Goal: Feedback & Contribution: Contribute content

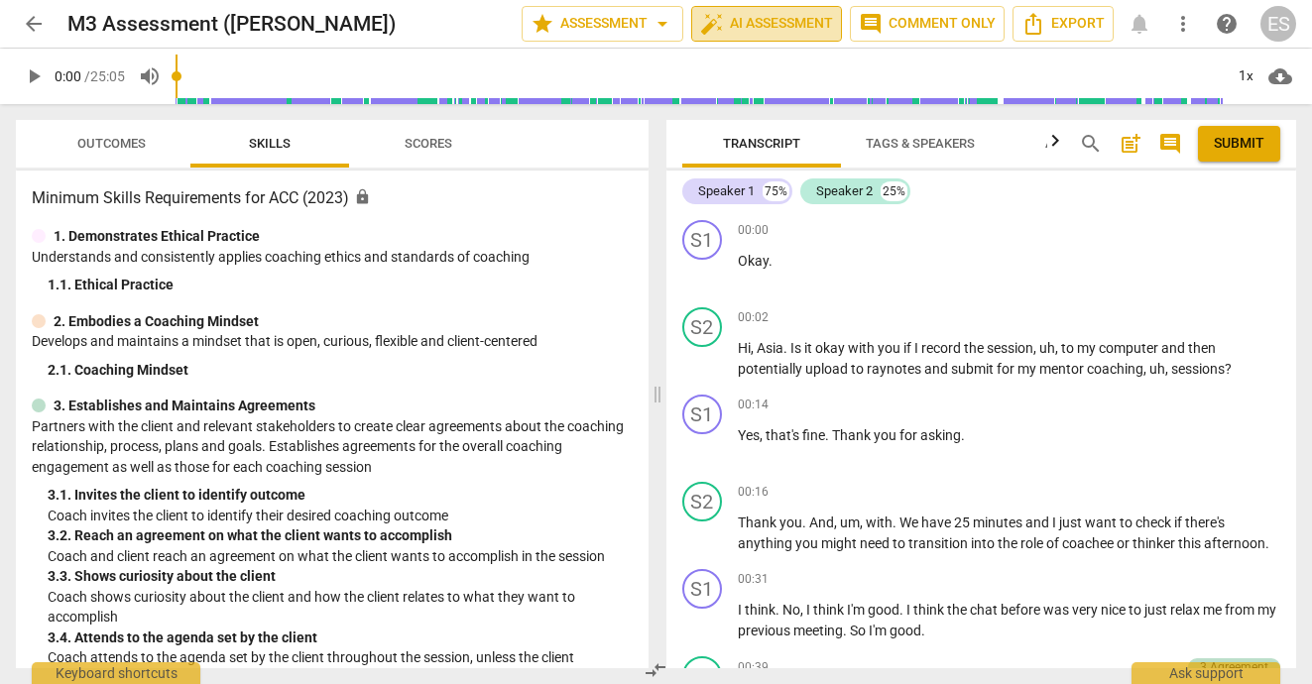
click at [761, 35] on span "auto_fix_high AI Assessment" at bounding box center [766, 24] width 133 height 24
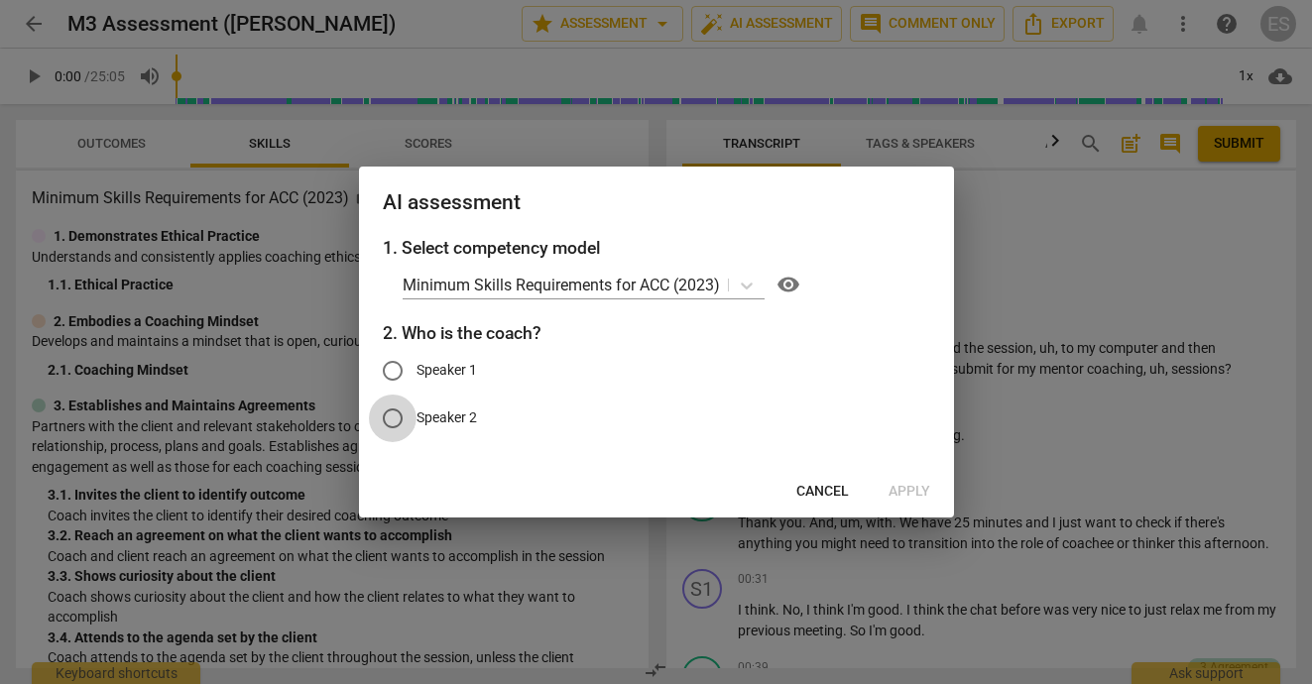
click at [402, 415] on input "Speaker 2" at bounding box center [393, 419] width 48 height 48
radio input "true"
click at [903, 488] on span "Apply" at bounding box center [909, 492] width 42 height 20
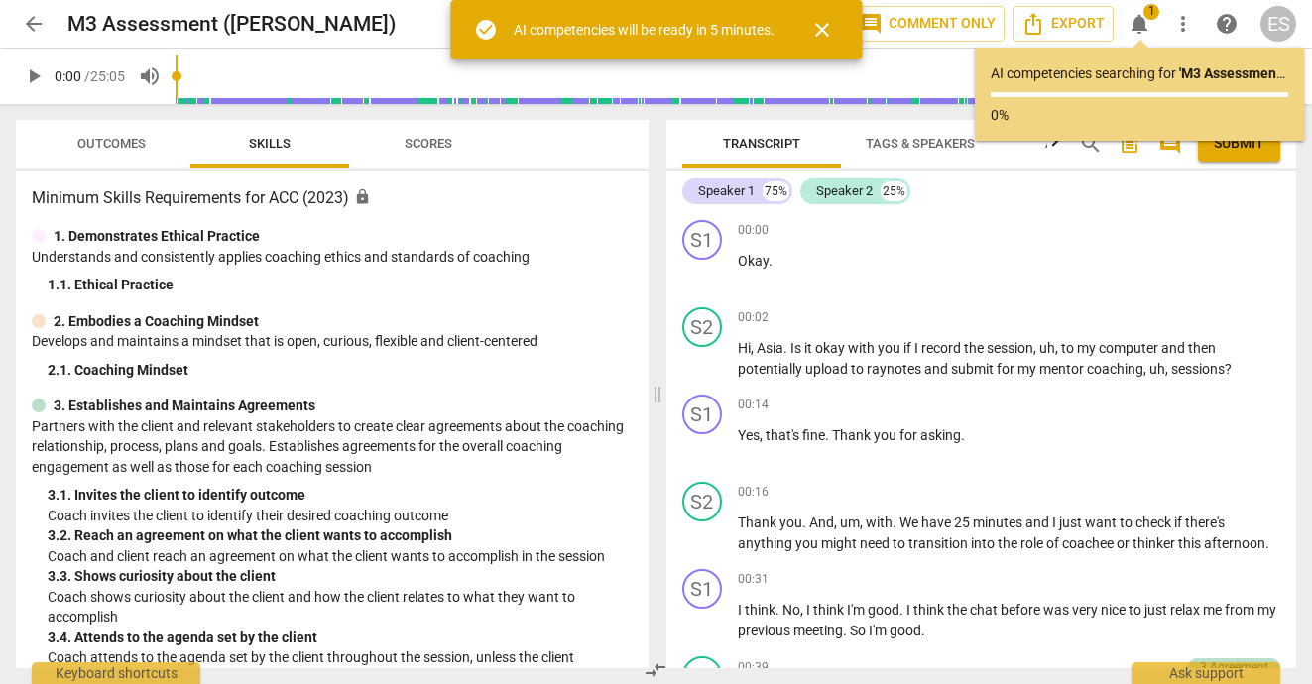
click at [45, 73] on span "play_arrow" at bounding box center [34, 76] width 24 height 24
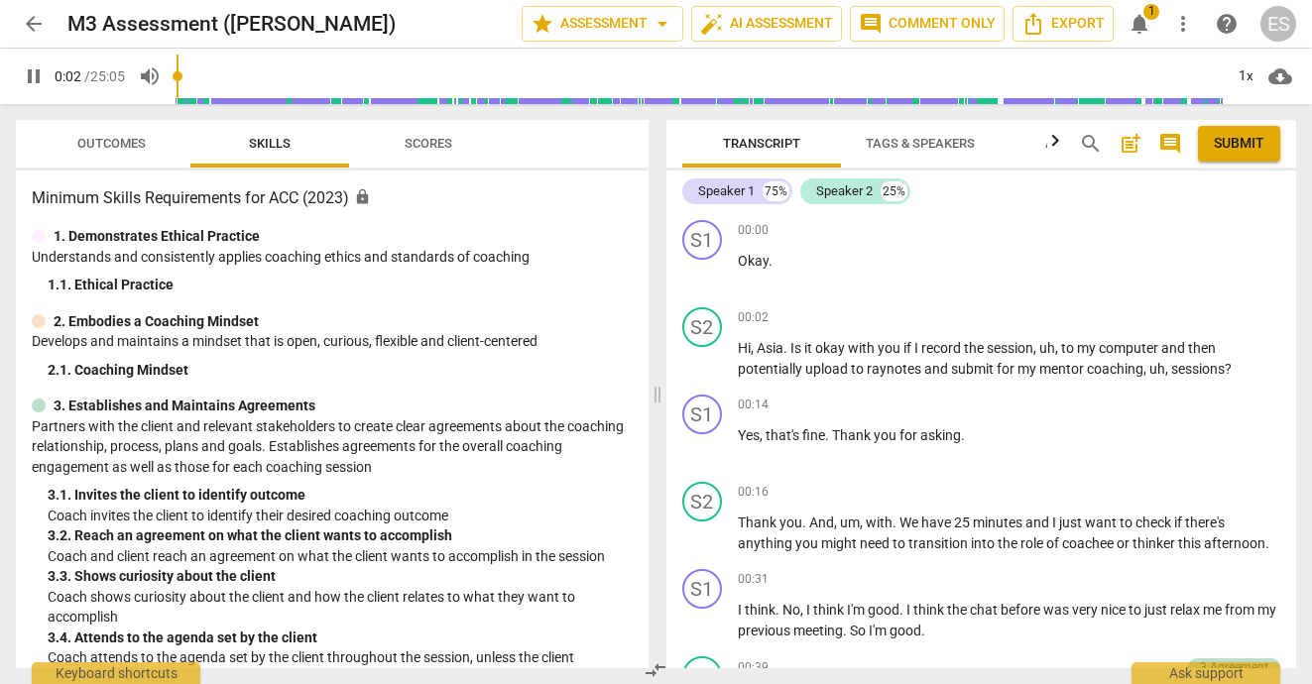
type input "2"
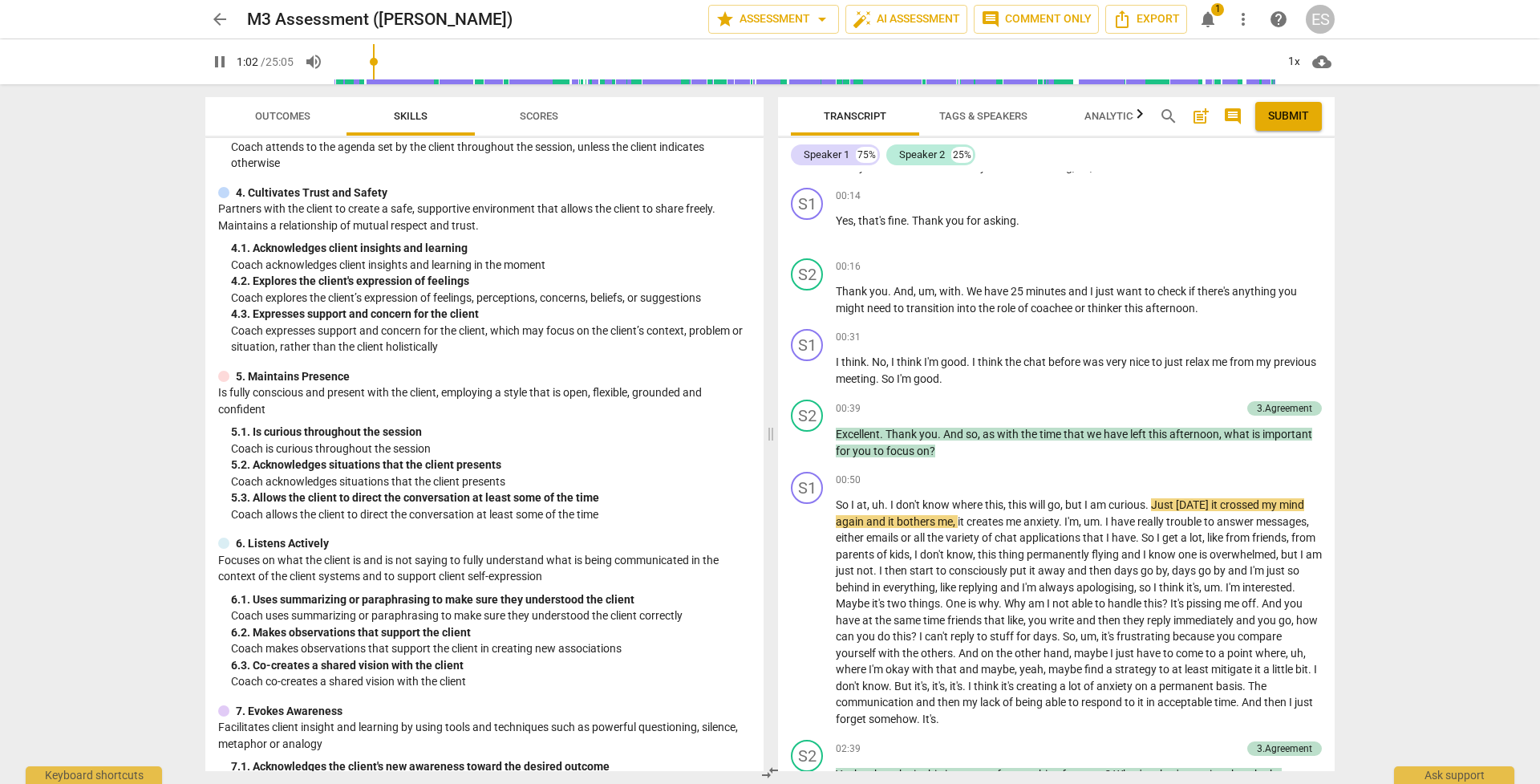
scroll to position [364, 0]
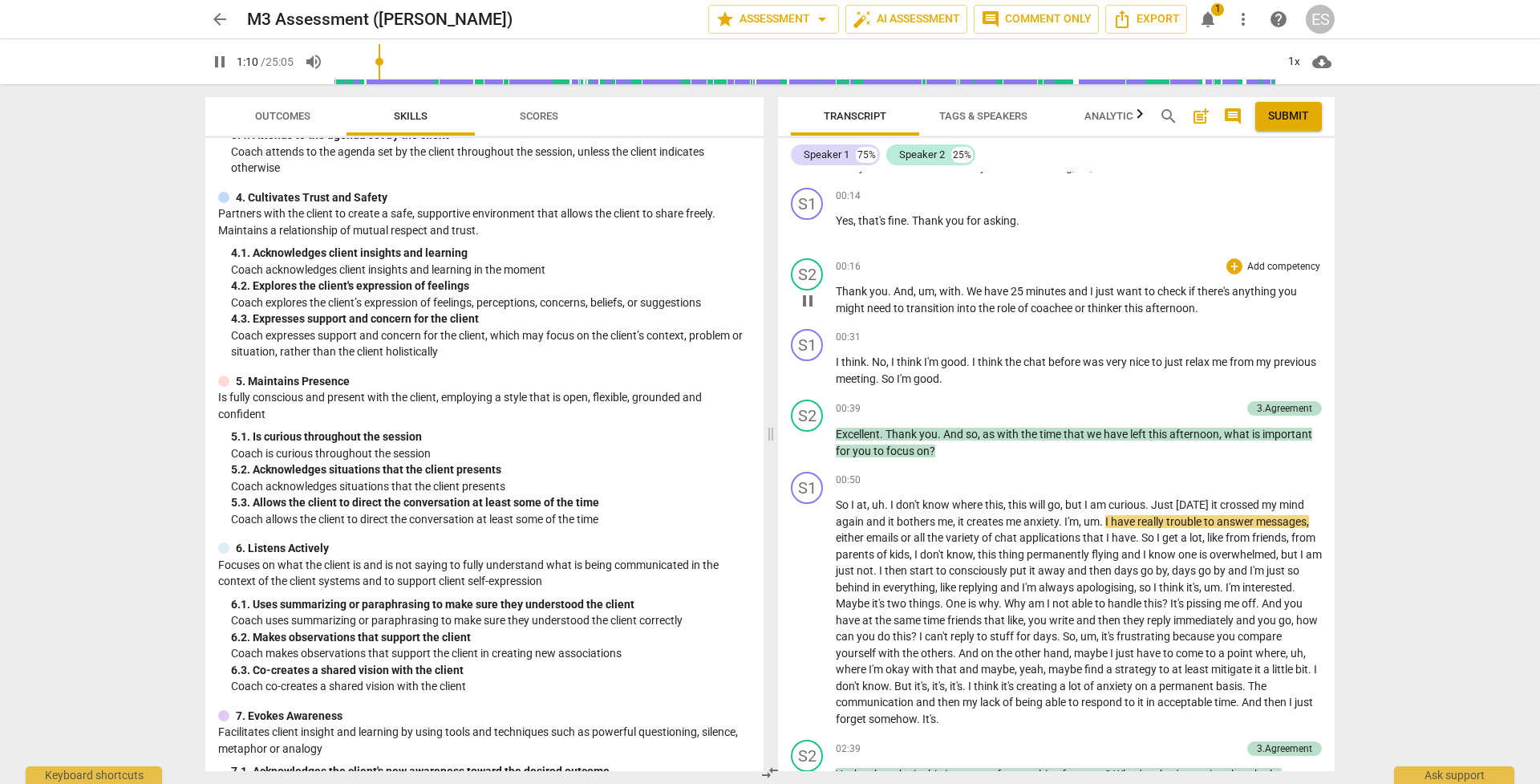
click at [1061, 266] on p "Add competency" at bounding box center [1284, 267] width 76 height 15
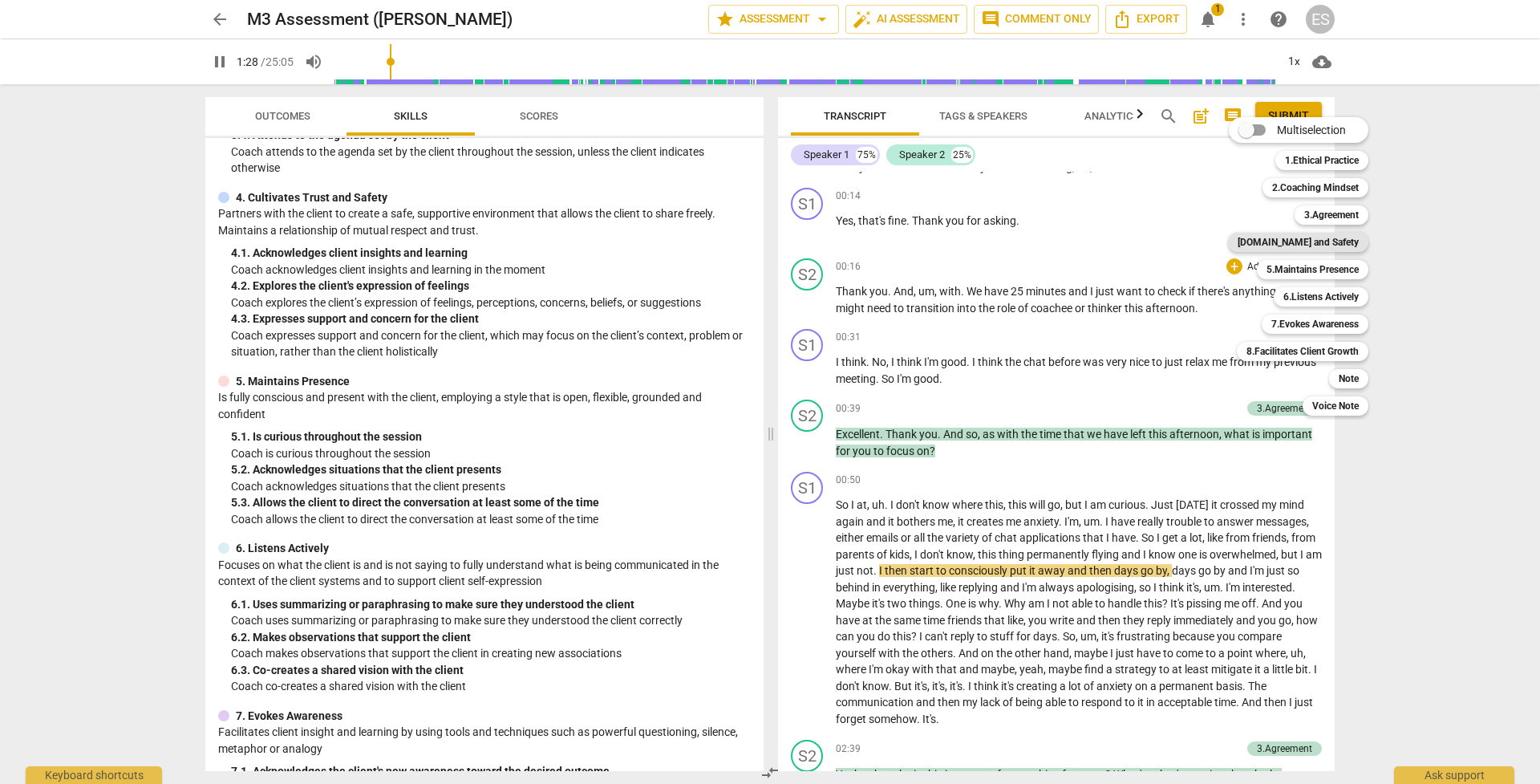
click at [1061, 236] on b "[DOMAIN_NAME] and Safety" at bounding box center [1299, 242] width 121 height 19
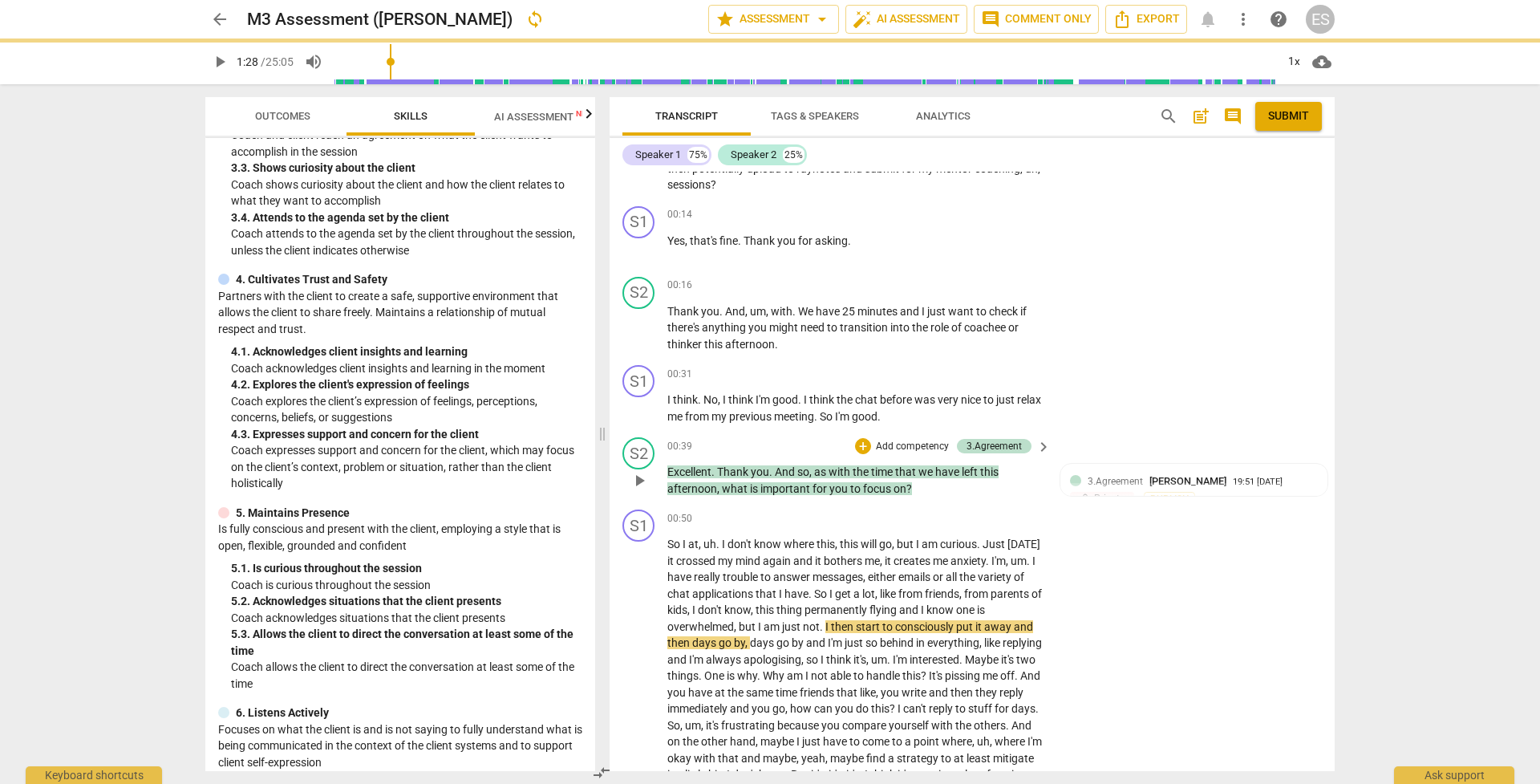
type input "89"
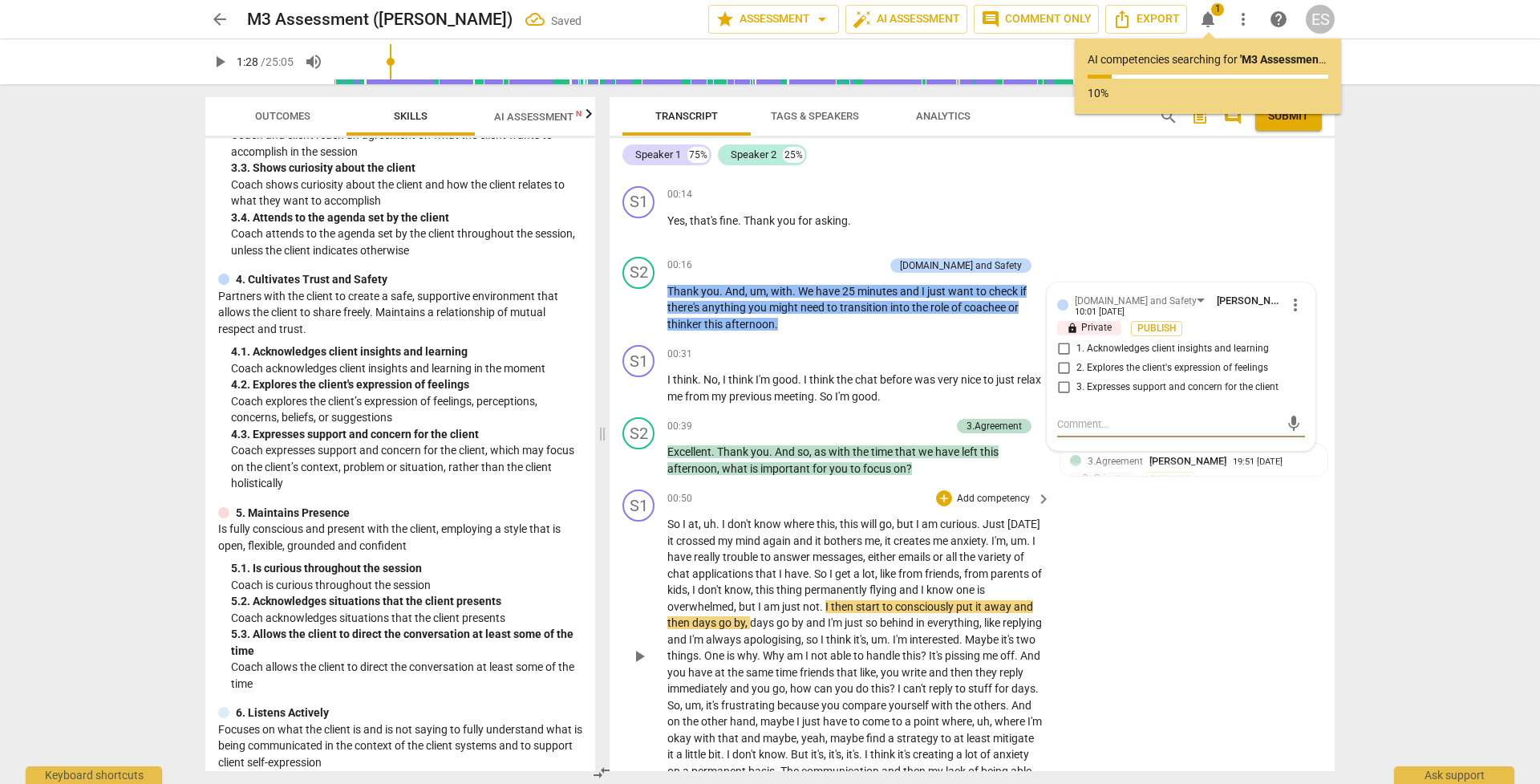
scroll to position [116, 0]
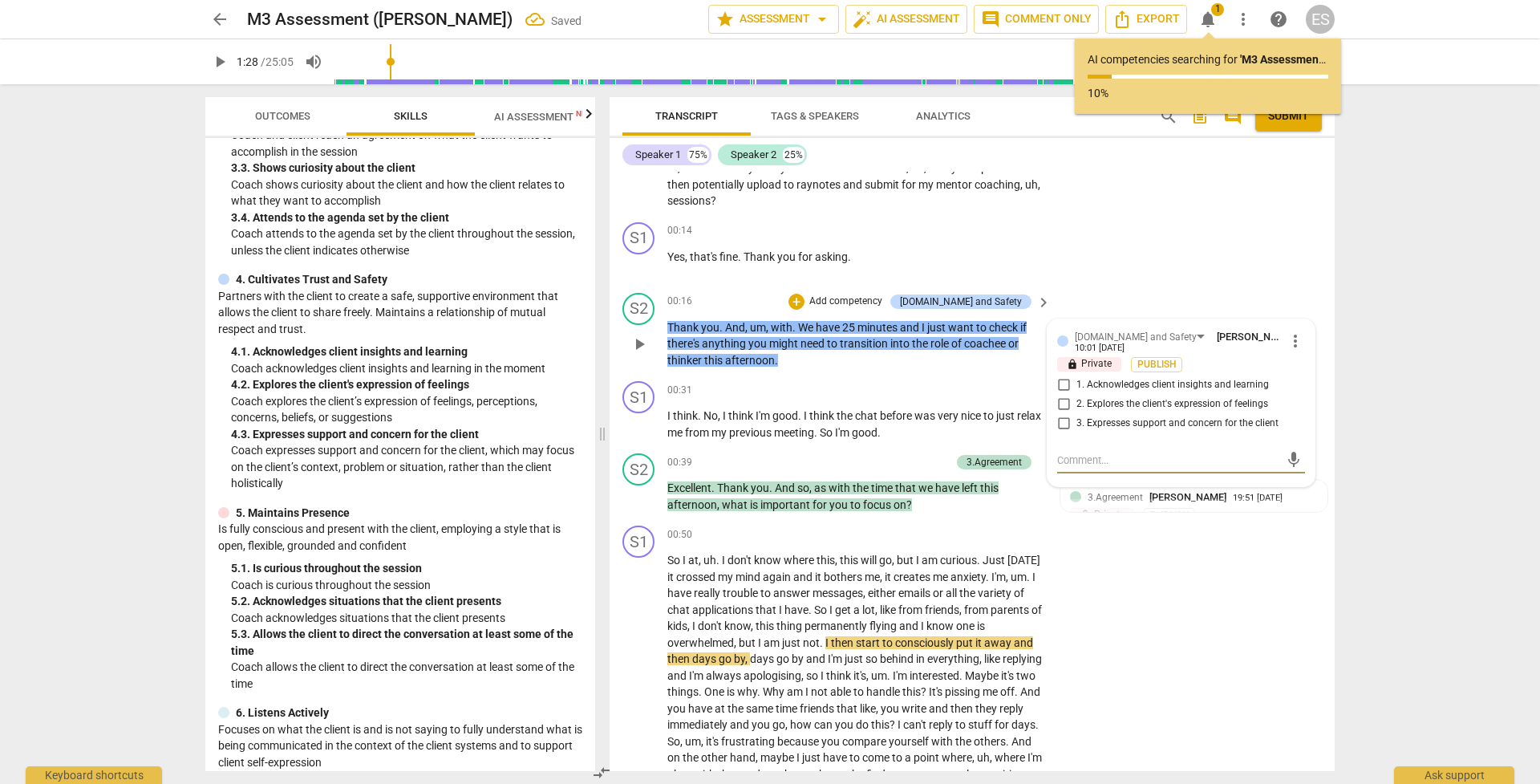
click at [1061, 416] on input "3. Expresses support and concern for the client" at bounding box center [1064, 424] width 26 height 19
checkbox input "true"
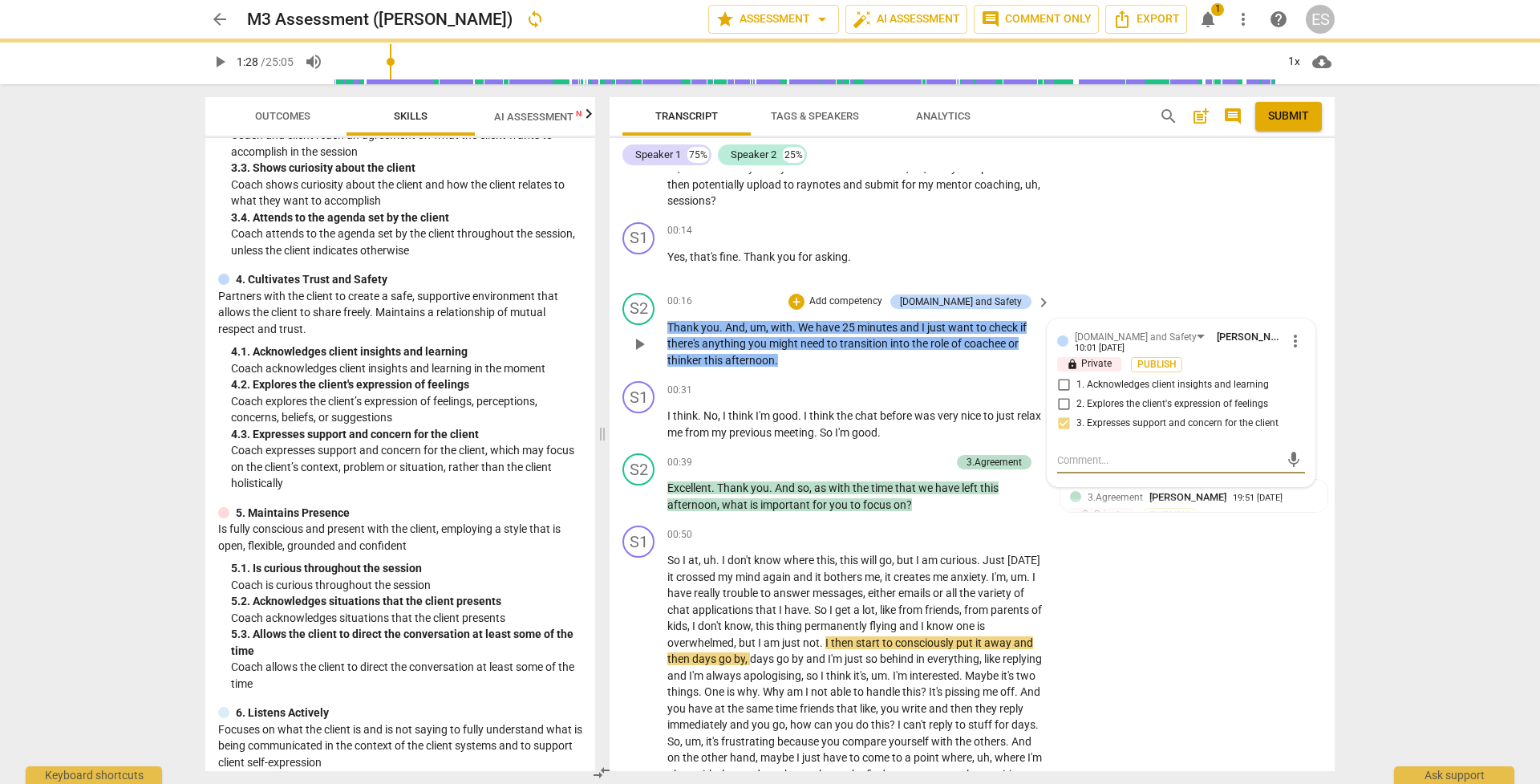
click at [1061, 460] on textarea at bounding box center [1169, 460] width 223 height 15
type input "89"
checkbox input "false"
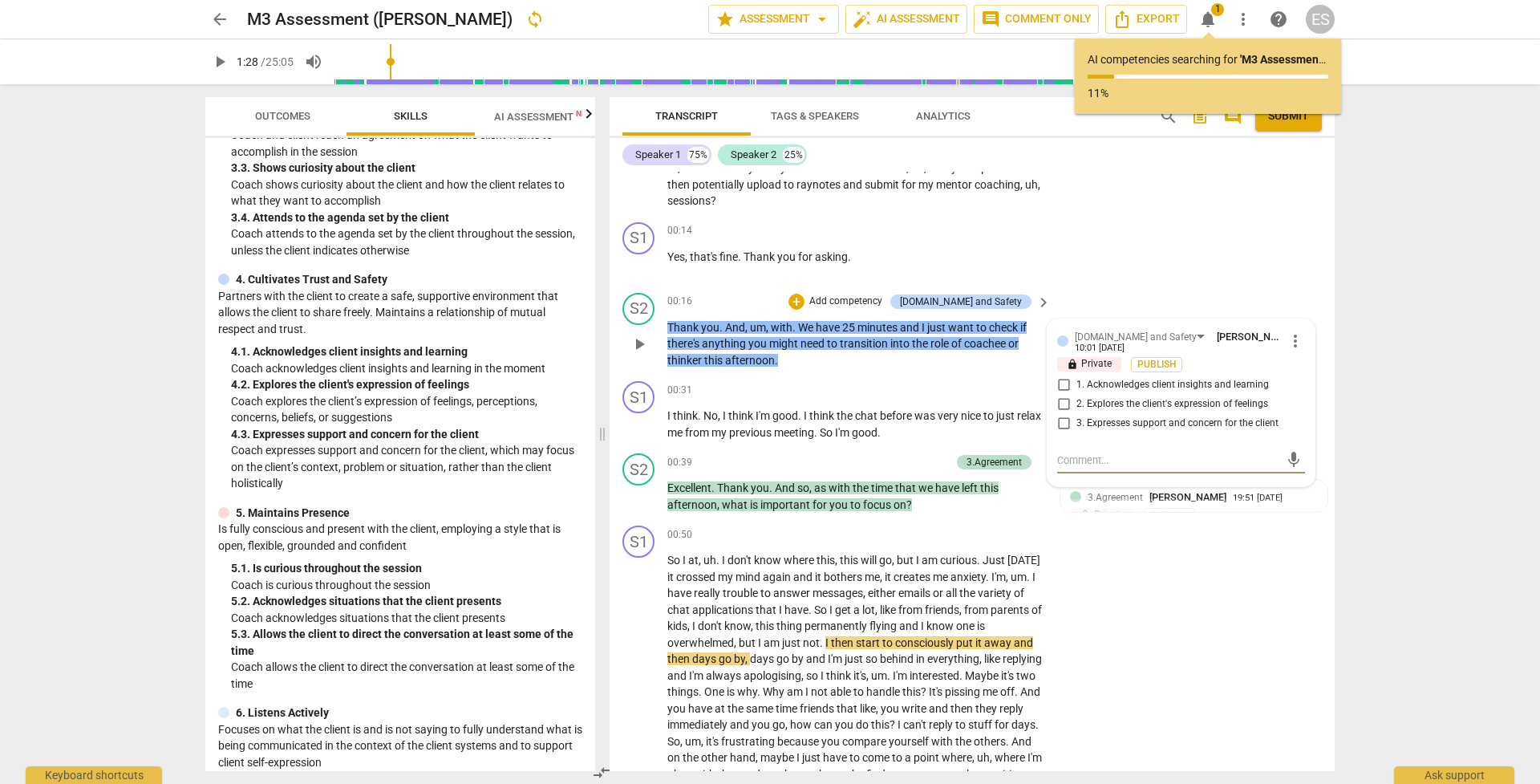
type textarea "S"
type textarea "Su"
type textarea "Sup"
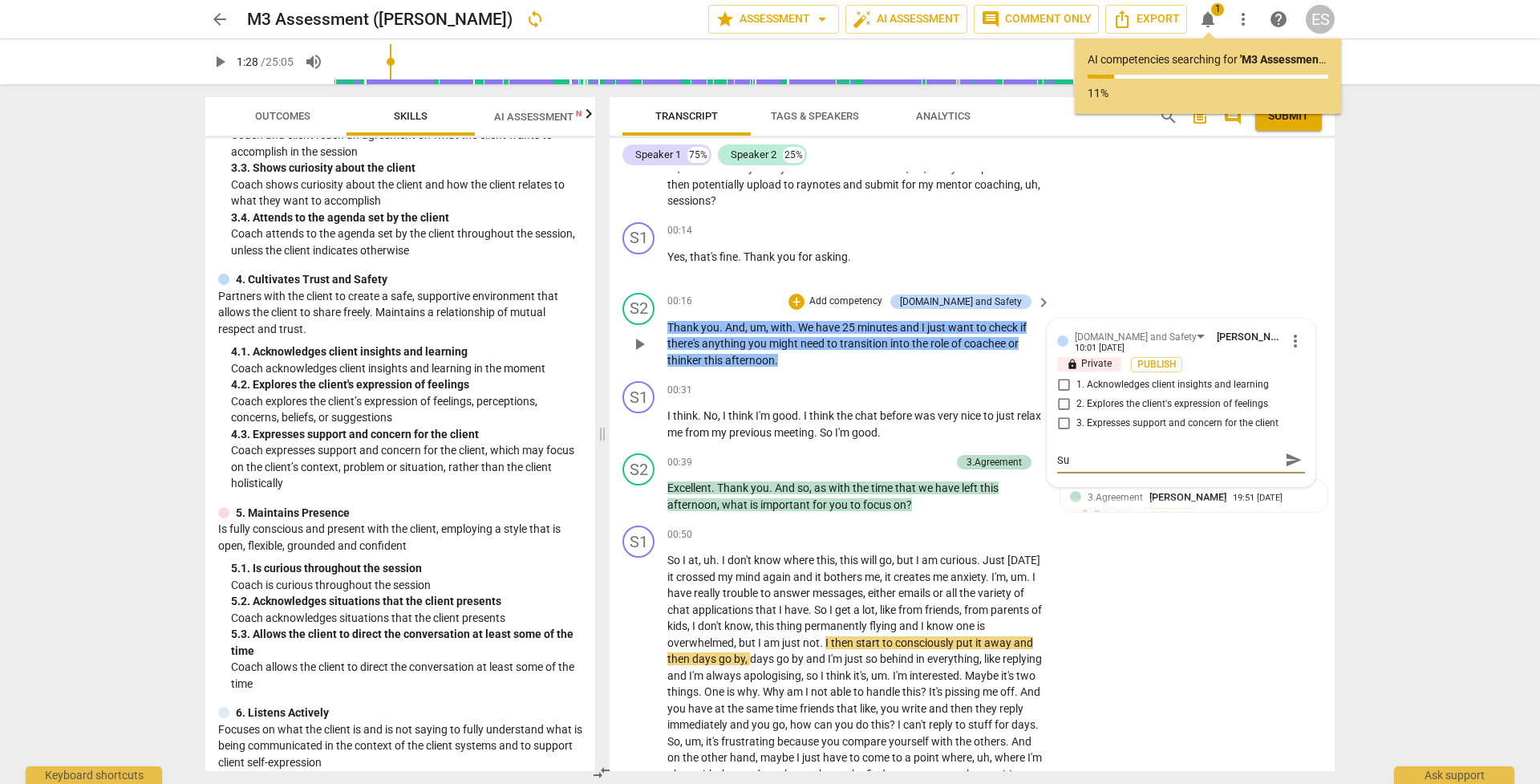
type textarea "Sup"
type textarea "Supp"
type textarea "Suppo"
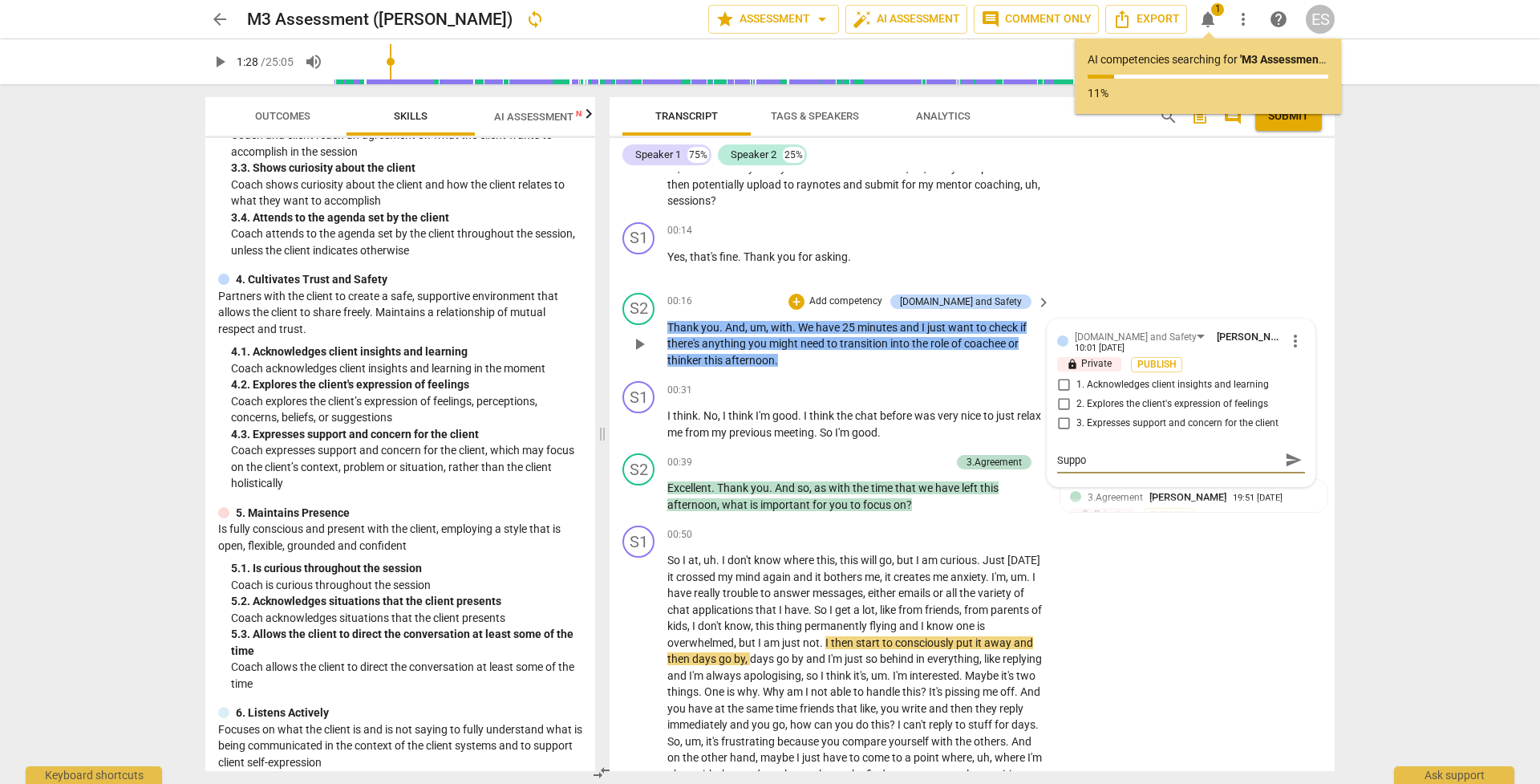
type textarea "Suppor"
type textarea "Support"
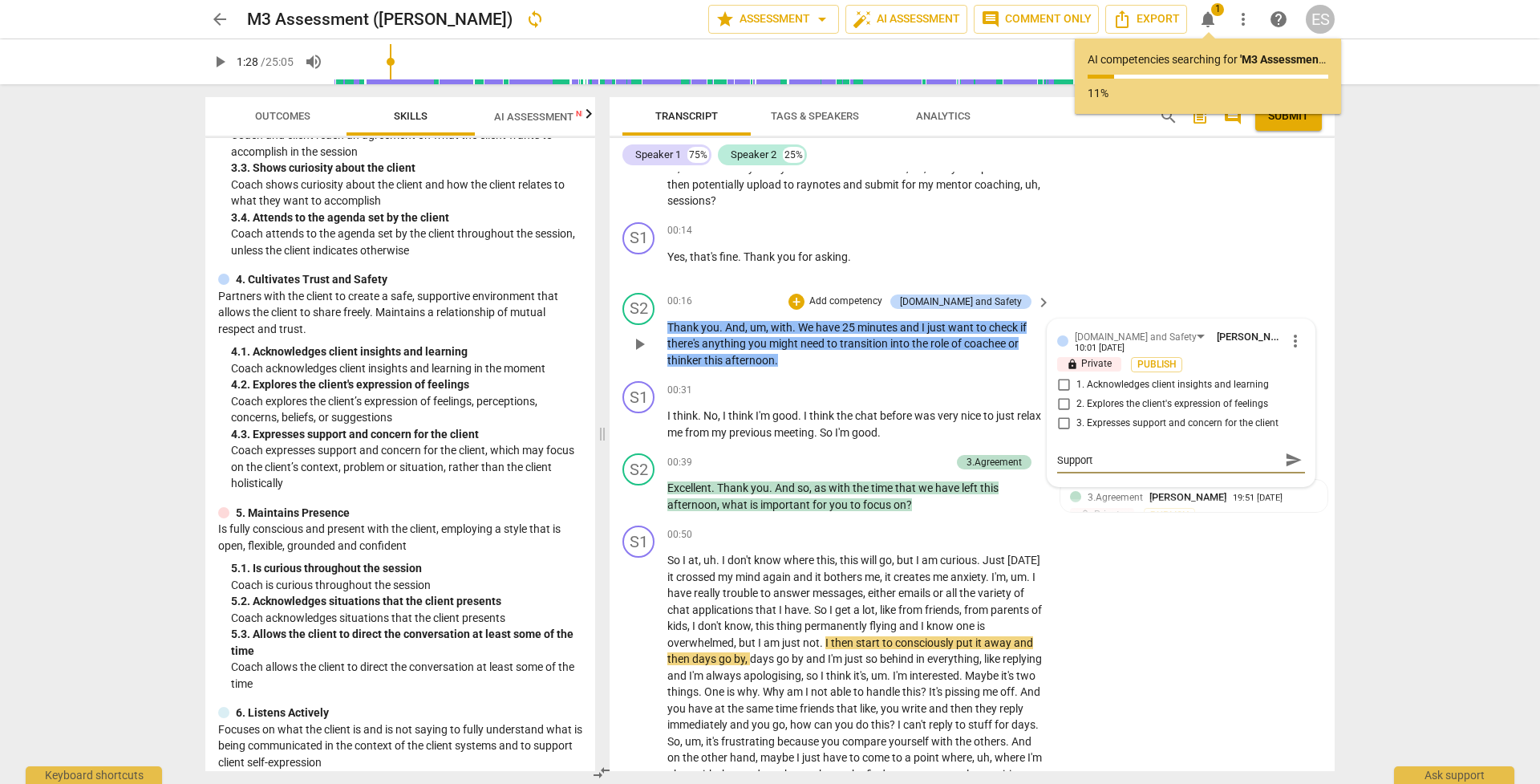
type textarea "Support"
type textarea "Support t"
type textarea "Support th"
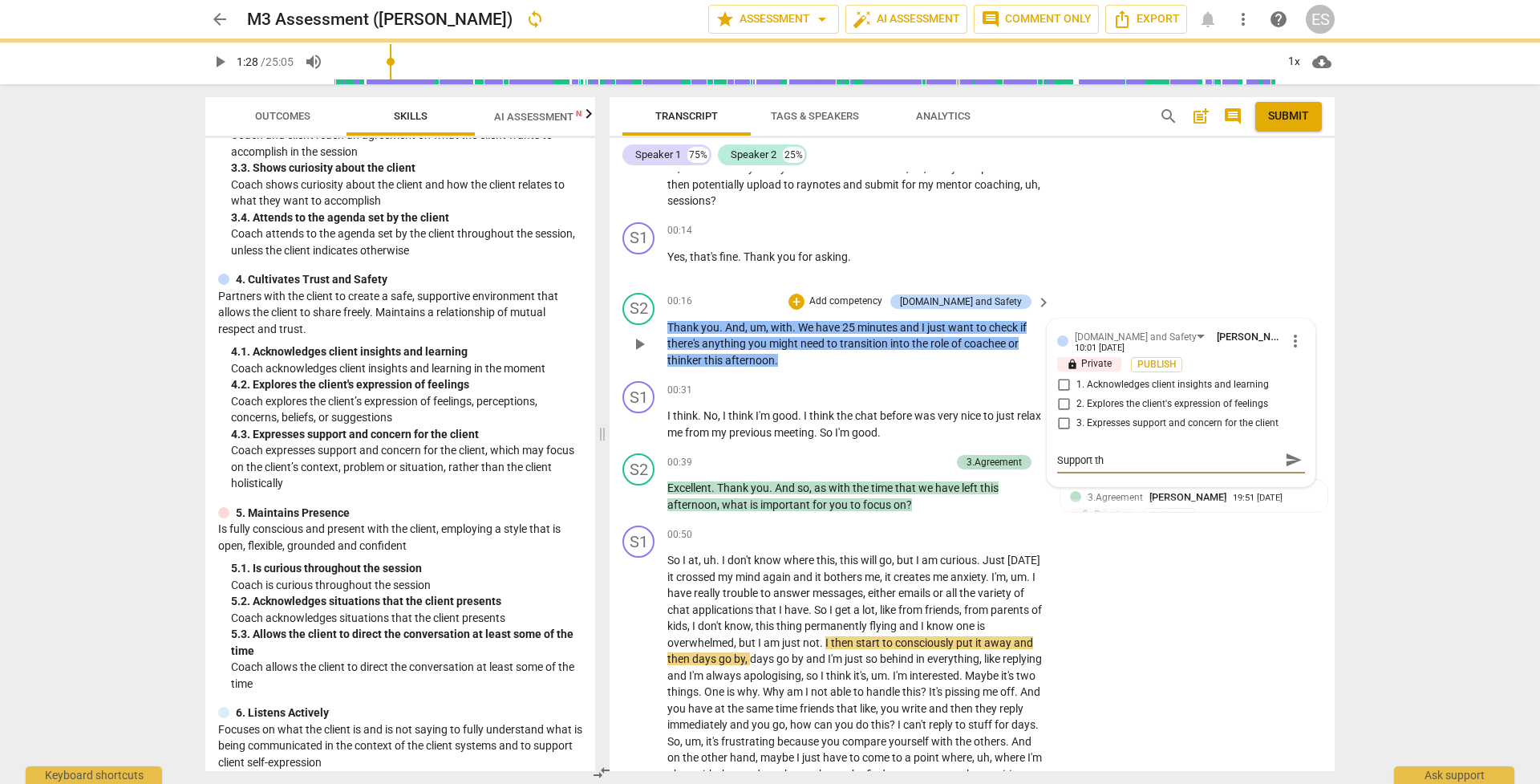
type textarea "Support th"
type textarea "Support t"
checkbox input "true"
type textarea "Support t"
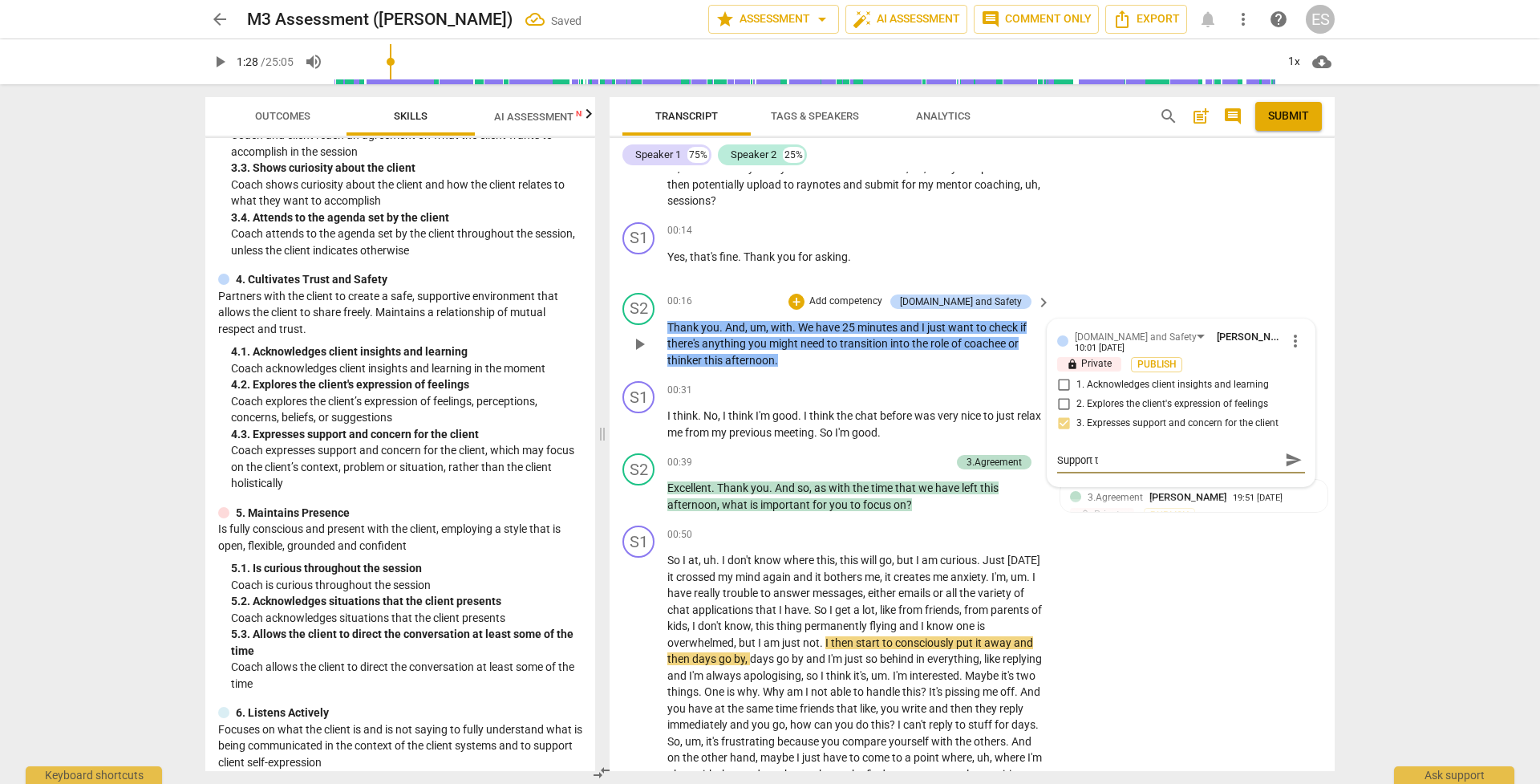
type textarea "Support"
type textarea "Supporti"
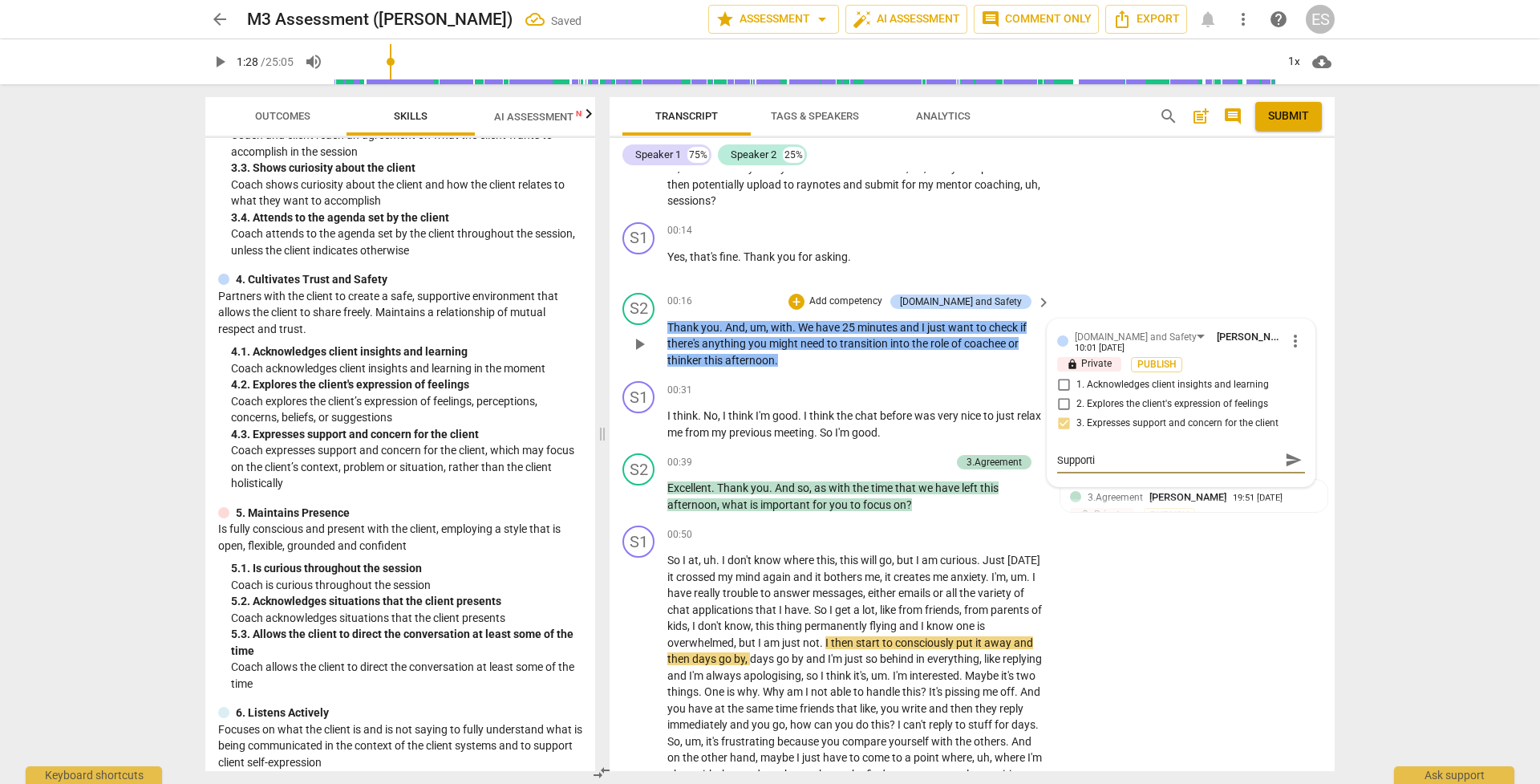
type textarea "Supportin"
type textarea "Supporting"
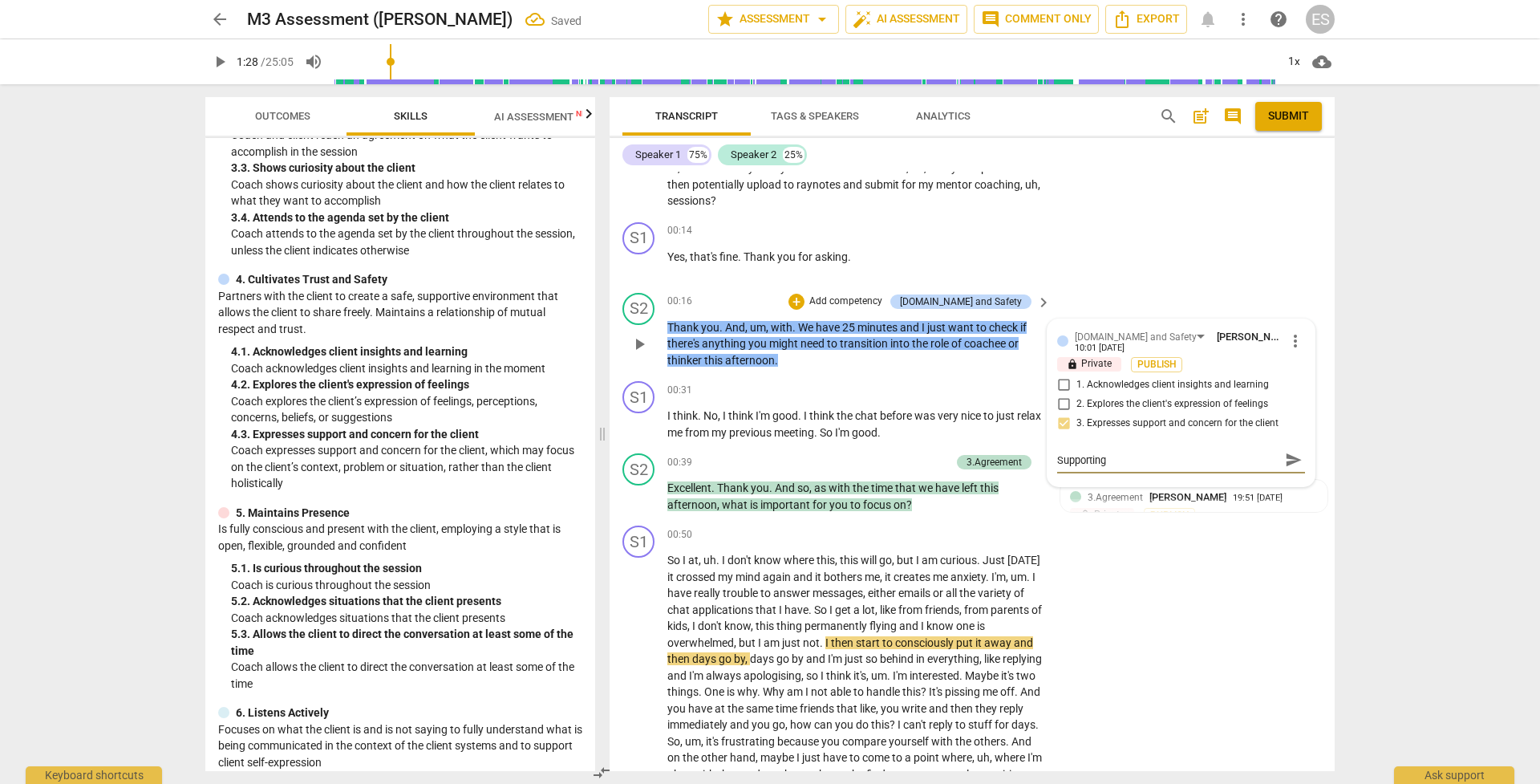
type textarea "Supporting"
type textarea "Supporting t"
type textarea "Supporting th"
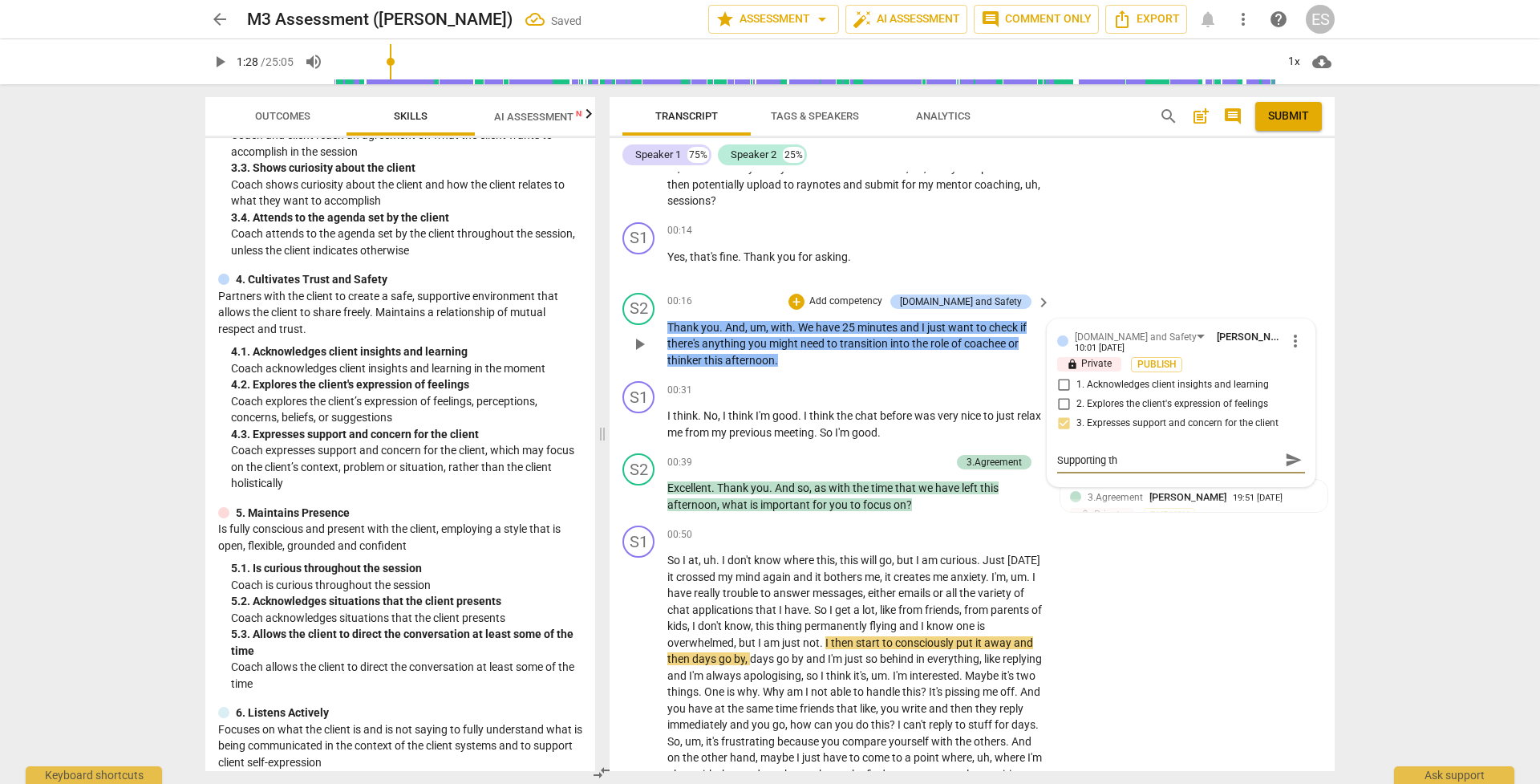
type textarea "Supporting the"
type textarea "Supporting the c"
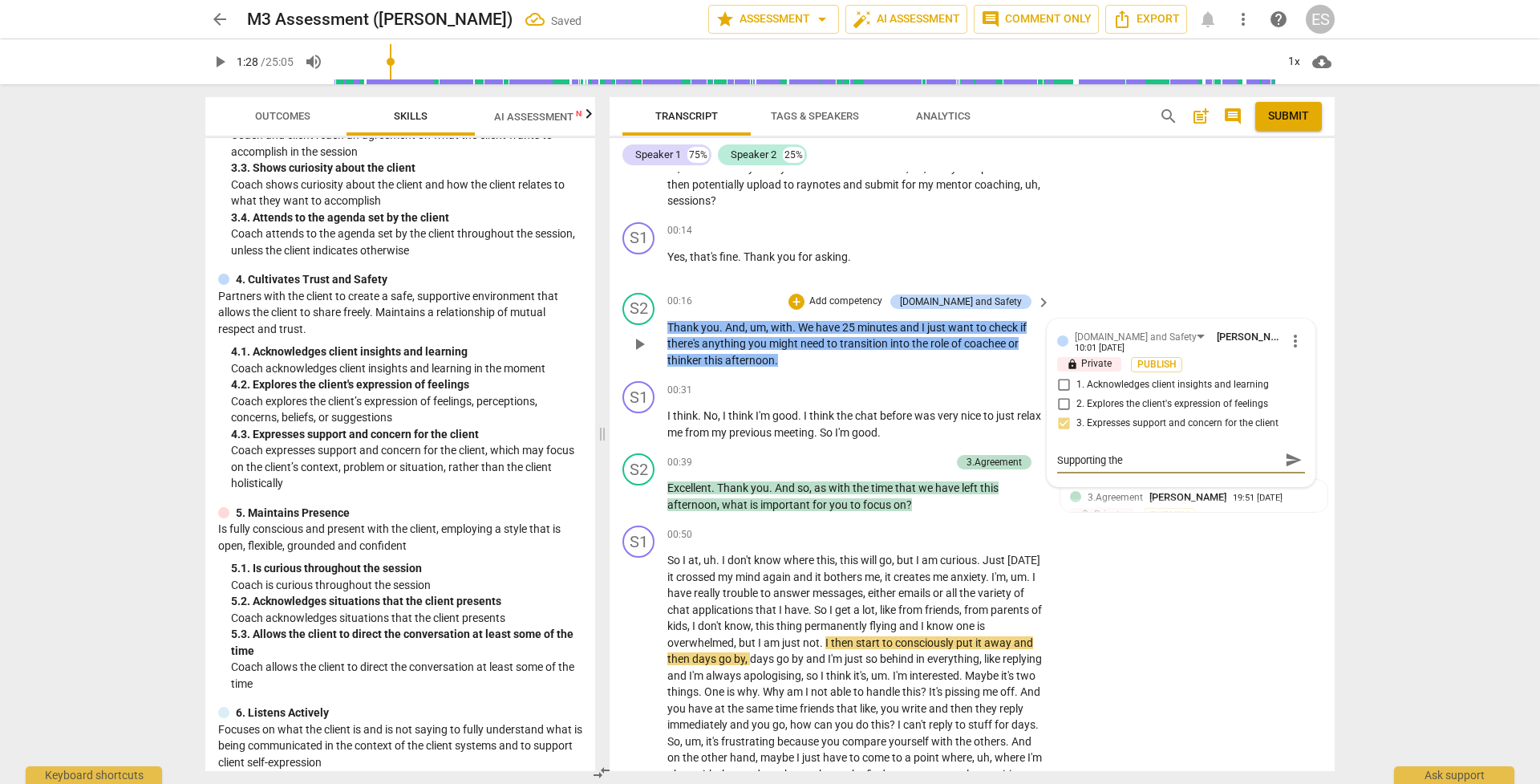
type textarea "Supporting the c"
type textarea "Supporting the cl"
type textarea "Supporting the cli"
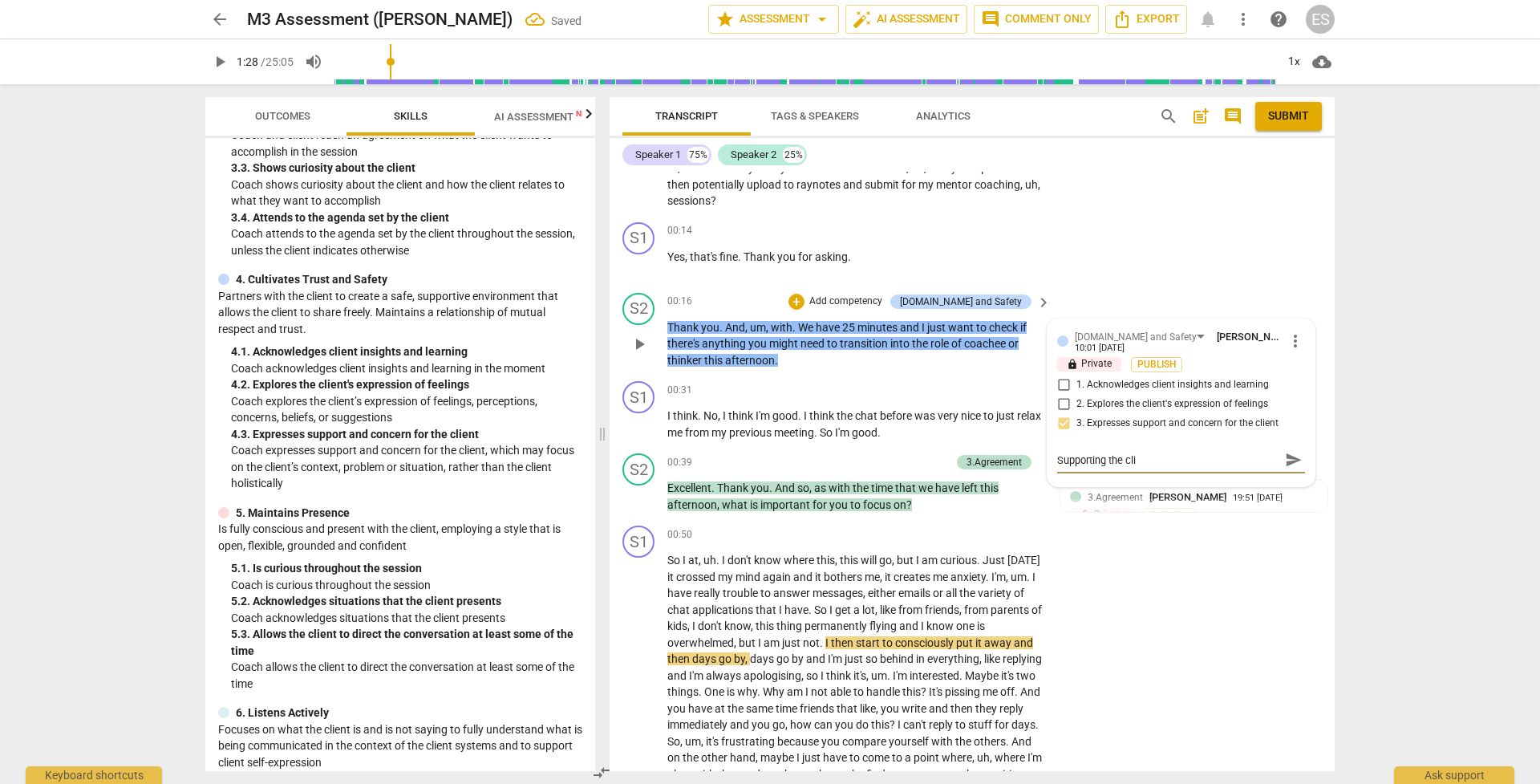
type textarea "Supporting the clie"
type textarea "Supporting the clien"
type textarea "Supporting the client"
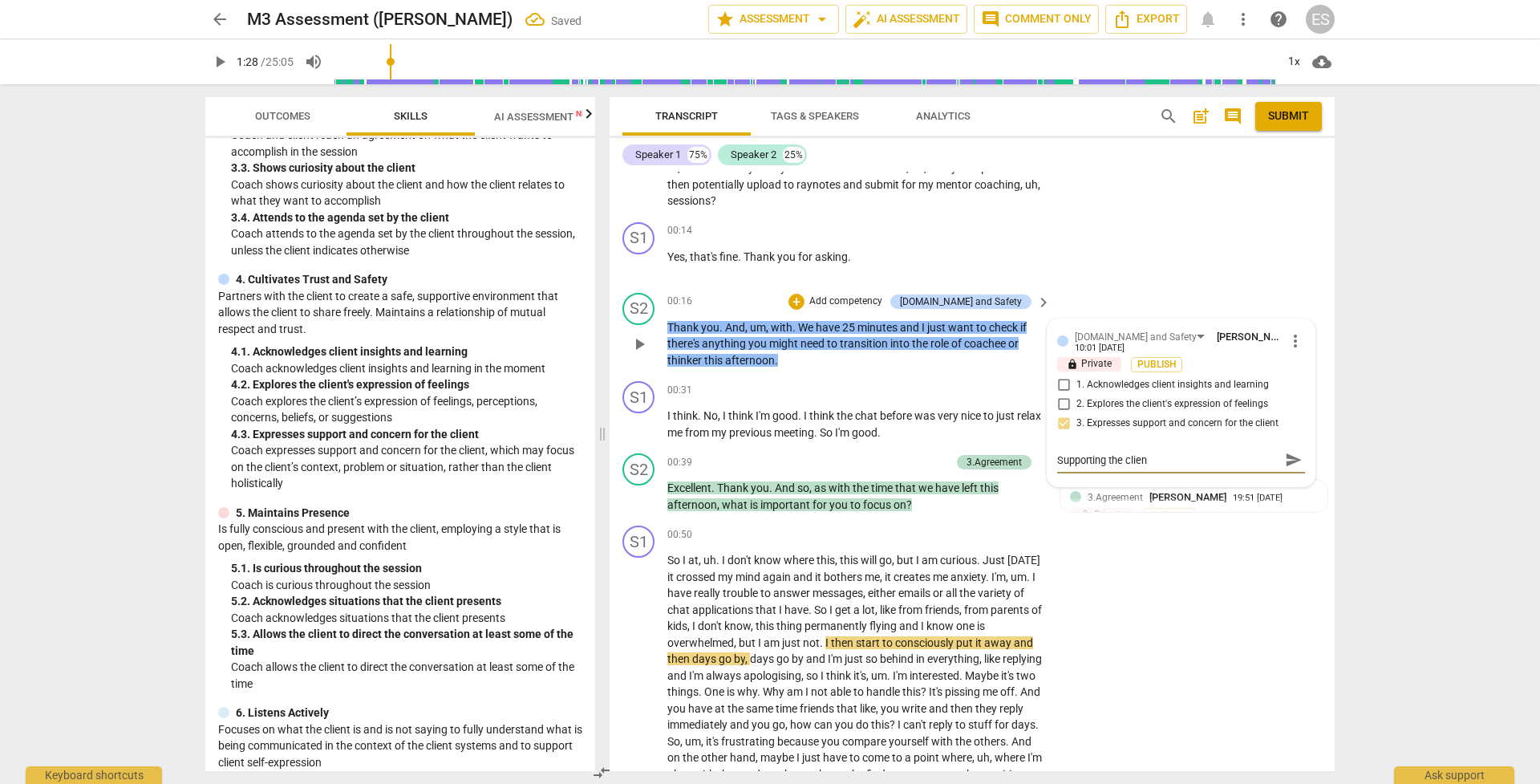
type textarea "Supporting the client"
type textarea "Supporting the client t"
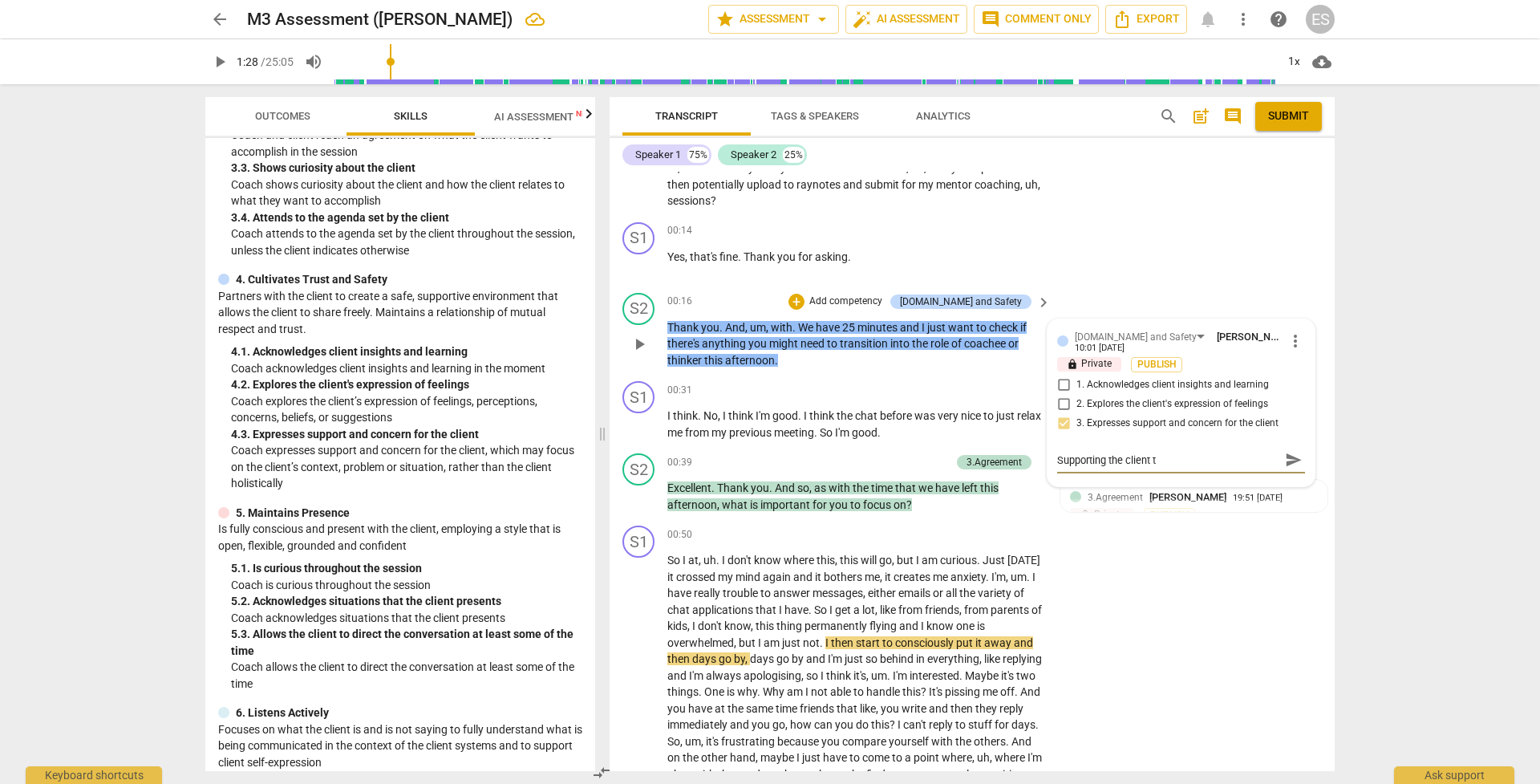
type textarea "Supporting the client to"
type textarea "Supporting the client to b"
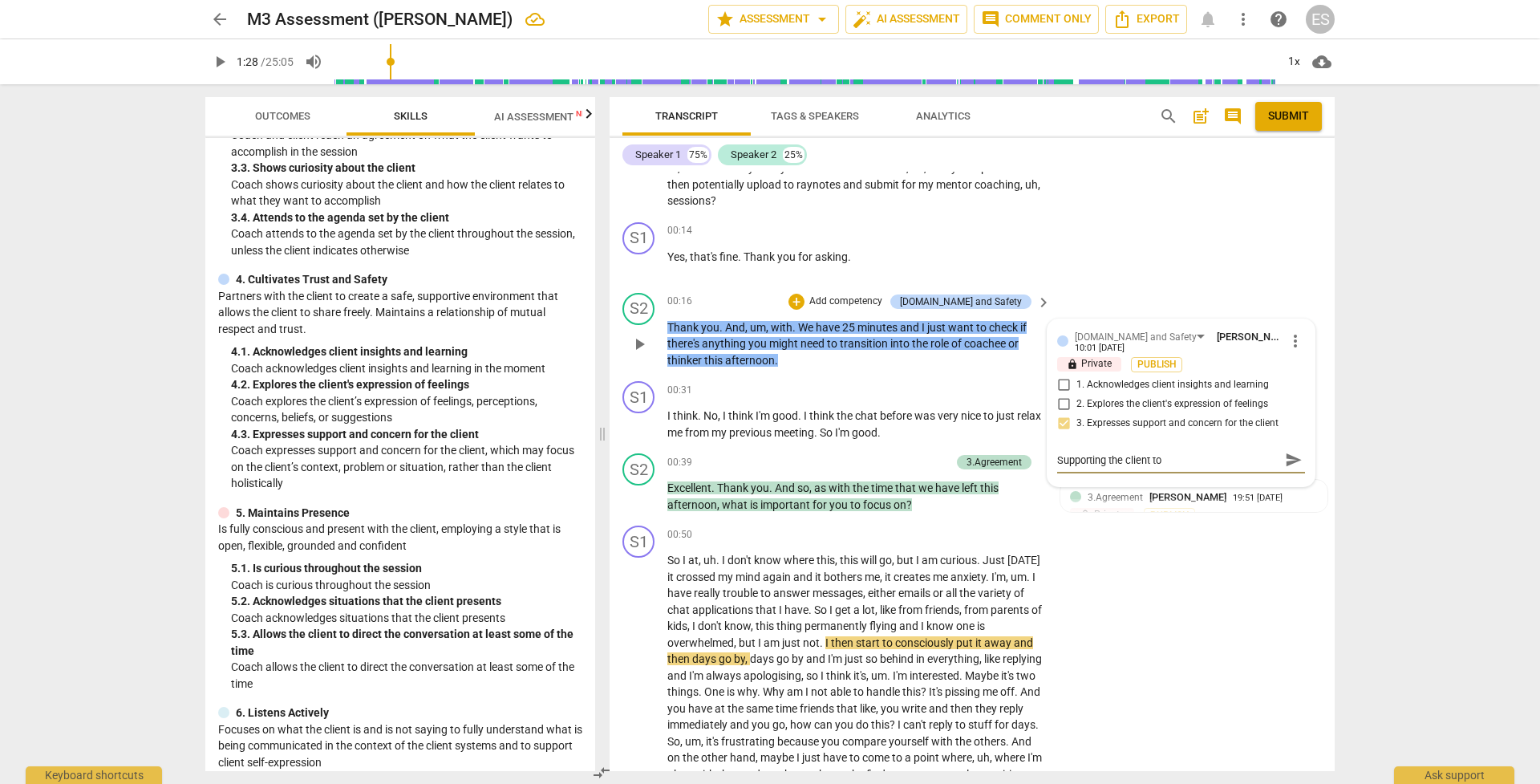
type textarea "Supporting the client to b"
type textarea "Supporting the client to be"
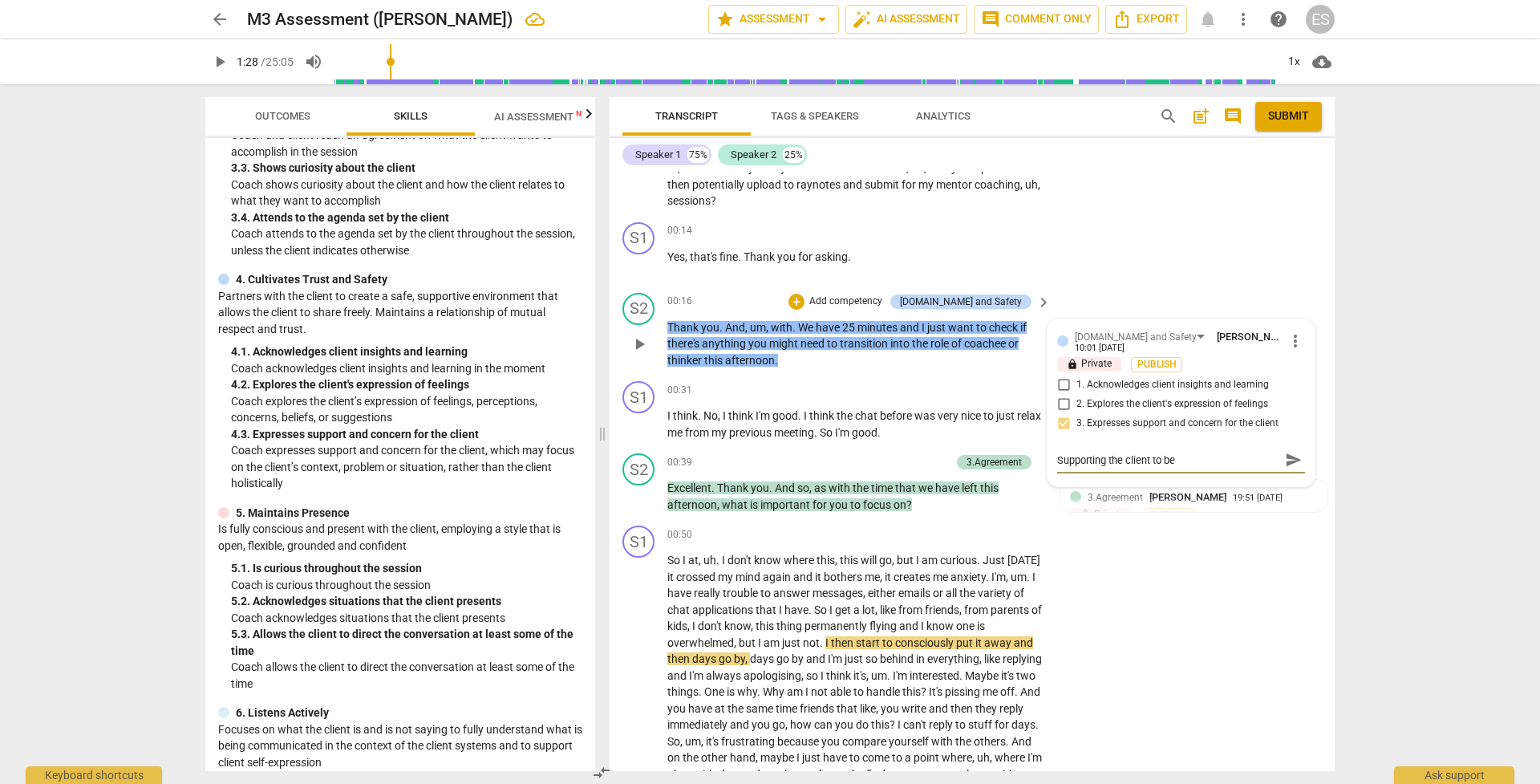
type textarea "Supporting the client to be a"
type textarea "Supporting the client to be ab"
type textarea "Supporting the client to be abl"
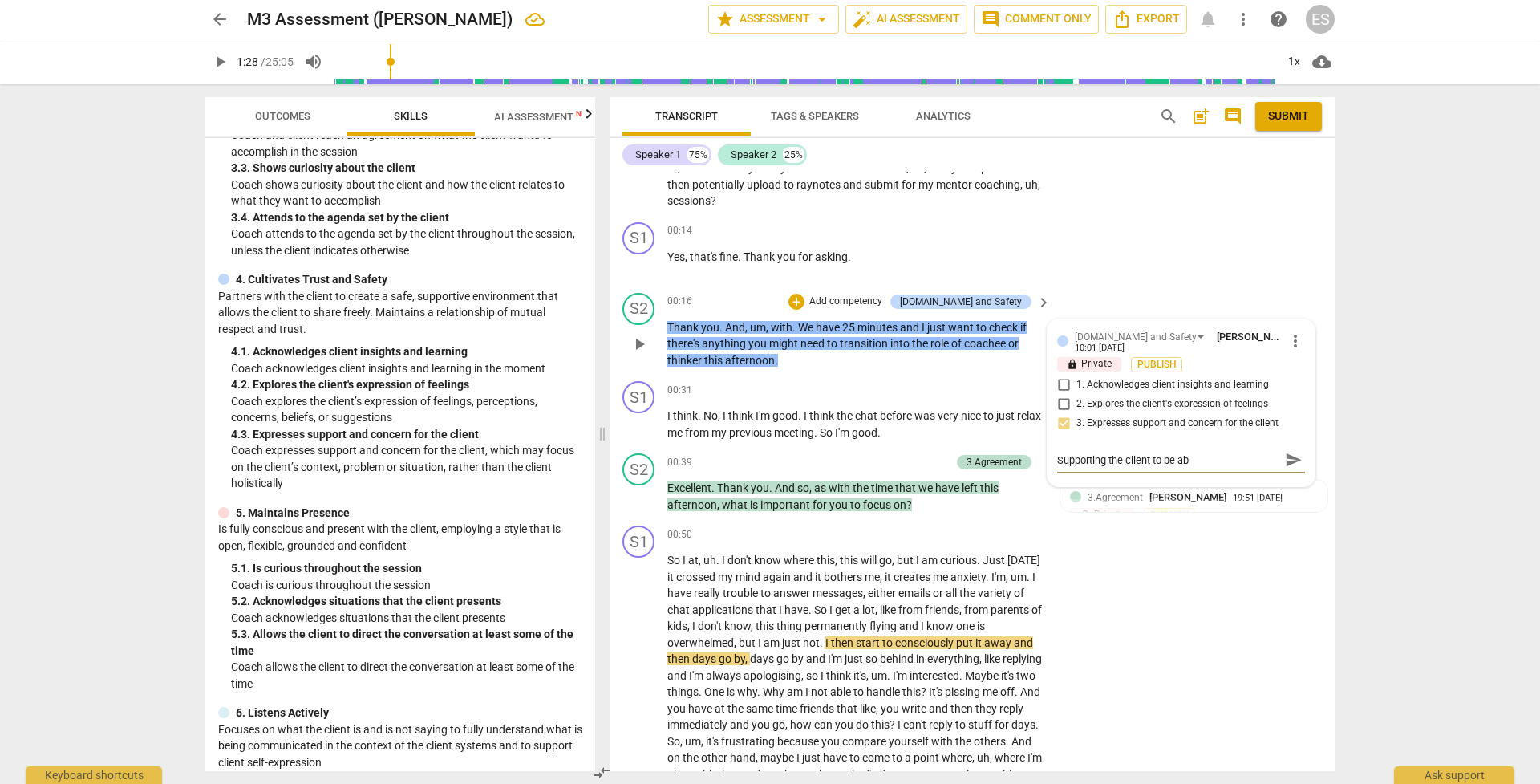
type textarea "Supporting the client to be abl"
type textarea "Supporting the client to be able"
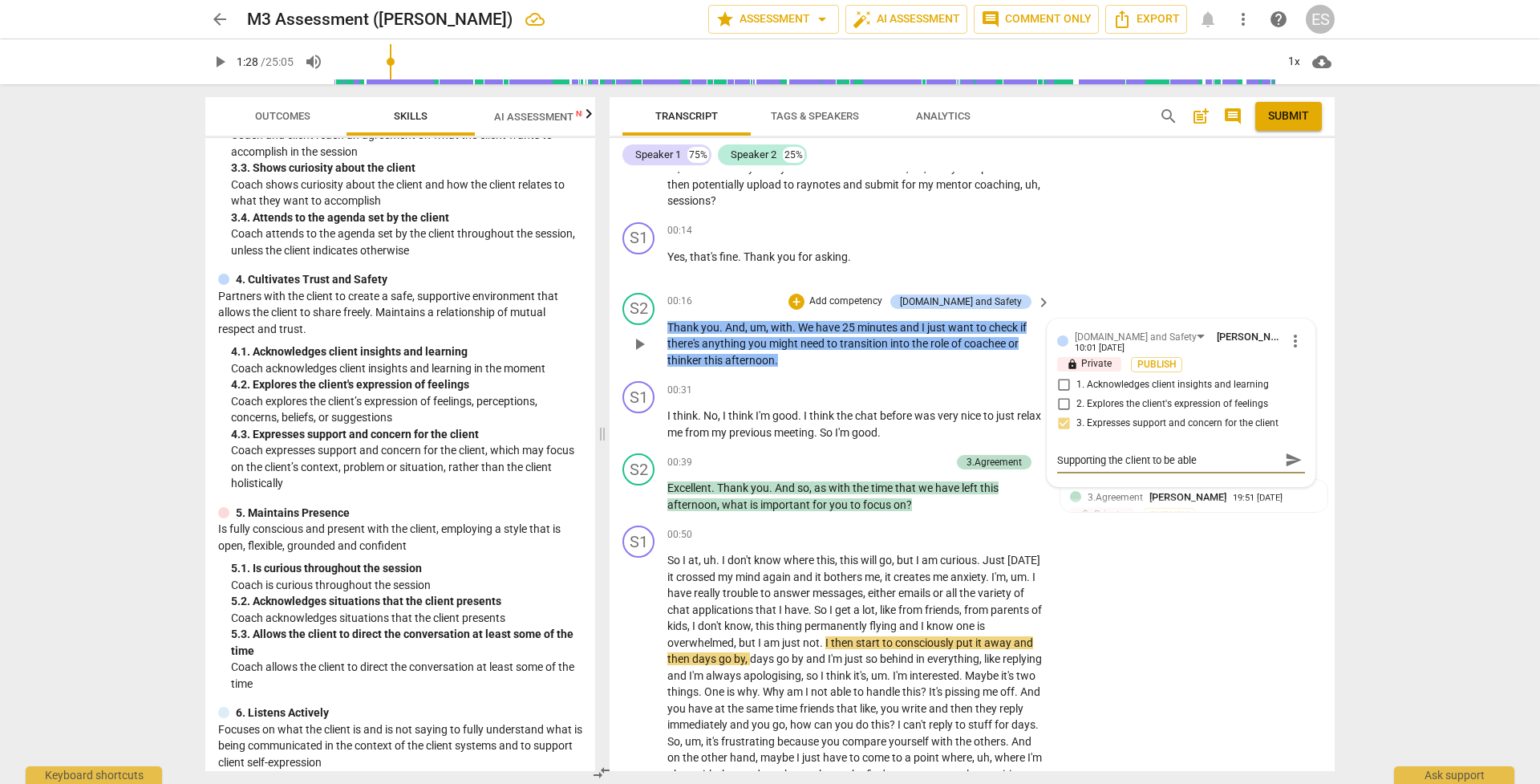
type textarea "Supporting the client to be able t"
type textarea "Supporting the client to be able to"
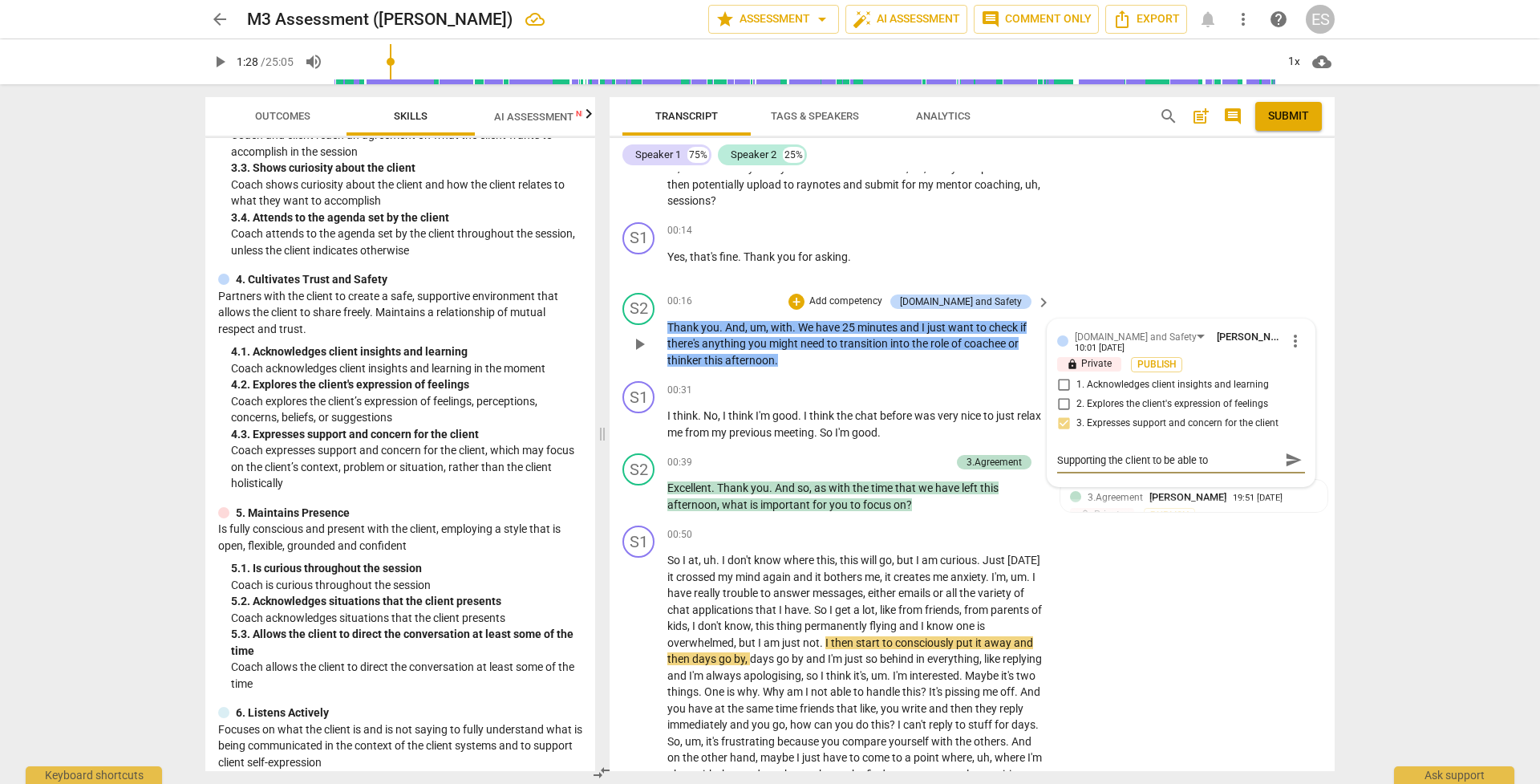
type textarea "Supporting the client to be able to"
type textarea "Supporting the client to be able to c"
type textarea "Supporting the client to be able to ch"
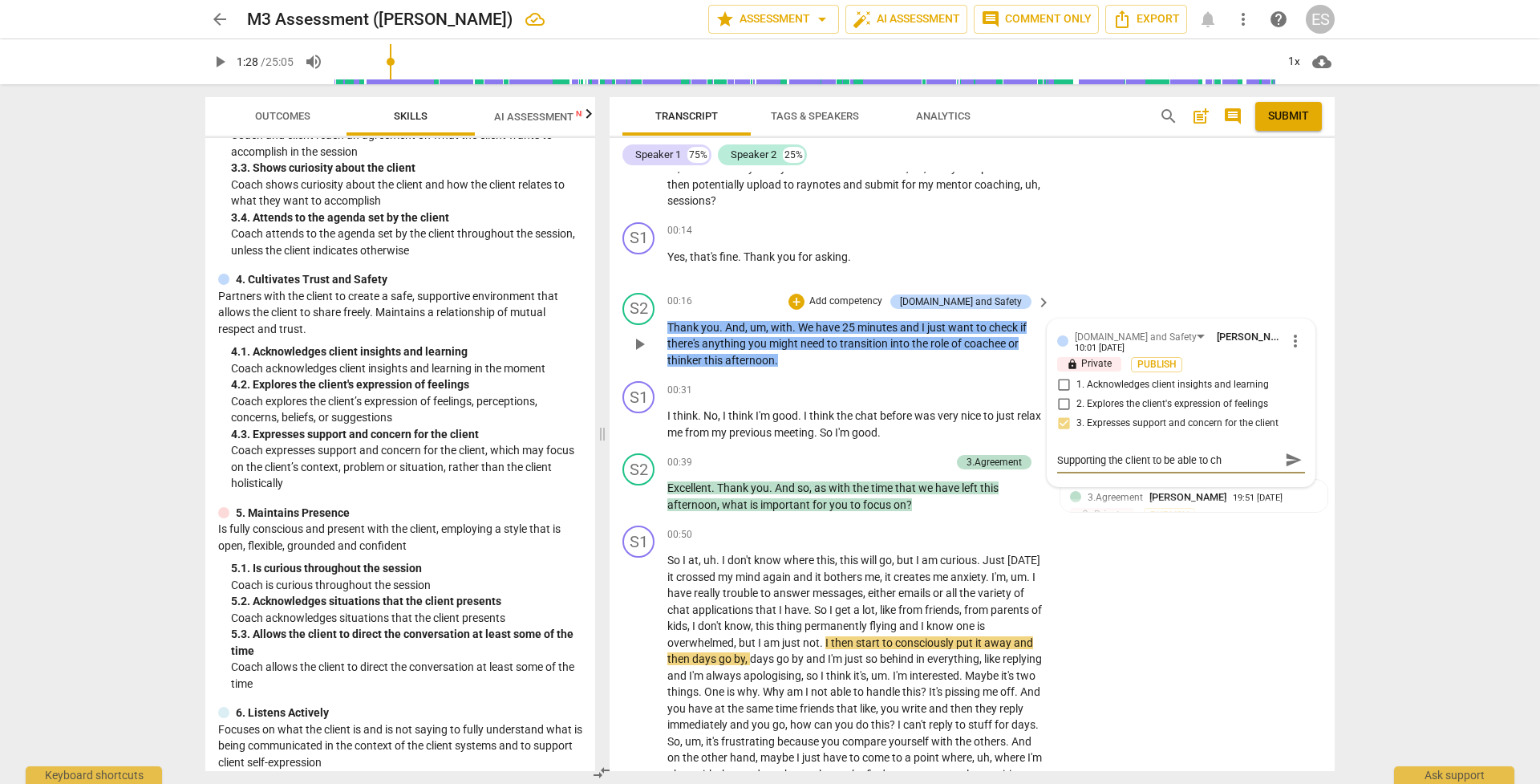
type textarea "Supporting the client to be able to cho"
type textarea "Supporting the client to be able to ch"
type textarea "Supporting the client to be able to c"
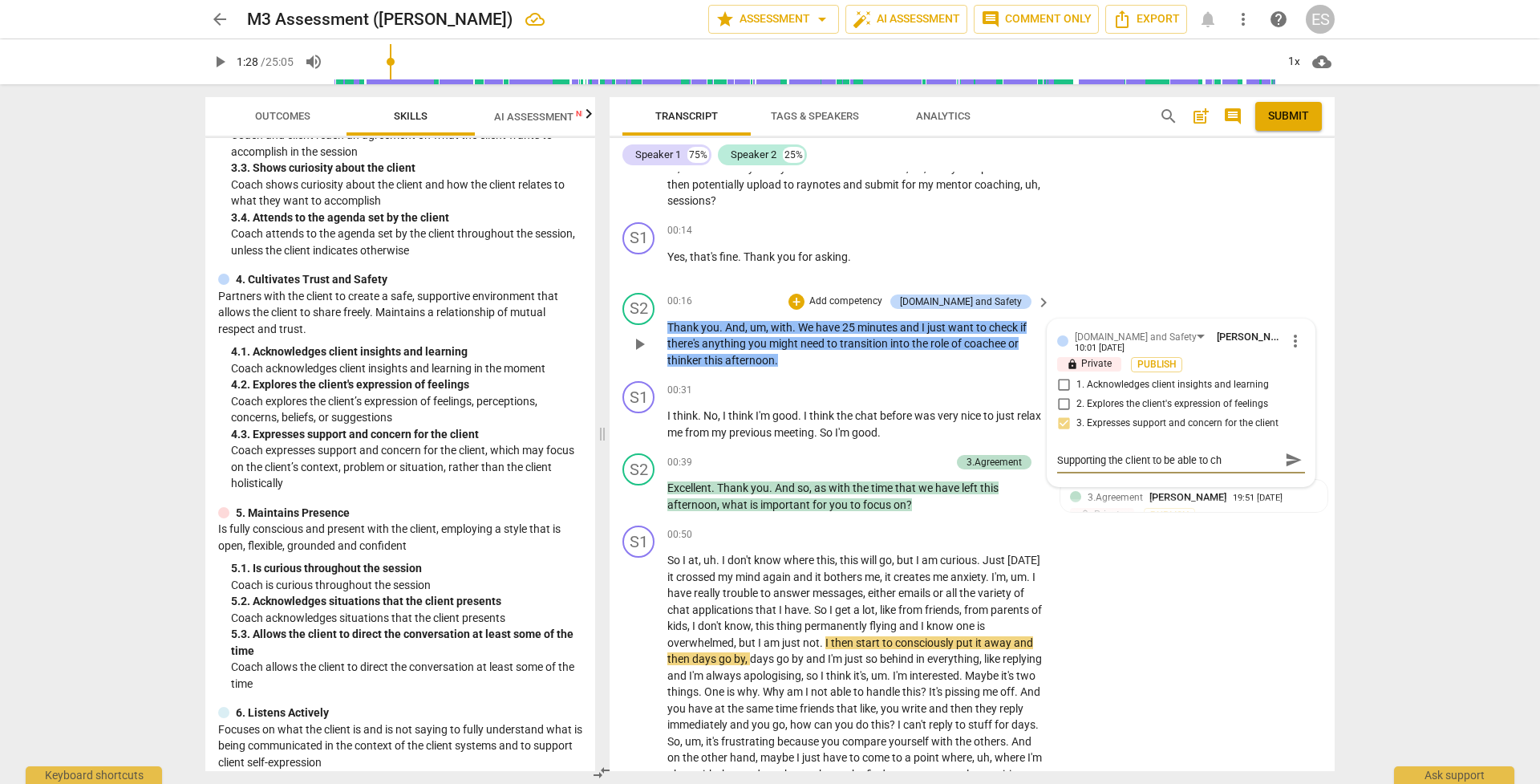
type textarea "Supporting the client to be able to c"
type textarea "Supporting the client to be able to co"
type textarea "Supporting the client to be able to coa"
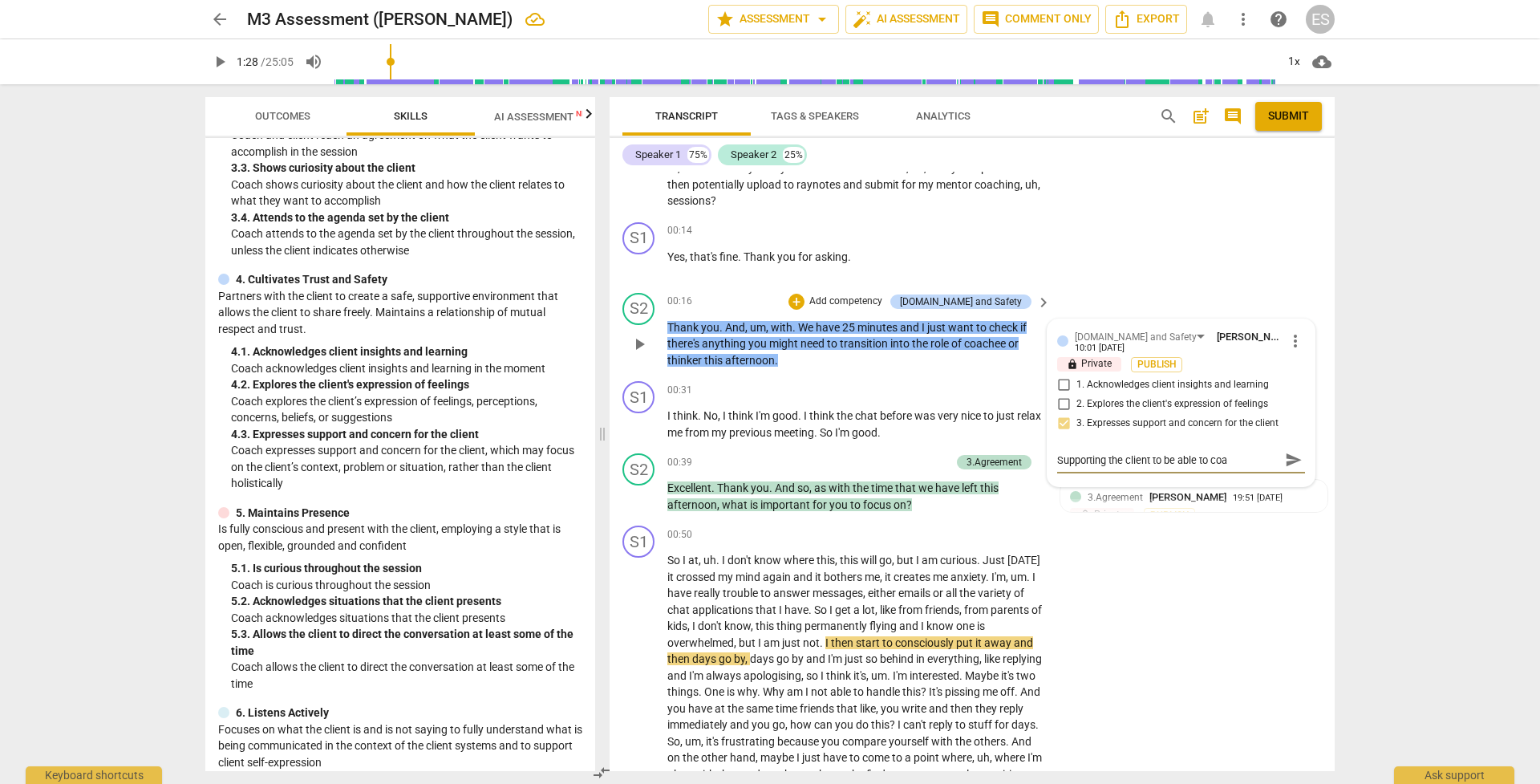
type textarea "Supporting the client to be able to coac"
type textarea "Supporting the client to be able to coach"
type textarea "Supporting the client to be able to coac"
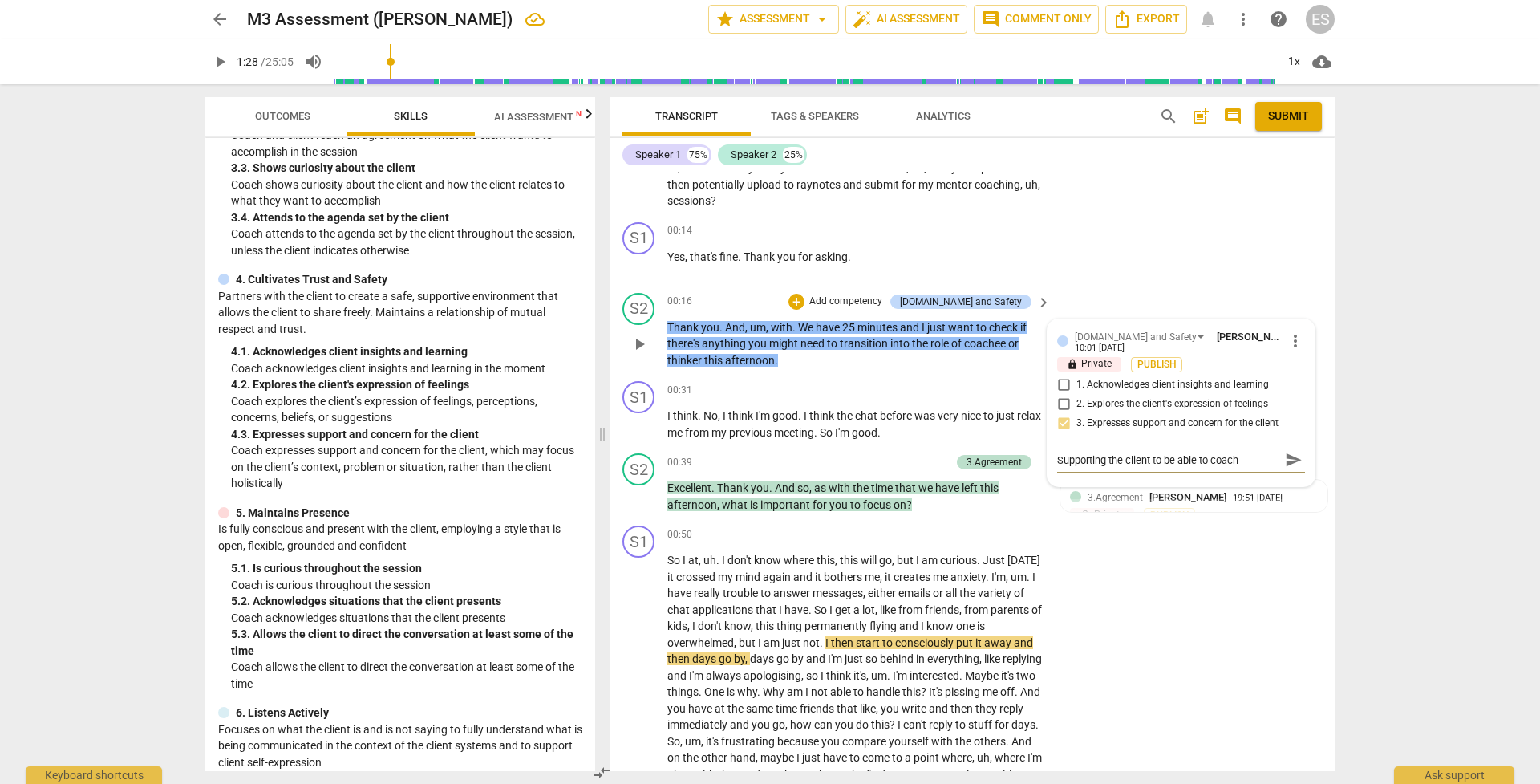
type textarea "Supporting the client to be able to coac"
type textarea "Supporting the client to be able to coa"
type textarea "Supporting the client to be able to co"
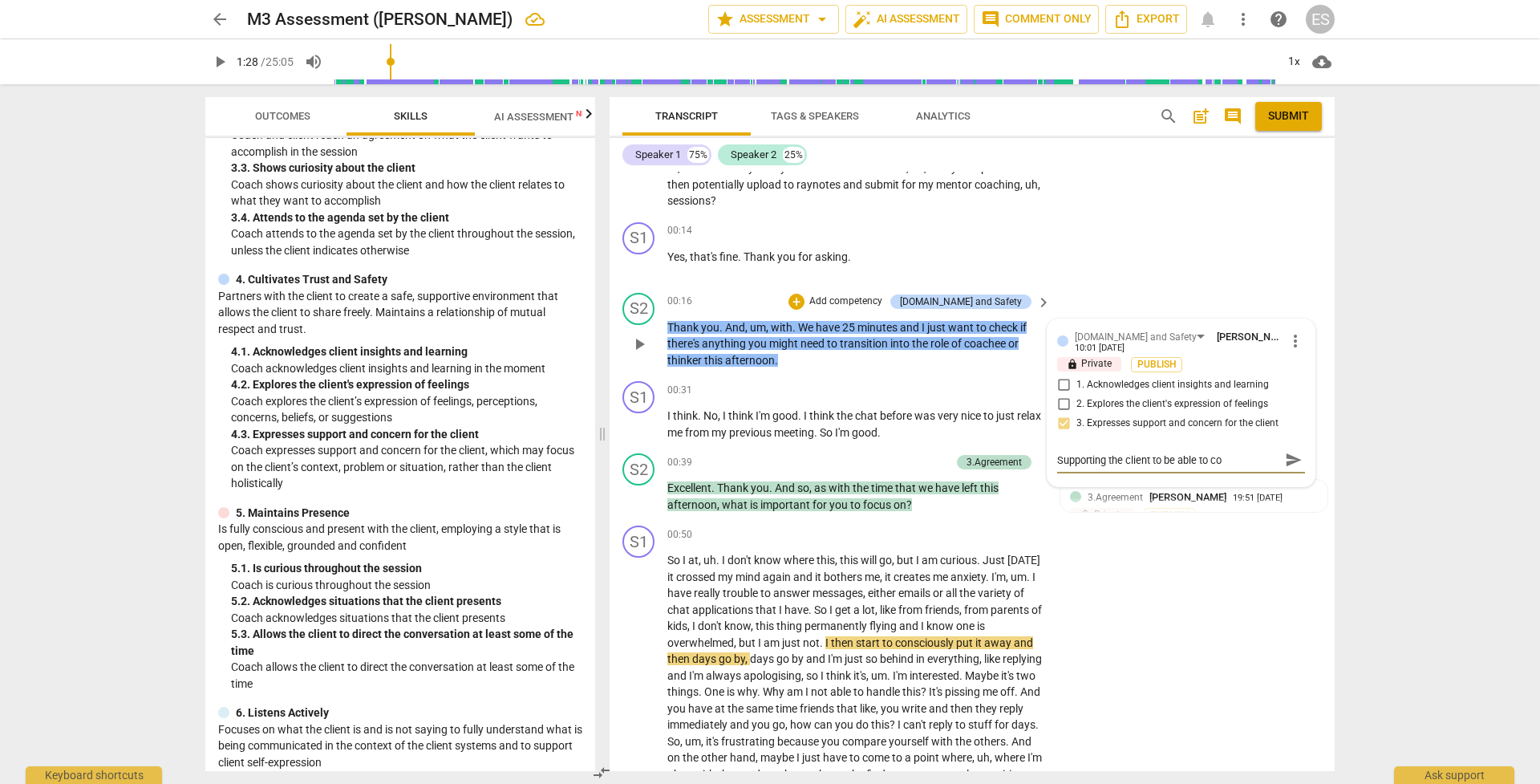
type textarea "Supporting the client to be able to c"
type textarea "Supporting the client to be able to"
type textarea "Supporting the client to be able to b"
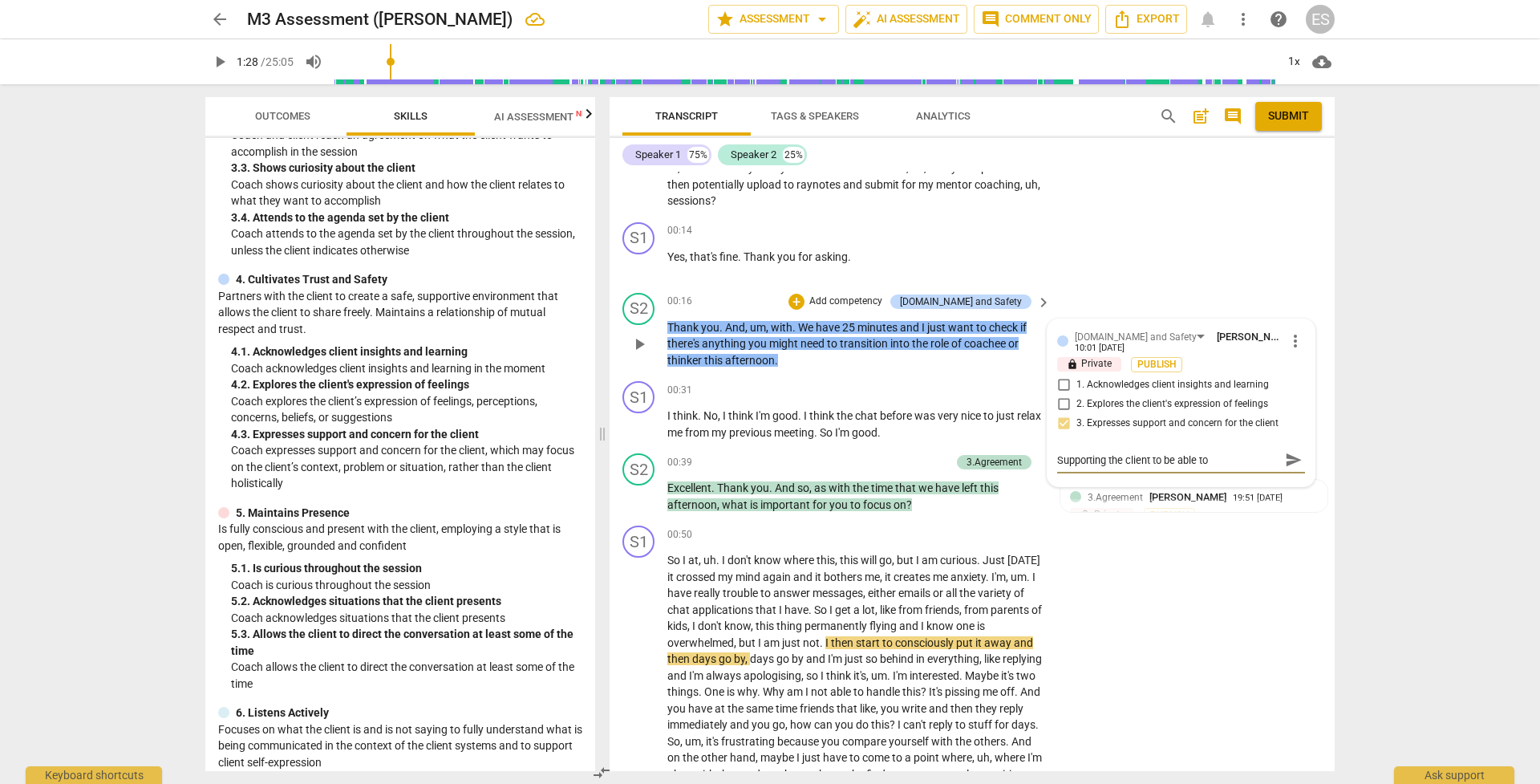
type textarea "Supporting the client to be able to b"
type textarea "Supporting the client to be able to be"
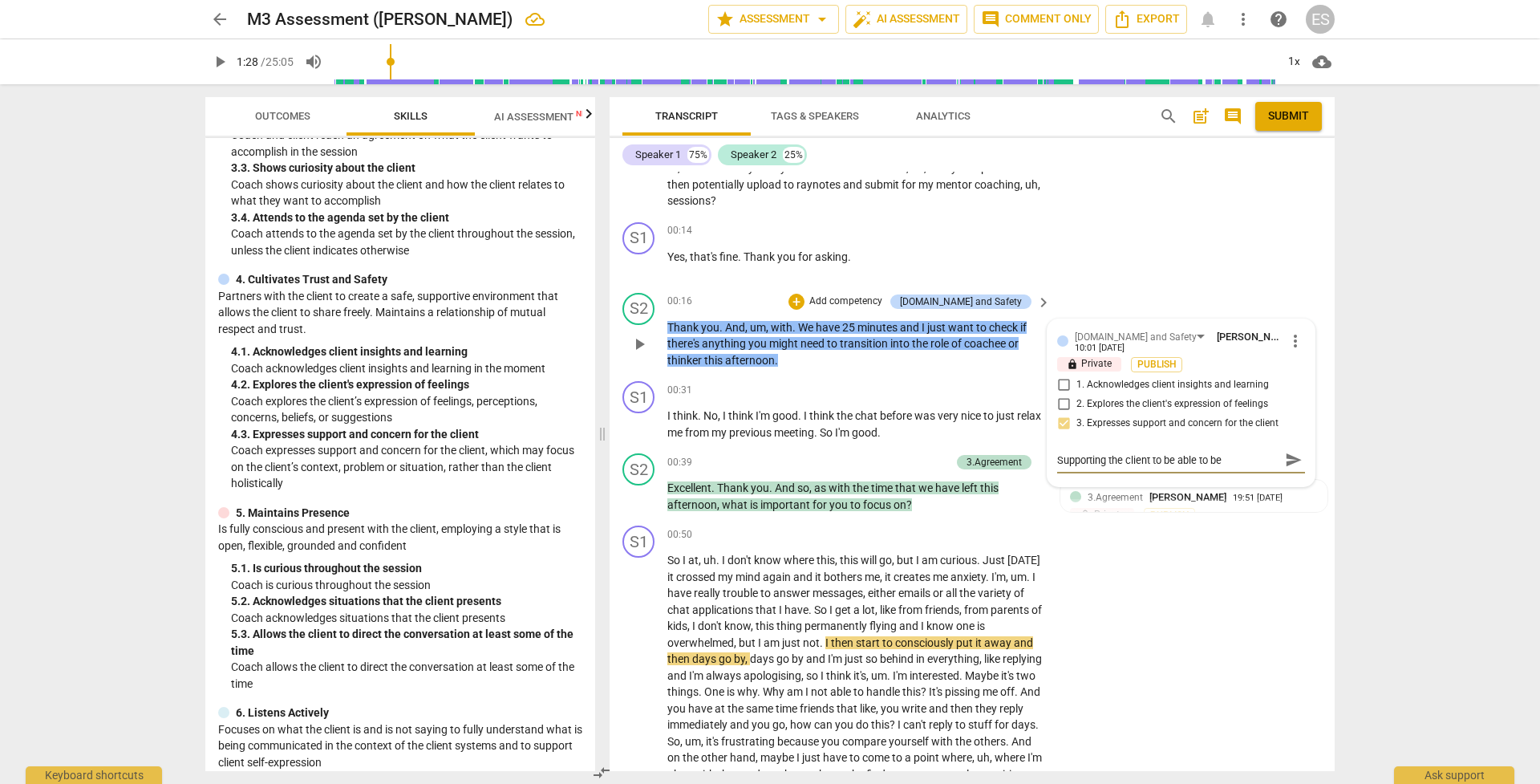
type textarea "Supporting the client to be able to be i"
type textarea "Supporting the client to be able to be in"
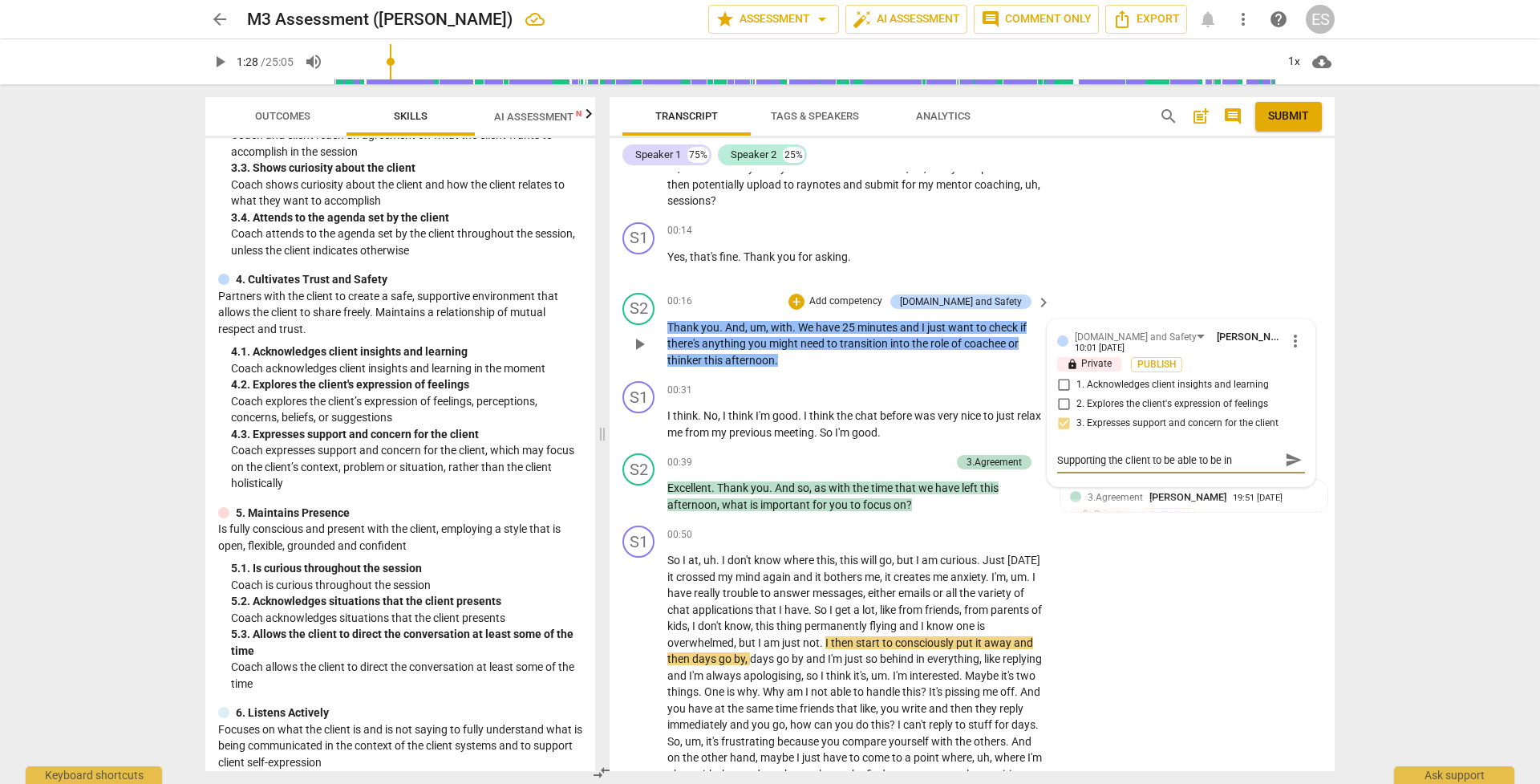
type textarea "Supporting the client to be able to be in"
type textarea "Supporting the client to be able to be in t"
type textarea "Supporting the client to be able to be in th"
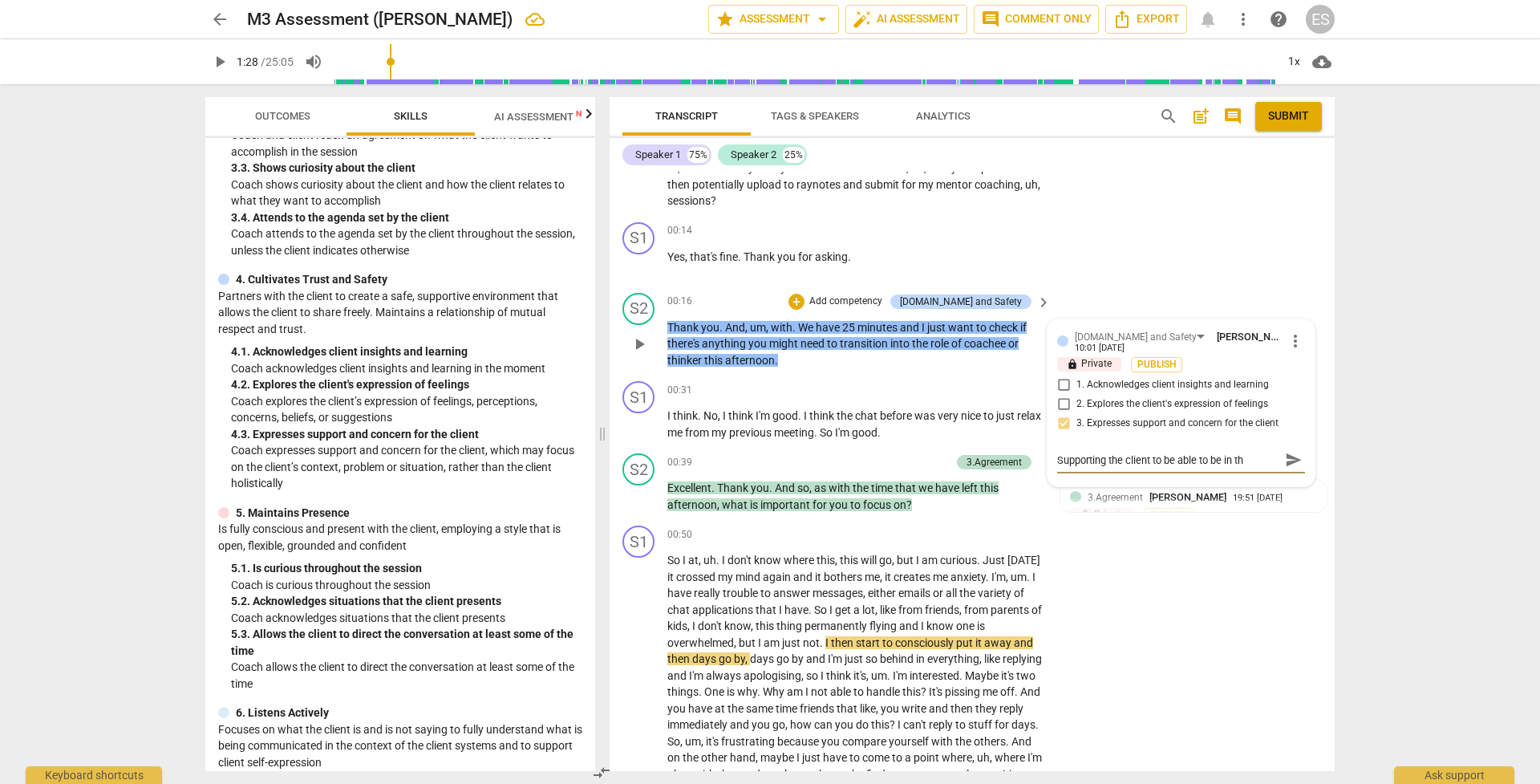
type textarea "Supporting the client to be able to be in the"
type textarea "Supporting the client to be able to be in the c"
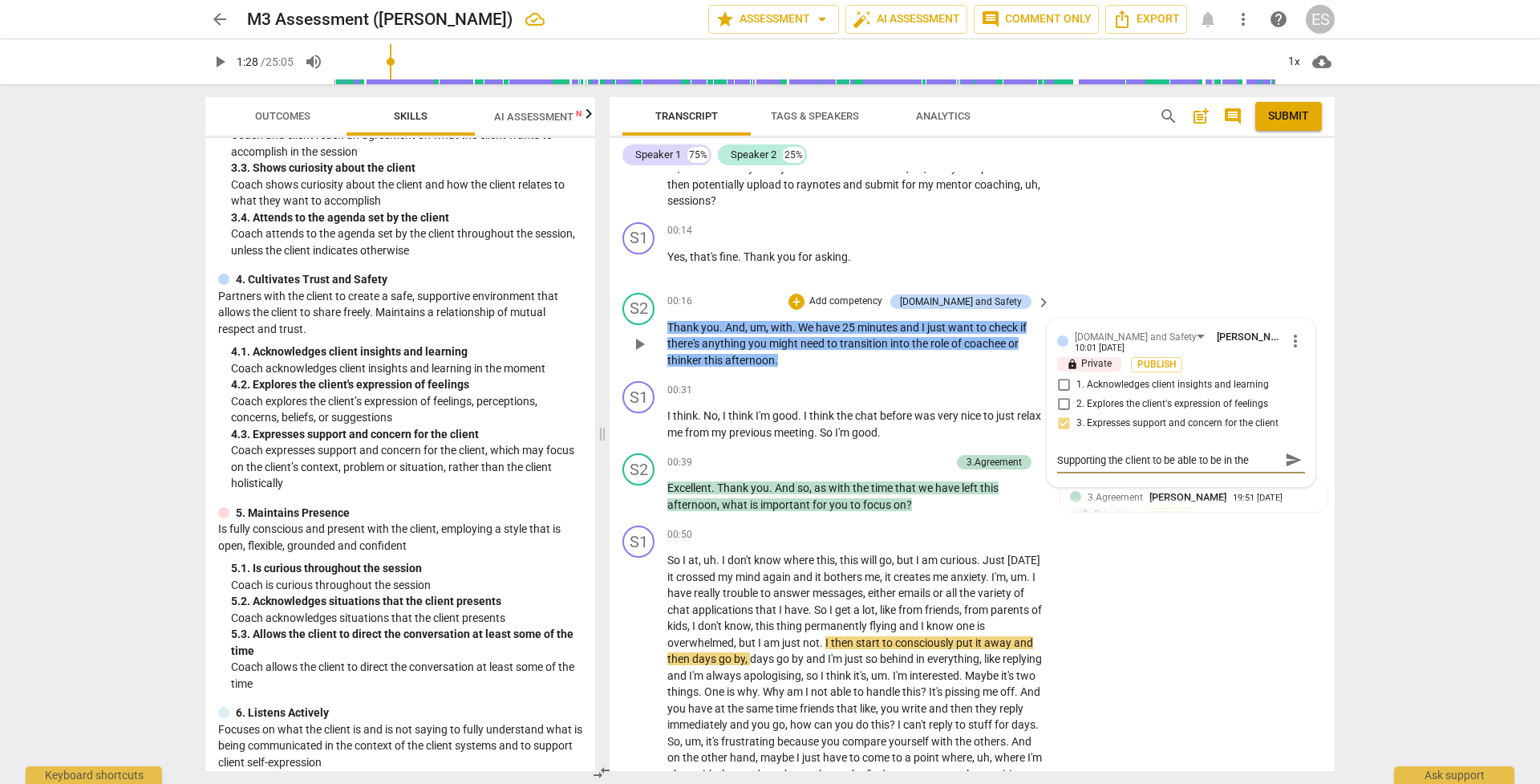
type textarea "Supporting the client to be able to be in the c"
type textarea "Supporting the client to be able to be in the co"
type textarea "Supporting the client to be able to be in the coa"
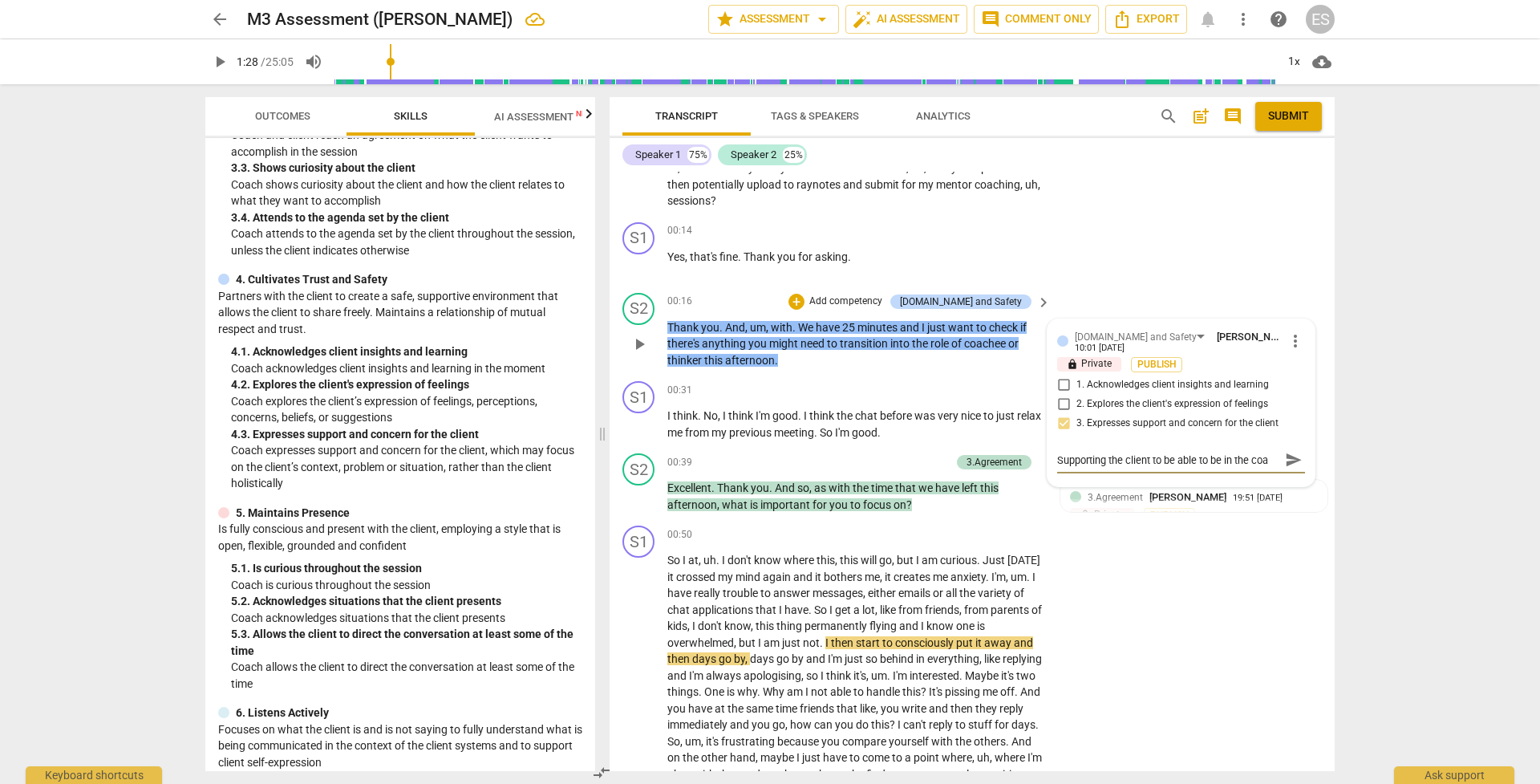
type textarea "Supporting the client to be able to be in the coac"
type textarea "Supporting the client to be able to be in the coach"
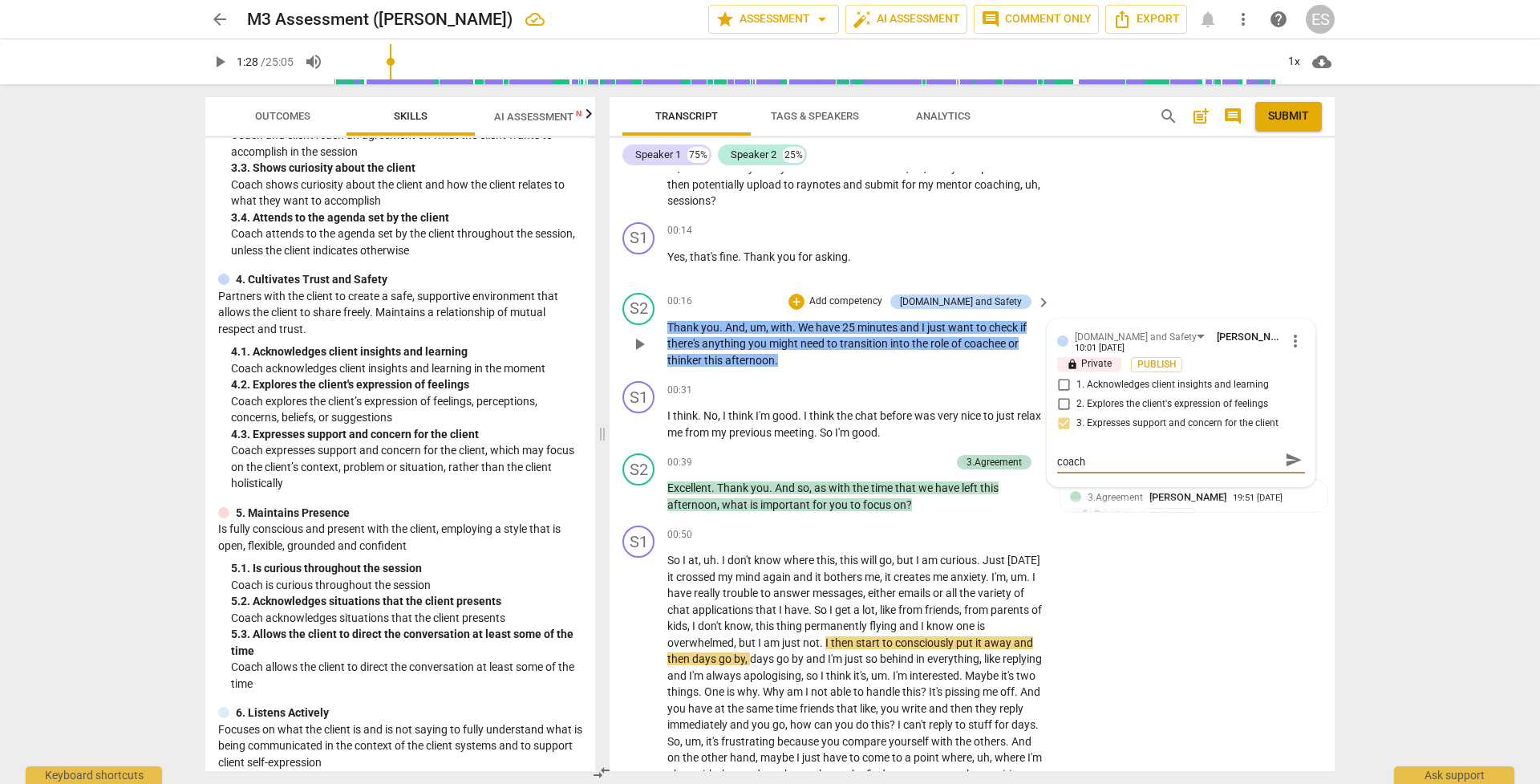
type textarea "Supporting the client to be able to be in the coachi"
type textarea "Supporting the client to be able to be in the coachin"
type textarea "Supporting the client to be able to be in the coaching"
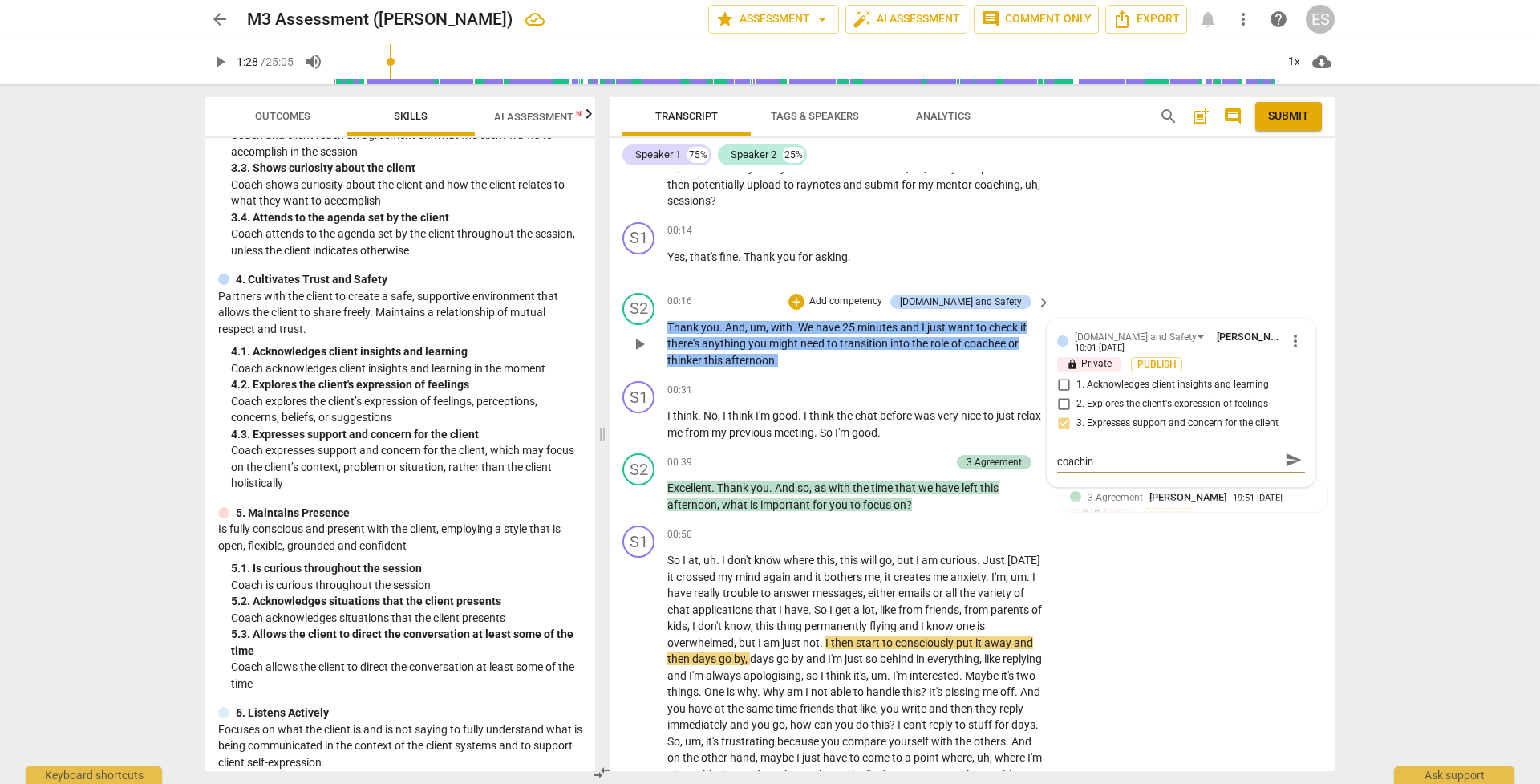
type textarea "Supporting the client to be able to be in the coaching"
type textarea "Supporting the client to be able to be in the coaching a"
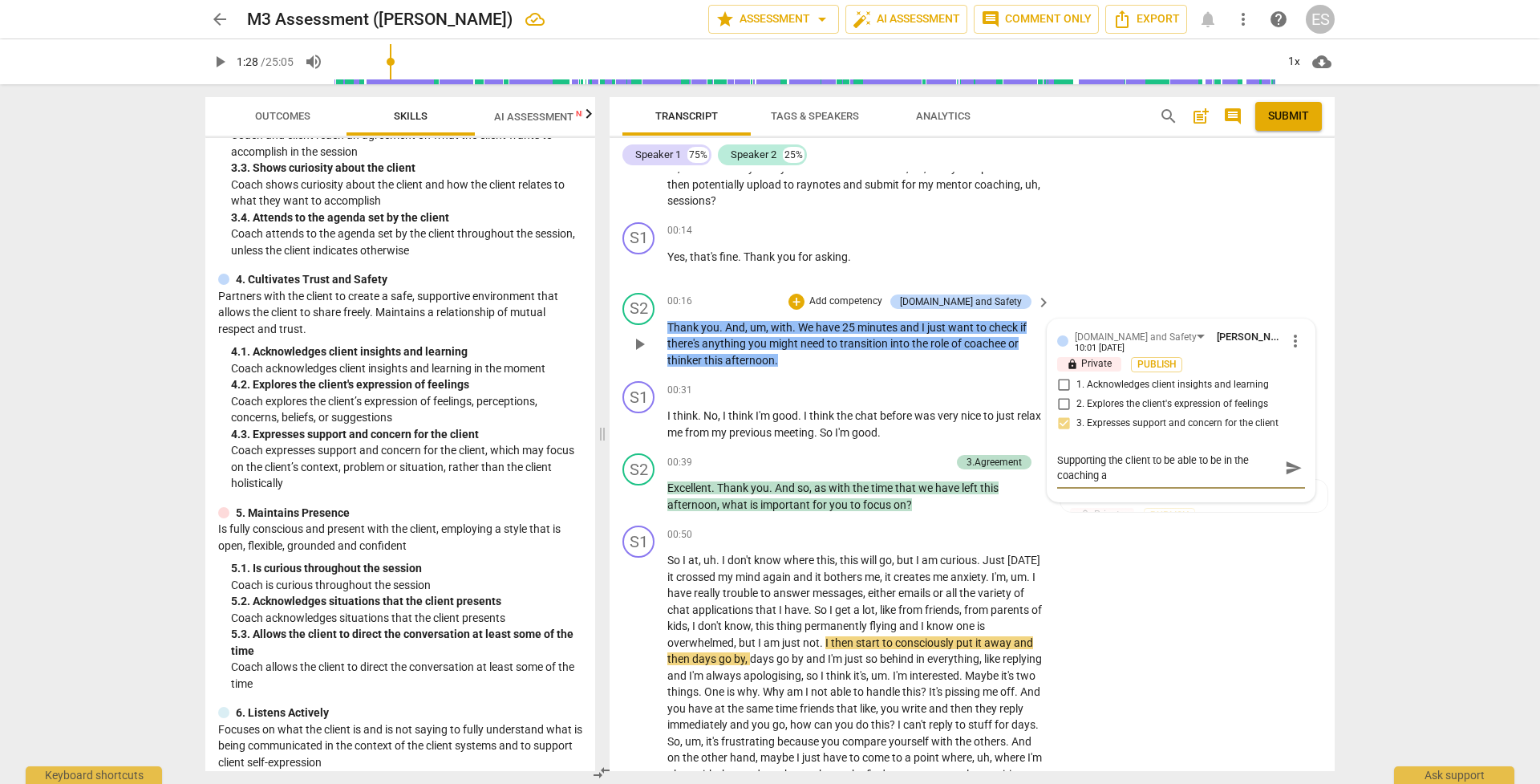
type textarea "Supporting the client to be able to be in the coaching an"
type textarea "Supporting the client to be able to be in the coaching and"
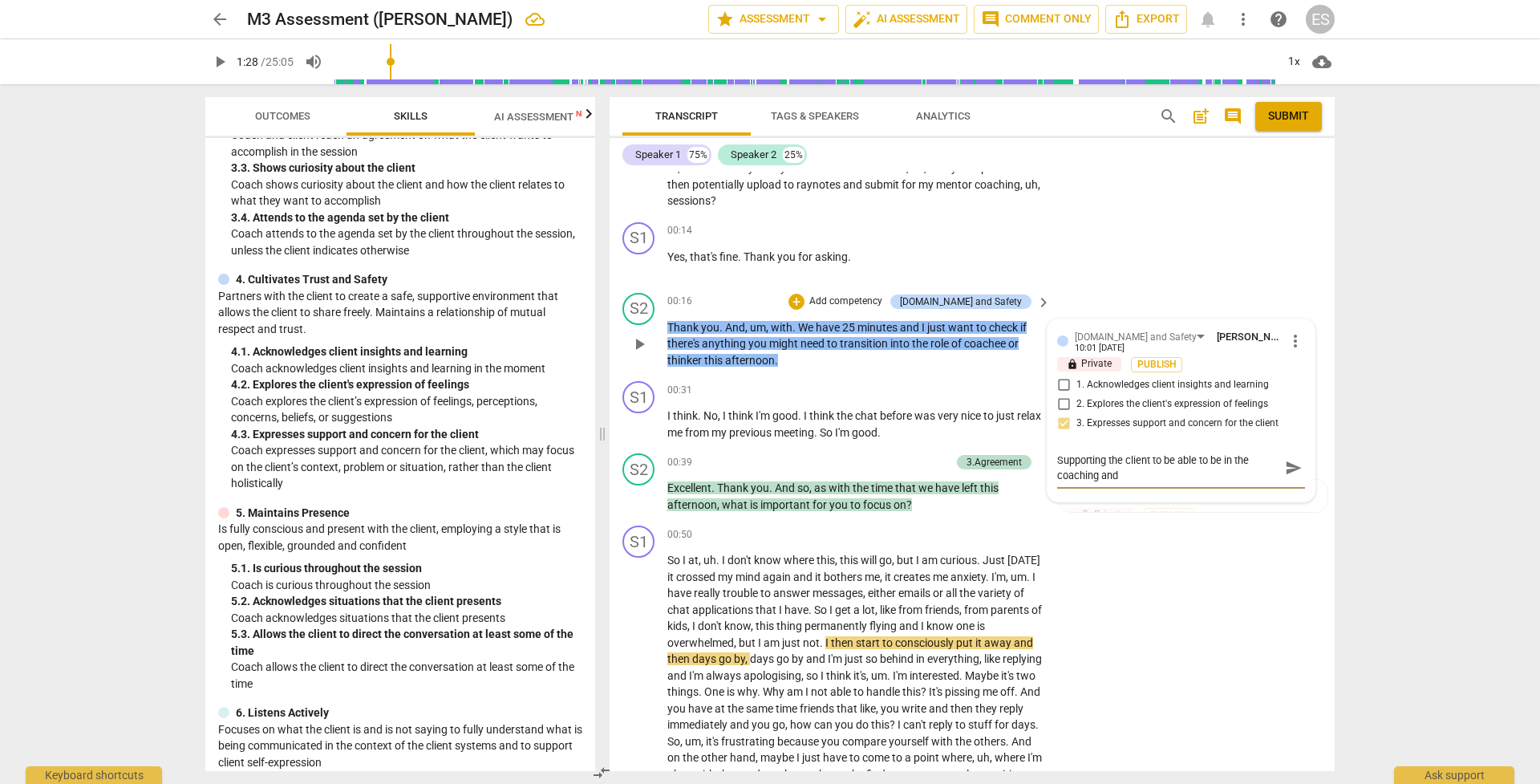
type textarea "Supporting the client to be able to be in the coaching and"
type textarea "Supporting the client to be able to be in the coaching and i"
type textarea "Supporting the client to be able to be in the coaching and is"
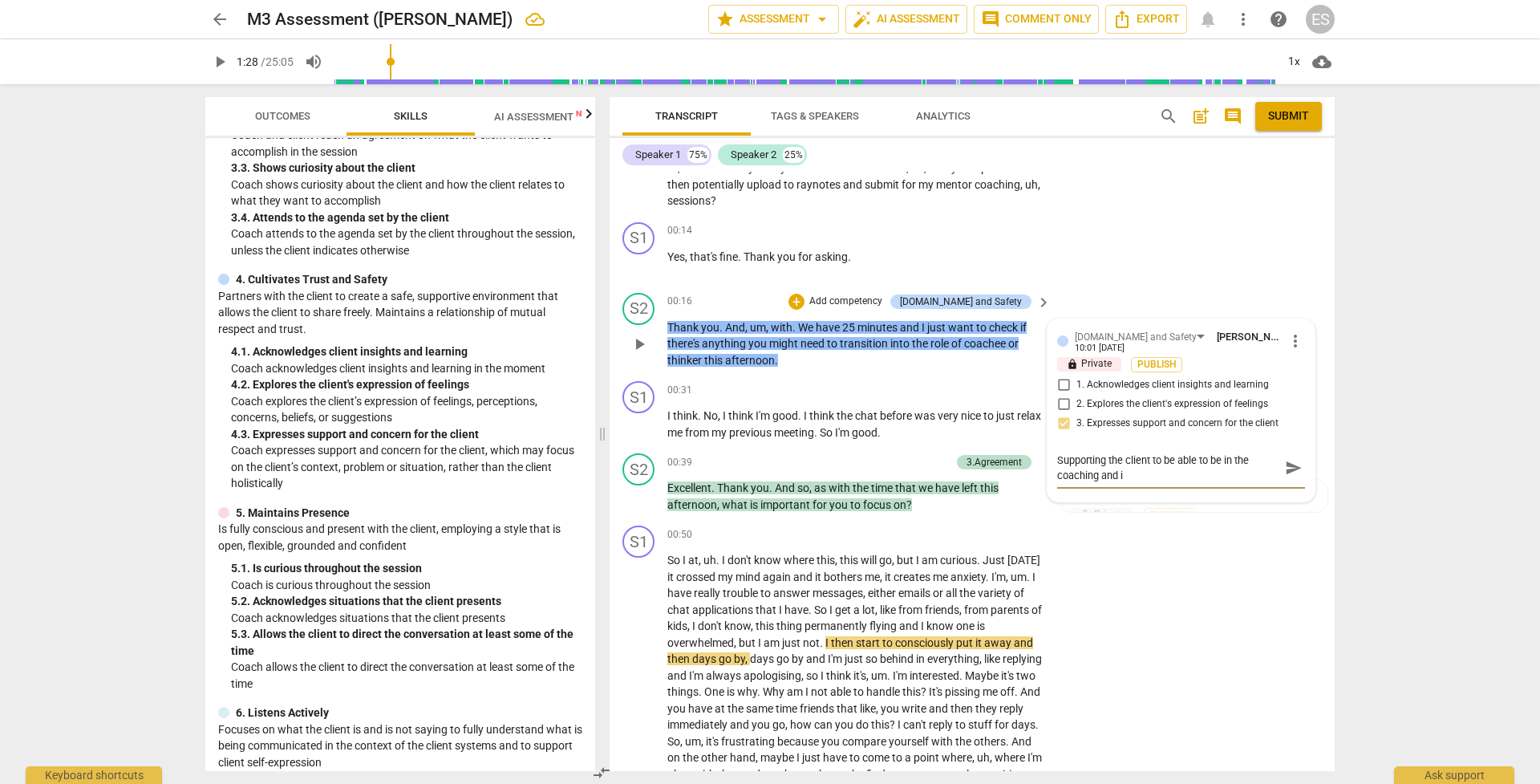
type textarea "Supporting the client to be able to be in the coaching and is"
type textarea "Supporting the client to be able to be in the coaching and is c"
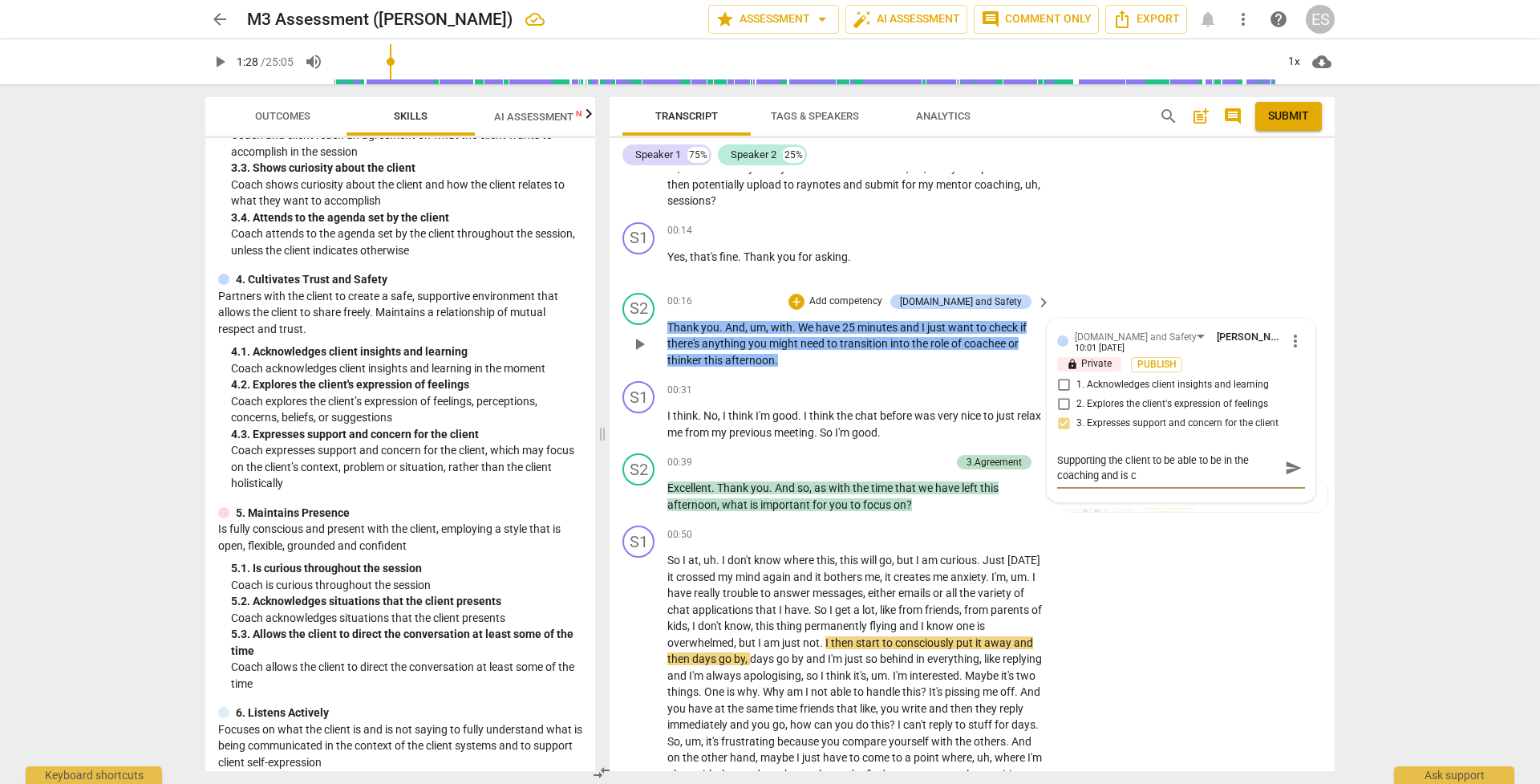
type textarea "Supporting the client to be able to be in the coaching and is co"
type textarea "Supporting the client to be able to be in the coaching and is con"
type textarea "Supporting the client to be able to be in the coaching and is cons"
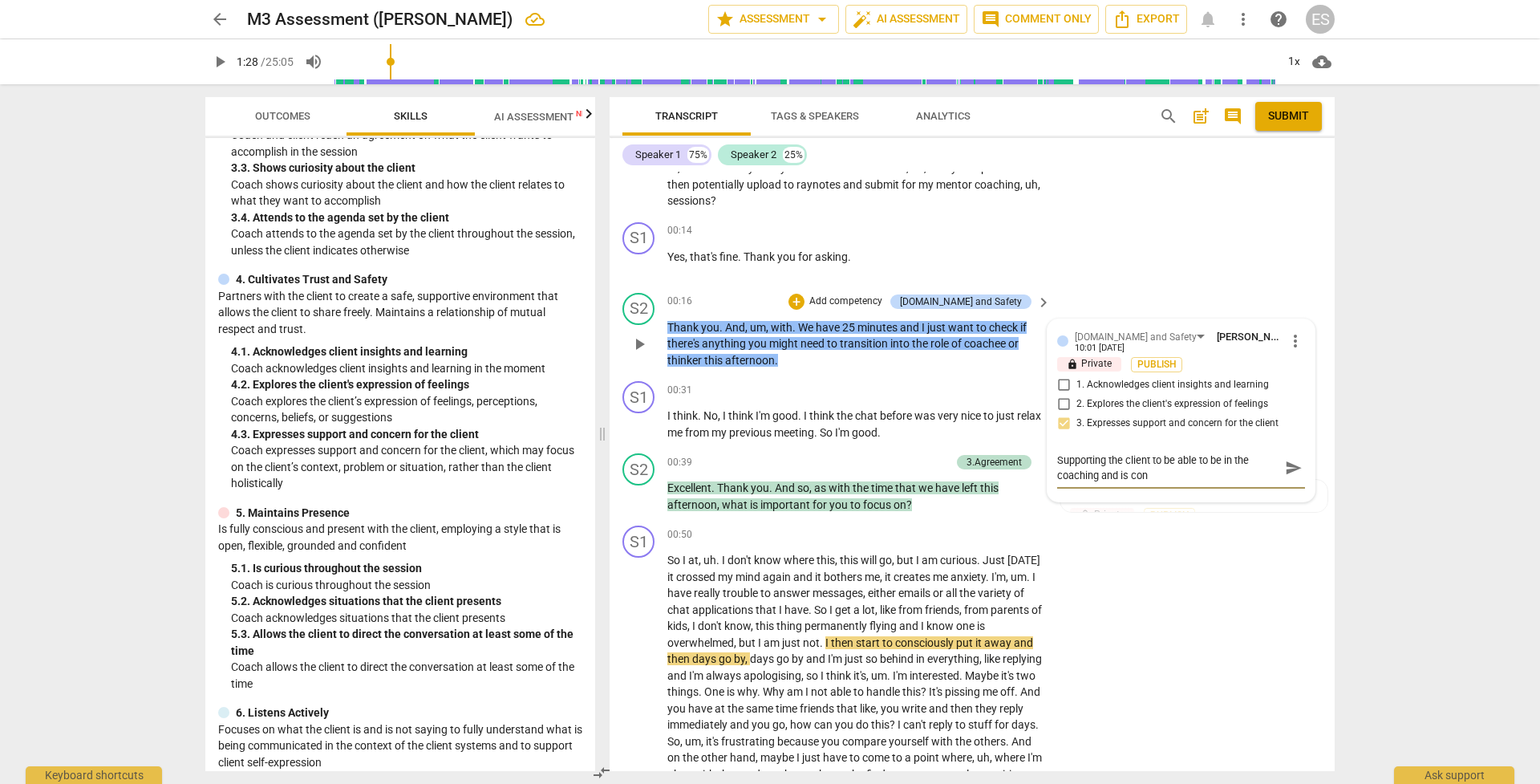
type textarea "Supporting the client to be able to be in the coaching and is cons"
type textarea "Supporting the client to be able to be in the coaching and is consi"
type textarea "Supporting the client to be able to be in the coaching and is consid"
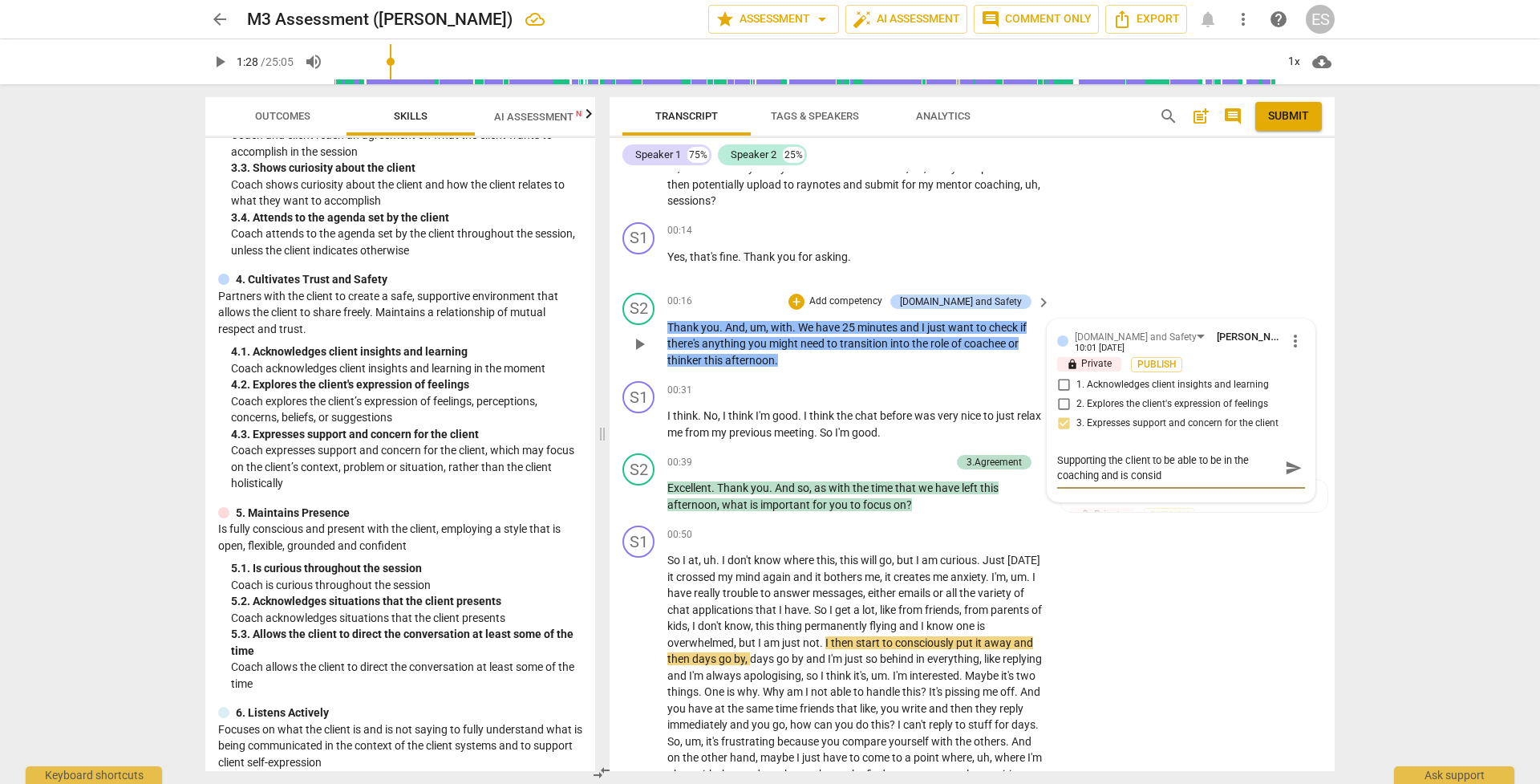
type textarea "Supporting the client to be able to be in the coaching and is conside"
type textarea "Supporting the client to be able to be in the coaching and is consider"
type textarea "Supporting the client to be able to be in the coaching and is consideri"
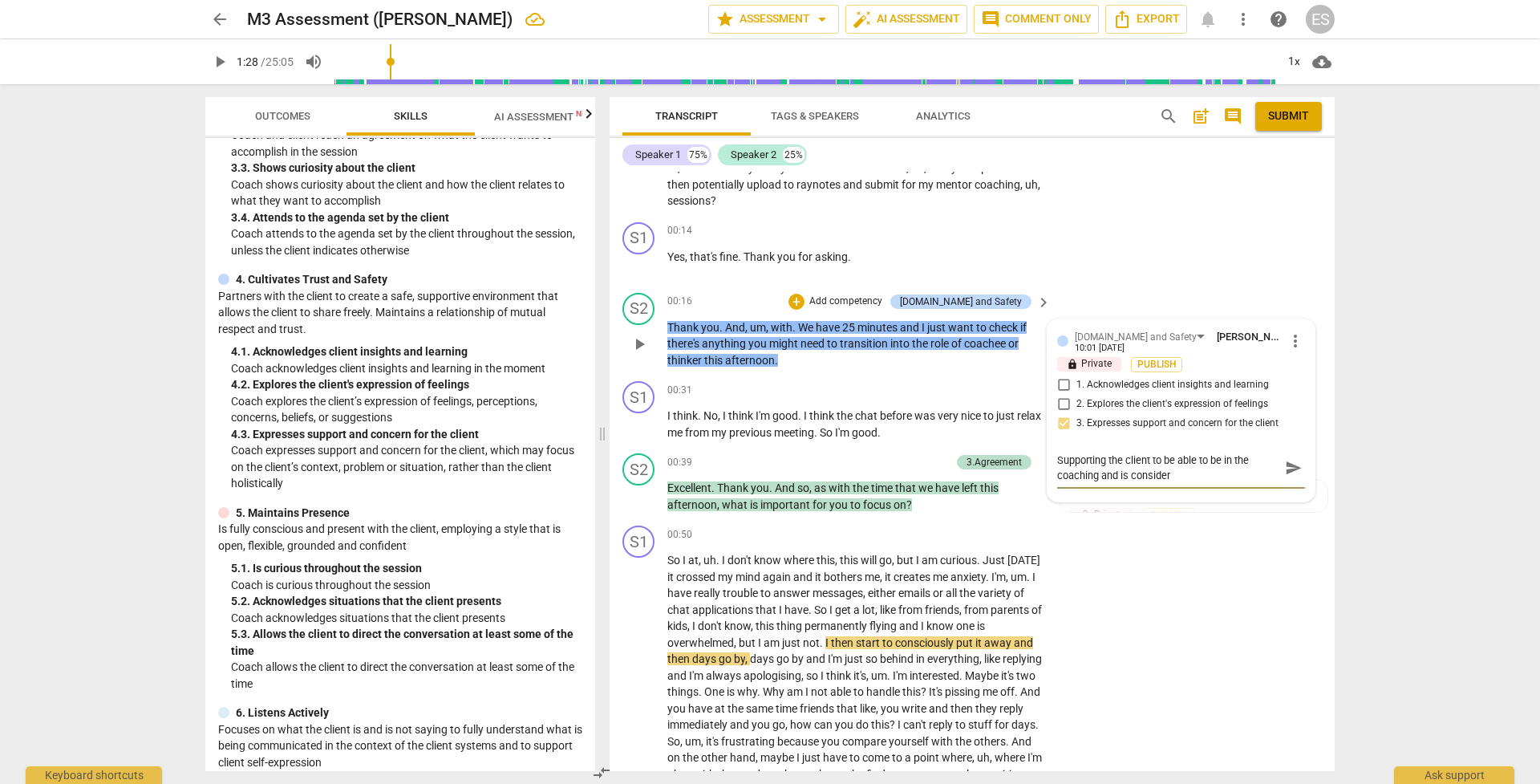
type textarea "Supporting the client to be able to be in the coaching and is consideri"
type textarea "Supporting the client to be able to be in the coaching and is considerin"
type textarea "Supporting the client to be able to be in the coaching and is considering"
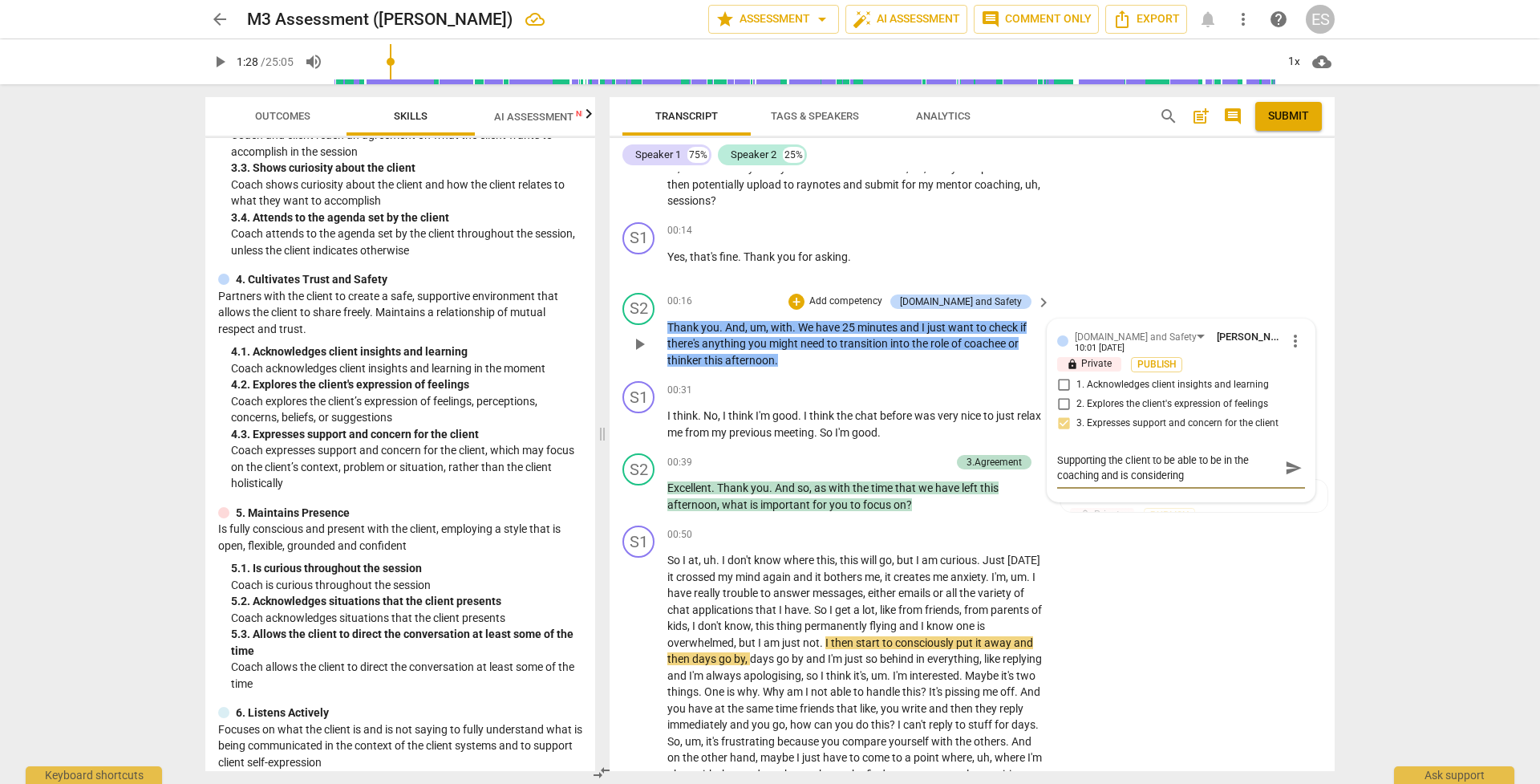
type textarea "Supporting the client to be able to be in the coaching and is considering"
type textarea "Supporting the client to be able to be in the coaching and is considering t"
type textarea "Supporting the client to be able to be in the coaching and is considering th"
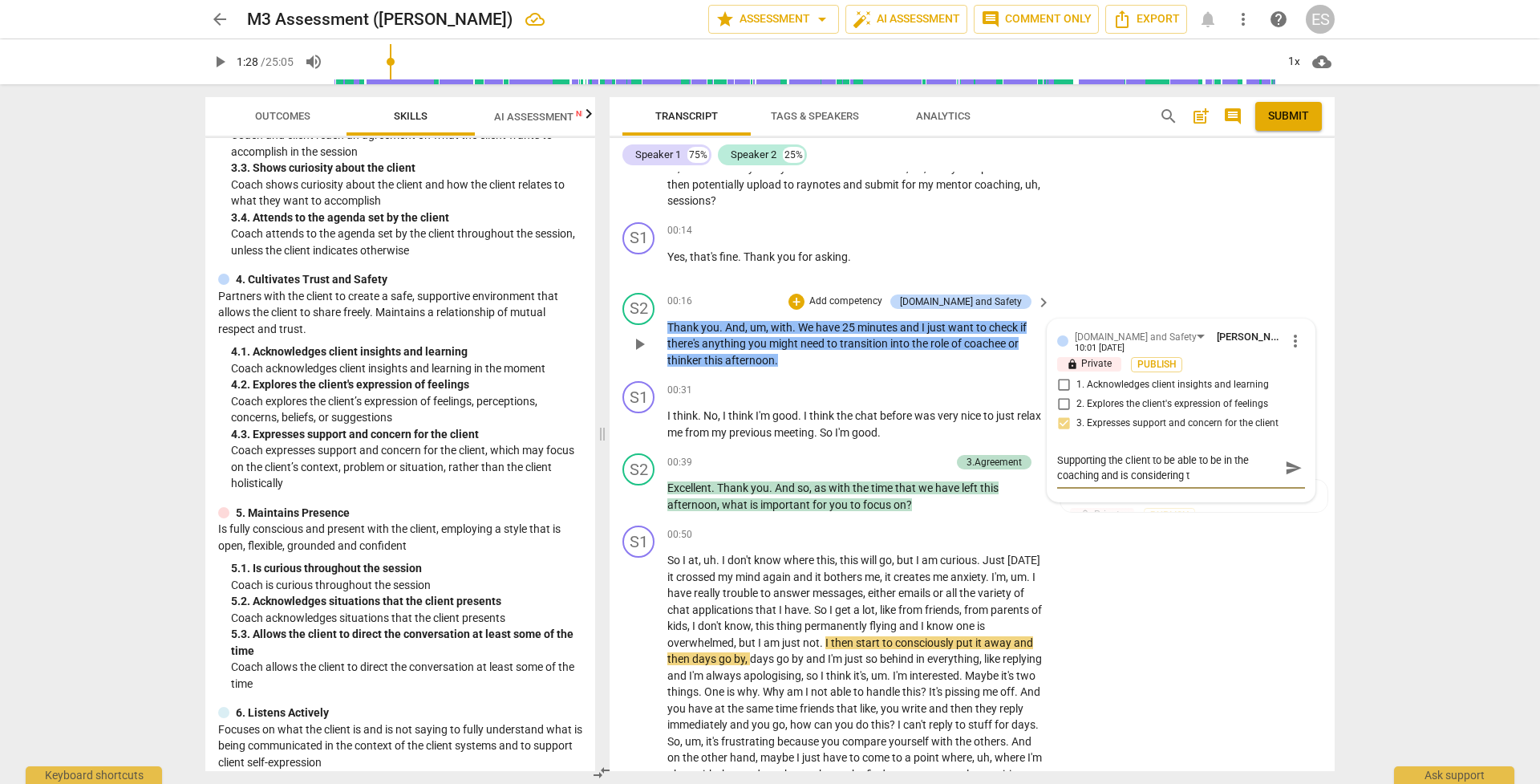
type textarea "Supporting the client to be able to be in the coaching and is considering th"
type textarea "Supporting the client to be able to be in the coaching and is considering the"
click at [1061, 461] on span "send" at bounding box center [1294, 468] width 18 height 18
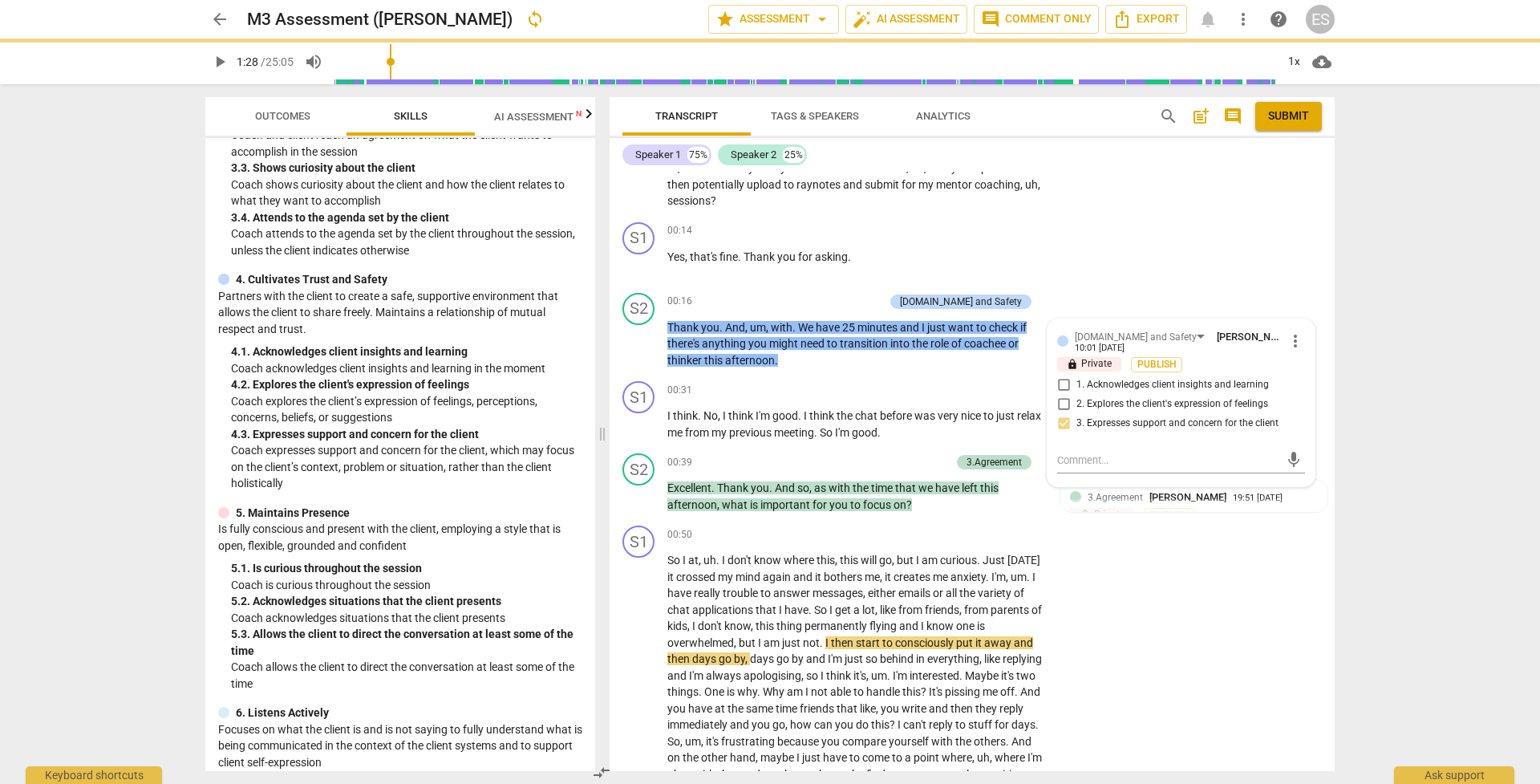
click at [223, 64] on span "play_arrow" at bounding box center [220, 61] width 19 height 19
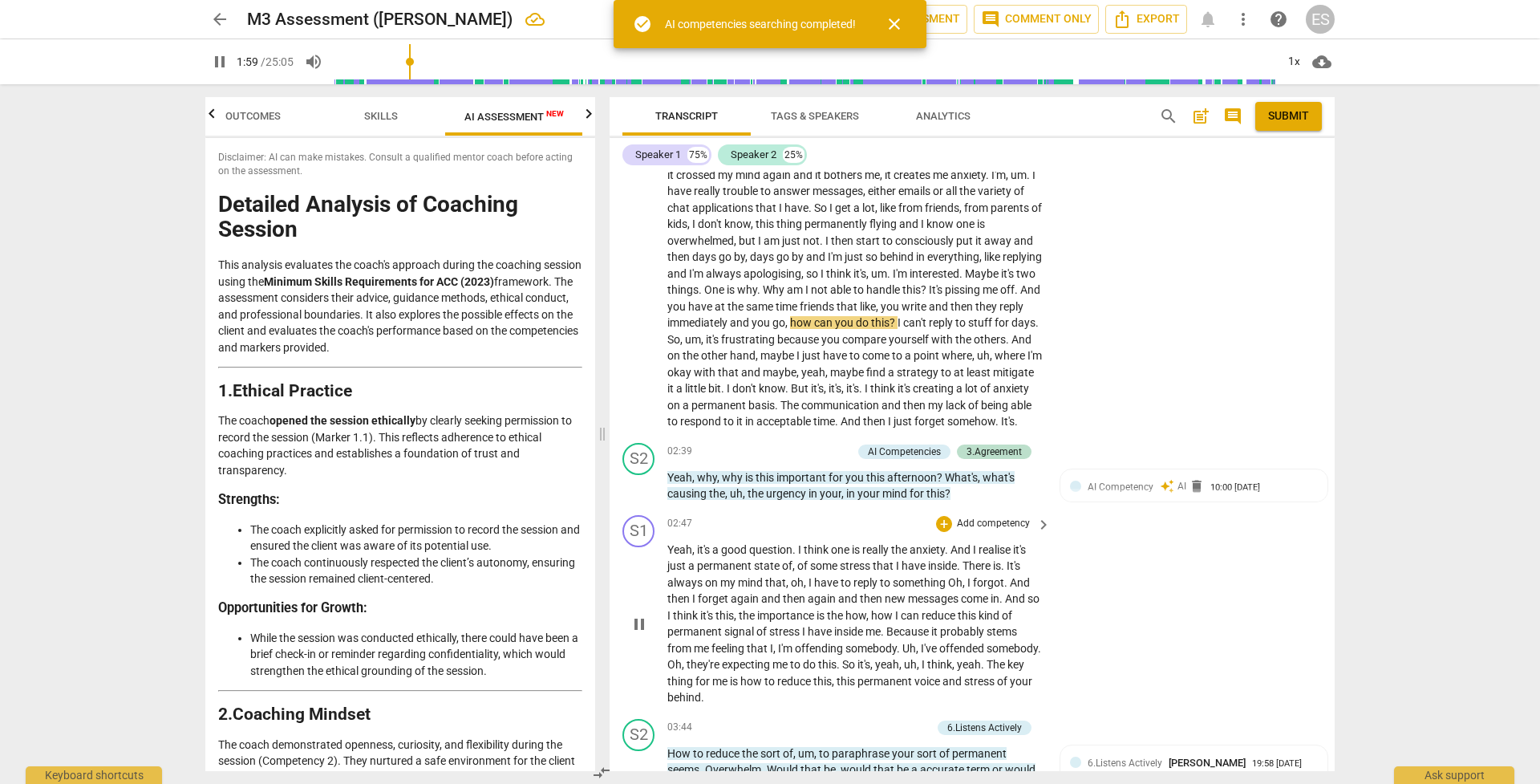
scroll to position [518, 0]
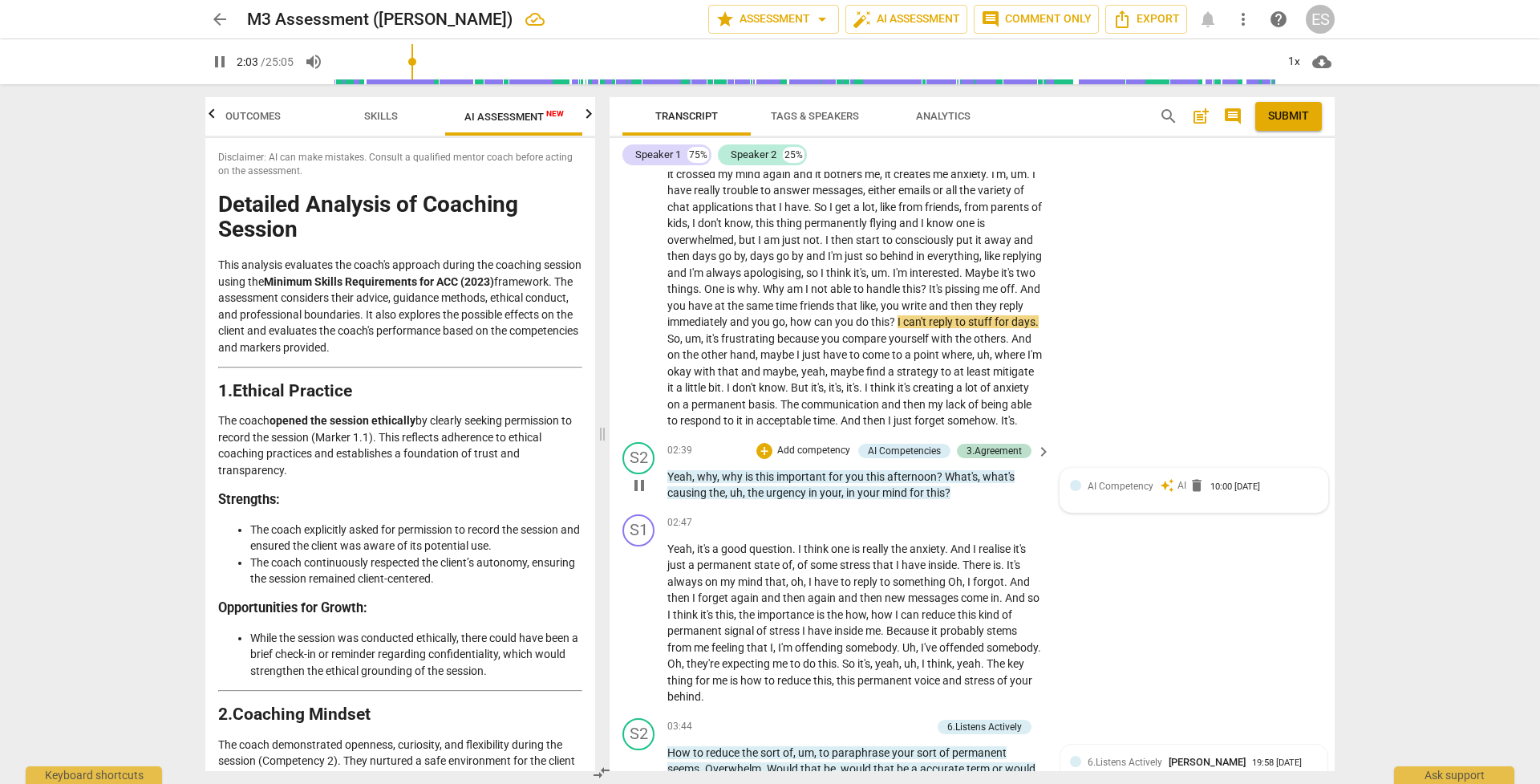
click at [1061, 489] on span "AI Competency" at bounding box center [1120, 486] width 66 height 11
click at [1061, 434] on div "S1 play_arrow pause 00:50 + Add competency keyboard_arrow_right So I at , uh . …" at bounding box center [972, 276] width 725 height 320
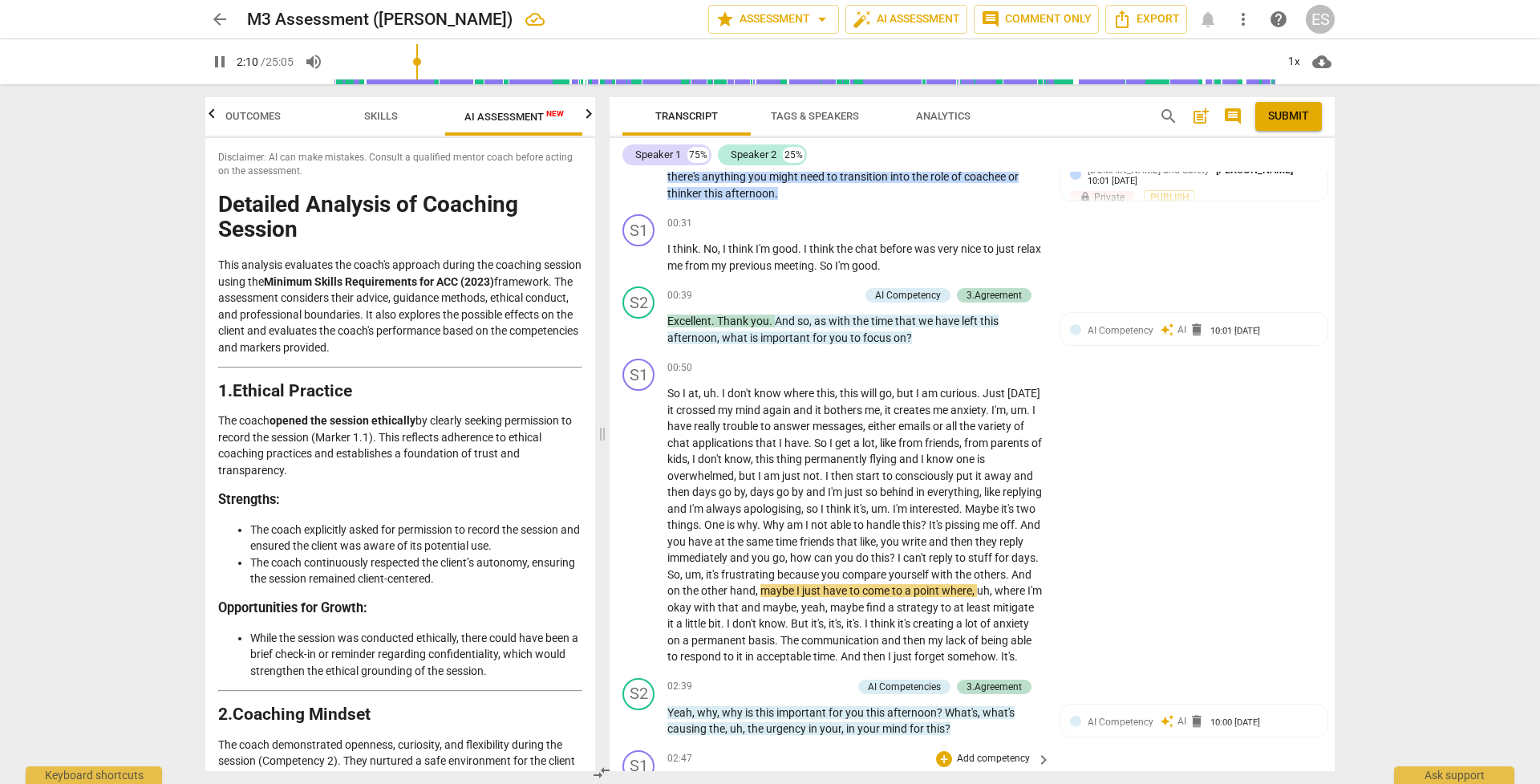
scroll to position [283, 0]
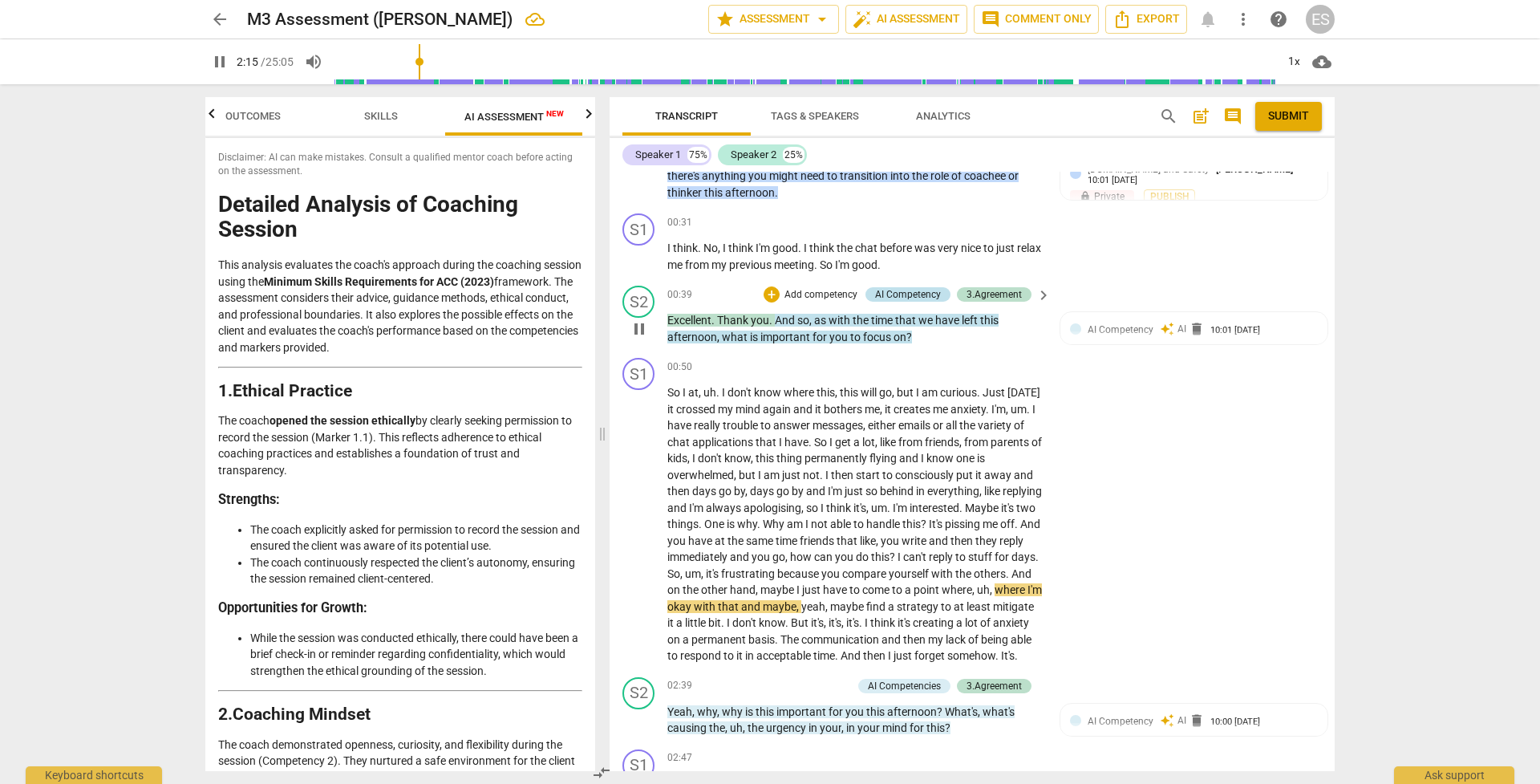
click at [900, 292] on div "AI Competency" at bounding box center [908, 295] width 66 height 15
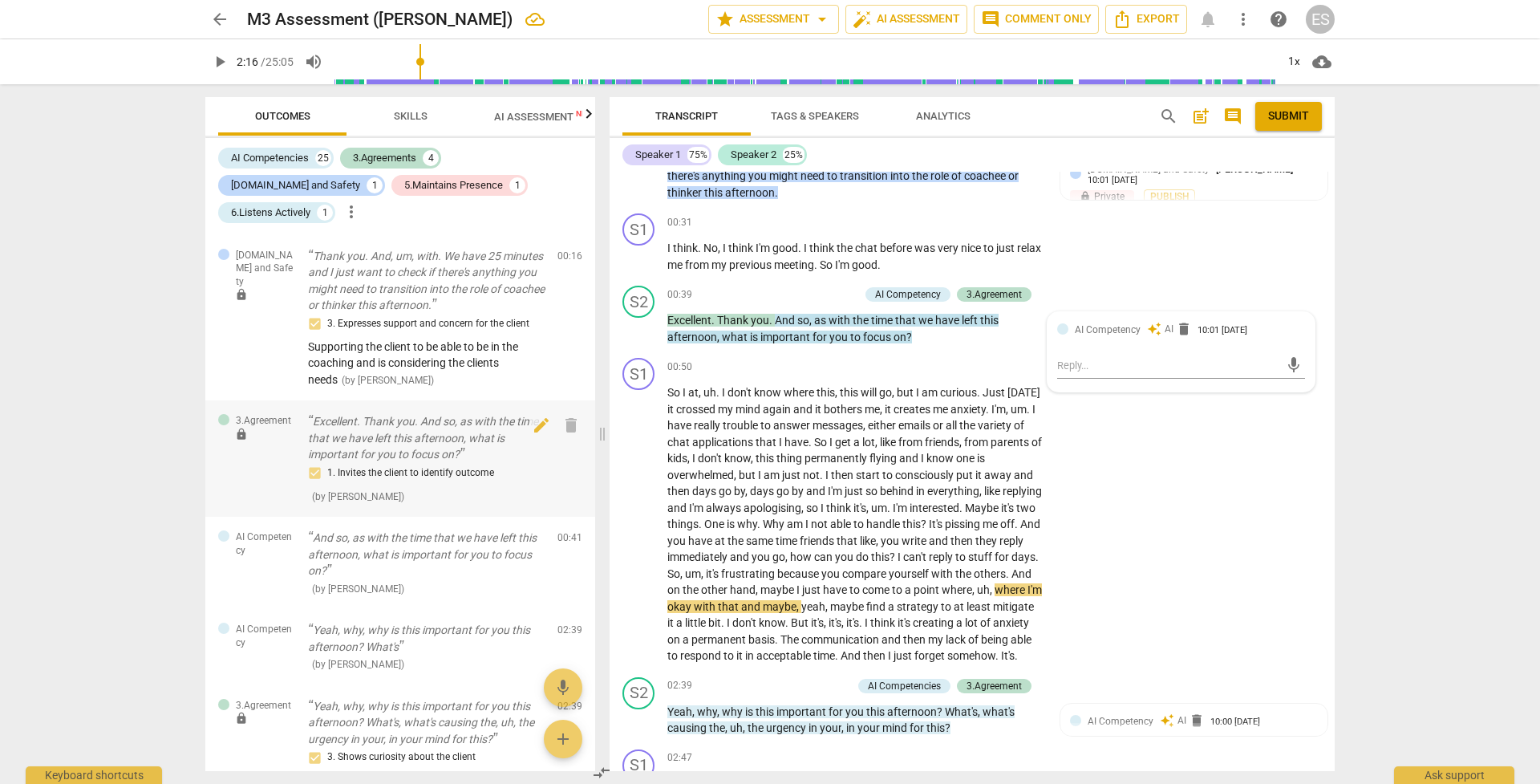
scroll to position [124, 0]
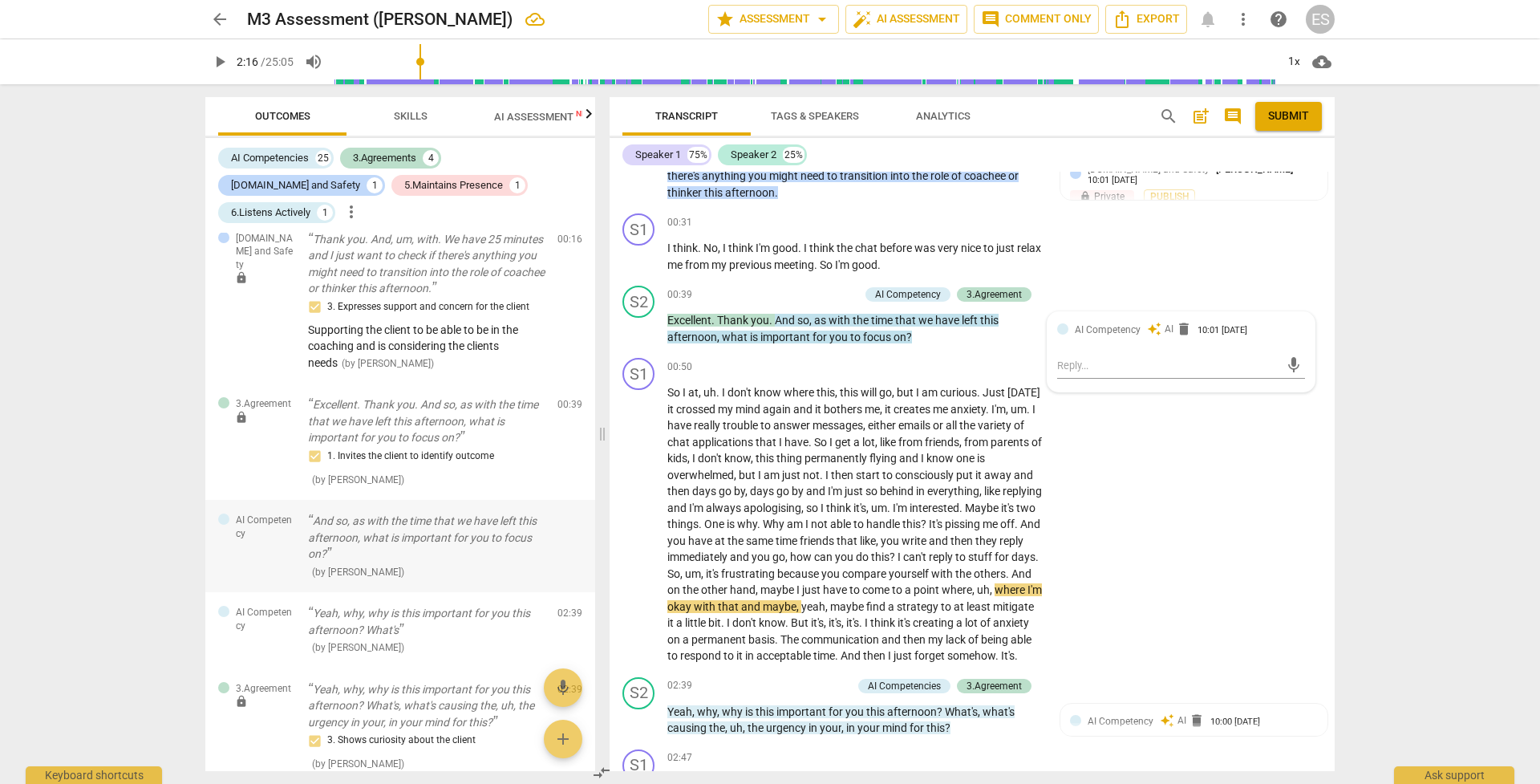
click at [355, 512] on p "And so, as with the time that we have left this afternoon, what is important fo…" at bounding box center [426, 536] width 236 height 49
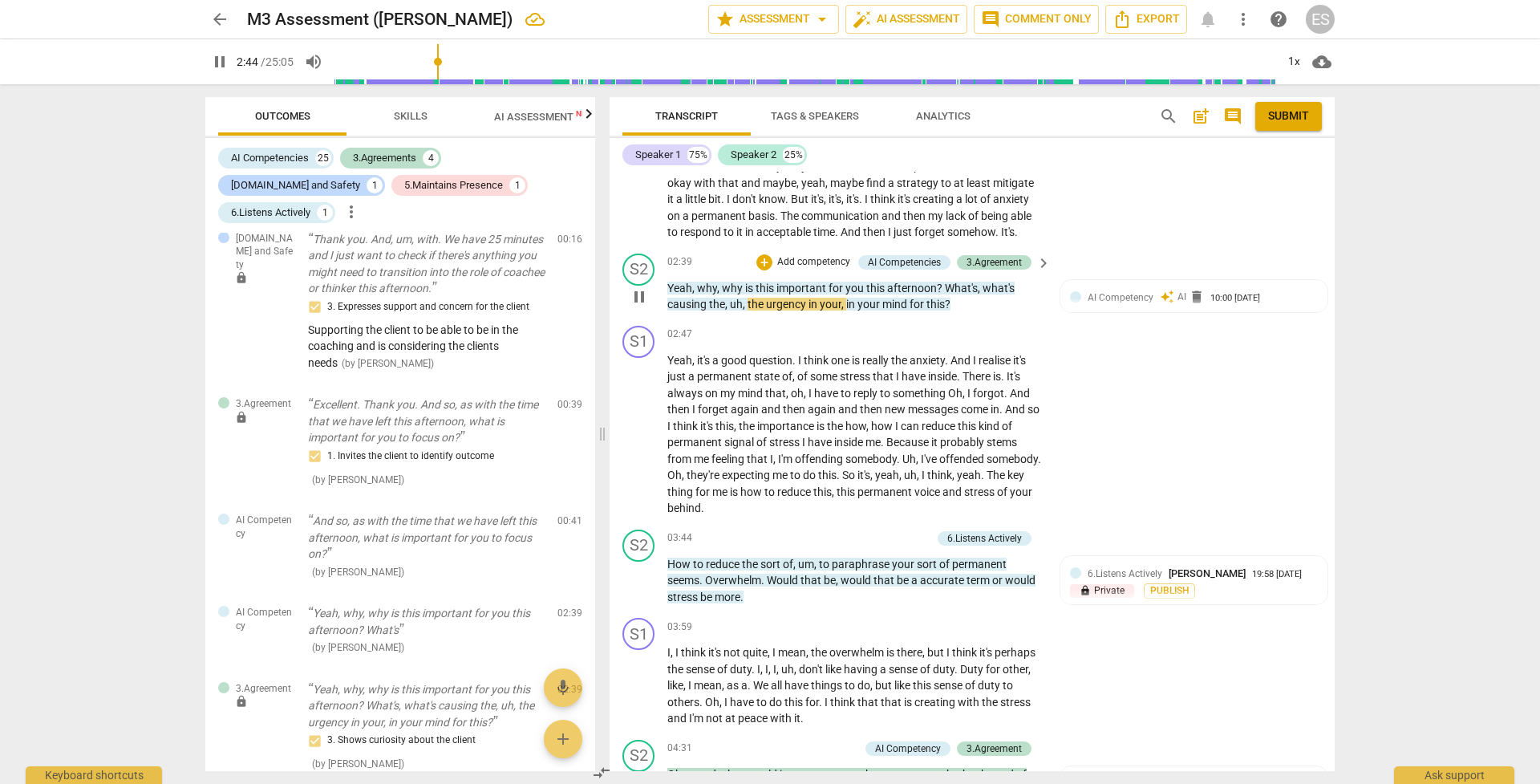
scroll to position [714, 0]
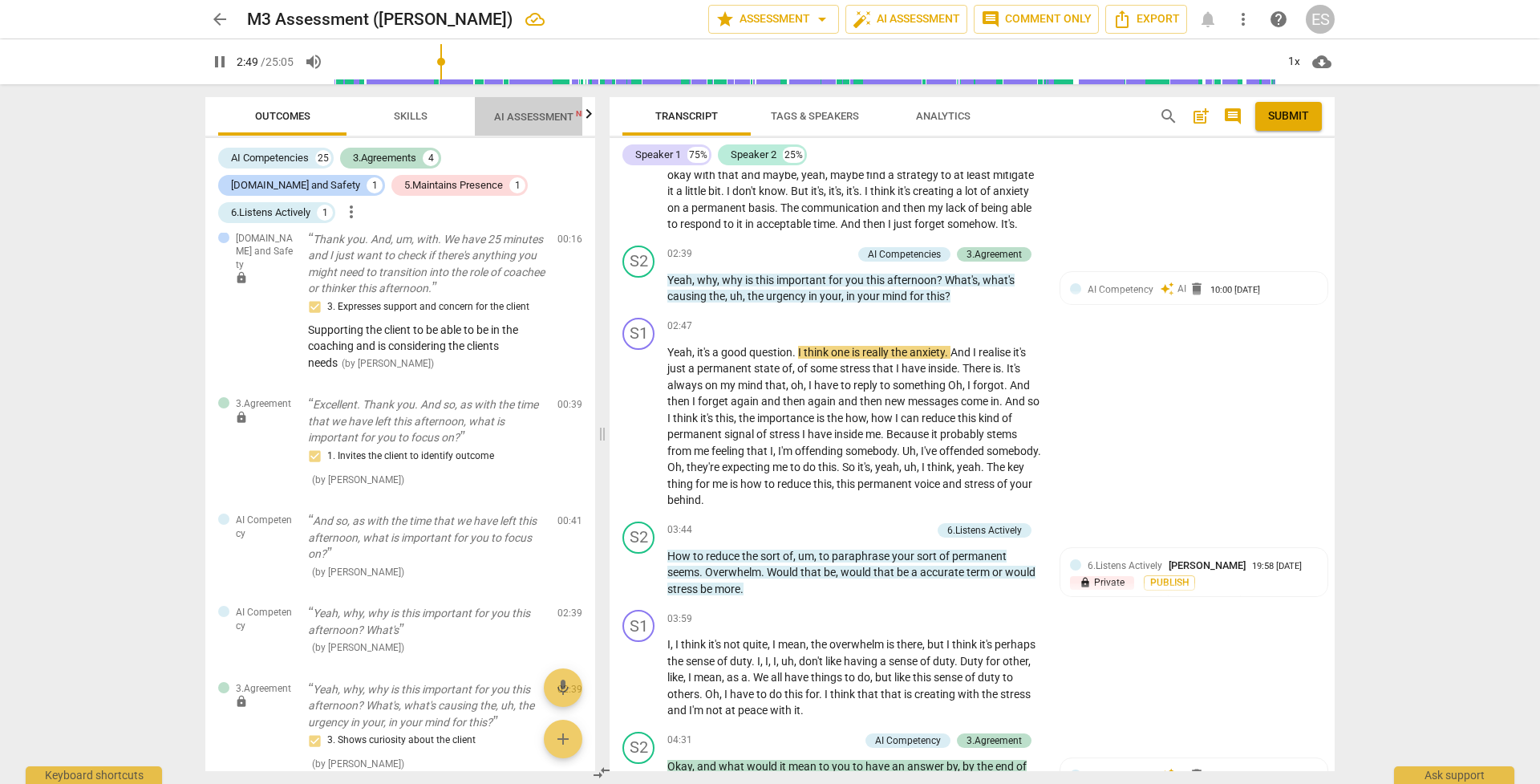
click at [513, 121] on span "AI Assessment New" at bounding box center [544, 117] width 100 height 12
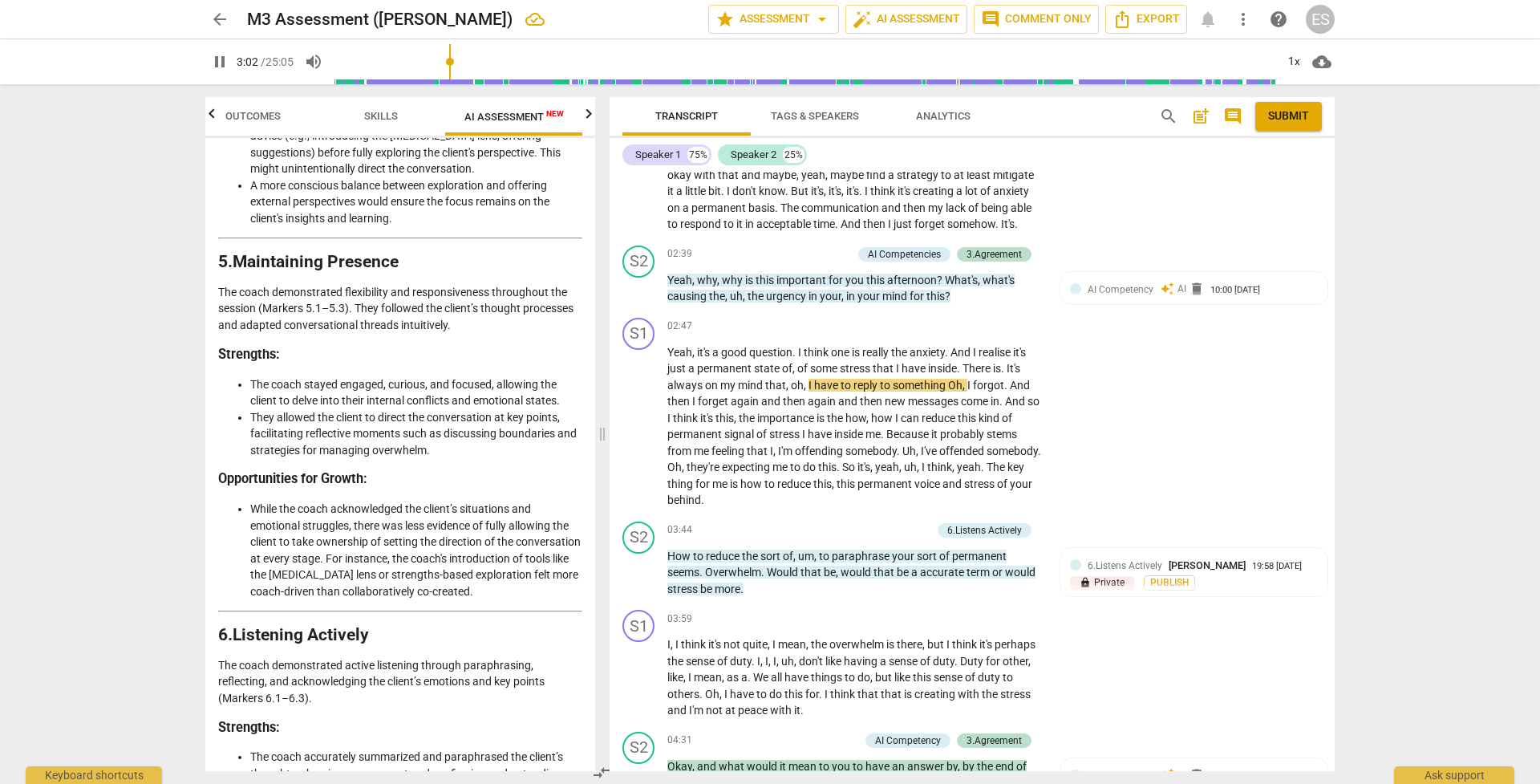
scroll to position [1320, 0]
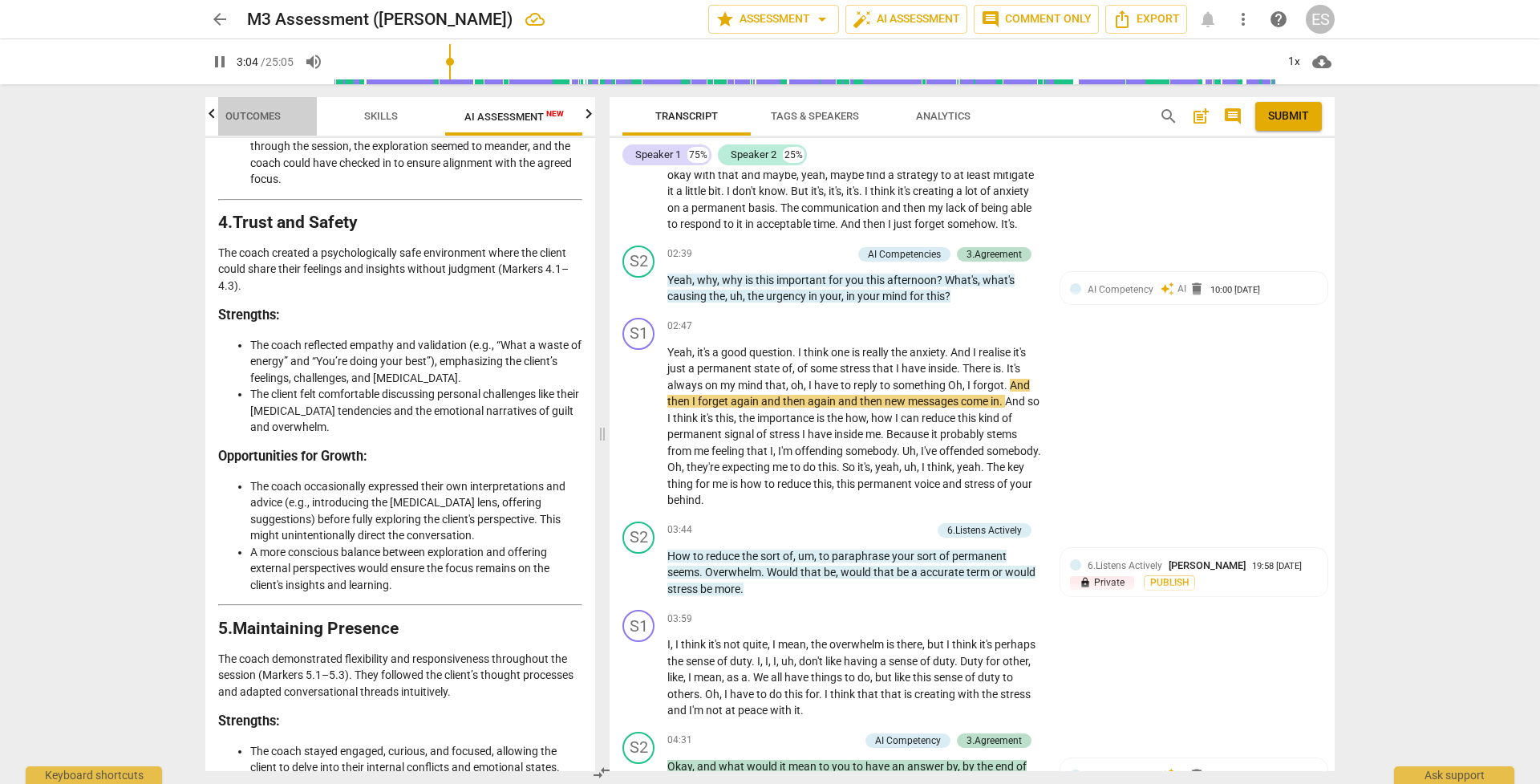
click at [252, 121] on span "Outcomes" at bounding box center [253, 116] width 55 height 12
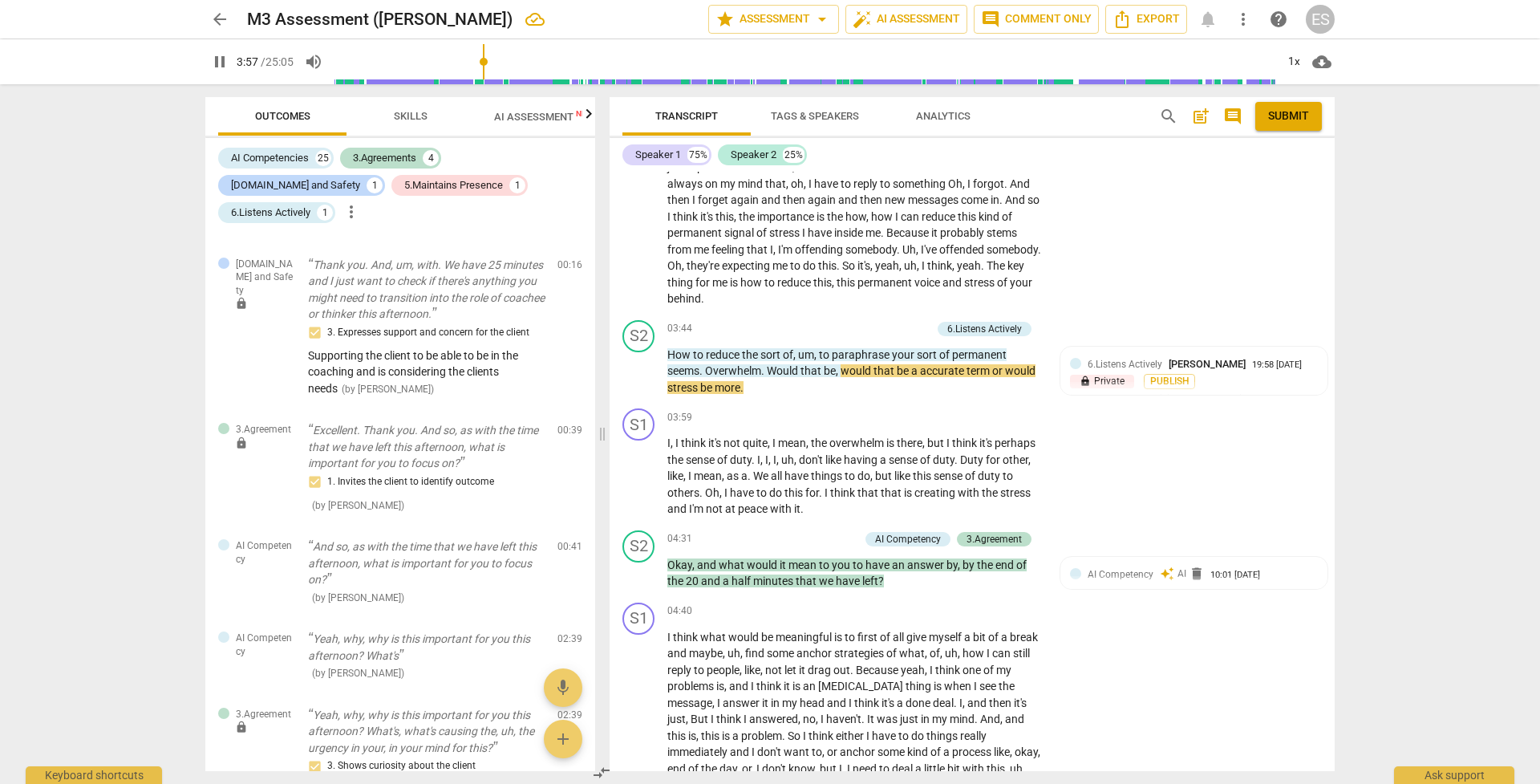
scroll to position [87, 0]
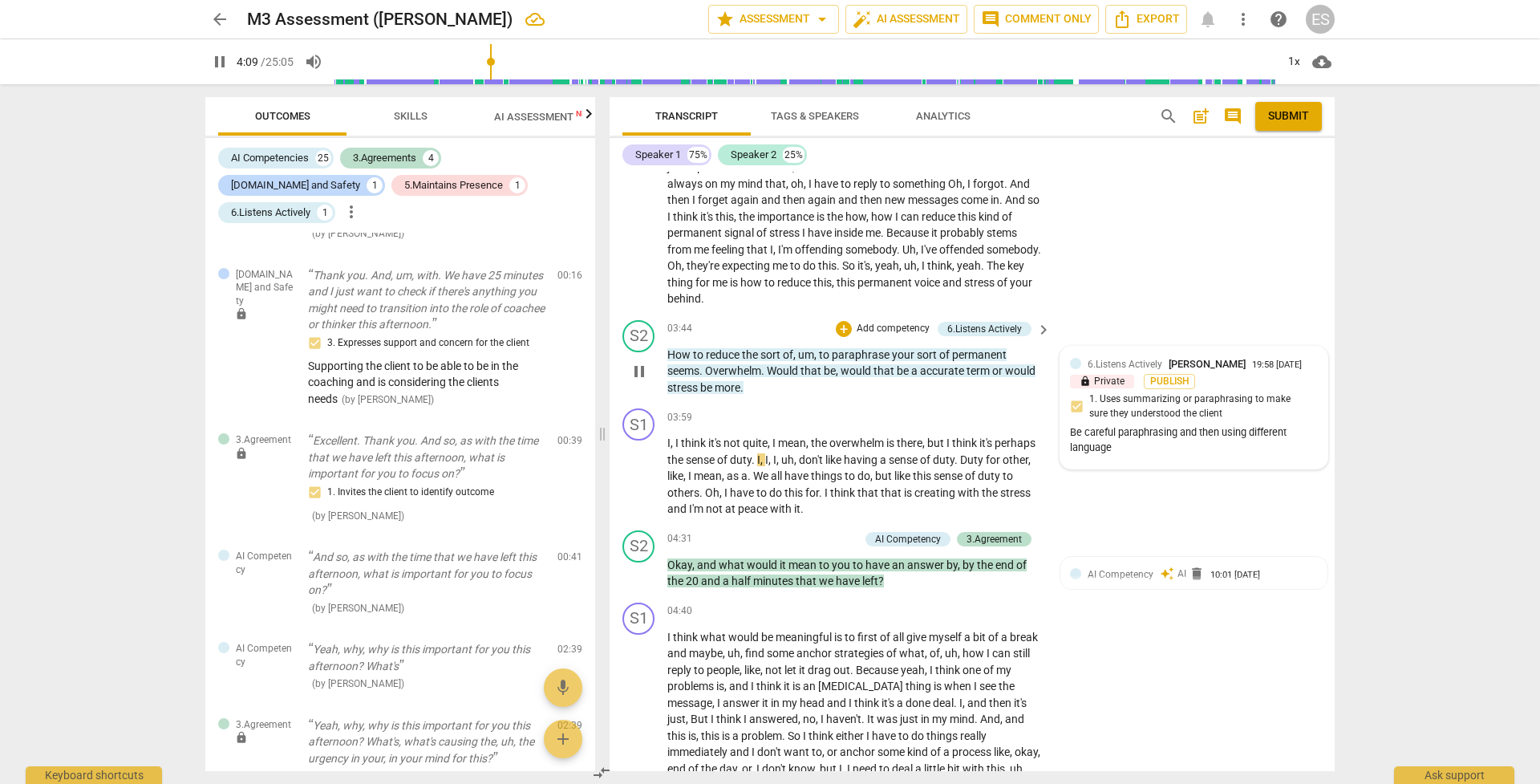
click at [1061, 456] on div "Be careful paraphrasing and then using different language" at bounding box center [1194, 440] width 248 height 31
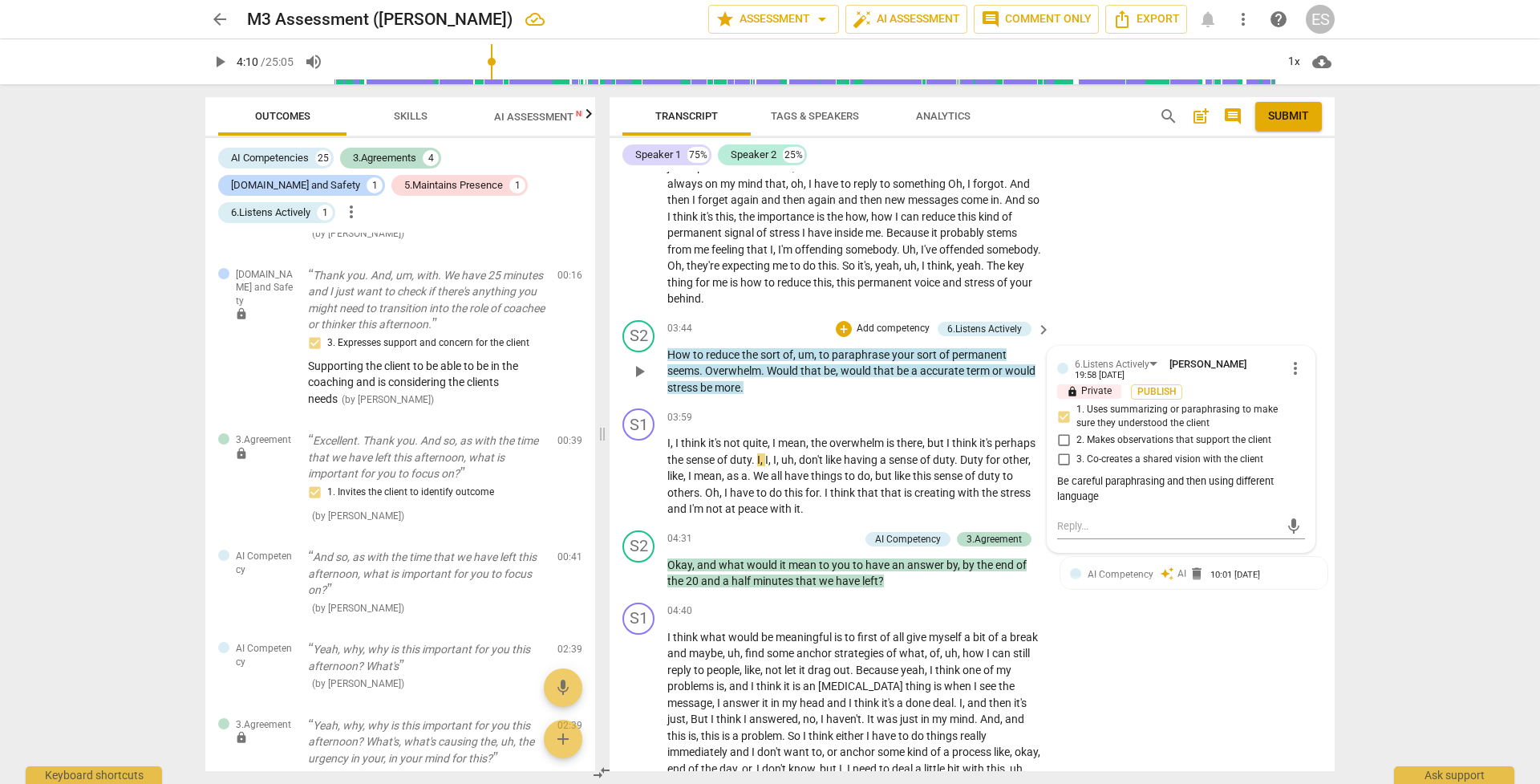
click at [1061, 455] on span "3. Co-creates a shared vision with the client" at bounding box center [1169, 460] width 187 height 15
click at [1061, 455] on input "3. Co-creates a shared vision with the client" at bounding box center [1064, 460] width 26 height 19
click at [1061, 456] on span "3. Co-creates a shared vision with the client" at bounding box center [1169, 460] width 187 height 15
click at [1061, 456] on input "3. Co-creates a shared vision with the client" at bounding box center [1064, 460] width 26 height 19
click at [1061, 457] on input "3. Co-creates a shared vision with the client" at bounding box center [1064, 460] width 26 height 19
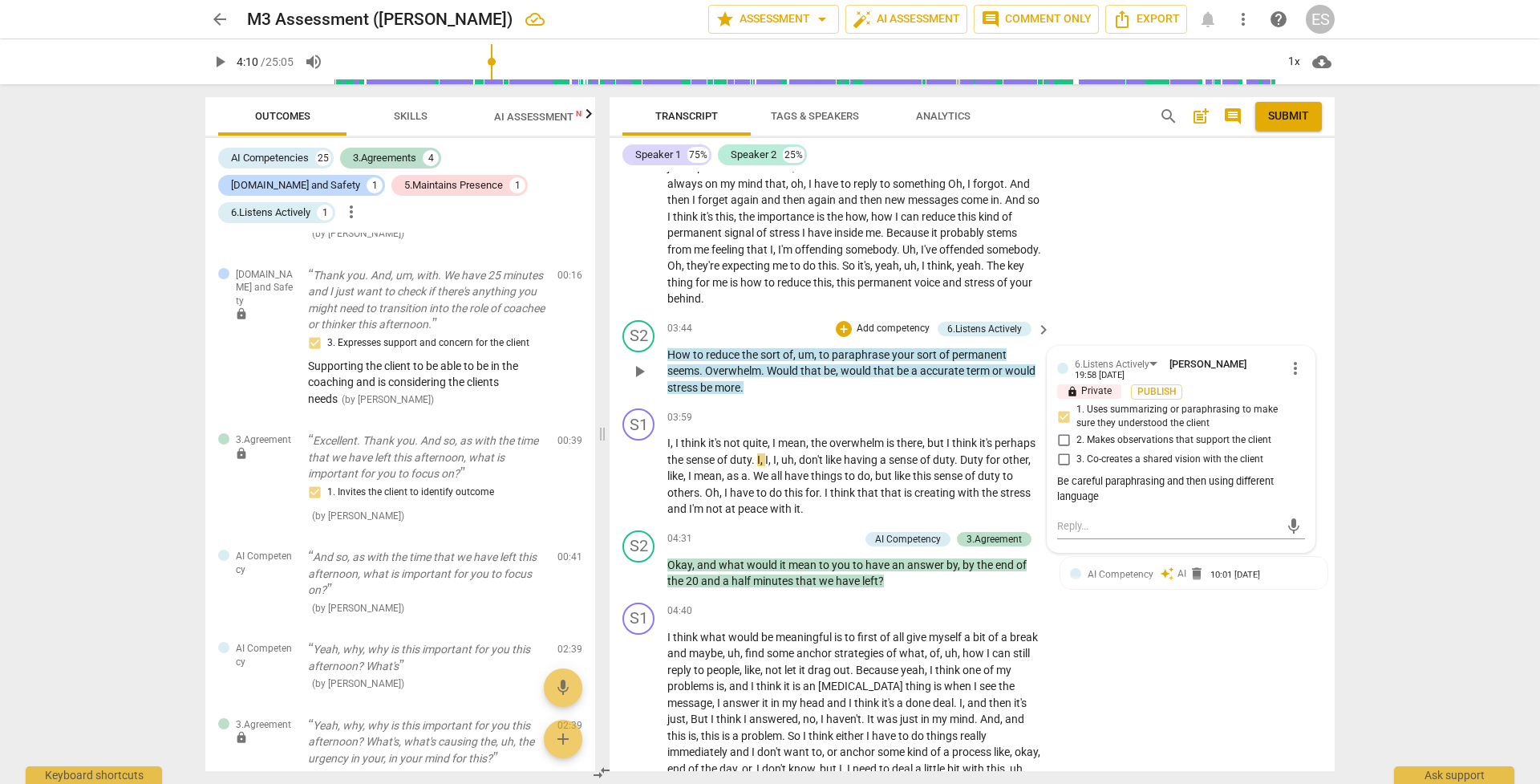
click at [1061, 493] on div "Be careful paraphrasing and then using different language" at bounding box center [1182, 489] width 248 height 31
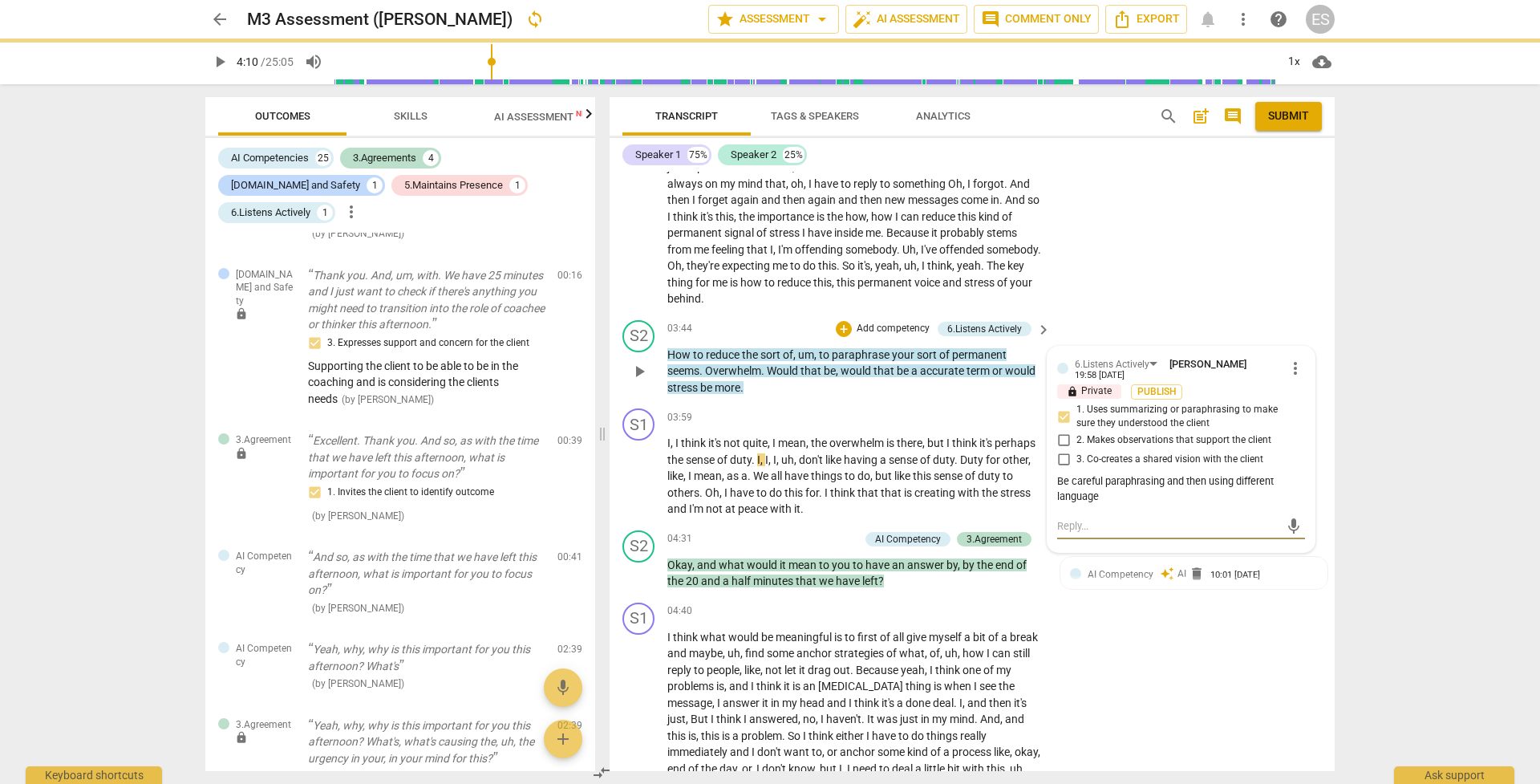
click at [1061, 527] on textarea at bounding box center [1169, 525] width 223 height 15
click at [1061, 492] on div "Be careful paraphrasing and then using different language" at bounding box center [1182, 489] width 248 height 31
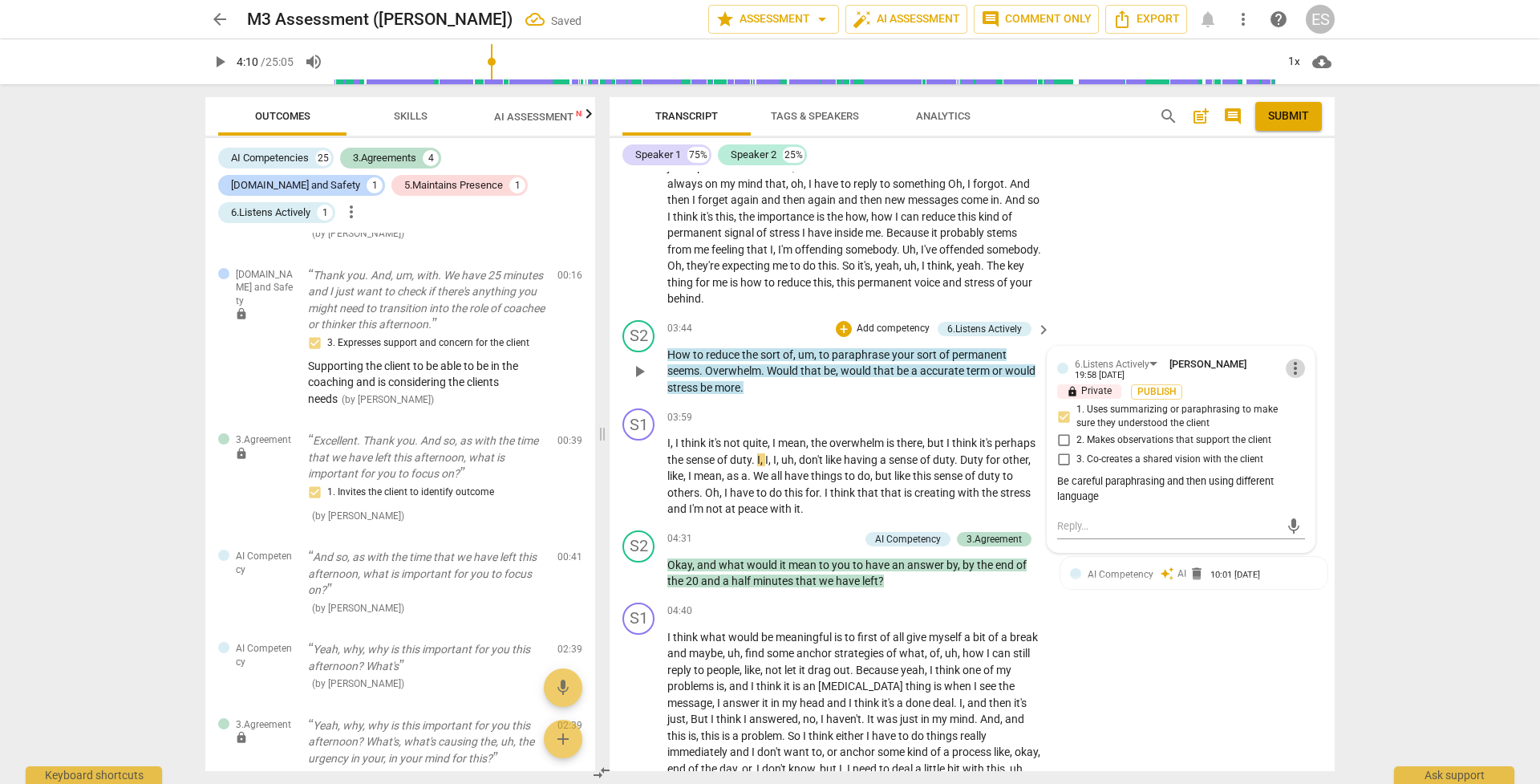
click at [1061, 367] on span "more_vert" at bounding box center [1296, 368] width 19 height 19
click at [1061, 363] on li "Edit" at bounding box center [1308, 369] width 55 height 31
click at [1061, 511] on textarea "Be careful paraphrasing and then using different language" at bounding box center [1182, 498] width 248 height 31
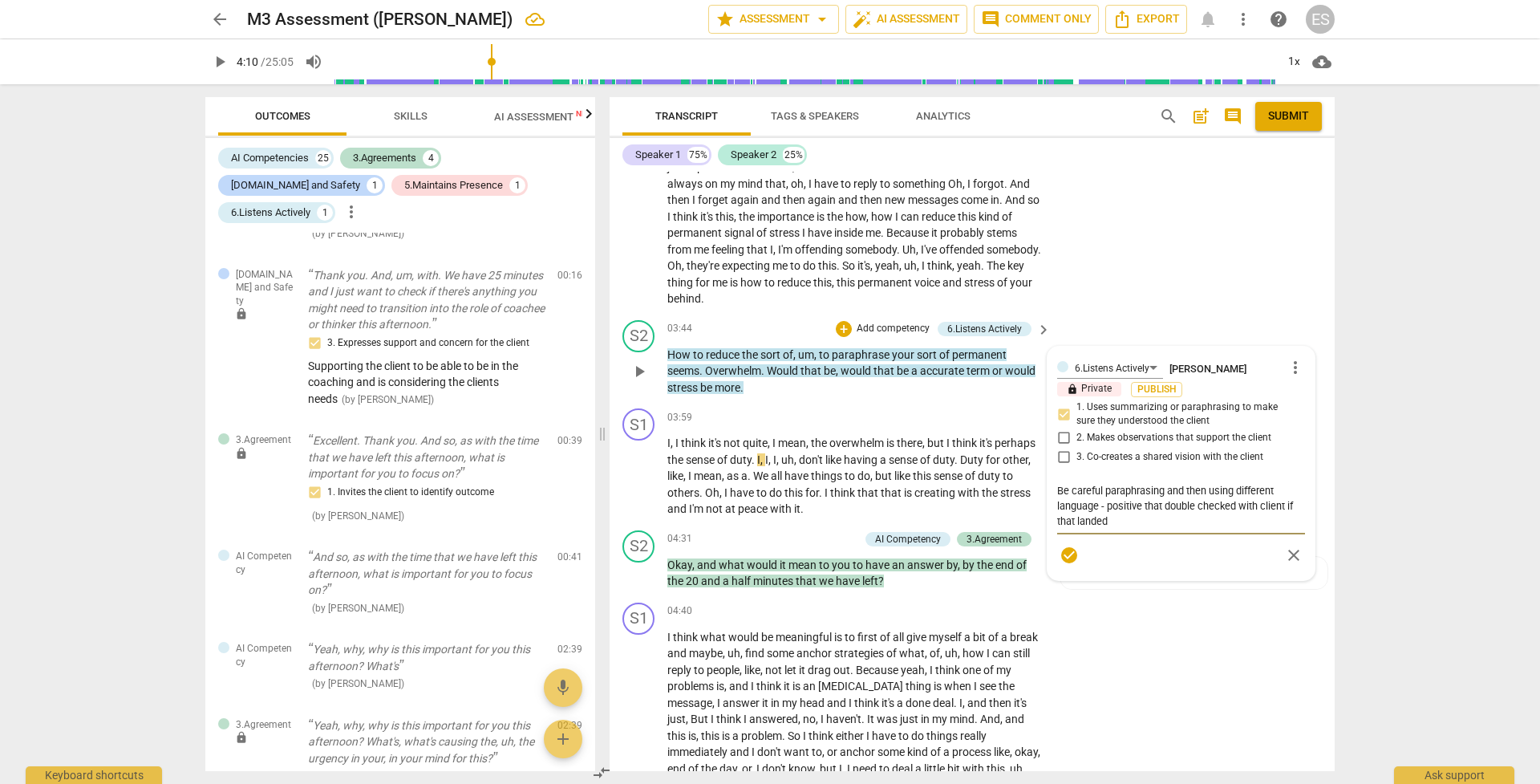
click at [1061, 553] on span "check_circle" at bounding box center [1070, 555] width 19 height 19
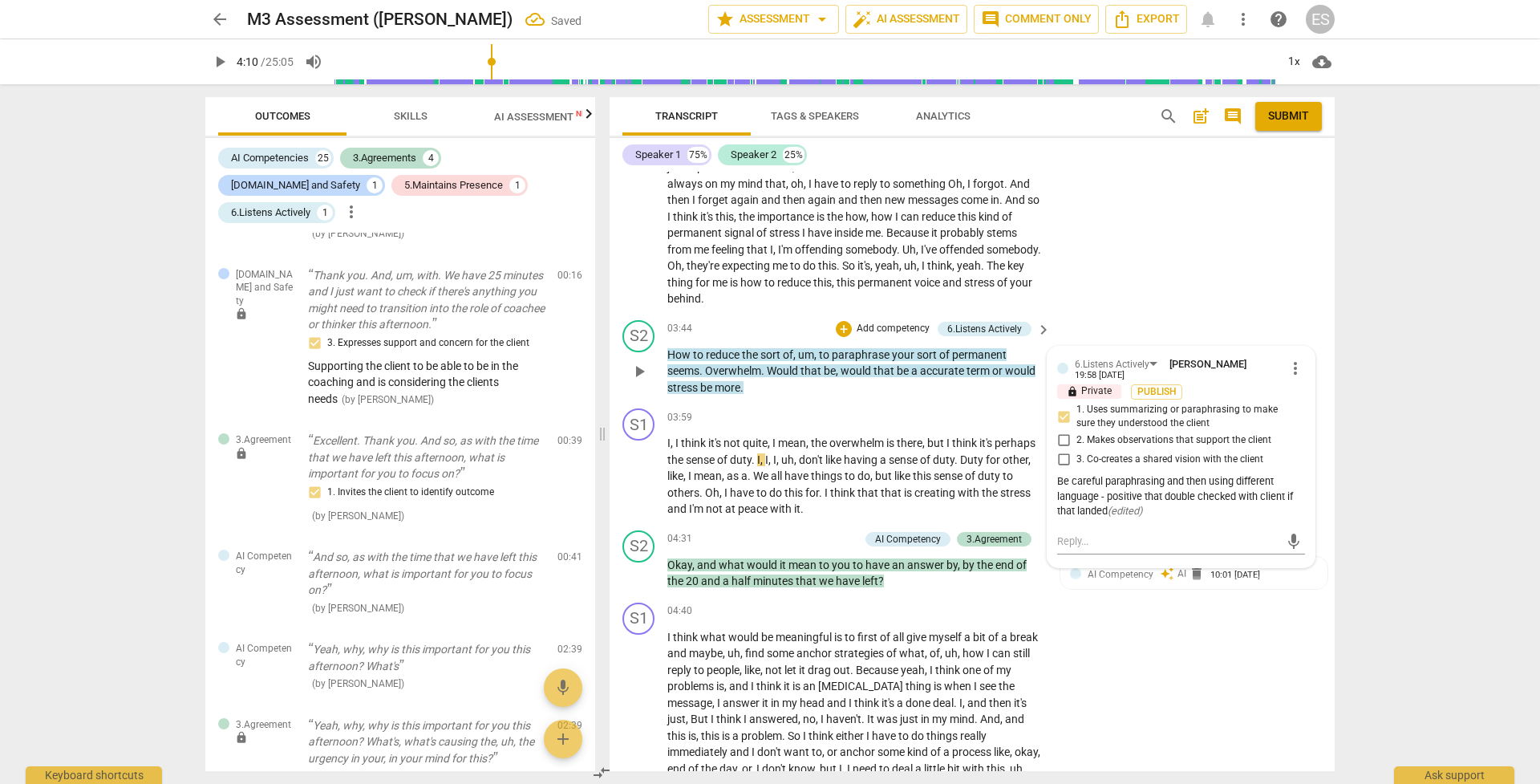
click at [218, 63] on span "play_arrow" at bounding box center [220, 61] width 19 height 19
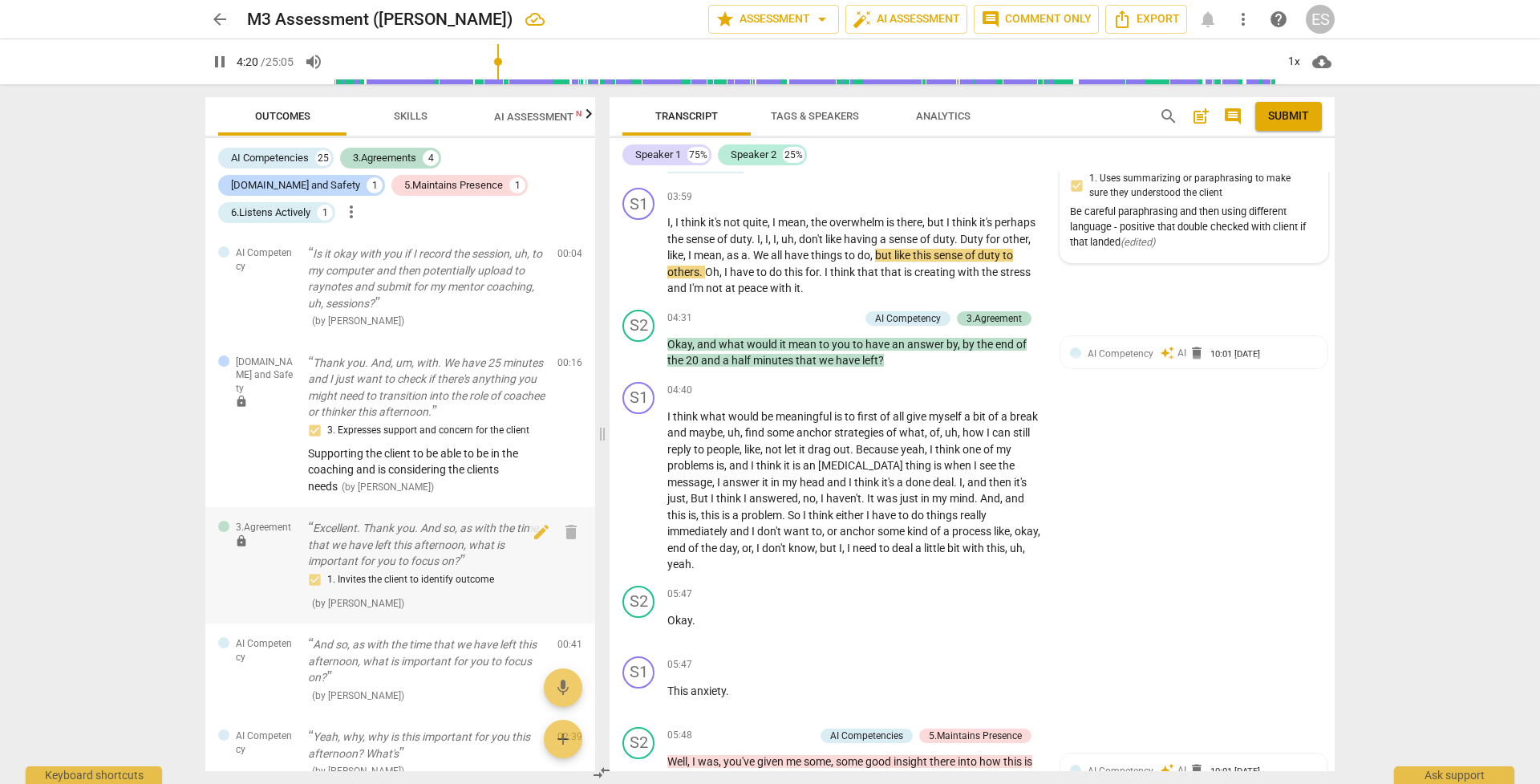
scroll to position [0, 0]
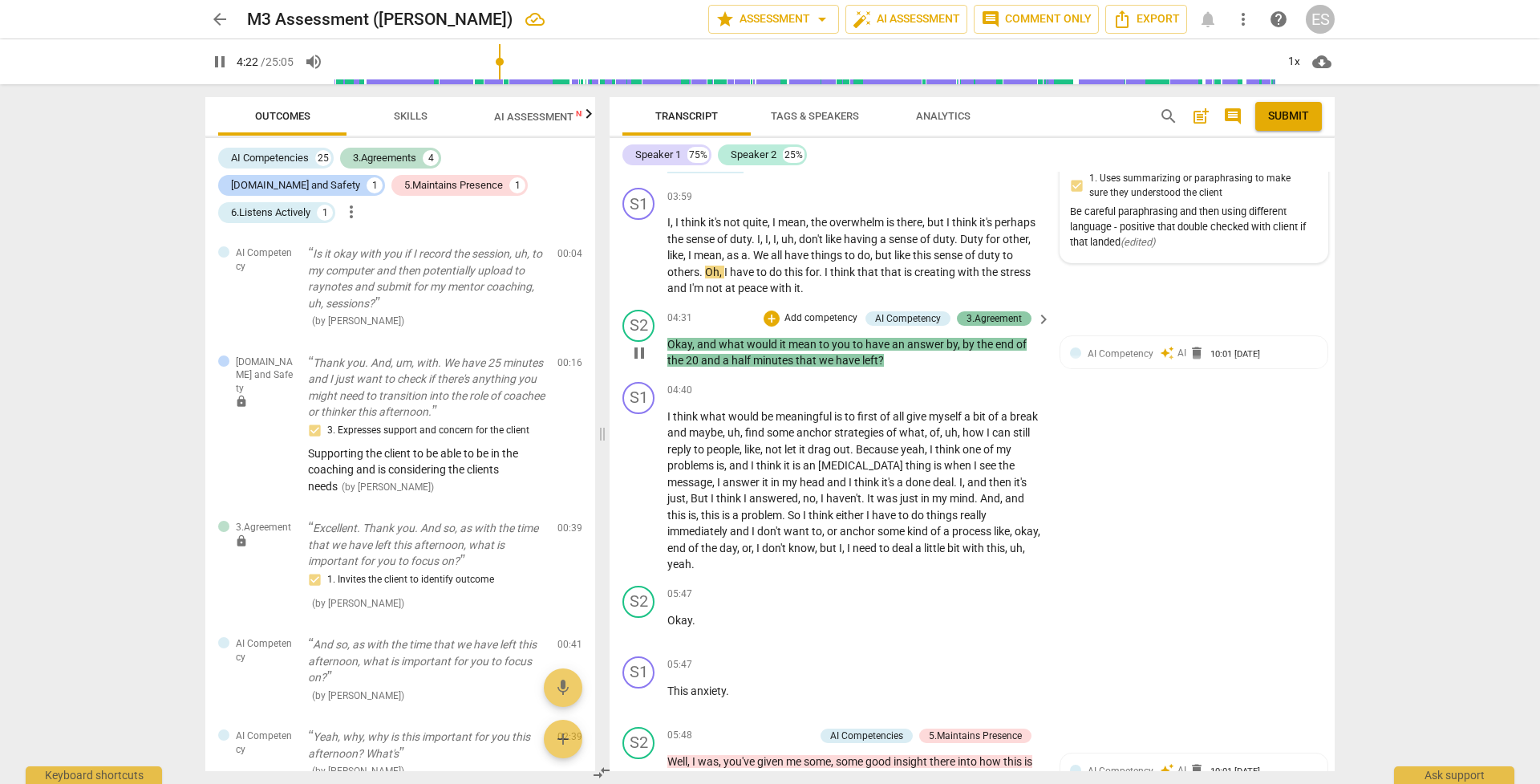
click at [971, 311] on div "3.Agreement" at bounding box center [995, 319] width 55 height 15
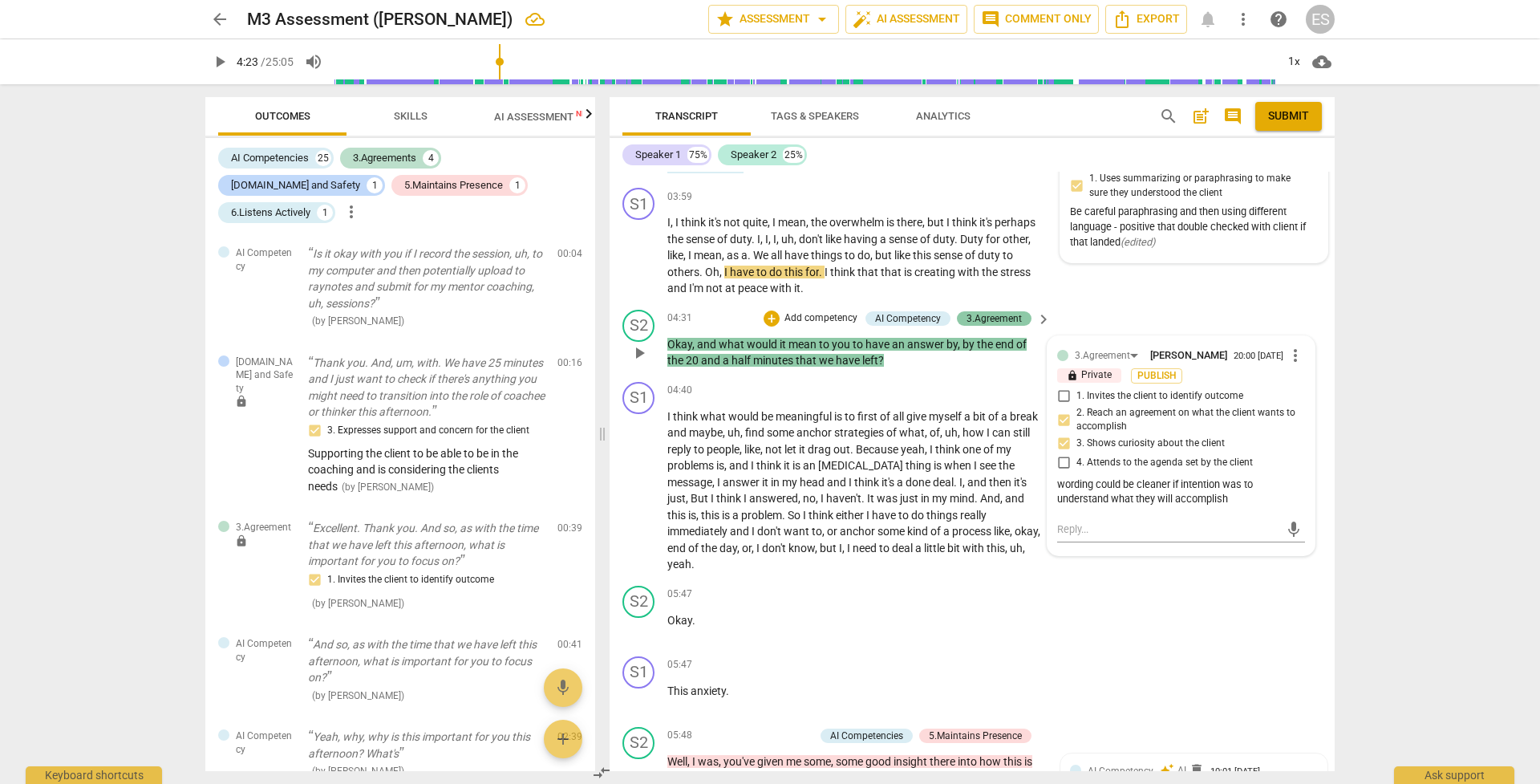
scroll to position [820, 0]
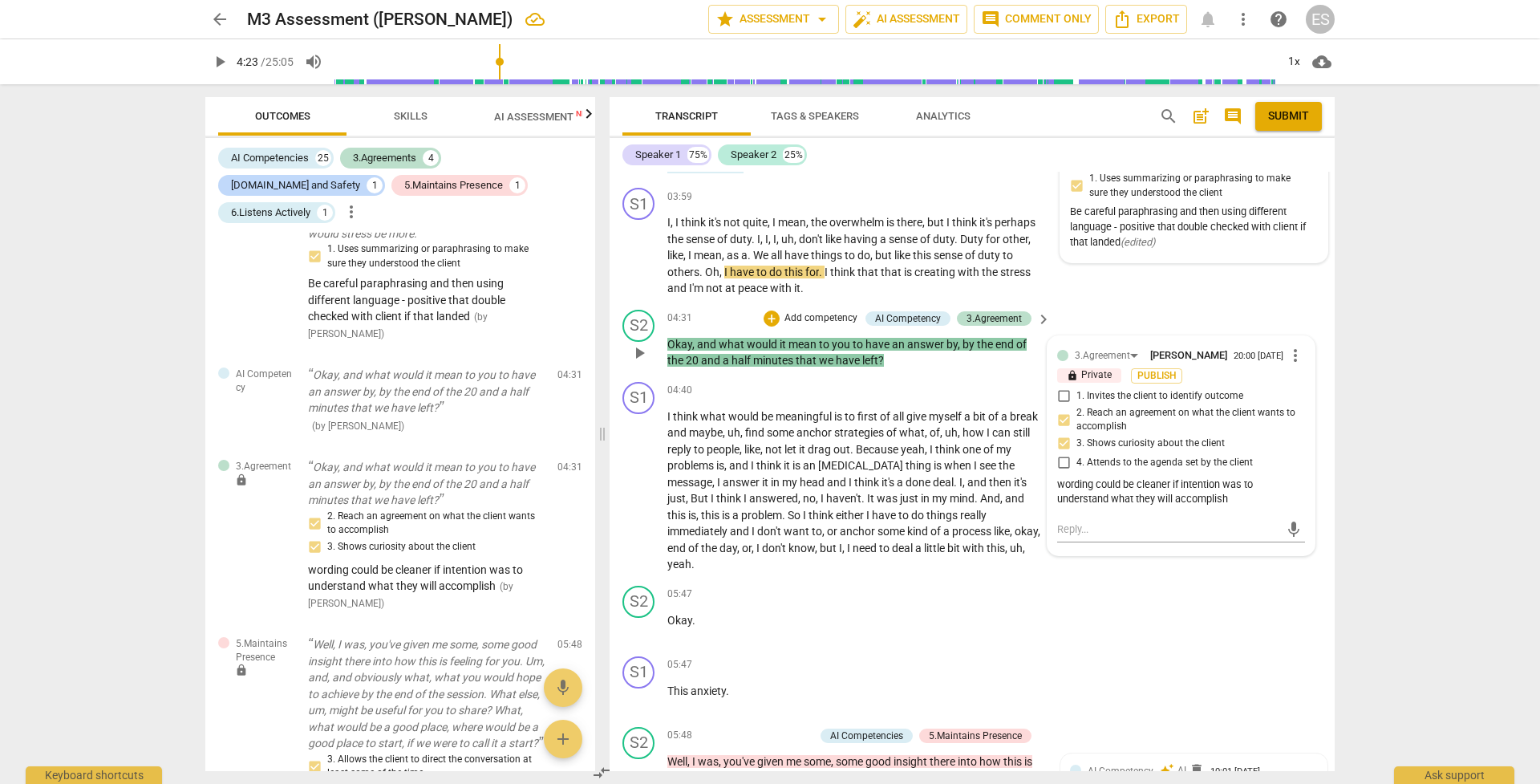
click at [1061, 355] on span "more_vert" at bounding box center [1296, 355] width 19 height 19
click at [1061, 350] on li "Edit" at bounding box center [1308, 355] width 55 height 31
click at [1061, 509] on textarea "wording could be cleaner if intention was to understand what they will accompli…" at bounding box center [1182, 507] width 248 height 31
click at [1061, 553] on span "check_circle" at bounding box center [1070, 564] width 19 height 19
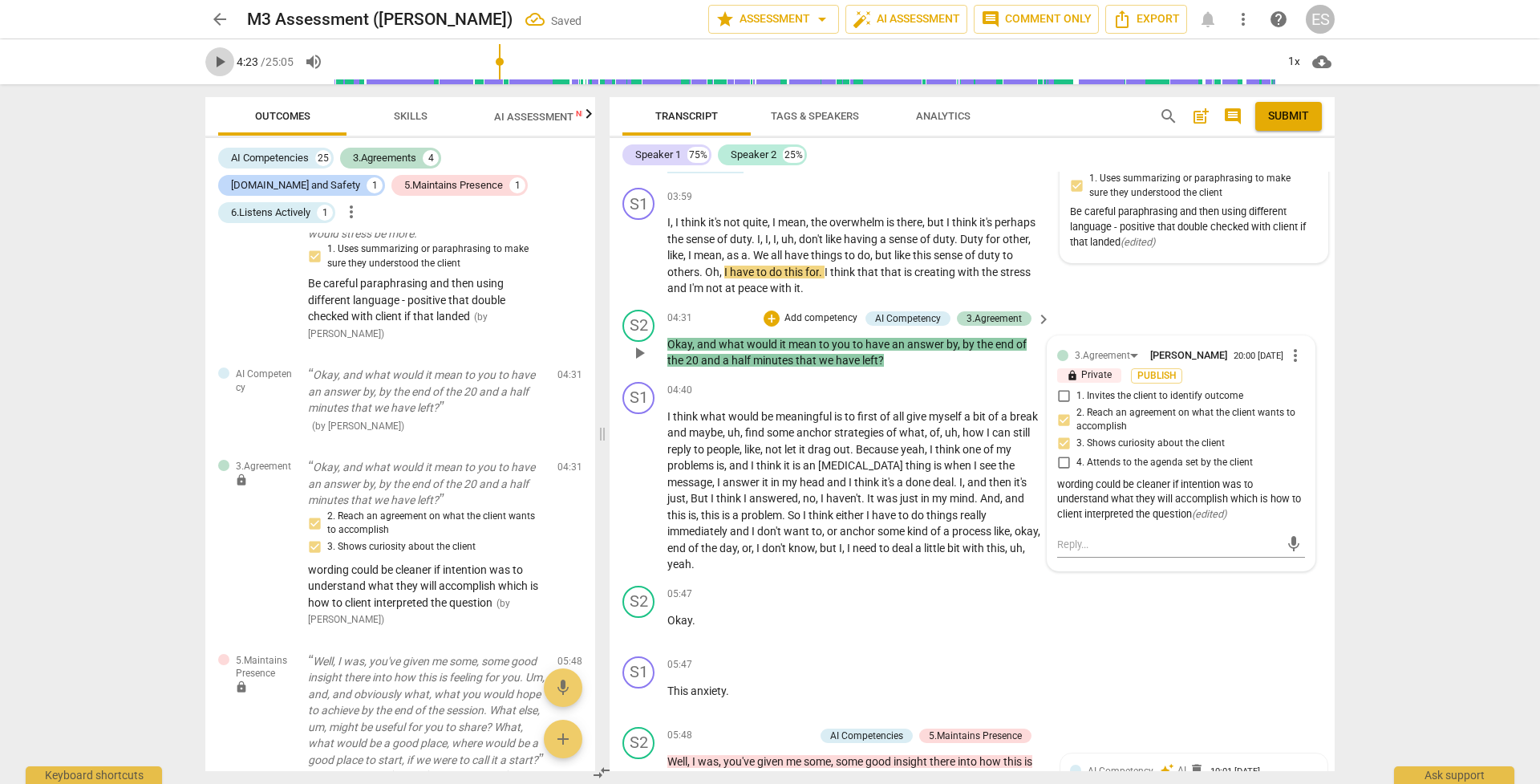
click at [220, 65] on span "play_arrow" at bounding box center [220, 61] width 19 height 19
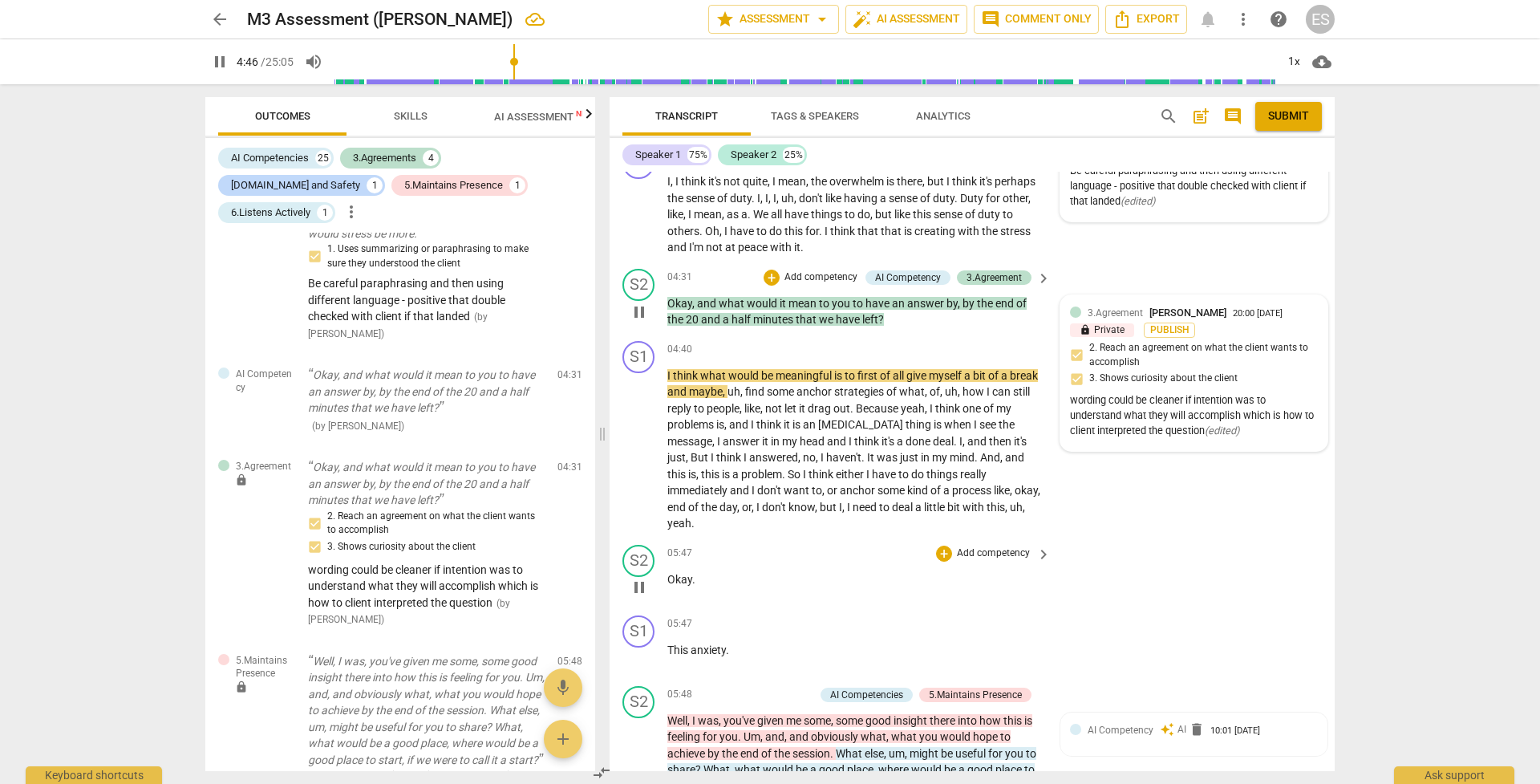
scroll to position [1180, 0]
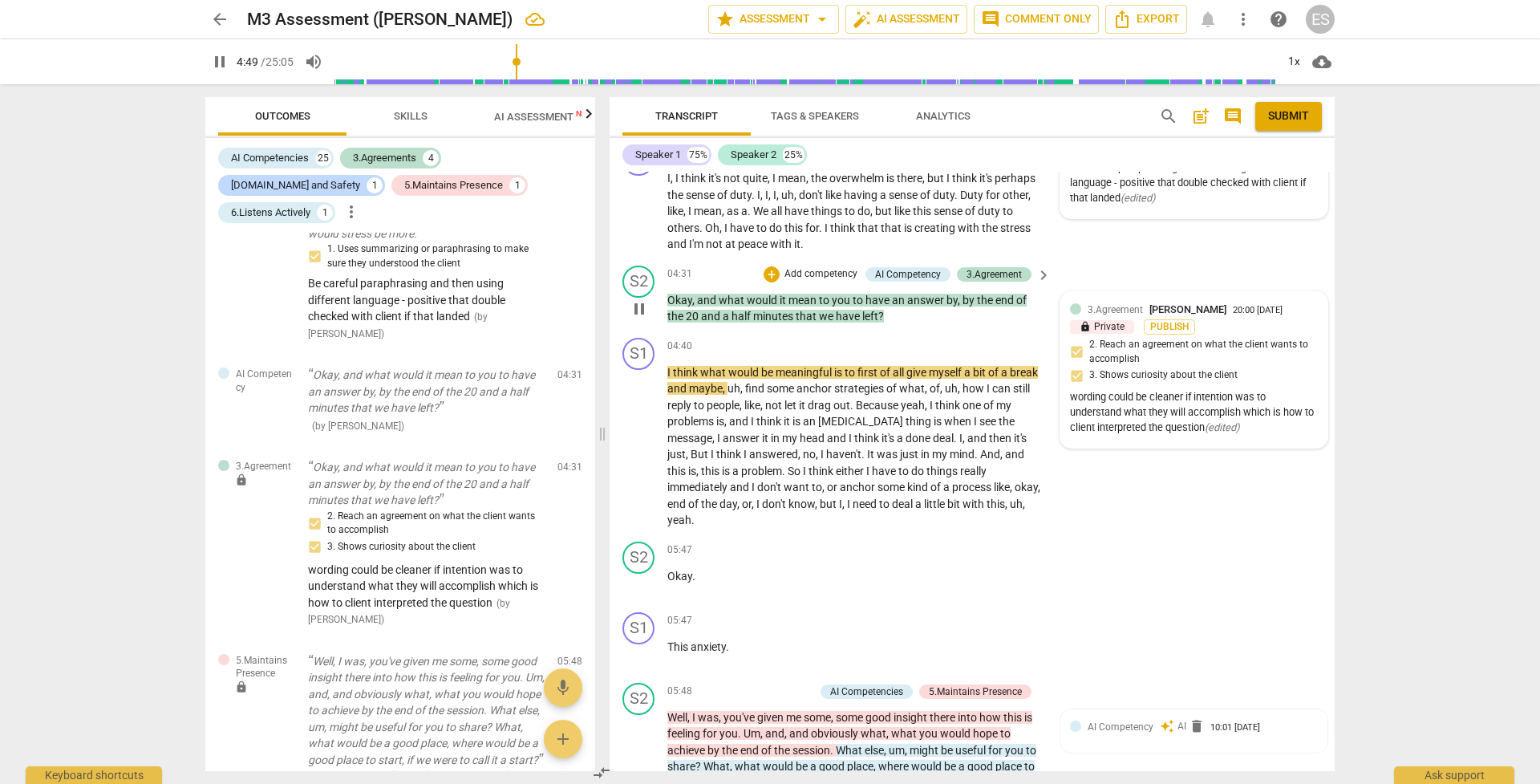
click at [641, 303] on span "pause" at bounding box center [639, 309] width 19 height 19
click at [641, 305] on span "play_arrow" at bounding box center [639, 309] width 19 height 19
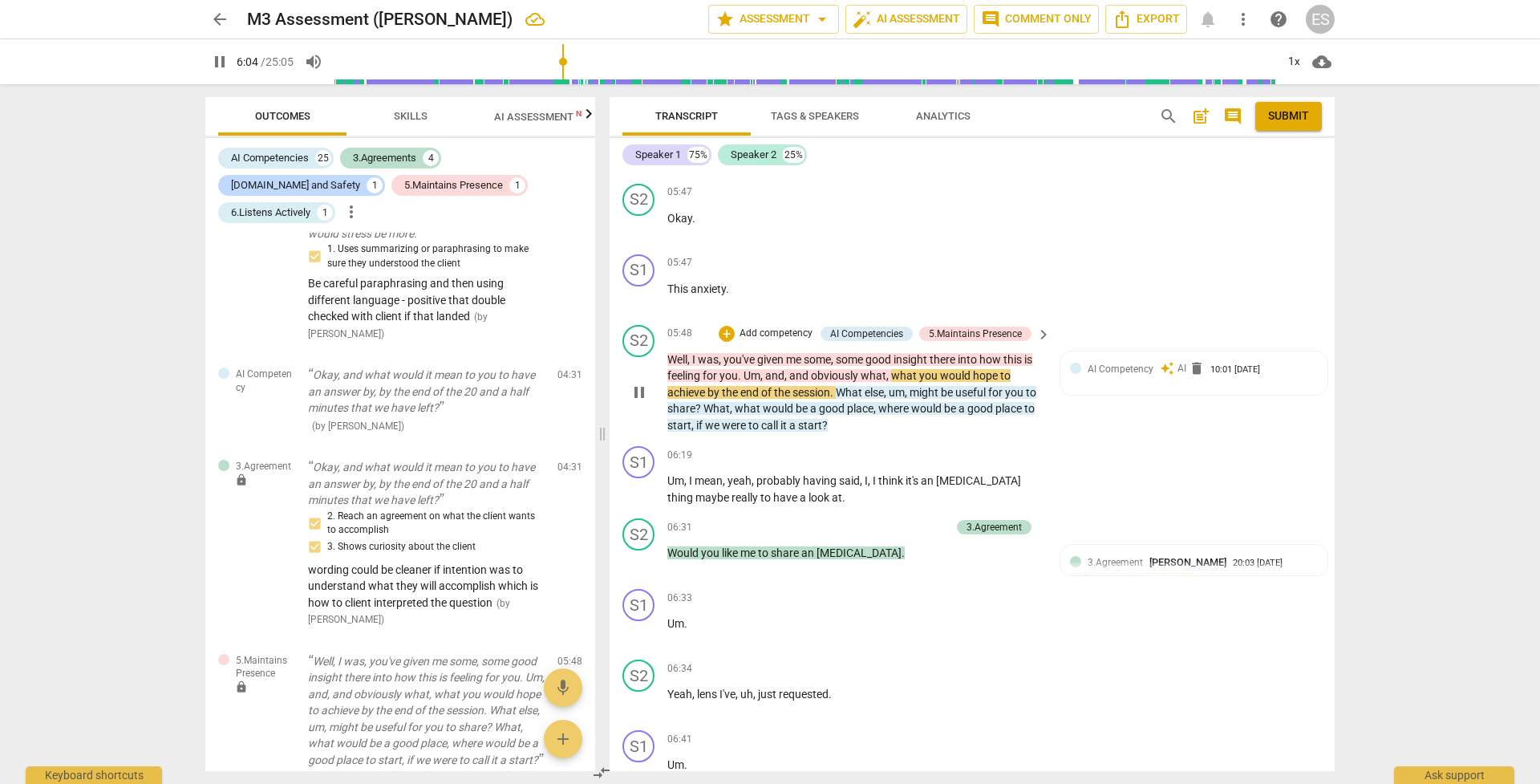
scroll to position [1545, 0]
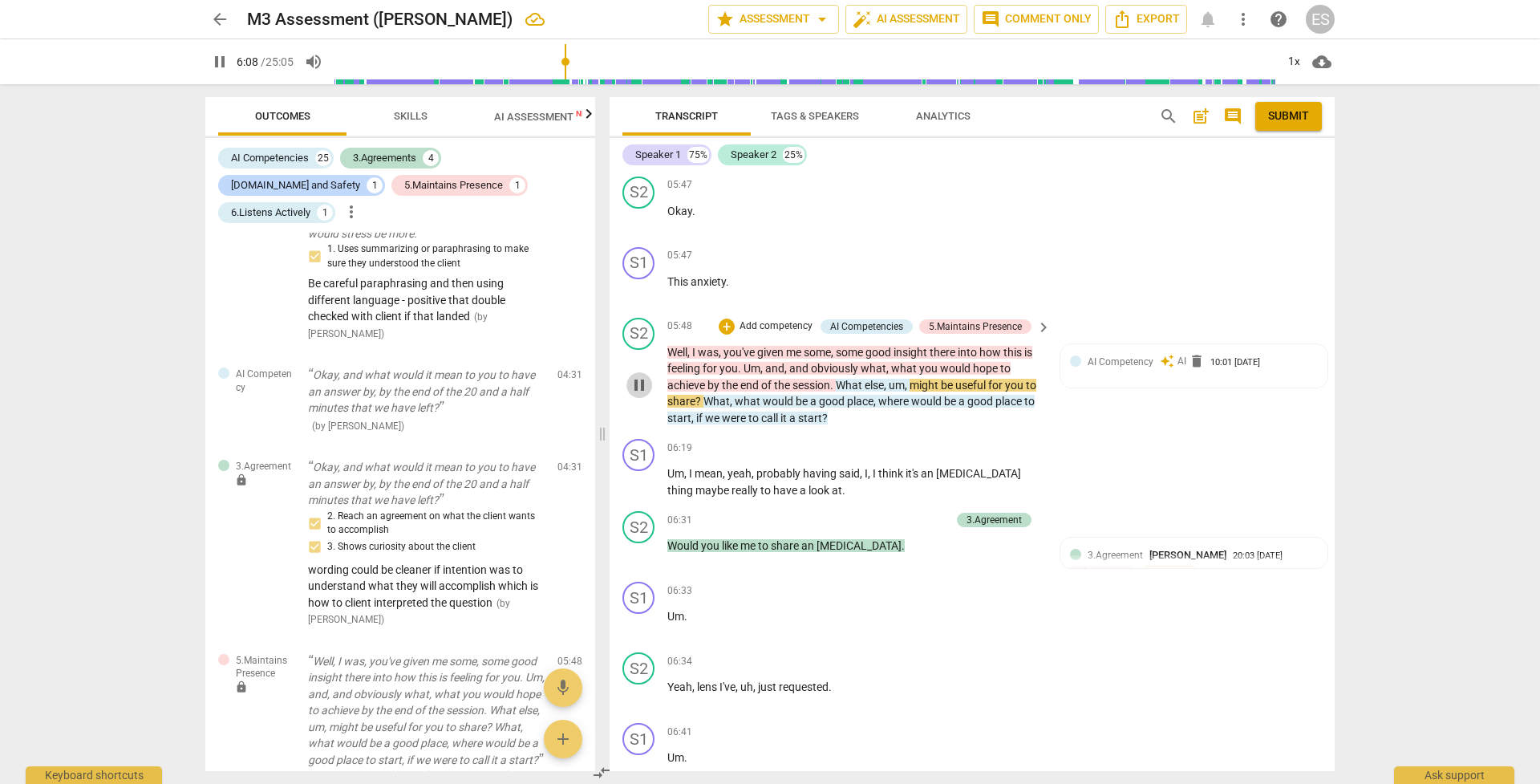
click at [644, 375] on span "pause" at bounding box center [639, 385] width 19 height 19
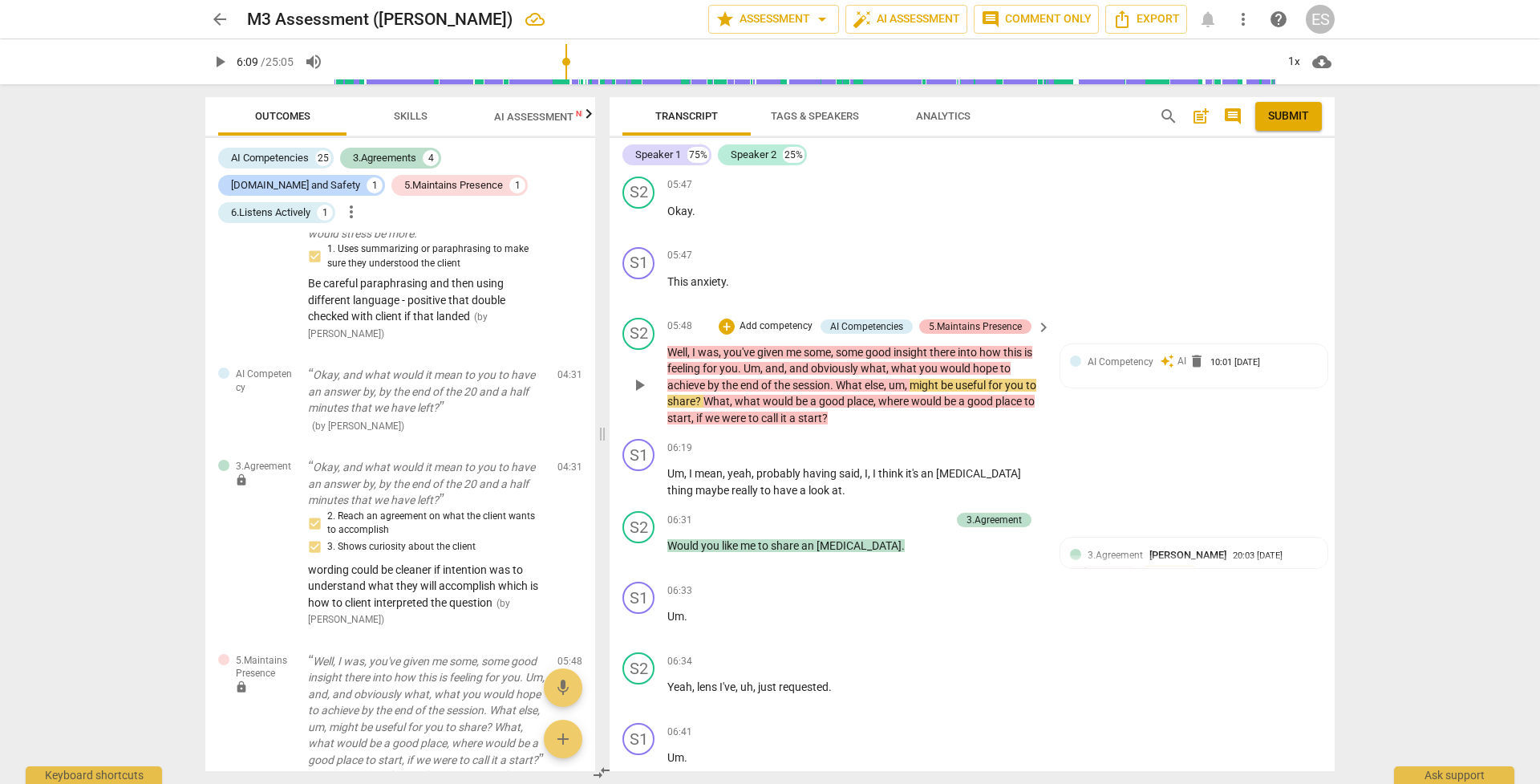
click at [1003, 320] on div "5.Maintains Presence" at bounding box center [975, 327] width 93 height 15
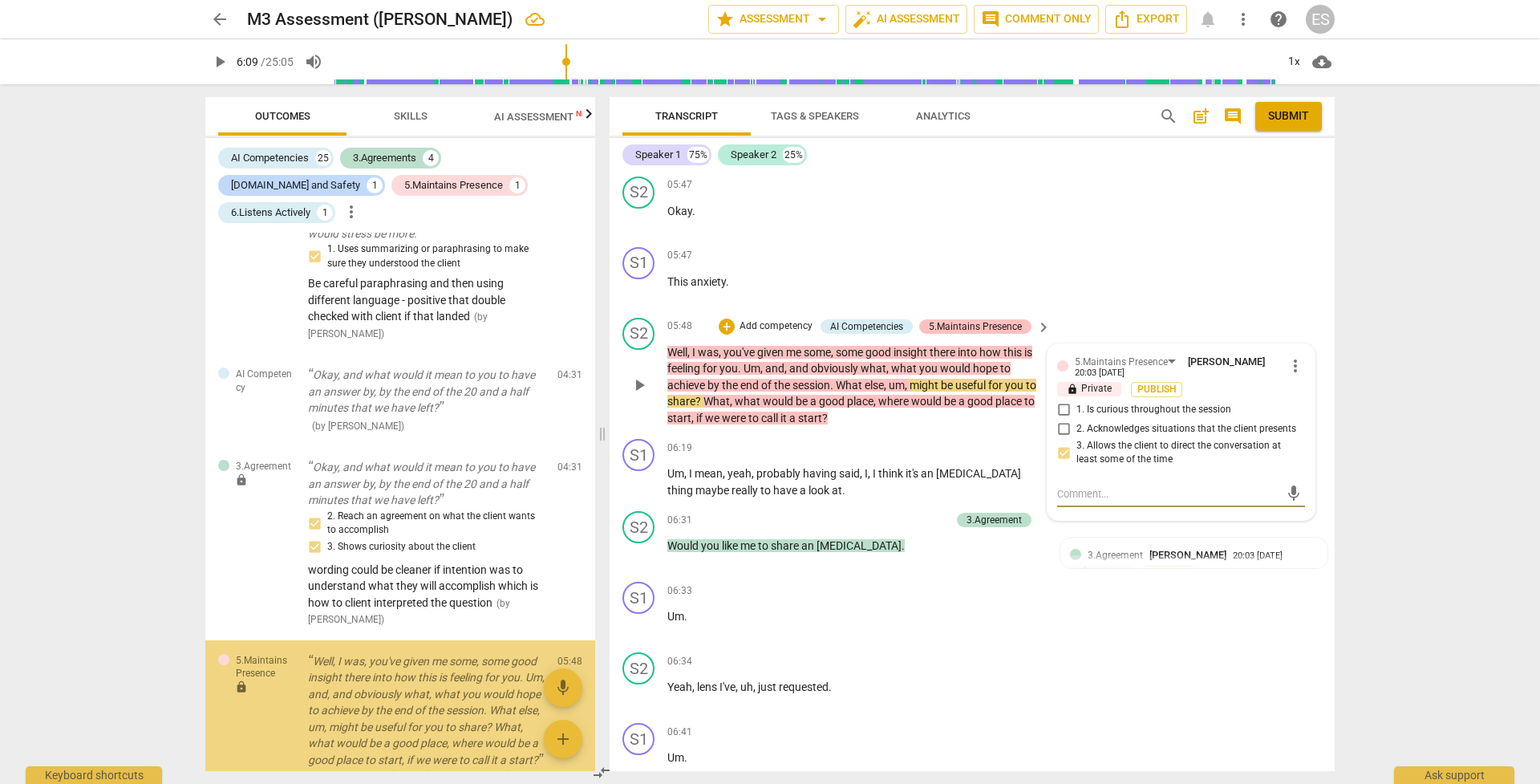
scroll to position [1025, 0]
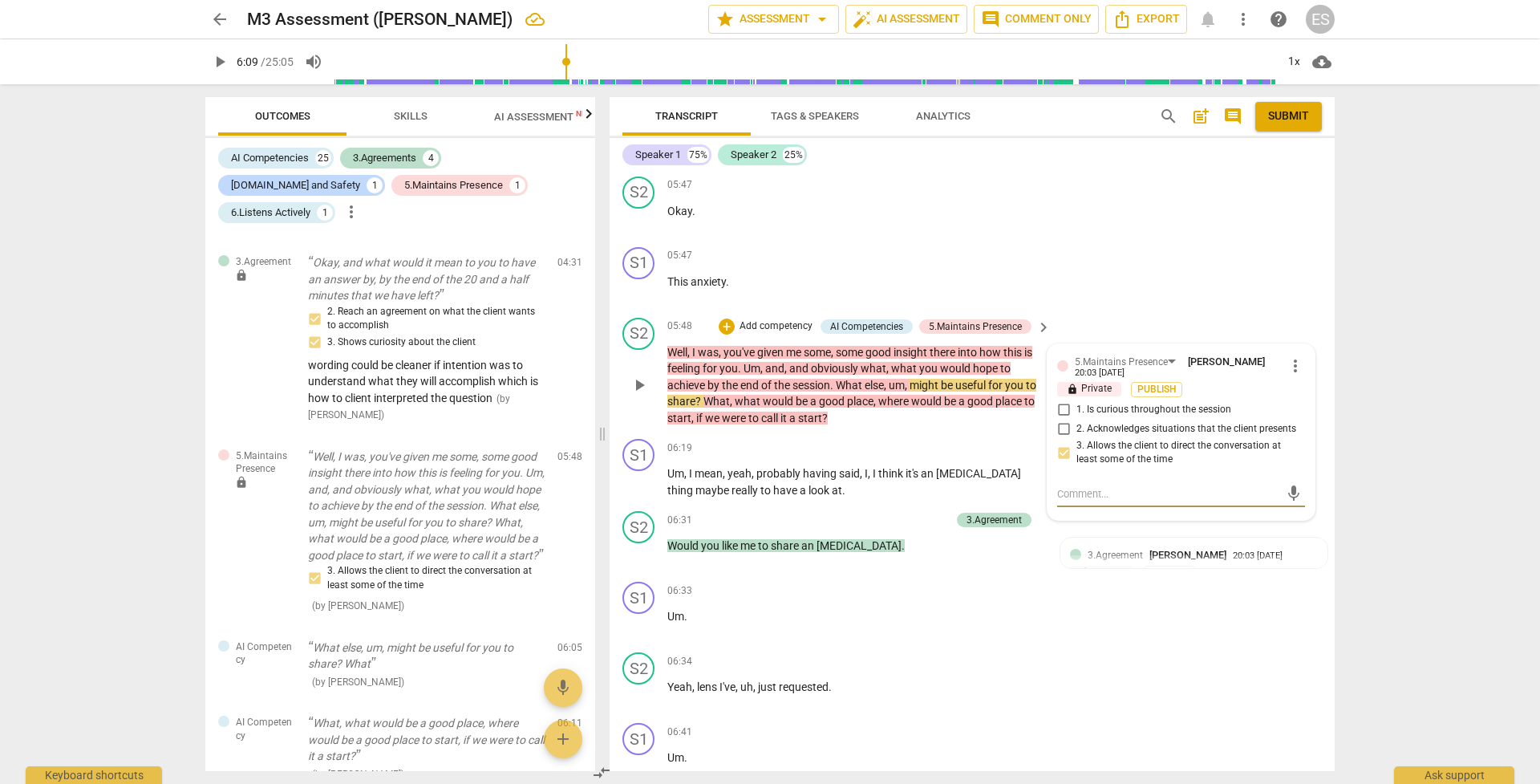
click at [759, 320] on p "Add competency" at bounding box center [776, 327] width 76 height 15
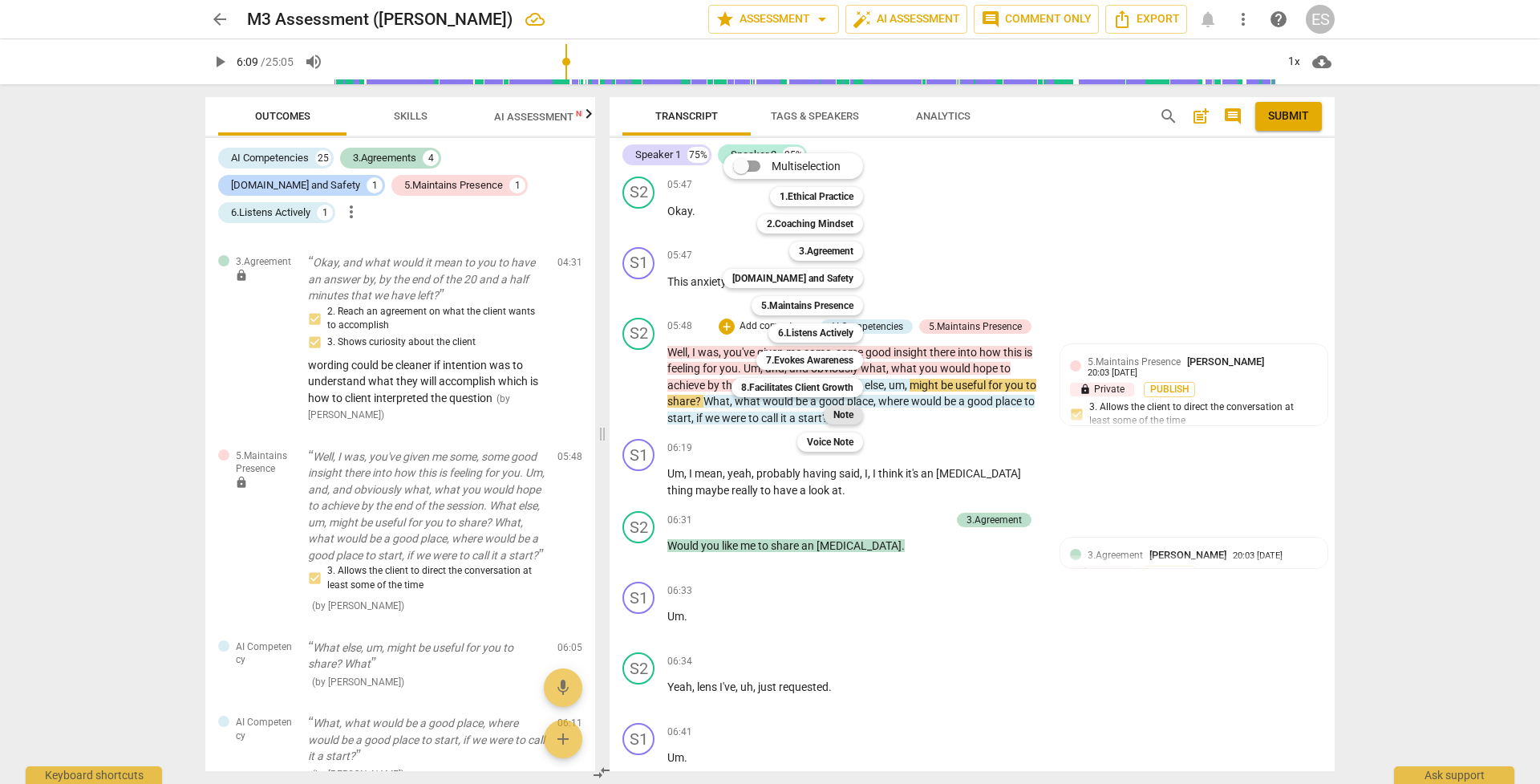
click at [846, 414] on b "Note" at bounding box center [843, 415] width 20 height 19
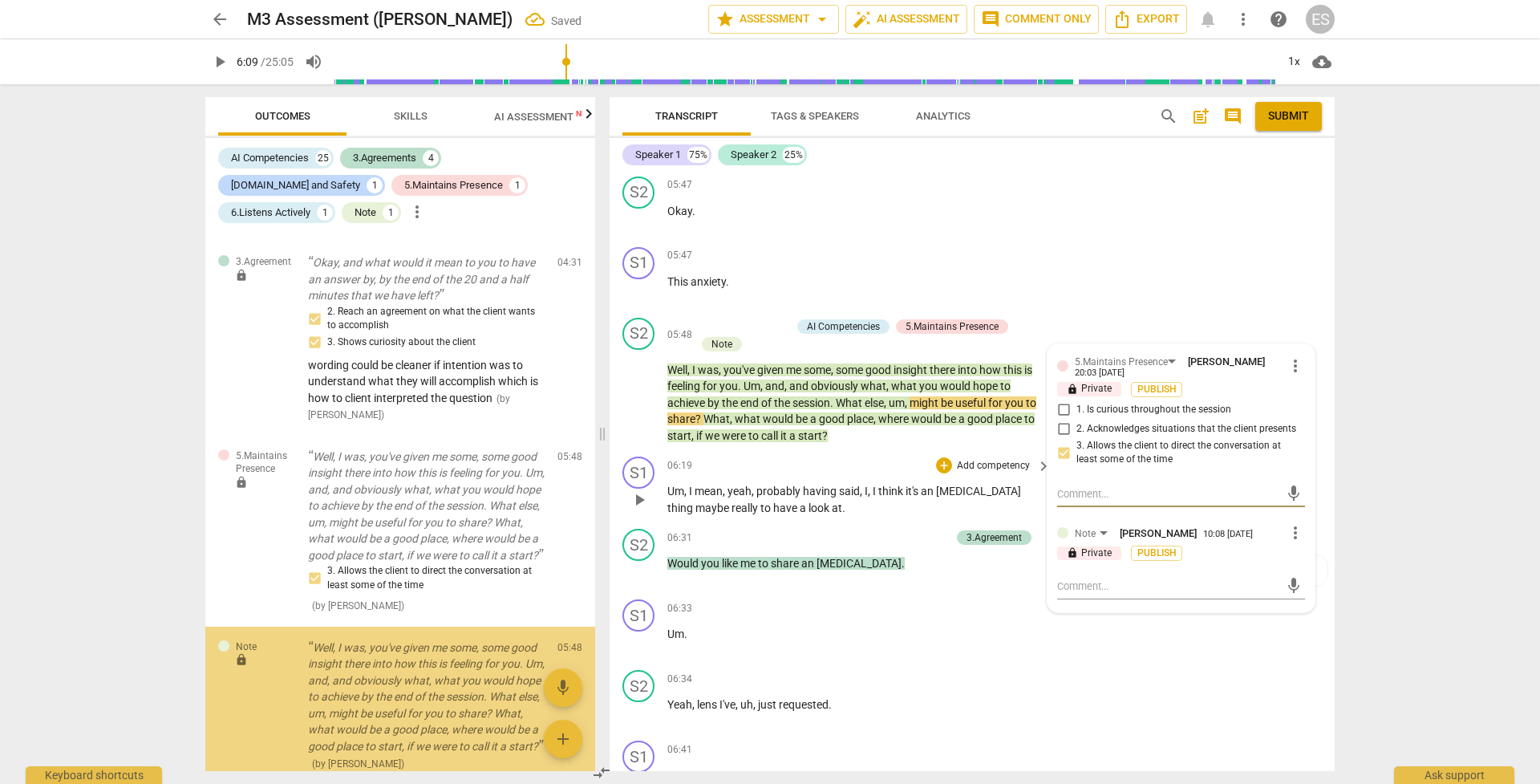
scroll to position [1212, 0]
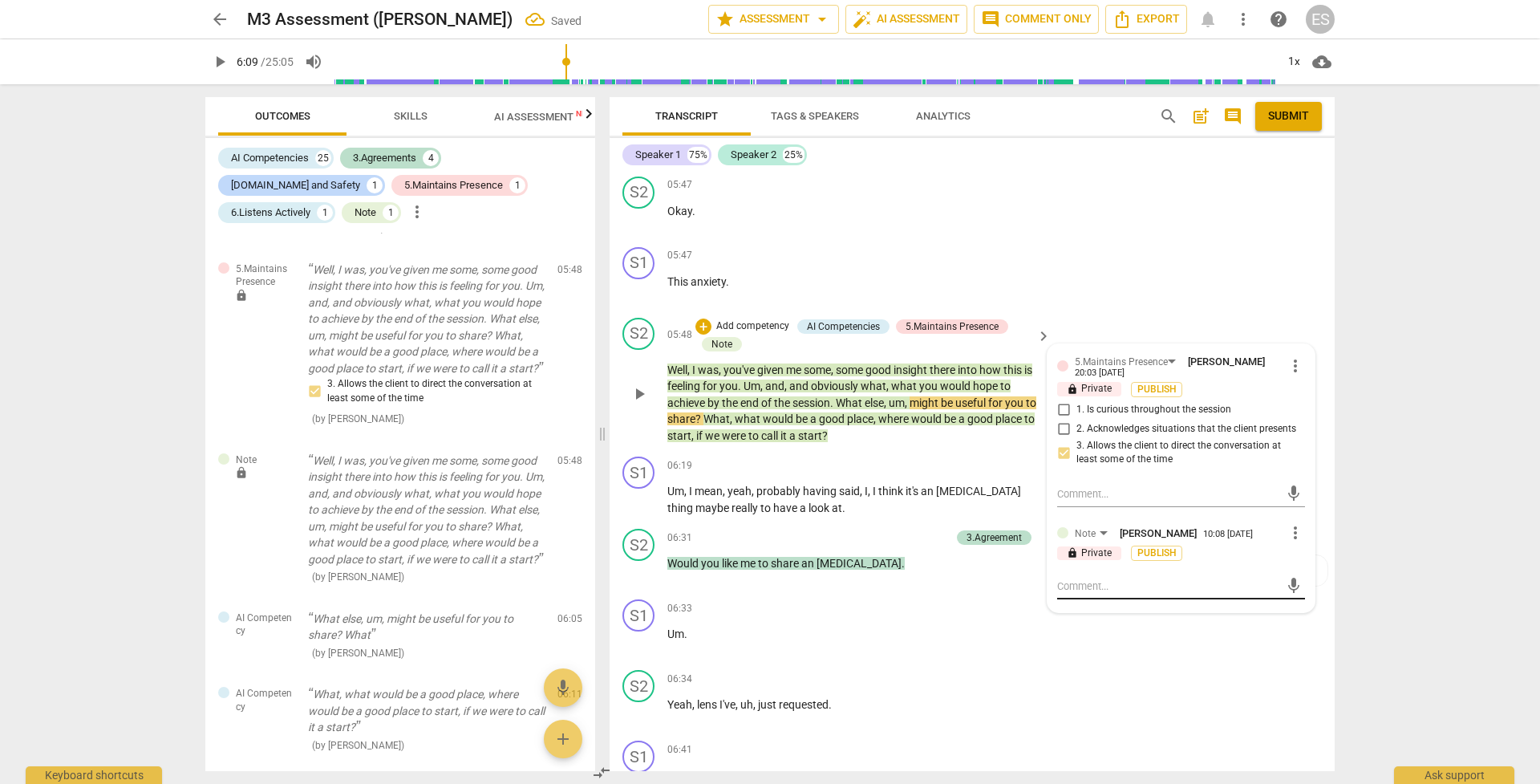
click at [1061, 553] on div "mic" at bounding box center [1182, 587] width 248 height 26
click at [1061, 553] on textarea at bounding box center [1169, 586] width 223 height 15
drag, startPoint x: 1203, startPoint y: 575, endPoint x: 1250, endPoint y: 576, distance: 47.0
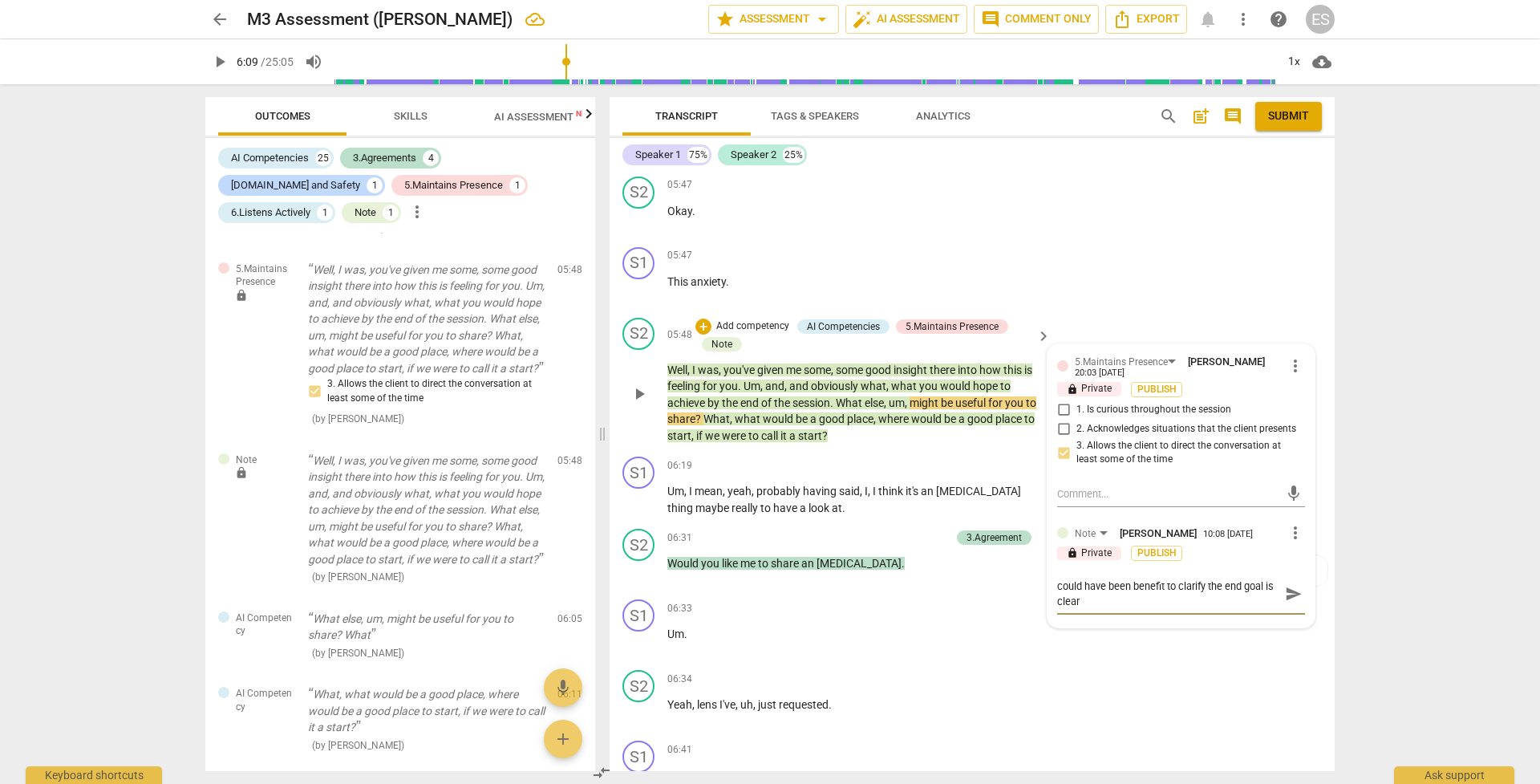
click at [1061, 553] on textarea "References good insight and achieve but there could have been benefit to clarif…" at bounding box center [1169, 594] width 223 height 31
click at [1061, 311] on div "S2 play_arrow pause 05:48 + Add competency AI Competencies 5.Maintains Presence…" at bounding box center [972, 381] width 725 height 139
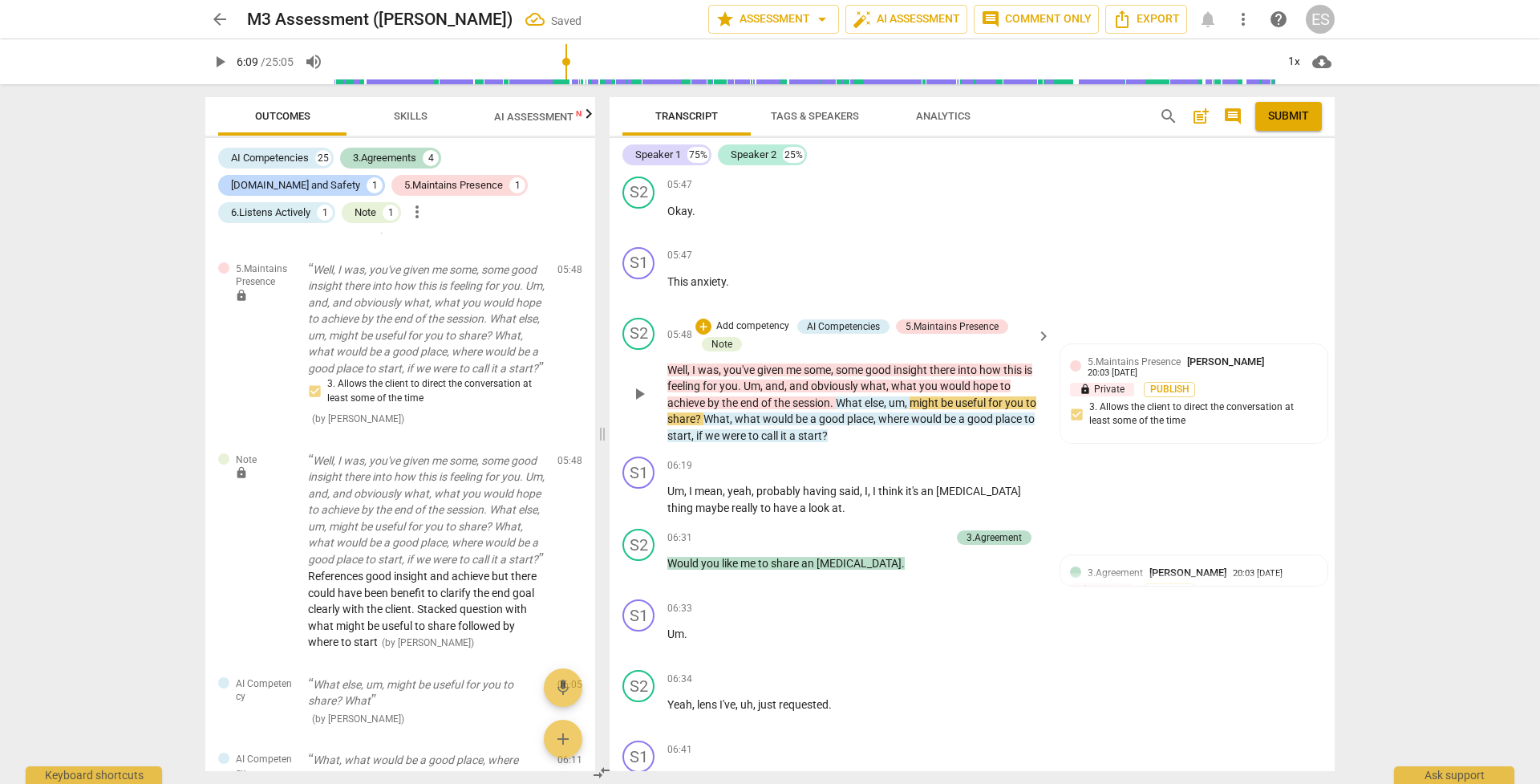
click at [766, 320] on p "Add competency" at bounding box center [753, 327] width 76 height 15
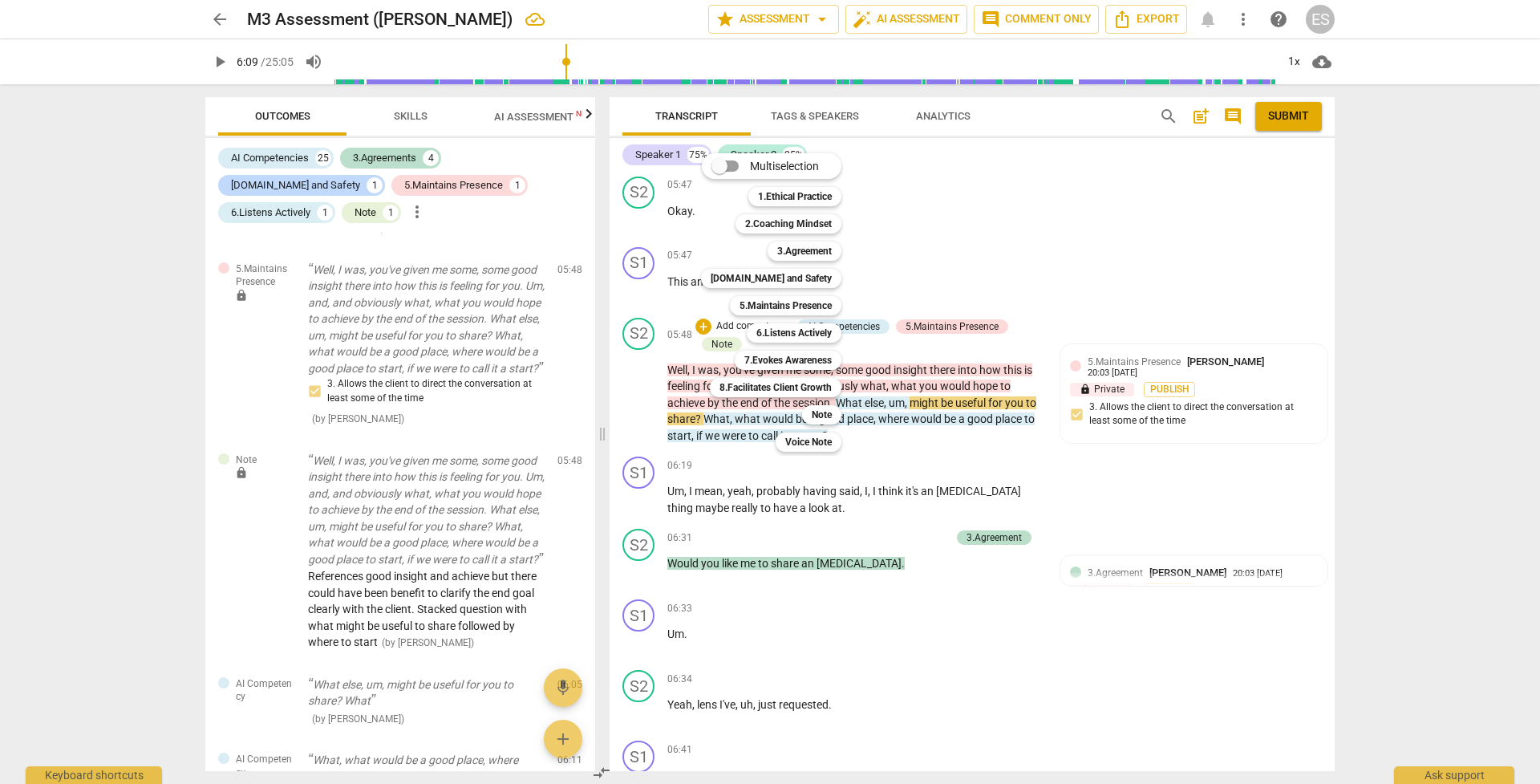
click at [1025, 410] on div at bounding box center [770, 392] width 1540 height 784
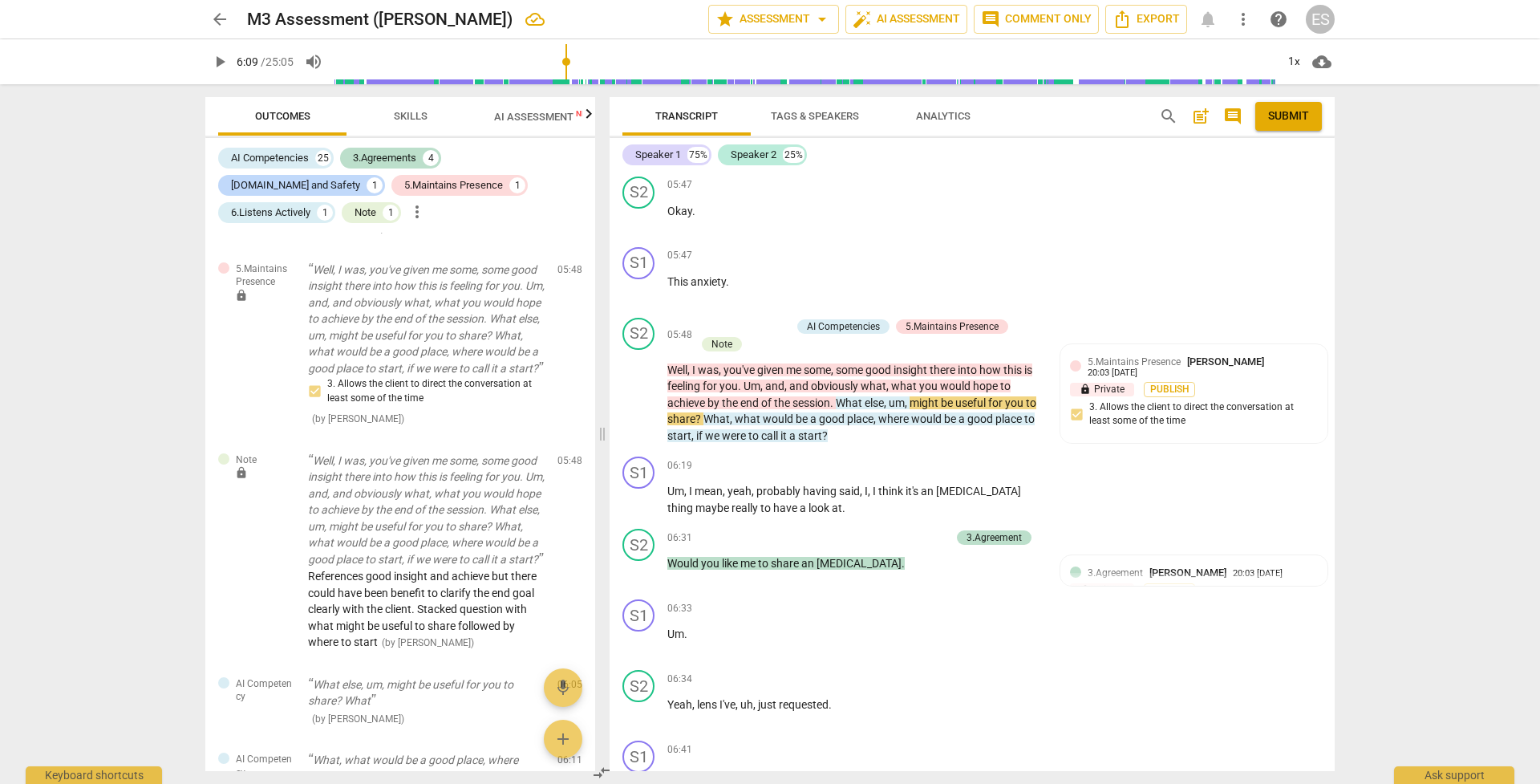
click at [222, 55] on span "play_arrow" at bounding box center [220, 61] width 19 height 19
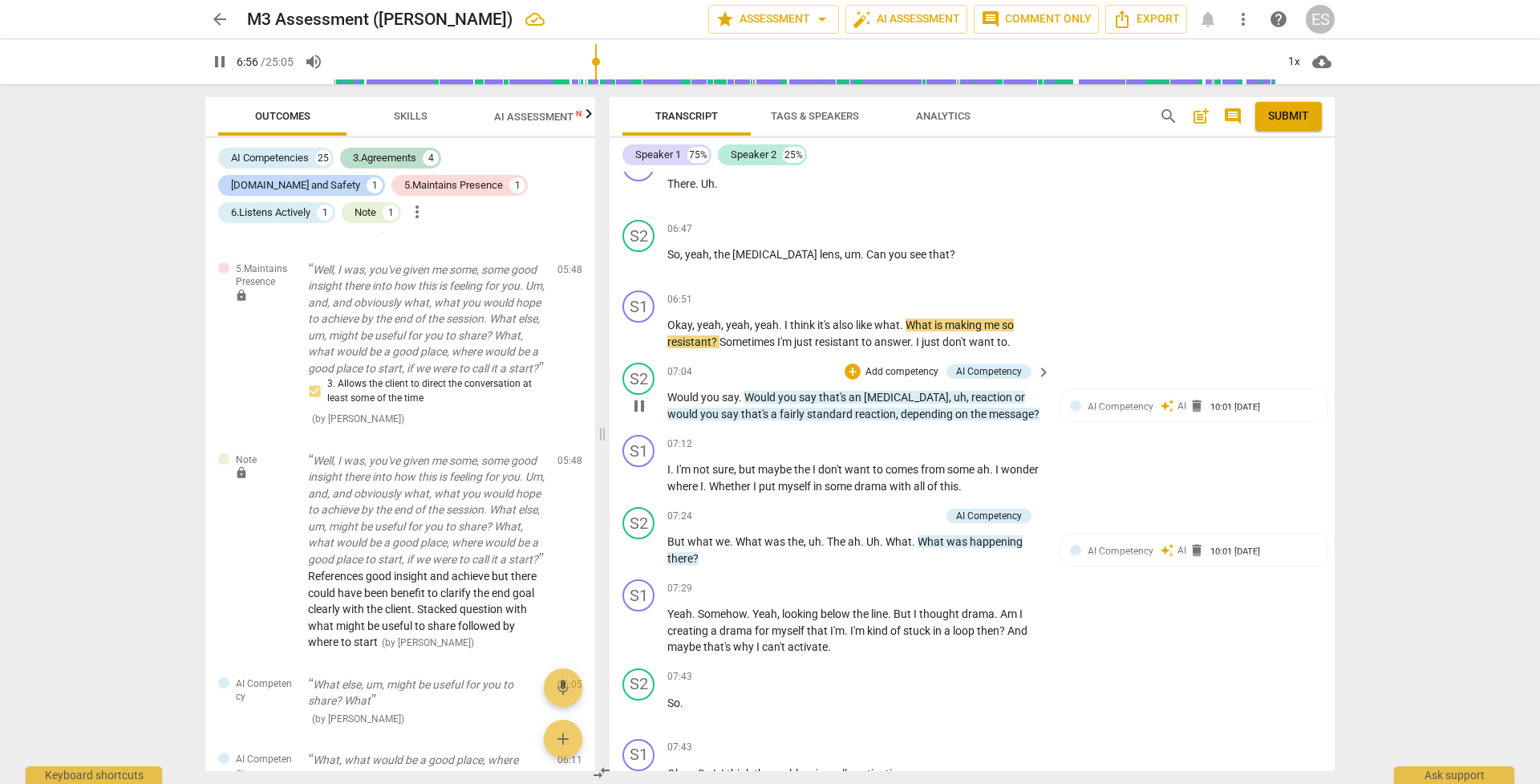
scroll to position [2320, 0]
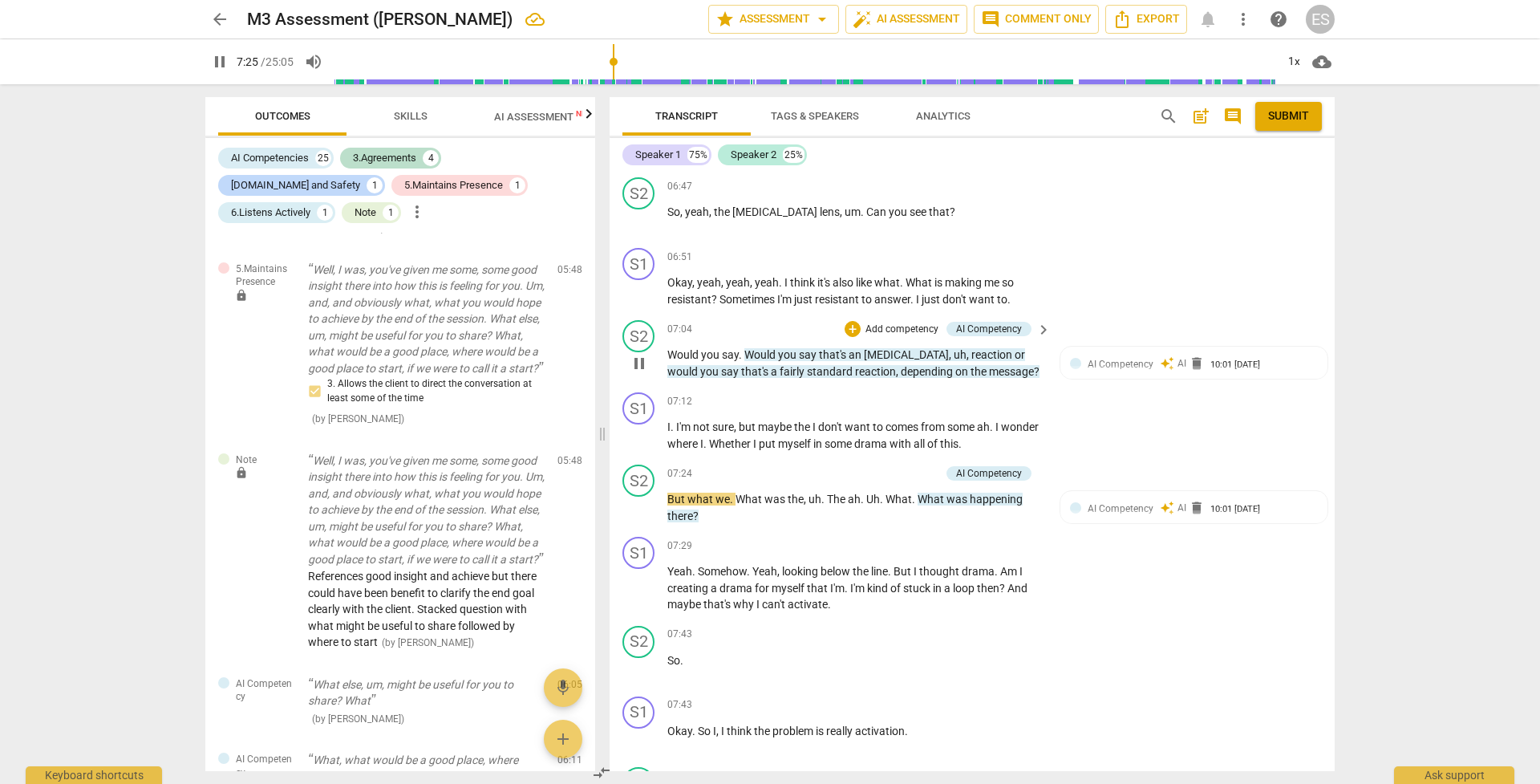
click at [864, 323] on p "Add competency" at bounding box center [902, 330] width 76 height 15
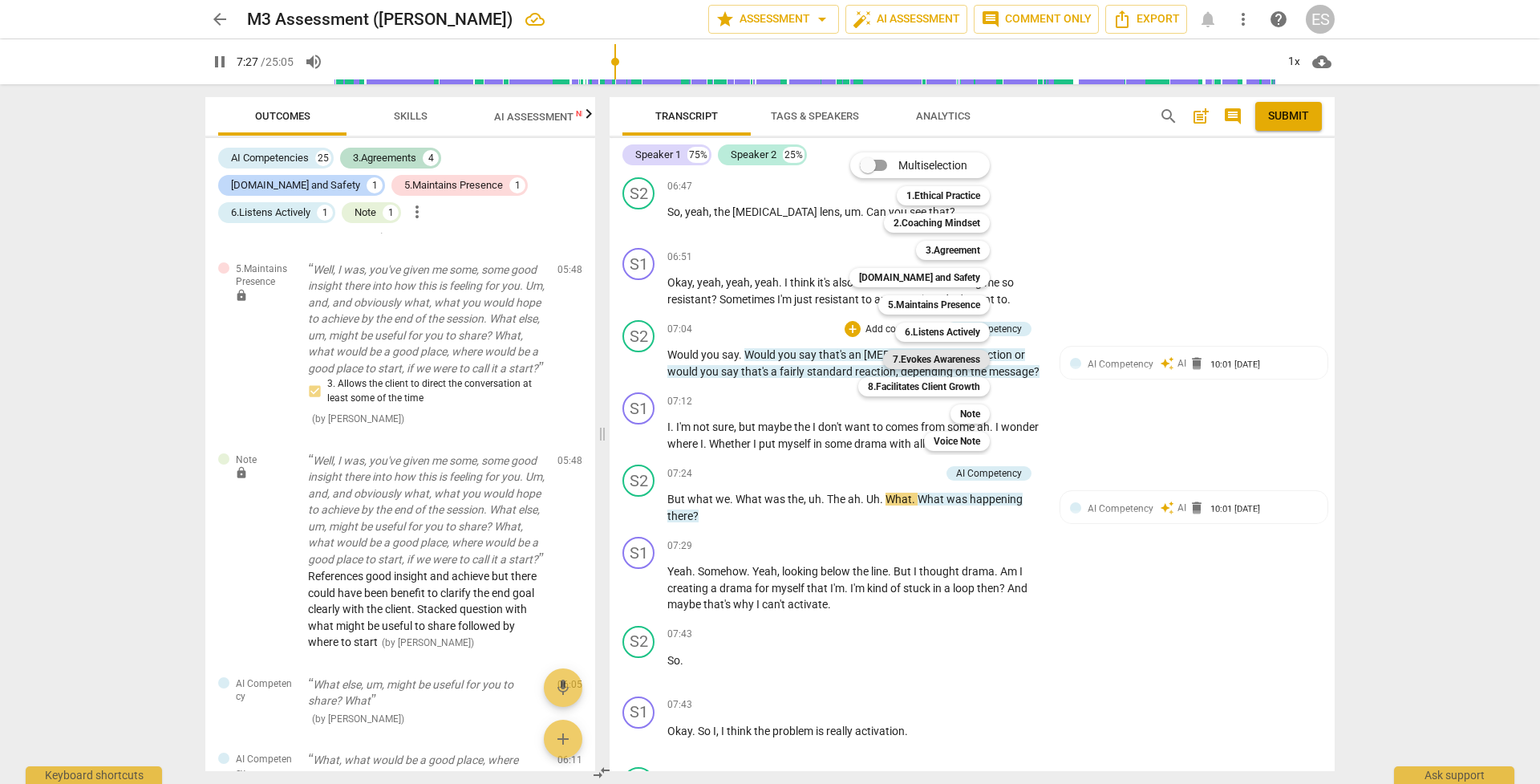
click at [933, 359] on b "7.Evokes Awareness" at bounding box center [936, 359] width 87 height 19
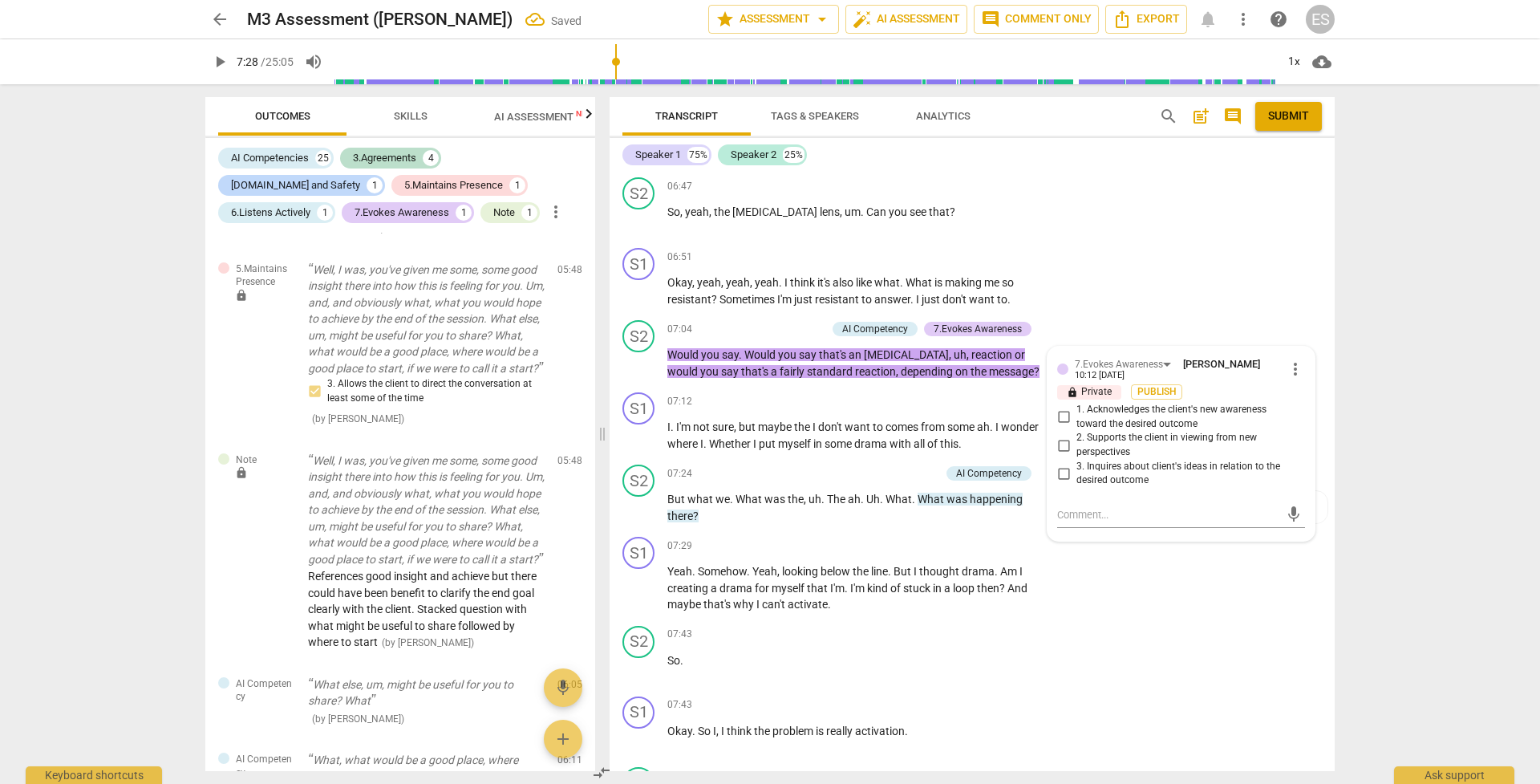
scroll to position [1679, 0]
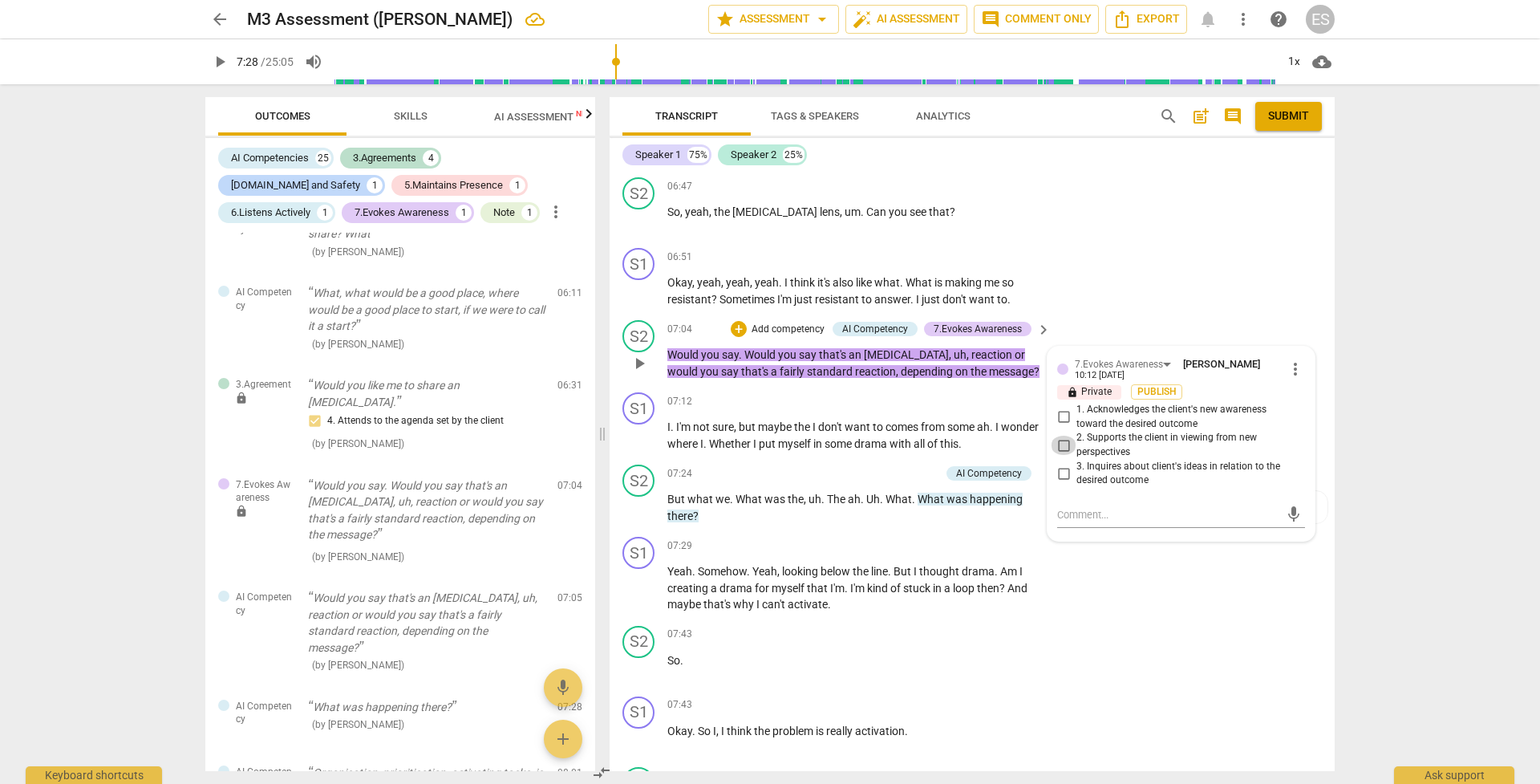
click at [1061, 435] on input "2. Supports the client in viewing from new perspectives" at bounding box center [1064, 445] width 26 height 19
click at [1061, 553] on div "S1 play_arrow pause 07:29 + Add competency keyboard_arrow_right Yeah . Somehow …" at bounding box center [972, 574] width 725 height 89
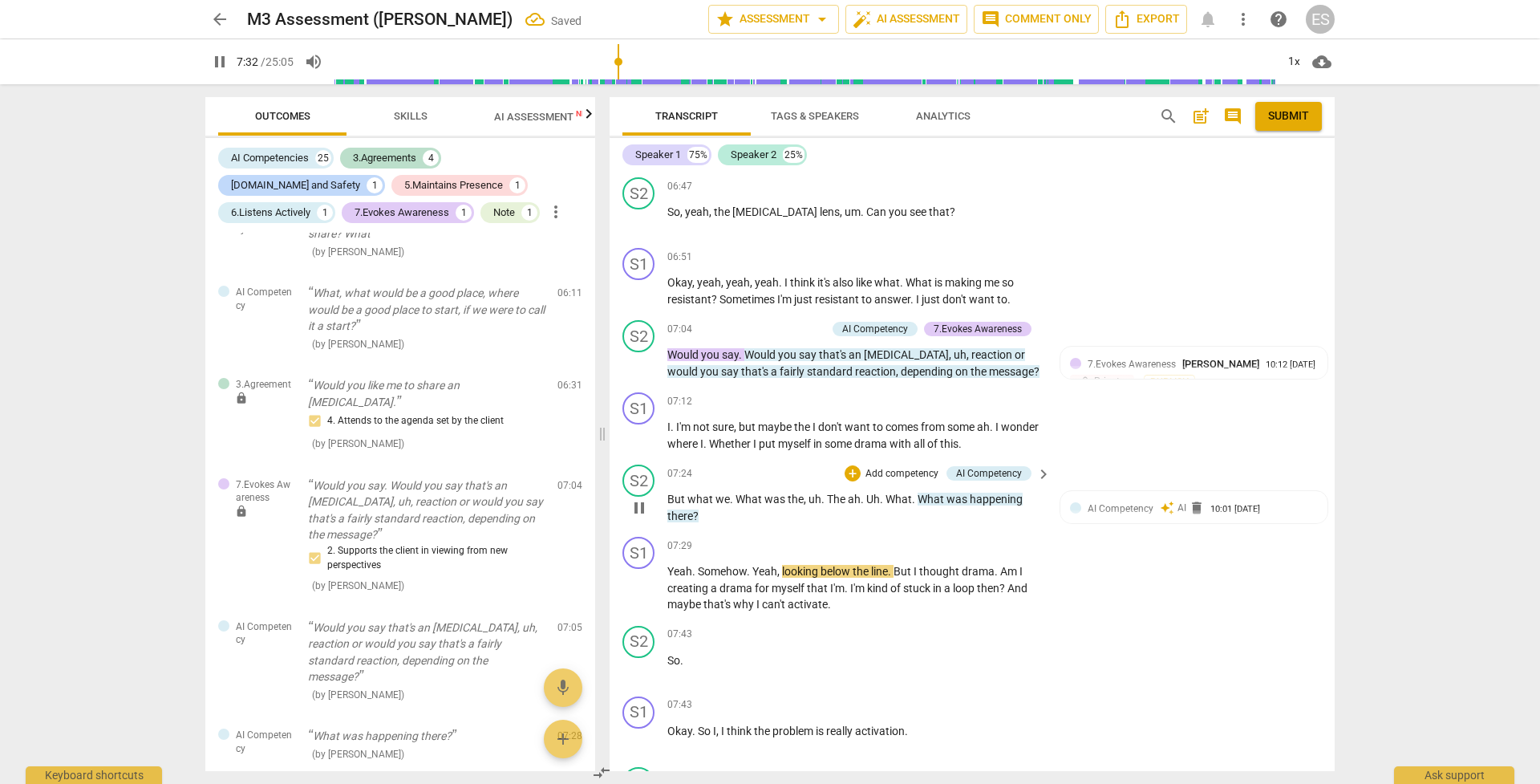
click at [872, 467] on p "Add competency" at bounding box center [902, 474] width 76 height 15
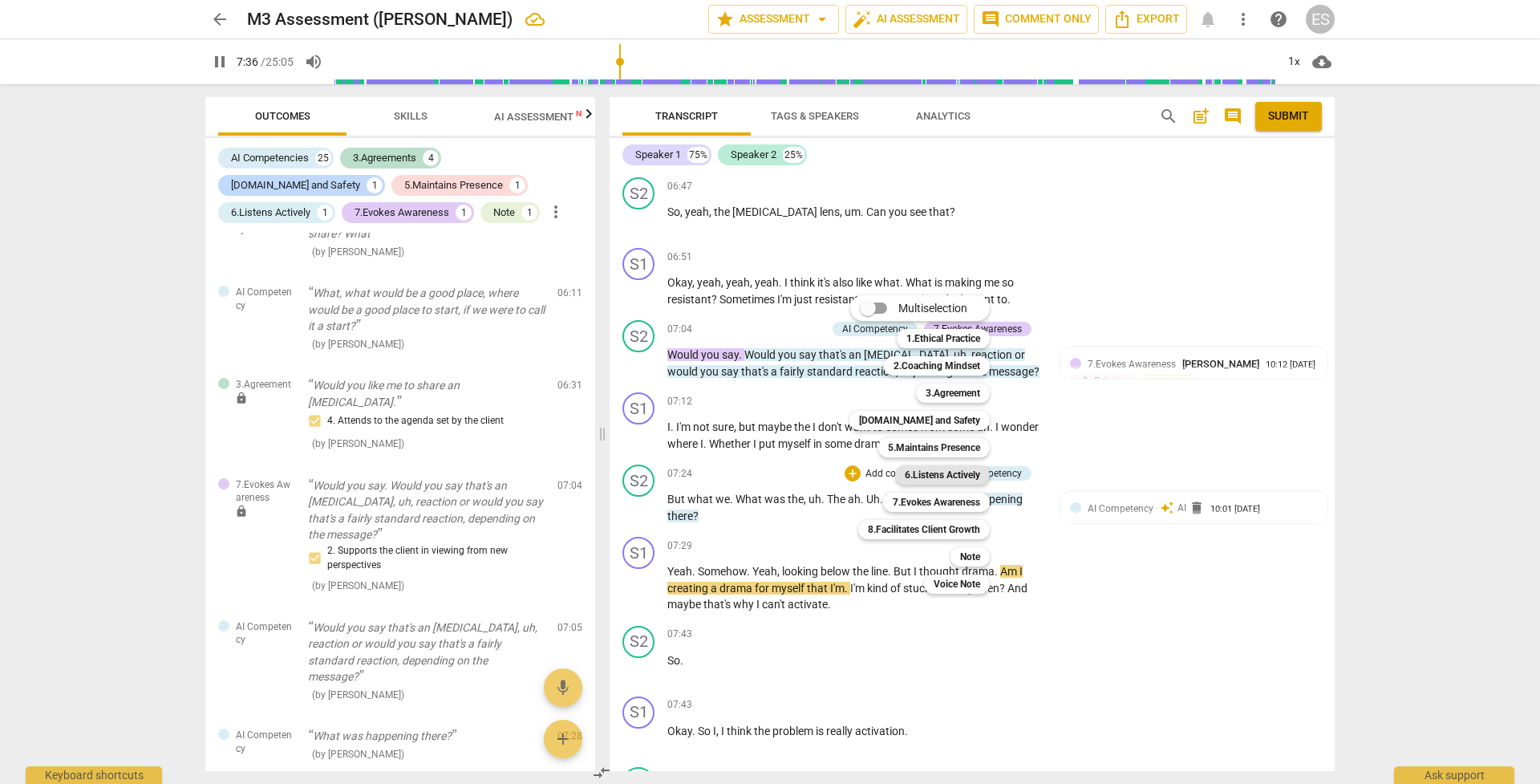
click at [934, 475] on b "6.Listens Actively" at bounding box center [942, 475] width 75 height 19
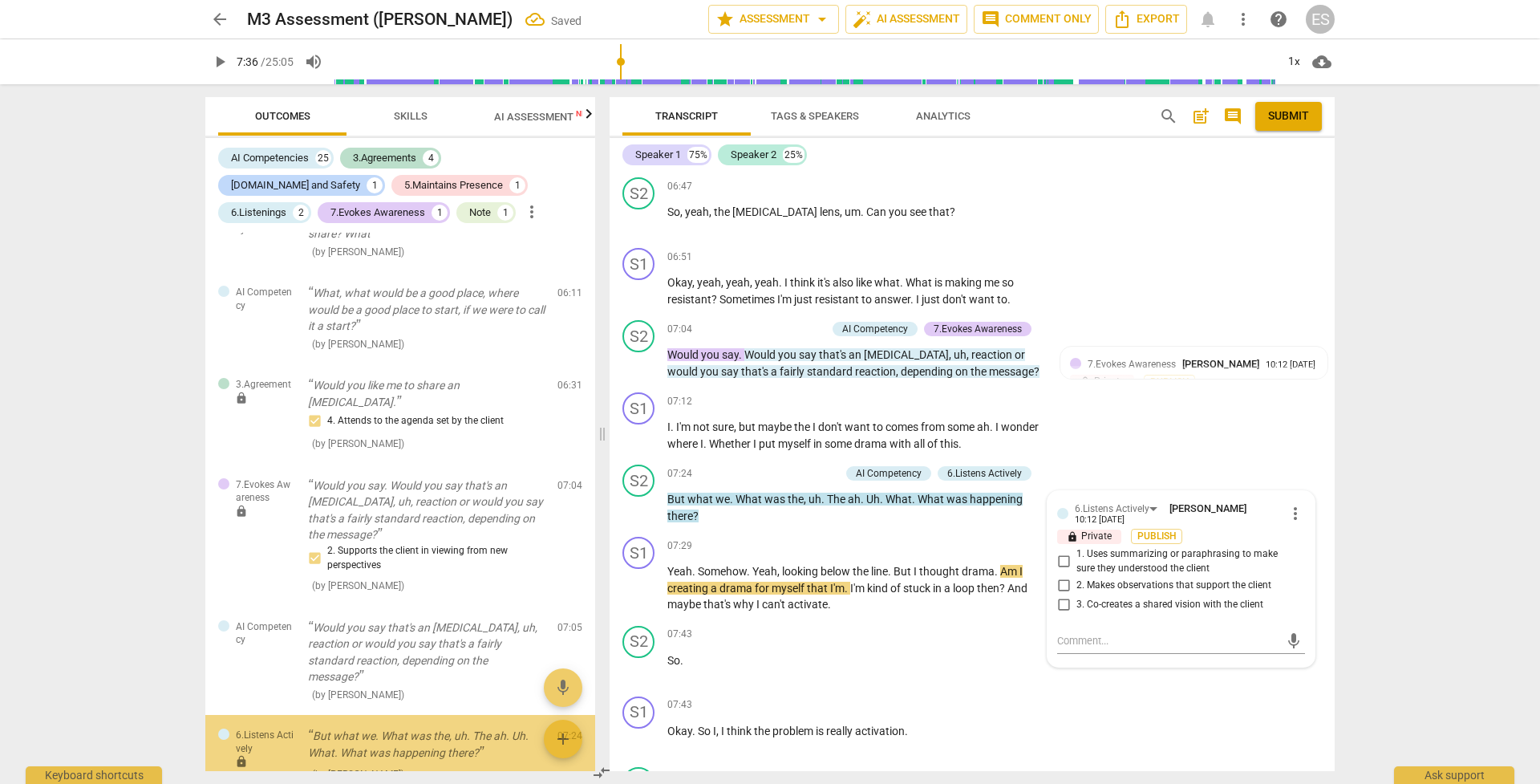
scroll to position [1892, 0]
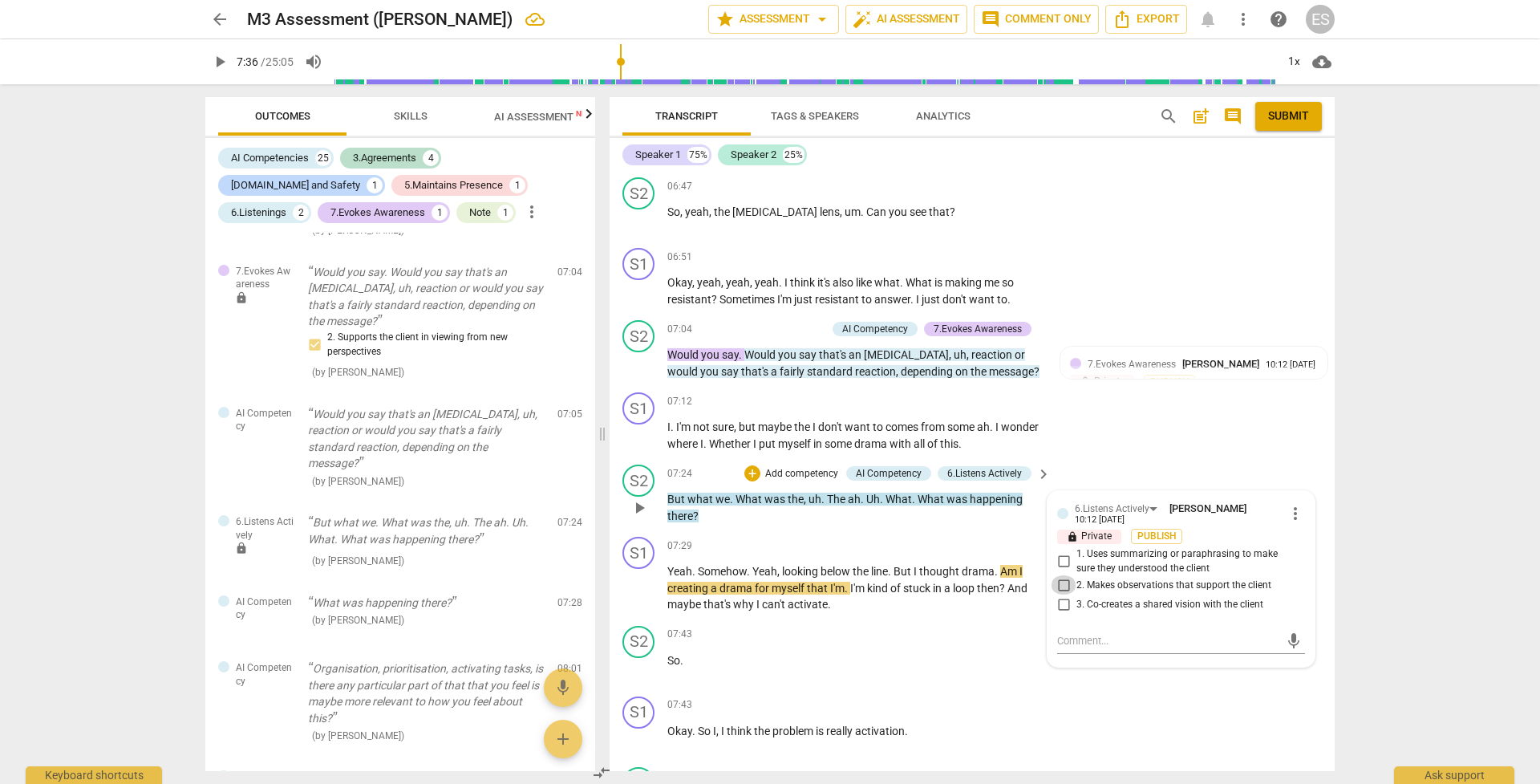
click at [1061, 553] on input "2. Makes observations that support the client" at bounding box center [1064, 585] width 26 height 19
click at [1061, 553] on textarea at bounding box center [1169, 640] width 223 height 15
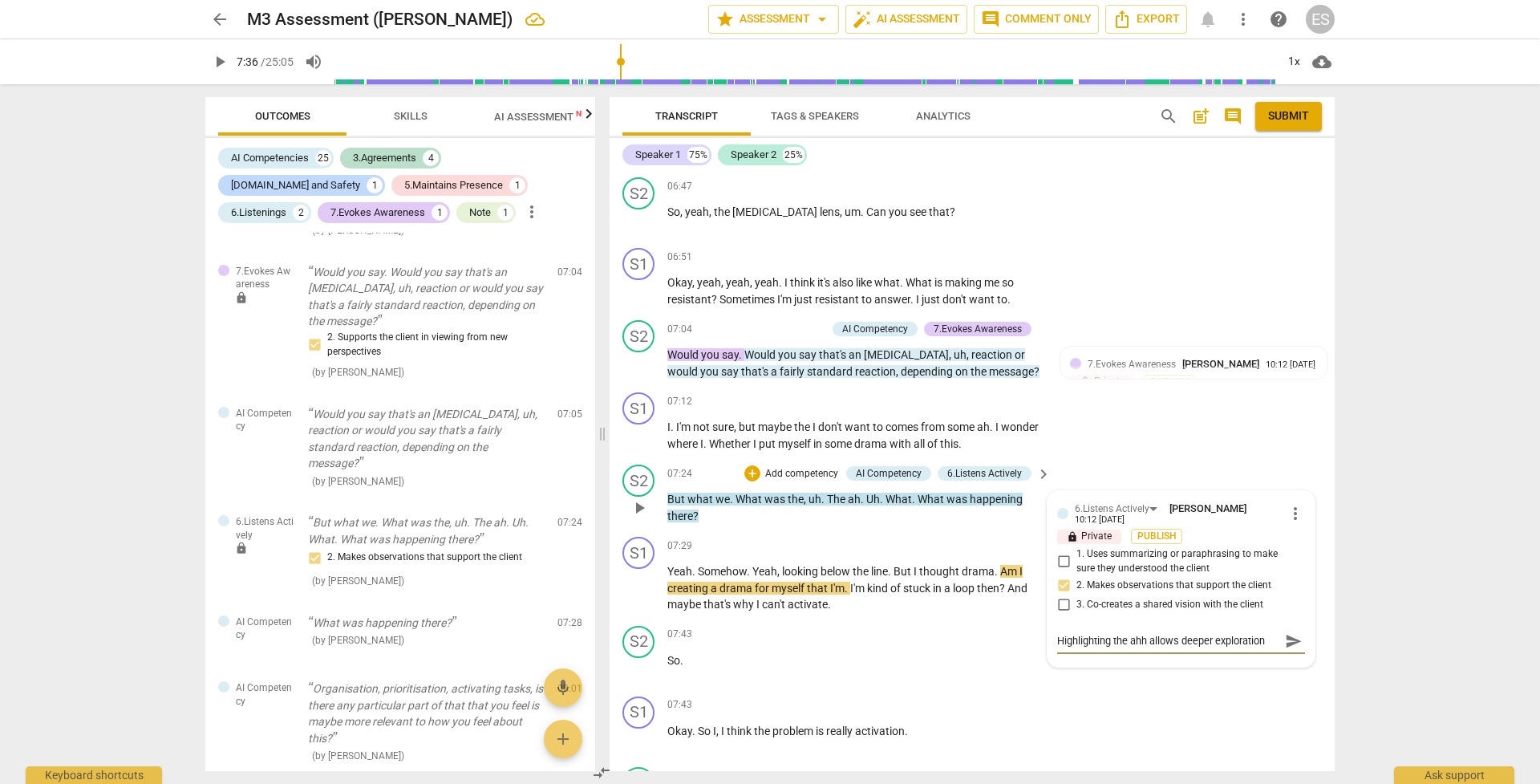
click at [1061, 553] on span "send" at bounding box center [1294, 641] width 18 height 18
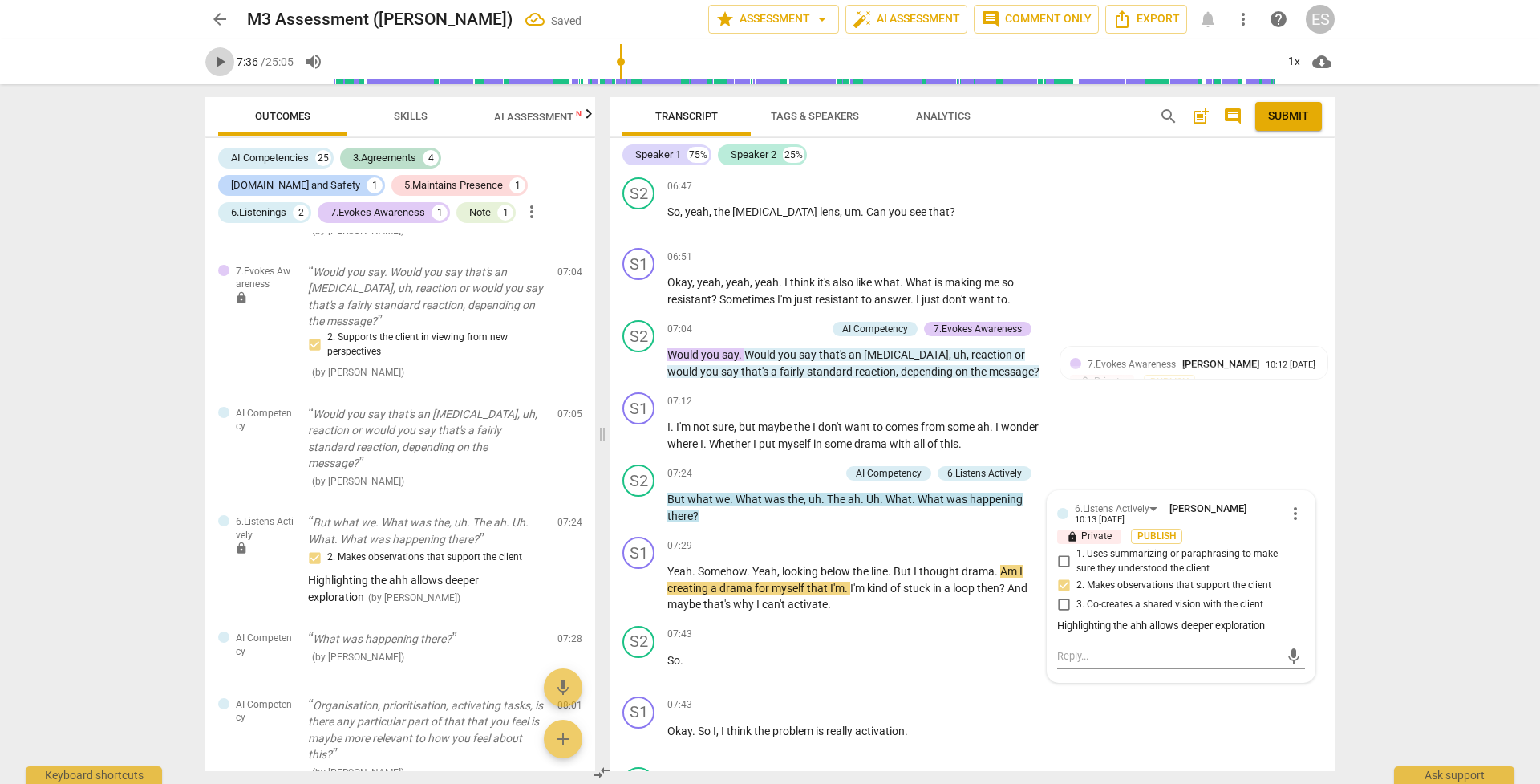
click at [223, 58] on span "play_arrow" at bounding box center [220, 61] width 19 height 19
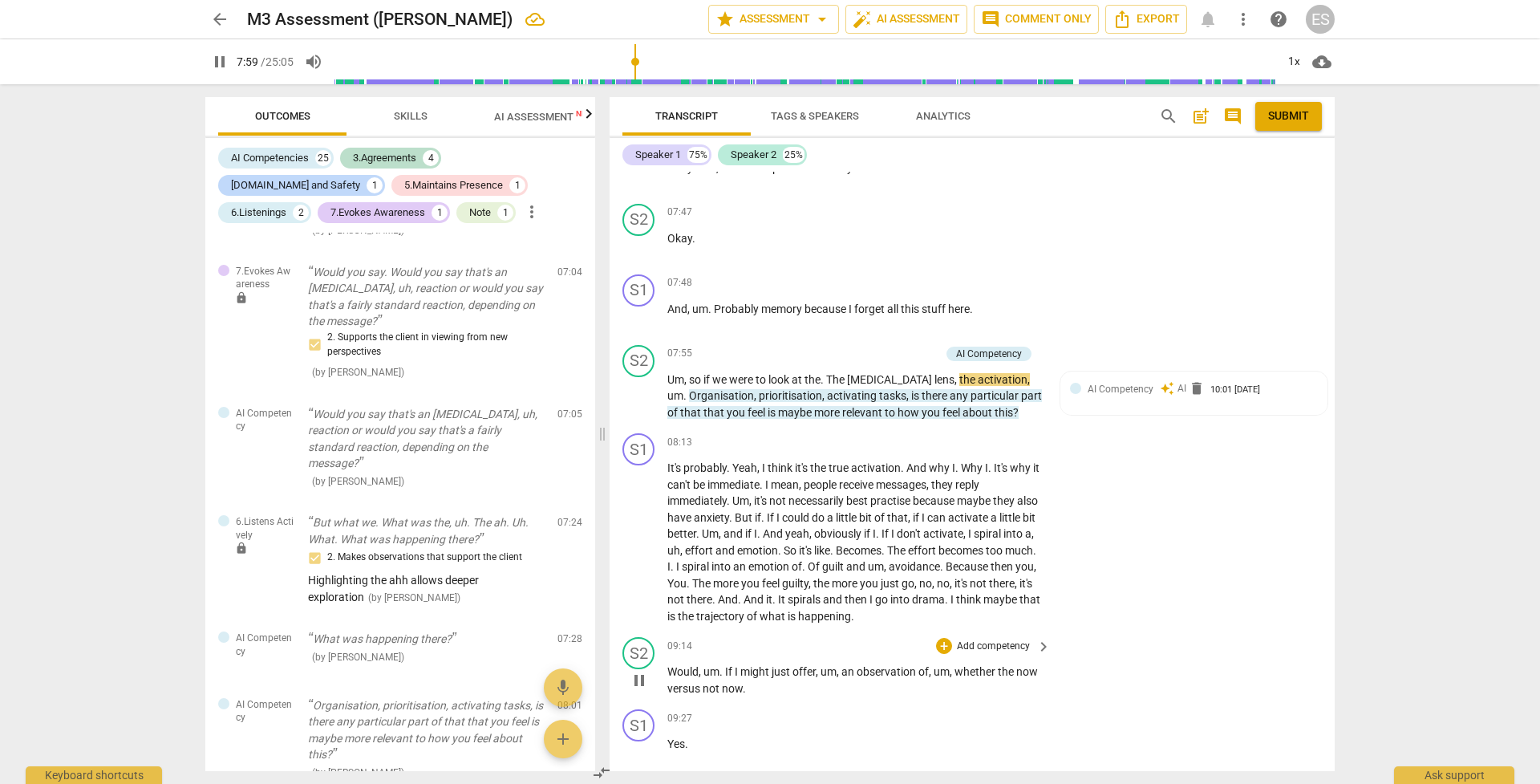
scroll to position [2885, 0]
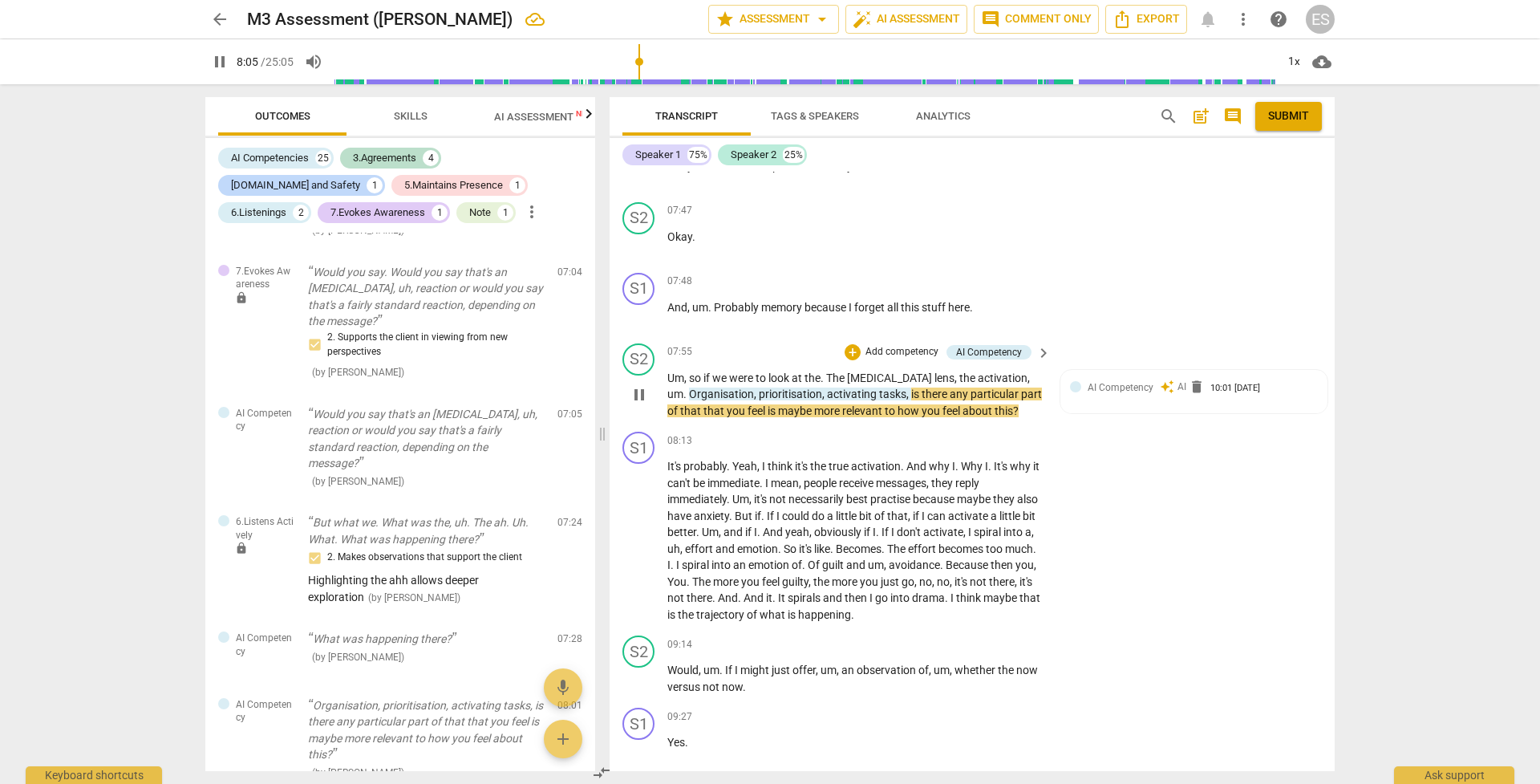
click at [893, 345] on p "Add competency" at bounding box center [902, 352] width 76 height 15
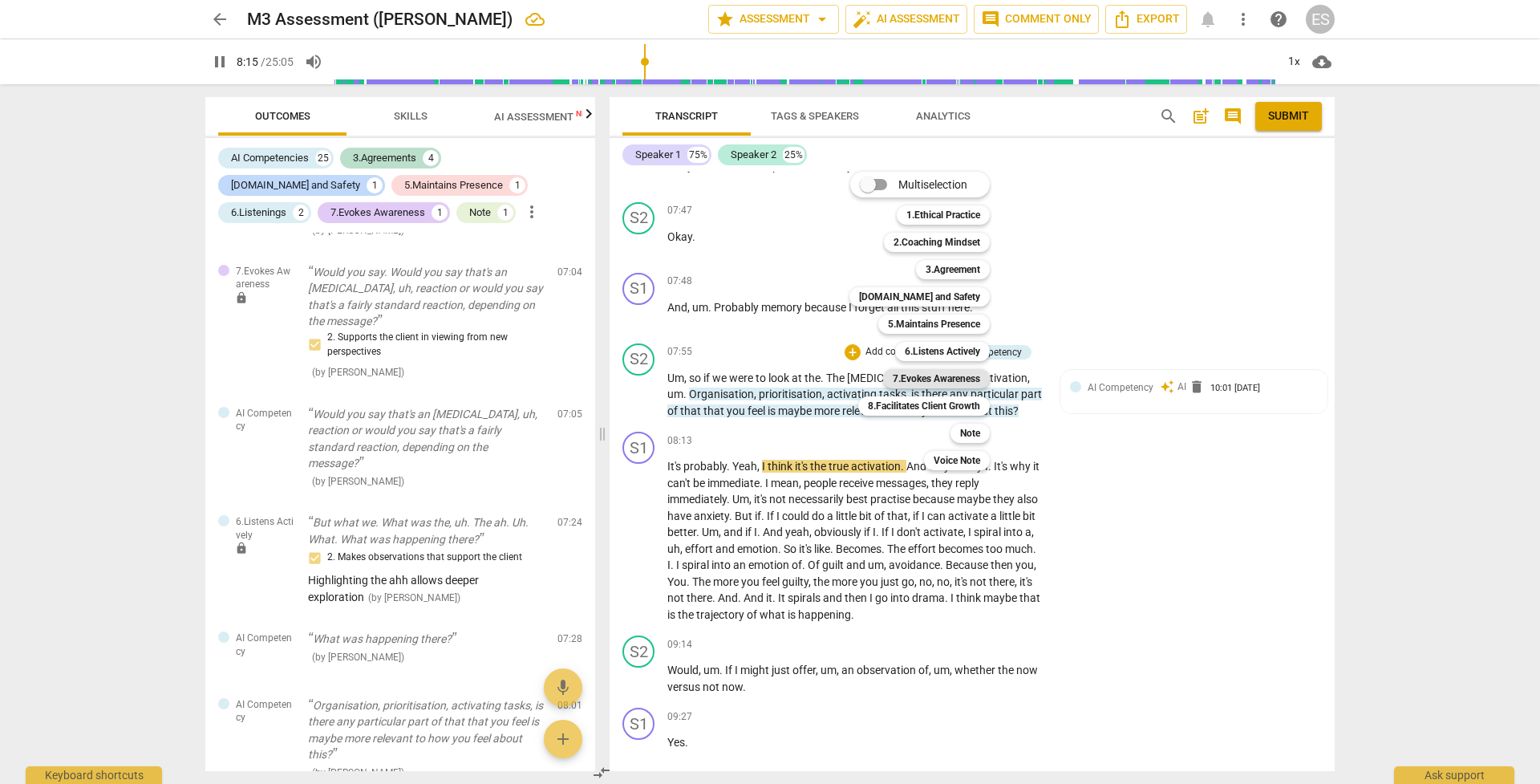
click at [958, 380] on b "7.Evokes Awareness" at bounding box center [936, 379] width 87 height 19
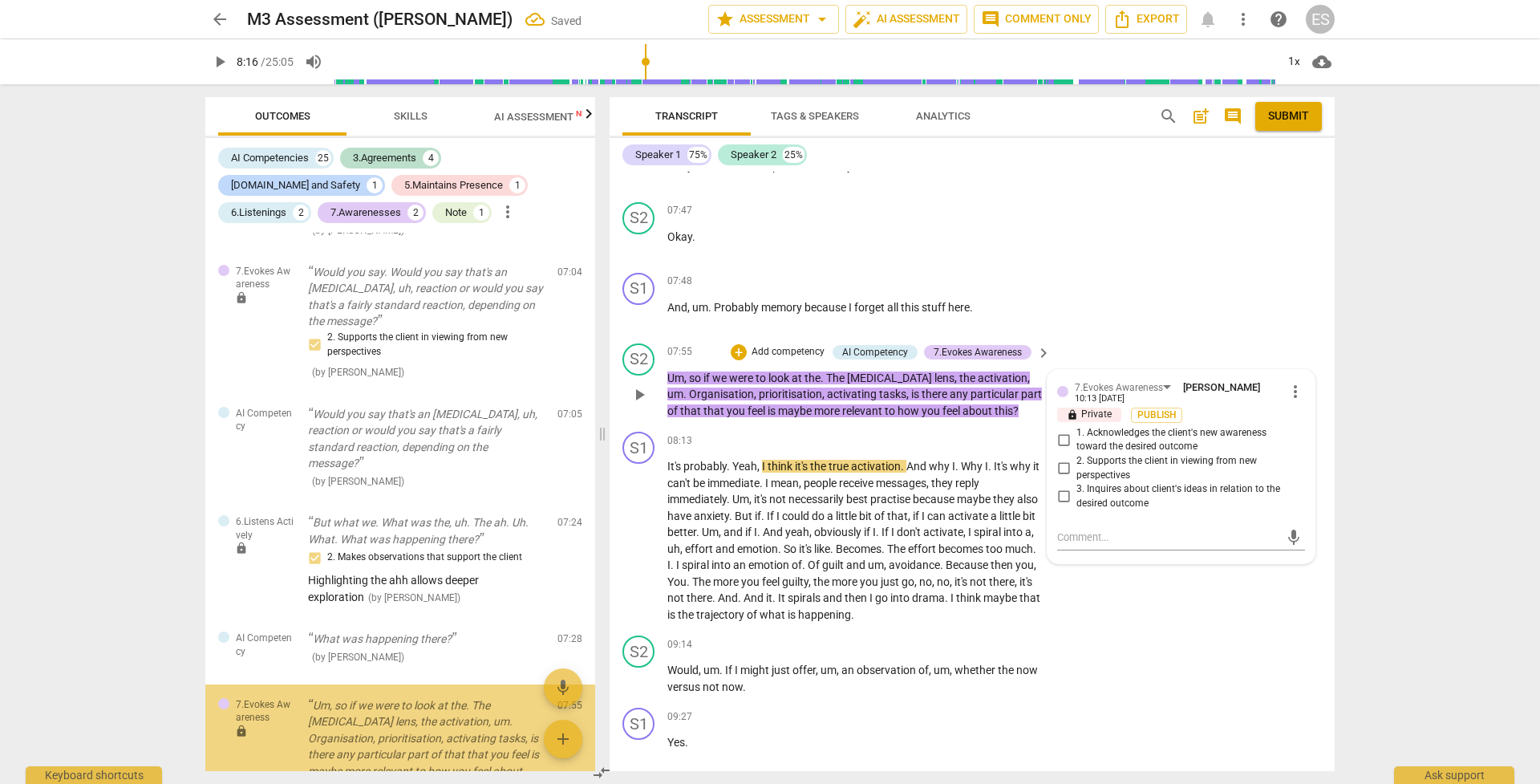
scroll to position [2096, 0]
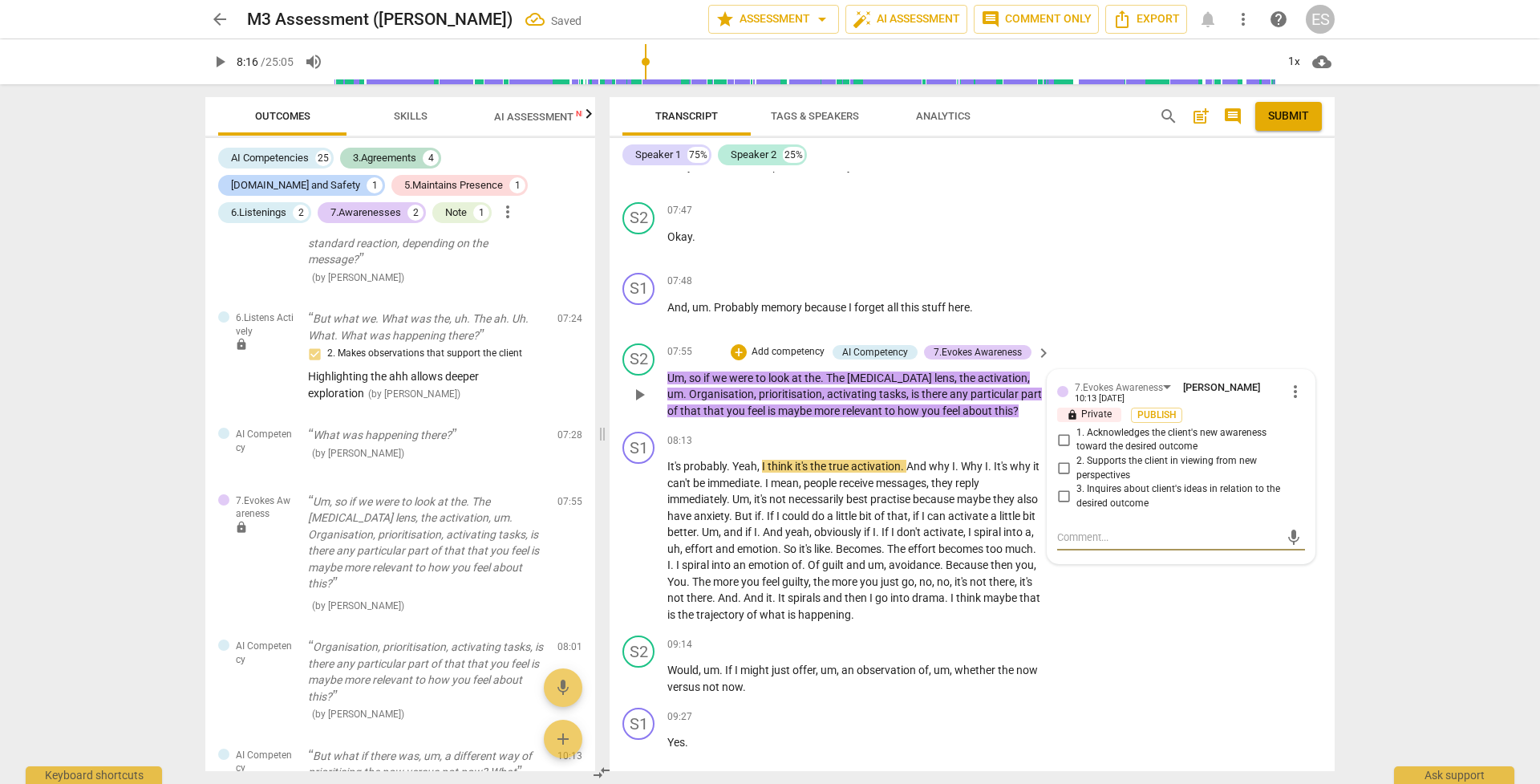
click at [1061, 487] on input "3. Inquires about client's ideas in relation to the desired outcome" at bounding box center [1064, 497] width 26 height 19
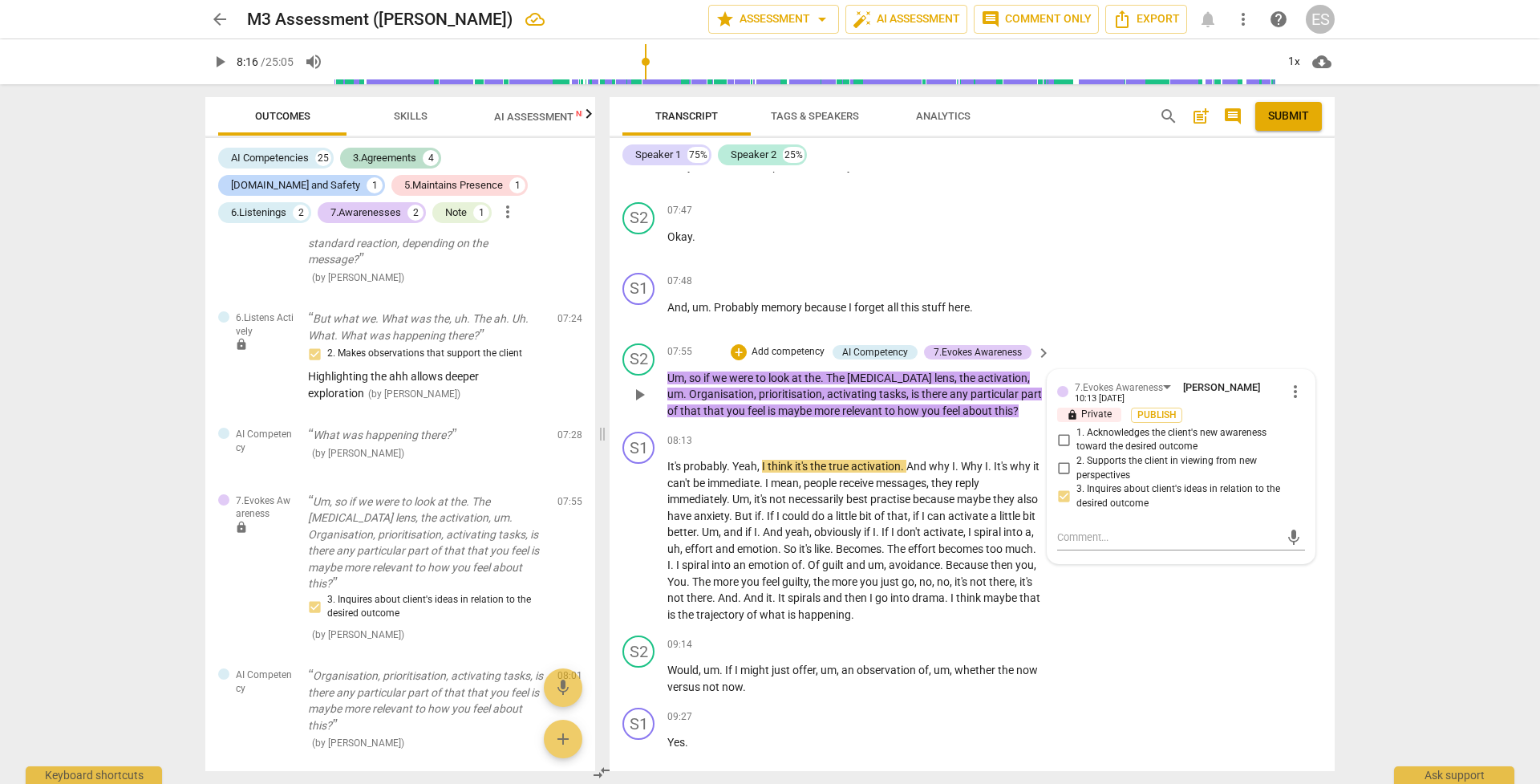
click at [784, 345] on p "Add competency" at bounding box center [788, 352] width 76 height 15
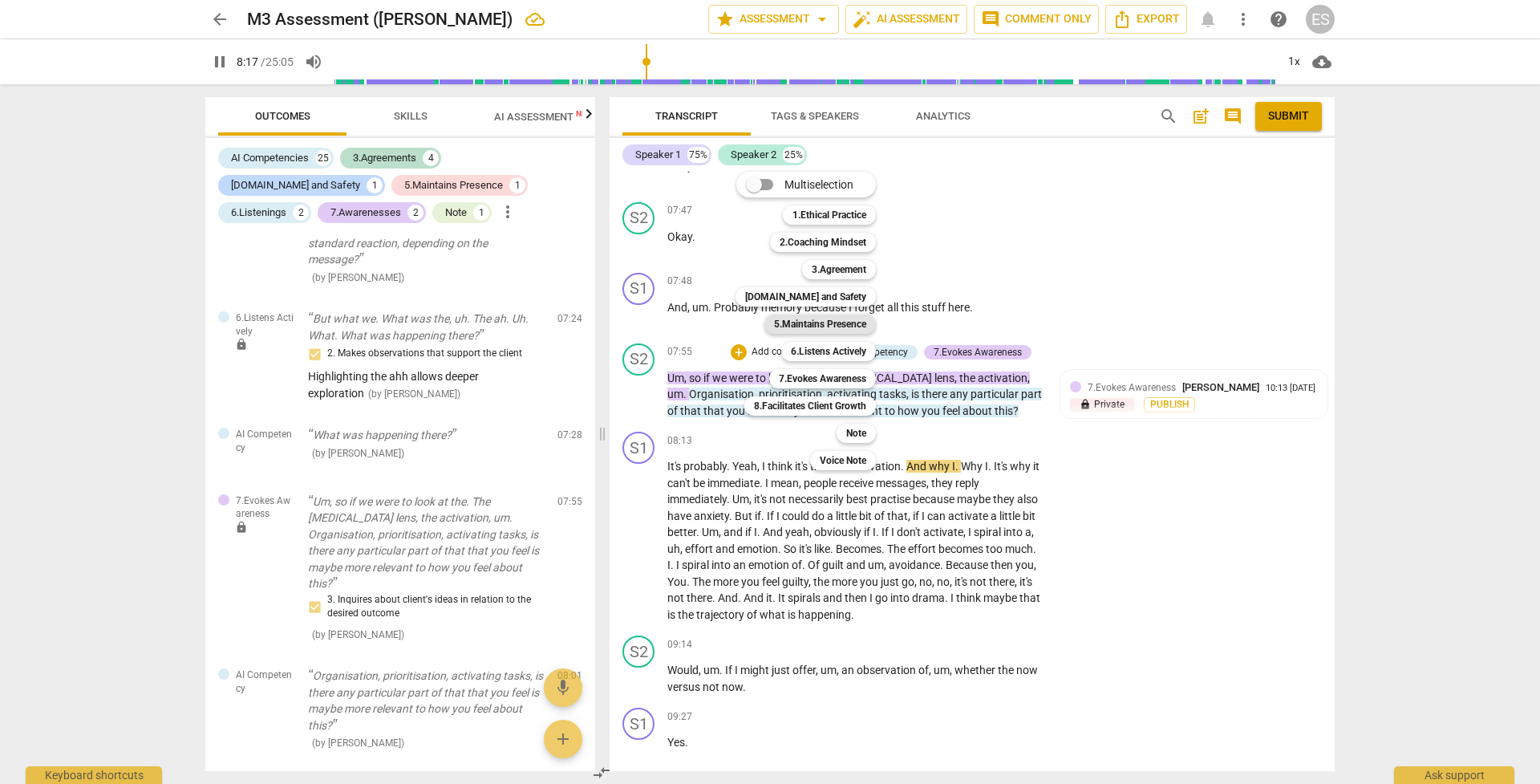
click at [809, 323] on b "5.Maintains Presence" at bounding box center [821, 324] width 92 height 19
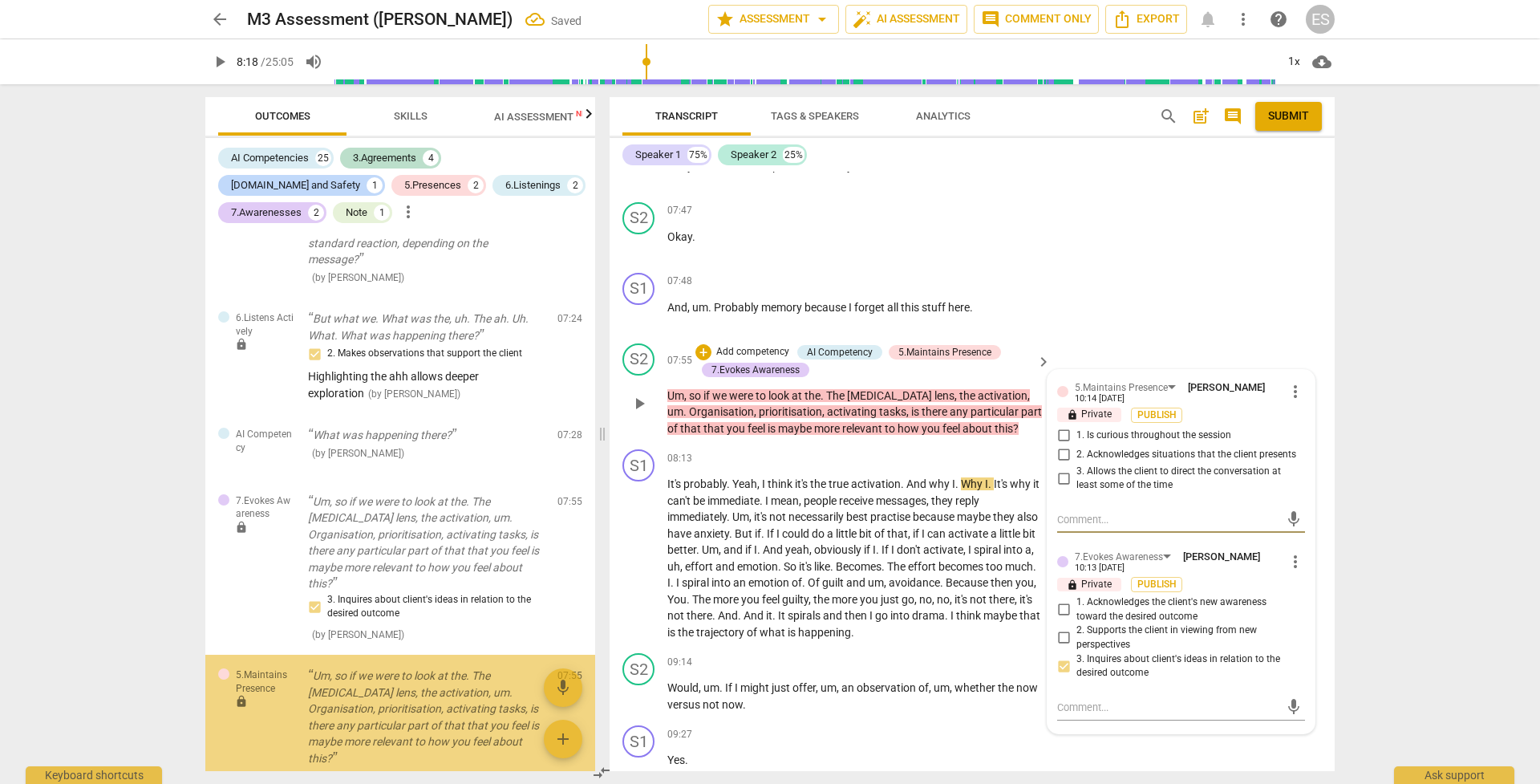
scroll to position [2251, 0]
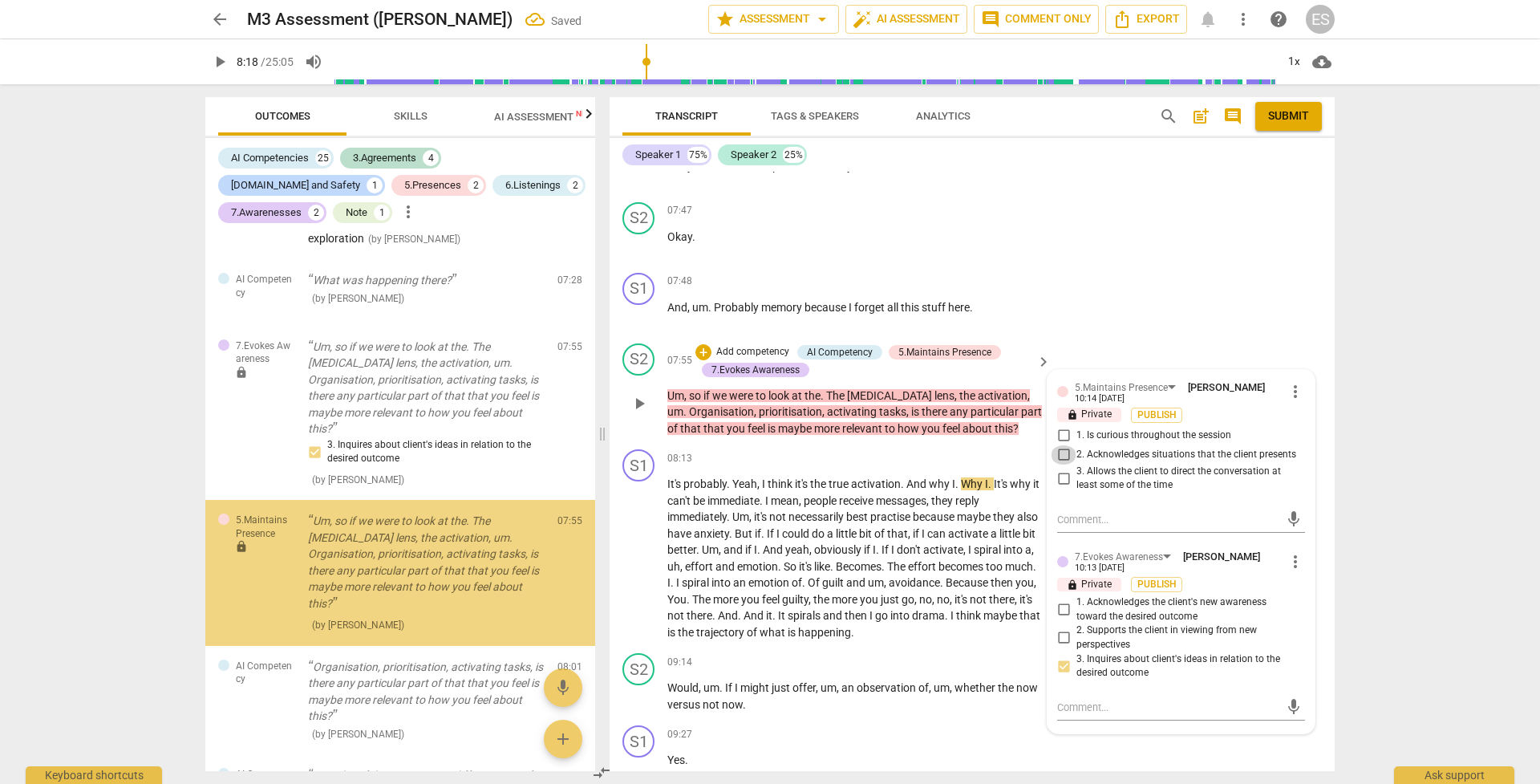
click at [1058, 445] on input "2. Acknowledges situations that the client presents" at bounding box center [1064, 455] width 26 height 19
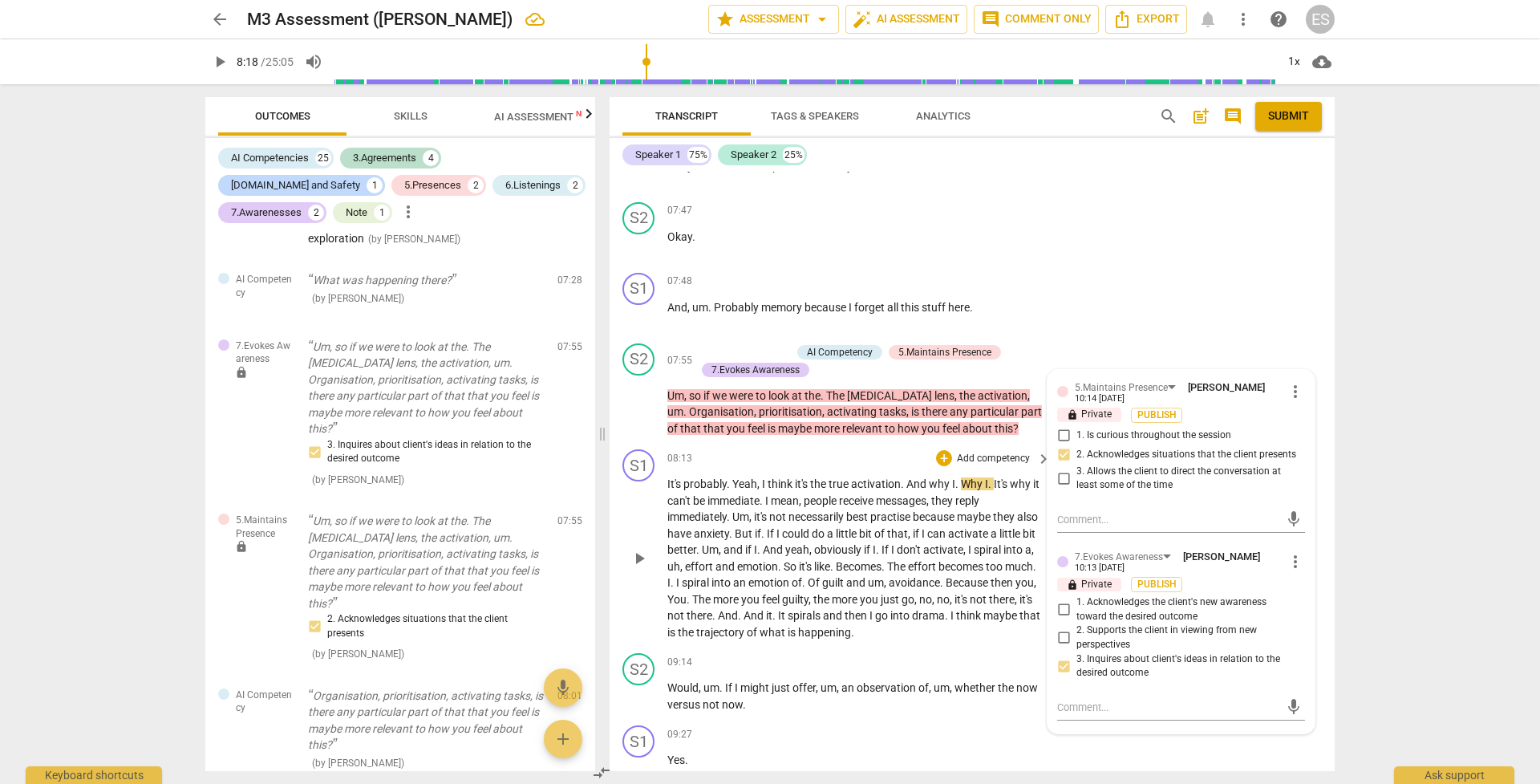
click at [908, 527] on span "that" at bounding box center [897, 533] width 21 height 13
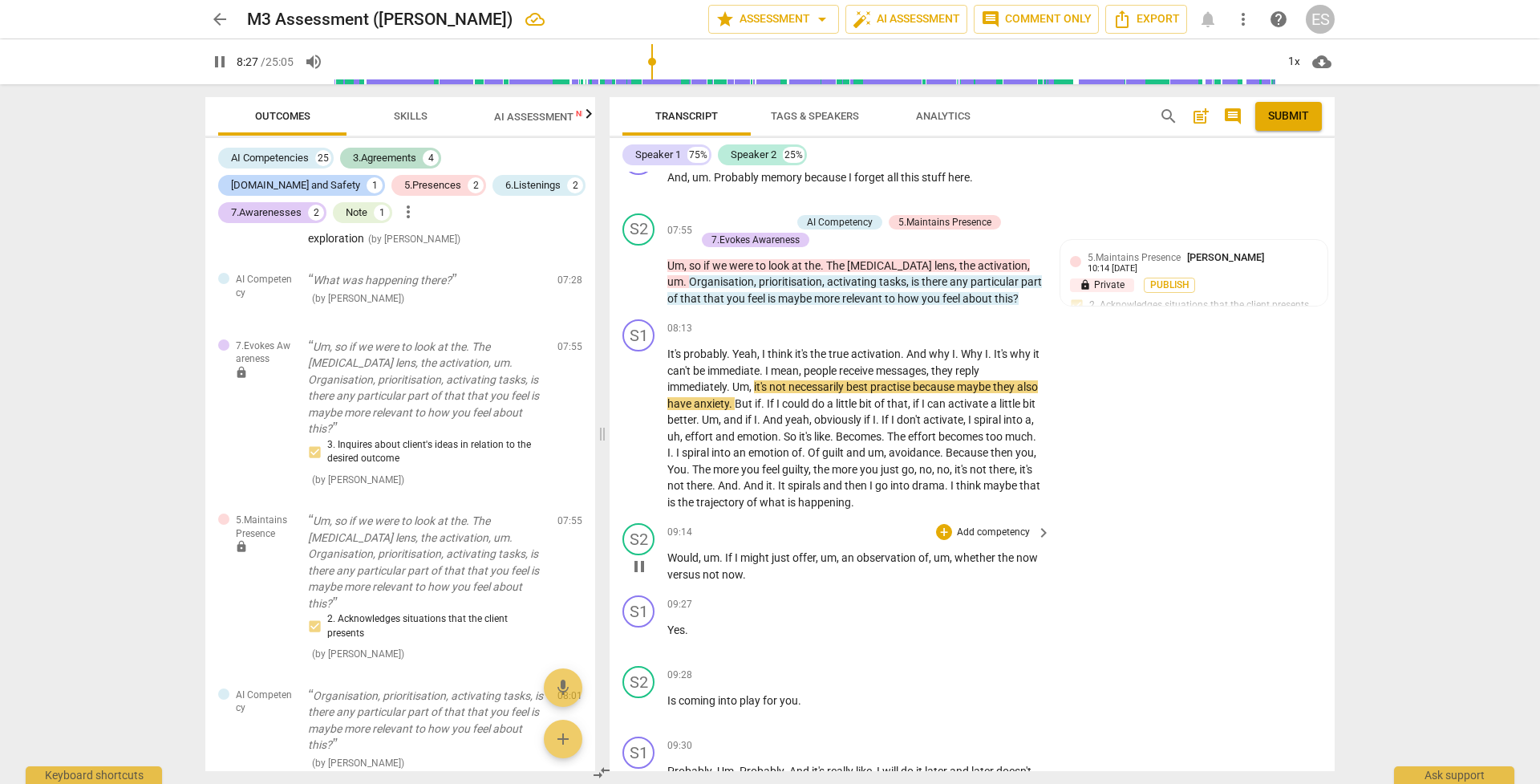
scroll to position [3015, 0]
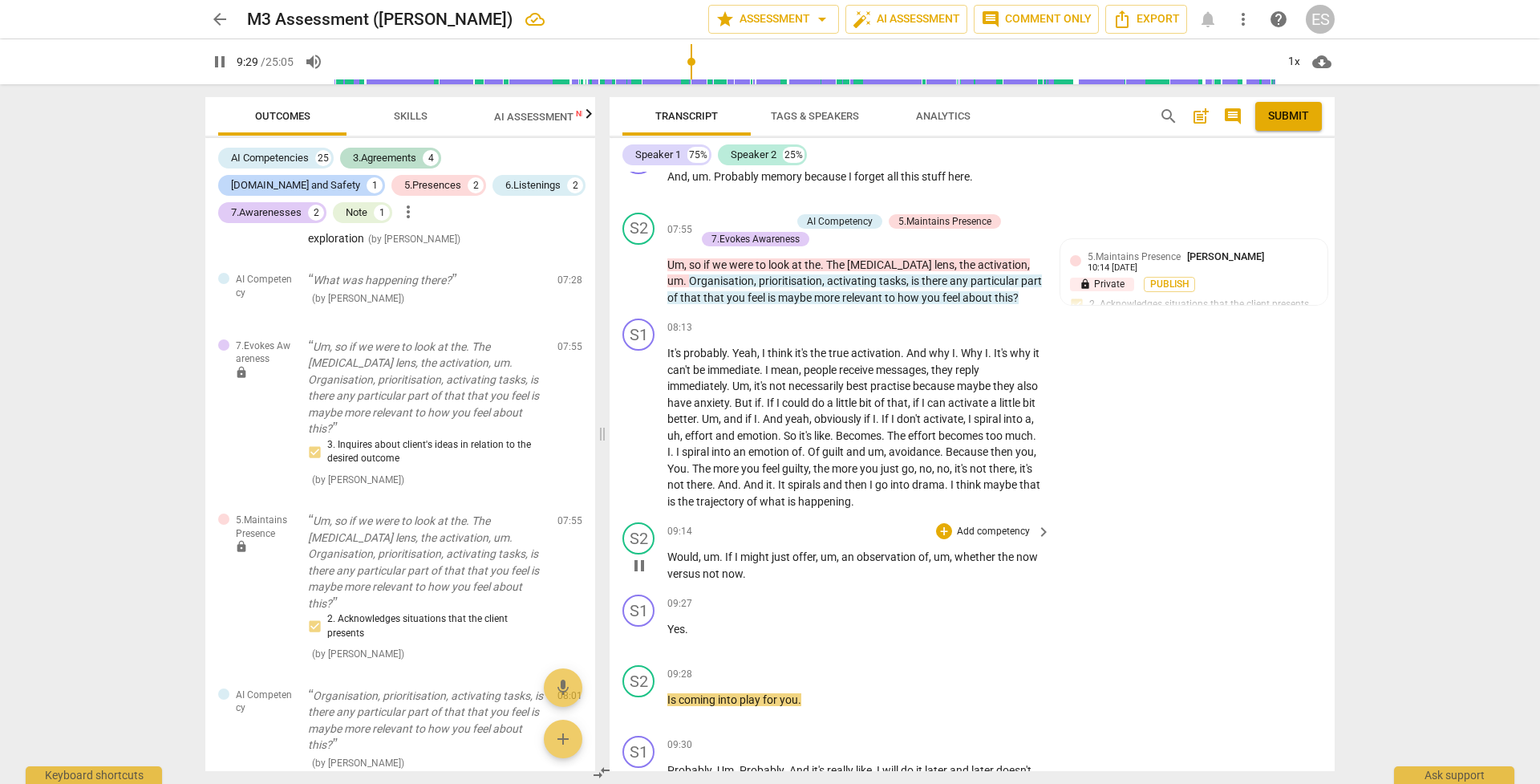
click at [976, 524] on p "Add competency" at bounding box center [994, 532] width 76 height 15
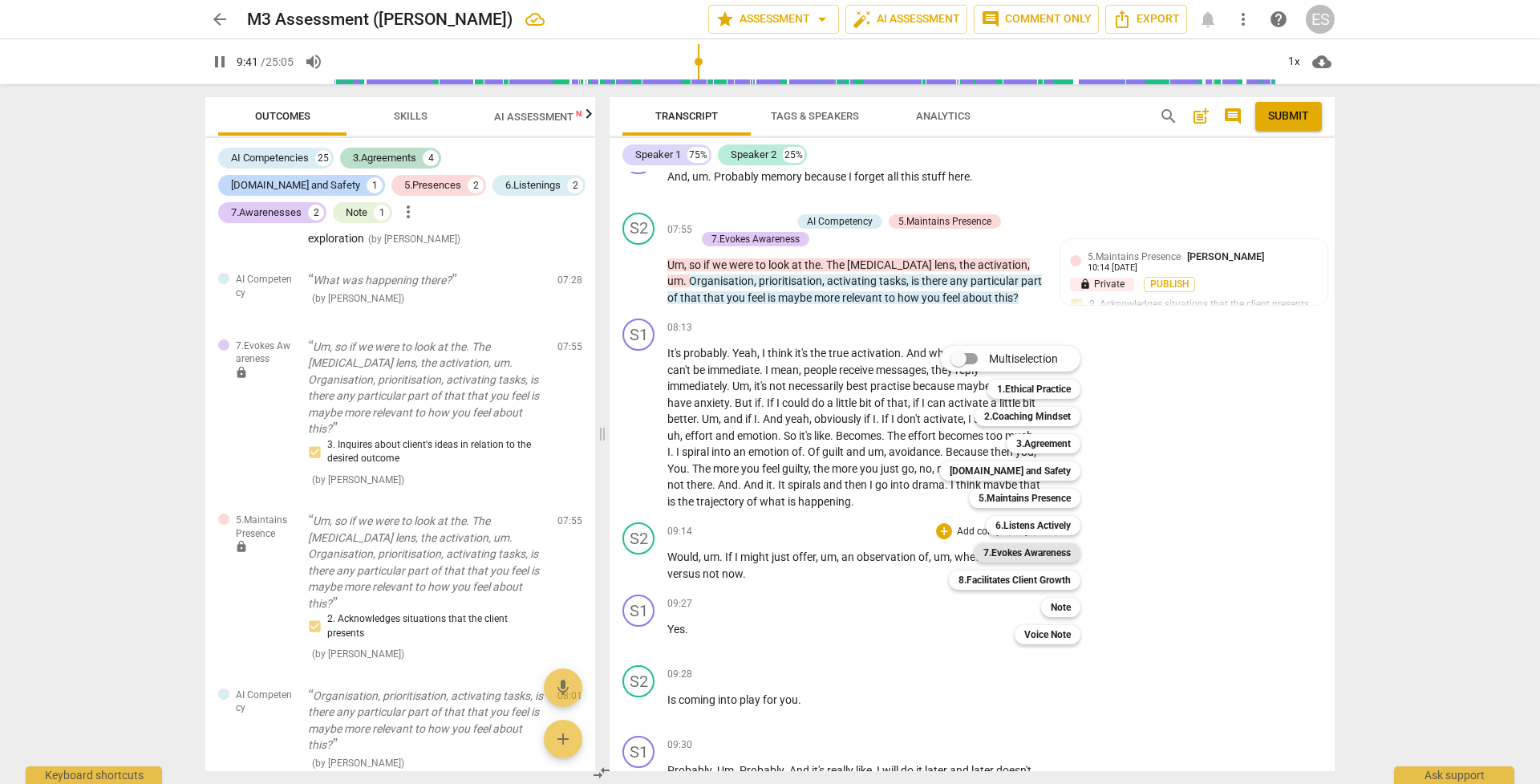
click at [1029, 552] on b "7.Evokes Awareness" at bounding box center [1027, 553] width 87 height 19
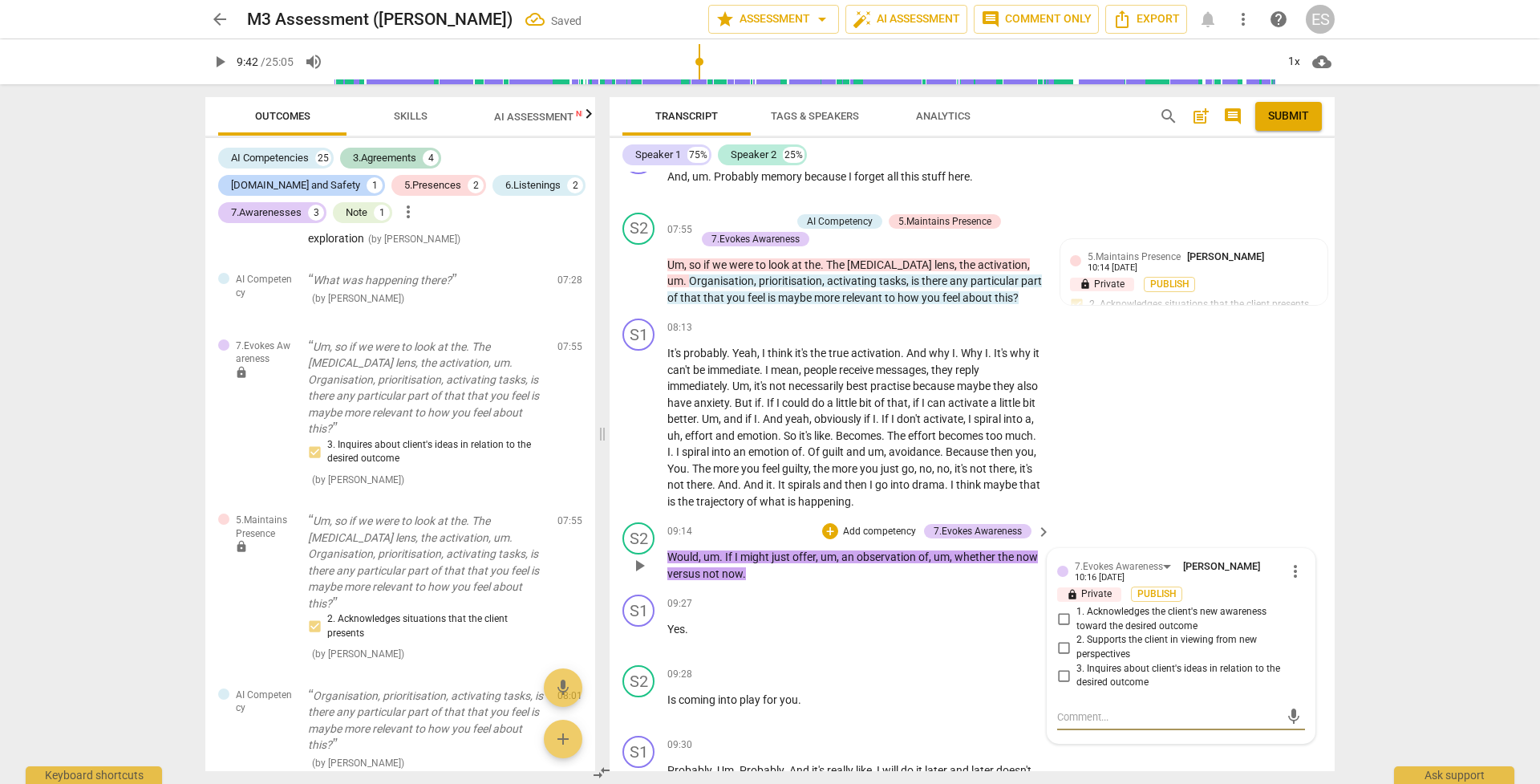
scroll to position [2496, 0]
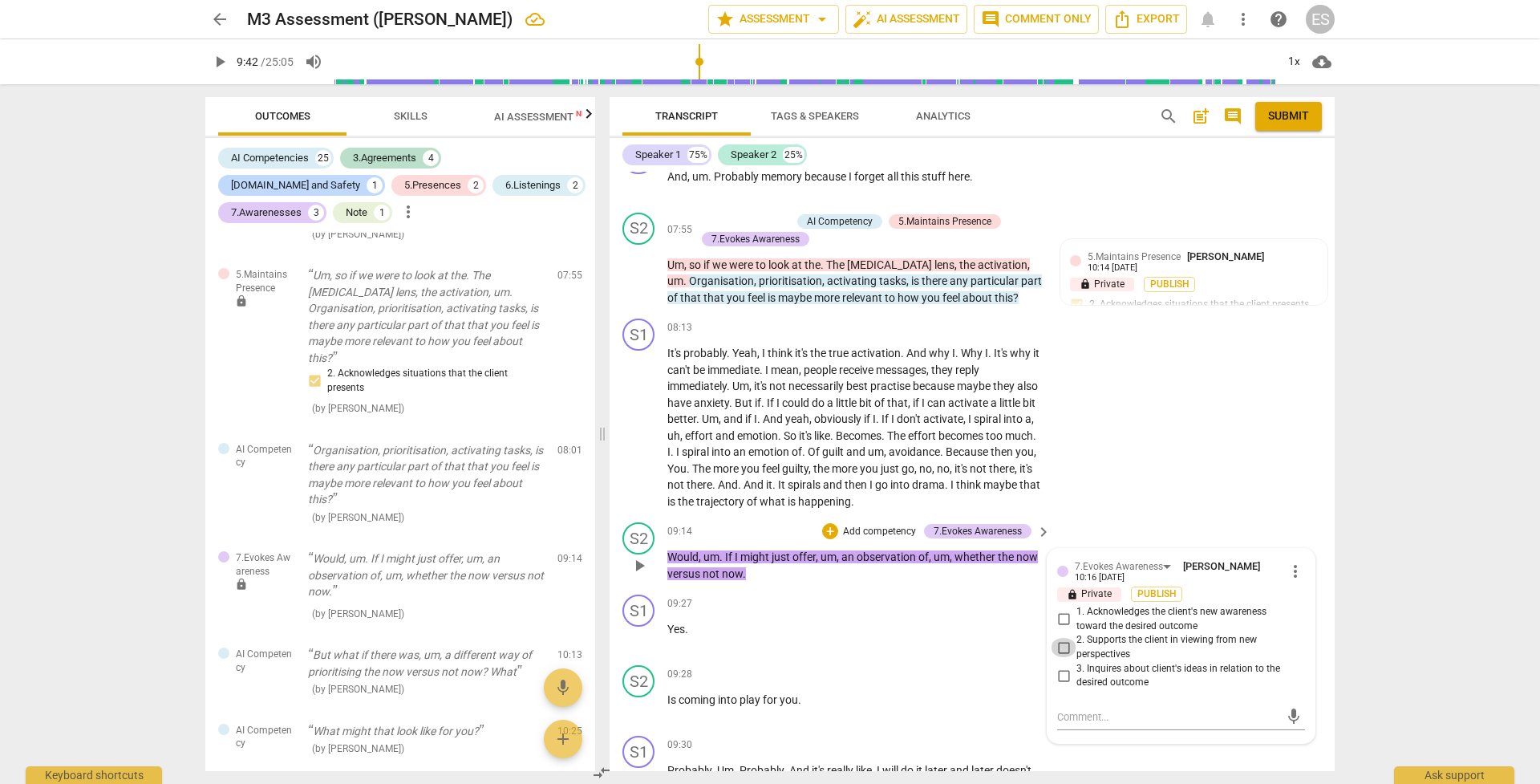
click at [1061, 553] on input "2. Supports the client in viewing from new perspectives" at bounding box center [1064, 647] width 26 height 19
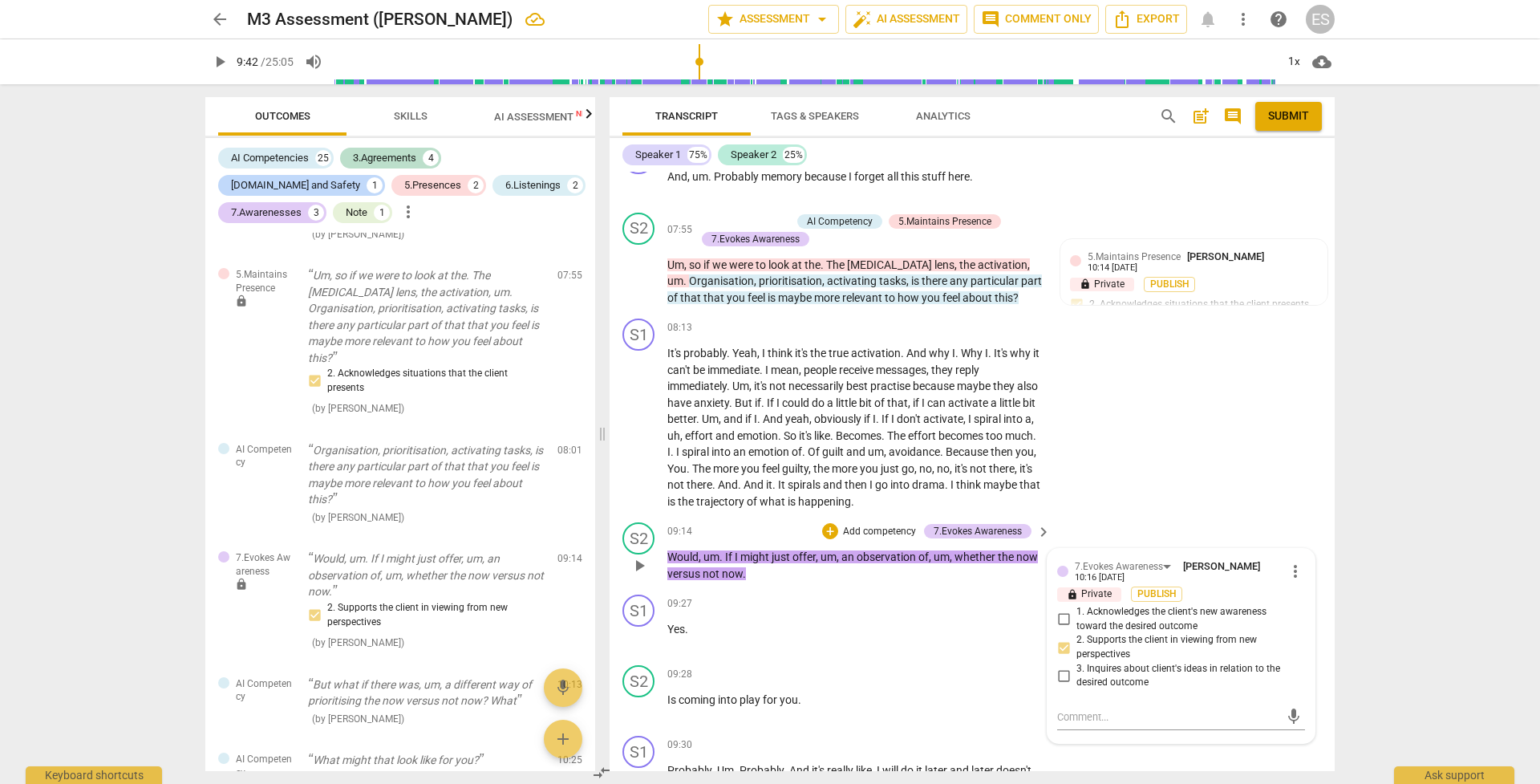
click at [1061, 553] on input "2. Supports the client in viewing from new perspectives" at bounding box center [1064, 647] width 26 height 19
click at [1058, 553] on input "2. Supports the client in viewing from new perspectives" at bounding box center [1064, 647] width 26 height 19
click at [1037, 522] on span "keyboard_arrow_right" at bounding box center [1044, 532] width 19 height 19
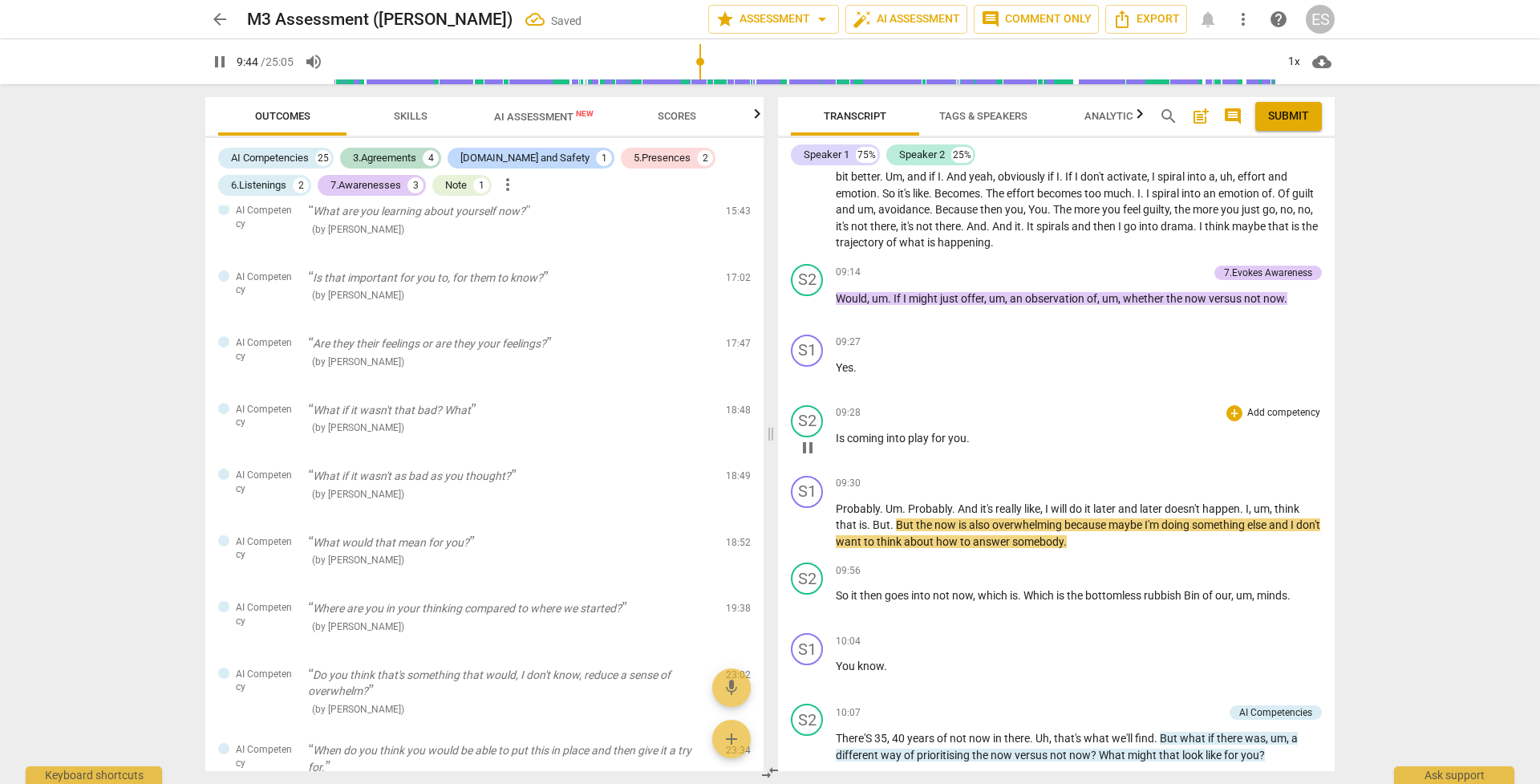
scroll to position [2904, 0]
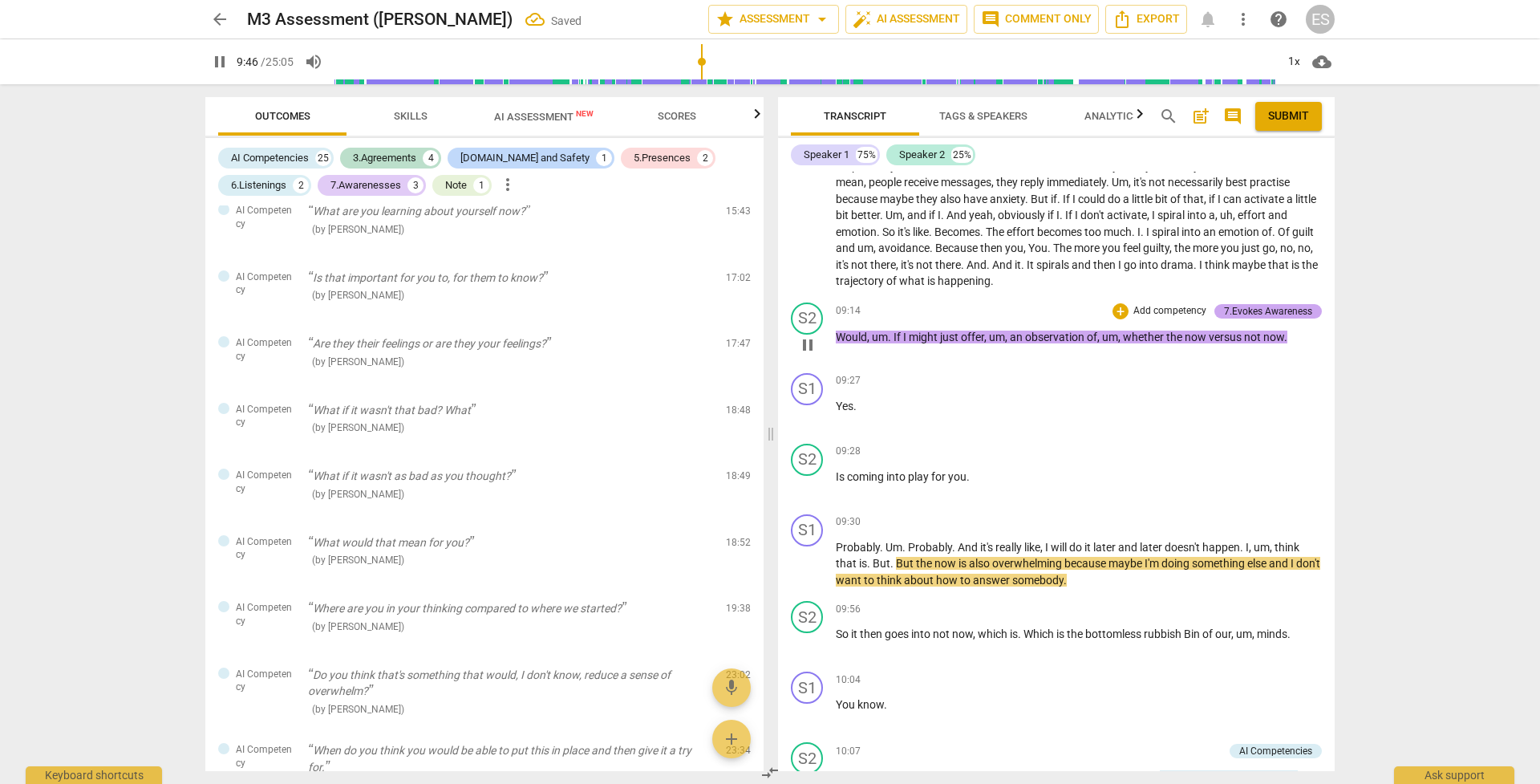
click at [1061, 304] on div "7.Evokes Awareness" at bounding box center [1268, 311] width 88 height 15
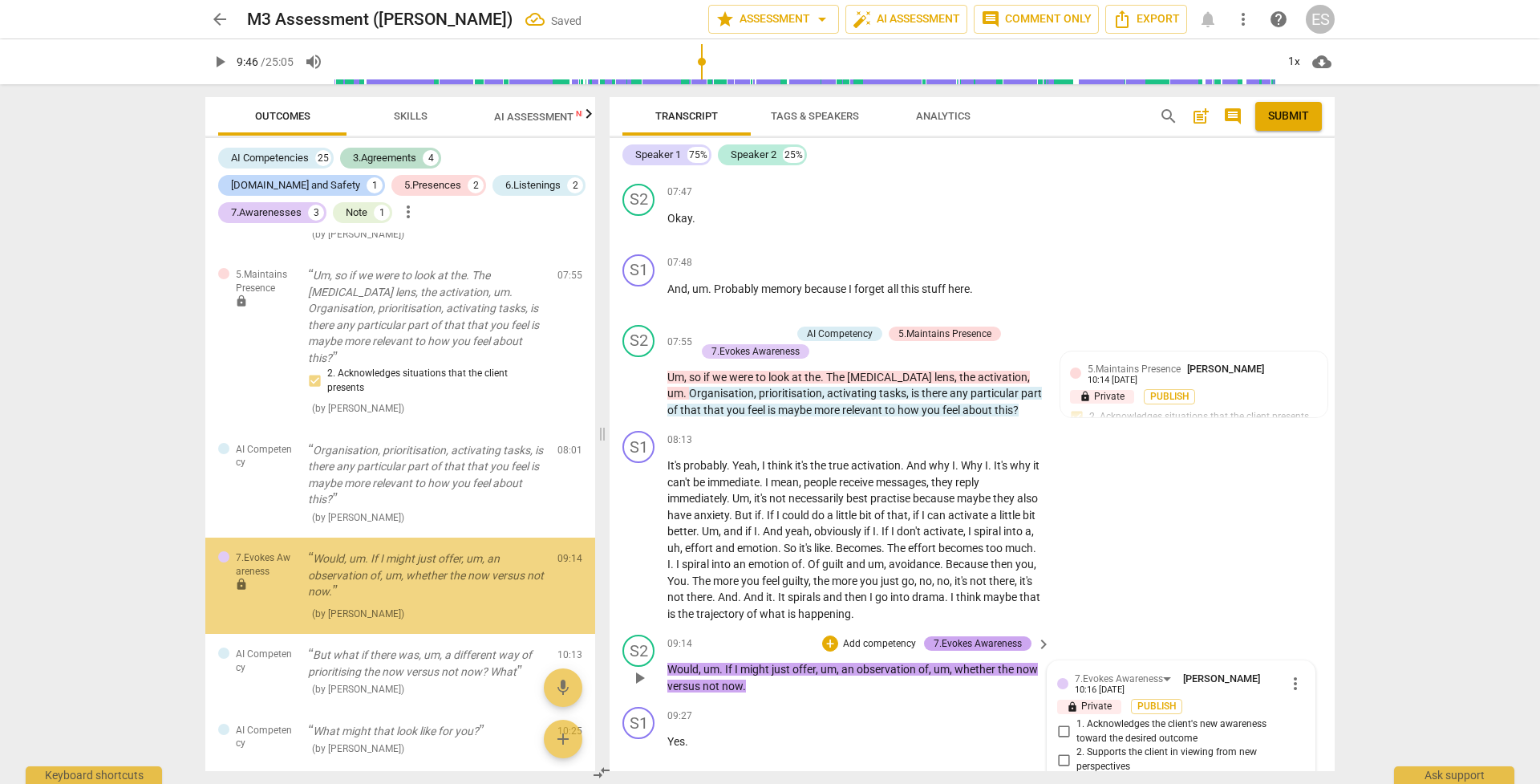
scroll to position [3221, 0]
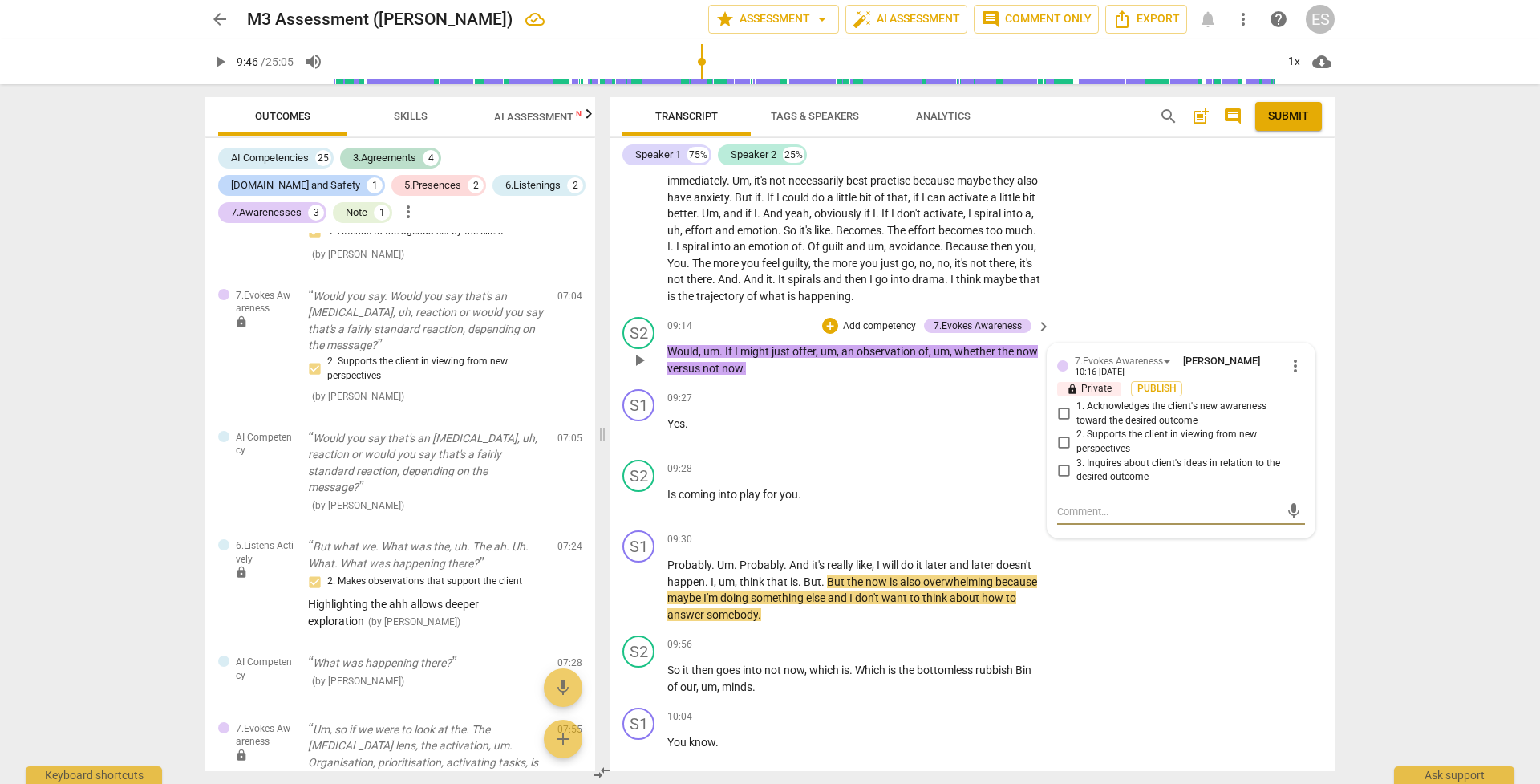
click at [1061, 356] on span "more_vert" at bounding box center [1296, 366] width 19 height 19
click at [1061, 357] on li "Delete" at bounding box center [1308, 359] width 55 height 31
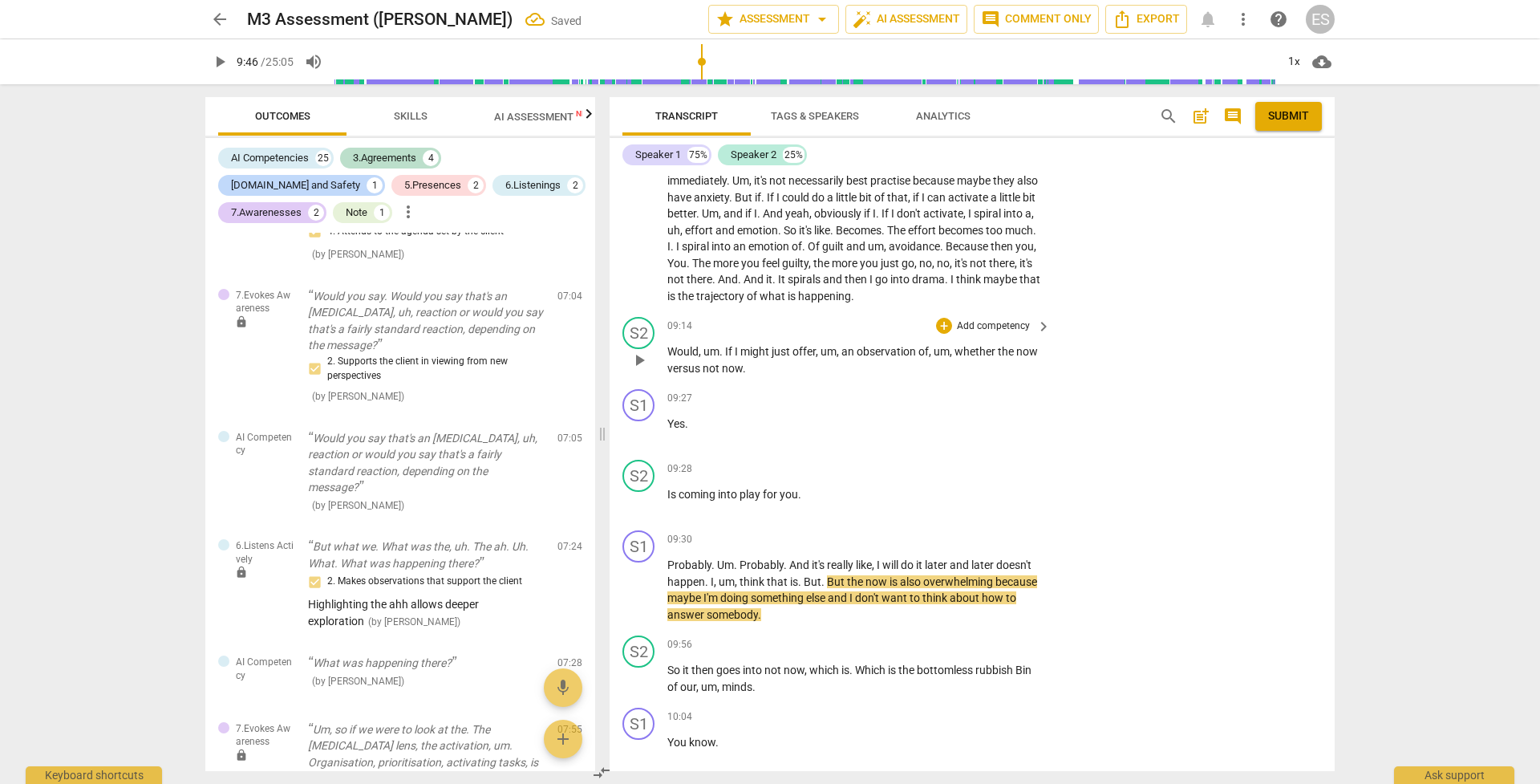
click at [1019, 320] on p "Add competency" at bounding box center [994, 327] width 76 height 15
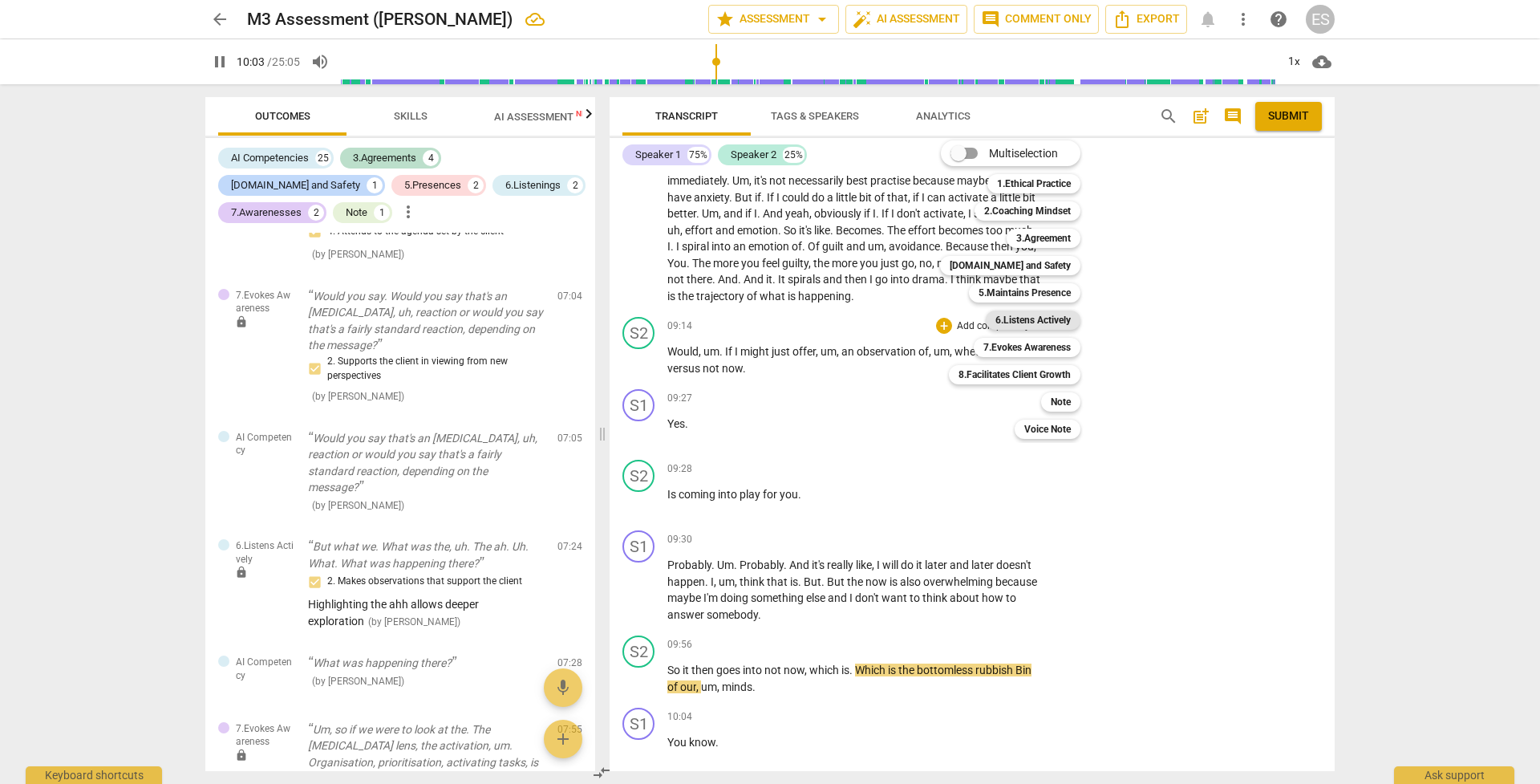
click at [1046, 316] on b "6.Listens Actively" at bounding box center [1033, 320] width 75 height 19
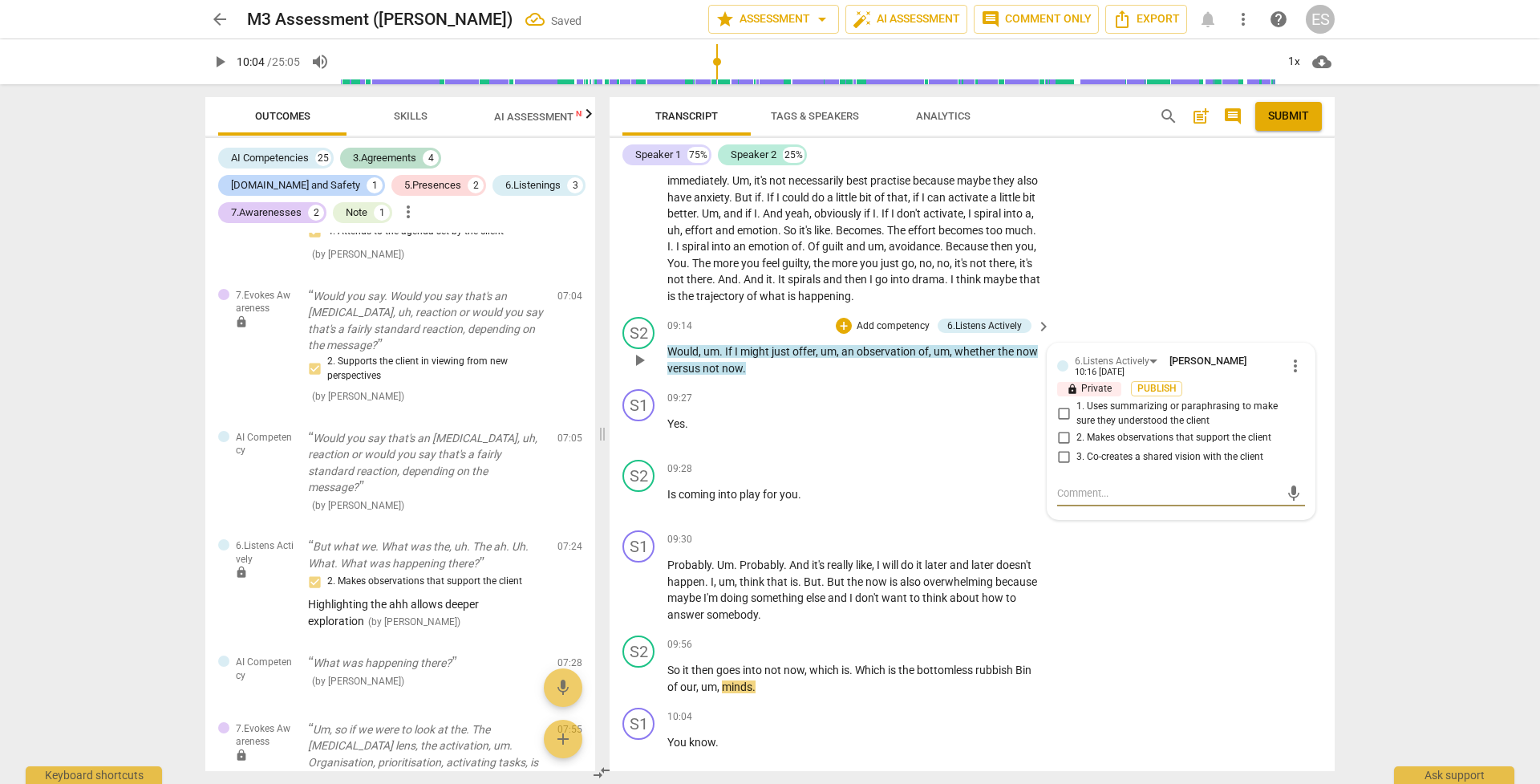
scroll to position [2496, 0]
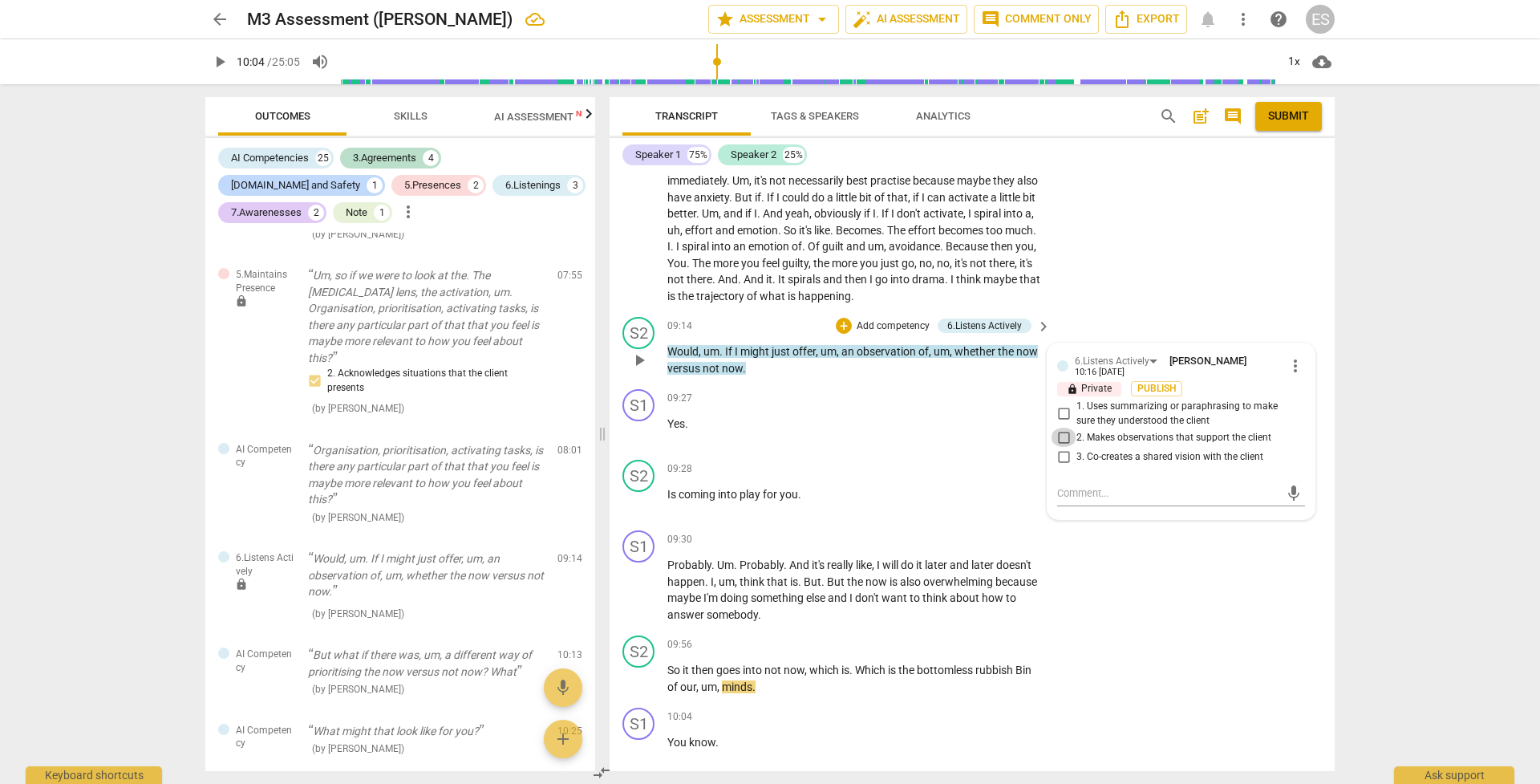
click at [1061, 427] on input "2. Makes observations that support the client" at bounding box center [1064, 437] width 26 height 19
click at [976, 486] on p "Is coming into play for you ." at bounding box center [855, 494] width 375 height 17
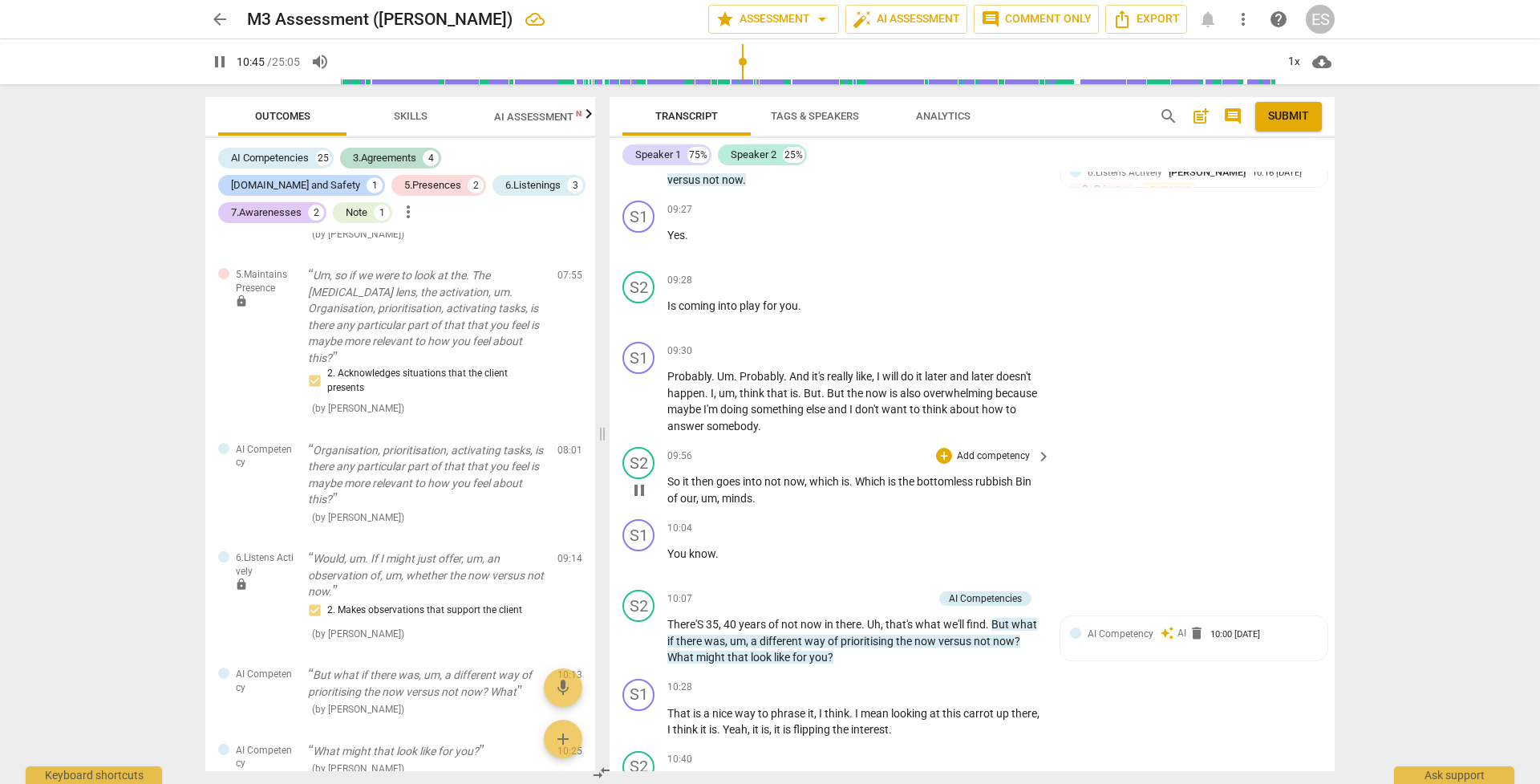
scroll to position [3407, 0]
click at [638, 395] on span "pause" at bounding box center [639, 405] width 19 height 19
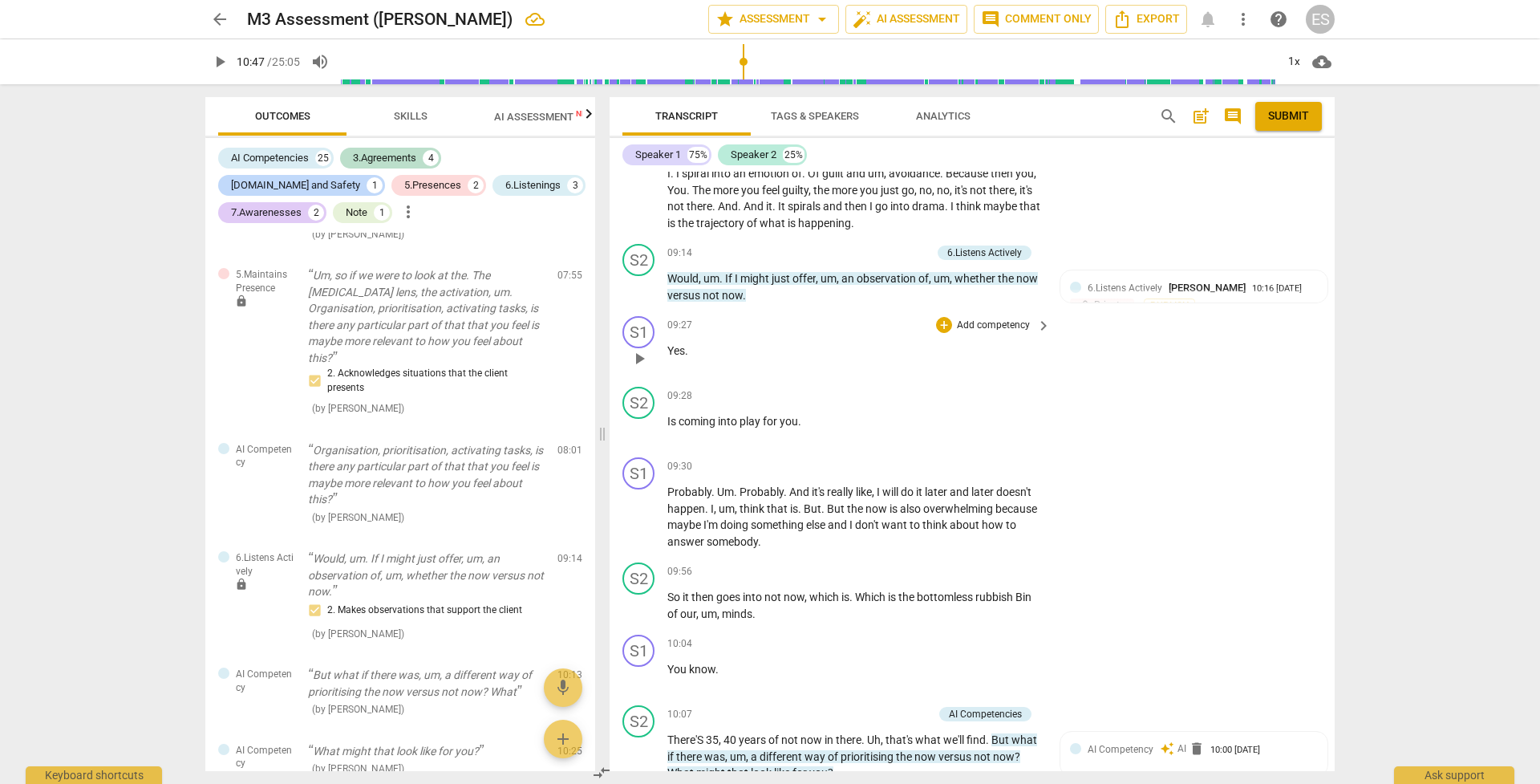
scroll to position [3296, 0]
click at [1061, 282] on div "10:16 [DATE]" at bounding box center [1276, 286] width 49 height 11
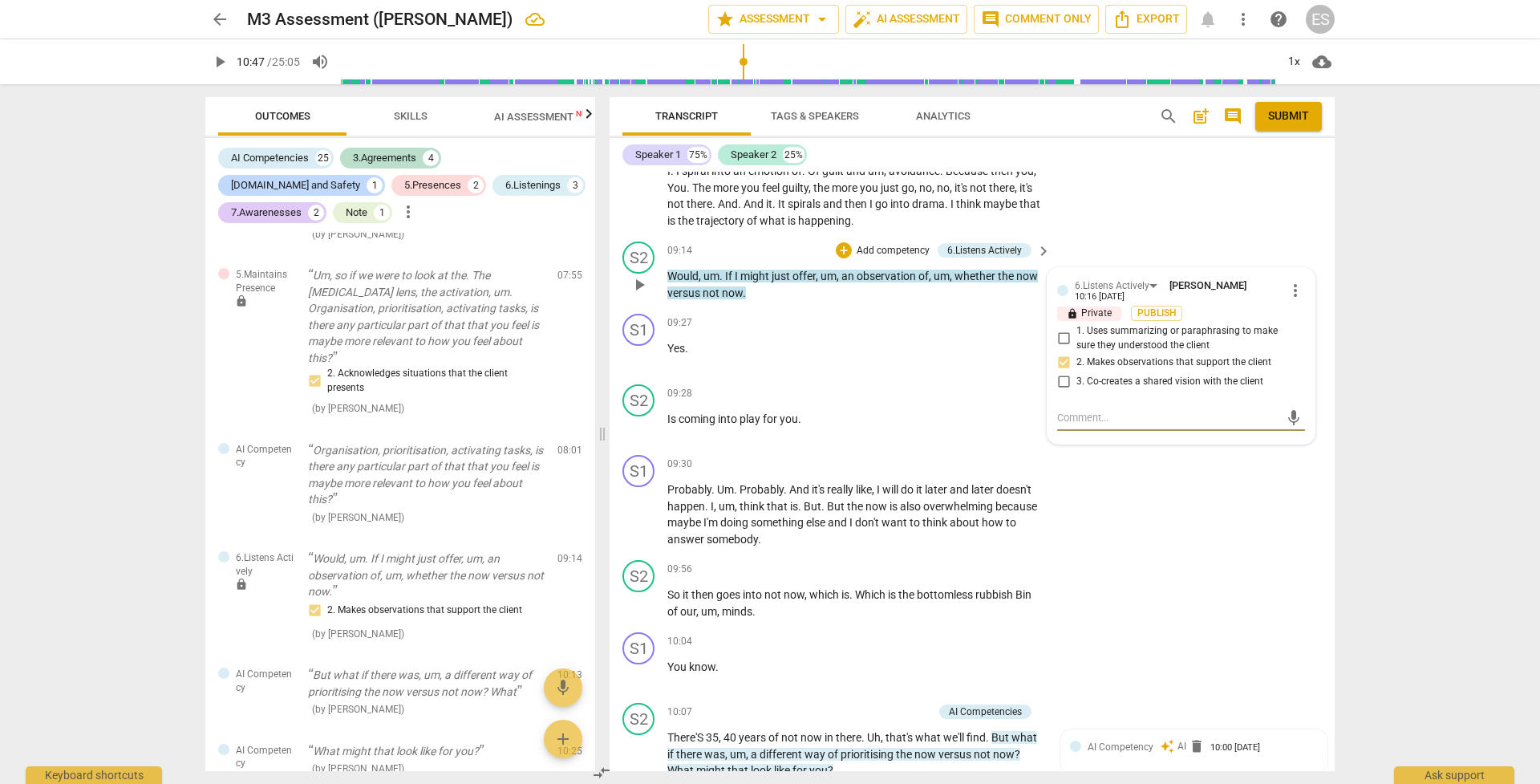
click at [1061, 278] on div "6.Listens Actively [PERSON_NAME] 10:16 [DATE] more_vert" at bounding box center [1182, 290] width 248 height 25
click at [1061, 281] on span "more_vert" at bounding box center [1296, 290] width 19 height 19
click at [1061, 280] on li "Delete" at bounding box center [1308, 284] width 55 height 31
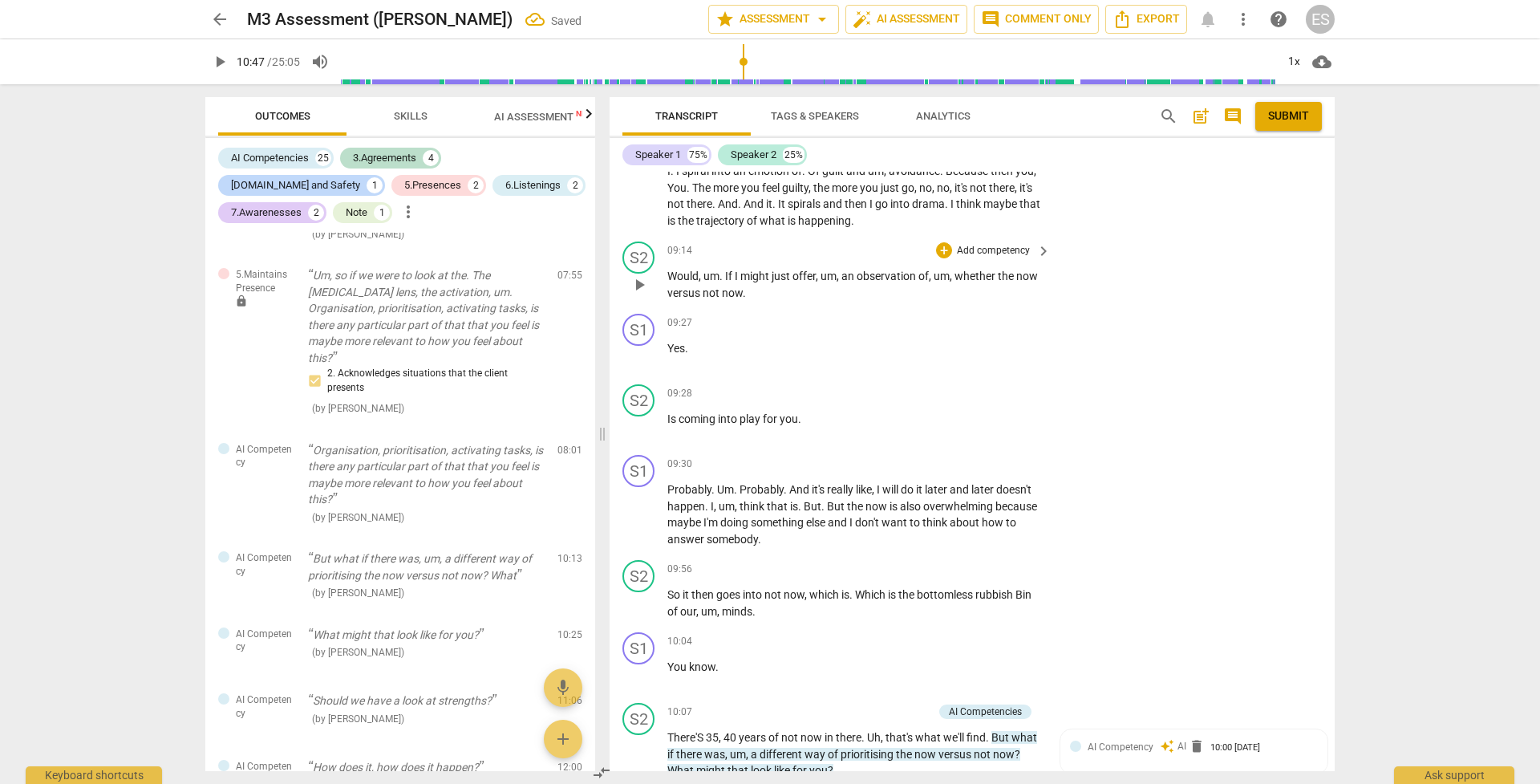
click at [1023, 244] on p "Add competency" at bounding box center [994, 251] width 76 height 15
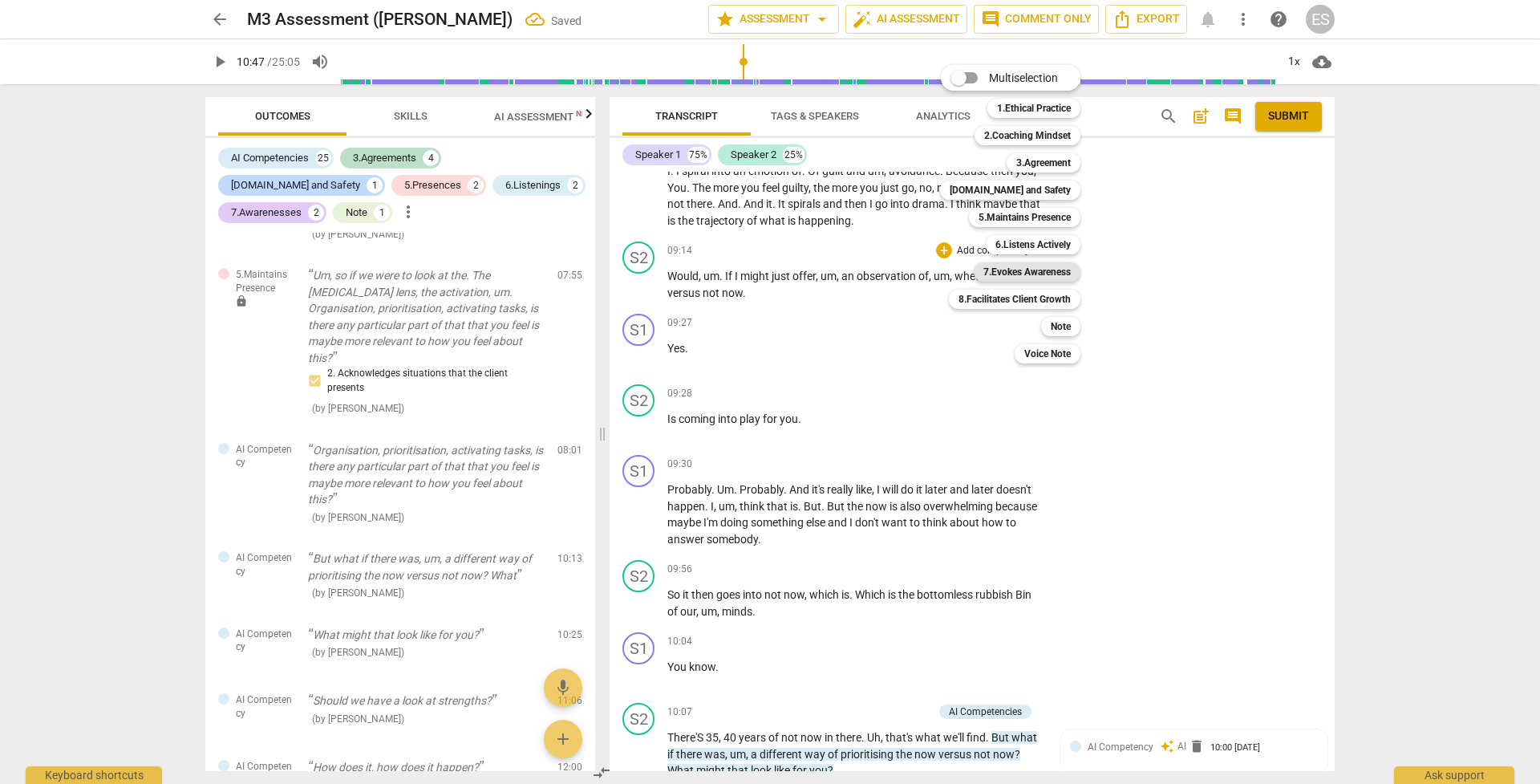
click at [1037, 274] on b "7.Evokes Awareness" at bounding box center [1027, 272] width 87 height 19
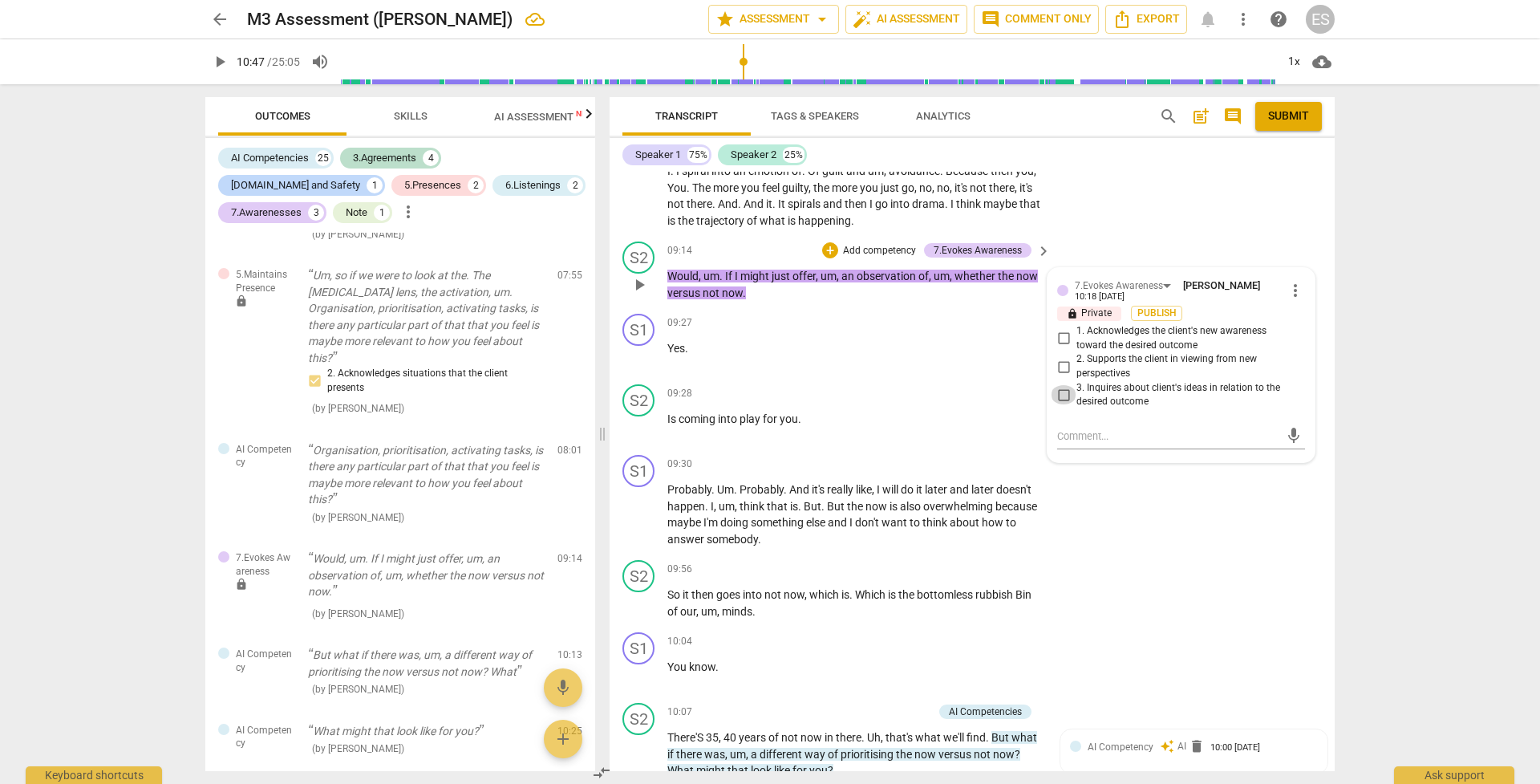
click at [1061, 385] on input "3. Inquires about client's ideas in relation to the desired outcome" at bounding box center [1064, 395] width 26 height 19
click at [871, 411] on p "Is coming into play for you ." at bounding box center [855, 419] width 375 height 17
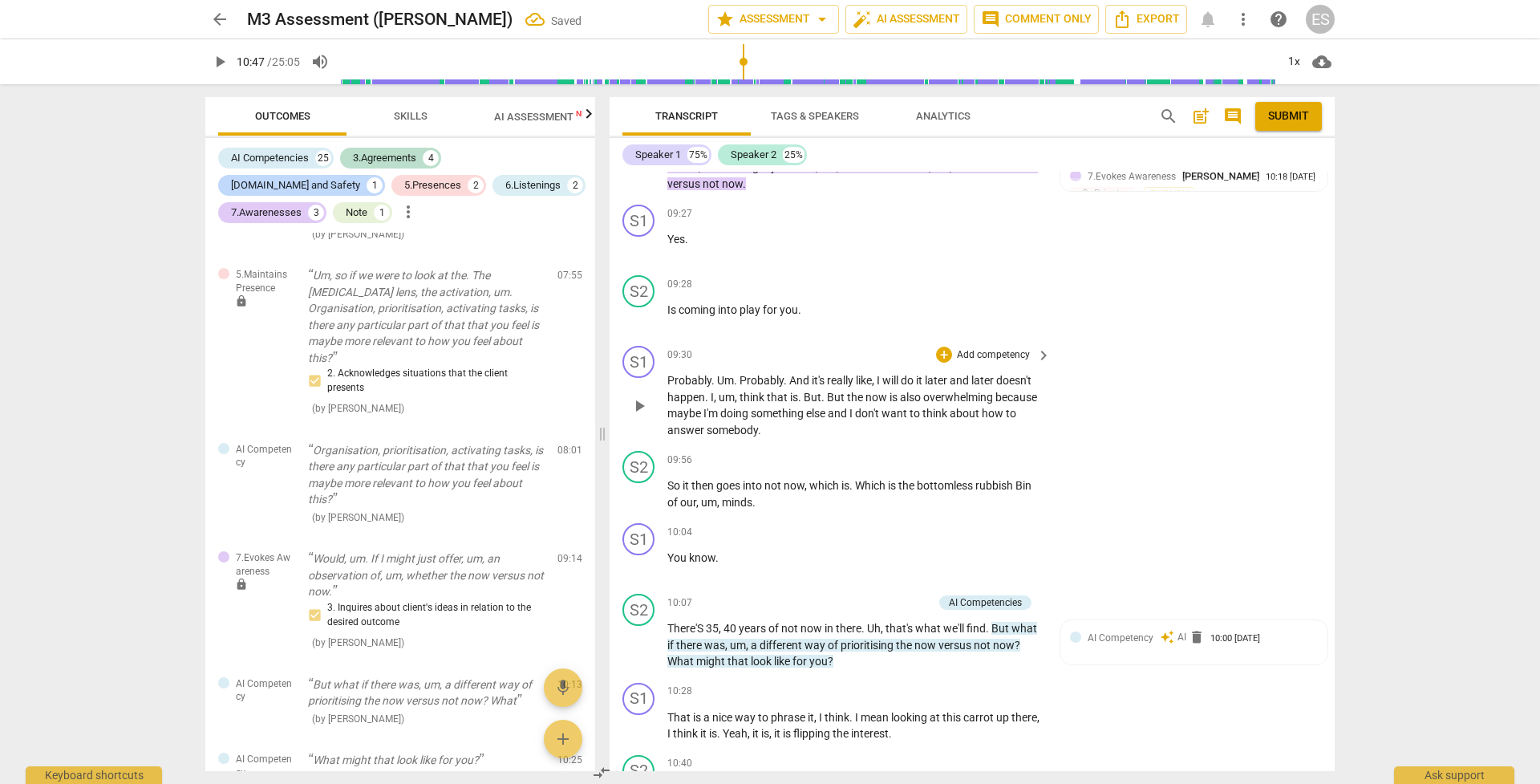
scroll to position [3407, 0]
click at [634, 395] on span "play_arrow" at bounding box center [639, 405] width 19 height 19
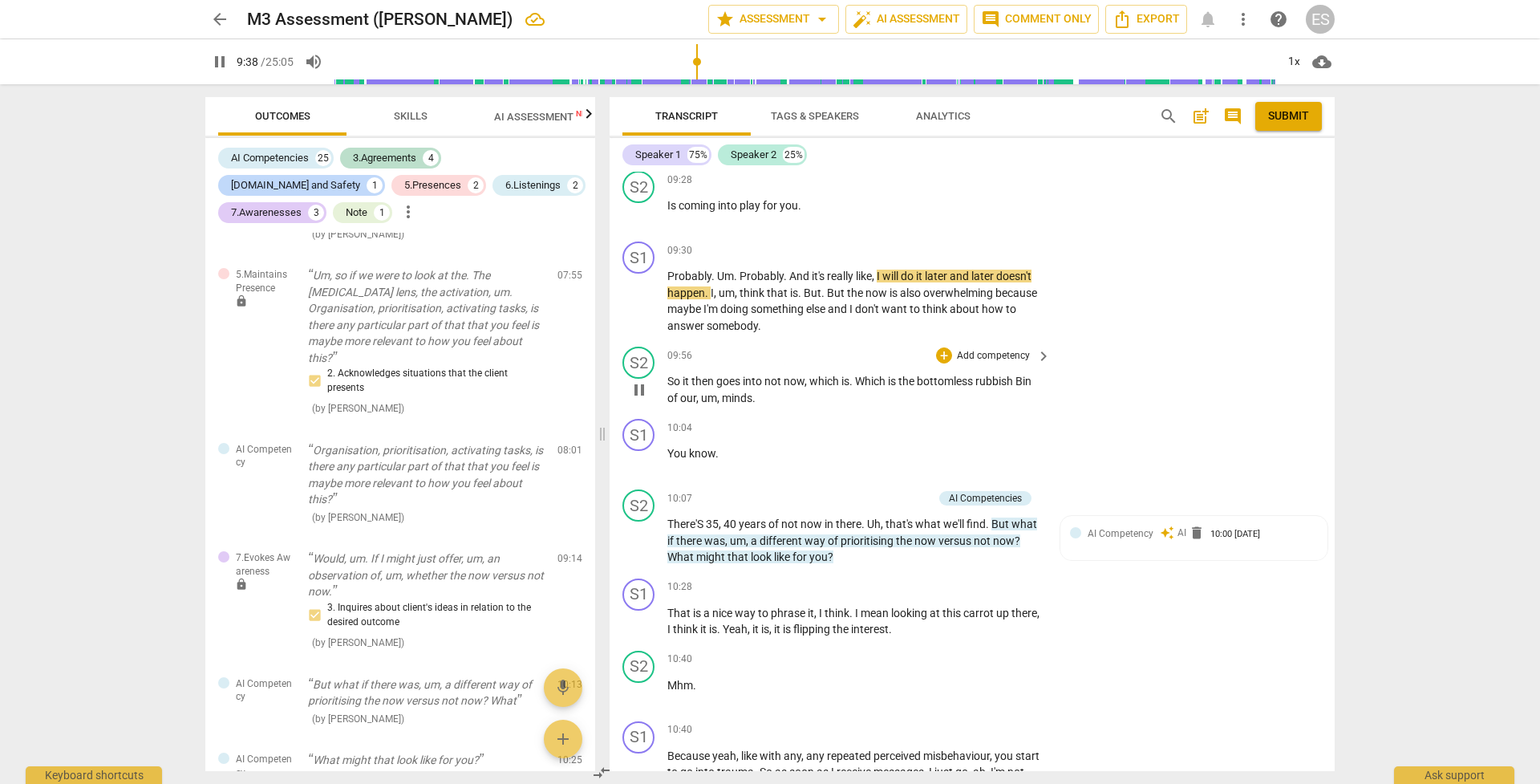
scroll to position [3512, 0]
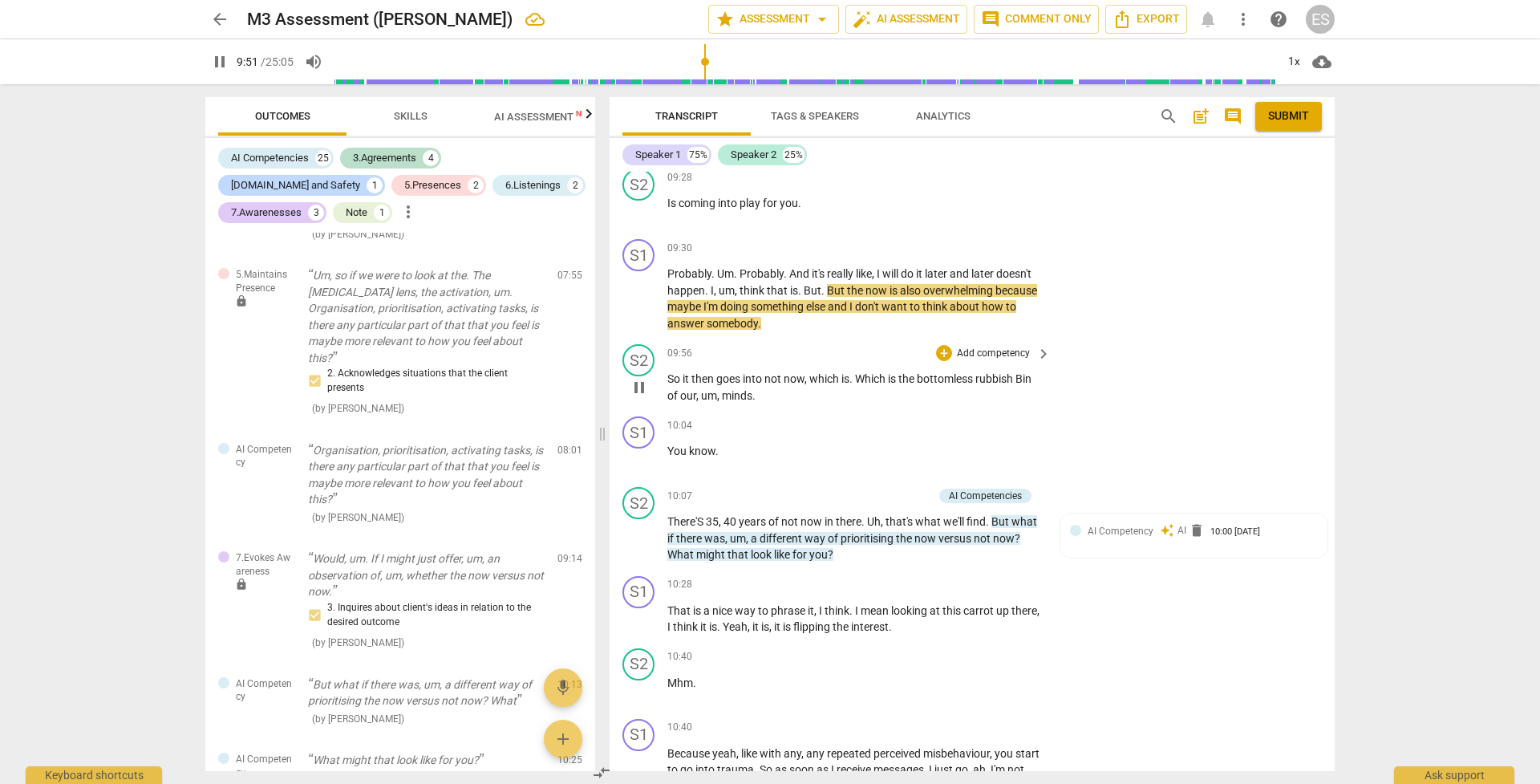
click at [998, 346] on p "Add competency" at bounding box center [994, 354] width 76 height 15
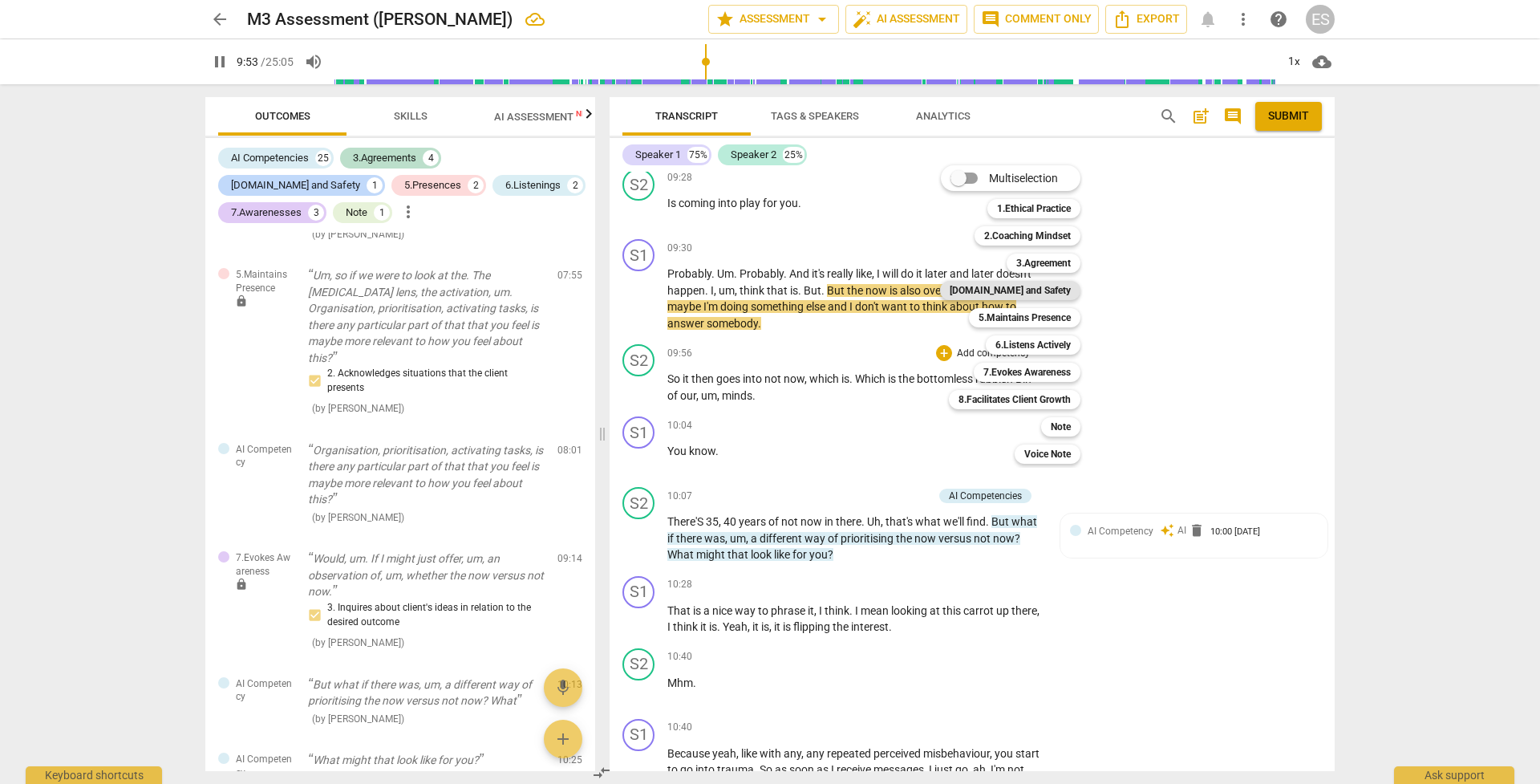
click at [1020, 290] on b "[DOMAIN_NAME] and Safety" at bounding box center [1011, 290] width 121 height 19
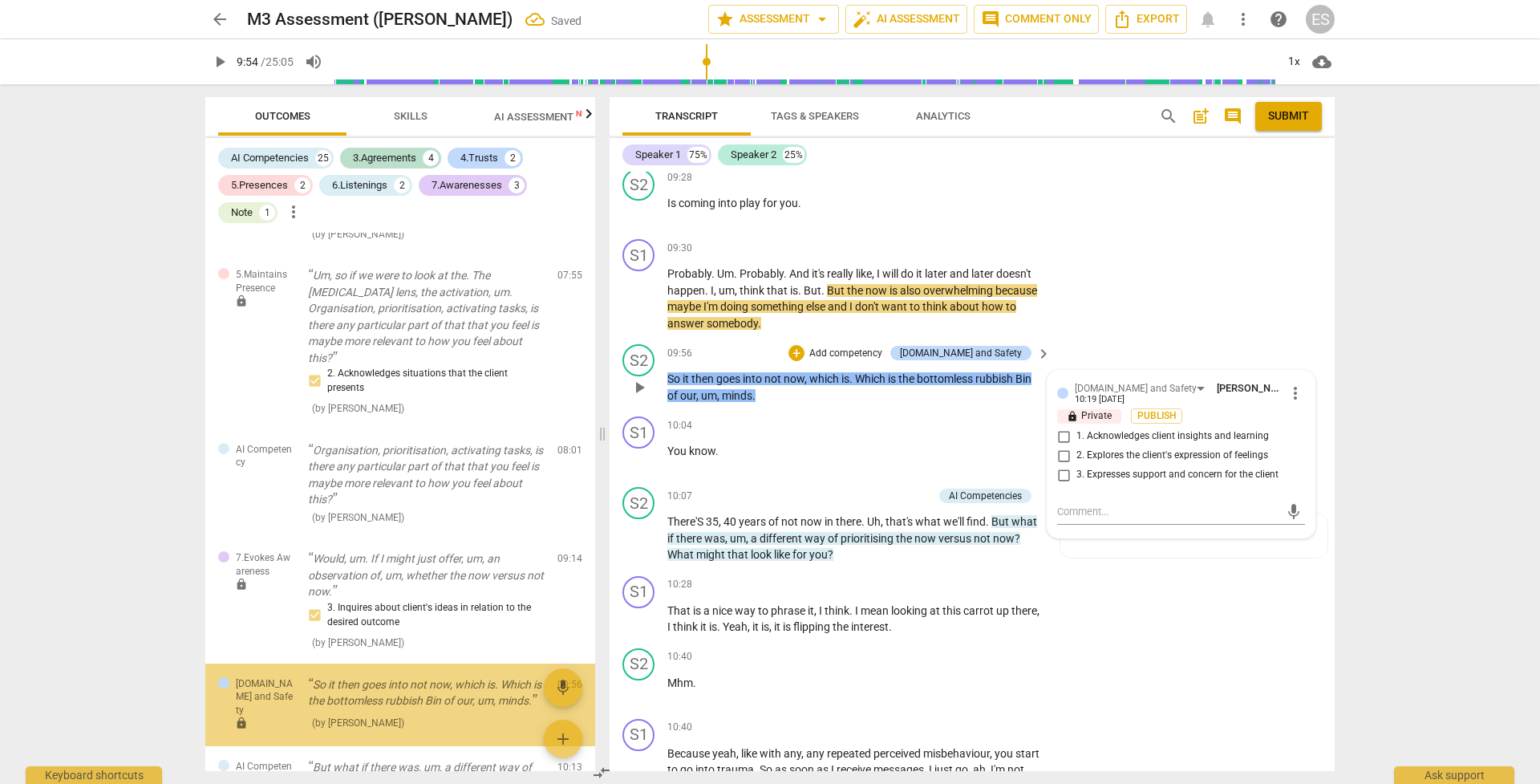
scroll to position [2619, 0]
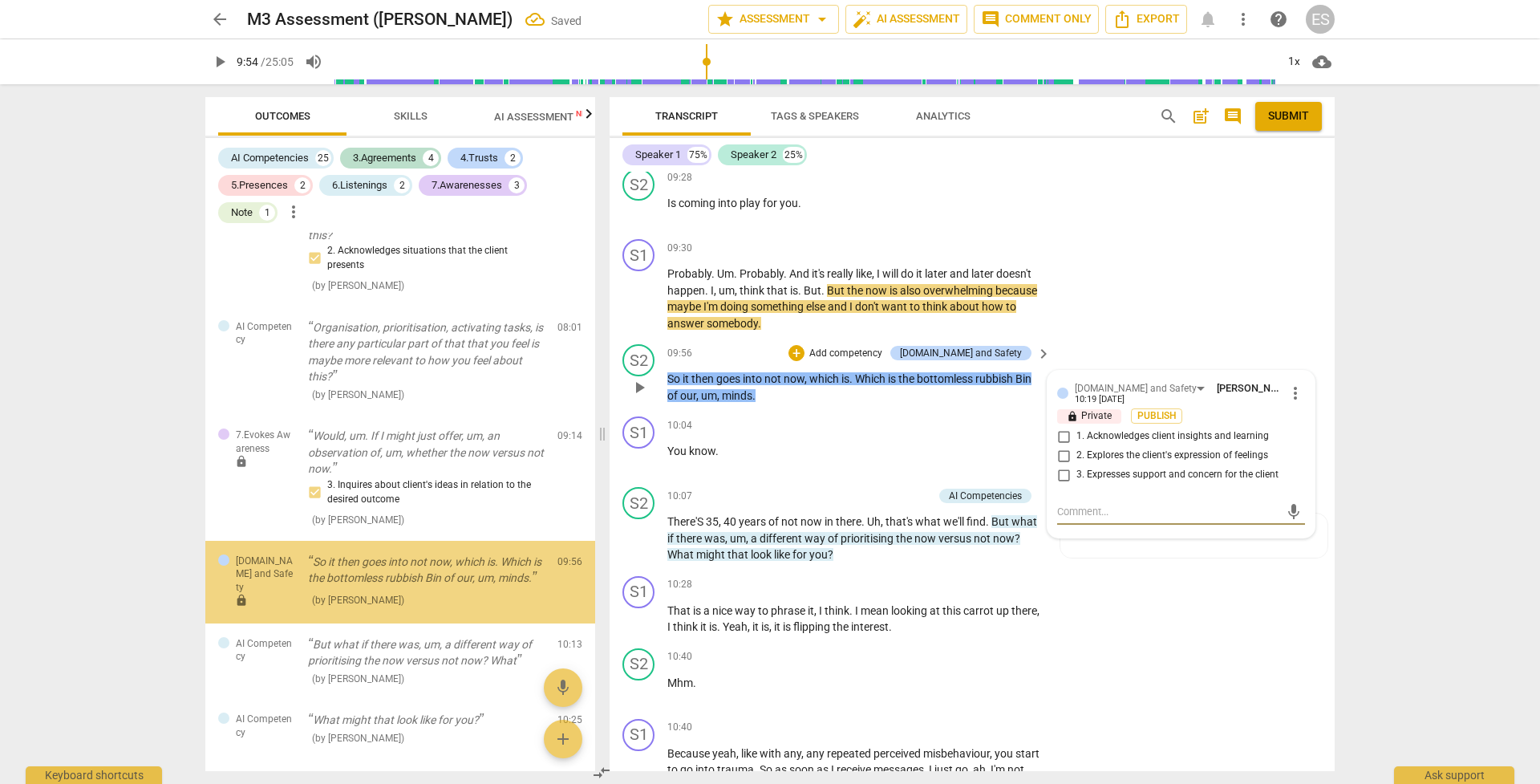
click at [1061, 465] on input "3. Expresses support and concern for the client" at bounding box center [1064, 475] width 26 height 19
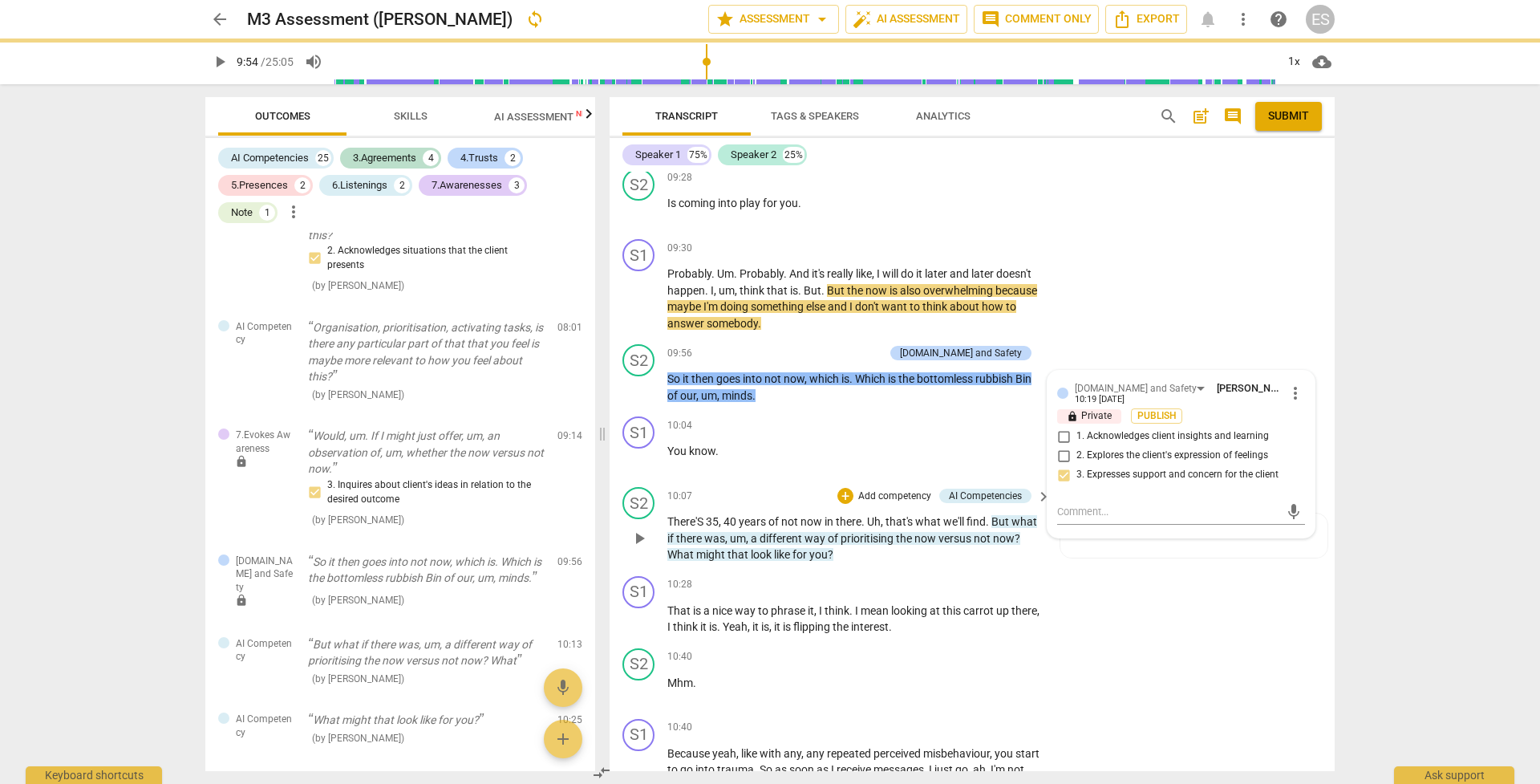
click at [827, 532] on span "way" at bounding box center [816, 538] width 23 height 13
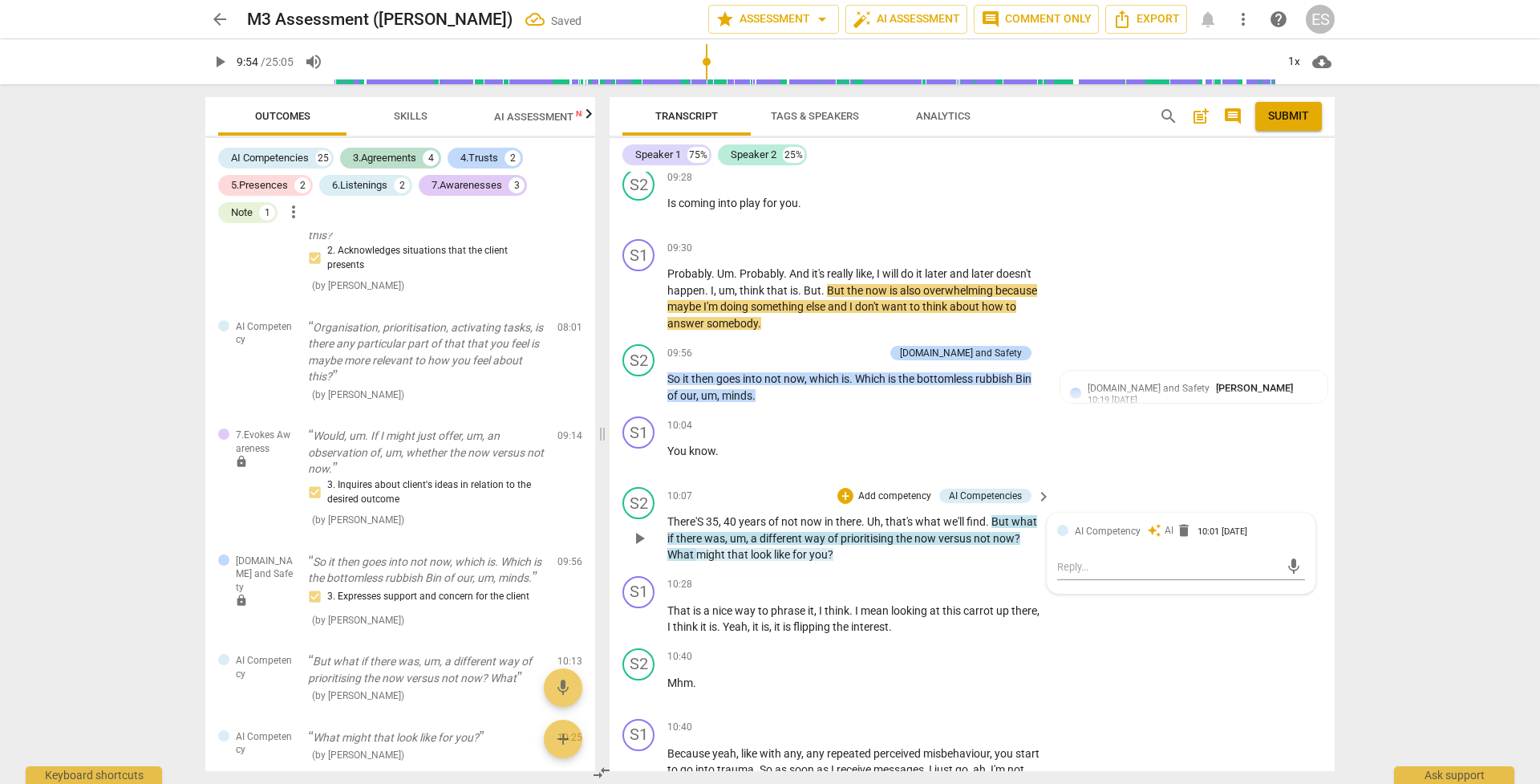
click at [641, 528] on span "play_arrow" at bounding box center [639, 538] width 19 height 19
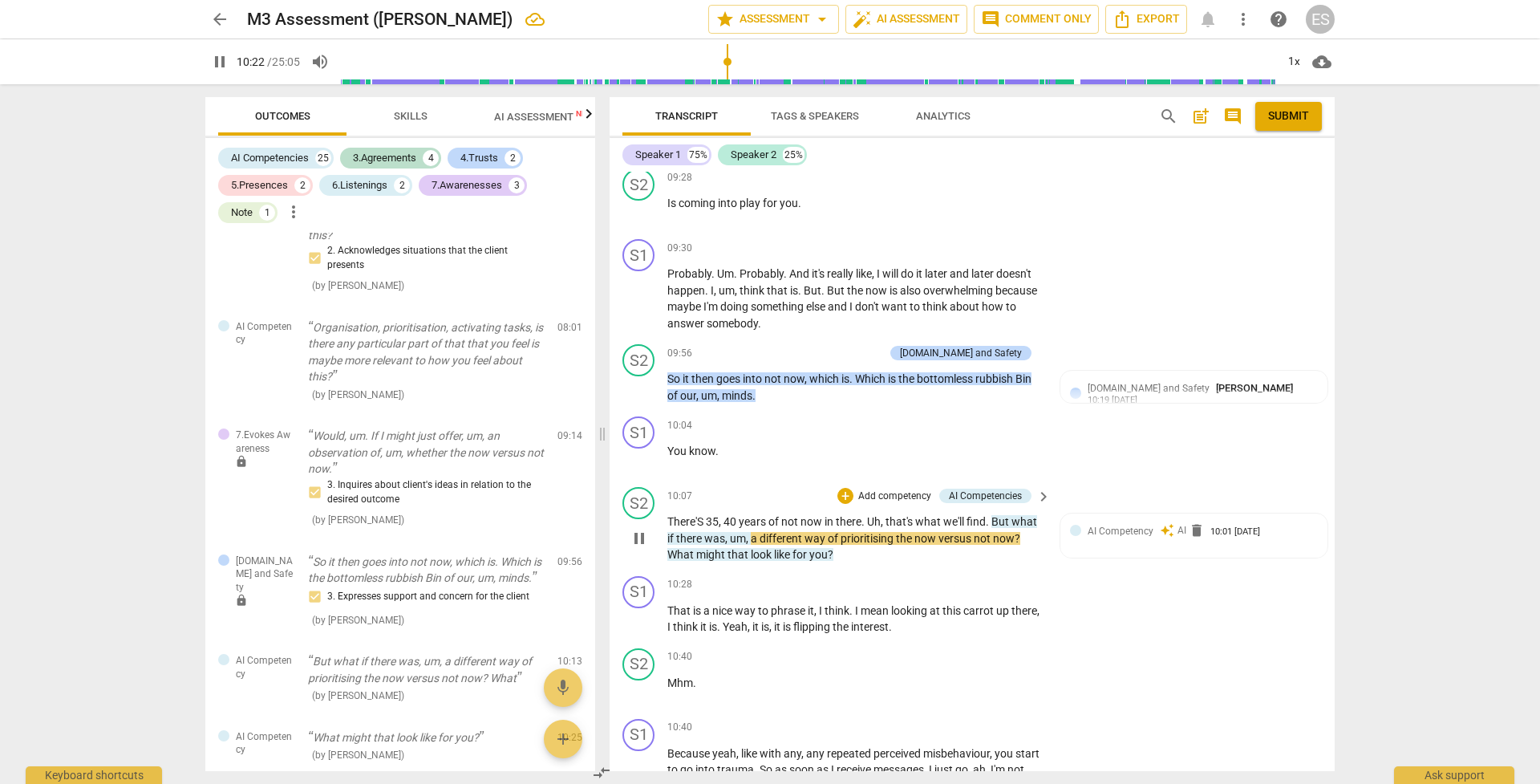
scroll to position [3597, 0]
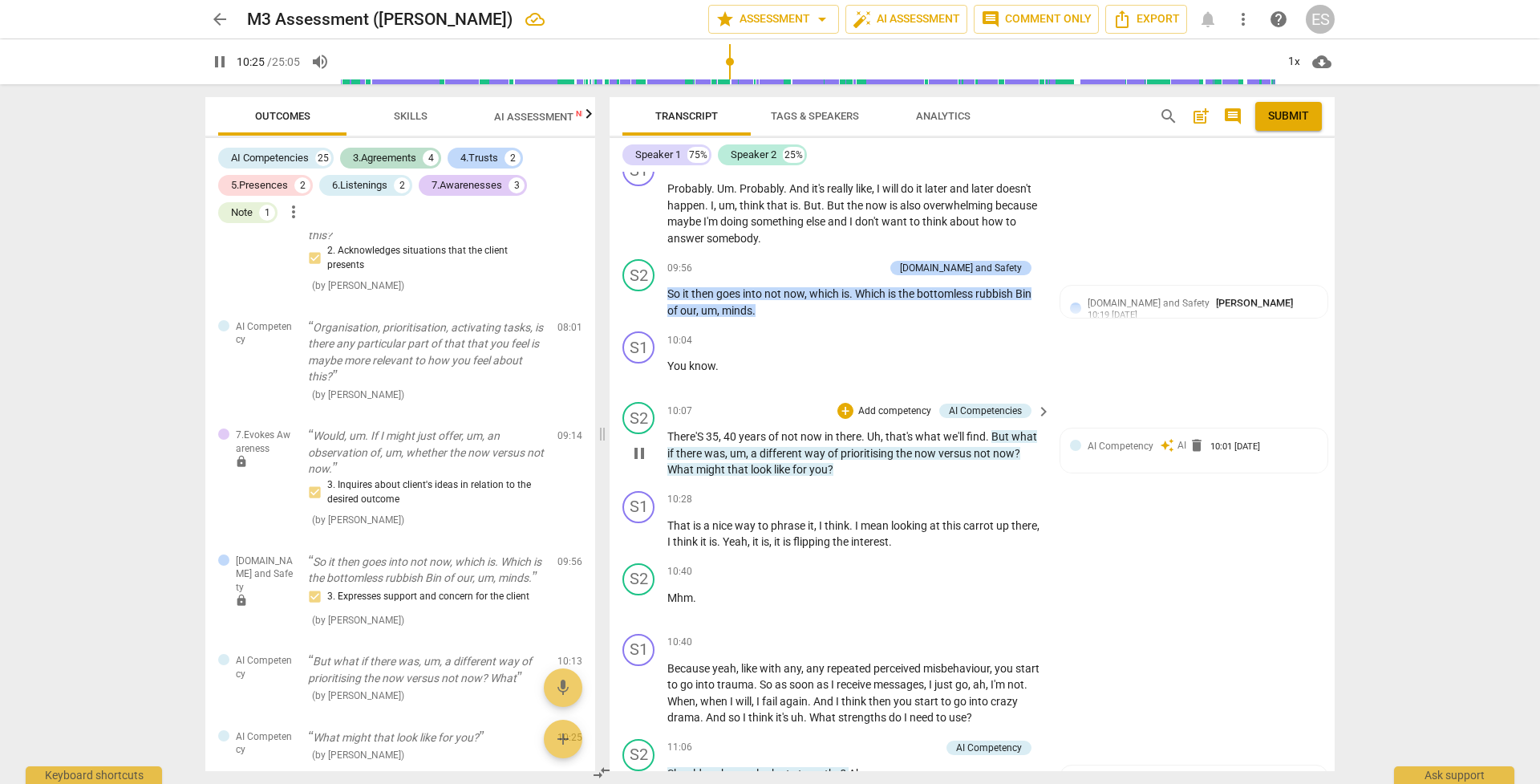
click at [863, 405] on p "Add competency" at bounding box center [895, 412] width 76 height 15
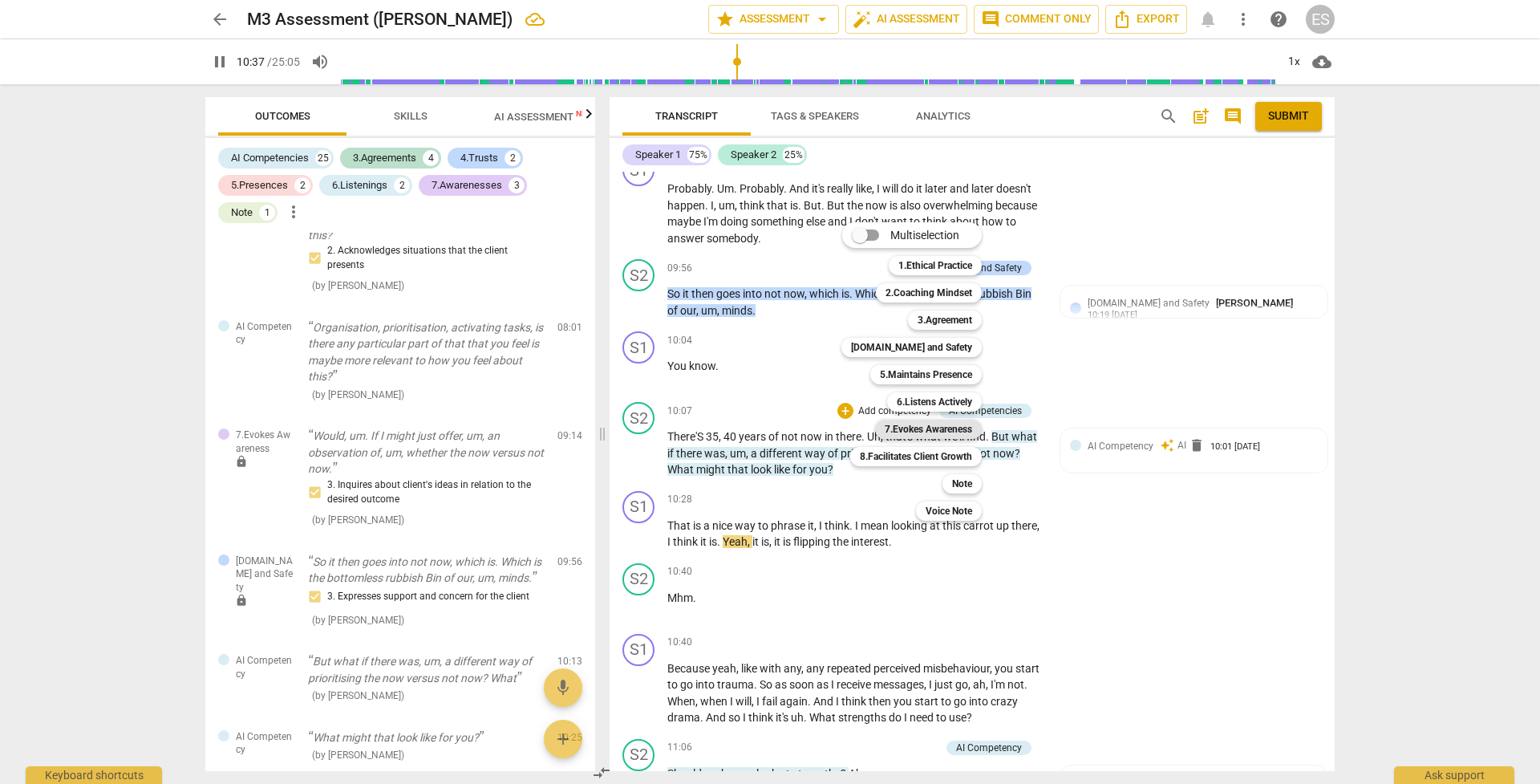
click at [948, 430] on b "7.Evokes Awareness" at bounding box center [928, 429] width 87 height 19
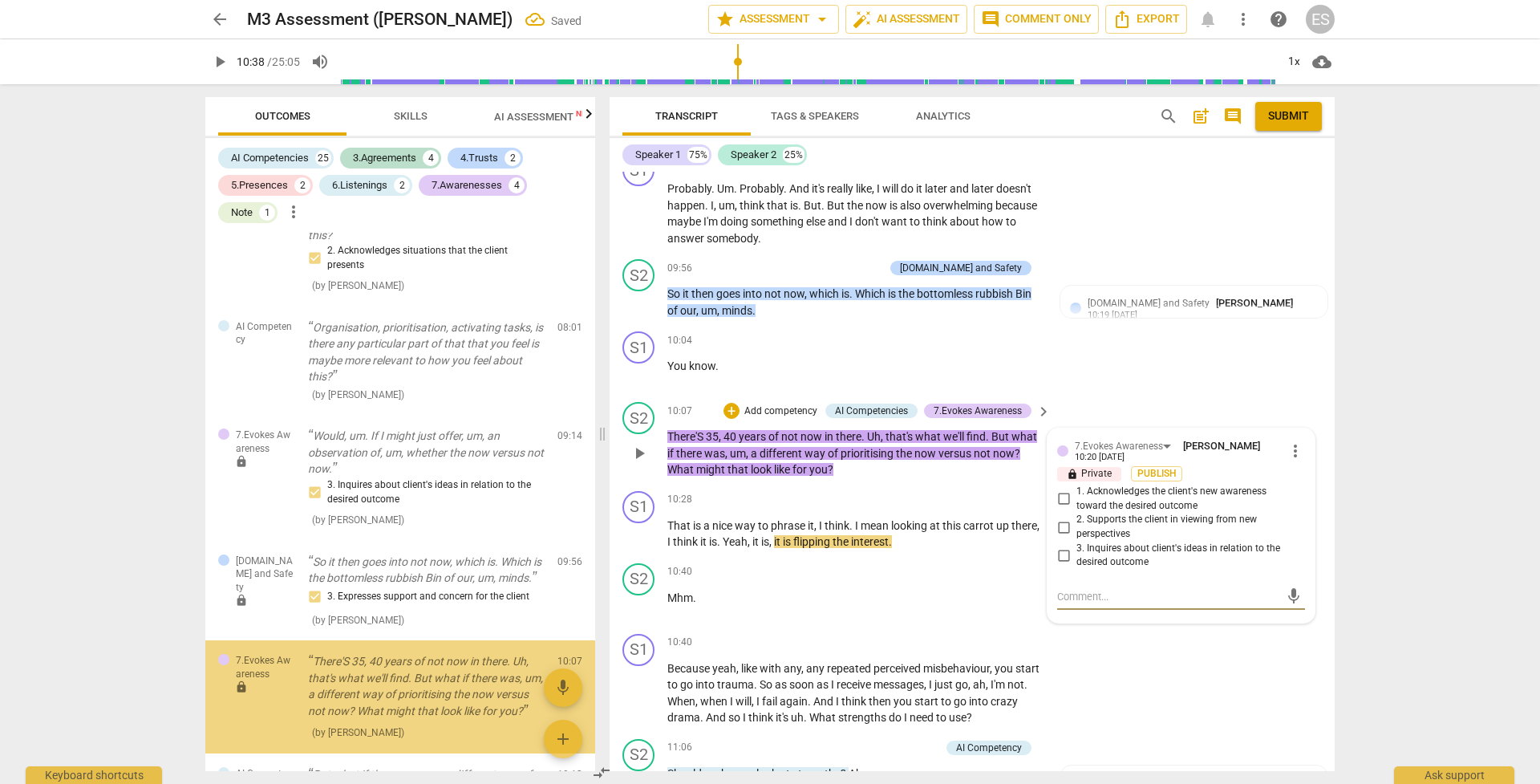
scroll to position [2749, 0]
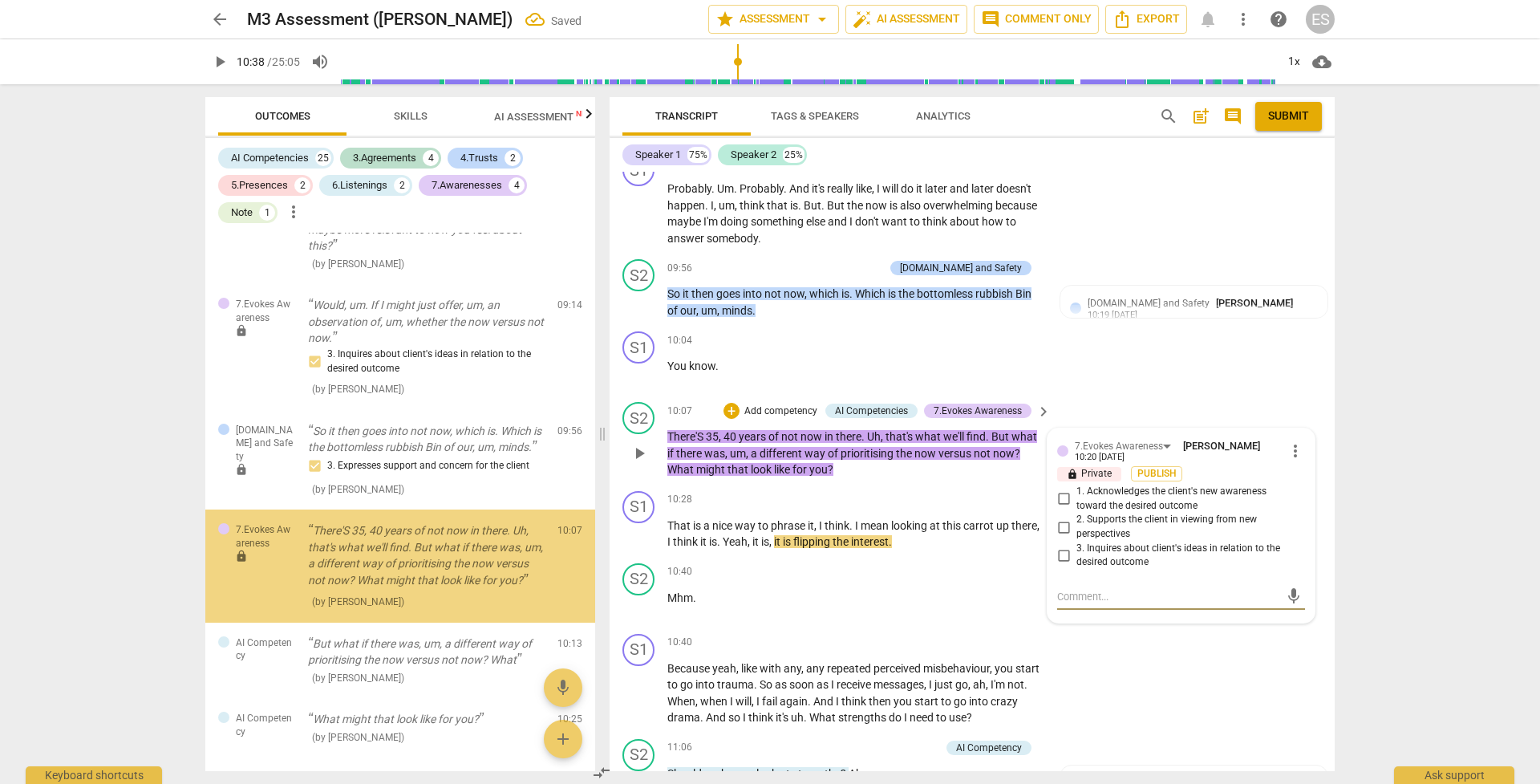
click at [1061, 517] on input "2. Supports the client in viewing from new perspectives" at bounding box center [1064, 527] width 26 height 19
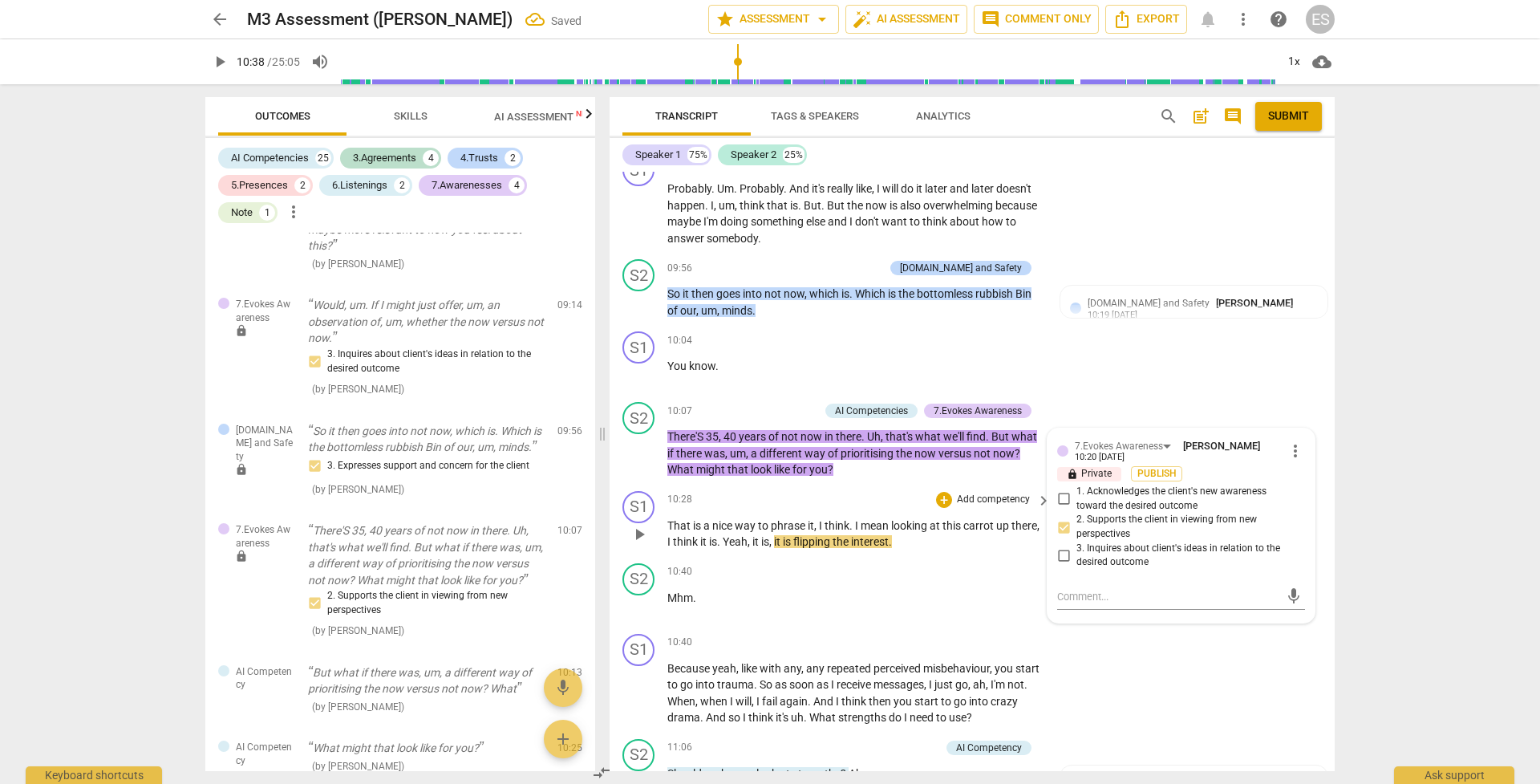
click at [828, 535] on span "flipping" at bounding box center [812, 541] width 40 height 13
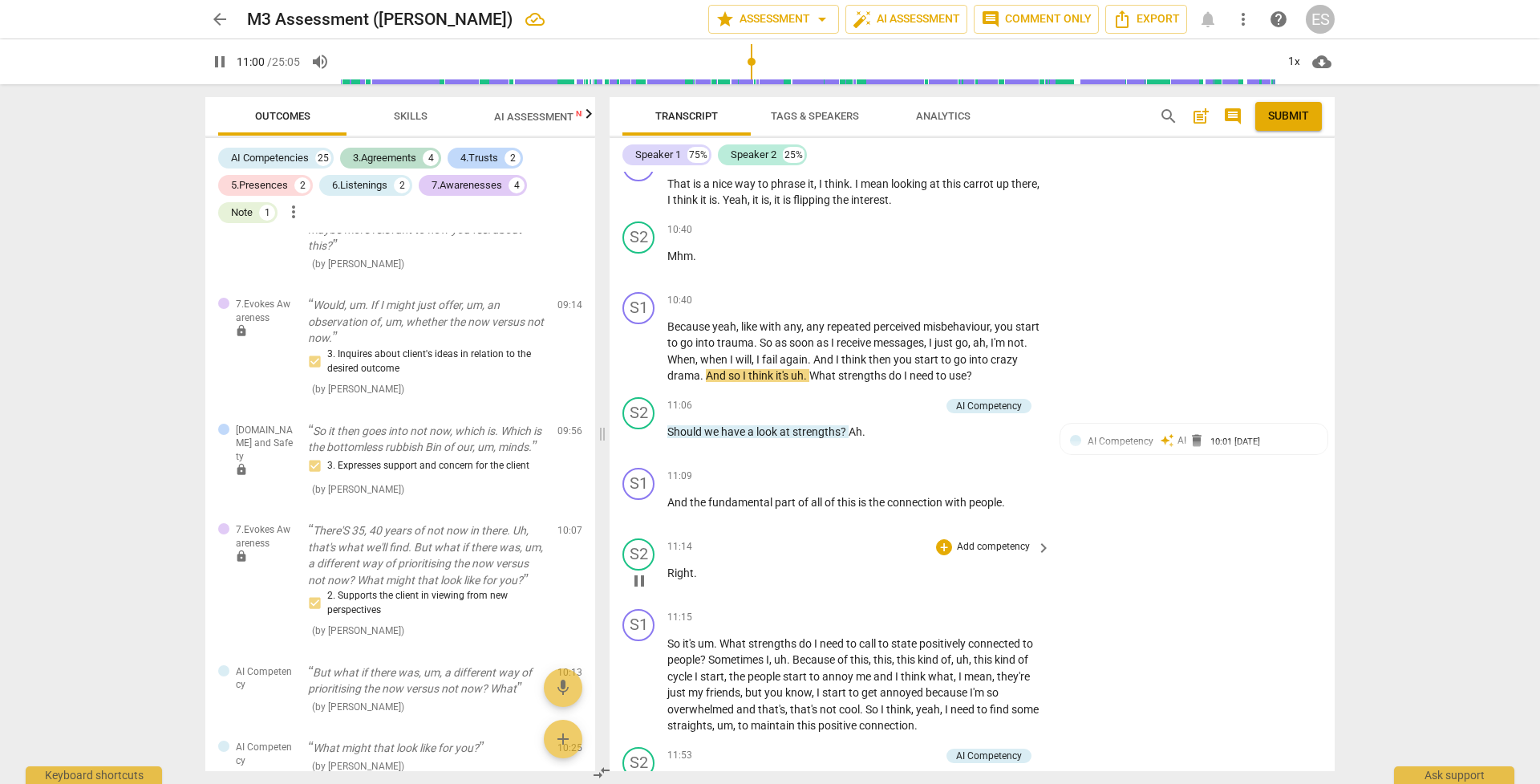
scroll to position [3939, 0]
click at [870, 398] on p "Add competency" at bounding box center [902, 405] width 76 height 15
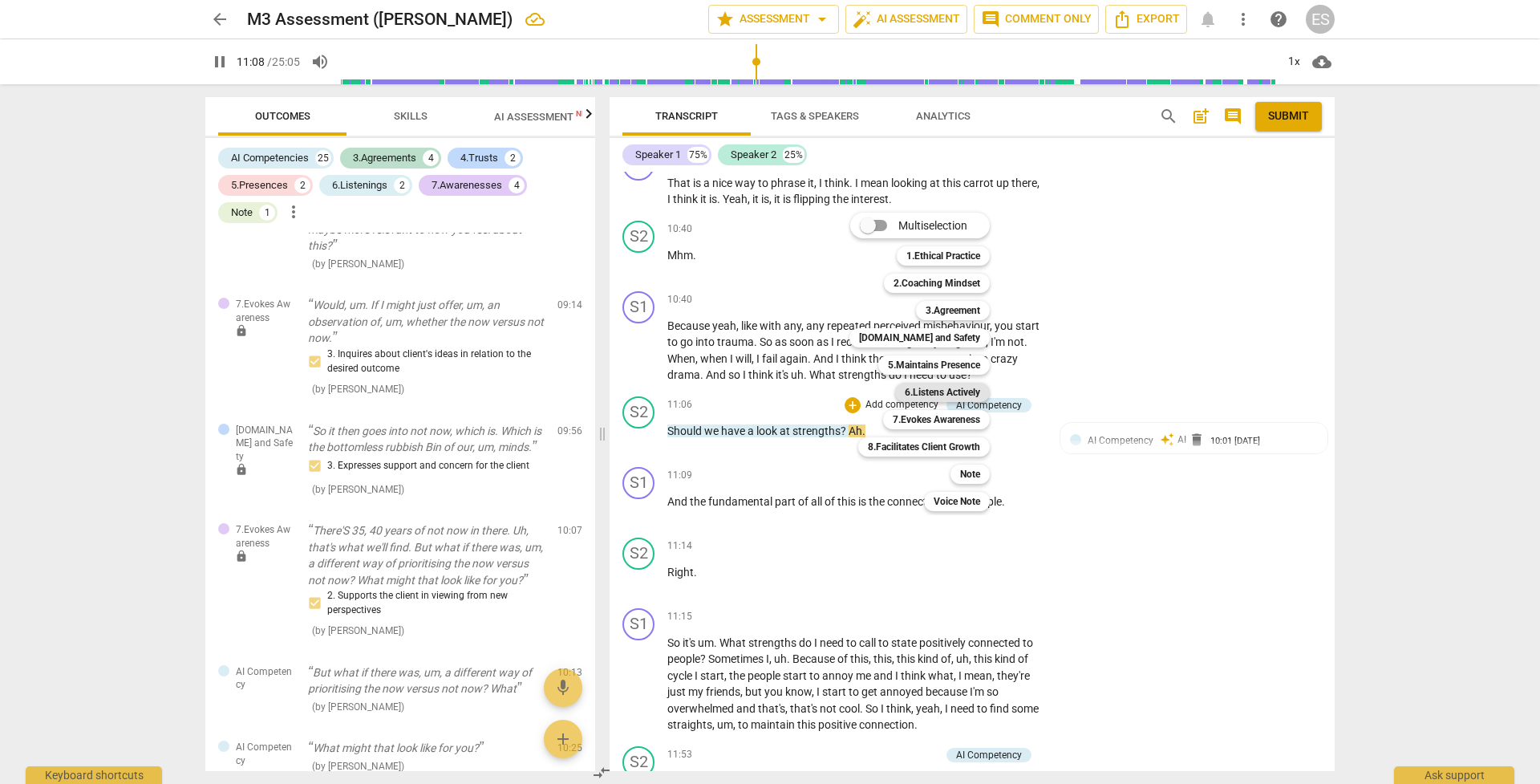
click at [948, 395] on b "6.Listens Actively" at bounding box center [942, 392] width 75 height 19
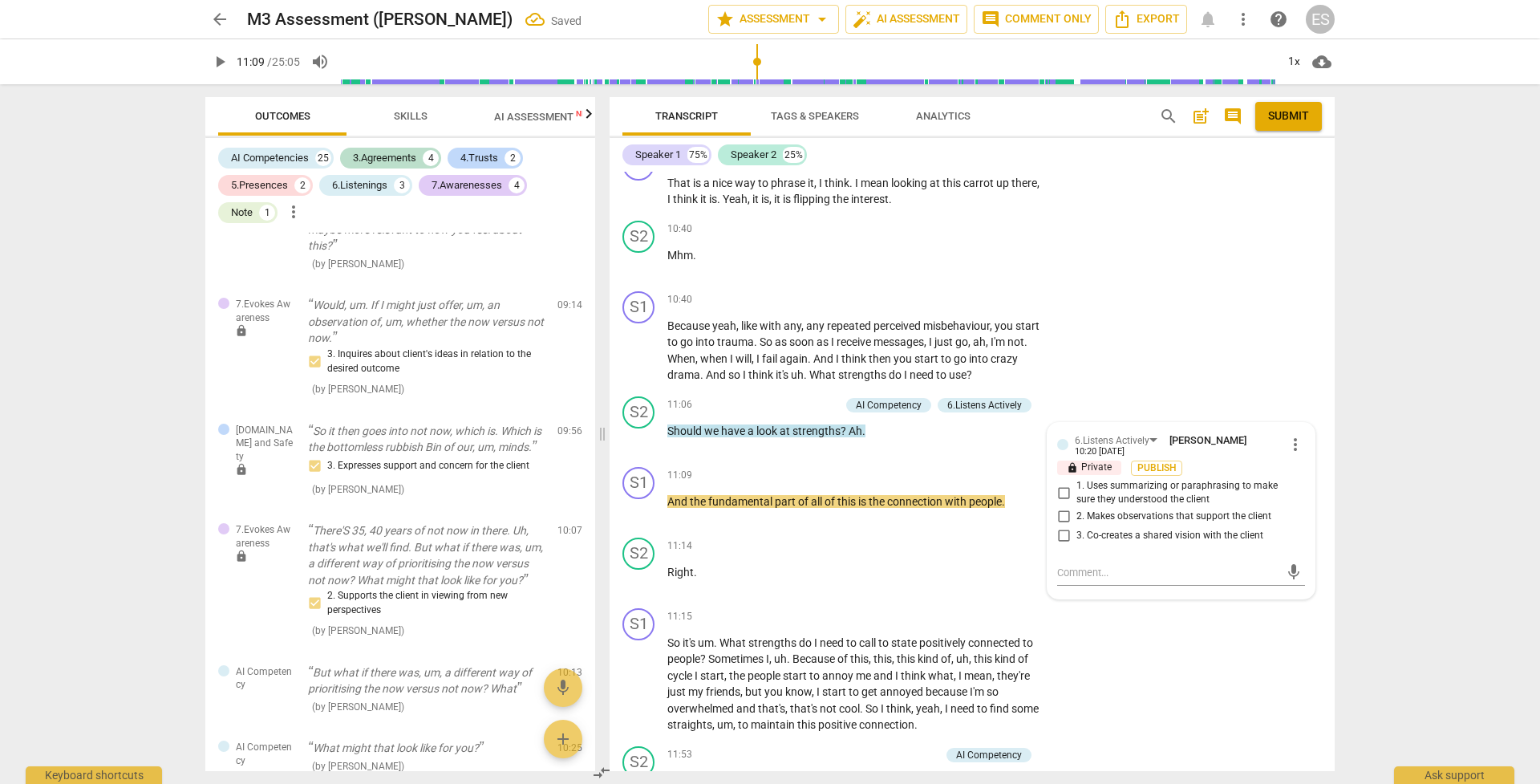
scroll to position [3079, 0]
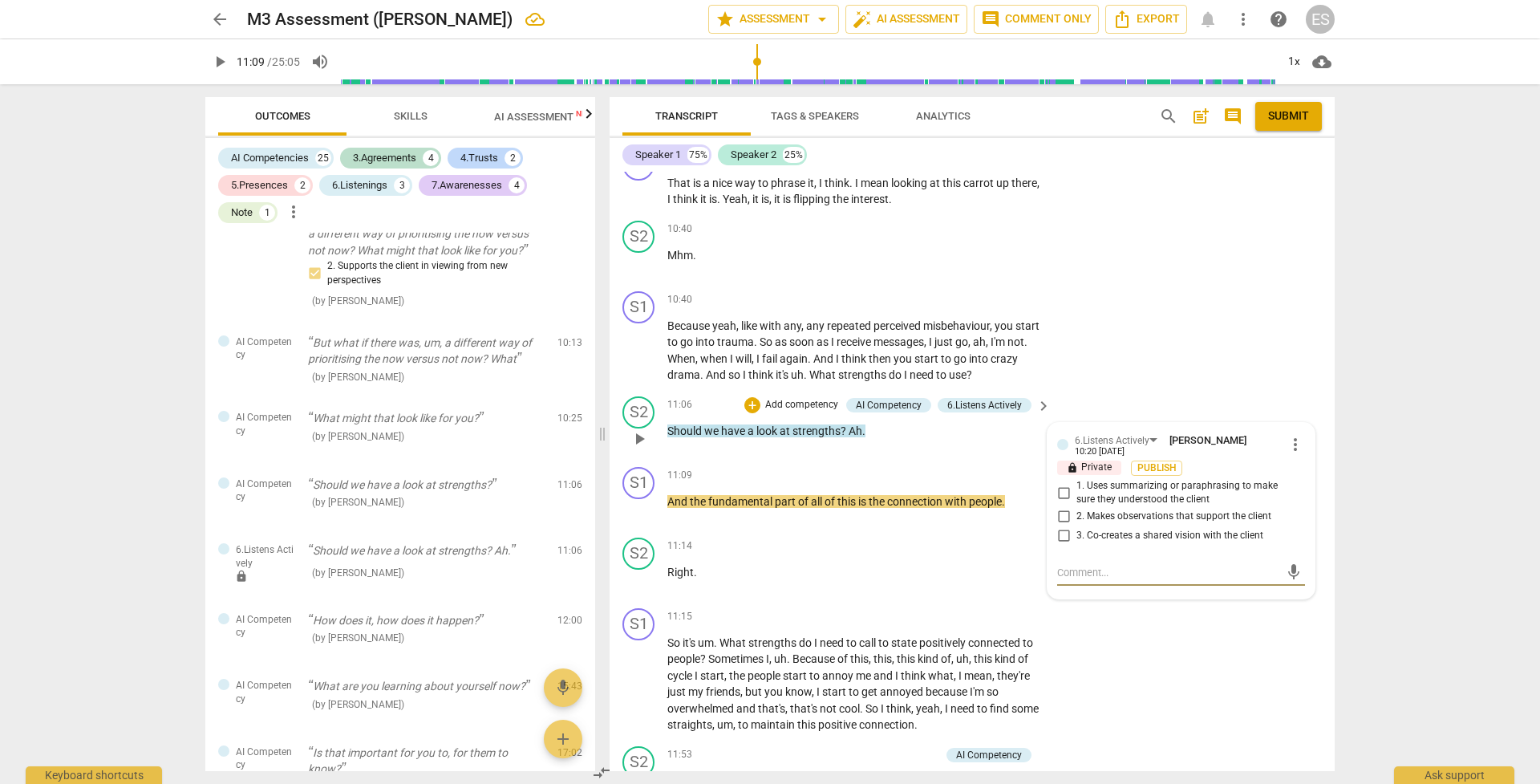
click at [1060, 526] on input "3. Co-creates a shared vision with the client" at bounding box center [1064, 536] width 26 height 19
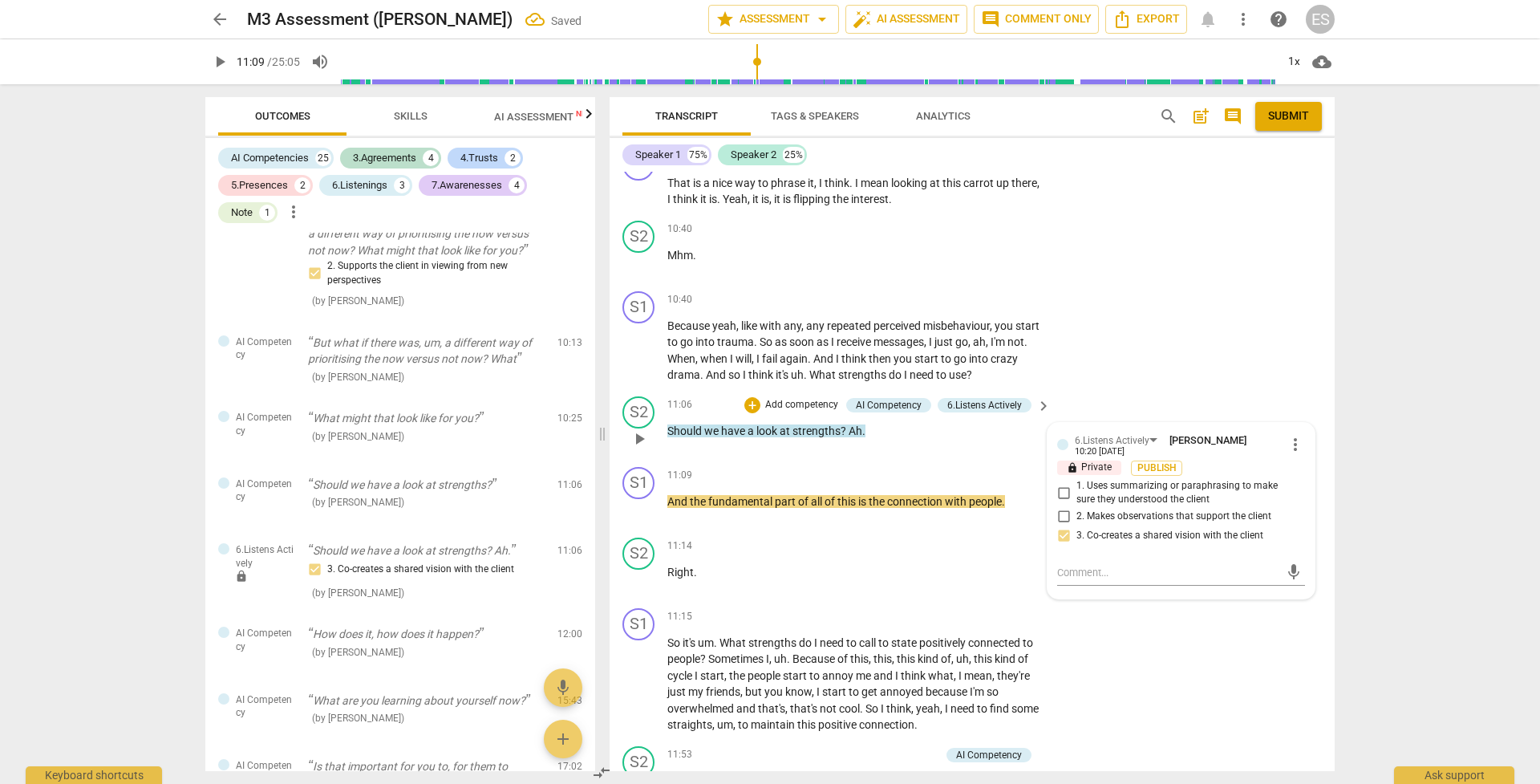
click at [919, 422] on p "Should we have a look at strengths ? Ah ." at bounding box center [855, 430] width 375 height 17
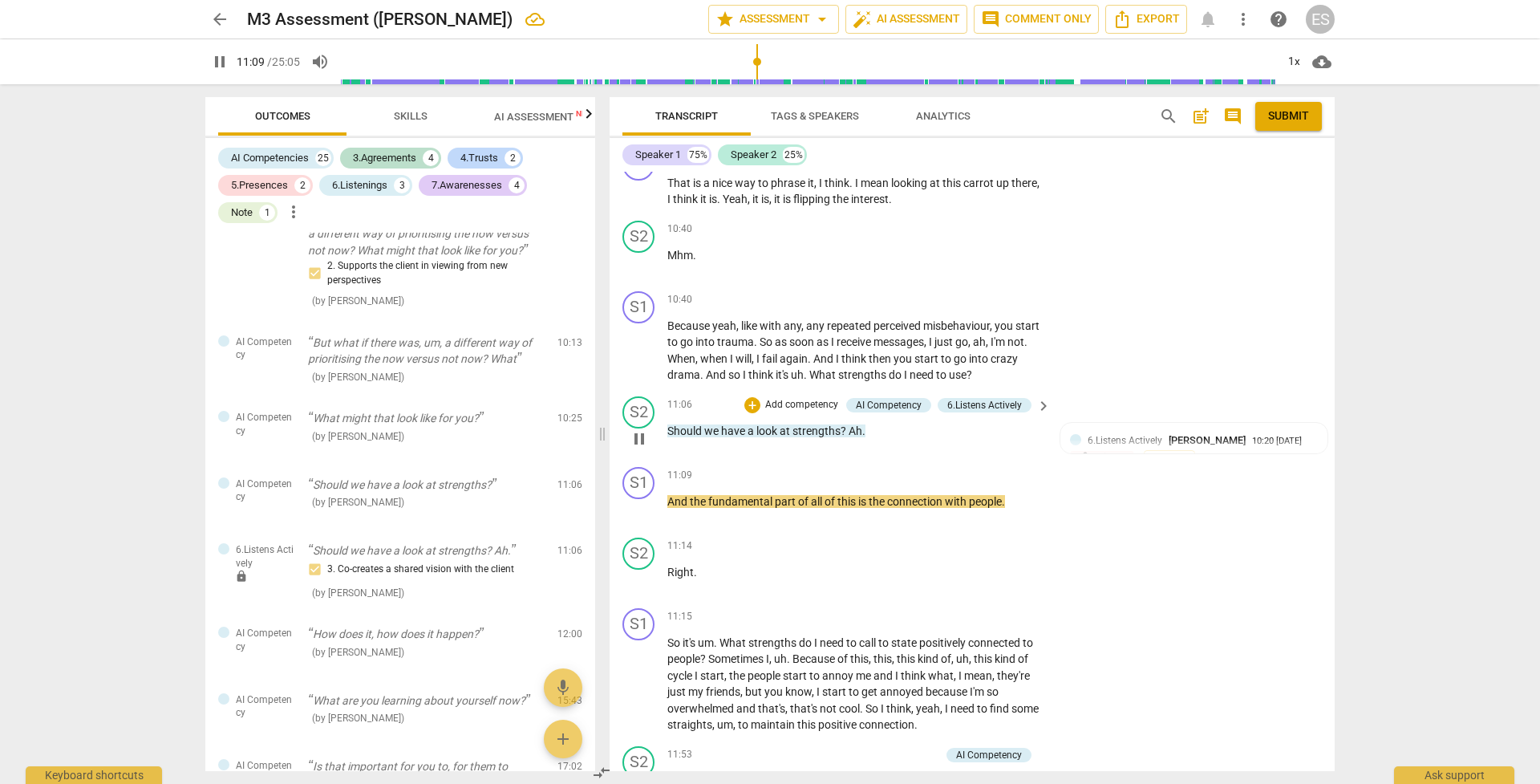
click at [787, 398] on p "Add competency" at bounding box center [802, 405] width 76 height 15
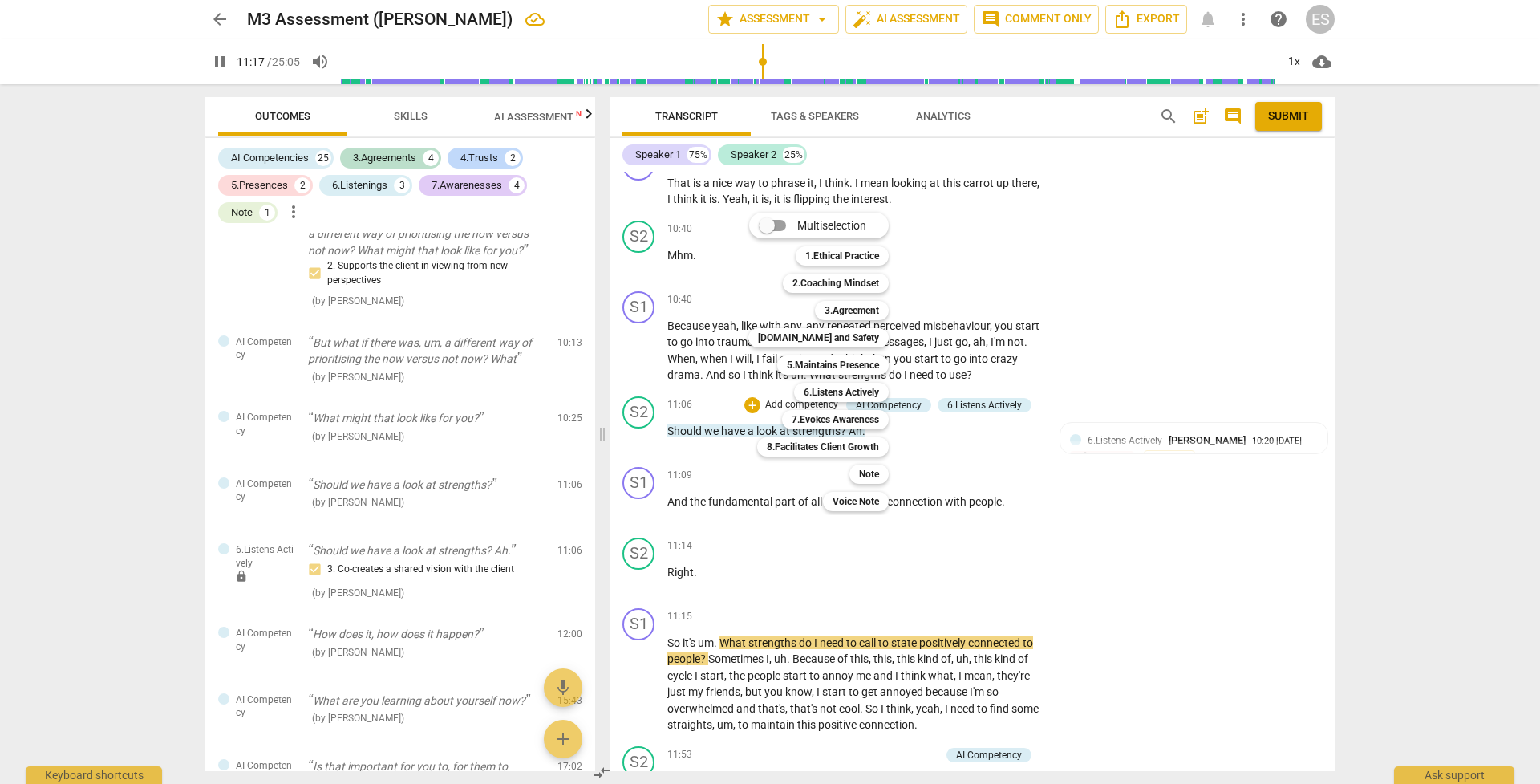
click at [961, 452] on div at bounding box center [770, 392] width 1540 height 784
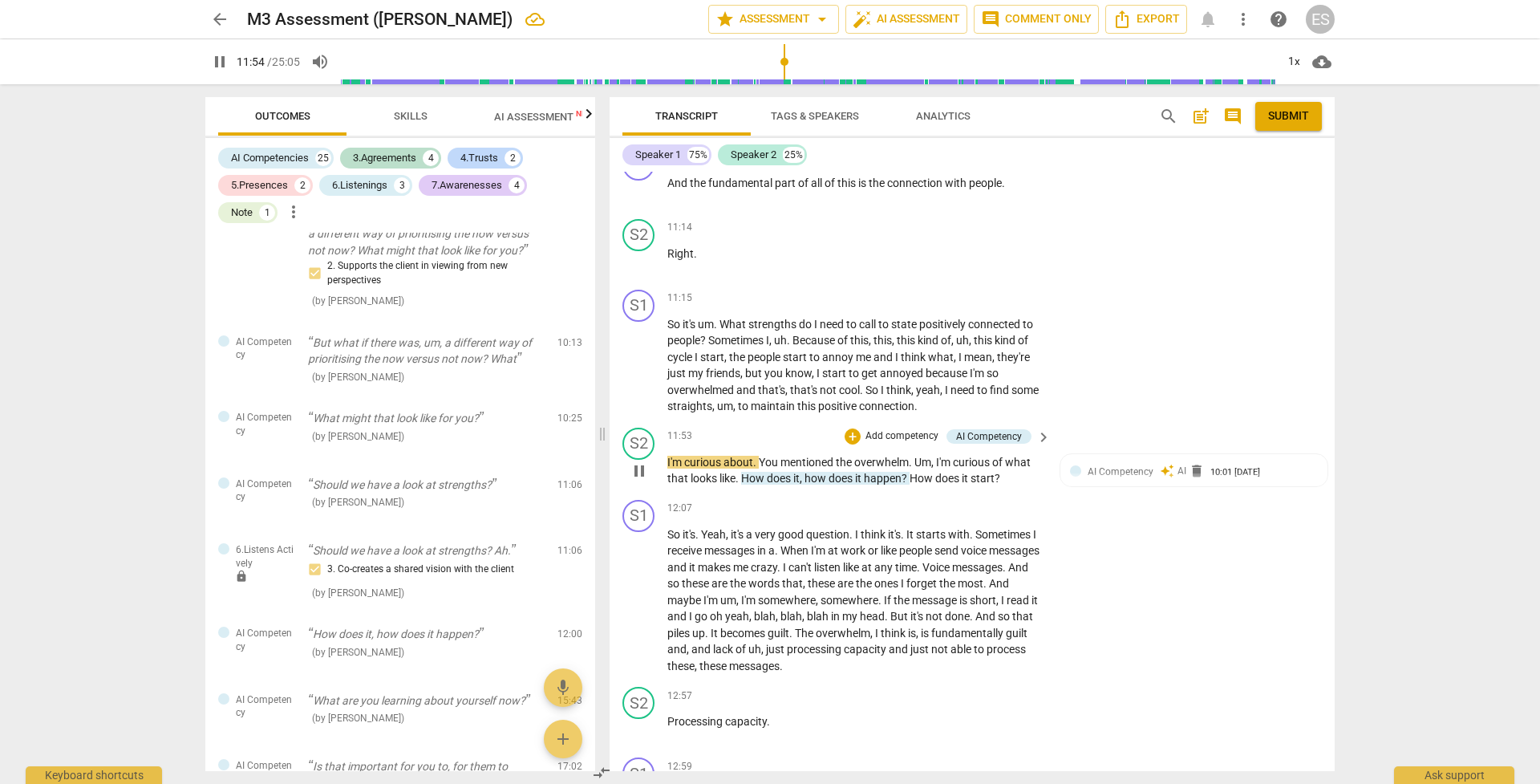
scroll to position [4293, 0]
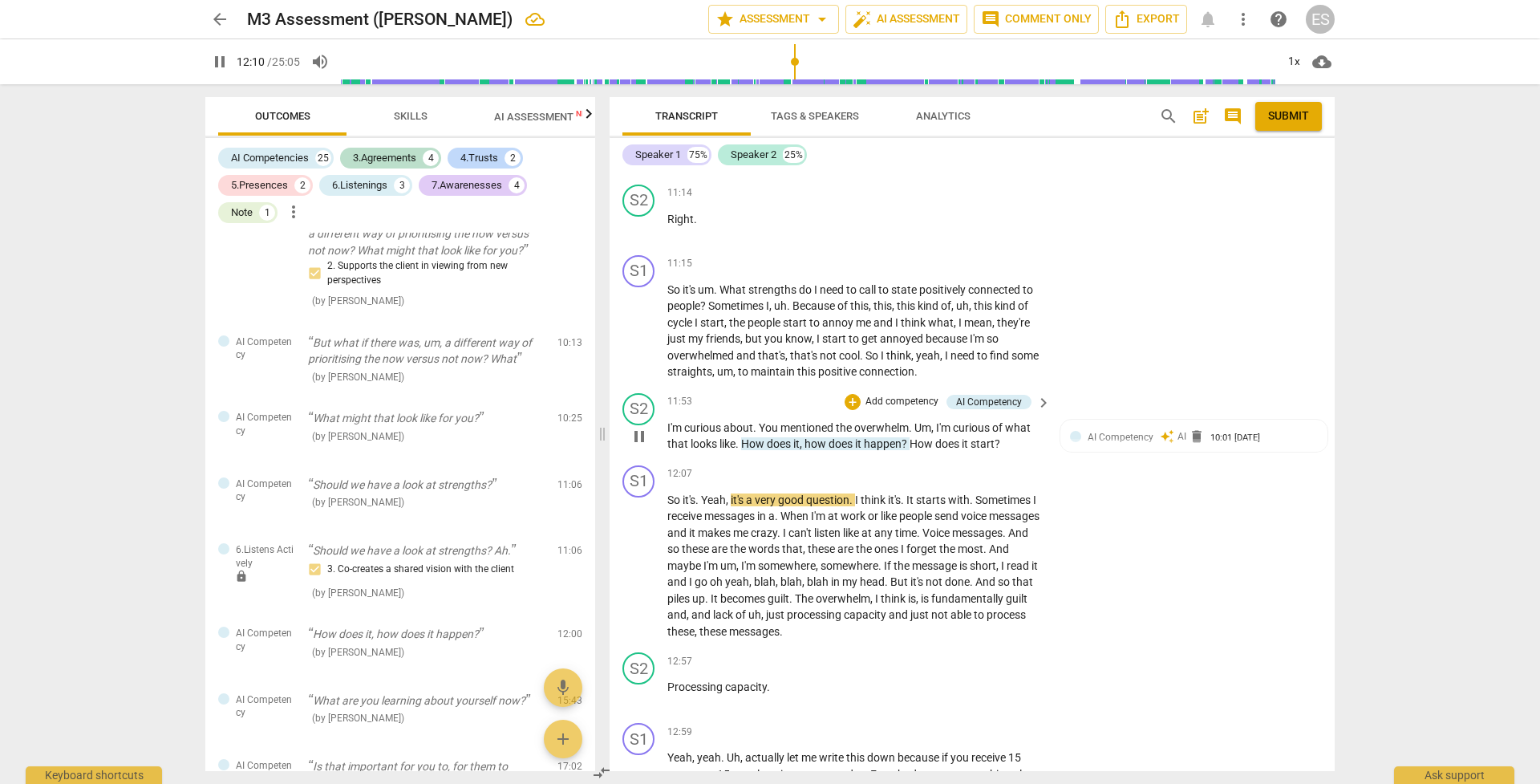
click at [889, 395] on p "Add competency" at bounding box center [902, 402] width 76 height 15
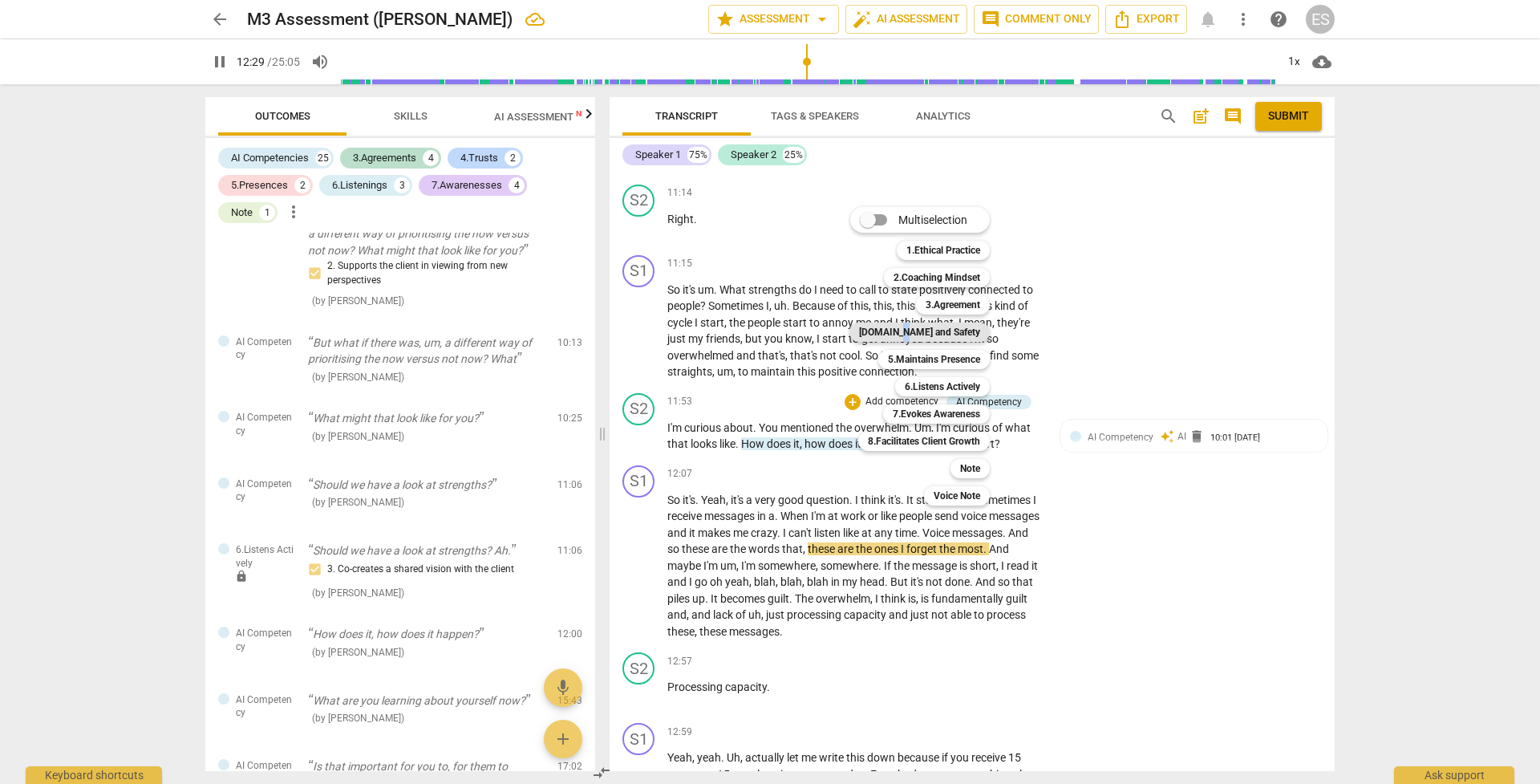
click at [936, 330] on b "[DOMAIN_NAME] and Safety" at bounding box center [920, 333] width 121 height 19
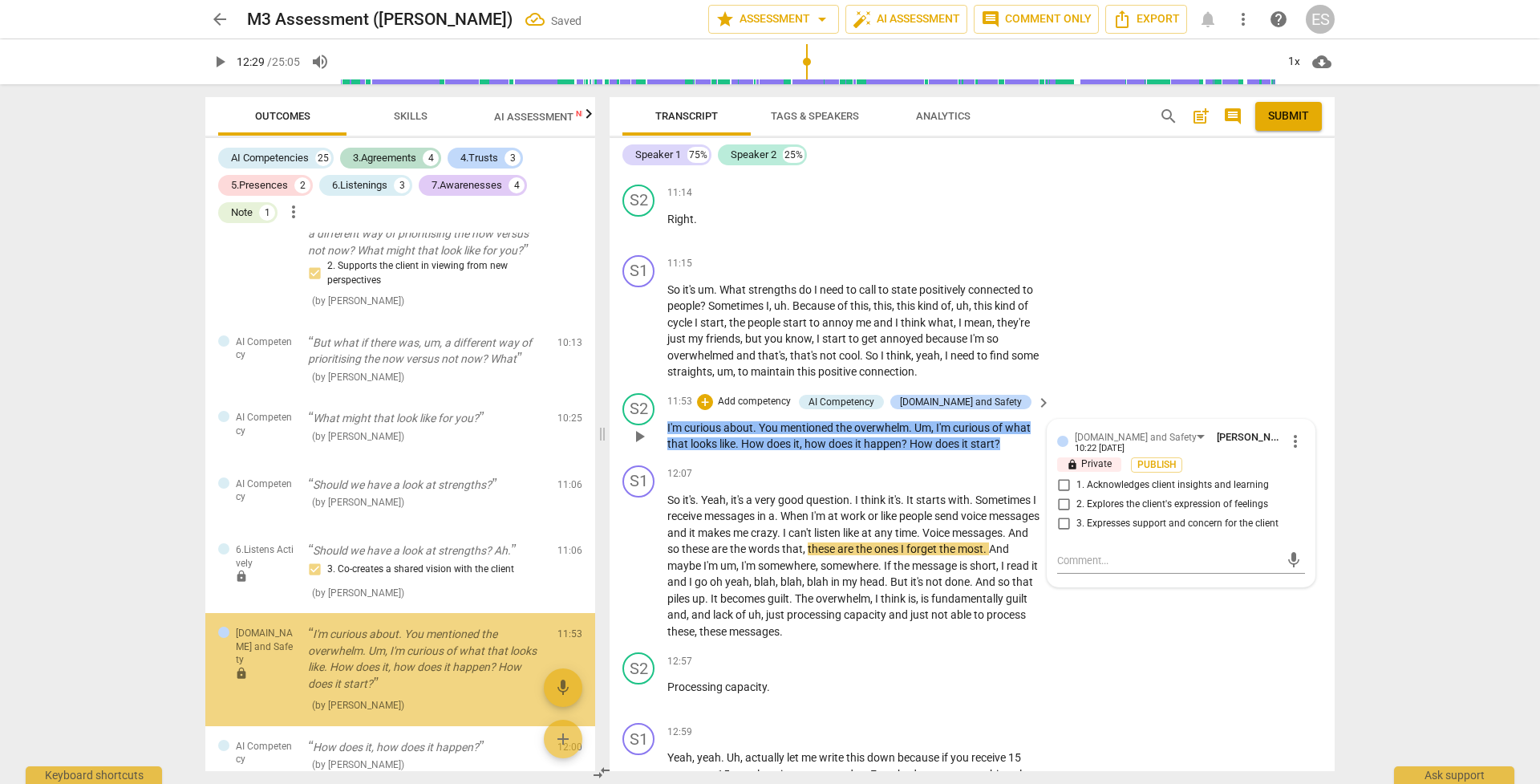
scroll to position [3184, 0]
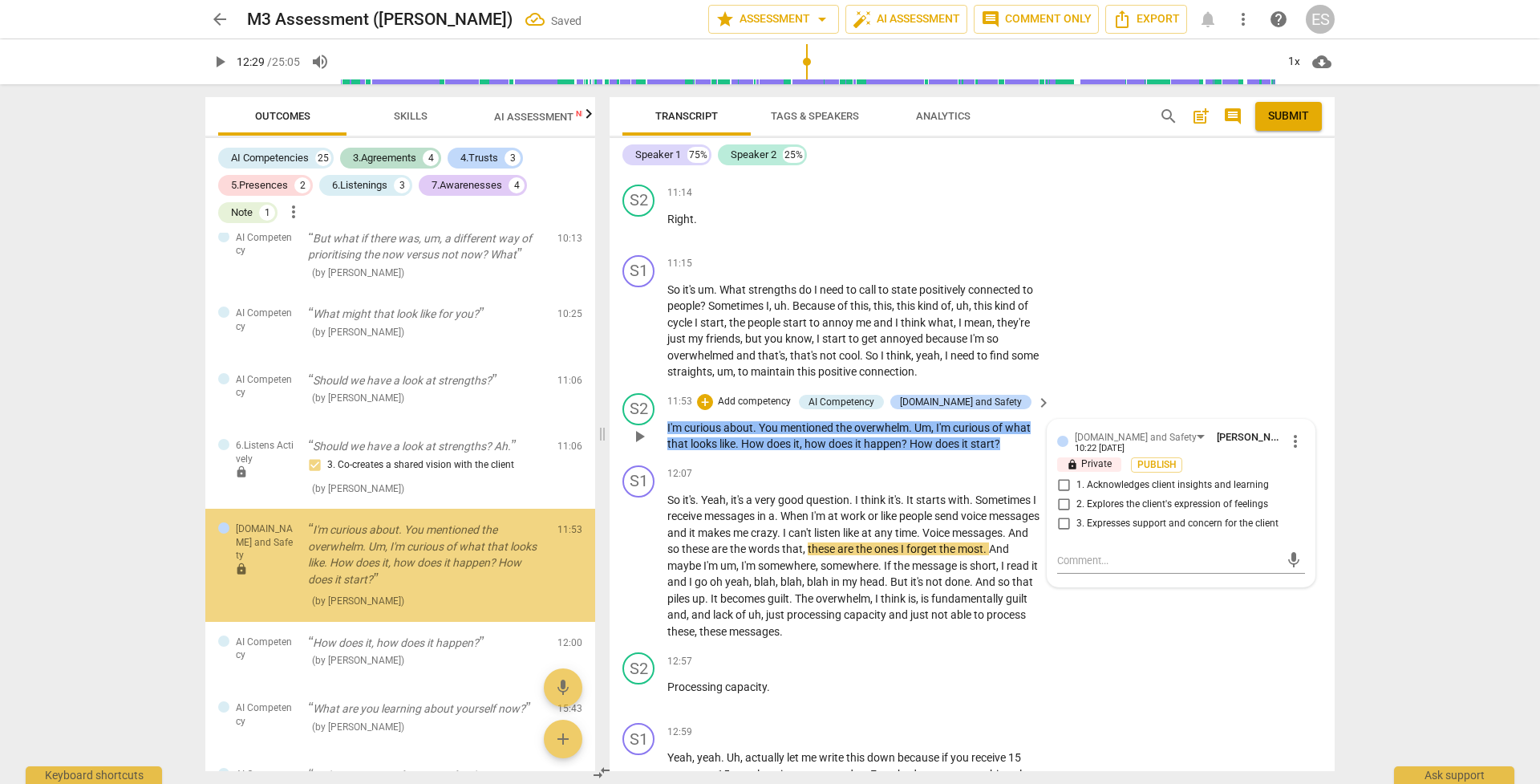
click at [905, 421] on span "overwhelm" at bounding box center [881, 427] width 54 height 13
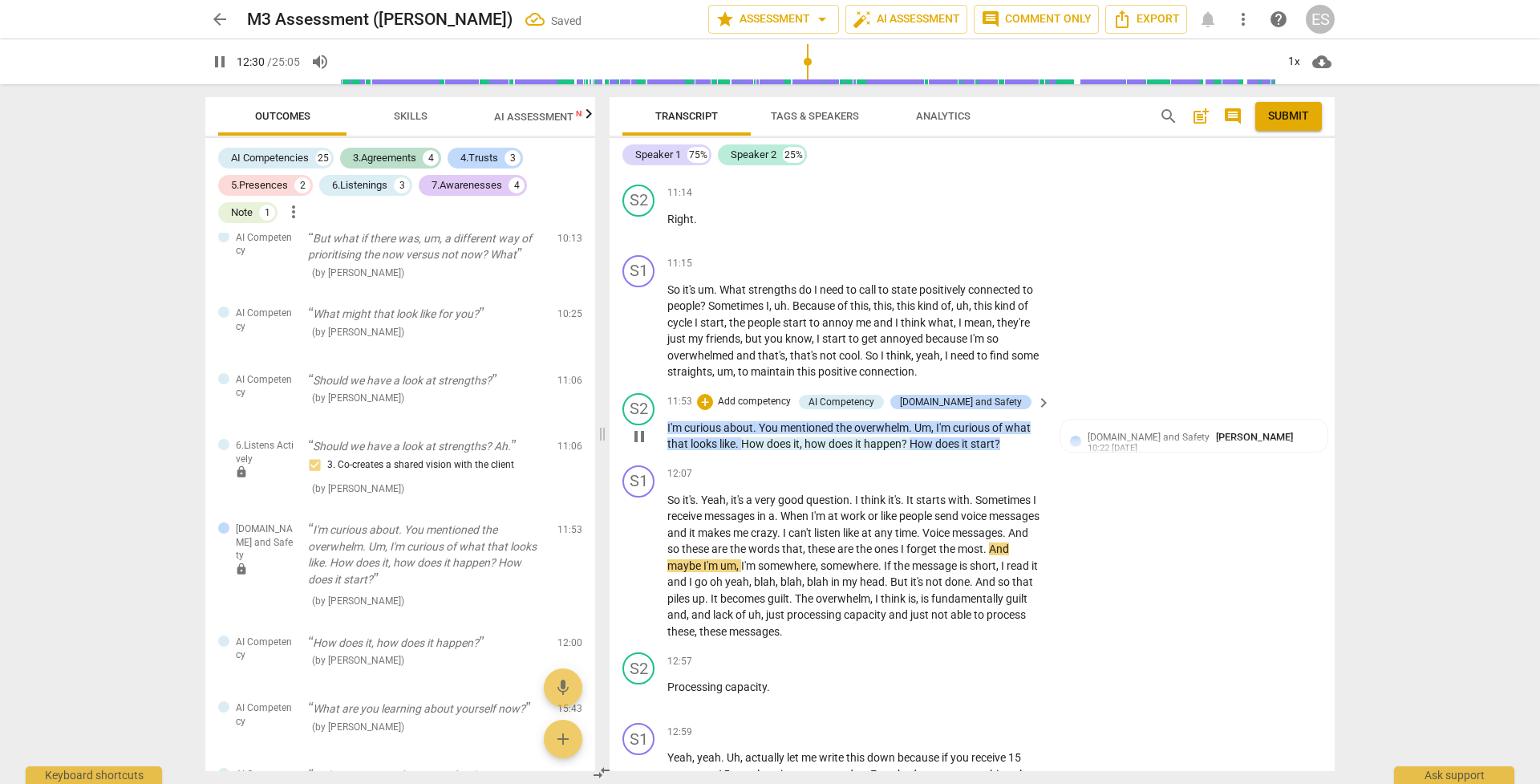
click at [767, 395] on p "Add competency" at bounding box center [754, 402] width 76 height 15
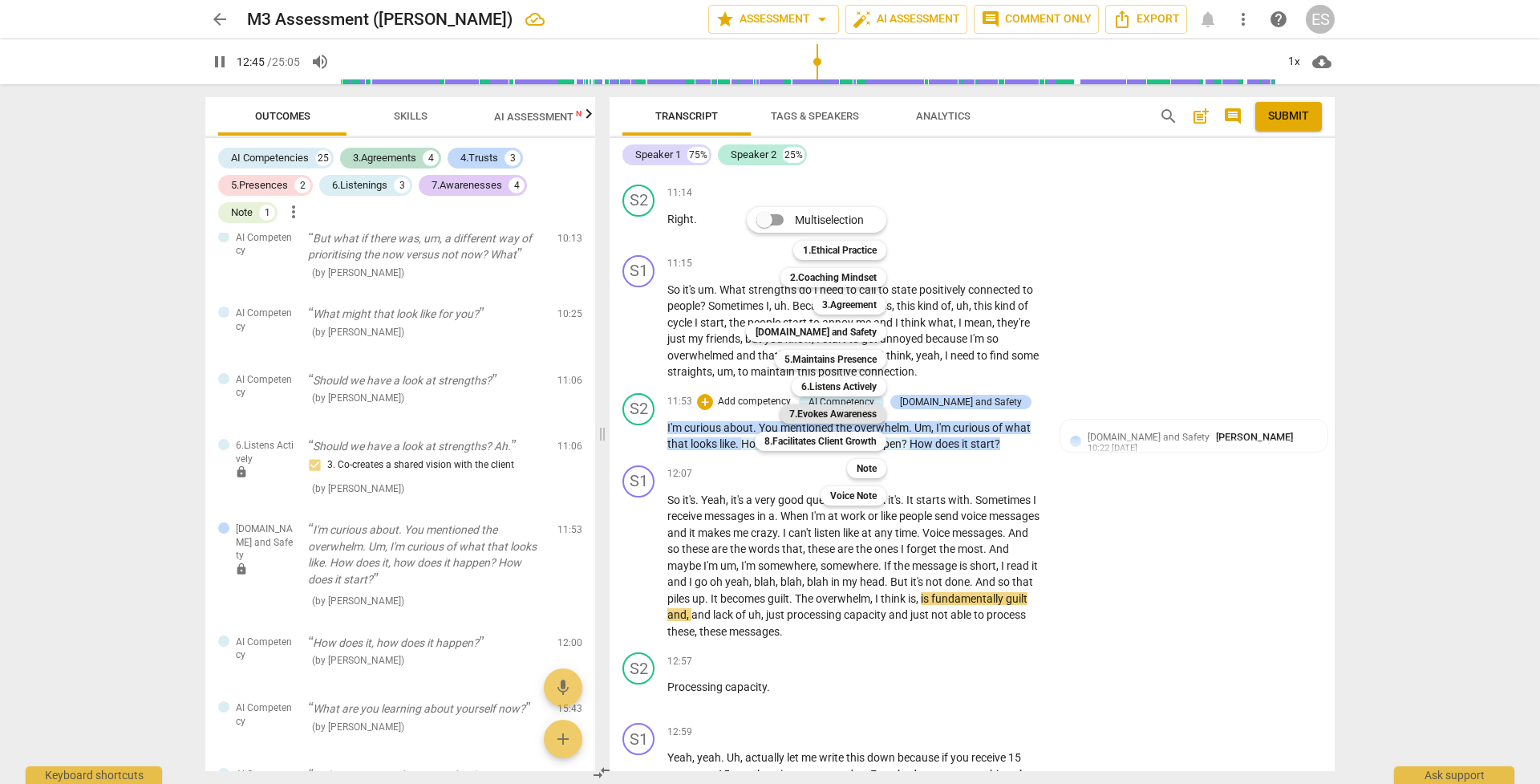
click at [831, 415] on b "7.Evokes Awareness" at bounding box center [833, 414] width 87 height 19
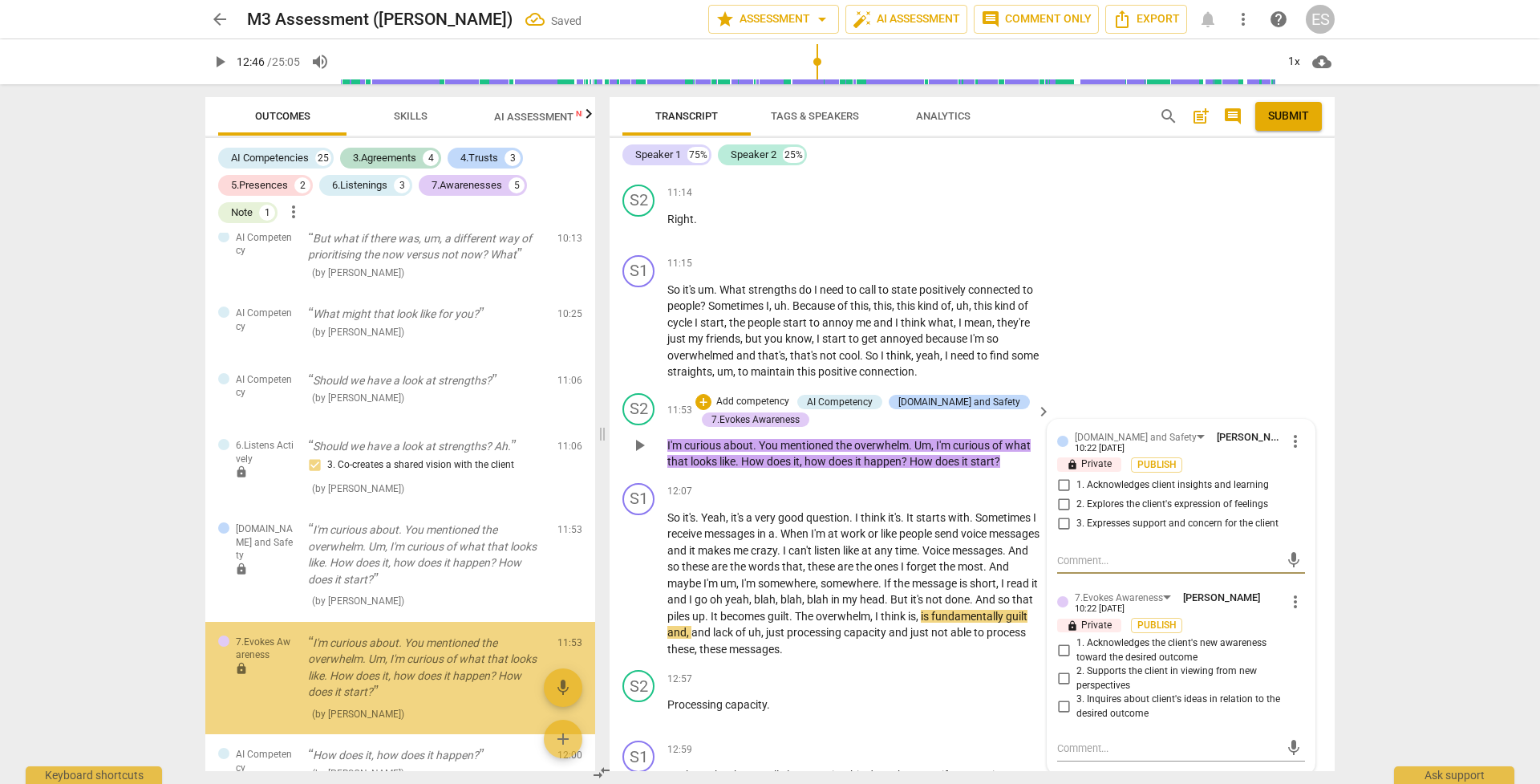
scroll to position [3294, 0]
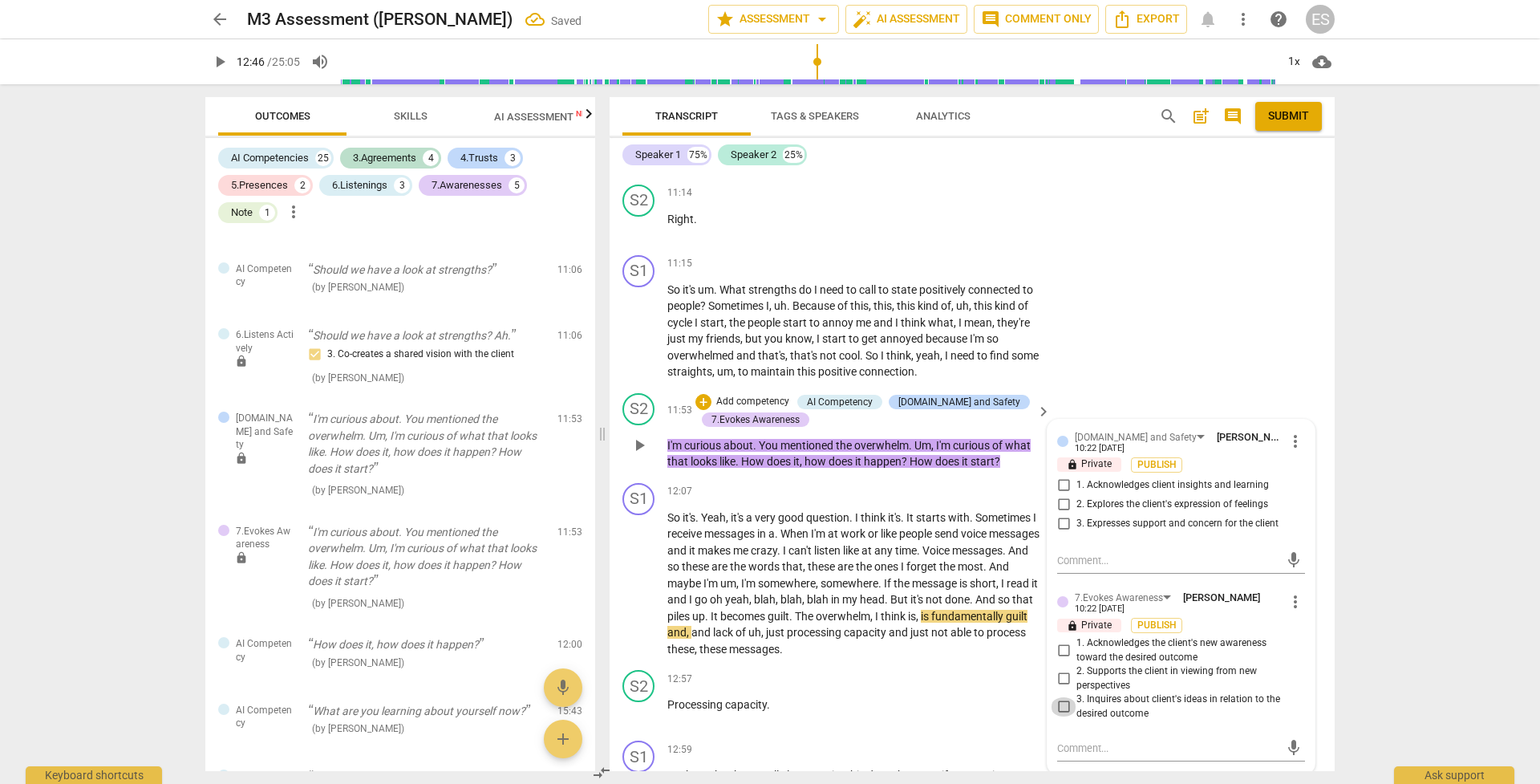
click at [1061, 553] on input "3. Inquires about client's ideas in relation to the desired outcome" at bounding box center [1064, 706] width 26 height 19
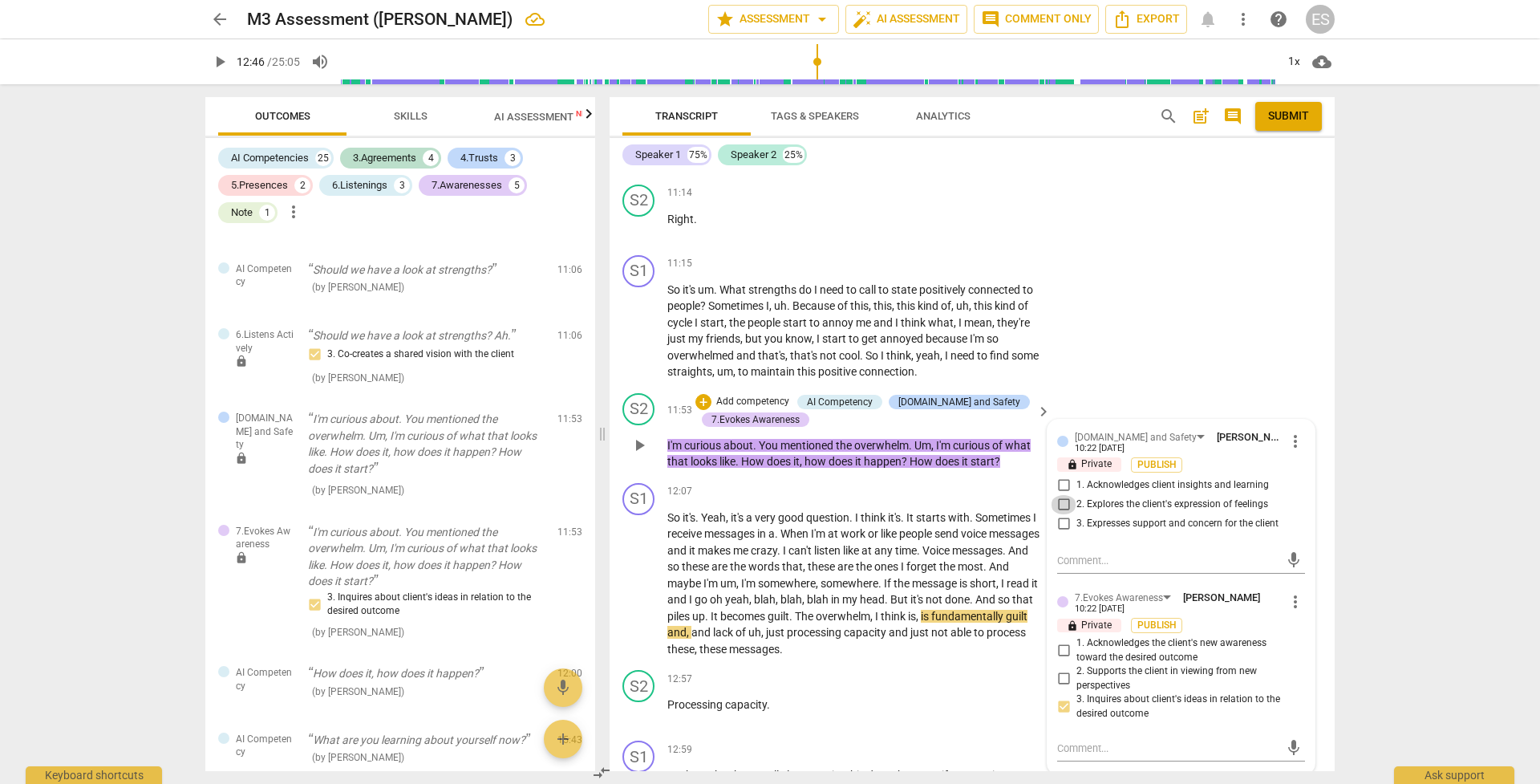
click at [1061, 495] on input "2. Explores the client's expression of feelings" at bounding box center [1064, 505] width 26 height 19
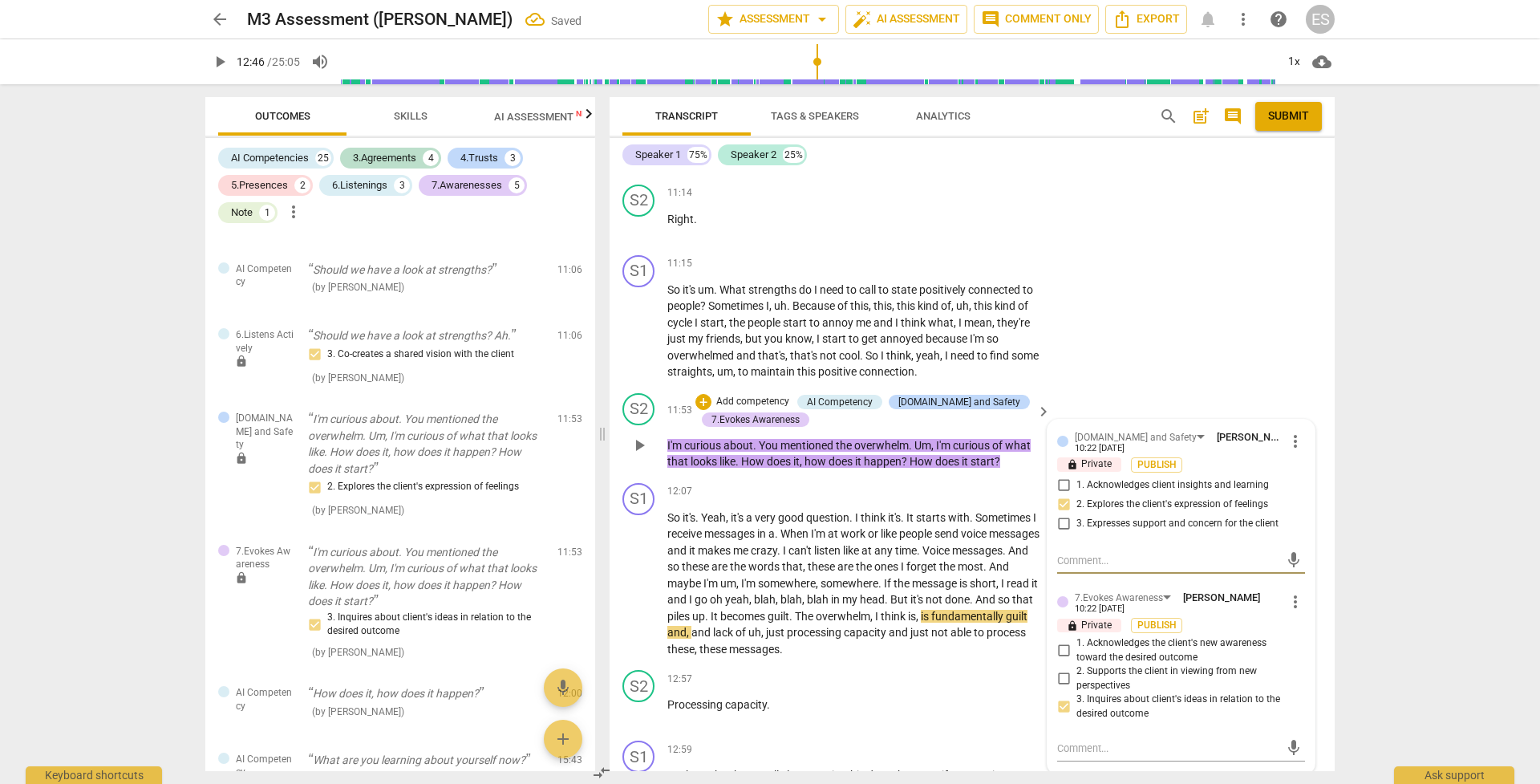
click at [1061, 553] on textarea at bounding box center [1169, 560] width 223 height 15
click at [1061, 553] on textarea at bounding box center [1169, 748] width 223 height 15
click at [1061, 553] on span "send" at bounding box center [1293, 756] width 23 height 19
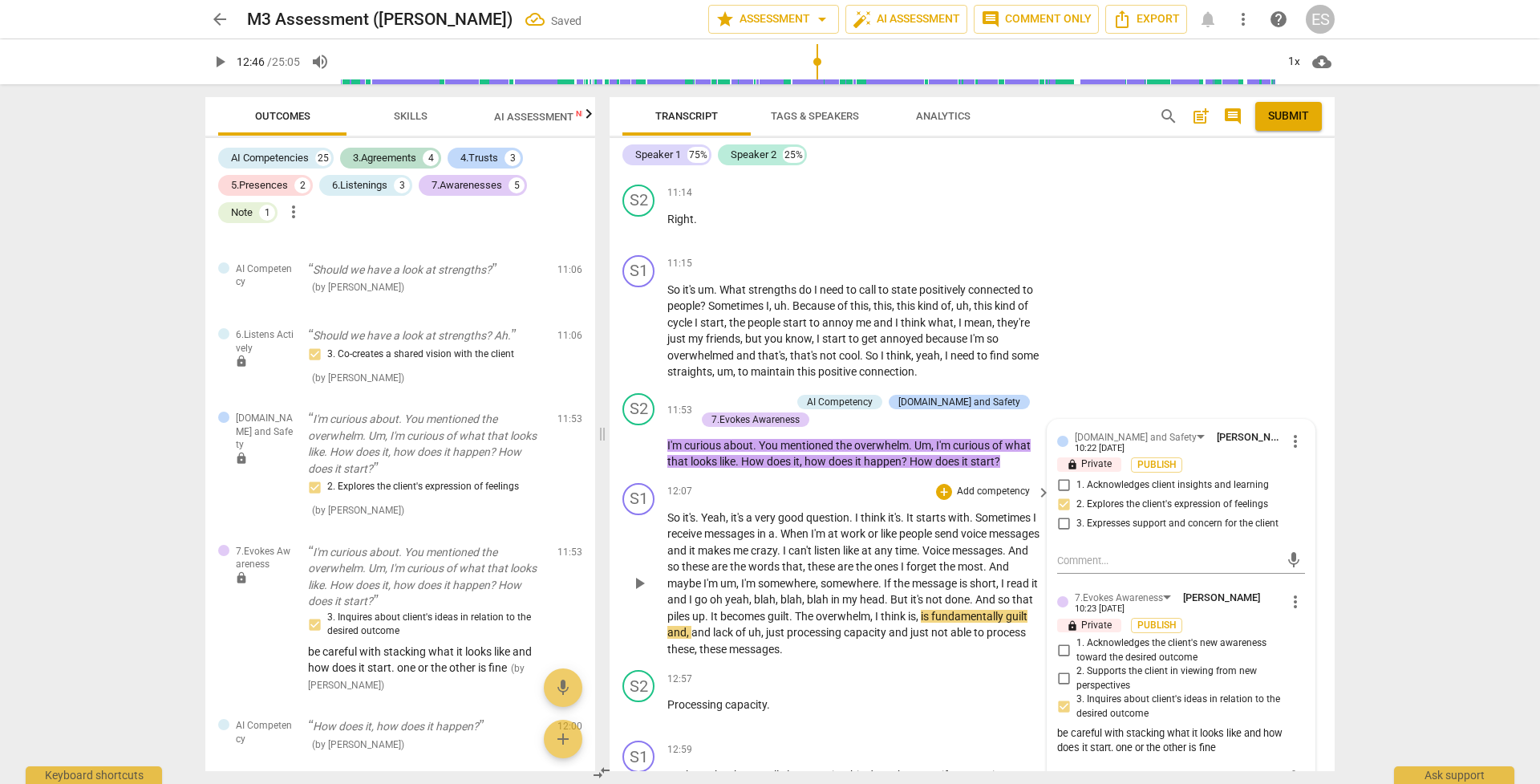
click at [808, 553] on span "," at bounding box center [805, 566] width 5 height 13
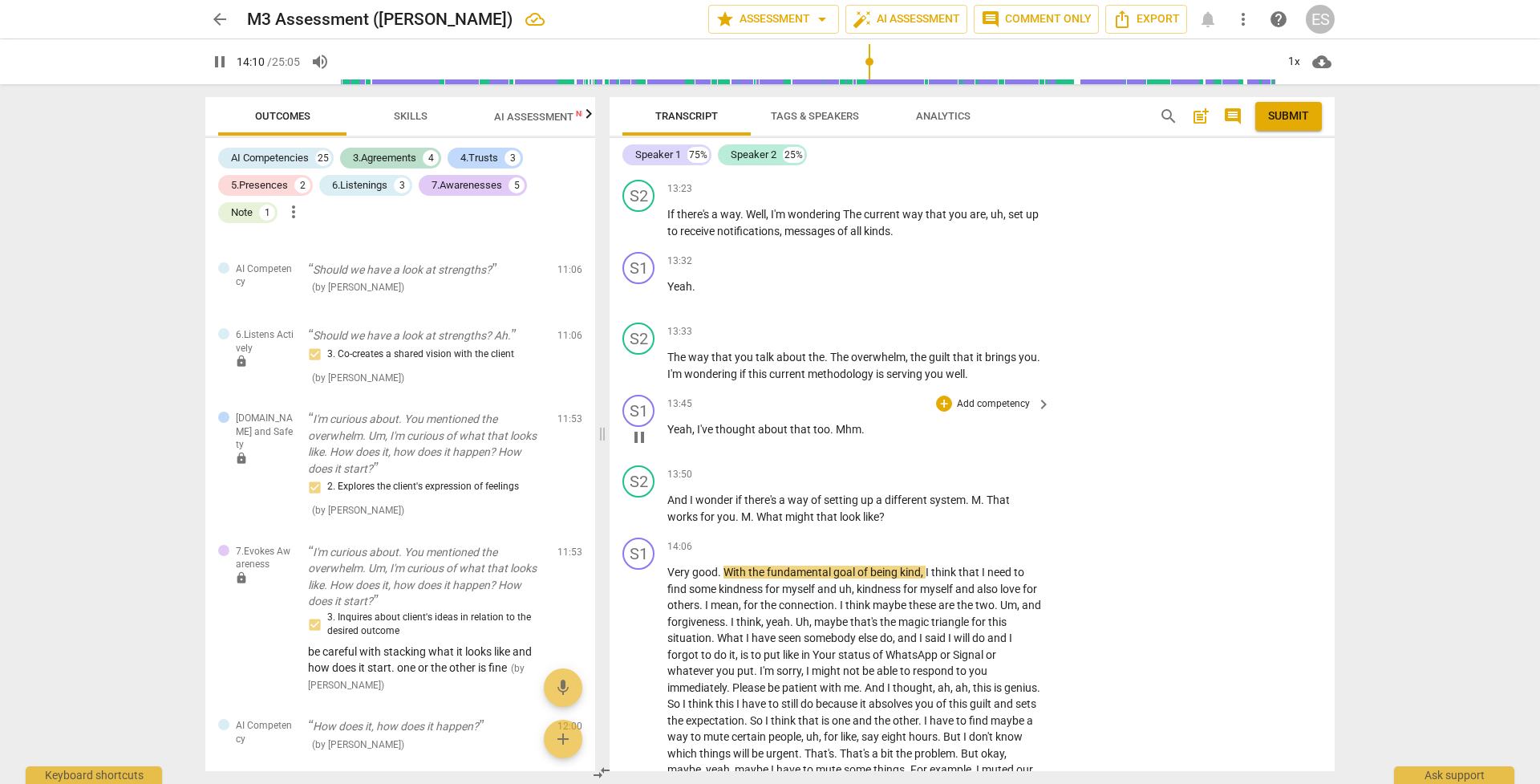
scroll to position [4955, 0]
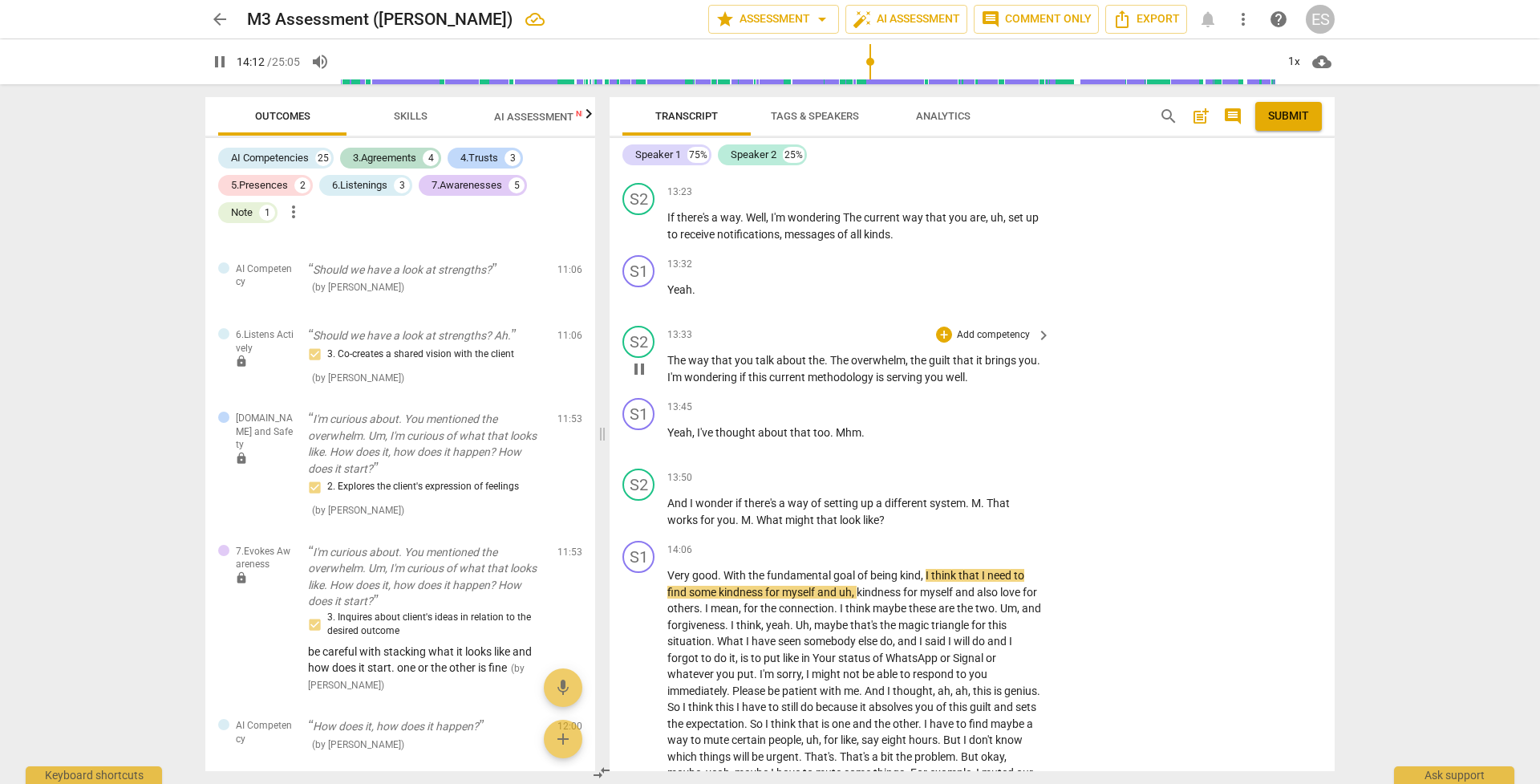
click at [996, 328] on p "Add competency" at bounding box center [994, 335] width 76 height 15
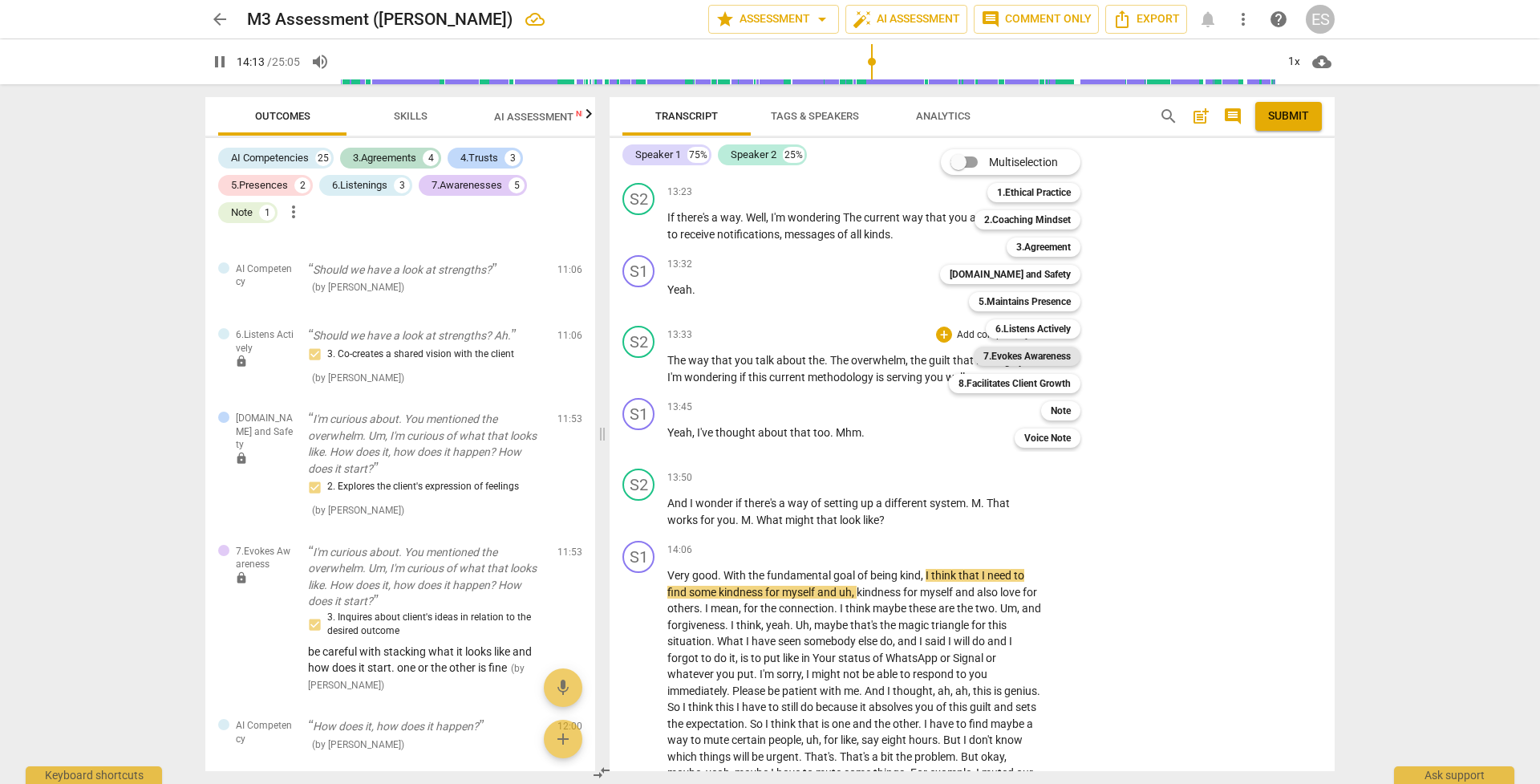
click at [1016, 353] on b "7.Evokes Awareness" at bounding box center [1027, 356] width 87 height 19
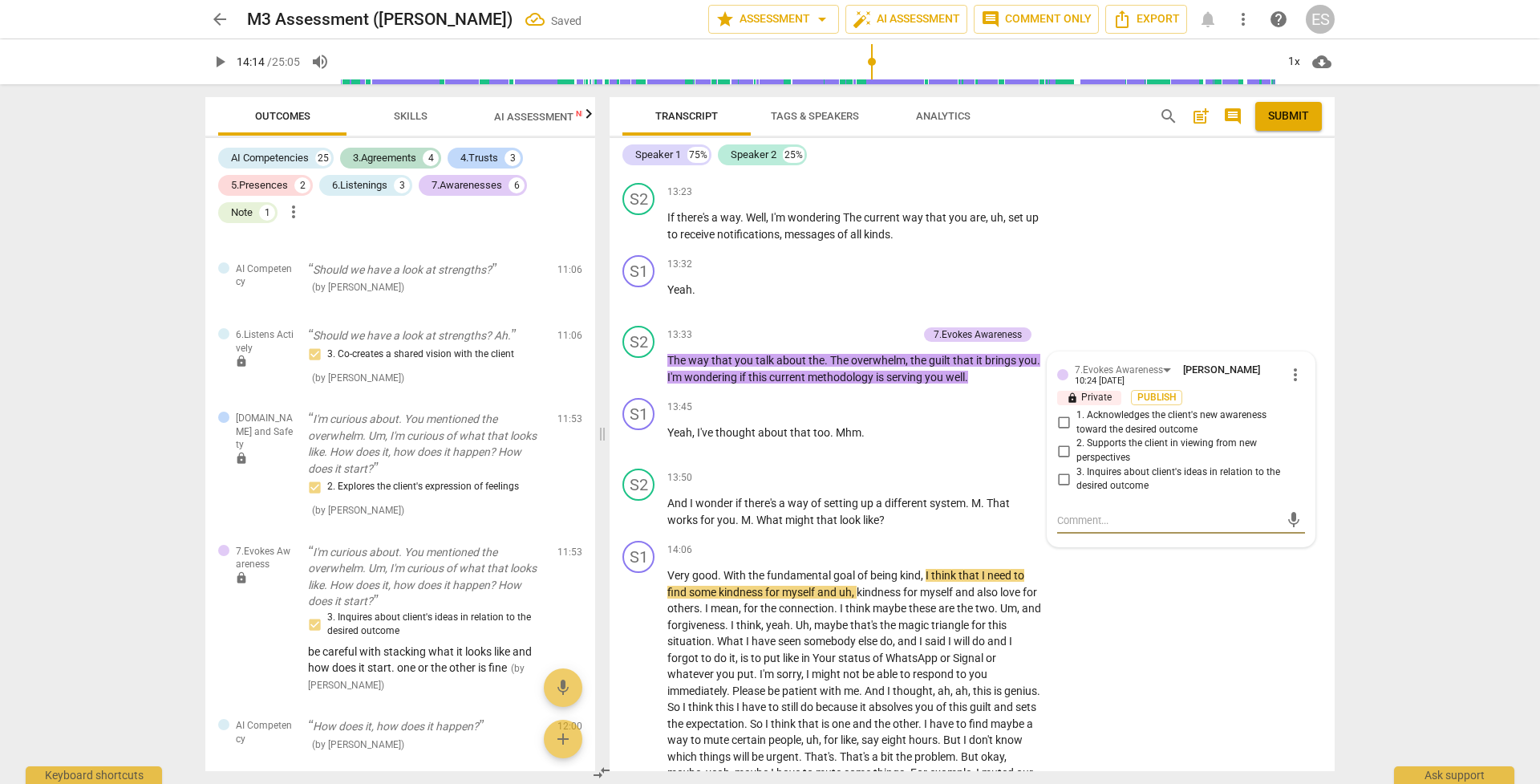
scroll to position [3550, 0]
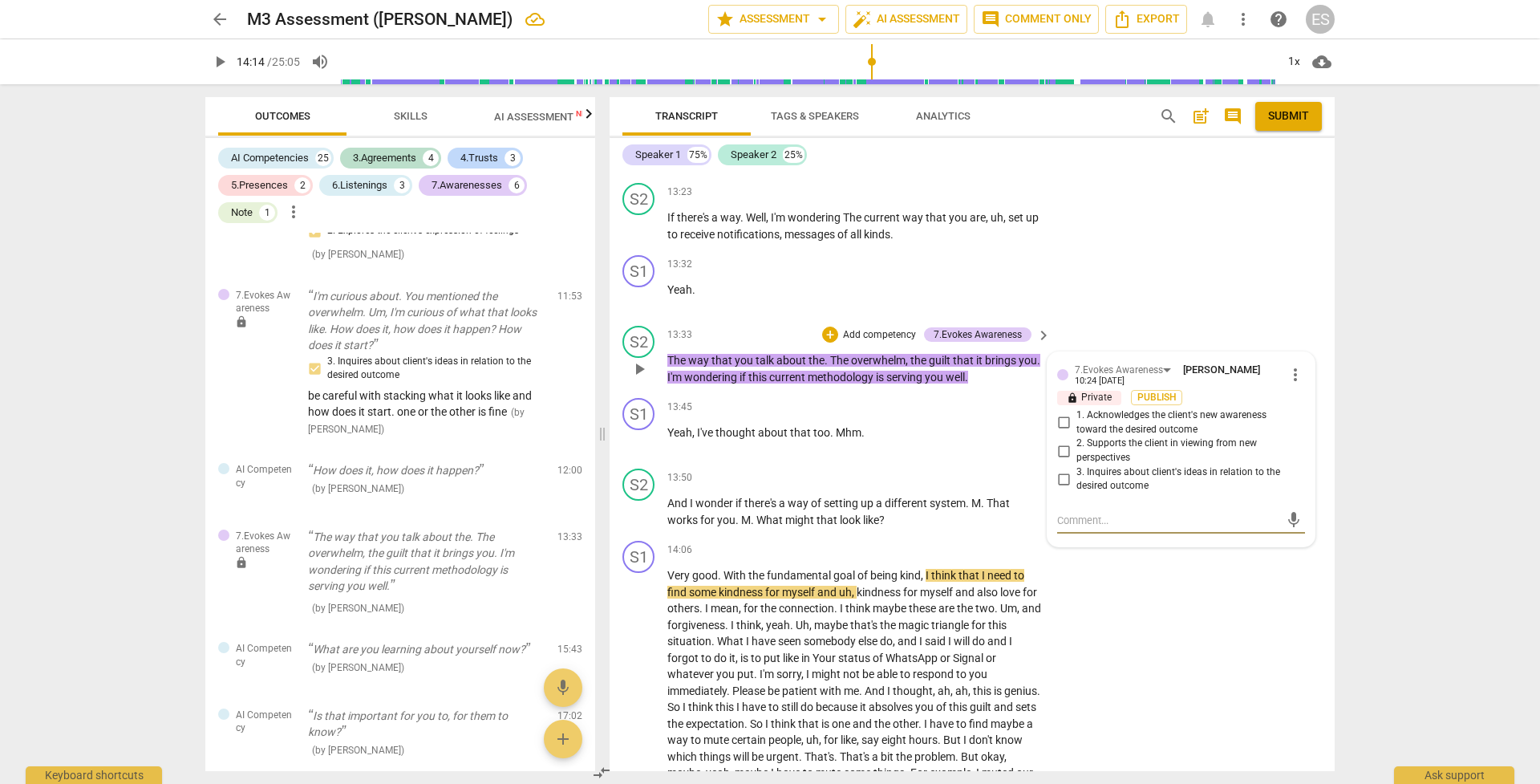
click at [879, 328] on p "Add competency" at bounding box center [880, 335] width 76 height 15
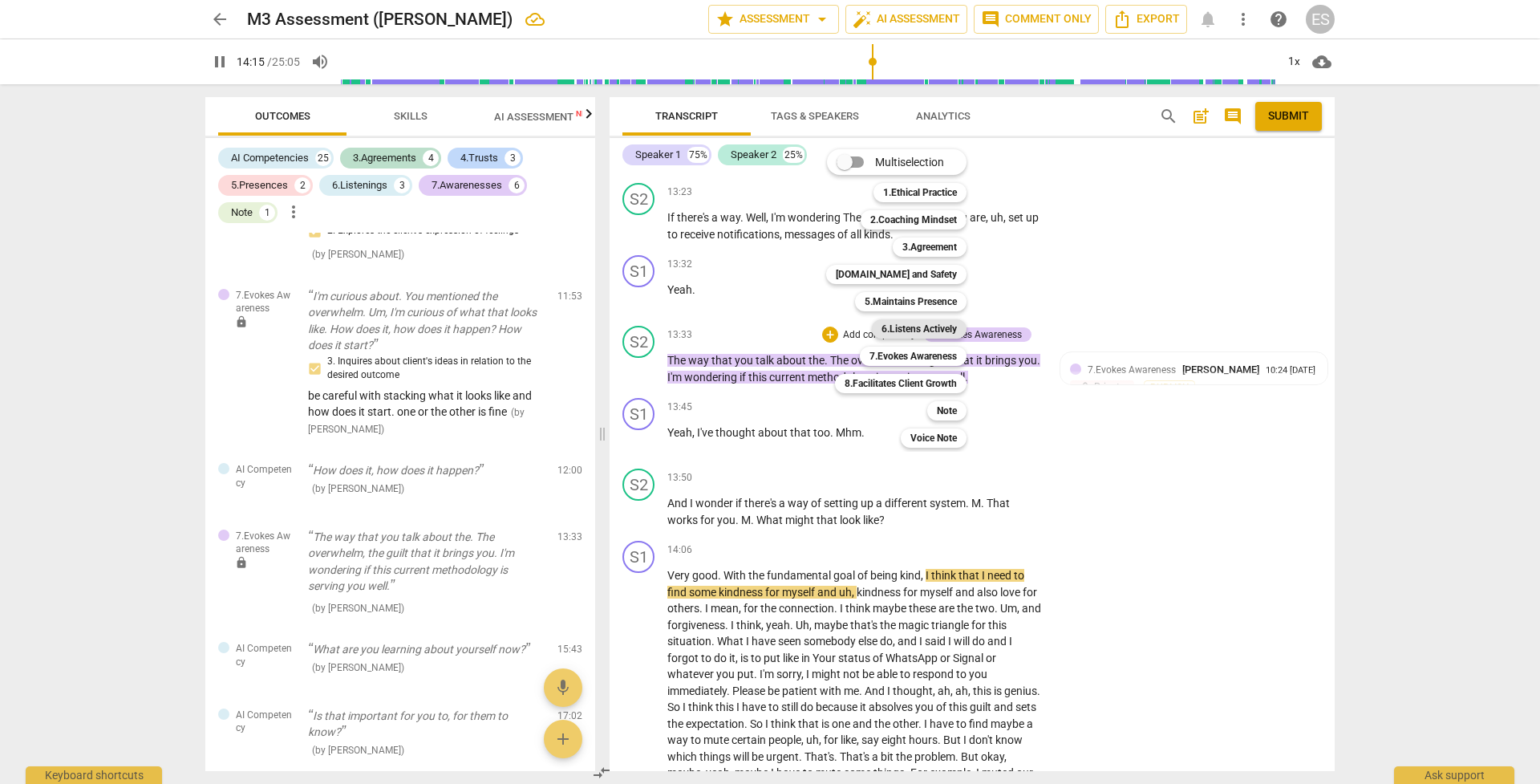
click at [917, 327] on b "6.Listens Actively" at bounding box center [918, 329] width 75 height 19
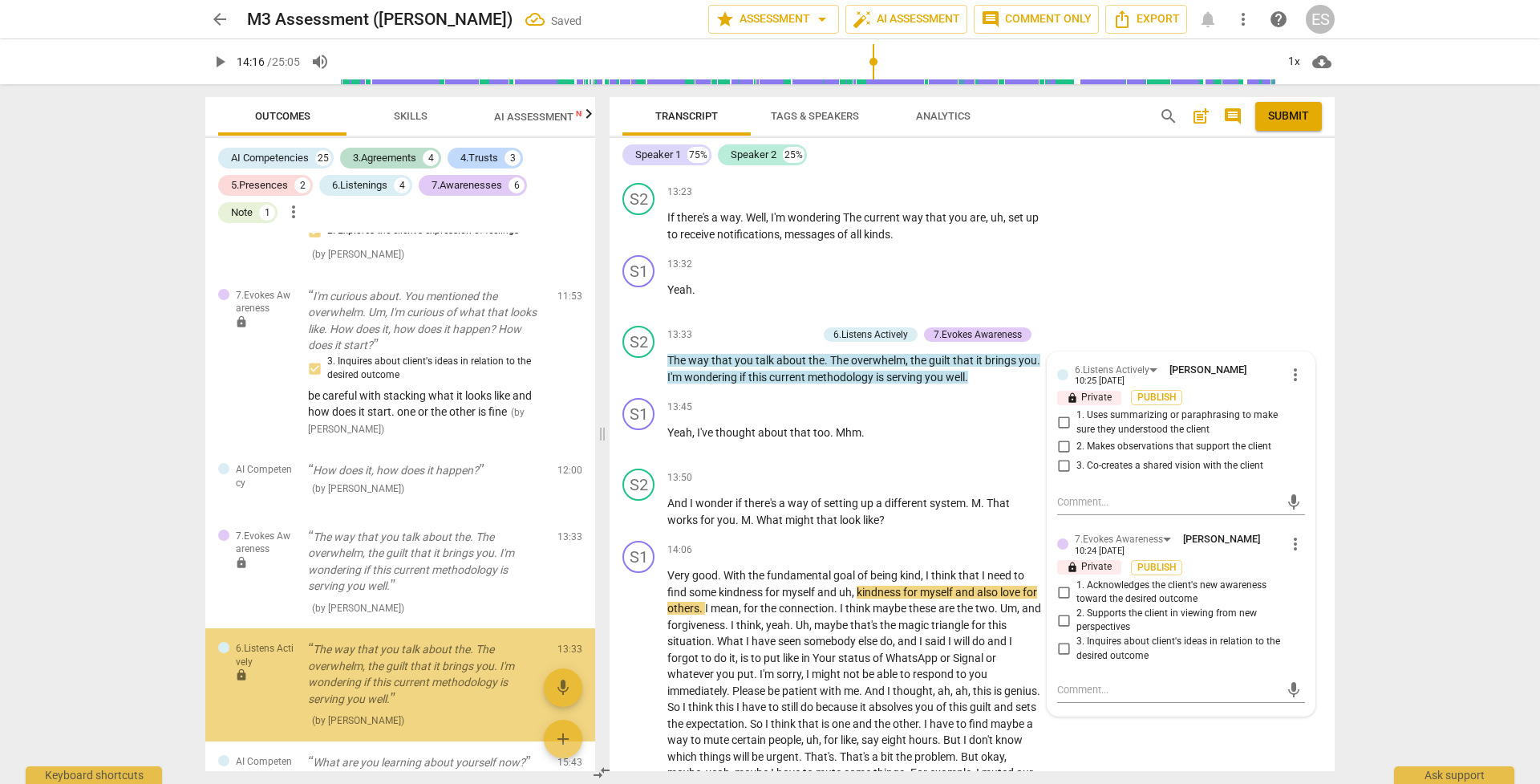
scroll to position [3660, 0]
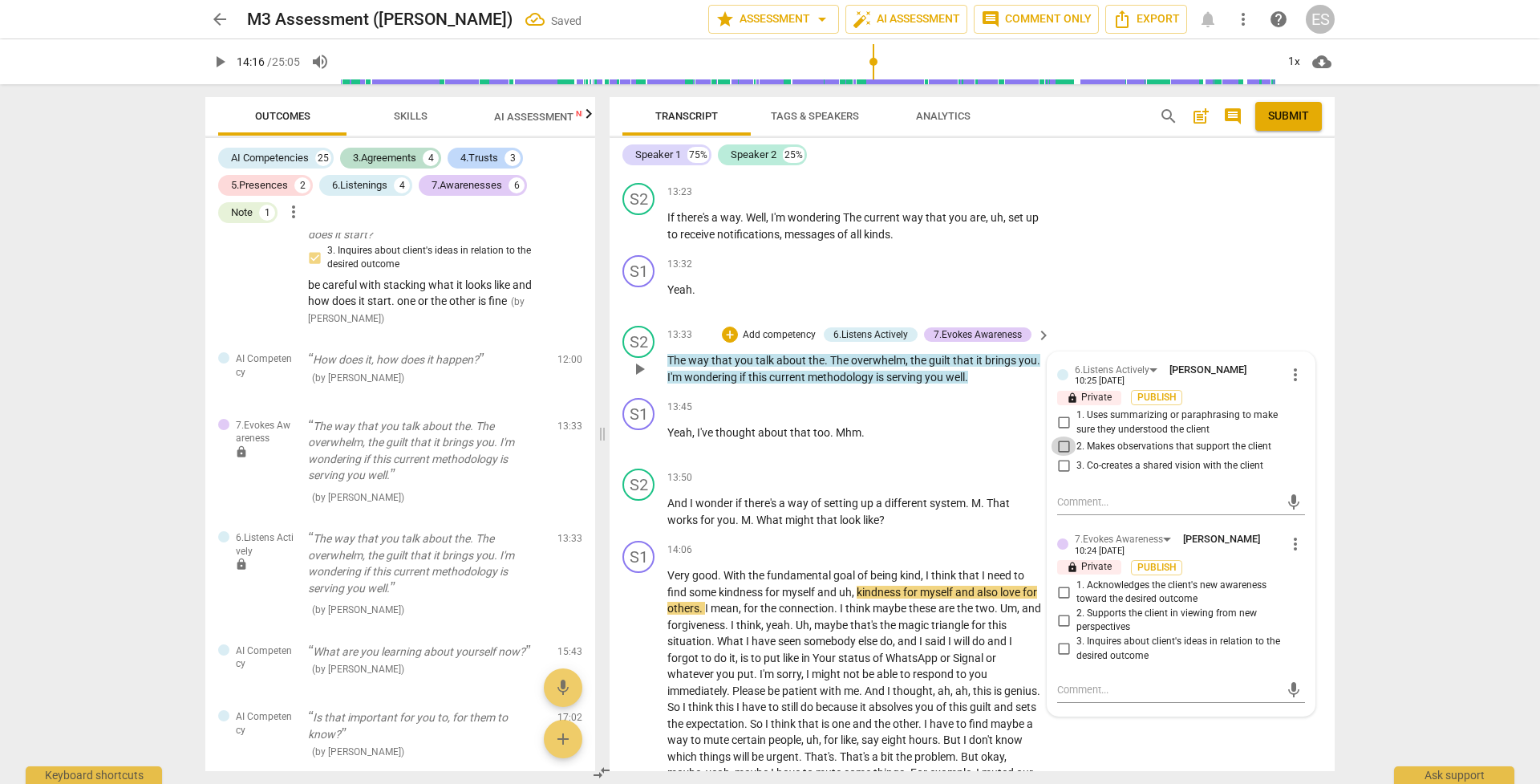
click at [1061, 436] on input "2. Makes observations that support the client" at bounding box center [1064, 446] width 26 height 19
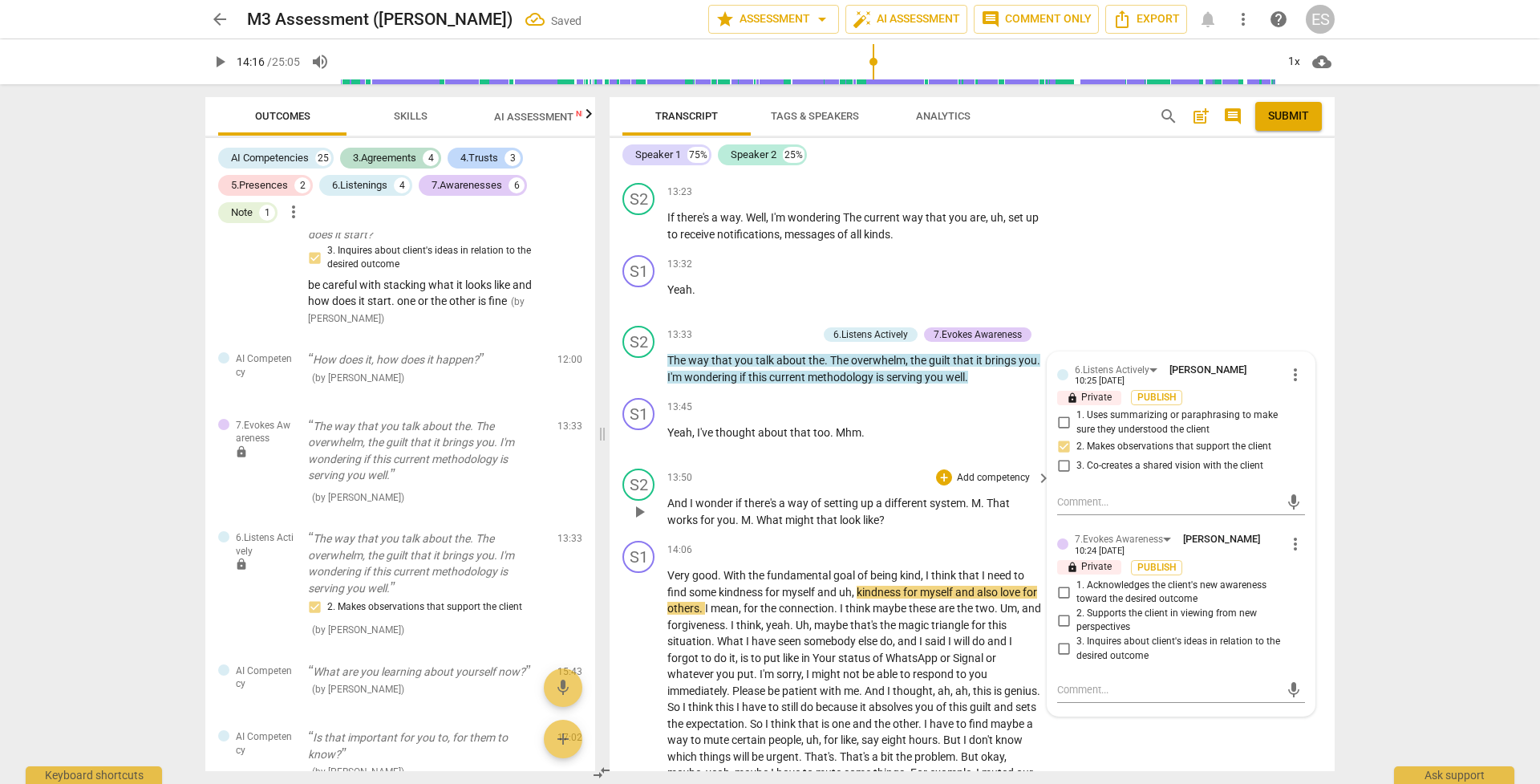
click at [856, 513] on span "look" at bounding box center [851, 519] width 23 height 13
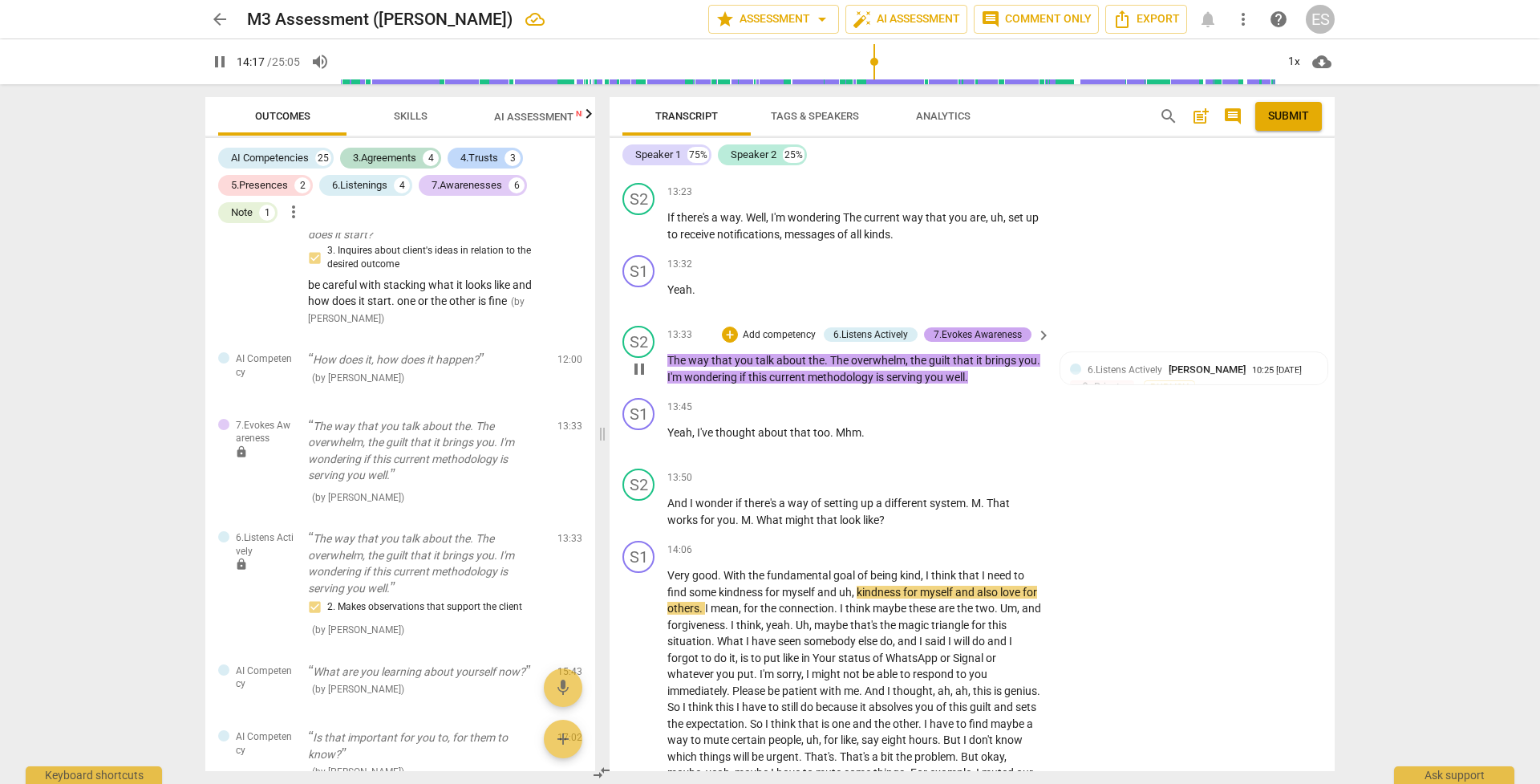
click at [964, 327] on div "7.Evokes Awareness" at bounding box center [978, 334] width 88 height 15
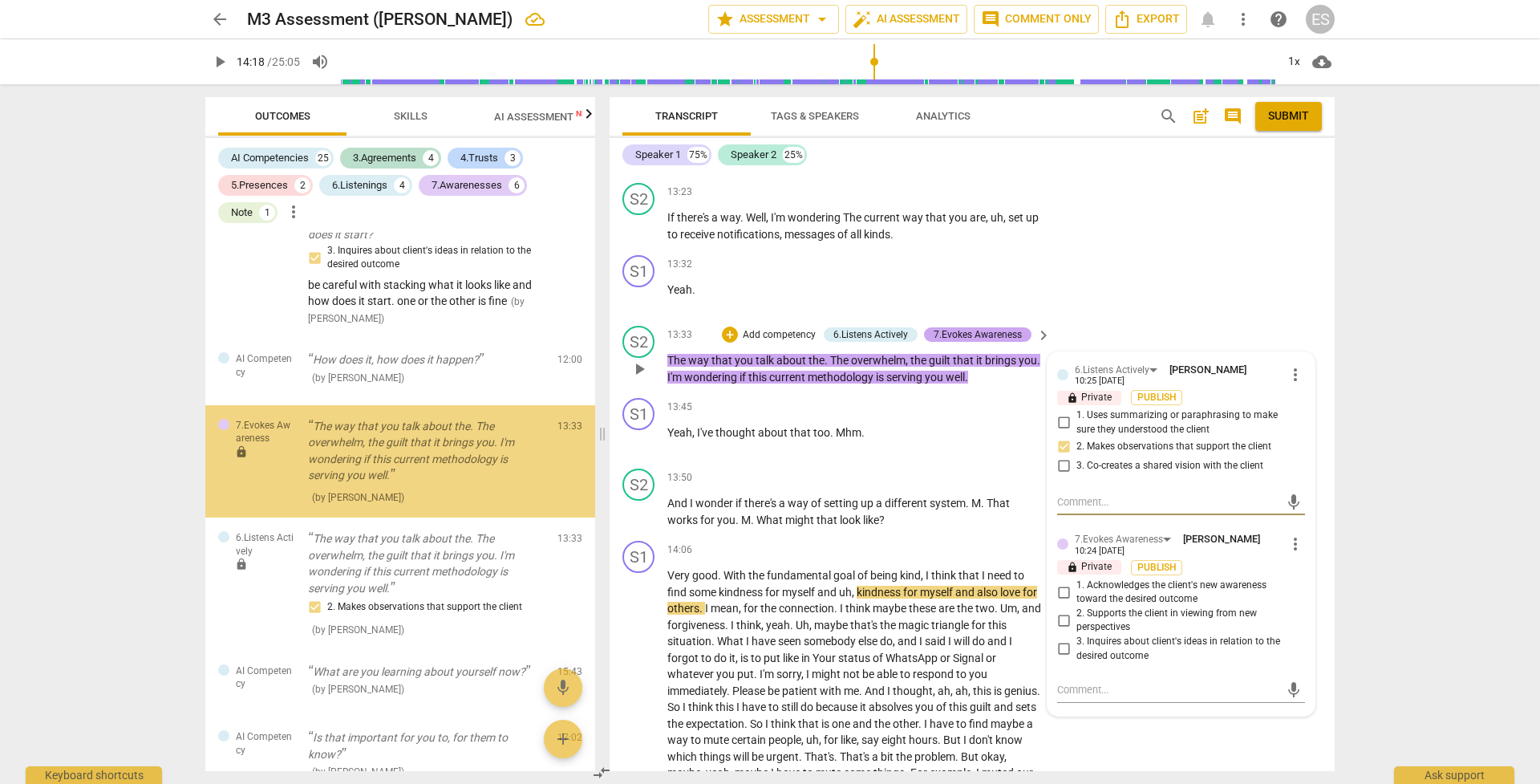
scroll to position [3550, 0]
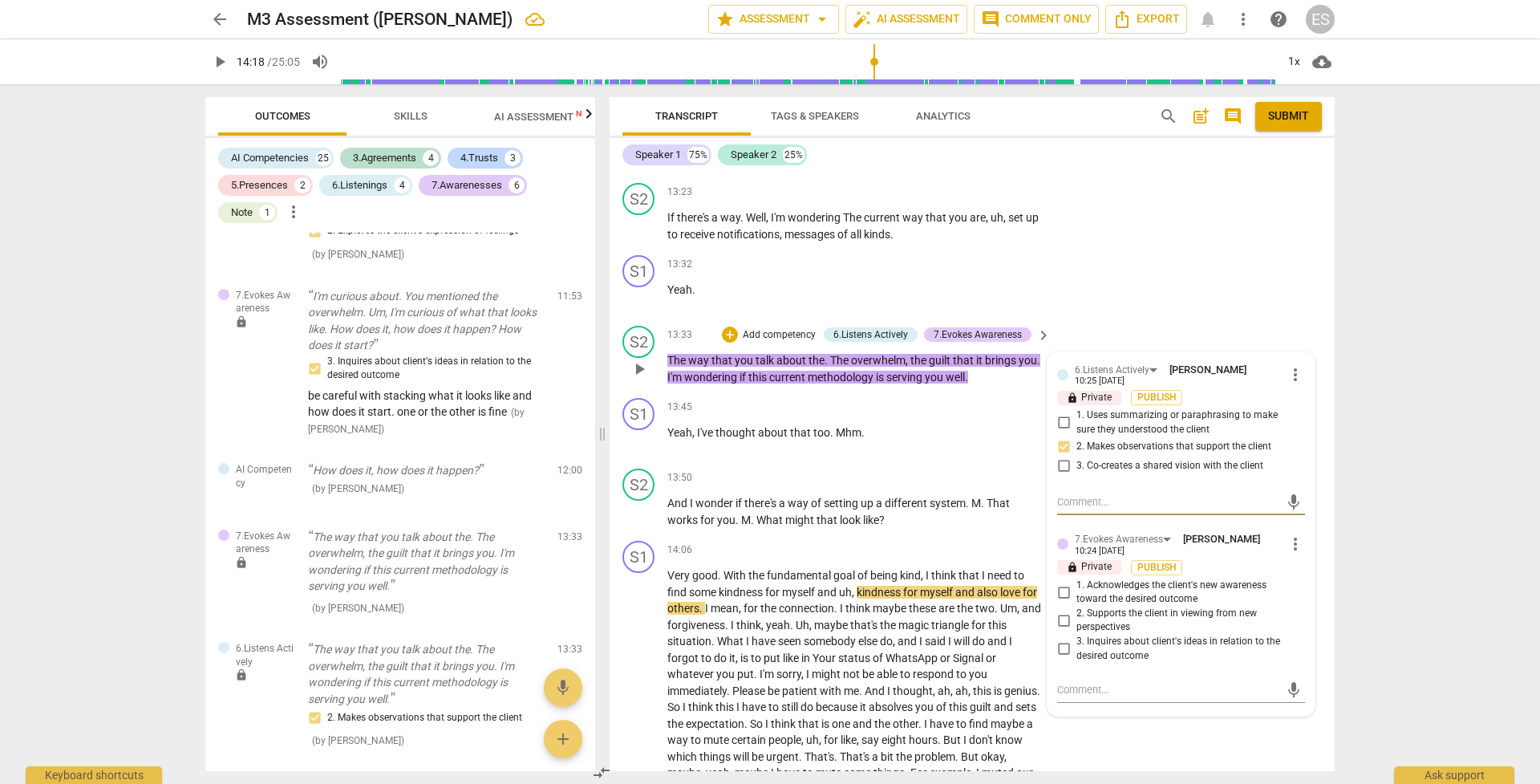
click at [1061, 534] on span "more_vert" at bounding box center [1296, 544] width 19 height 19
click at [1061, 539] on li "Delete" at bounding box center [1308, 536] width 55 height 31
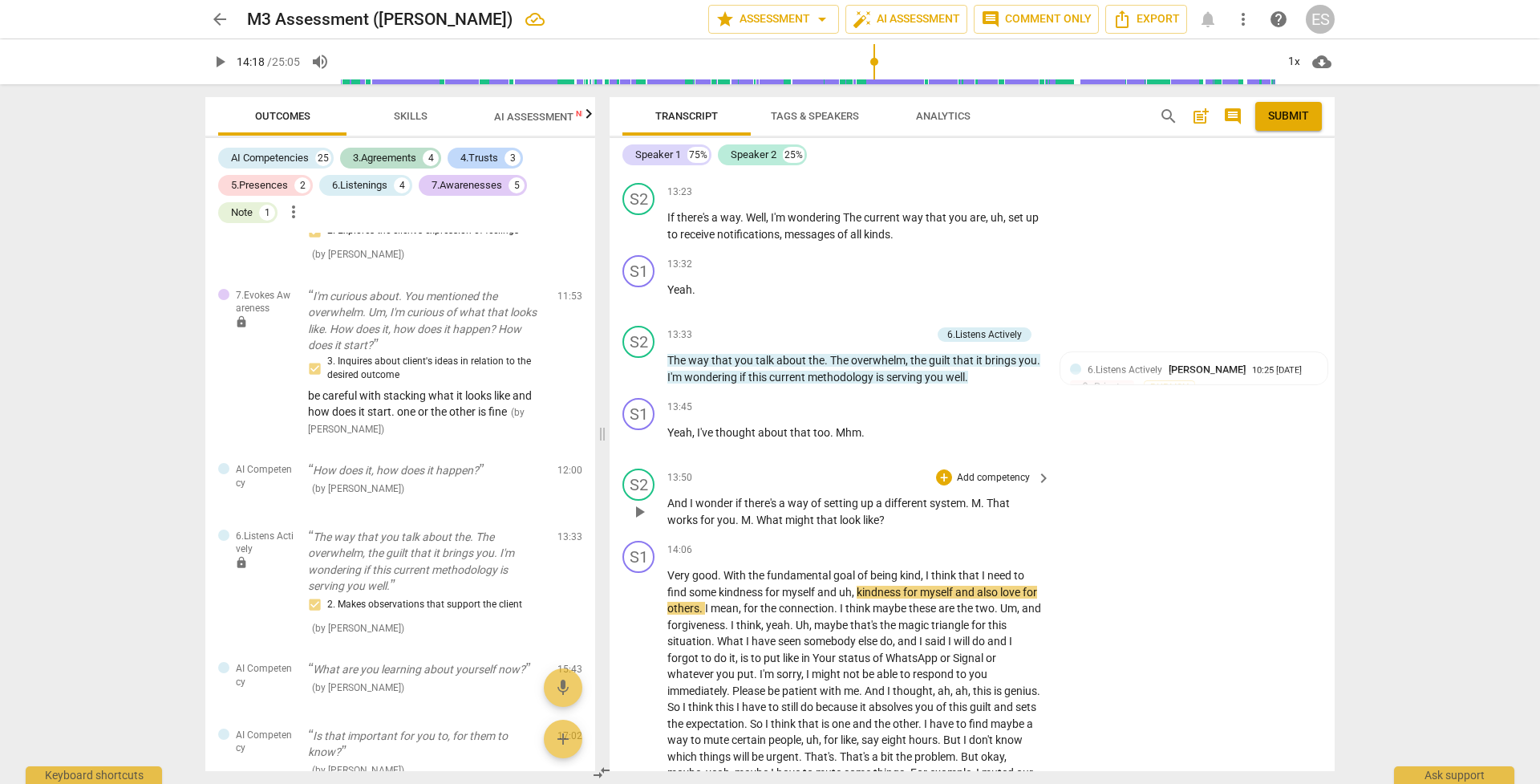
click at [975, 471] on p "Add competency" at bounding box center [994, 478] width 76 height 15
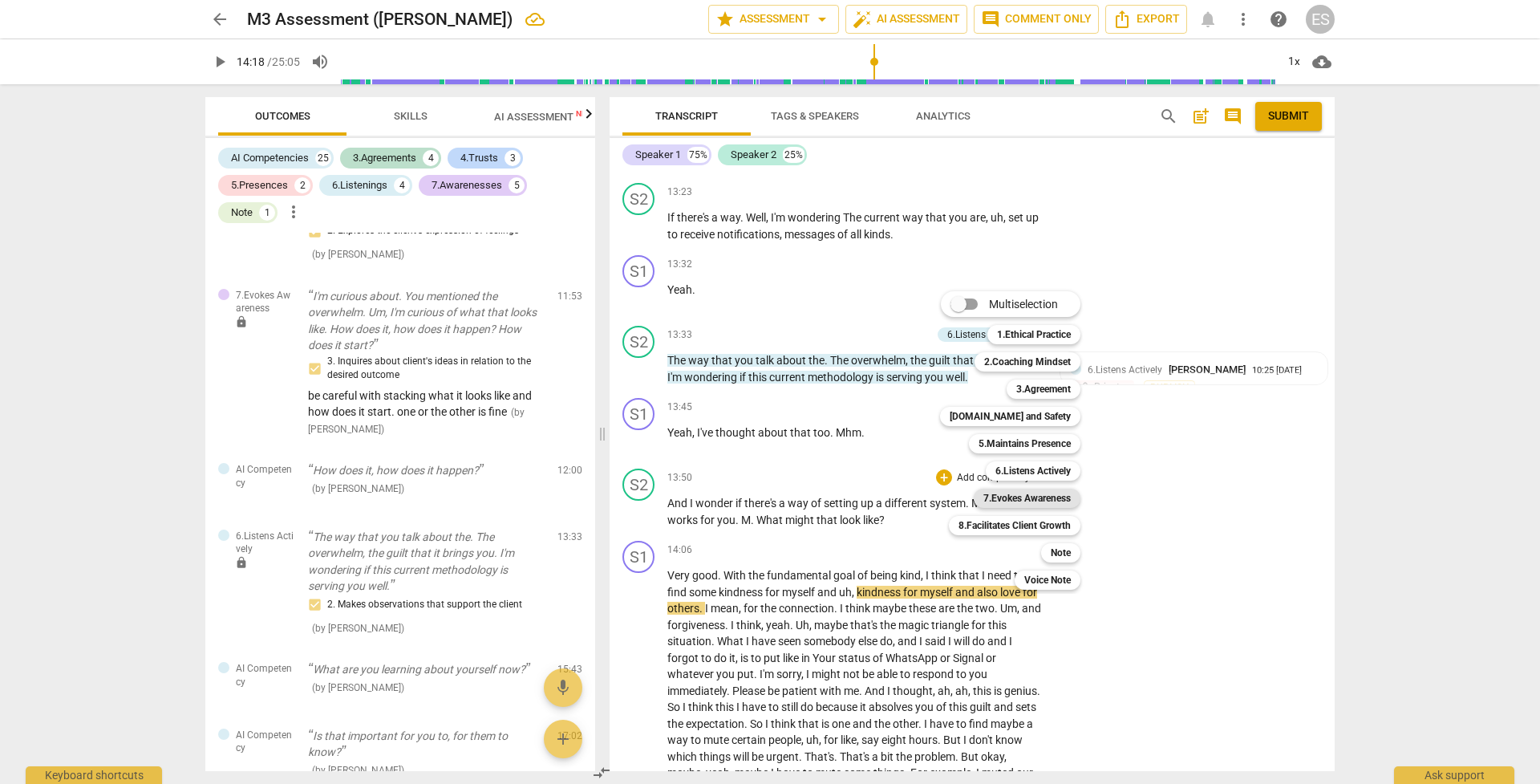
click at [1045, 500] on b "7.Evokes Awareness" at bounding box center [1027, 498] width 87 height 19
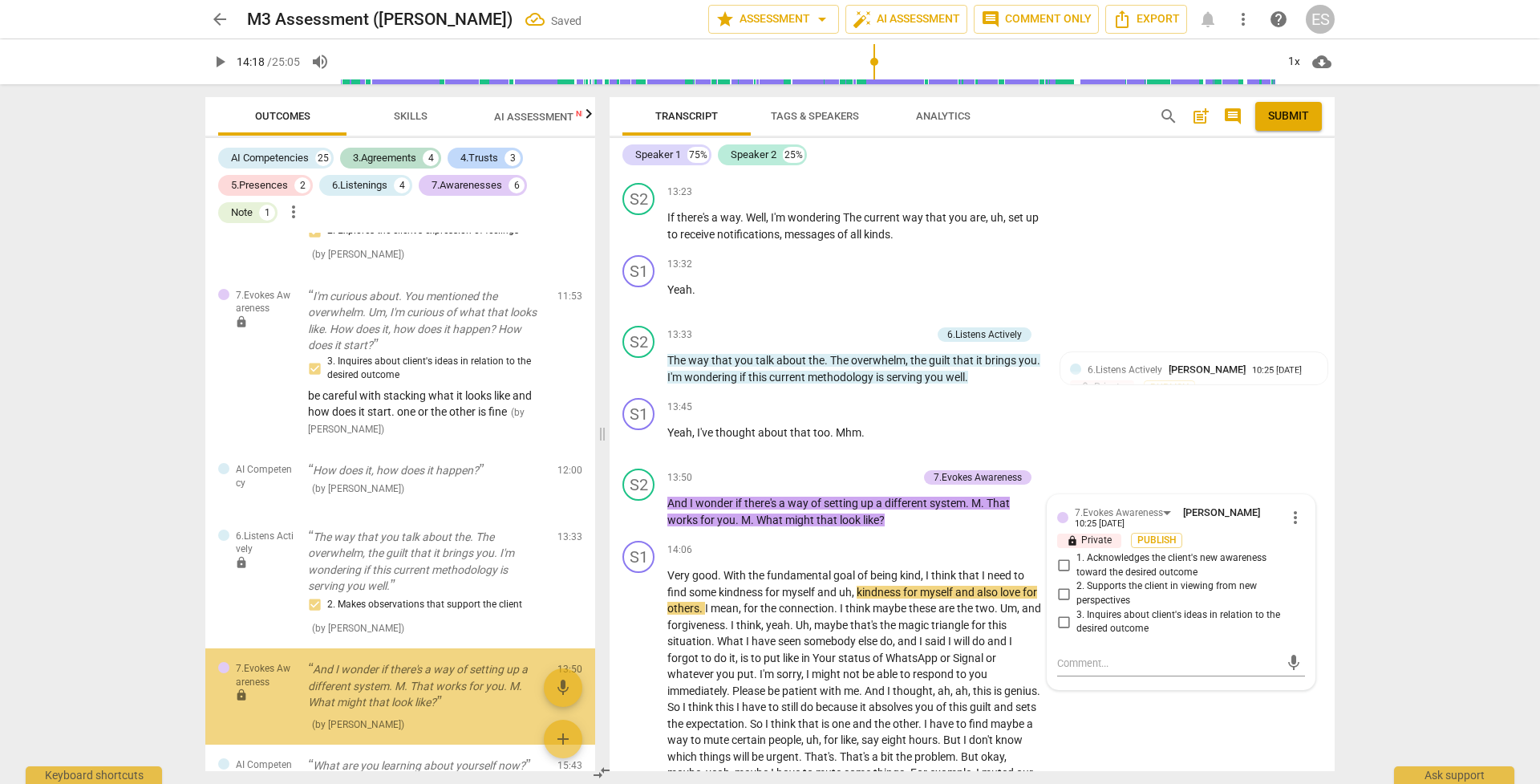
scroll to position [3672, 0]
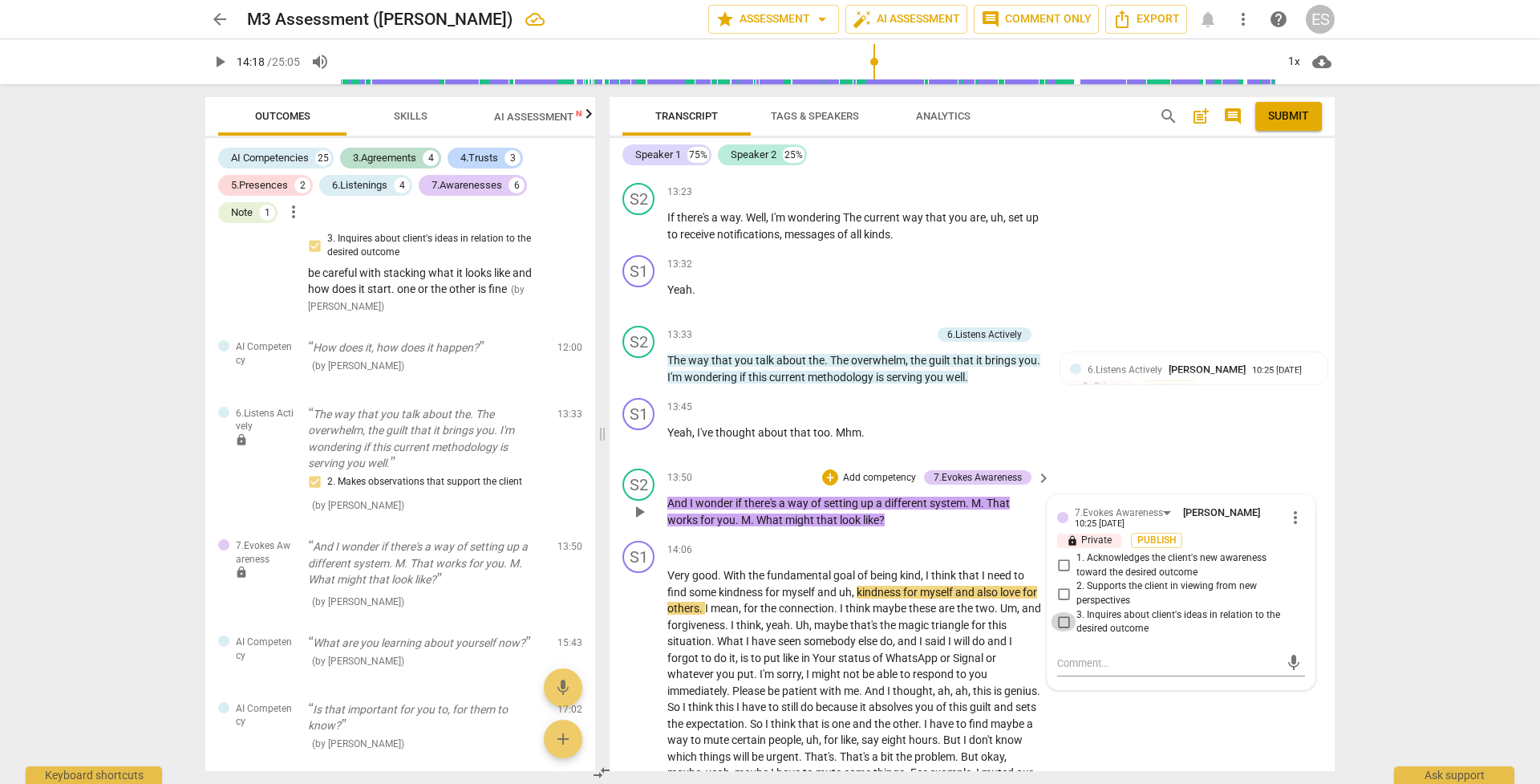
click at [1061, 553] on input "3. Inquires about client's ideas in relation to the desired outcome" at bounding box center [1064, 621] width 26 height 19
click at [859, 553] on span "me" at bounding box center [851, 691] width 15 height 13
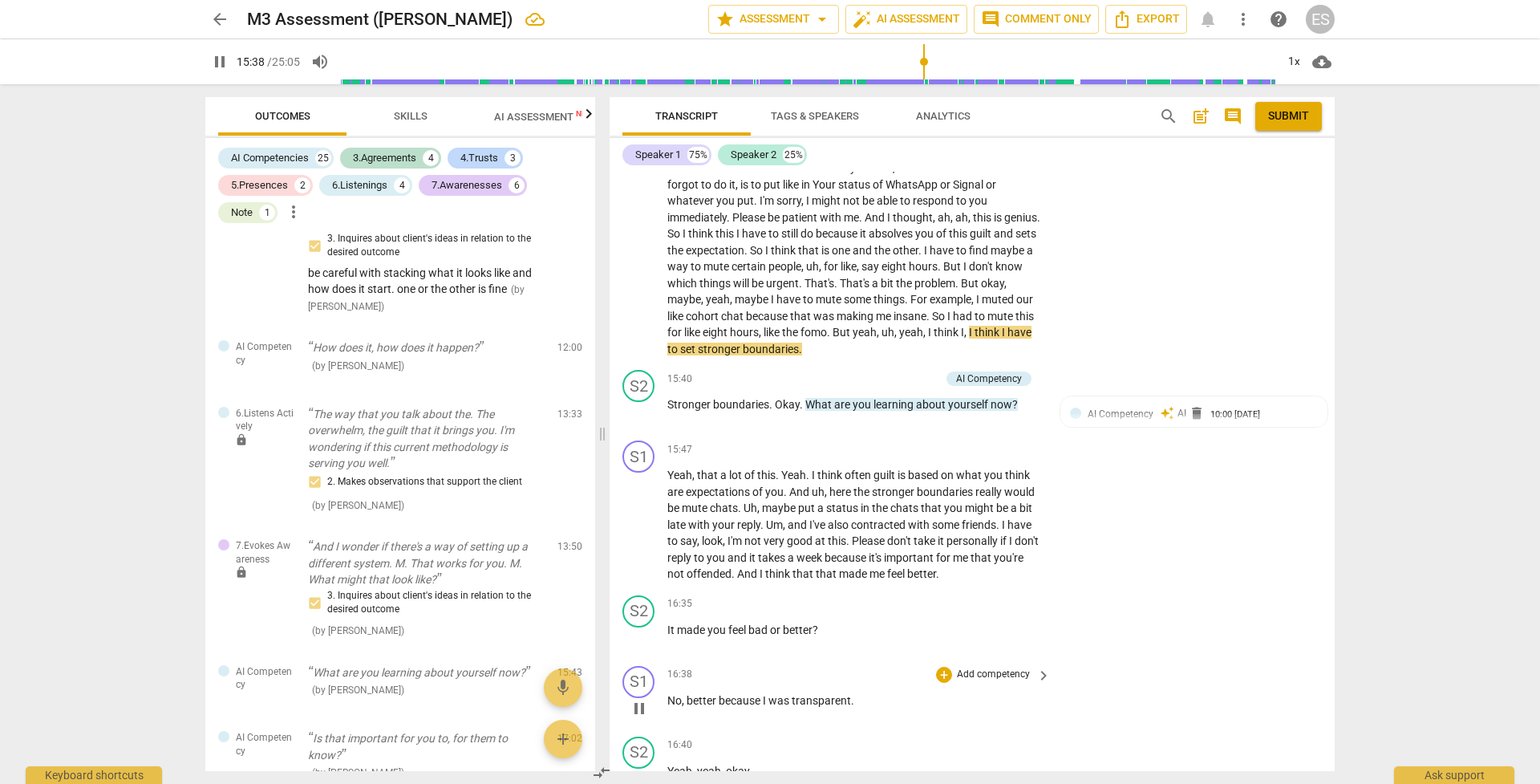
scroll to position [5429, 0]
click at [880, 371] on p "Add competency" at bounding box center [902, 379] width 76 height 15
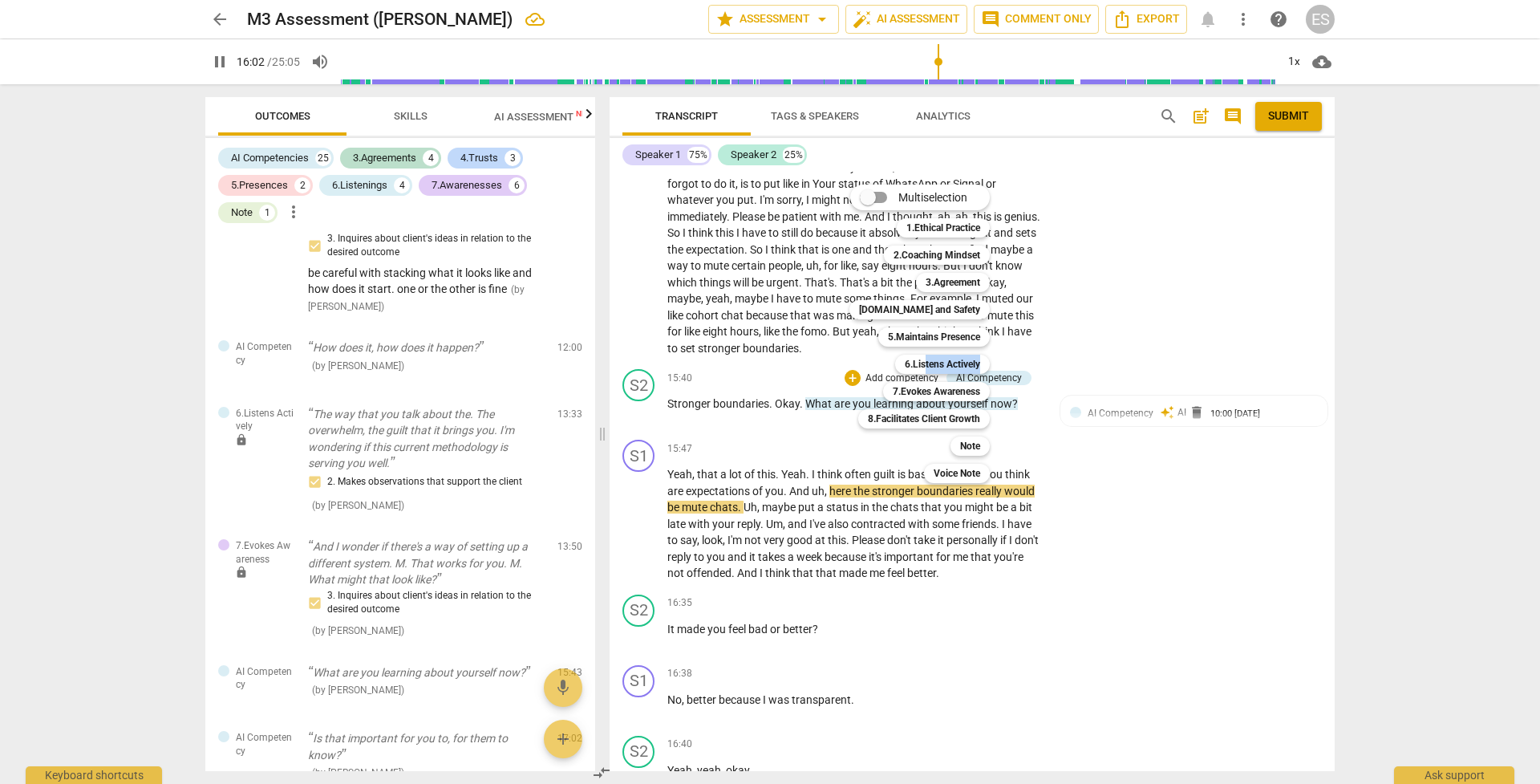
drag, startPoint x: 923, startPoint y: 363, endPoint x: 914, endPoint y: 375, distance: 15.0
click at [914, 375] on div "6.Listens Actively 6" at bounding box center [951, 364] width 125 height 28
click at [922, 390] on b "7.Evokes Awareness" at bounding box center [936, 392] width 87 height 19
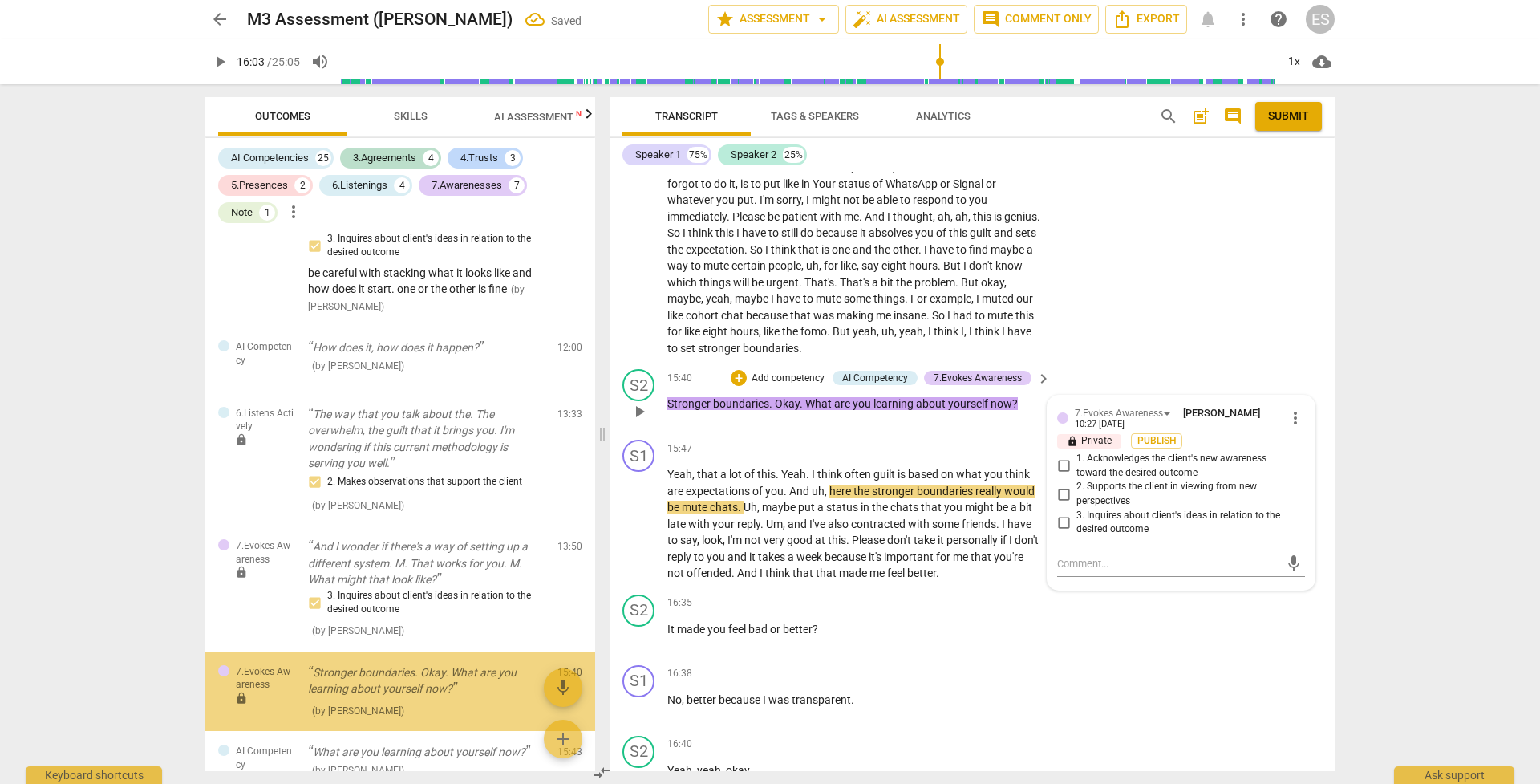
scroll to position [3787, 0]
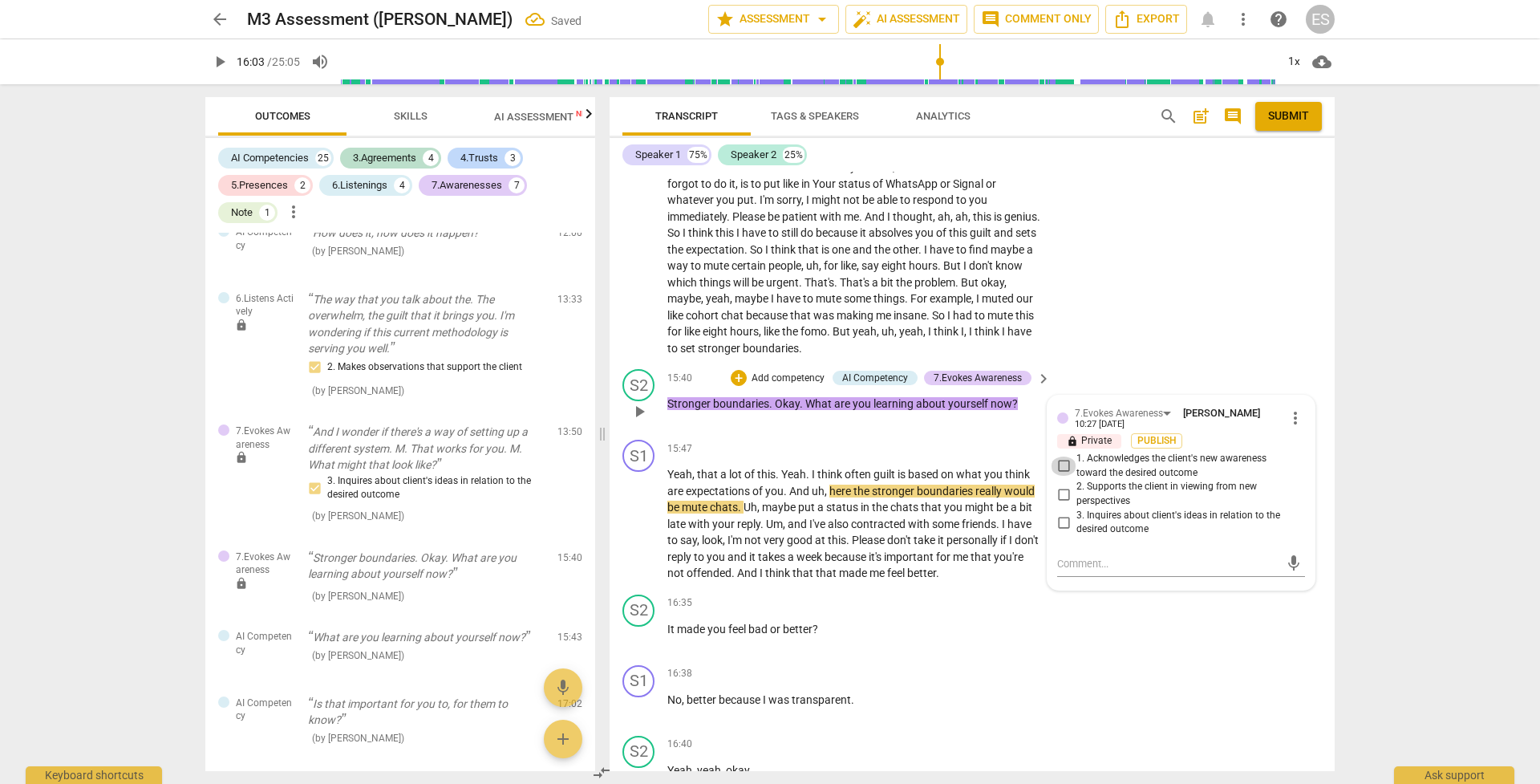
click at [1060, 456] on input "1. Acknowledges the client's new awareness toward the desired outcome" at bounding box center [1064, 466] width 26 height 19
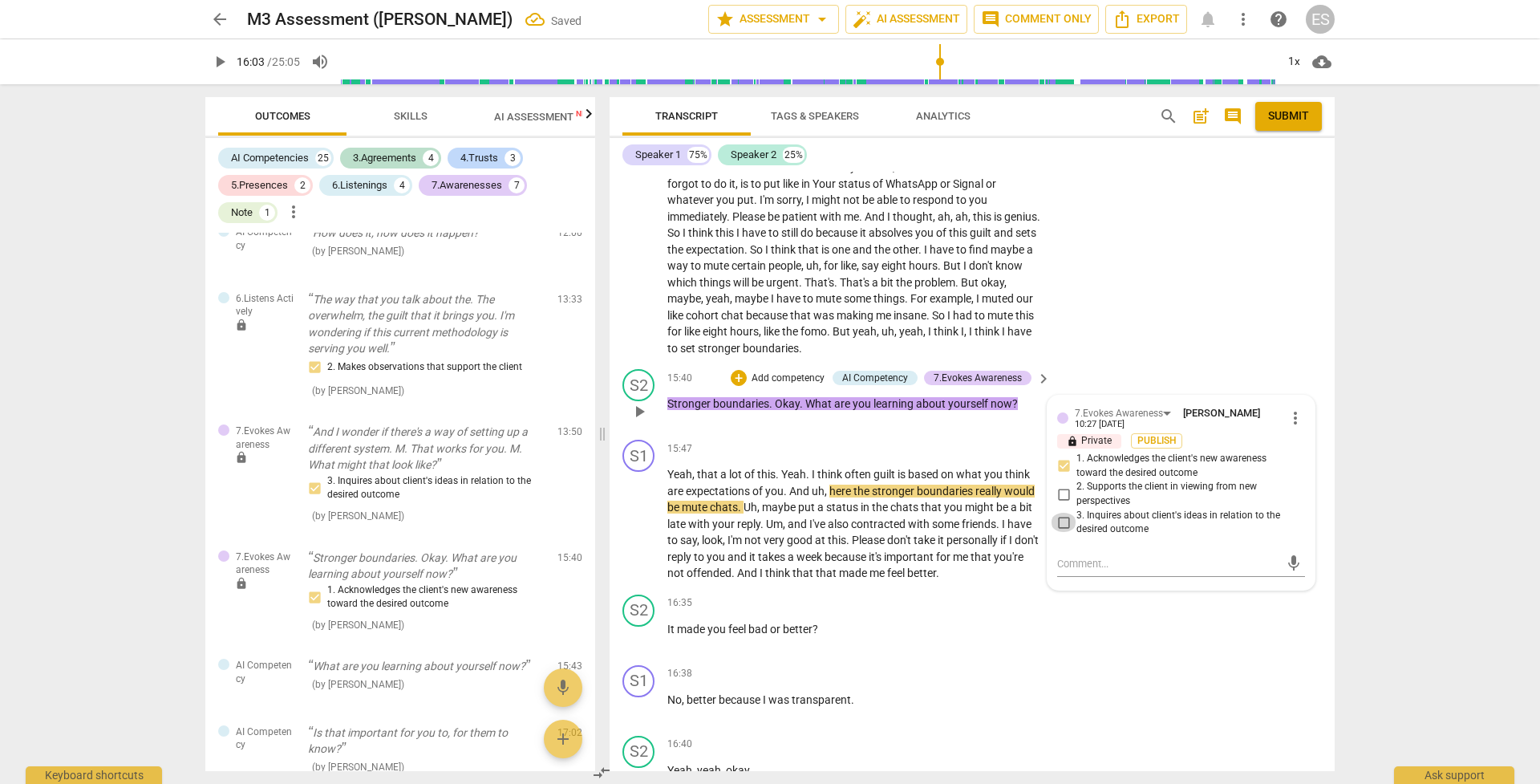
click at [1061, 512] on input "3. Inquires about client's ideas in relation to the desired outcome" at bounding box center [1064, 522] width 26 height 19
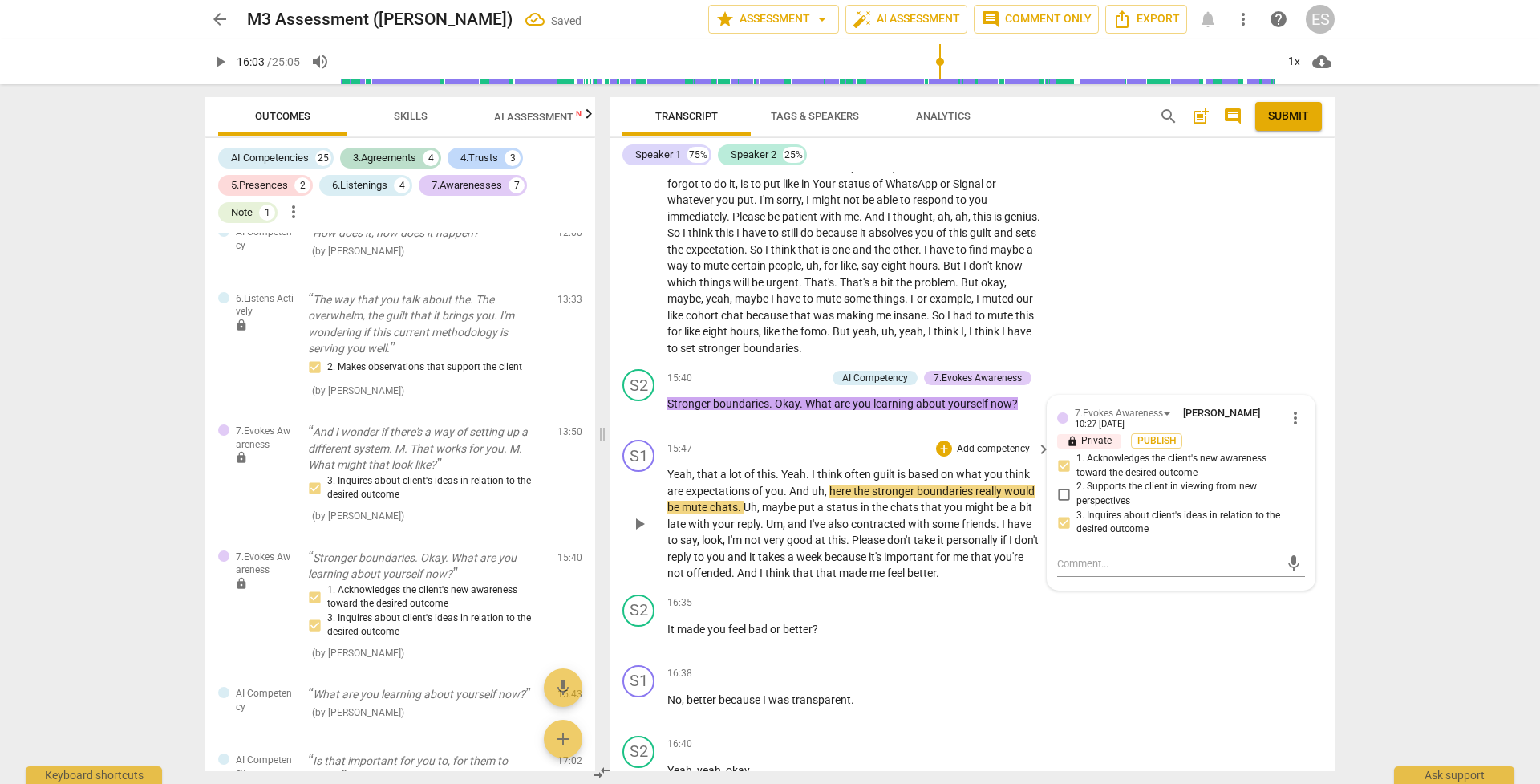
click at [936, 550] on span "important" at bounding box center [910, 557] width 52 height 13
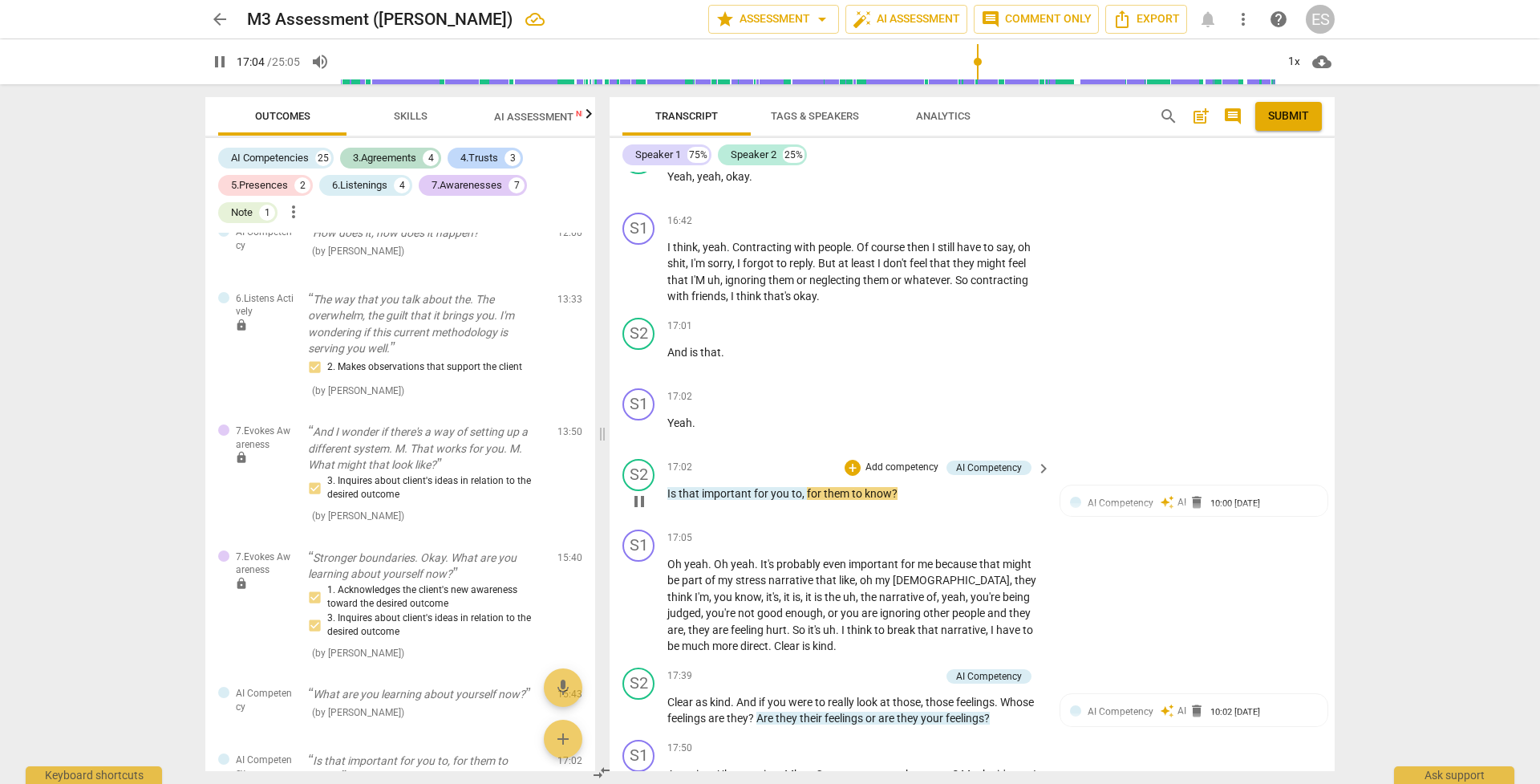
scroll to position [6033, 0]
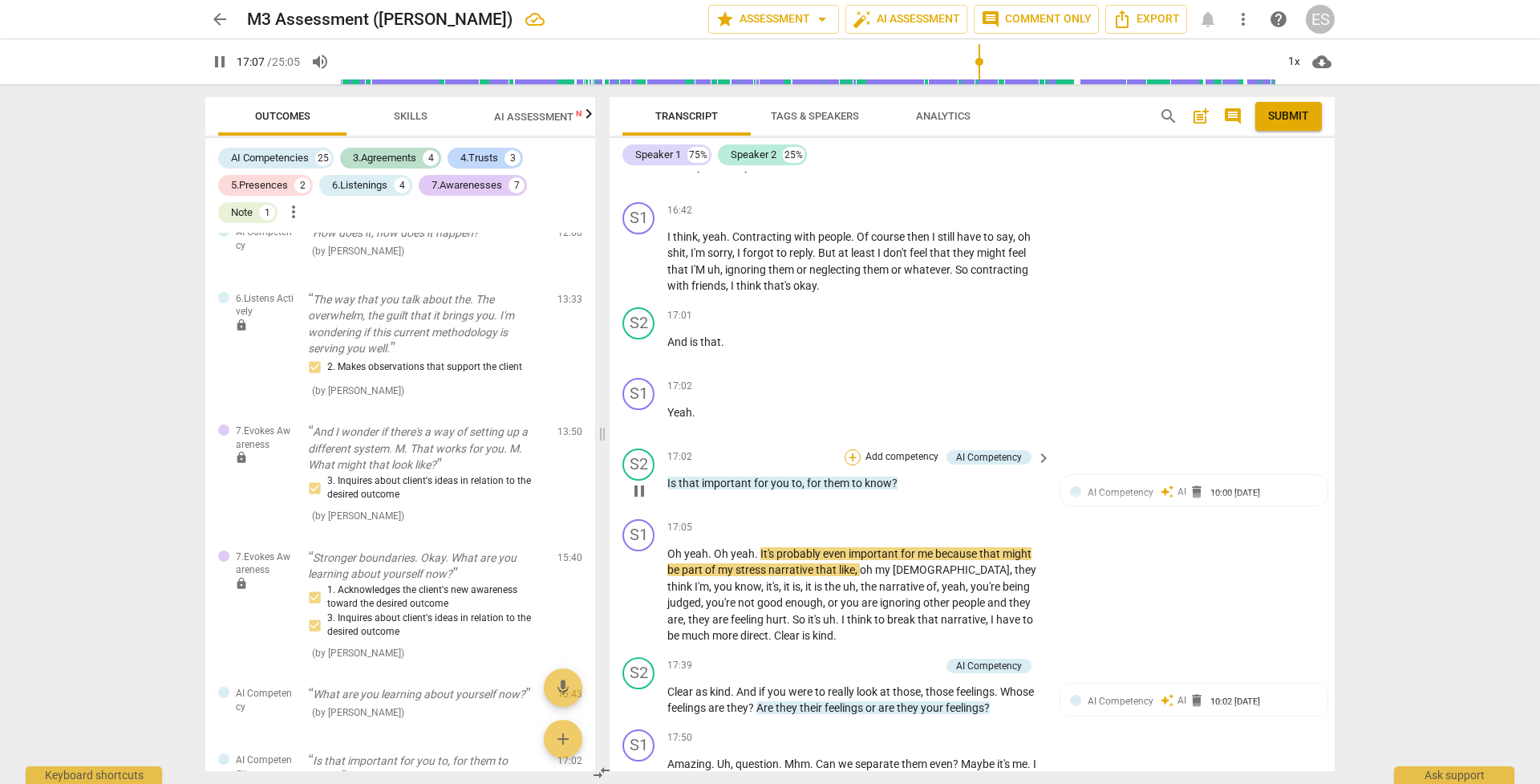
click at [857, 449] on div "+" at bounding box center [853, 457] width 16 height 16
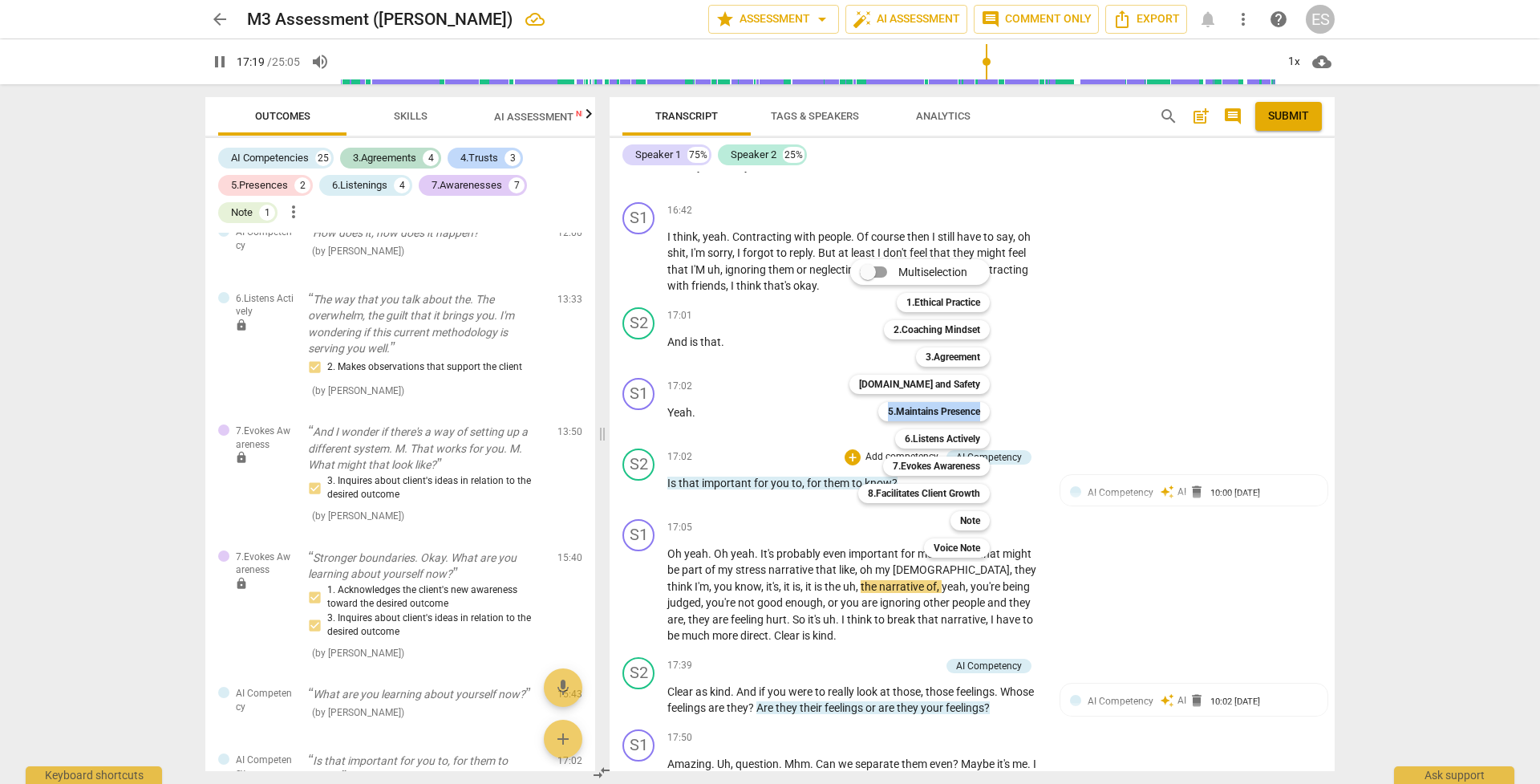
drag, startPoint x: 857, startPoint y: 412, endPoint x: 848, endPoint y: 433, distance: 22.8
click at [848, 433] on div "Multiselection m 1.Ethical Practice 1 2.Coaching Mindset 2 3.Agreement 3 [DOMAI…" at bounding box center [931, 408] width 177 height 307
click at [721, 309] on div at bounding box center [770, 392] width 1540 height 784
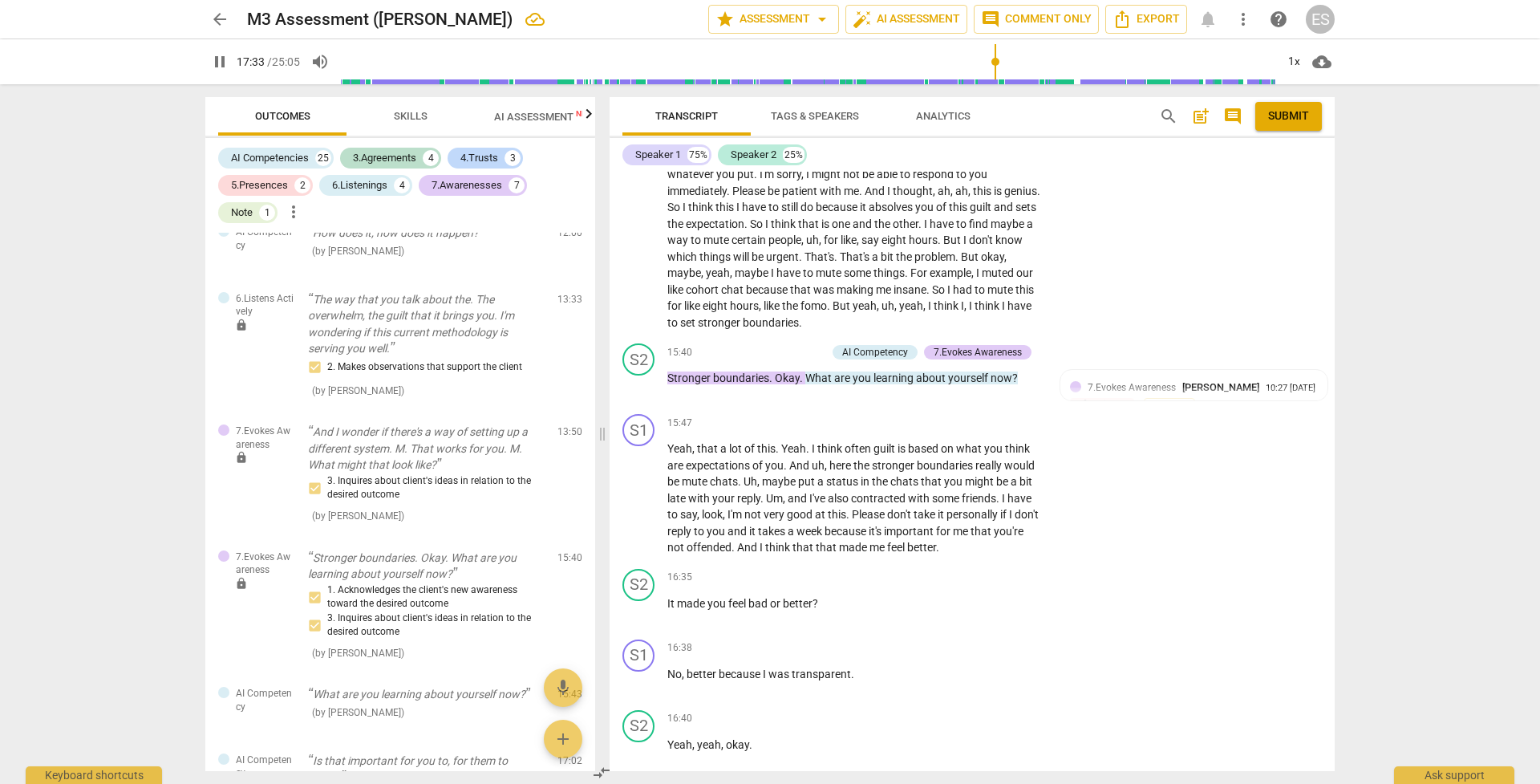
scroll to position [5439, 0]
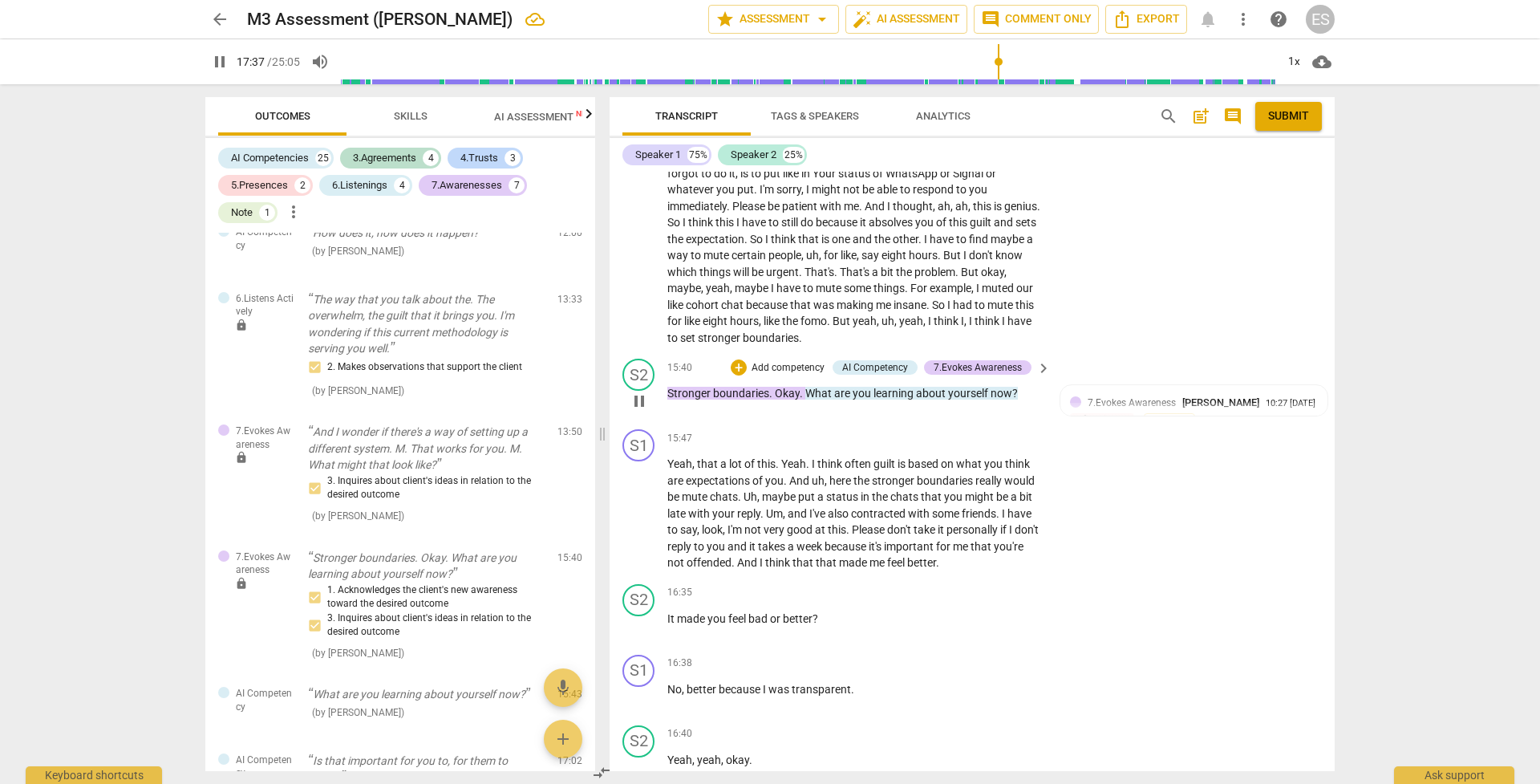
click at [766, 361] on p "Add competency" at bounding box center [788, 368] width 76 height 15
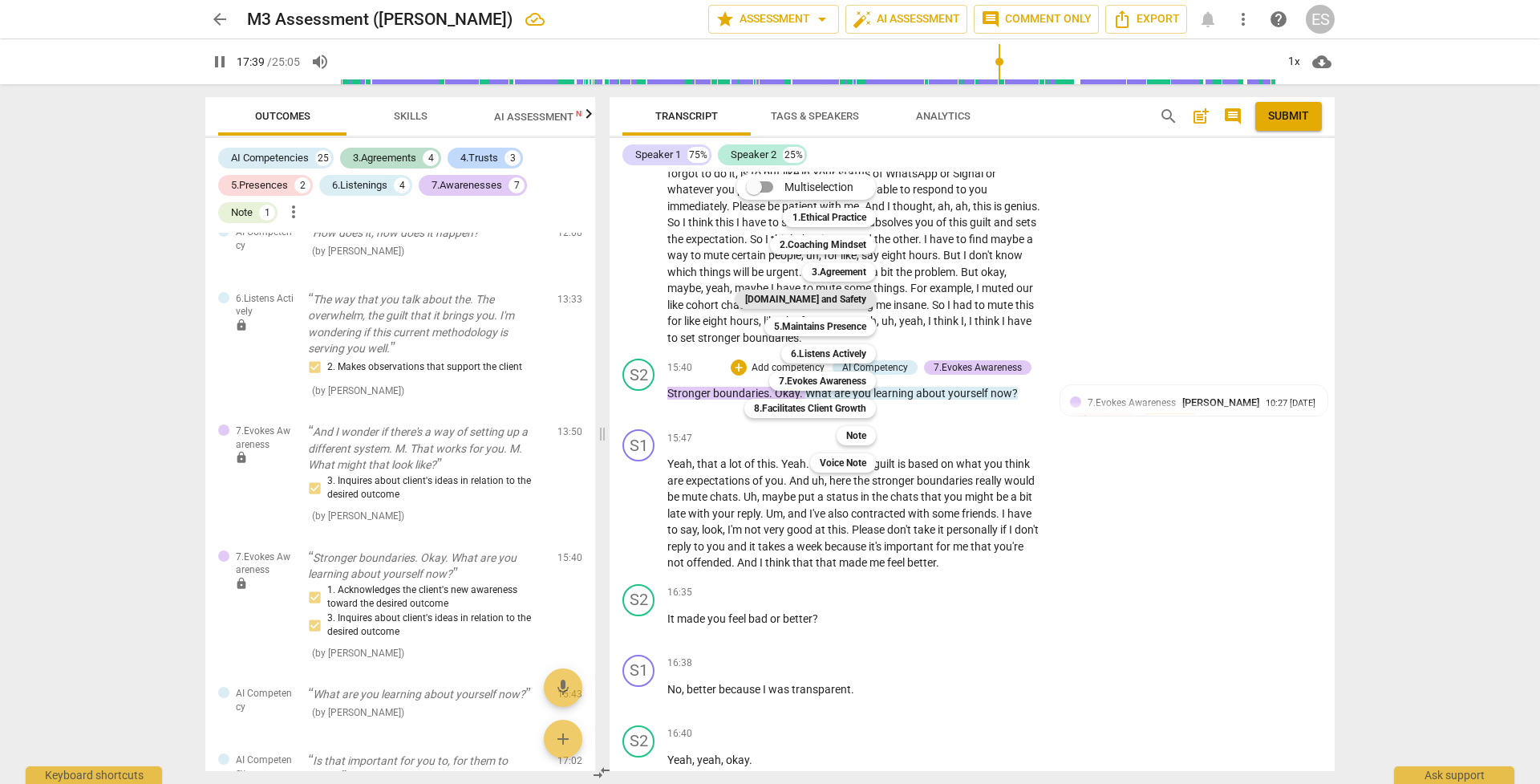
click at [819, 299] on b "[DOMAIN_NAME] and Safety" at bounding box center [806, 299] width 121 height 19
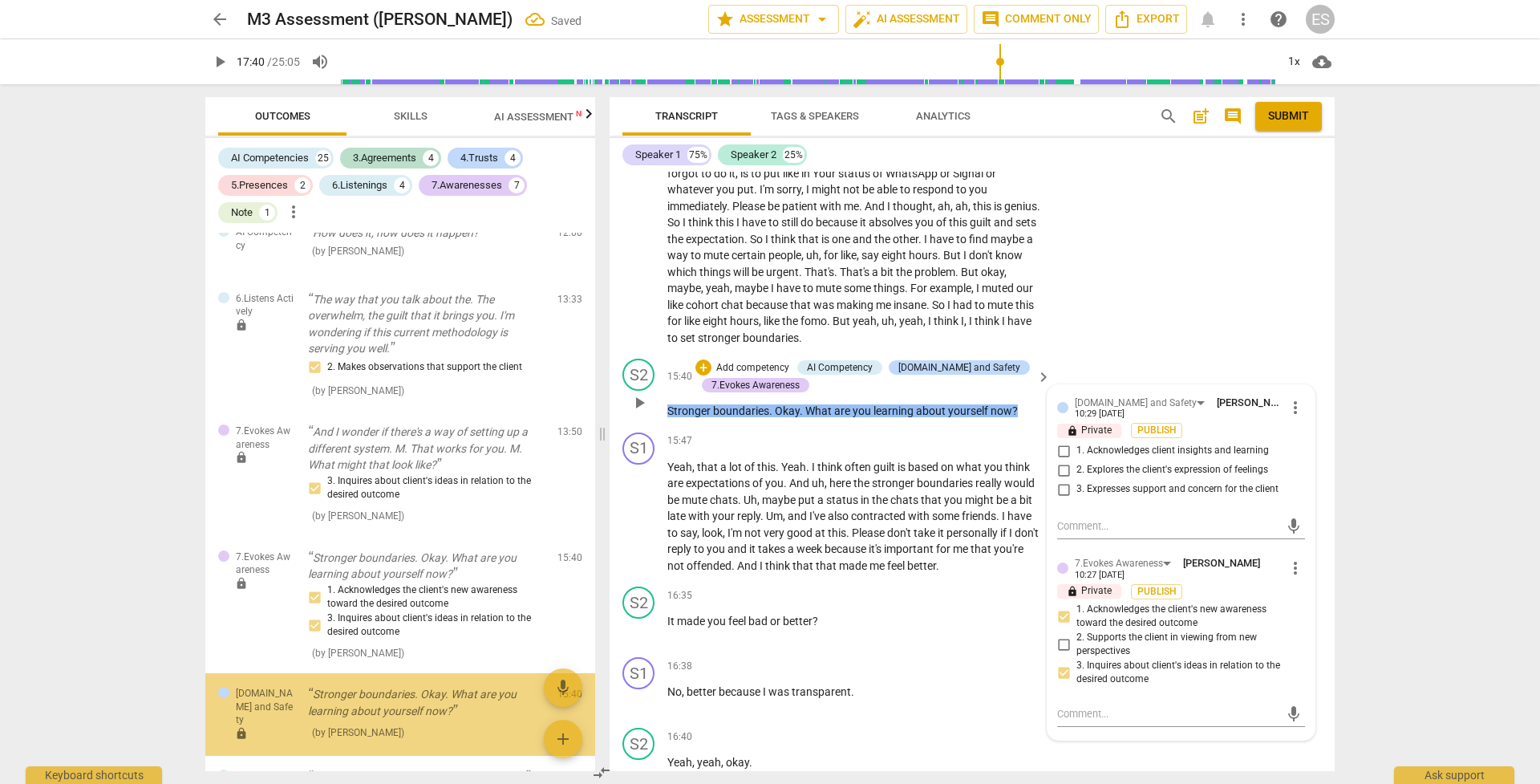
scroll to position [3922, 0]
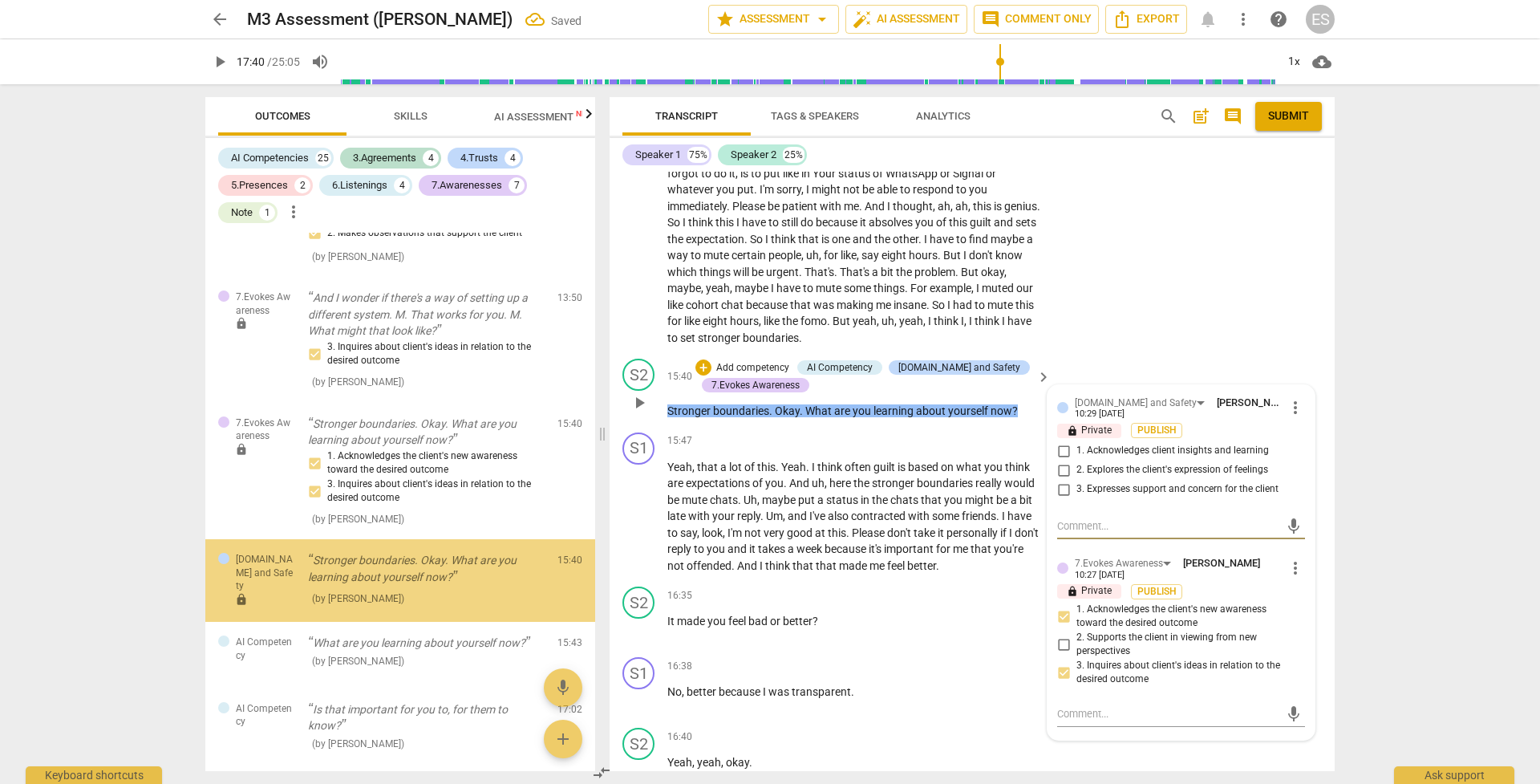
click at [1061, 441] on input "1. Acknowledges client insights and learning" at bounding box center [1064, 451] width 26 height 19
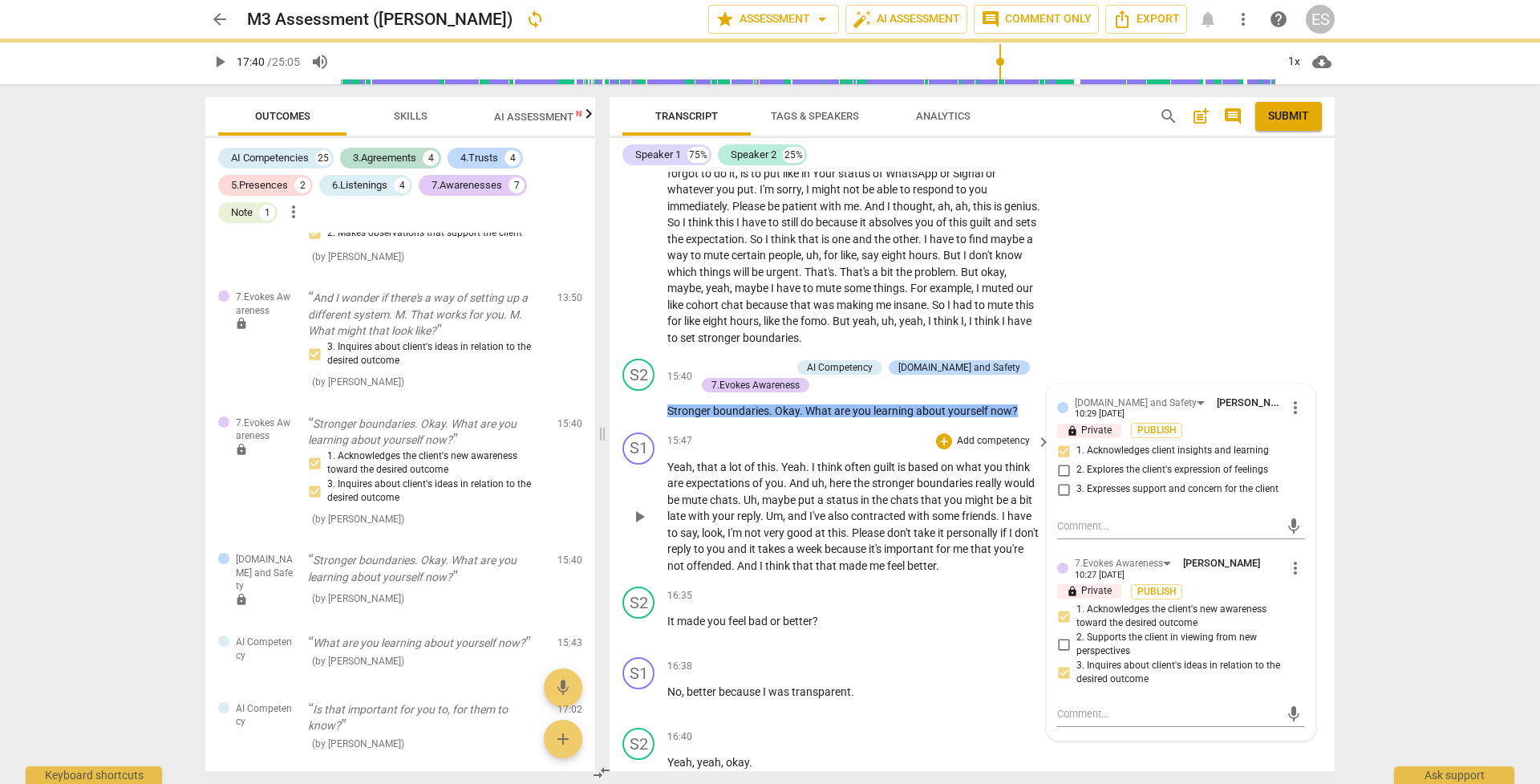
click at [872, 526] on span "Please" at bounding box center [870, 532] width 36 height 13
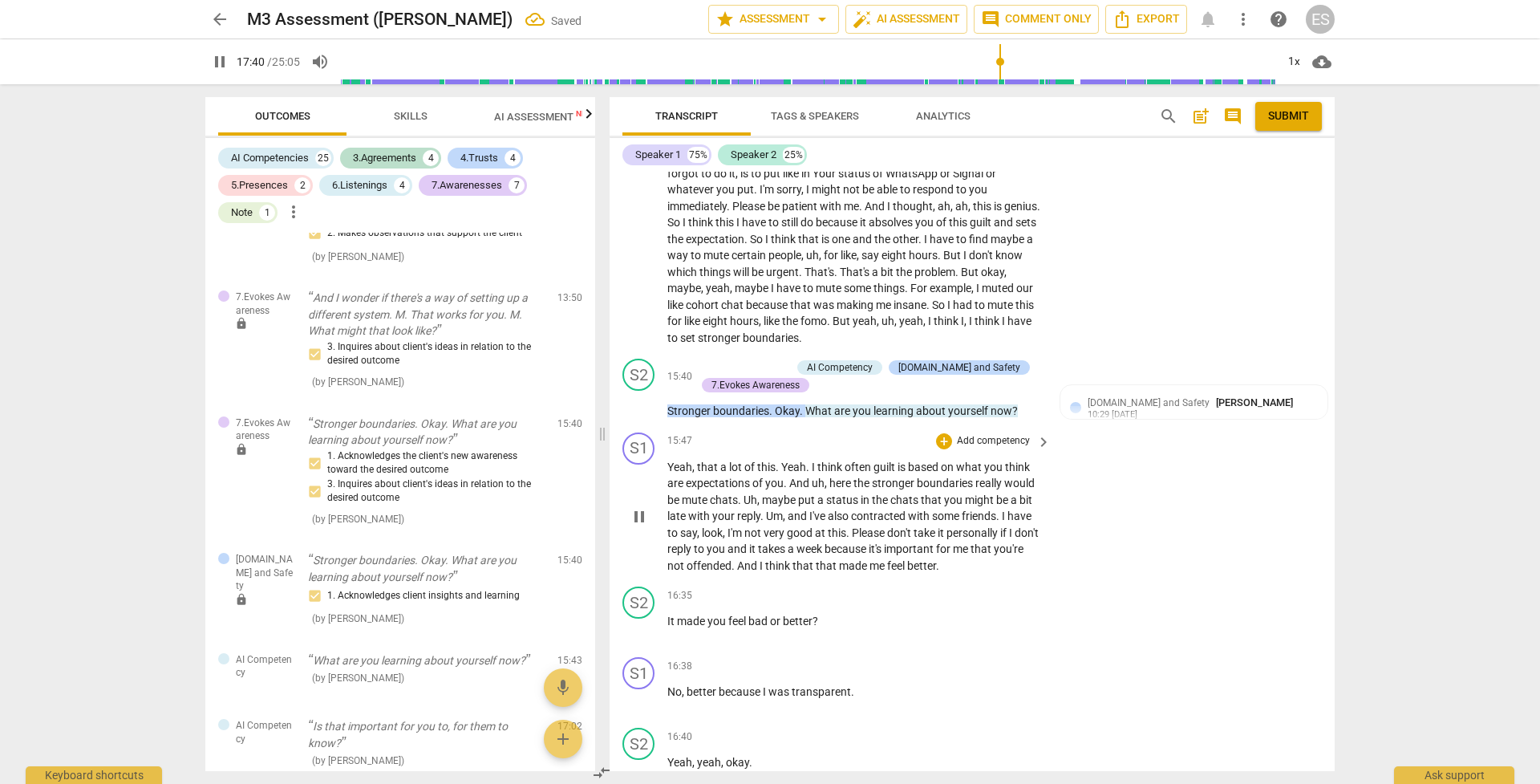
scroll to position [5678, 0]
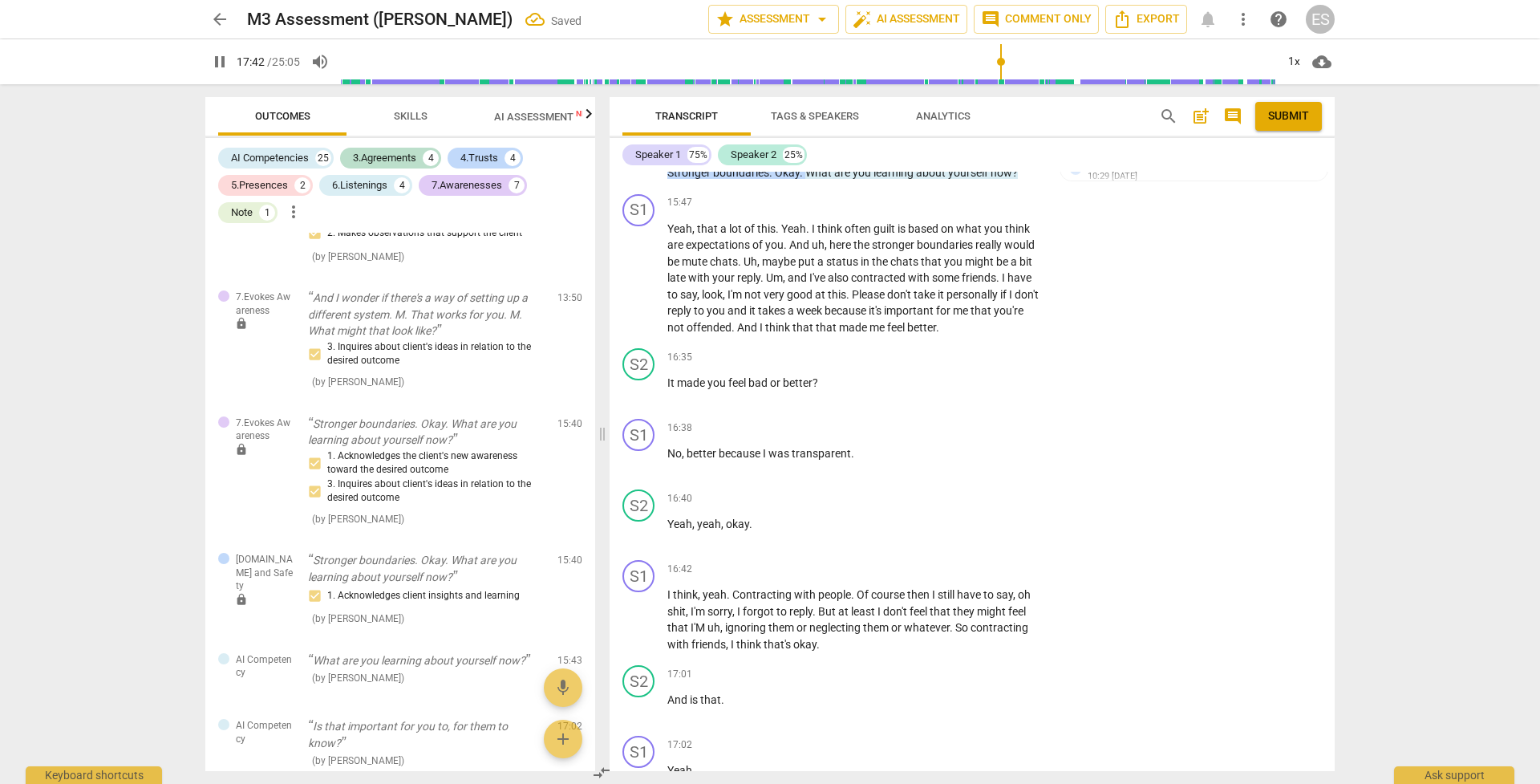
click at [220, 60] on span "pause" at bounding box center [220, 61] width 19 height 19
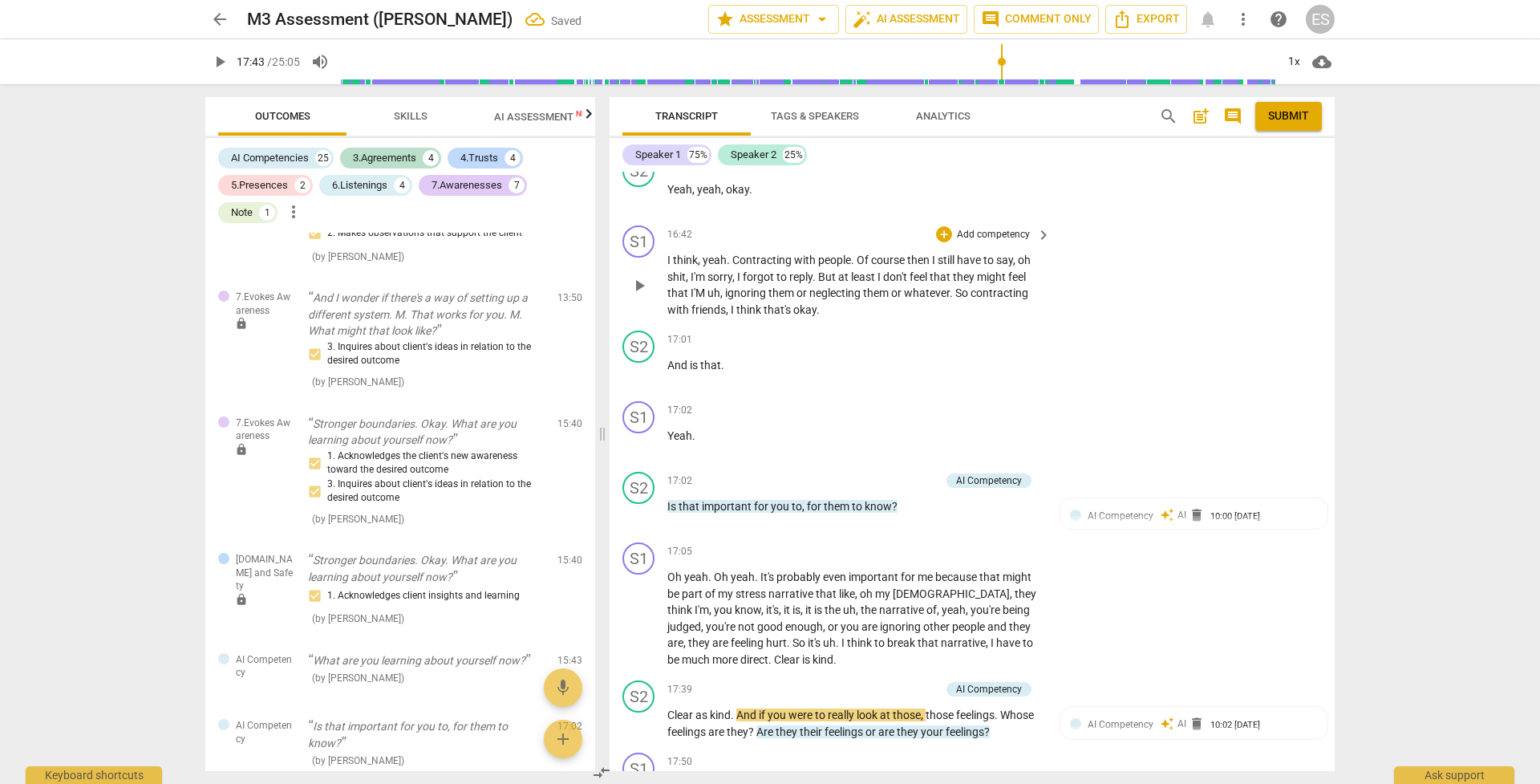
scroll to position [6024, 0]
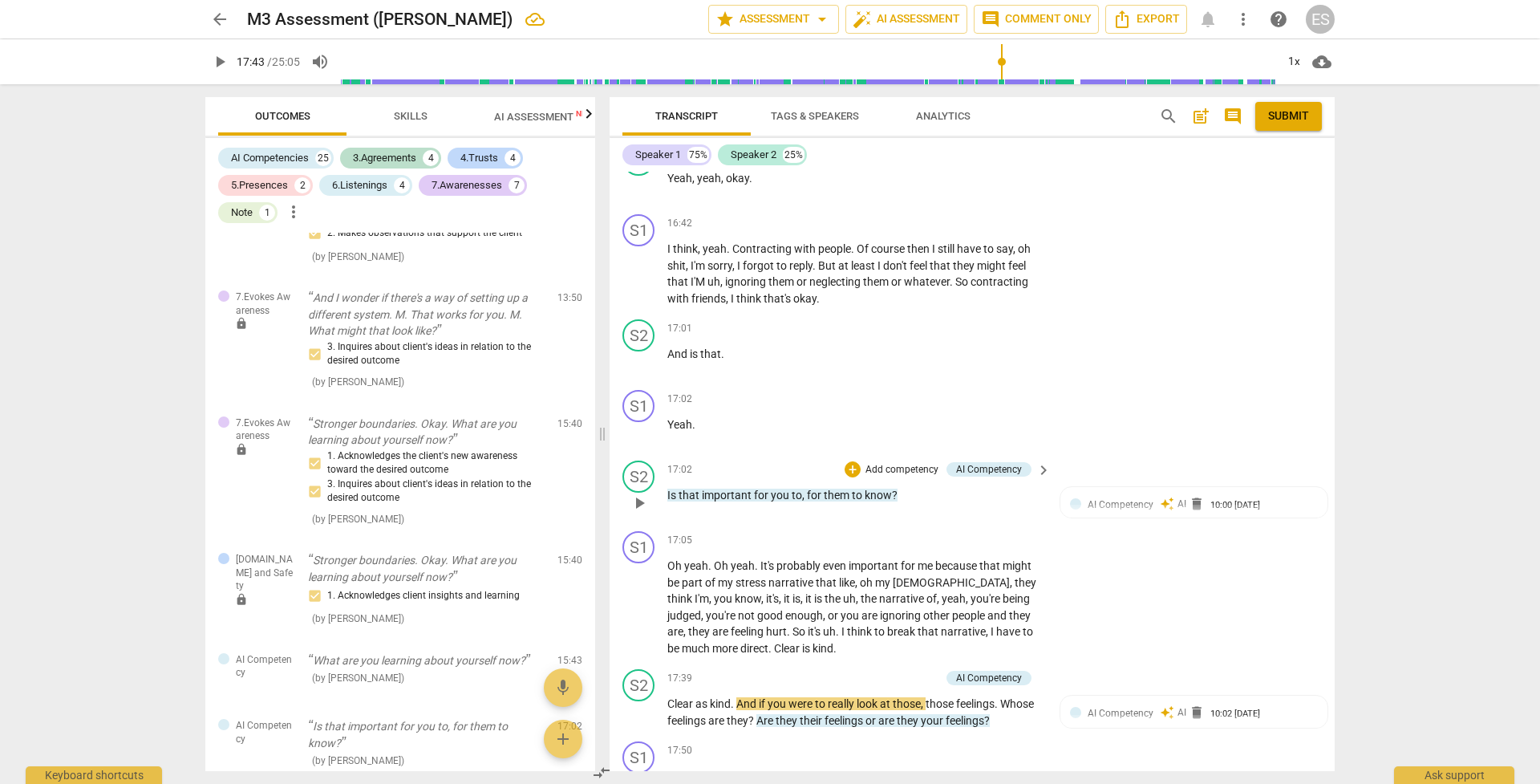
click at [881, 463] on p "Add competency" at bounding box center [902, 470] width 76 height 15
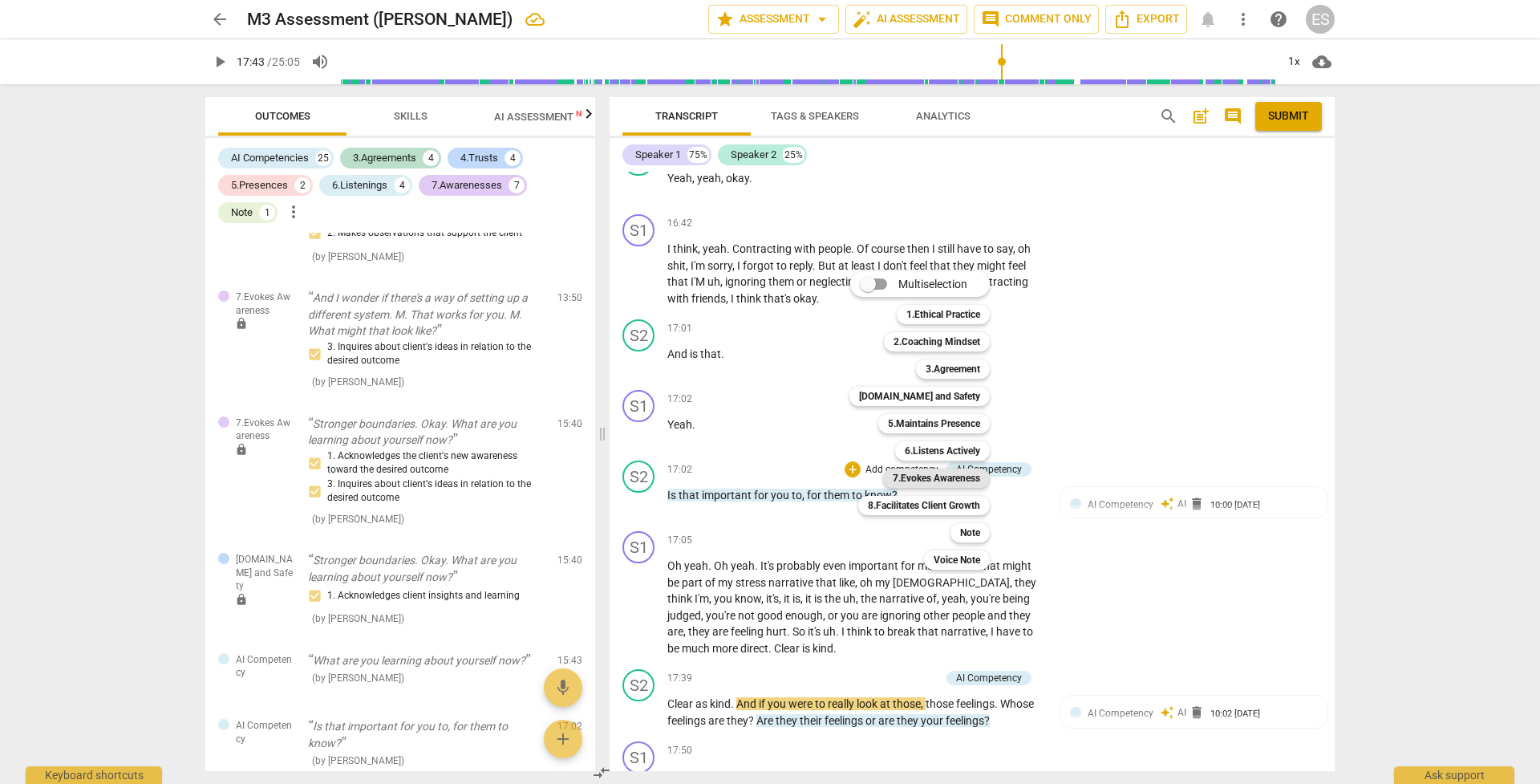
click at [926, 474] on b "7.Evokes Awareness" at bounding box center [936, 478] width 87 height 19
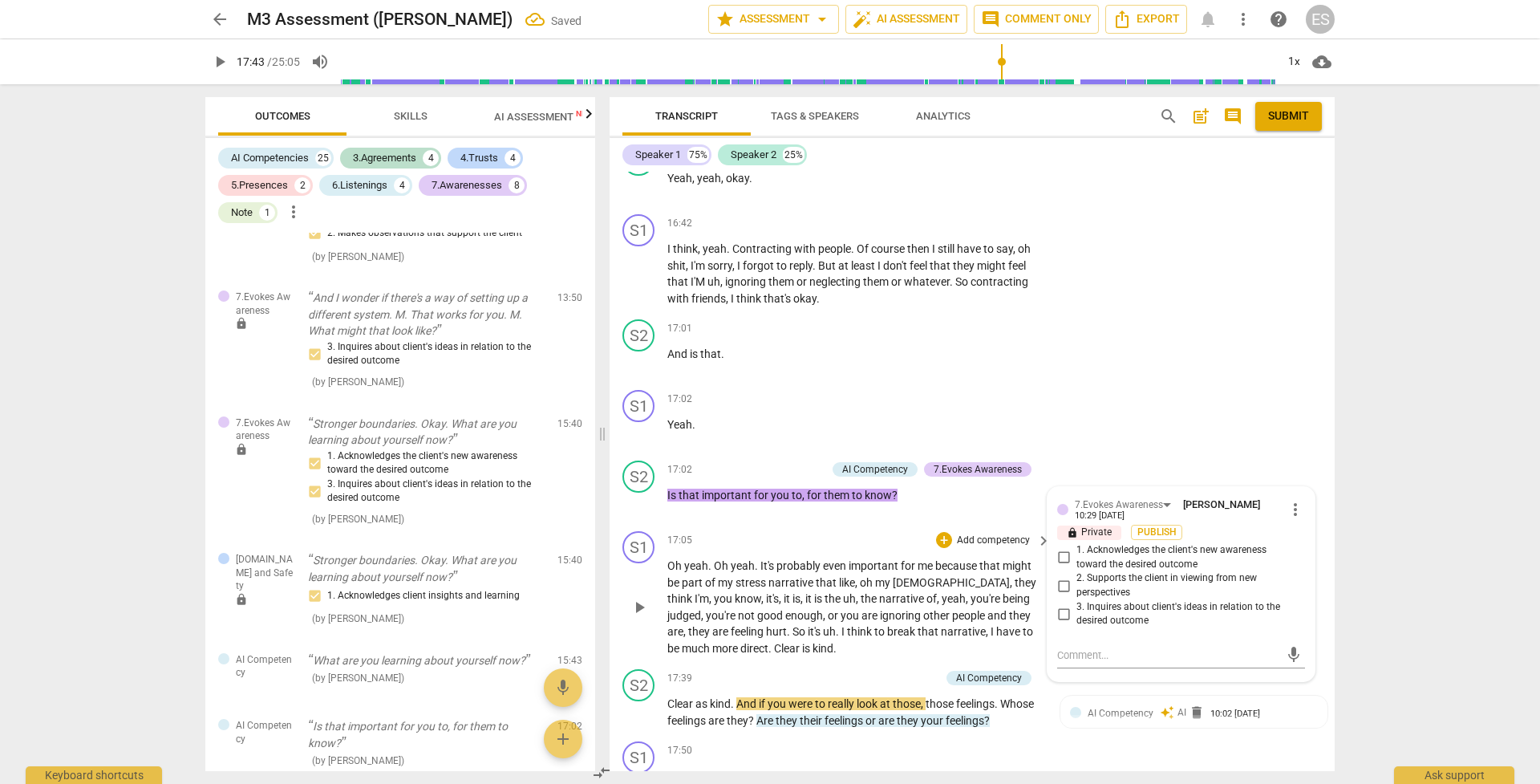
scroll to position [4159, 0]
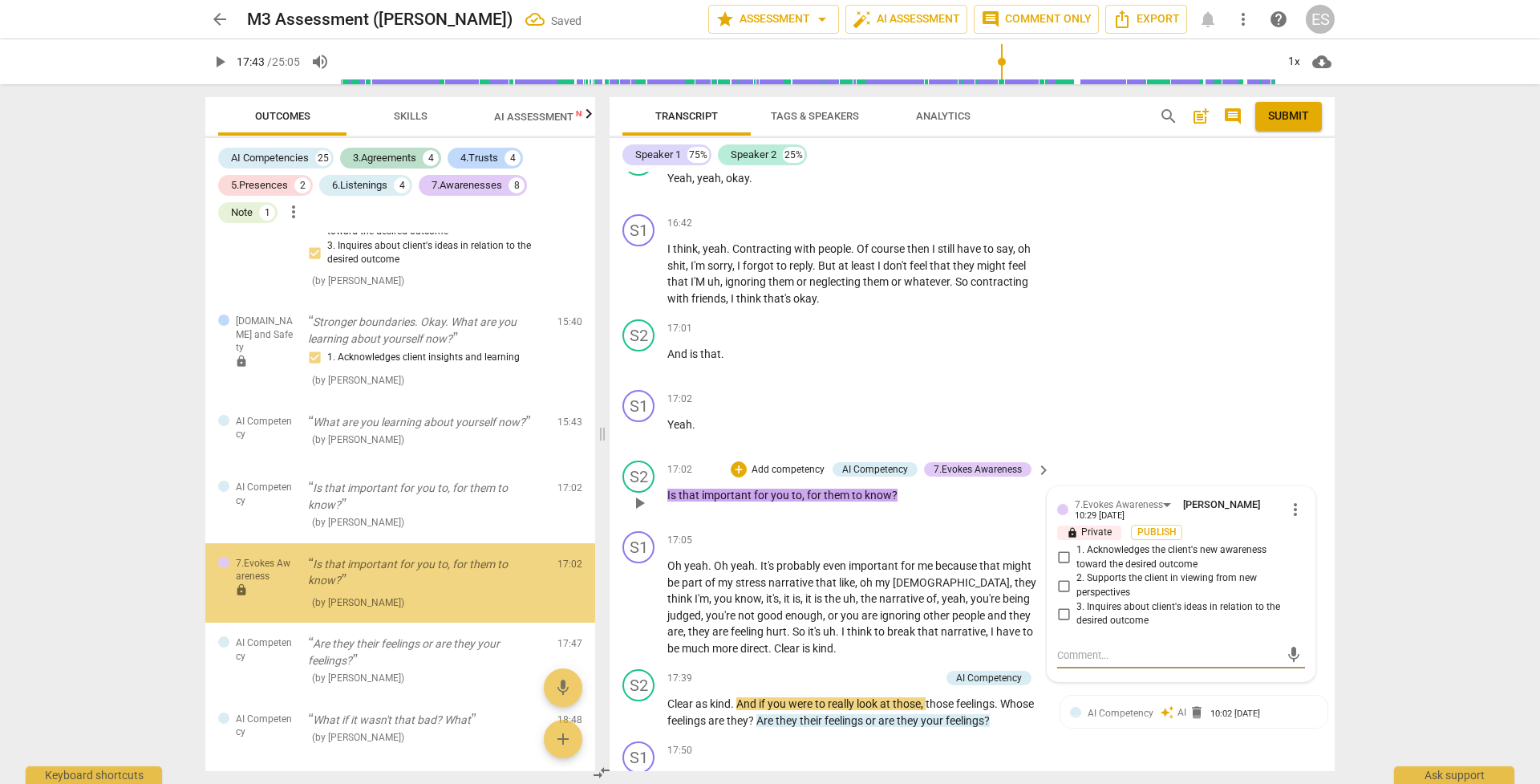
click at [1061, 553] on input "3. Inquires about client's ideas in relation to the desired outcome" at bounding box center [1064, 613] width 26 height 19
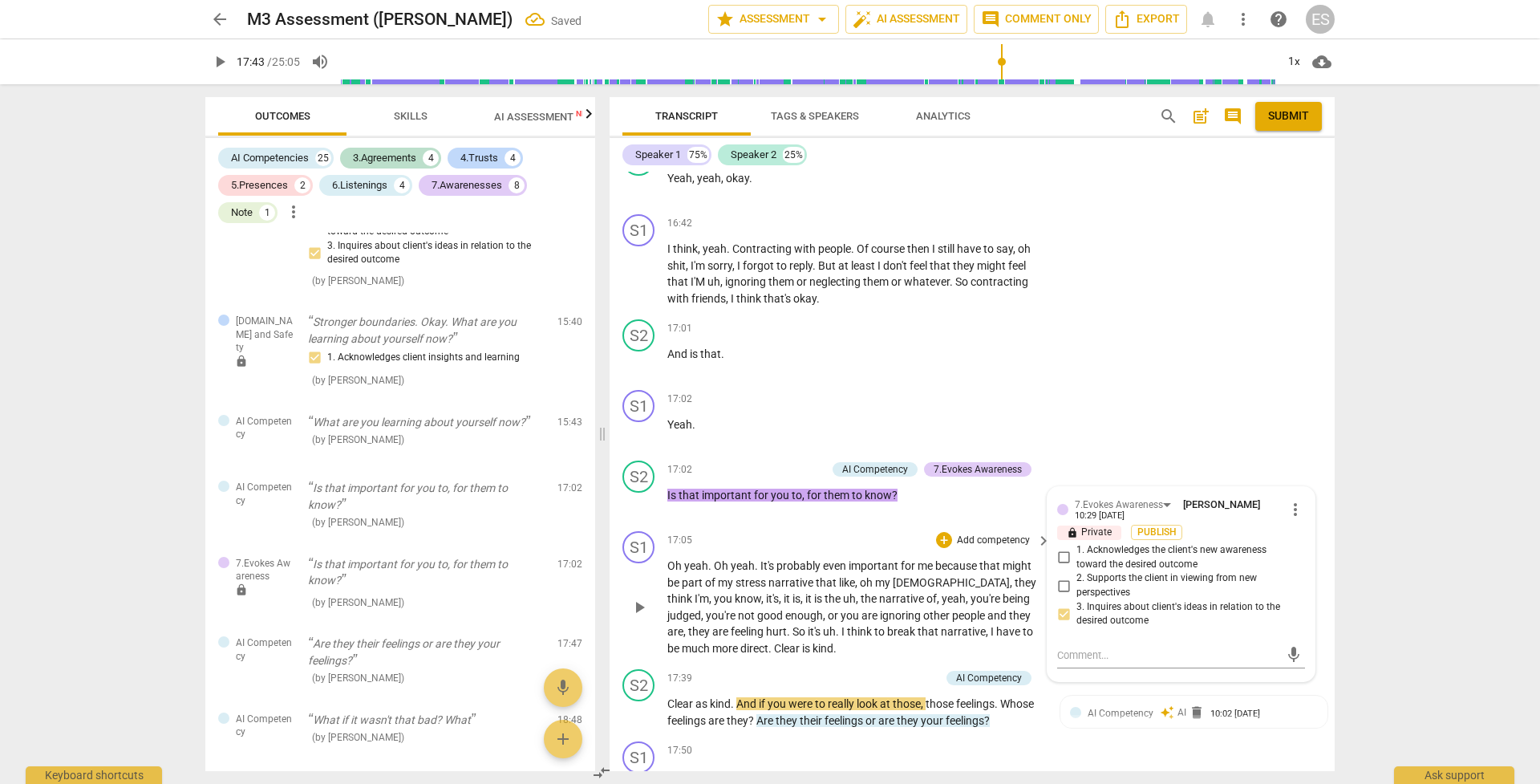
click at [843, 553] on span "uh" at bounding box center [850, 599] width 13 height 13
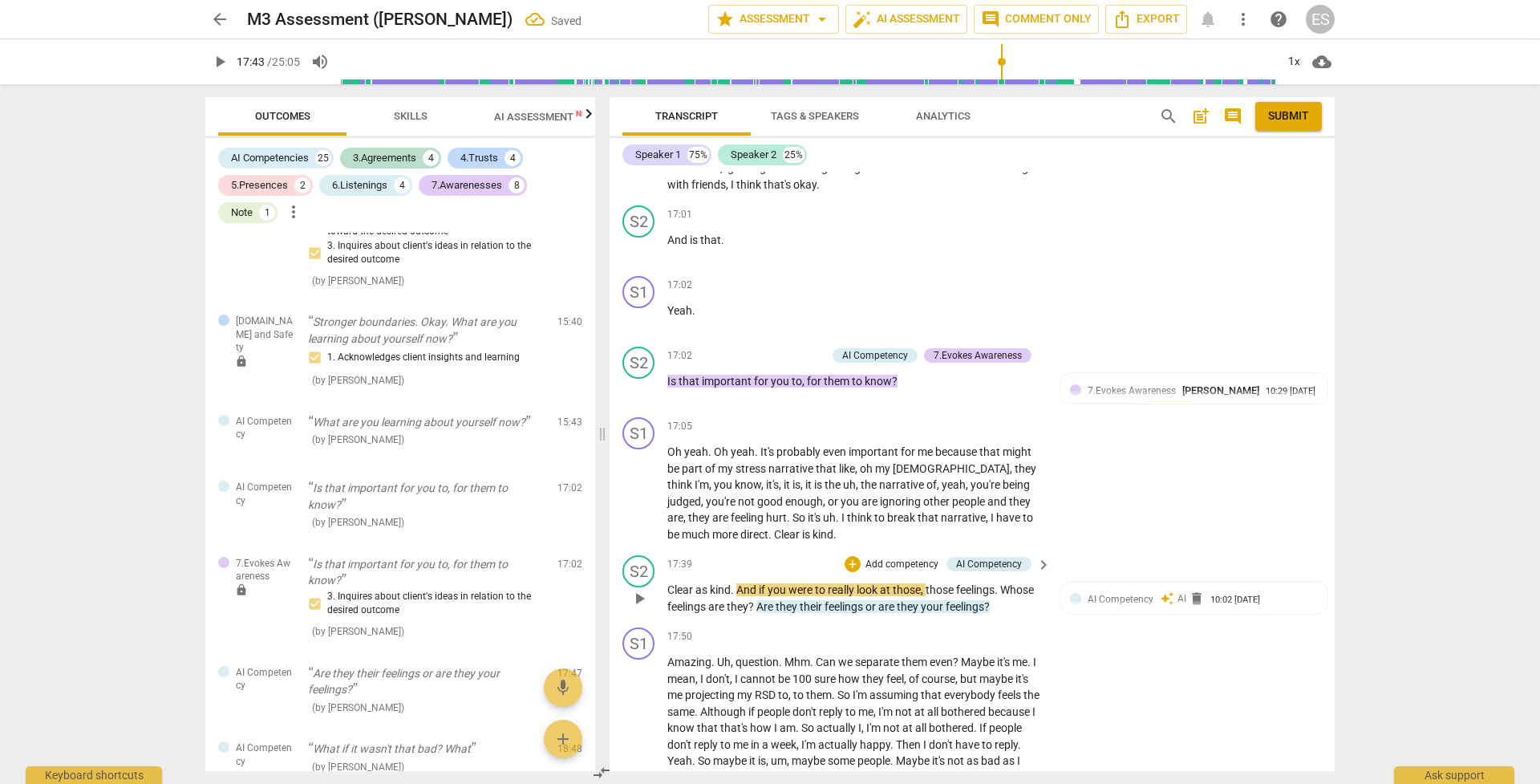
scroll to position [6142, 0]
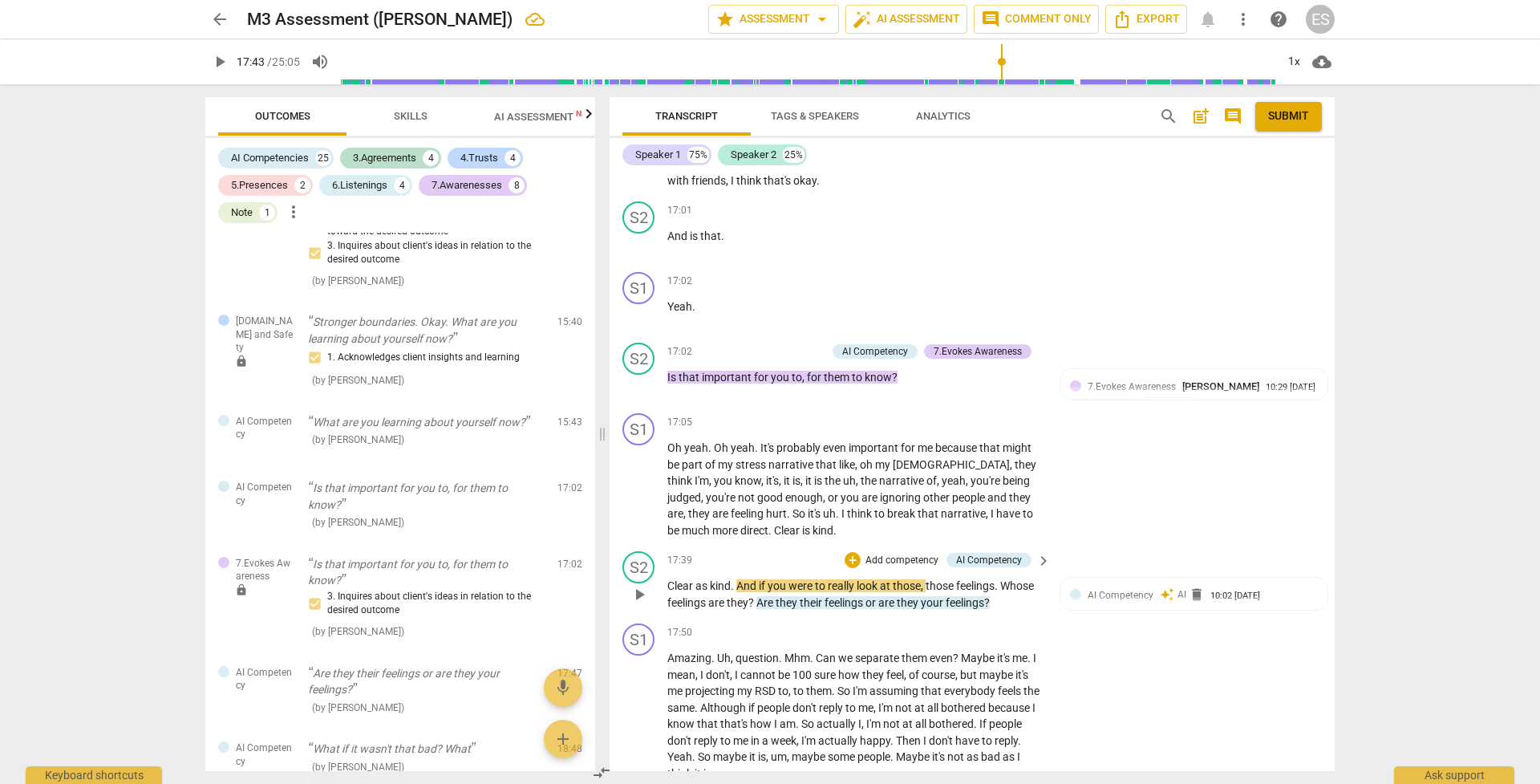
click at [864, 553] on p "Add competency" at bounding box center [902, 561] width 76 height 15
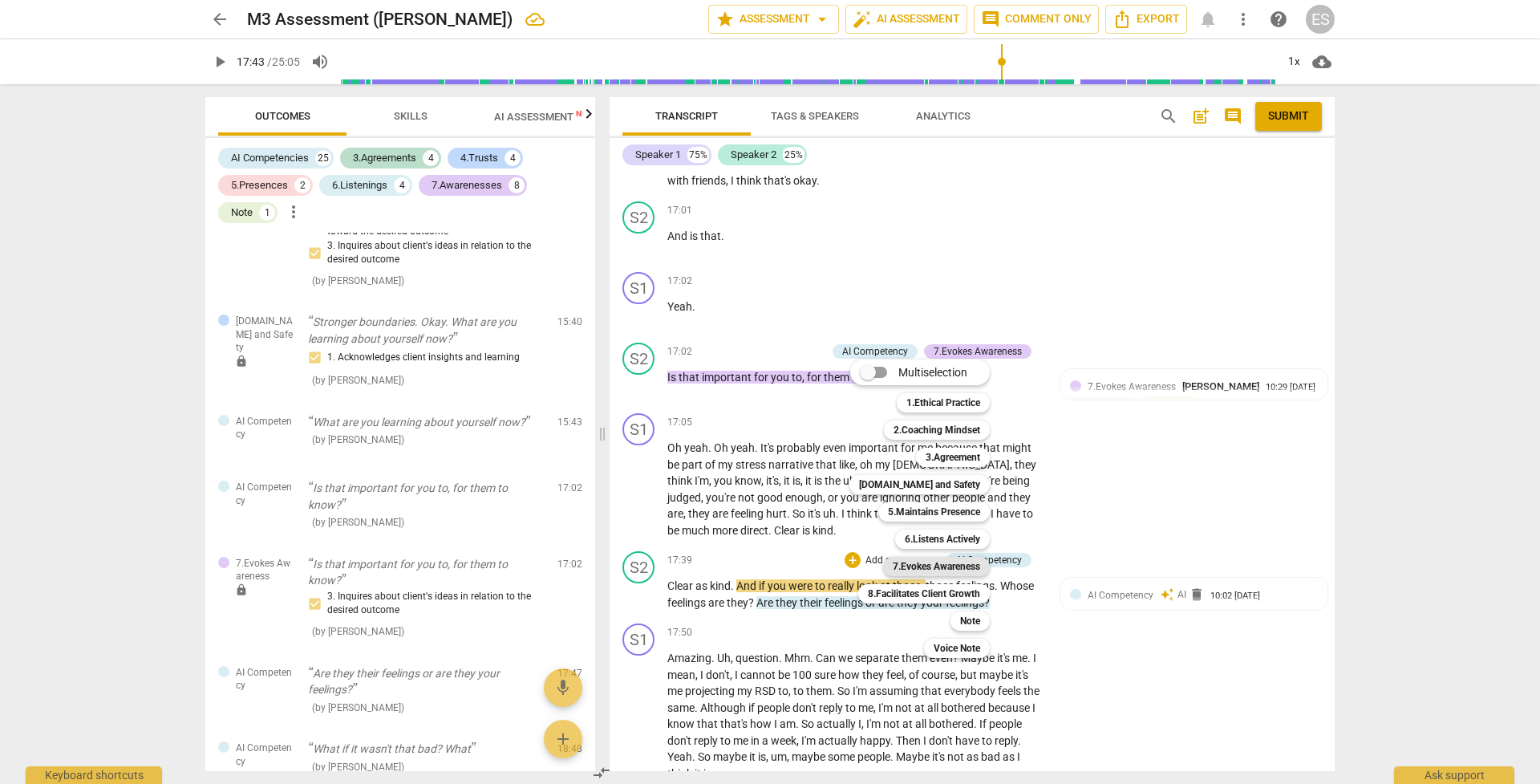
click at [930, 553] on b "7.Evokes Awareness" at bounding box center [936, 566] width 87 height 19
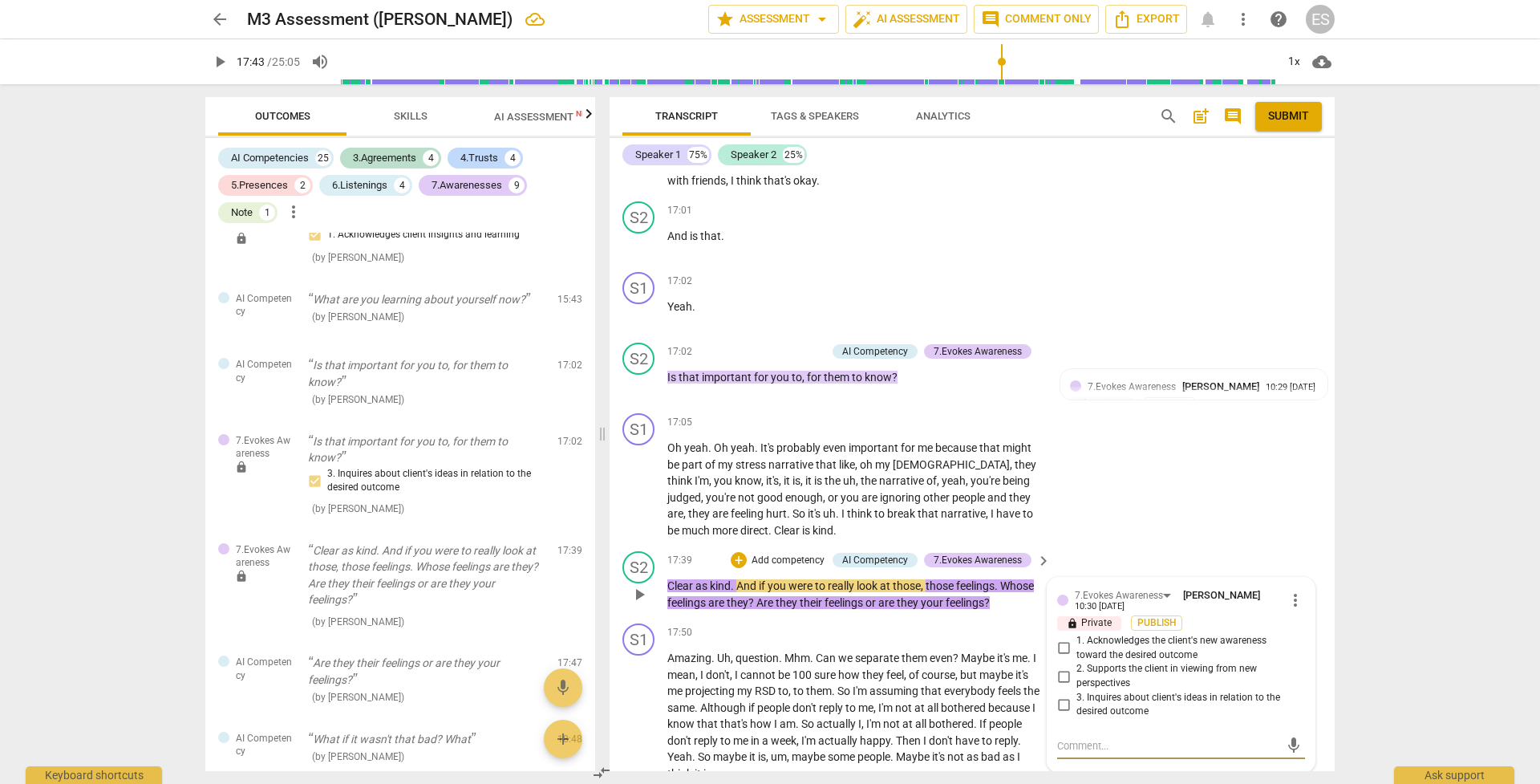
scroll to position [6157, 0]
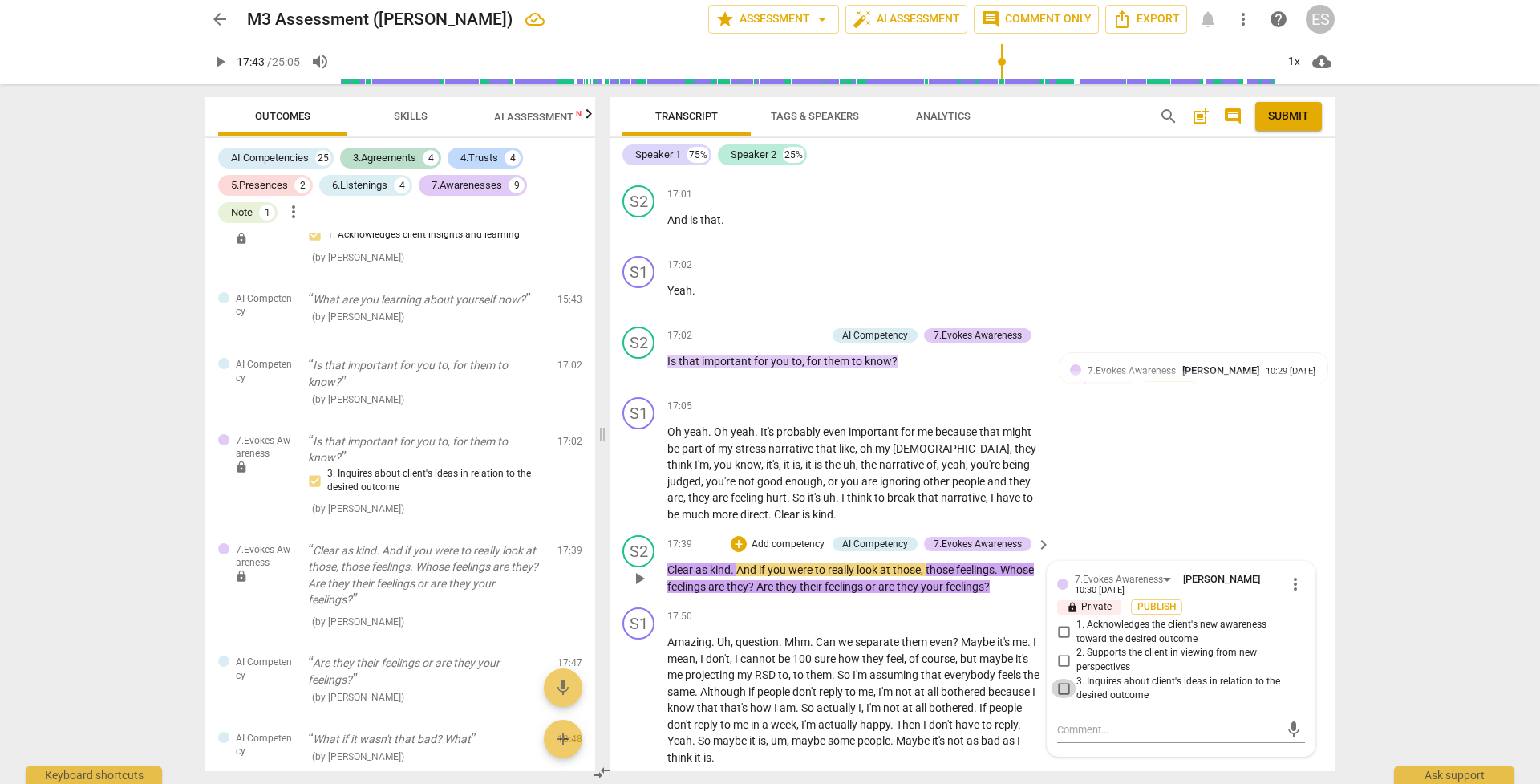
click at [1061, 553] on input "3. Inquires about client's ideas in relation to the desired outcome" at bounding box center [1064, 689] width 26 height 19
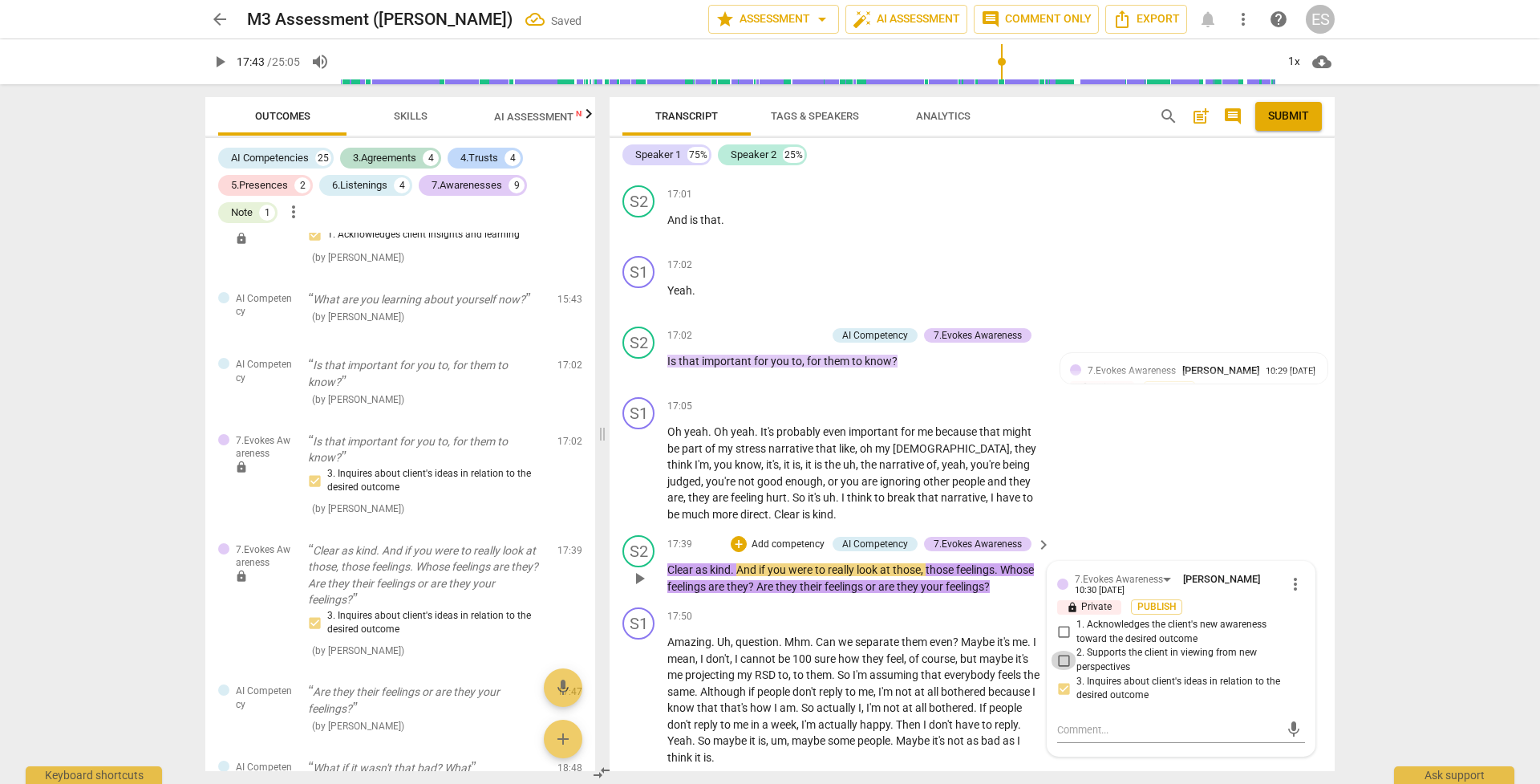
click at [1060, 553] on input "2. Supports the client in viewing from new perspectives" at bounding box center [1064, 660] width 26 height 19
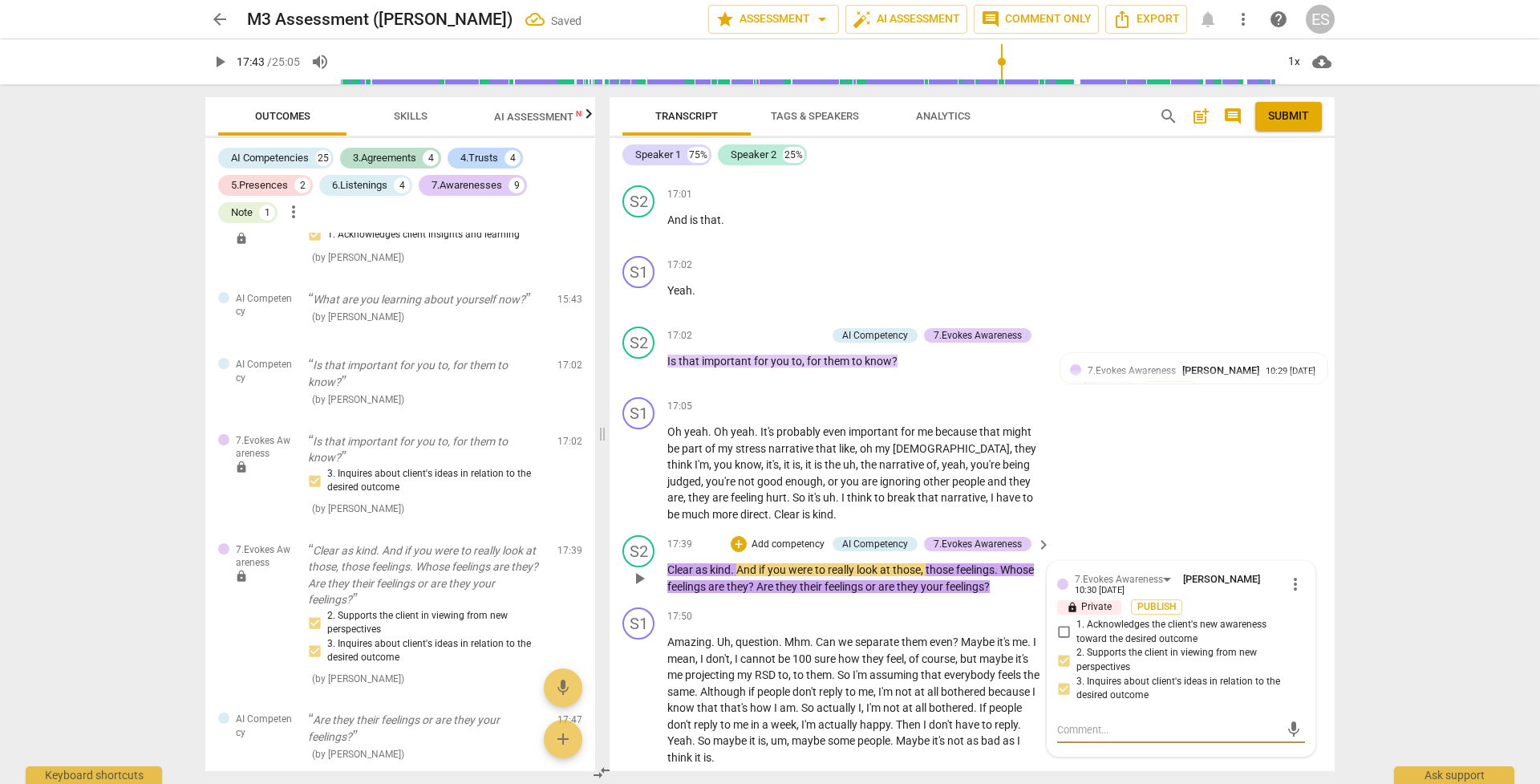
click at [1061, 553] on textarea at bounding box center [1169, 729] width 223 height 15
click at [1061, 553] on span "send" at bounding box center [1294, 729] width 18 height 18
click at [640, 553] on span "play_arrow" at bounding box center [639, 578] width 19 height 19
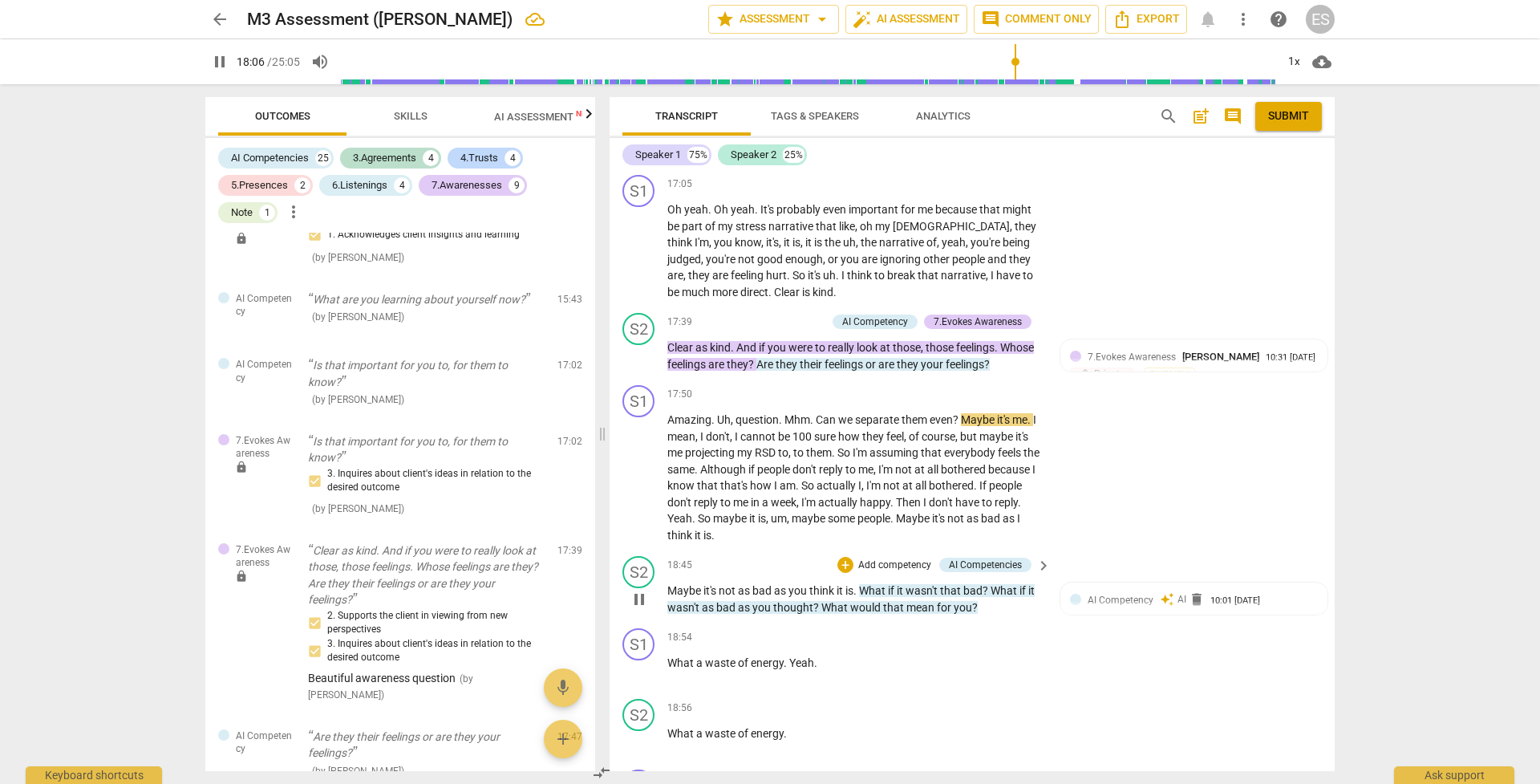
scroll to position [6383, 0]
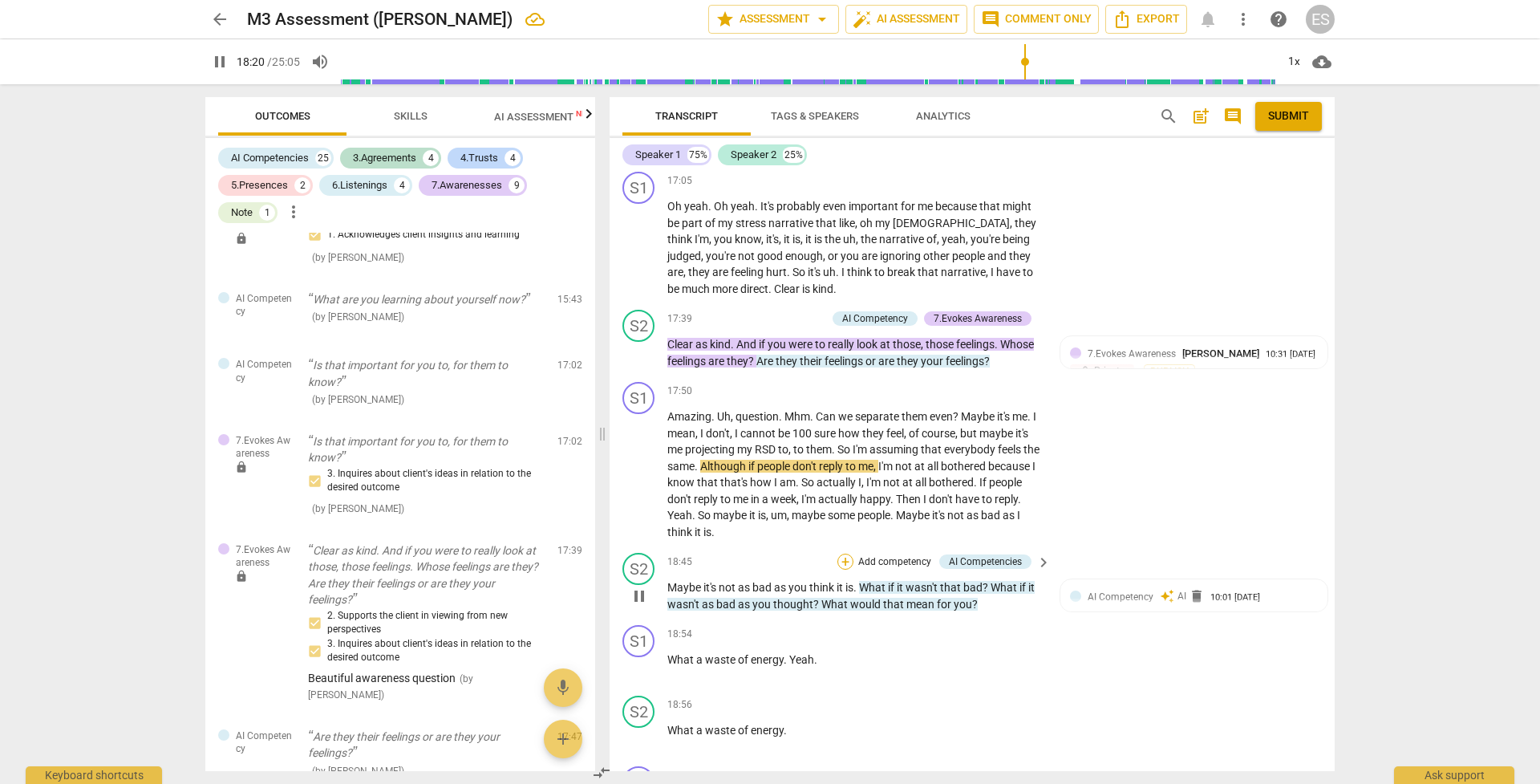
click at [845, 553] on div "+" at bounding box center [846, 562] width 16 height 16
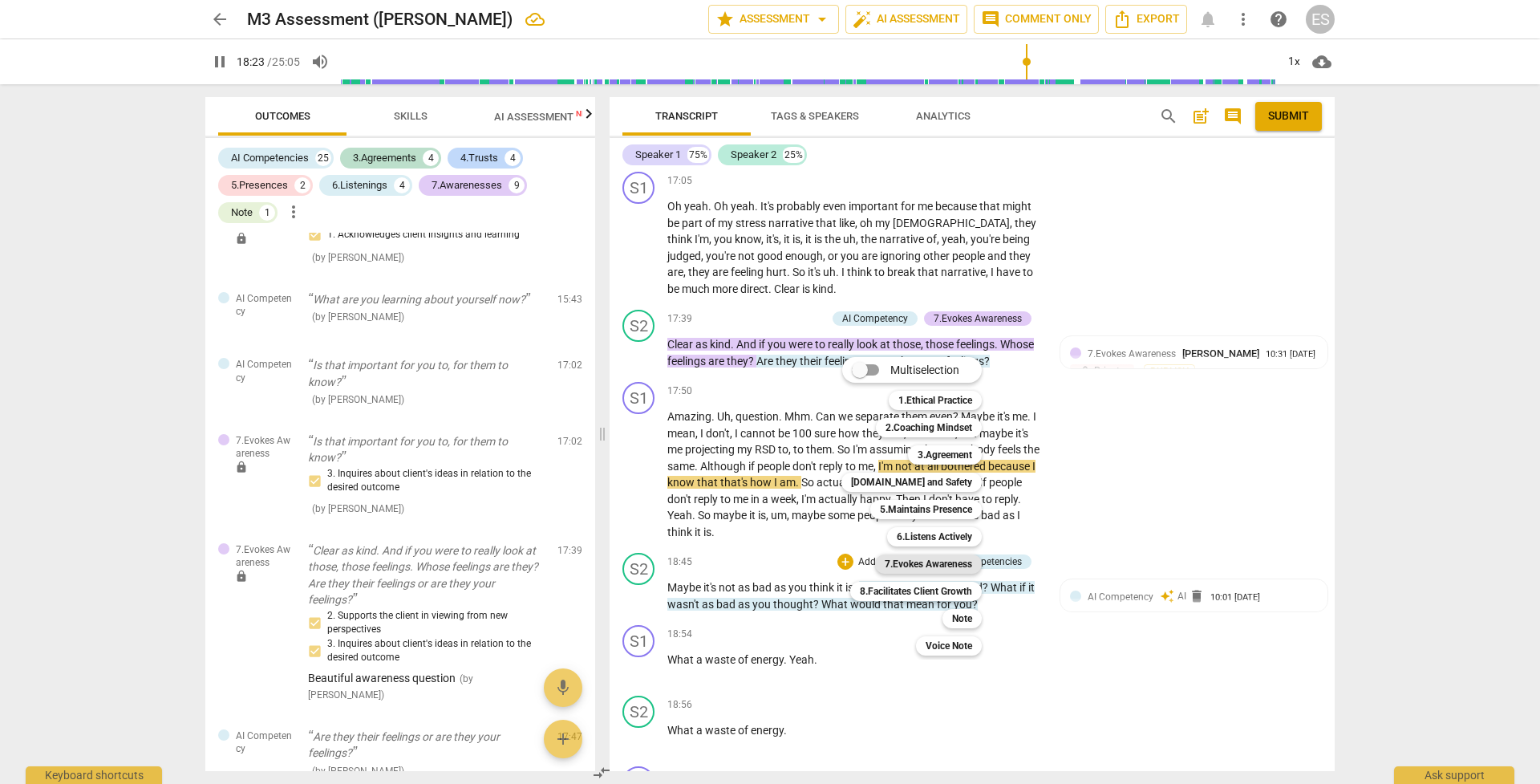
click at [914, 553] on b "7.Evokes Awareness" at bounding box center [928, 564] width 87 height 19
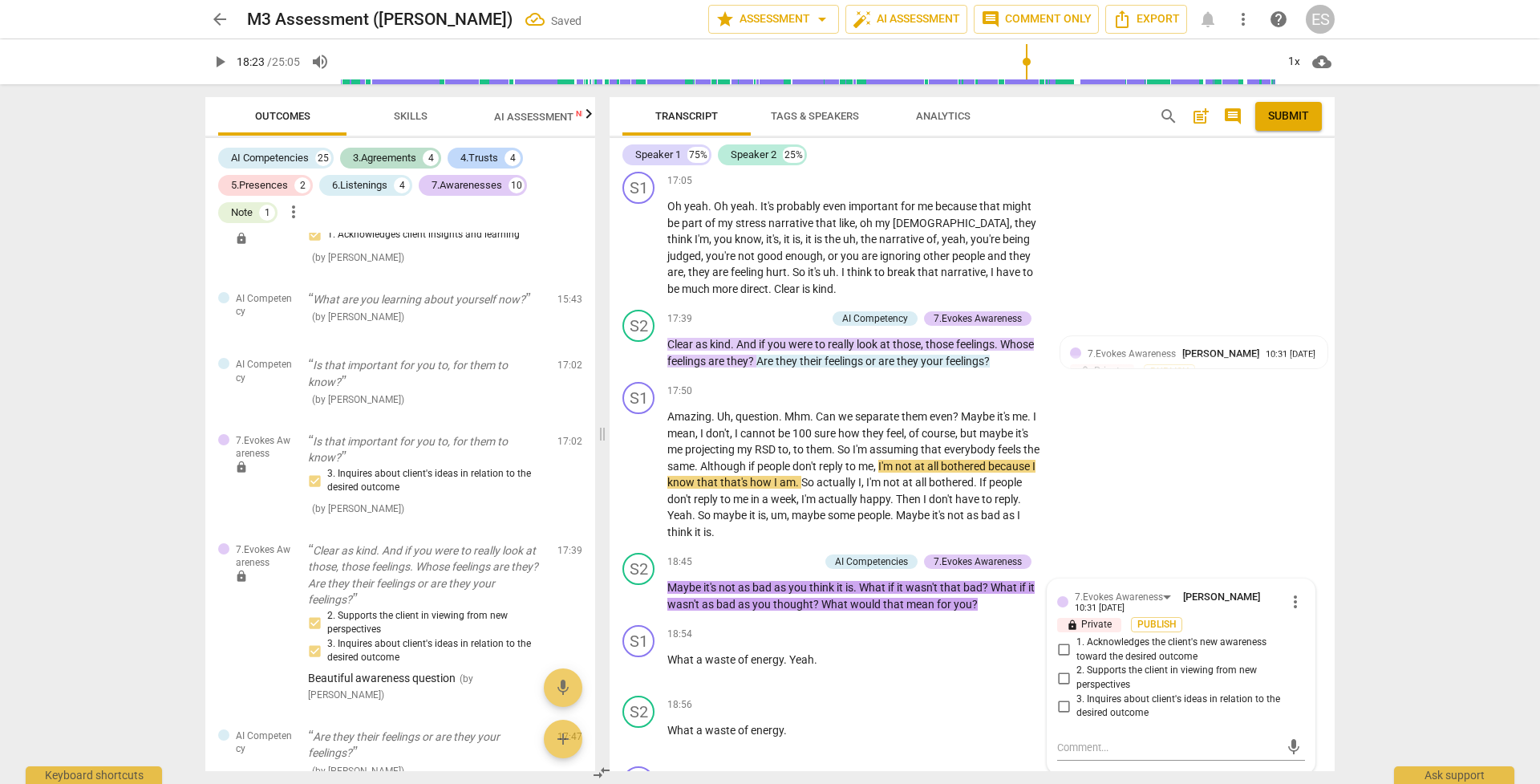
scroll to position [4539, 0]
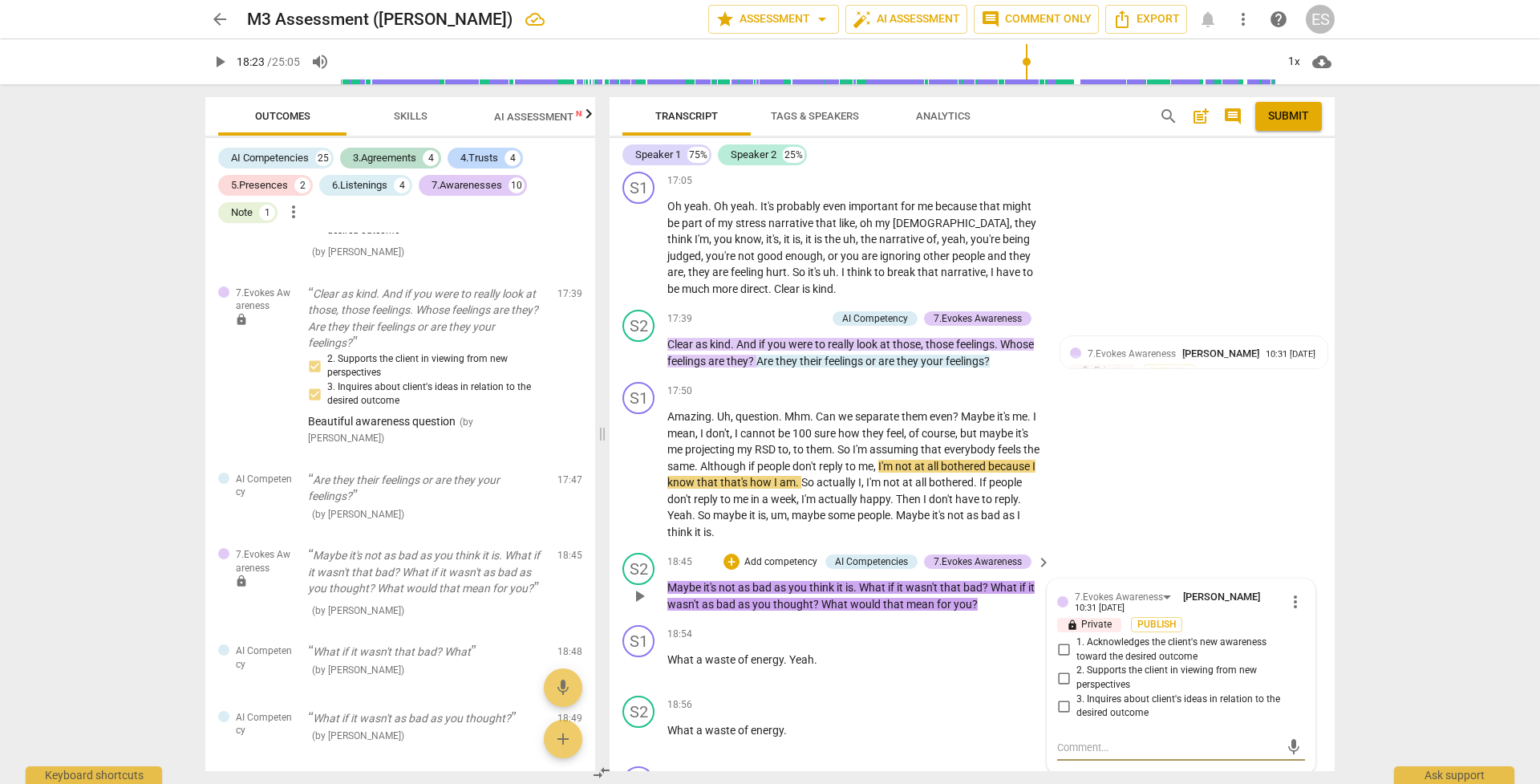
click at [1061, 553] on input "3. Inquires about client's ideas in relation to the desired outcome" at bounding box center [1064, 706] width 26 height 19
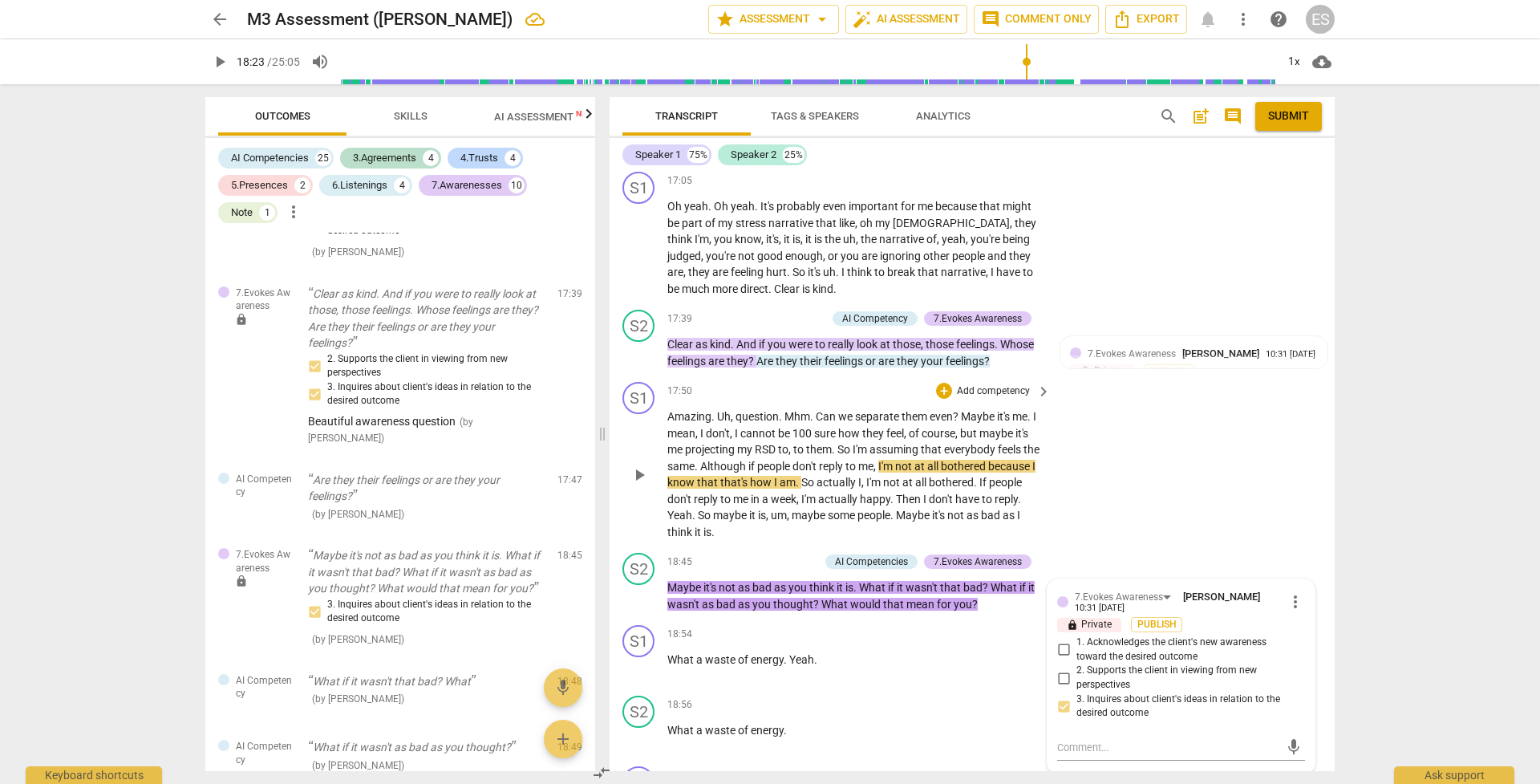
click at [1061, 480] on div "S1 play_arrow pause 17:50 + Add competency keyboard_arrow_right Amazing . Uh , …" at bounding box center [972, 460] width 725 height 171
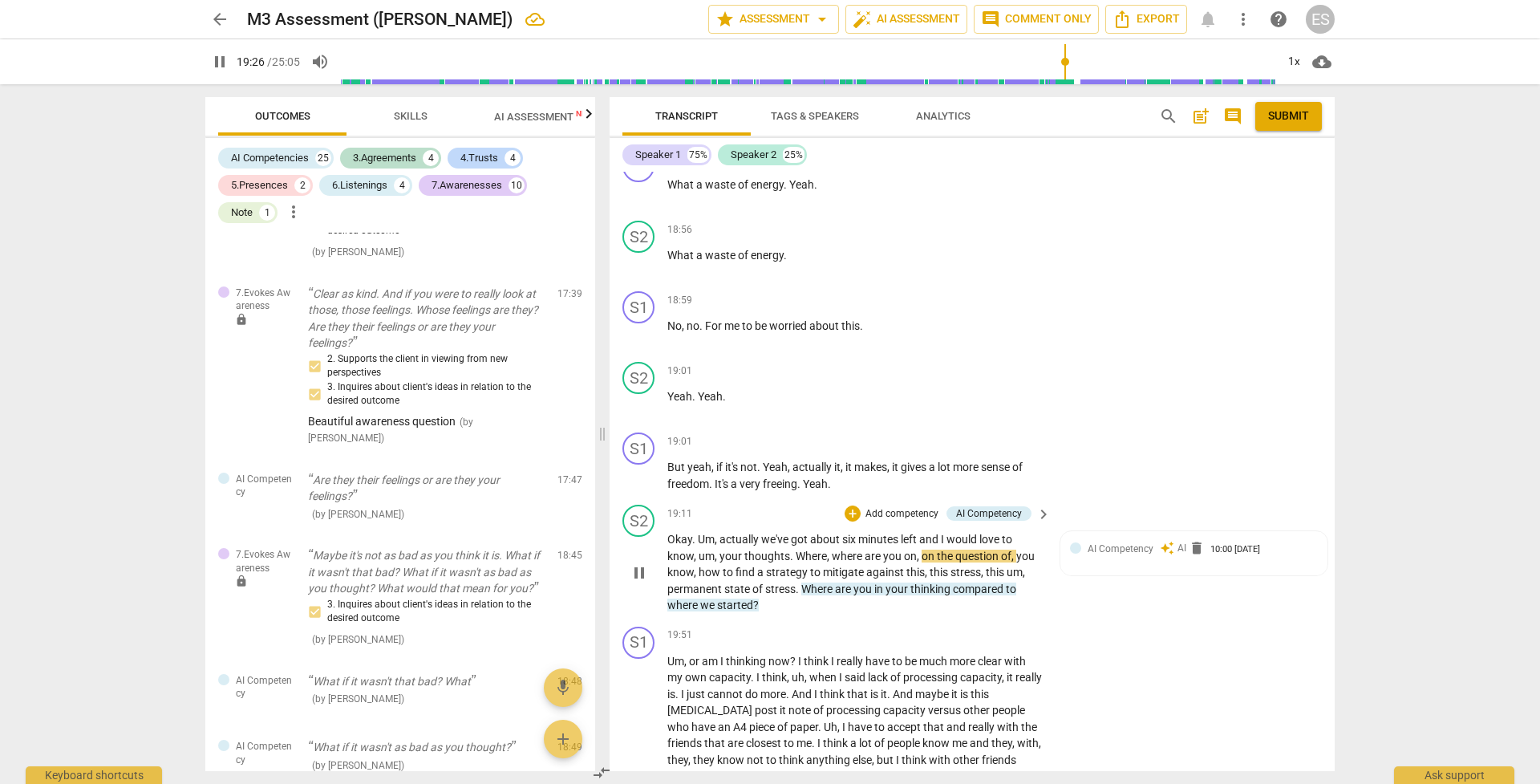
scroll to position [6880, 0]
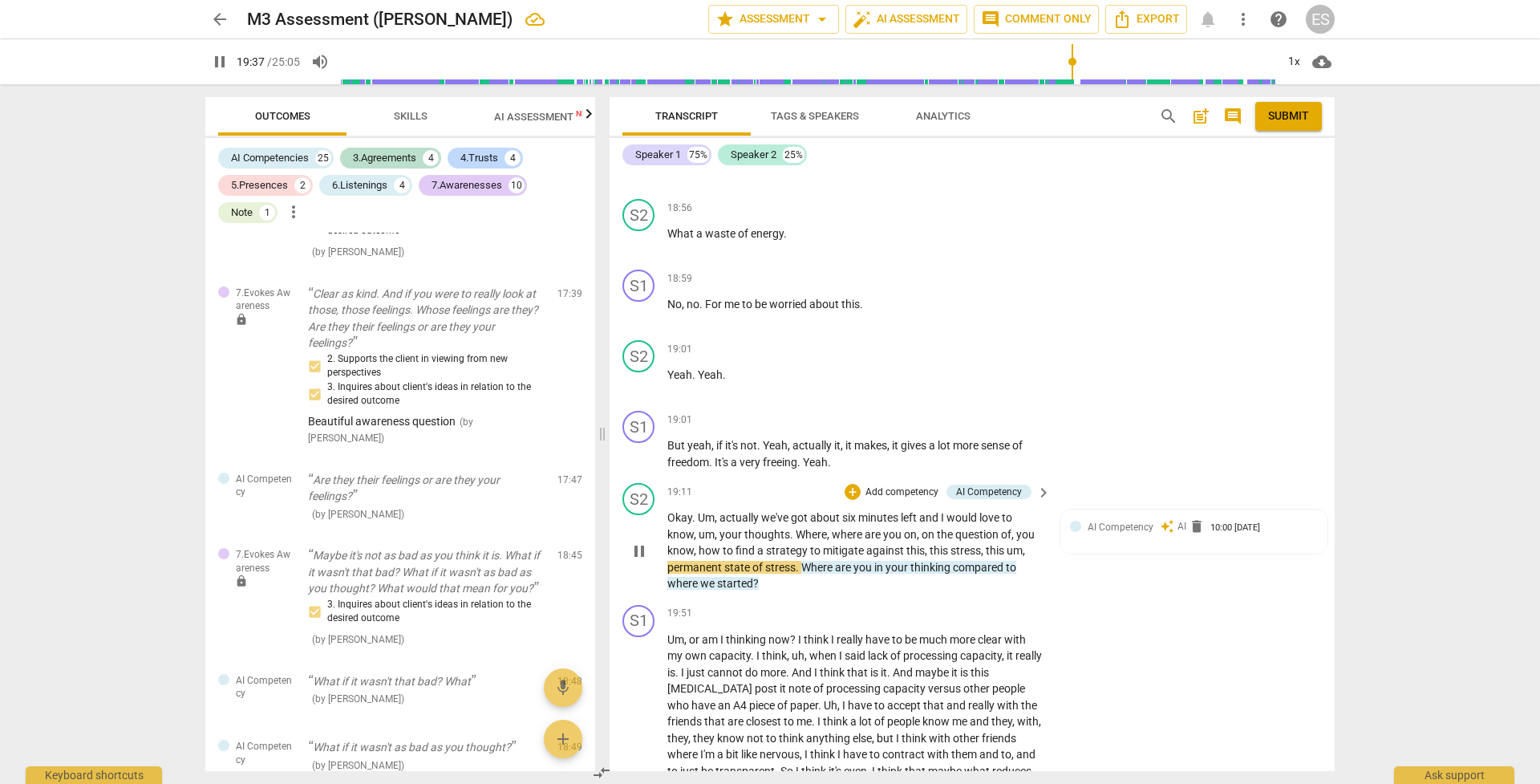
click at [860, 484] on div "+ Add competency" at bounding box center [893, 492] width 95 height 16
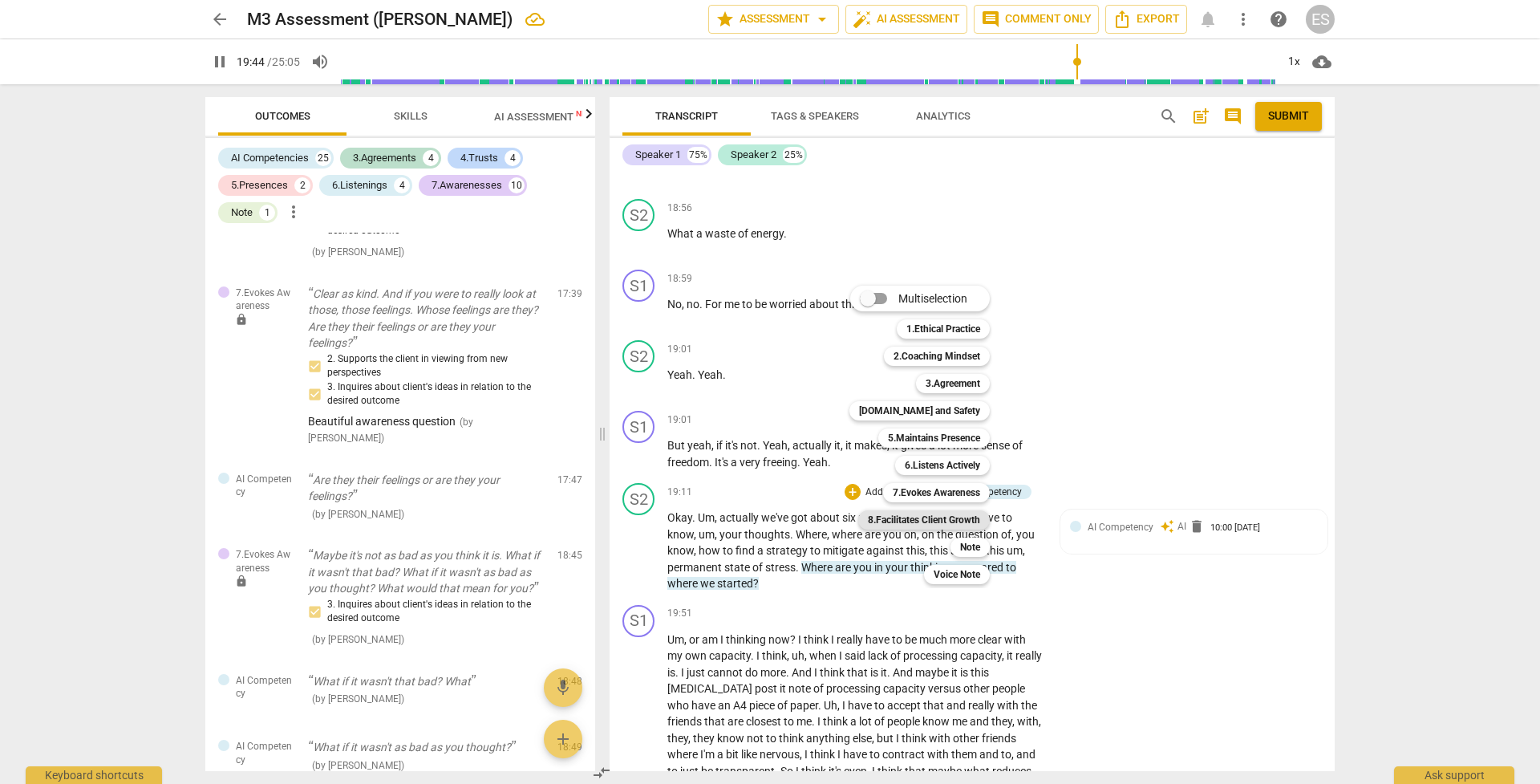
click at [932, 518] on b "8.Facilitates Client Growth" at bounding box center [924, 519] width 112 height 19
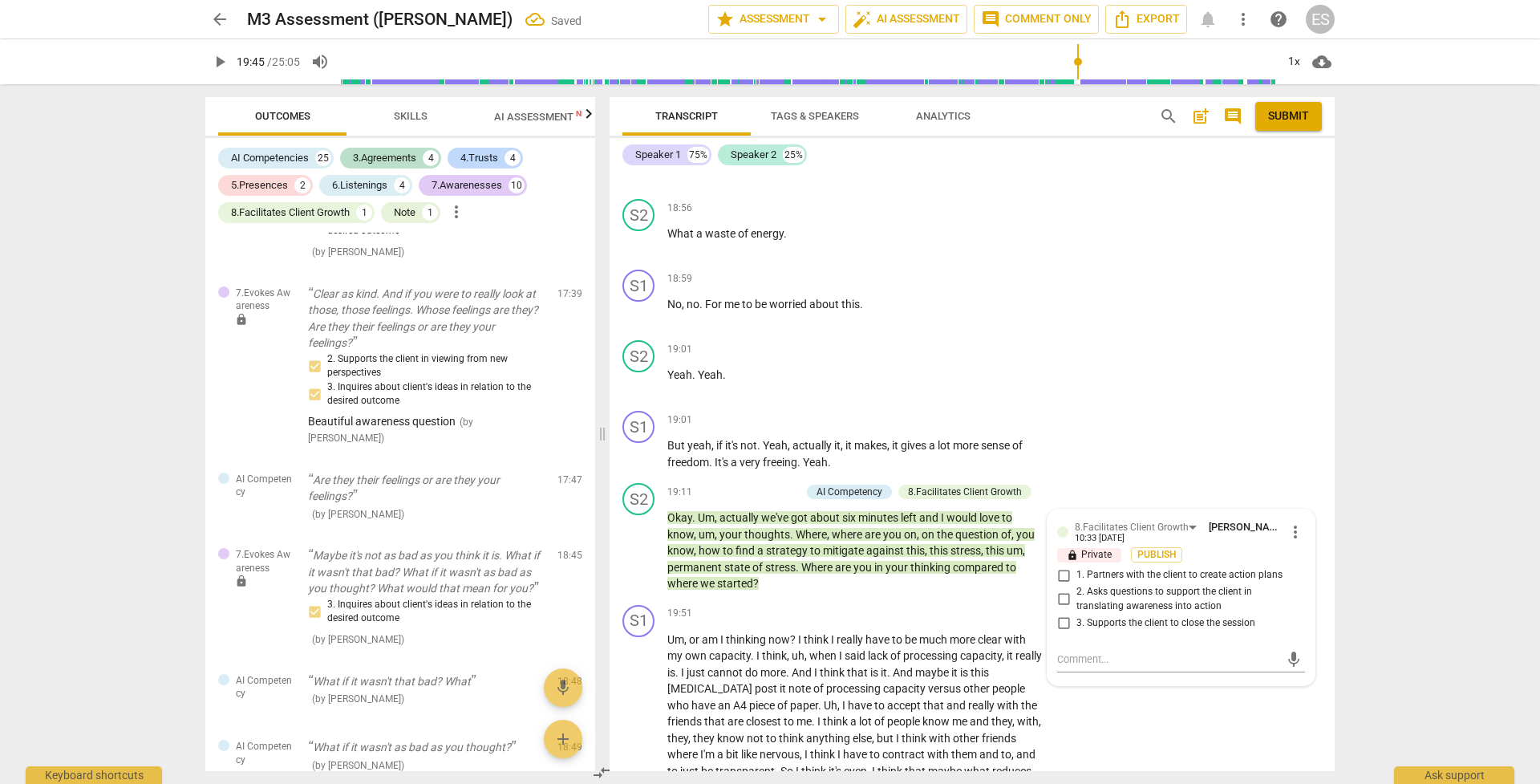
scroll to position [4905, 0]
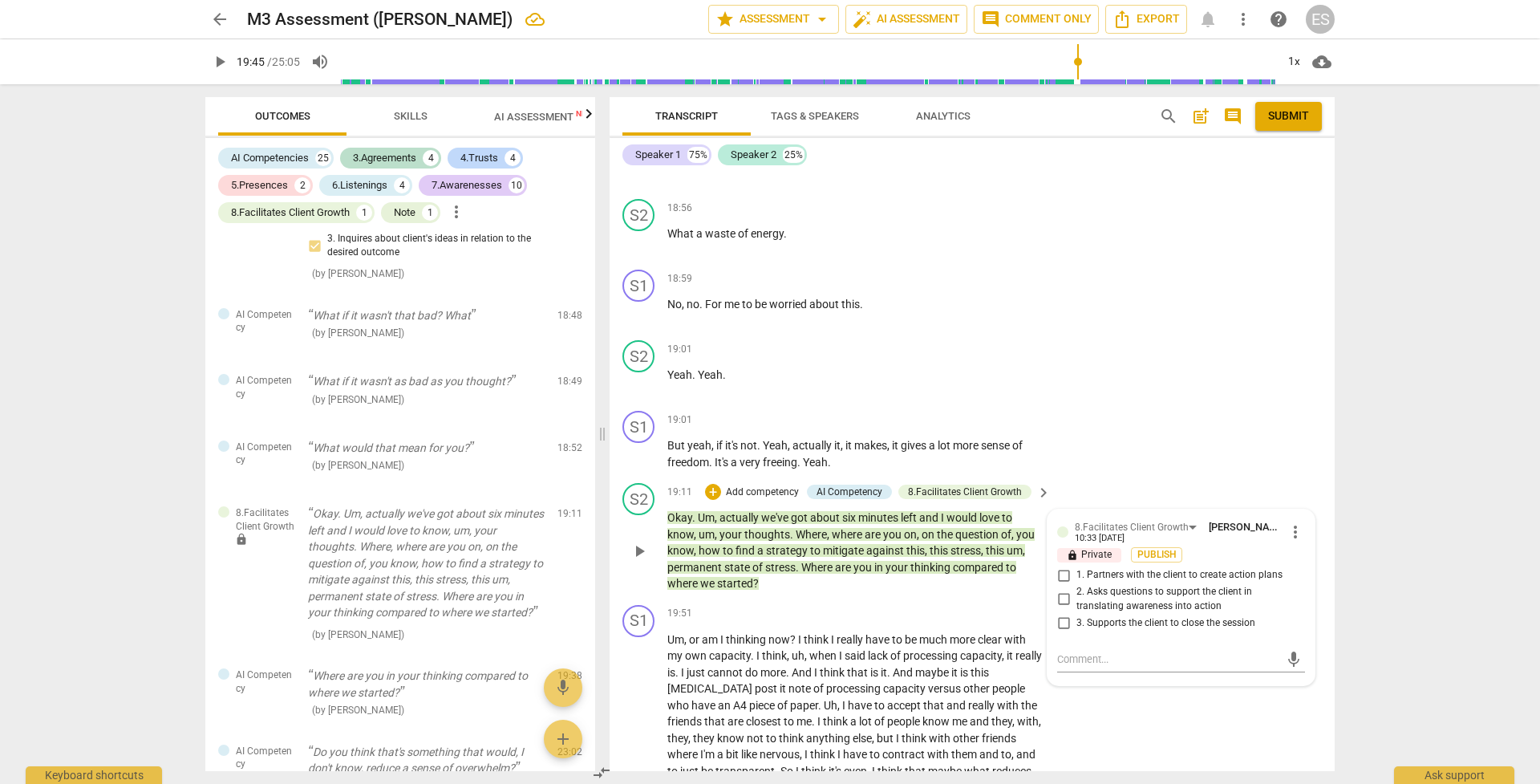
drag, startPoint x: 1063, startPoint y: 540, endPoint x: 967, endPoint y: 474, distance: 116.5
click at [967, 477] on div "S2 play_arrow pause 19:11 + Add competency AI Competency 8.Facilitates Client G…" at bounding box center [972, 537] width 725 height 122
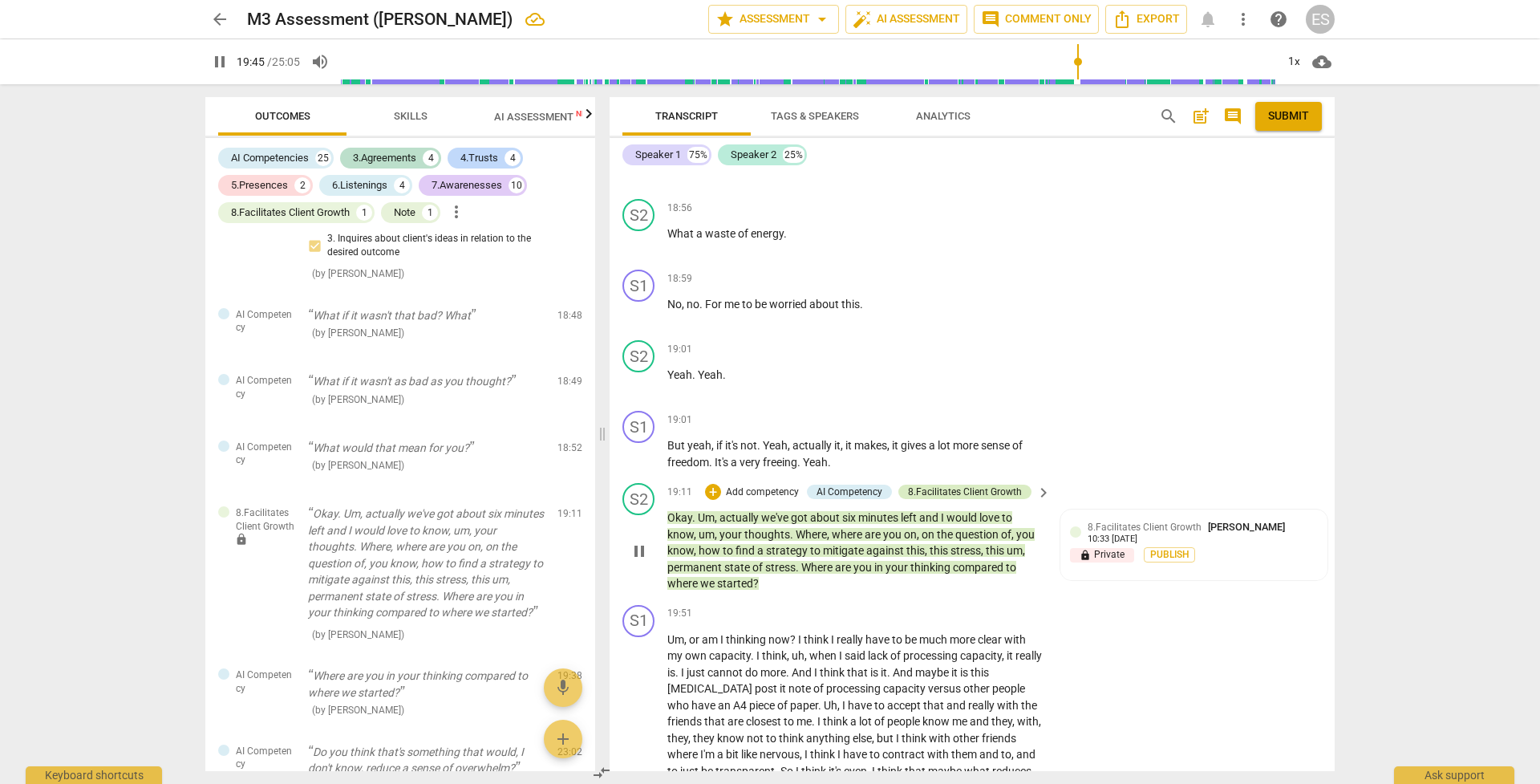
click at [1002, 485] on div "8.Facilitates Client Growth" at bounding box center [965, 492] width 114 height 15
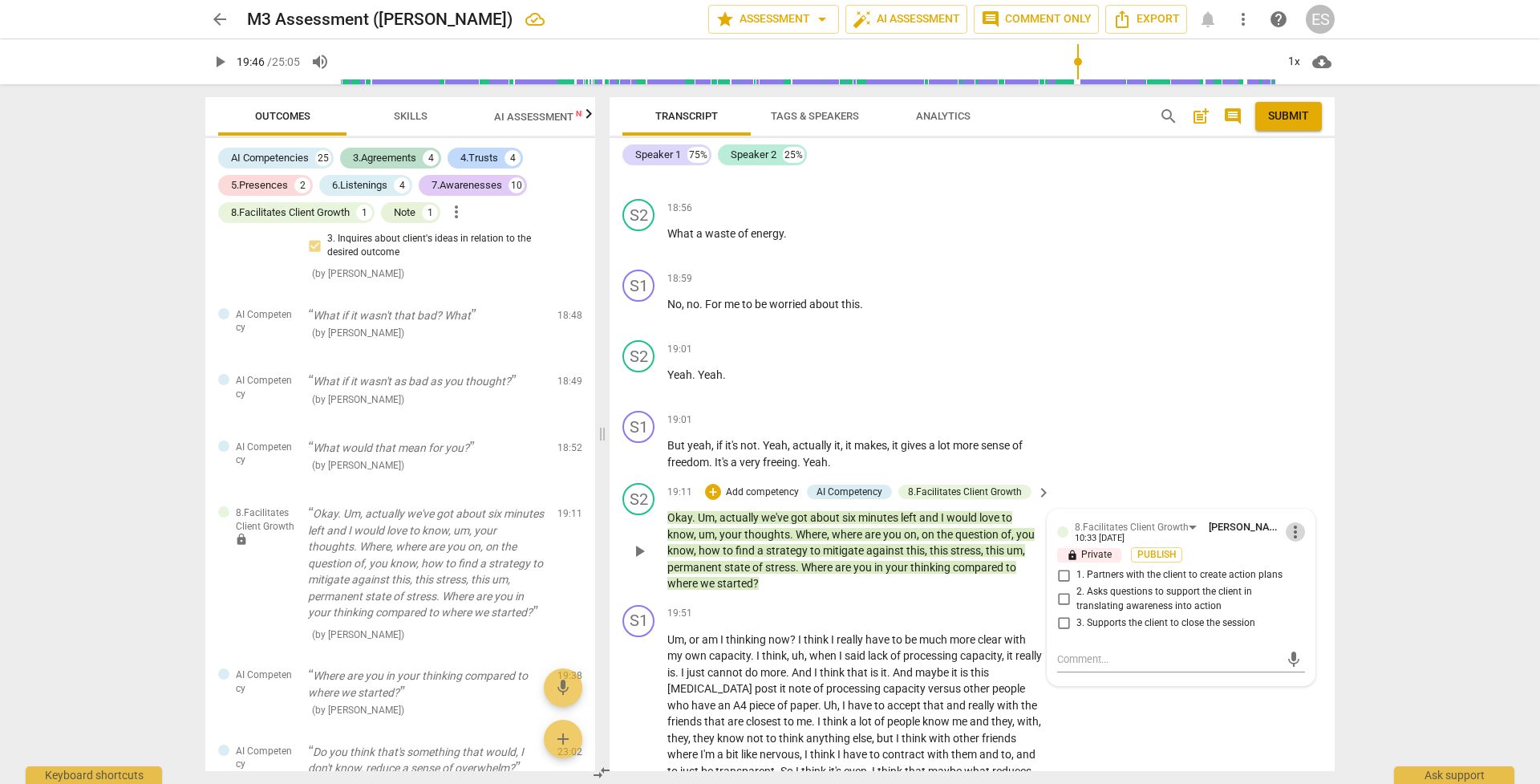
click at [1061, 522] on span "more_vert" at bounding box center [1296, 532] width 19 height 19
click at [1061, 500] on li "Delete" at bounding box center [1308, 505] width 55 height 31
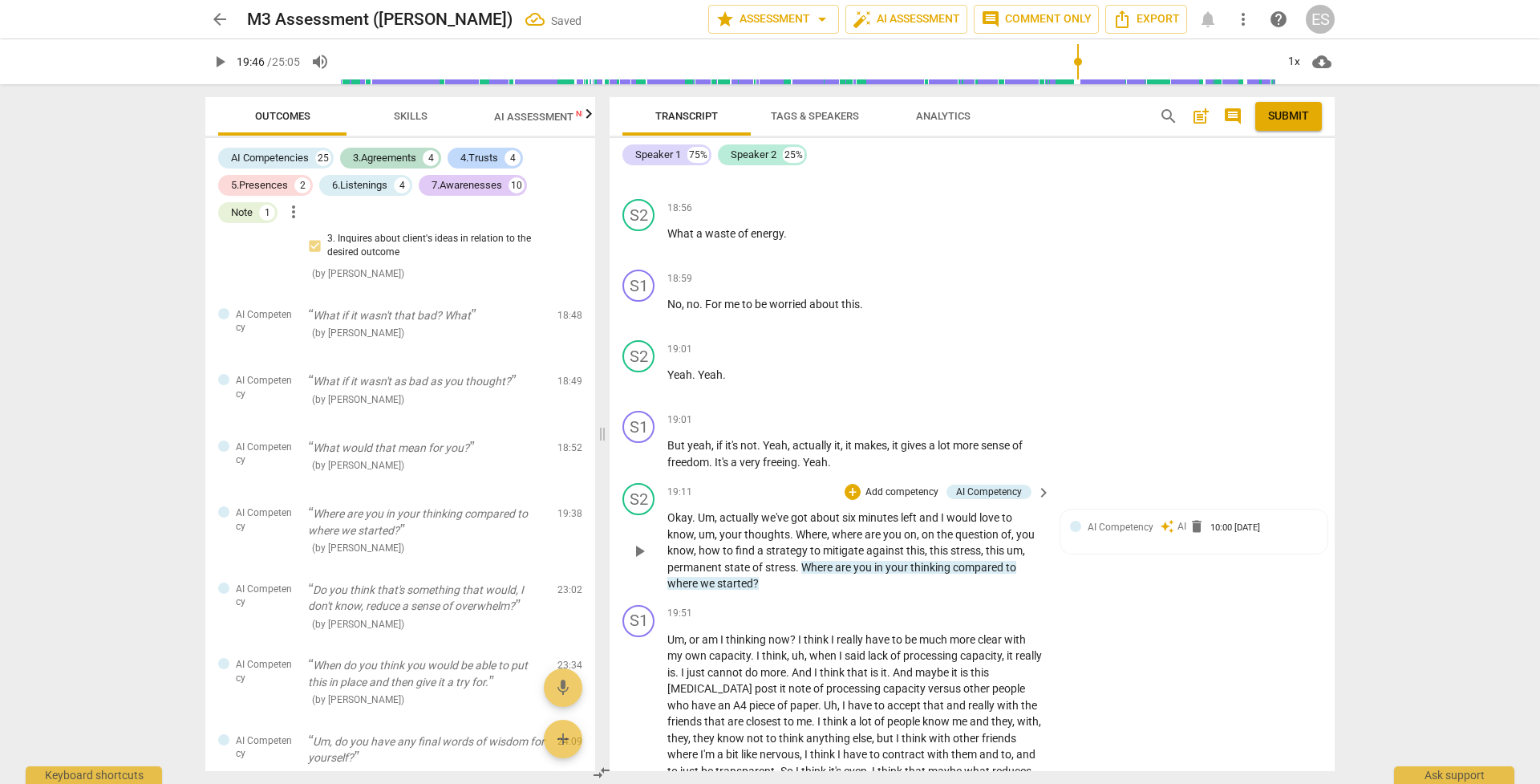
click at [880, 485] on p "Add competency" at bounding box center [902, 493] width 76 height 15
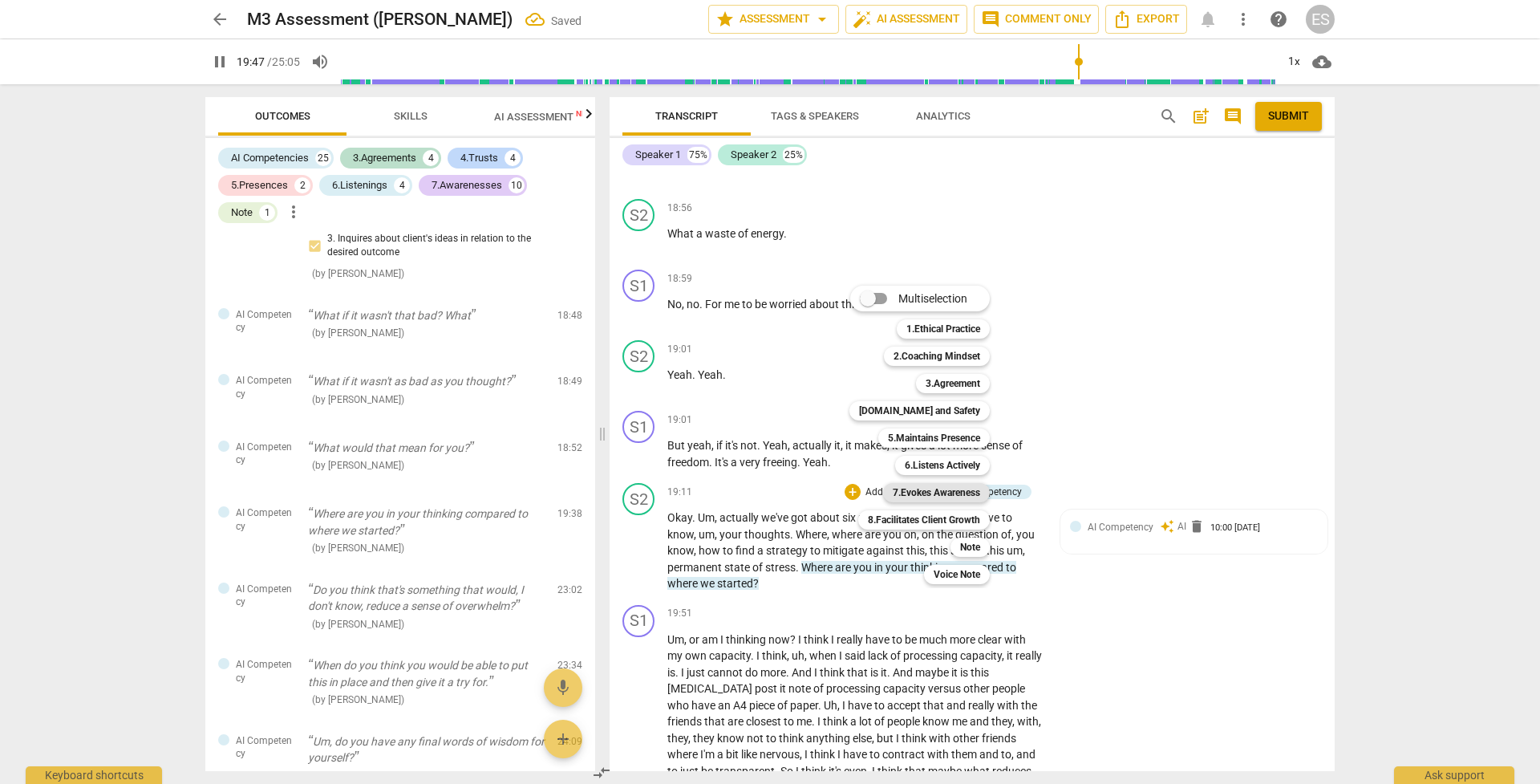
click at [943, 499] on b "7.Evokes Awareness" at bounding box center [936, 493] width 87 height 19
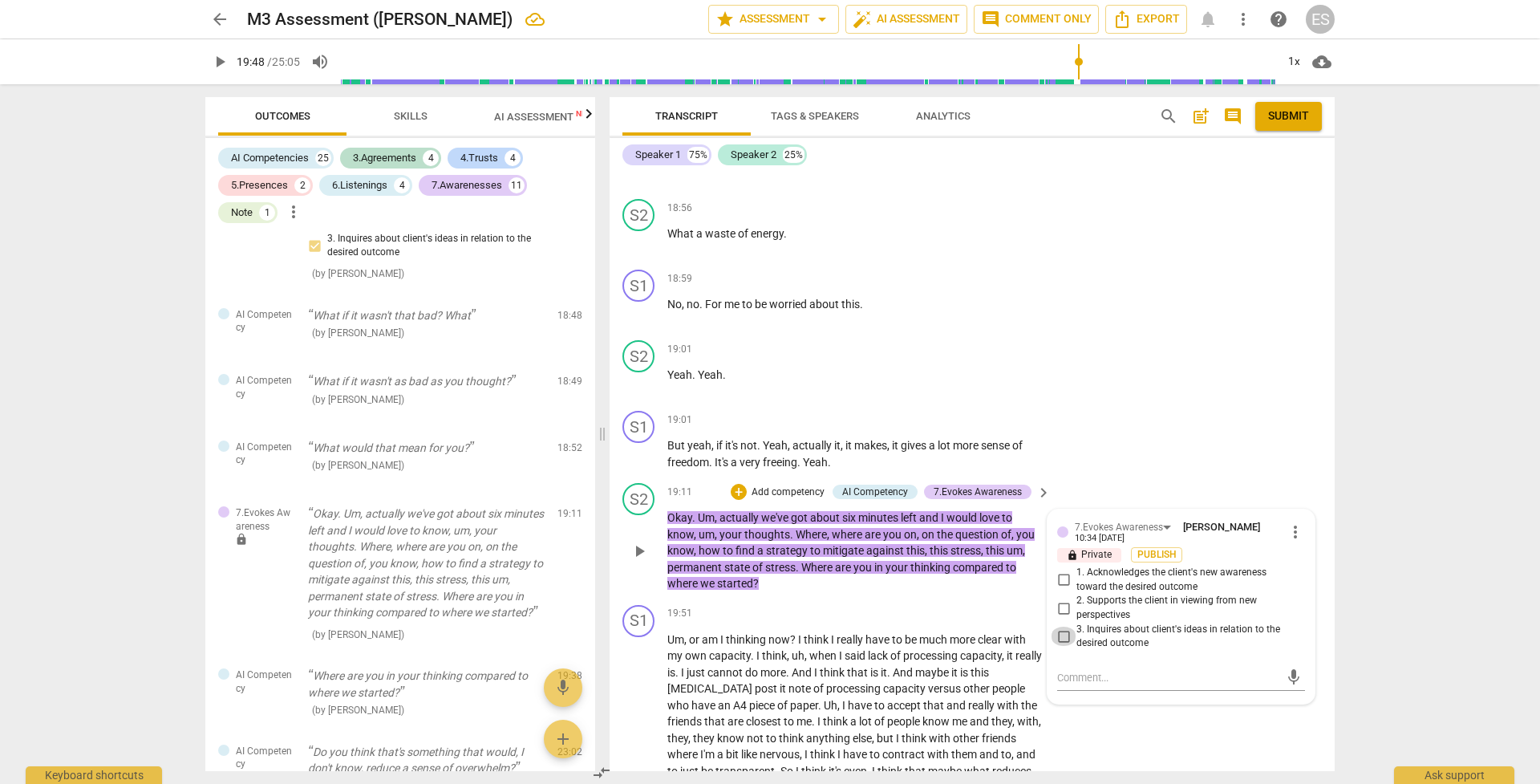
click at [1061, 553] on input "3. Inquires about client's ideas in relation to the desired outcome" at bounding box center [1064, 636] width 26 height 19
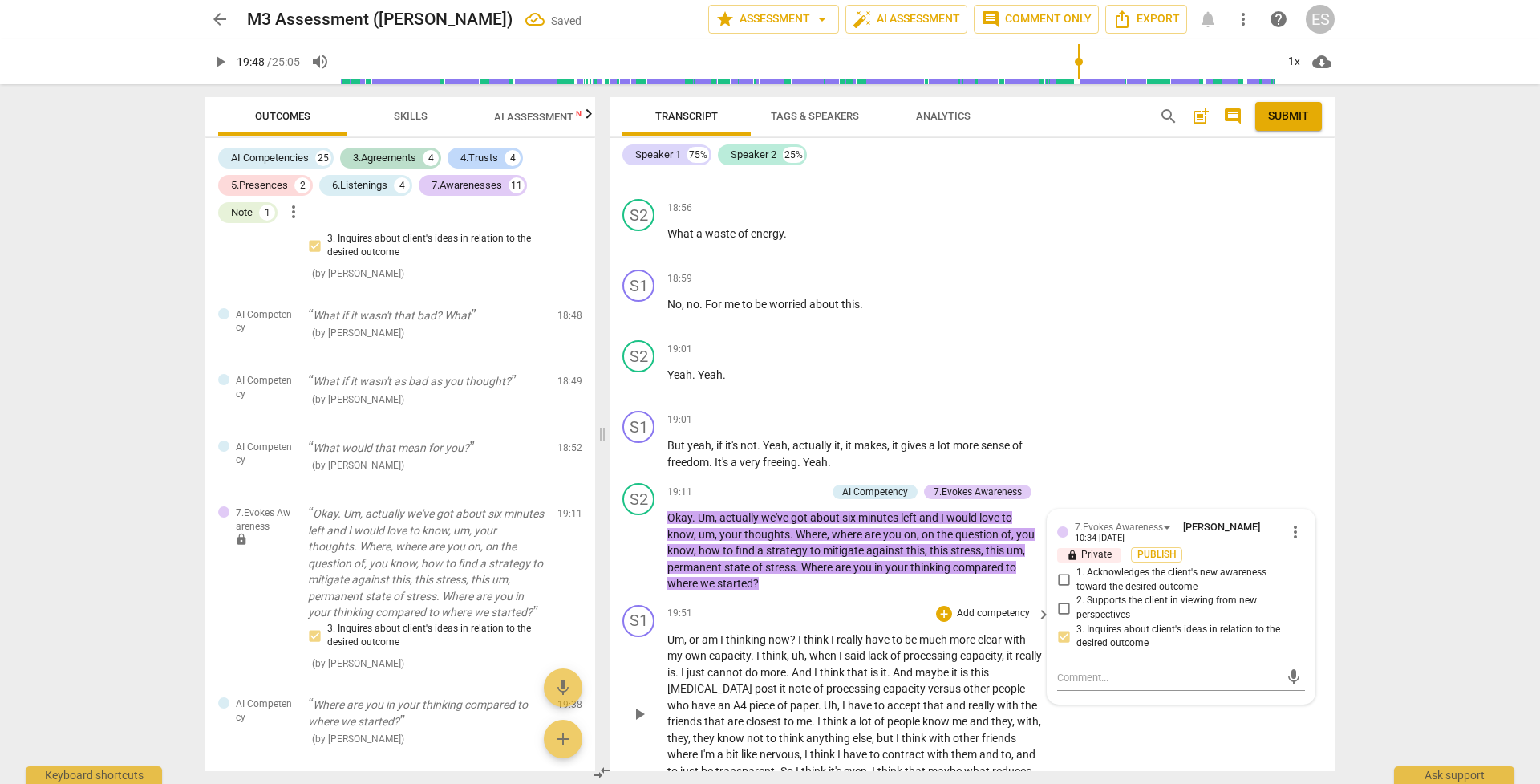
click at [692, 553] on span "who" at bounding box center [680, 705] width 24 height 13
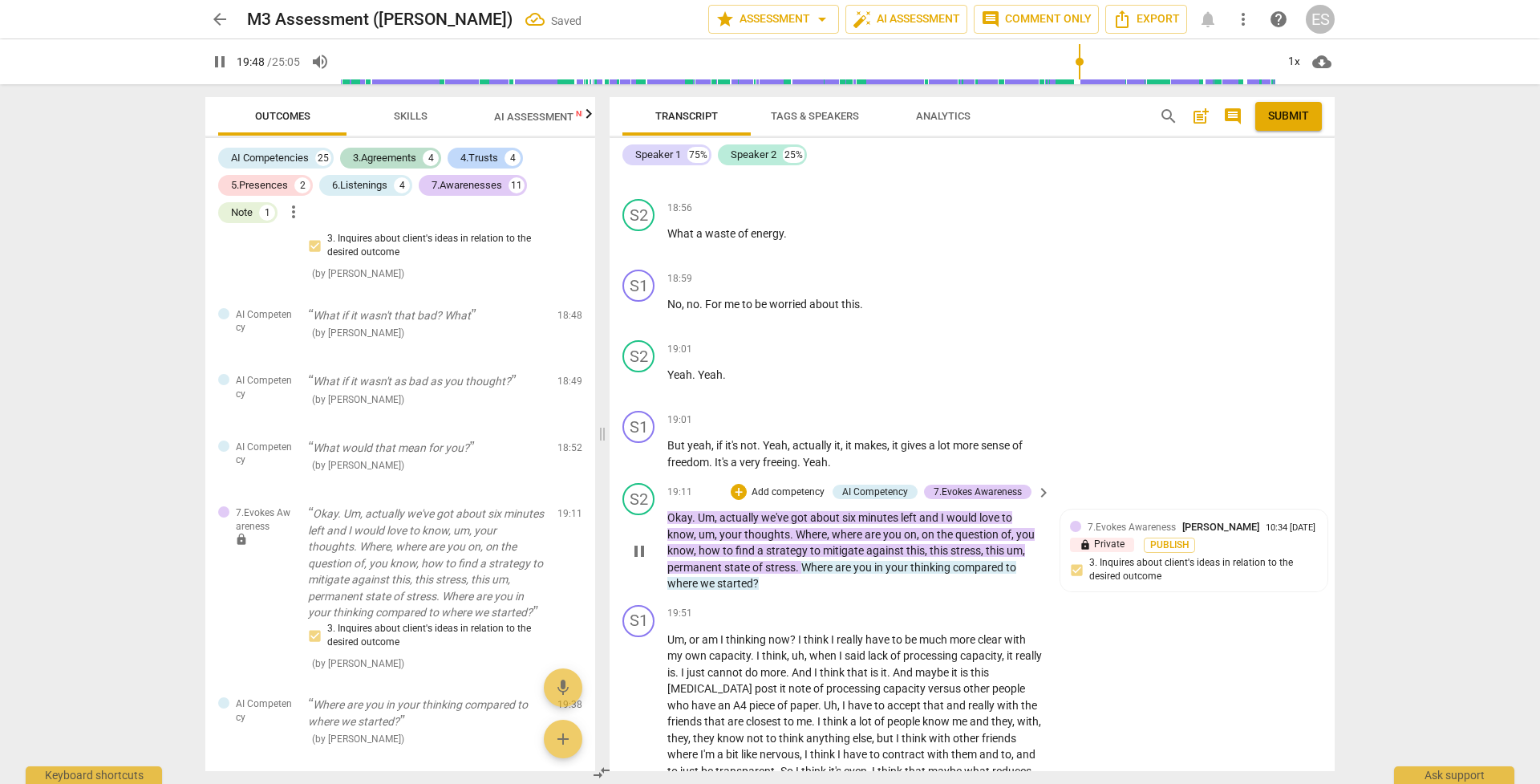
click at [640, 541] on span "pause" at bounding box center [639, 551] width 19 height 19
click at [640, 541] on span "play_arrow" at bounding box center [639, 551] width 19 height 19
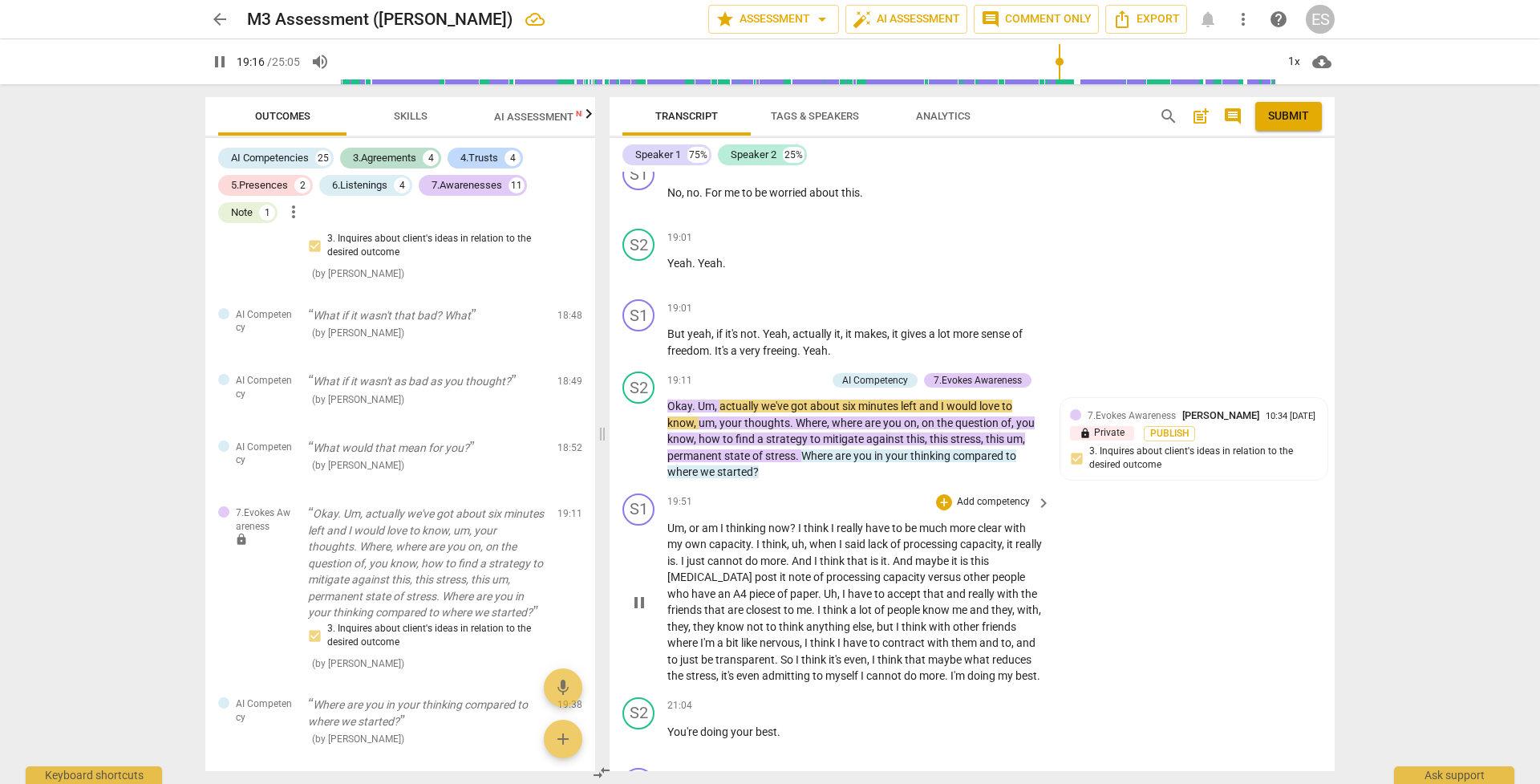
scroll to position [7096, 0]
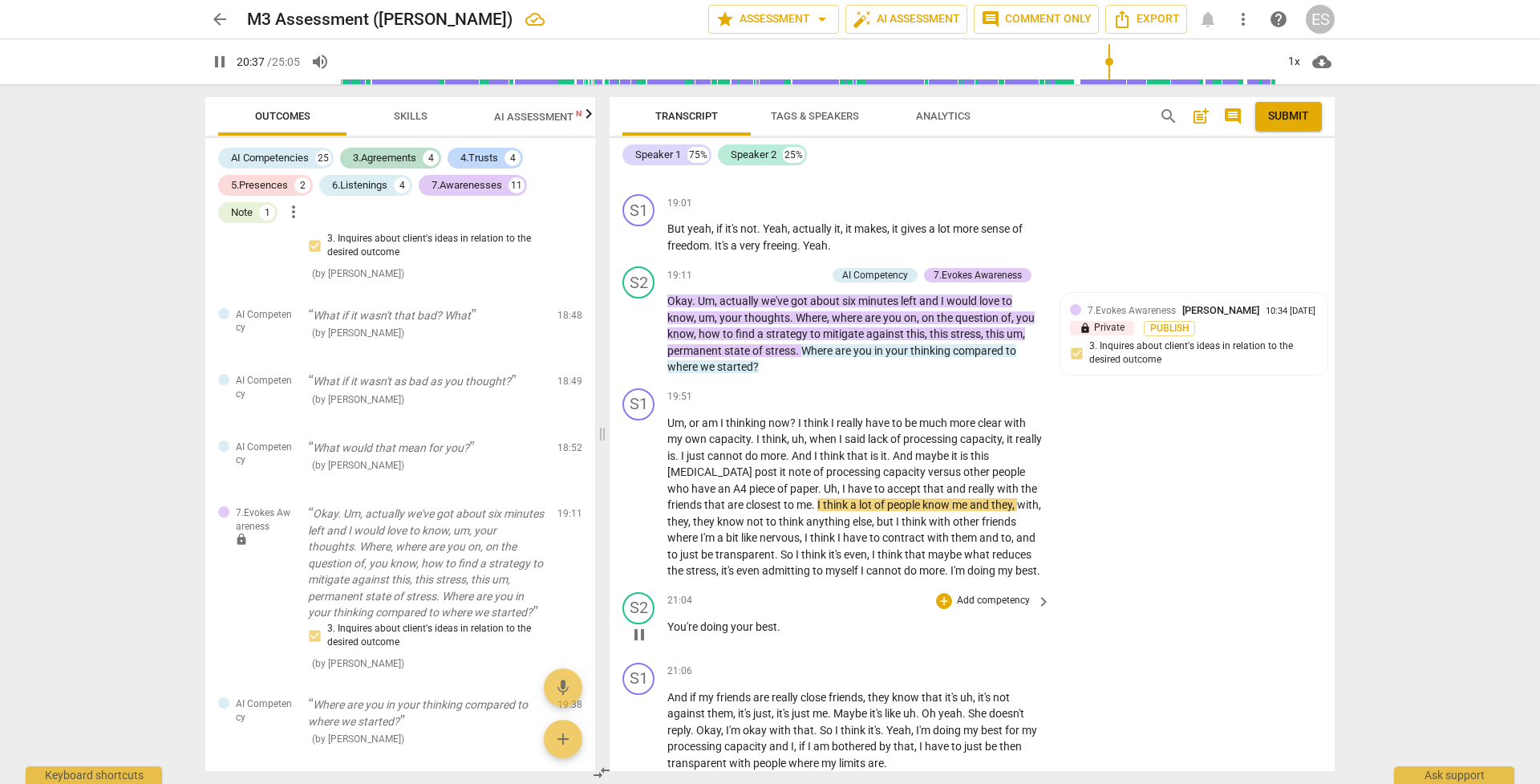
click at [974, 553] on p "Add competency" at bounding box center [994, 601] width 76 height 15
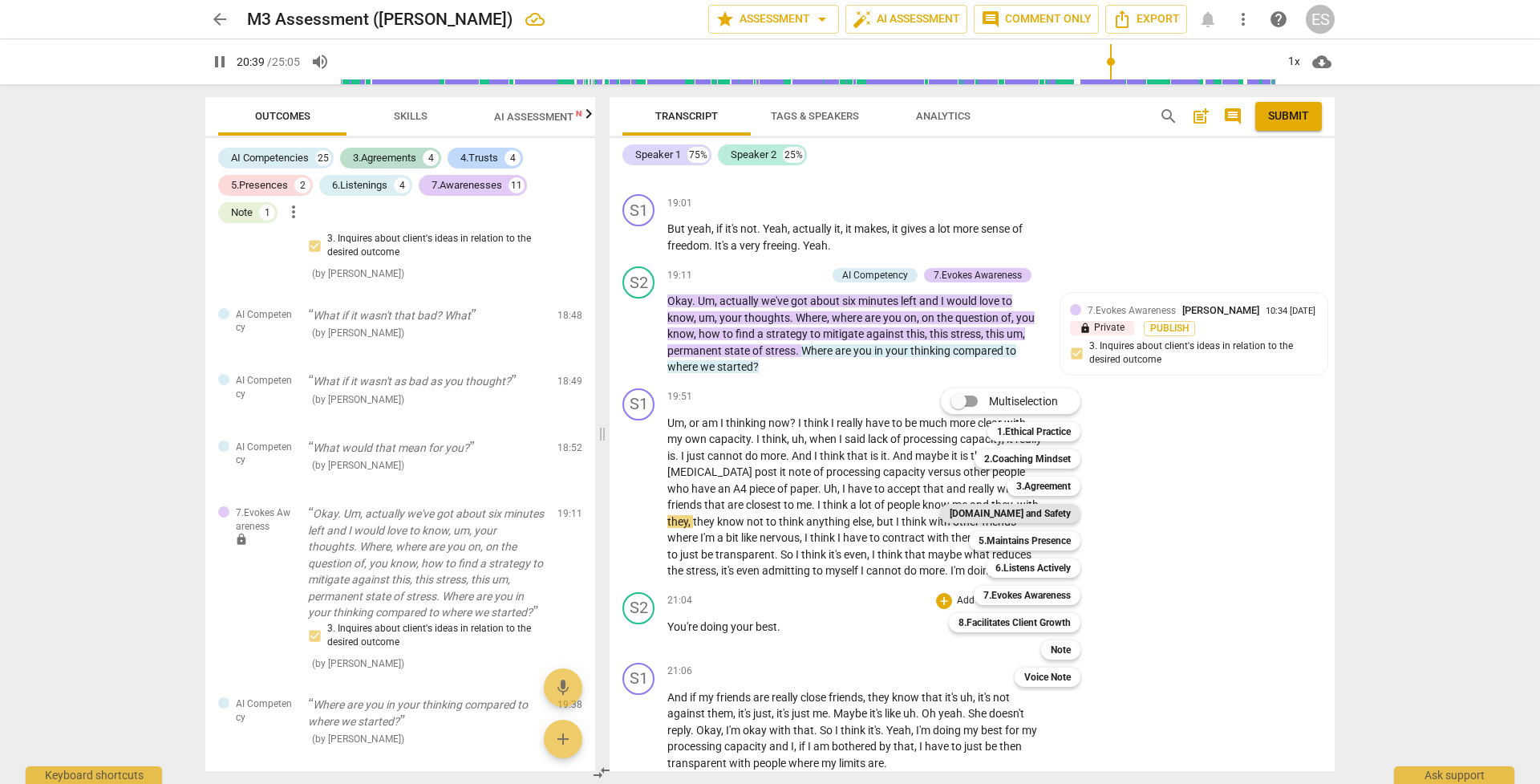
click at [1008, 515] on b "[DOMAIN_NAME] and Safety" at bounding box center [1011, 514] width 121 height 19
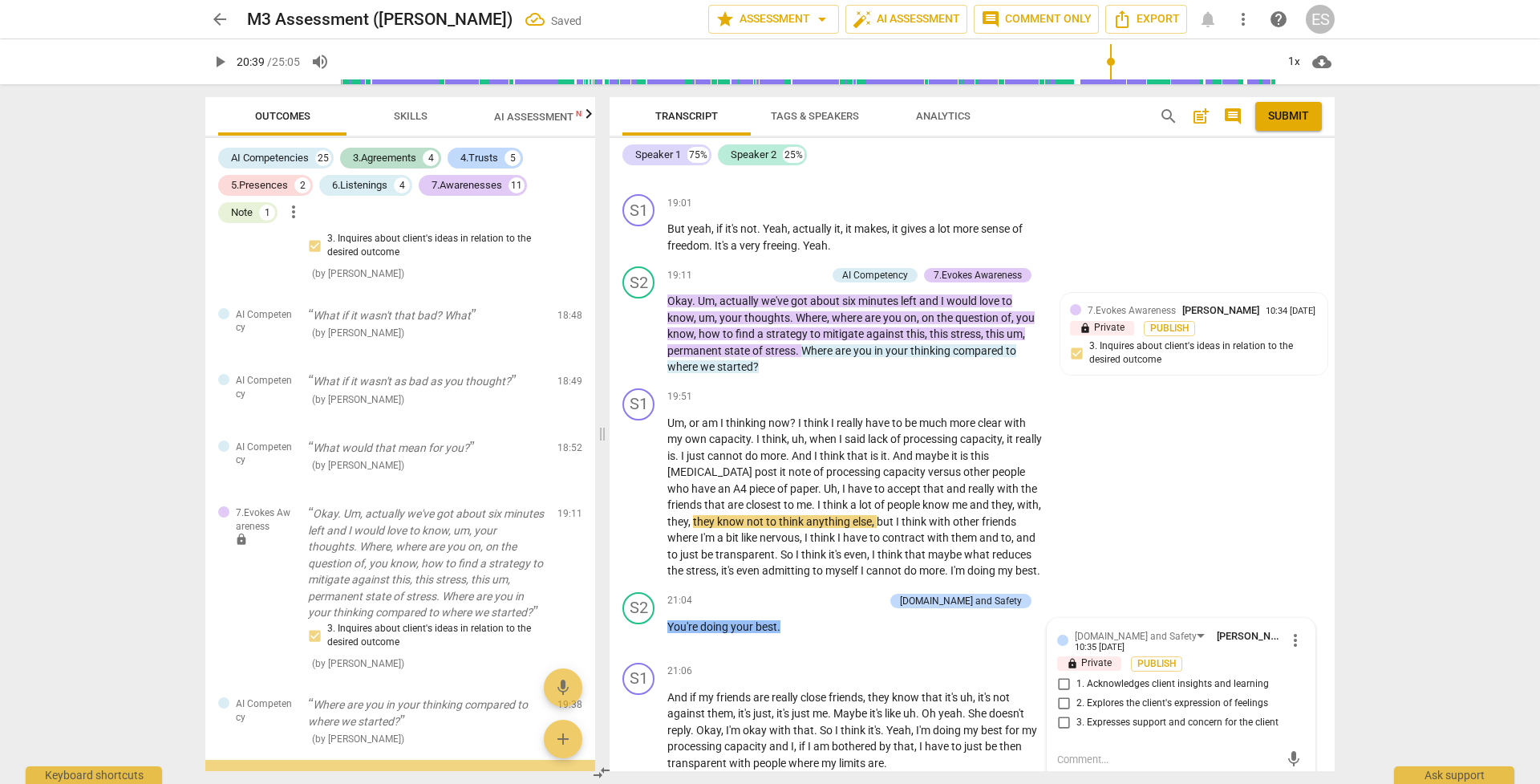
scroll to position [5129, 0]
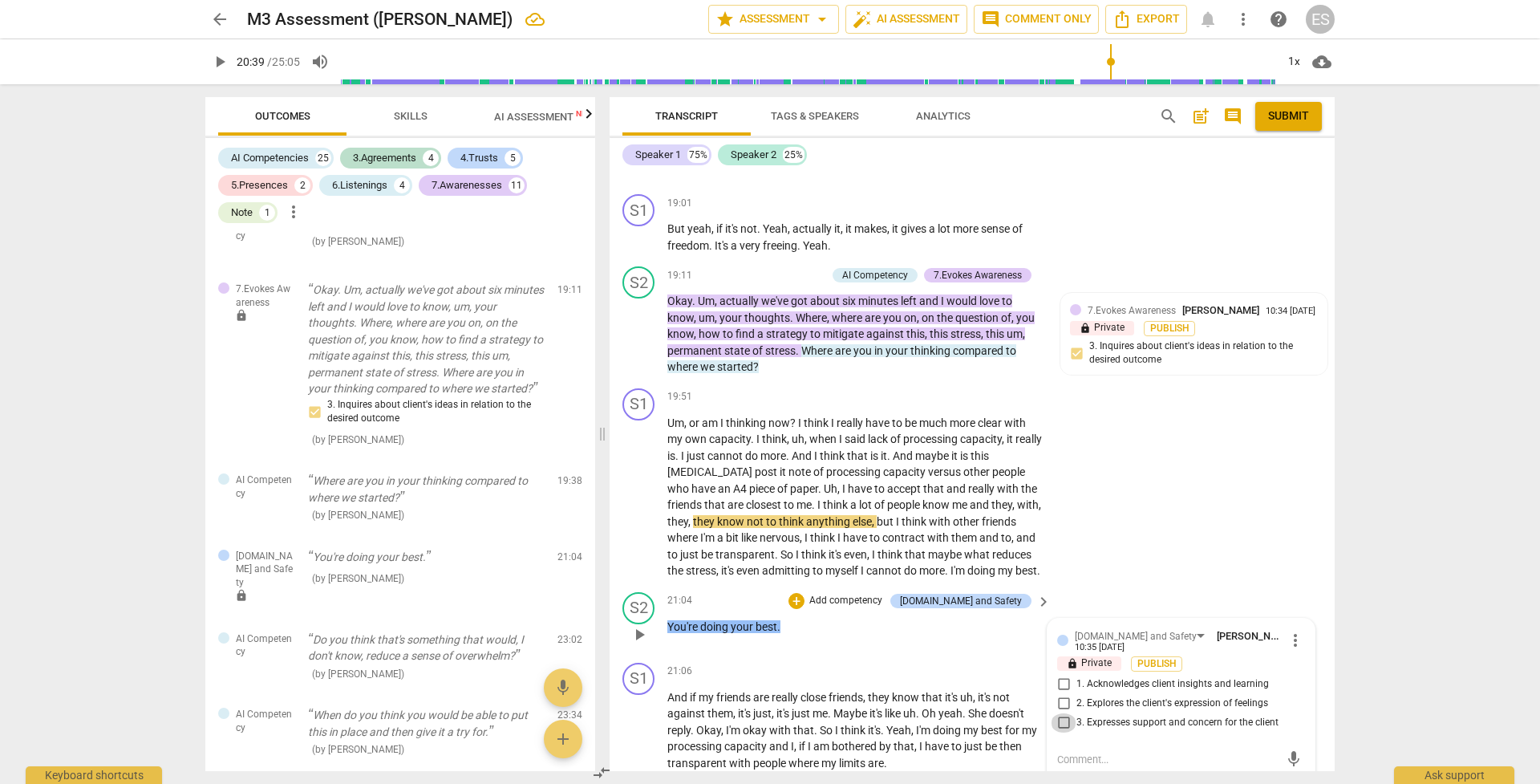
click at [1061, 553] on input "3. Expresses support and concern for the client" at bounding box center [1064, 723] width 26 height 19
click at [882, 531] on span "contract" at bounding box center [905, 537] width 45 height 13
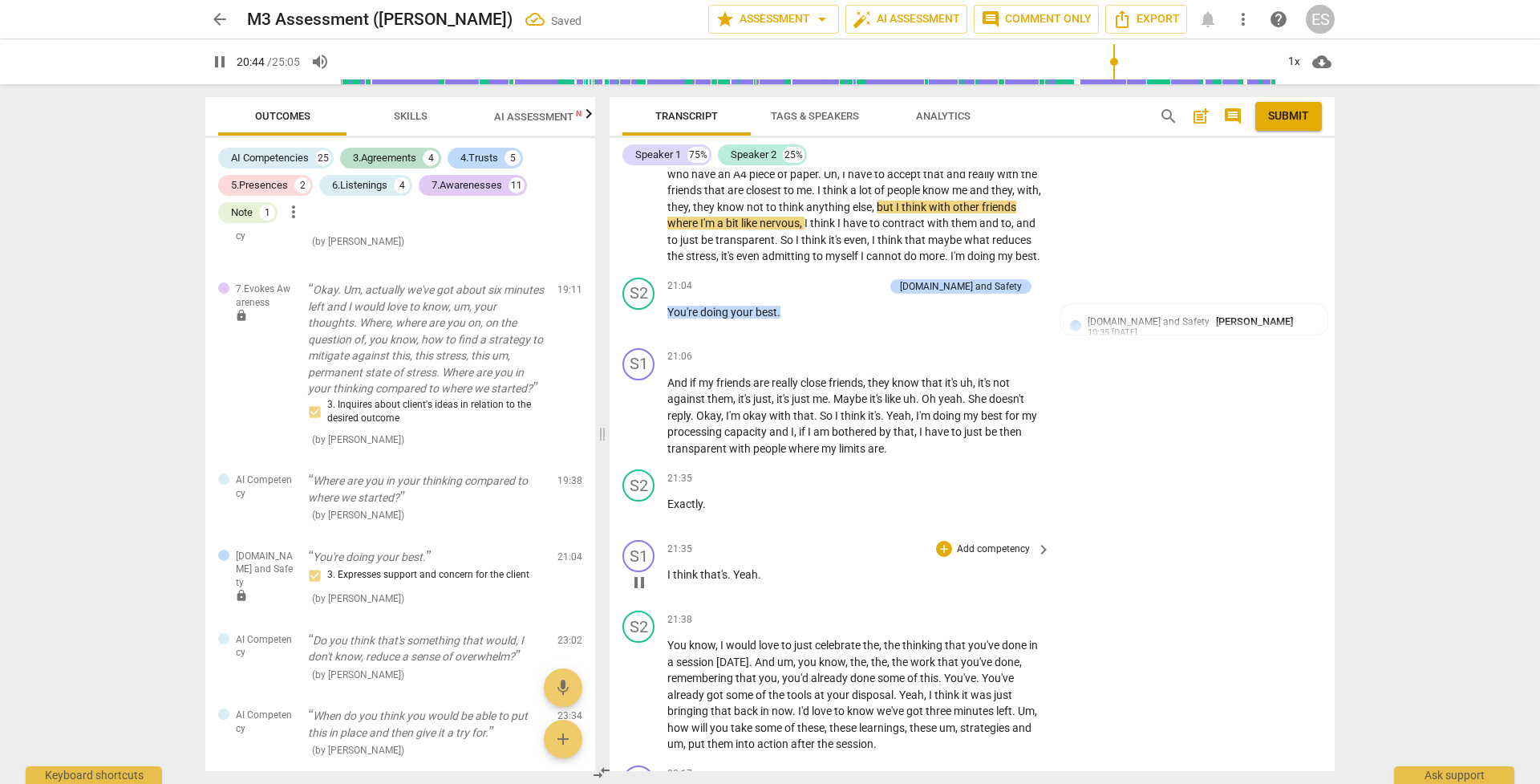
scroll to position [7414, 0]
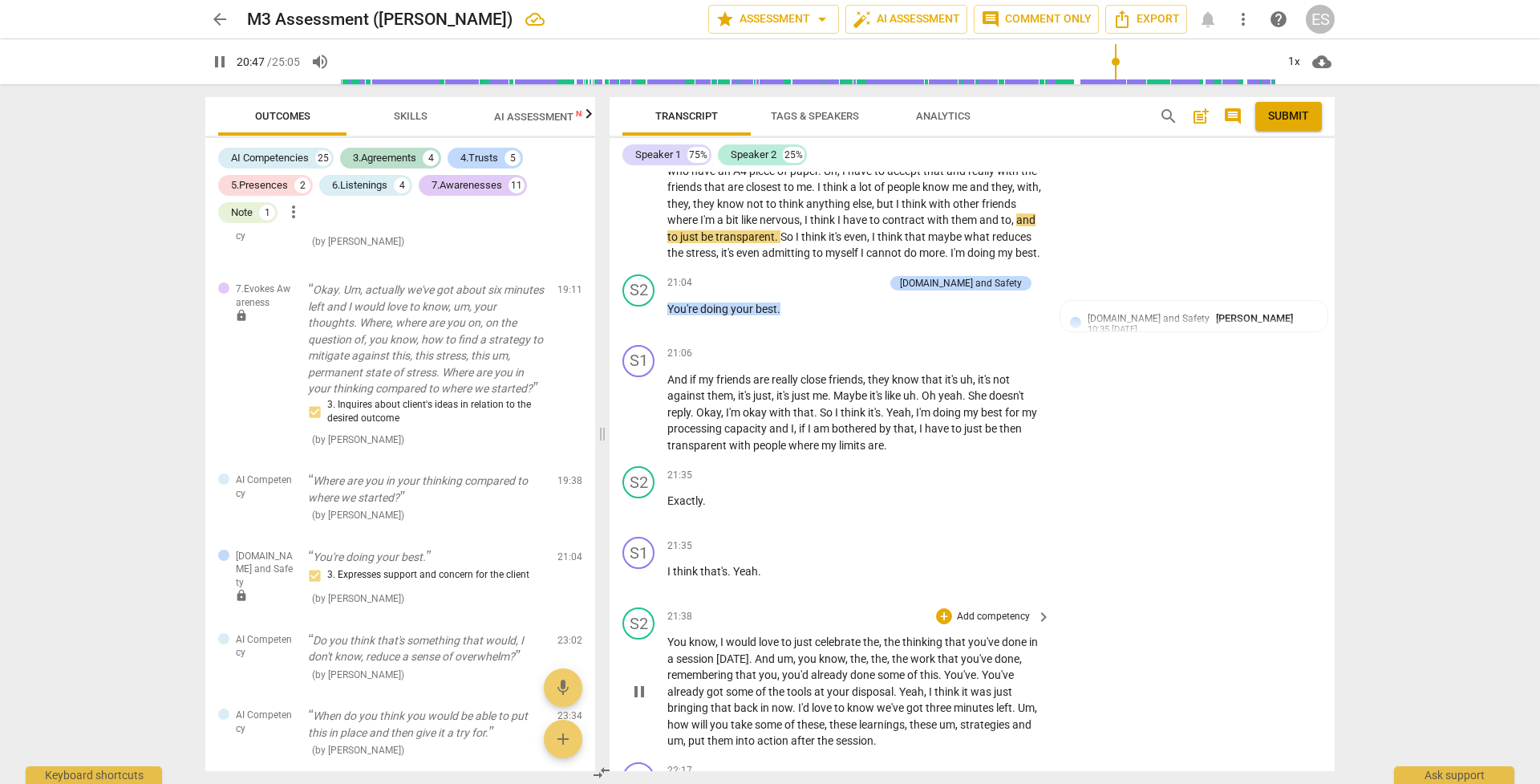
click at [988, 553] on p "Add competency" at bounding box center [994, 617] width 76 height 15
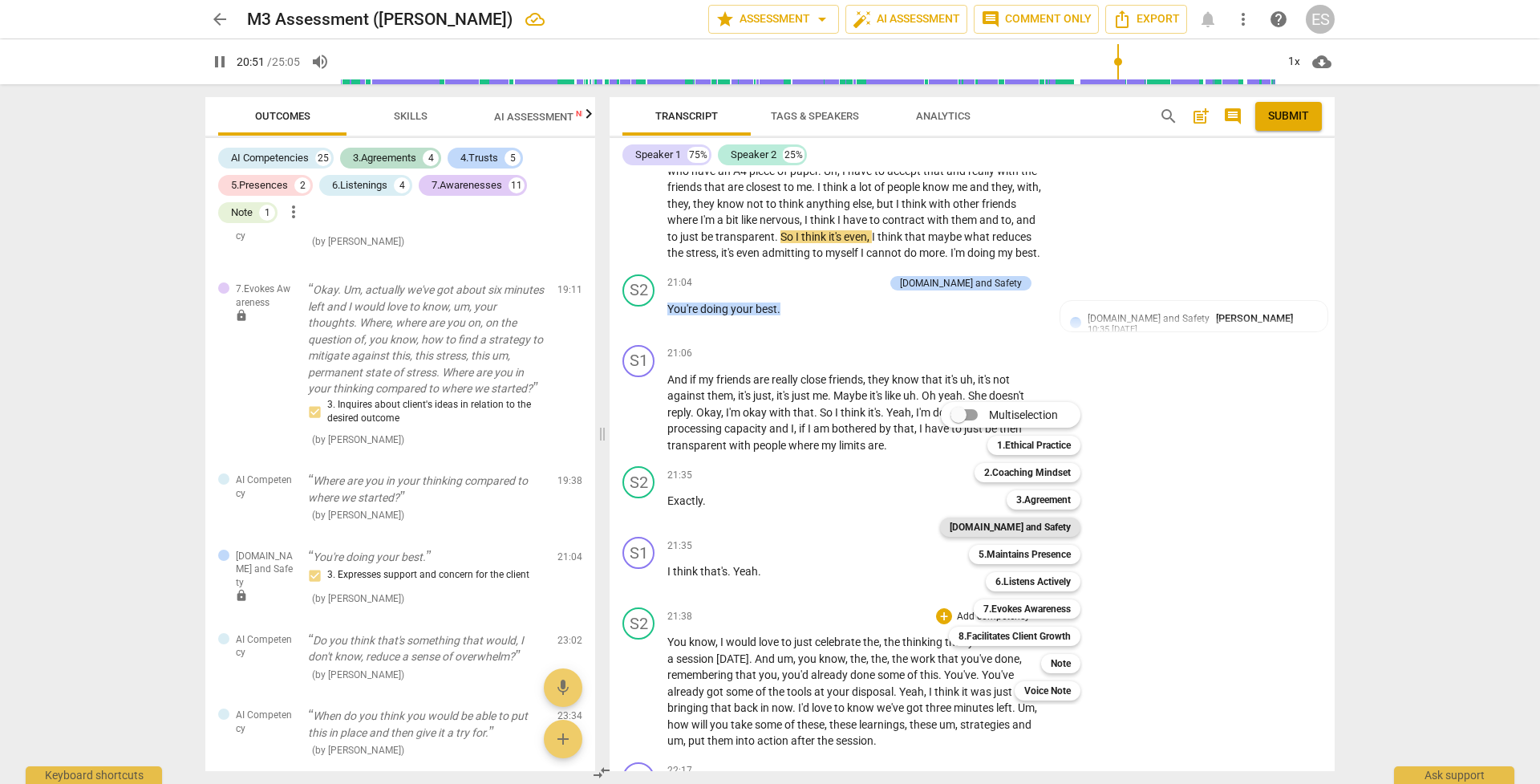
click at [1025, 528] on b "[DOMAIN_NAME] and Safety" at bounding box center [1011, 527] width 121 height 19
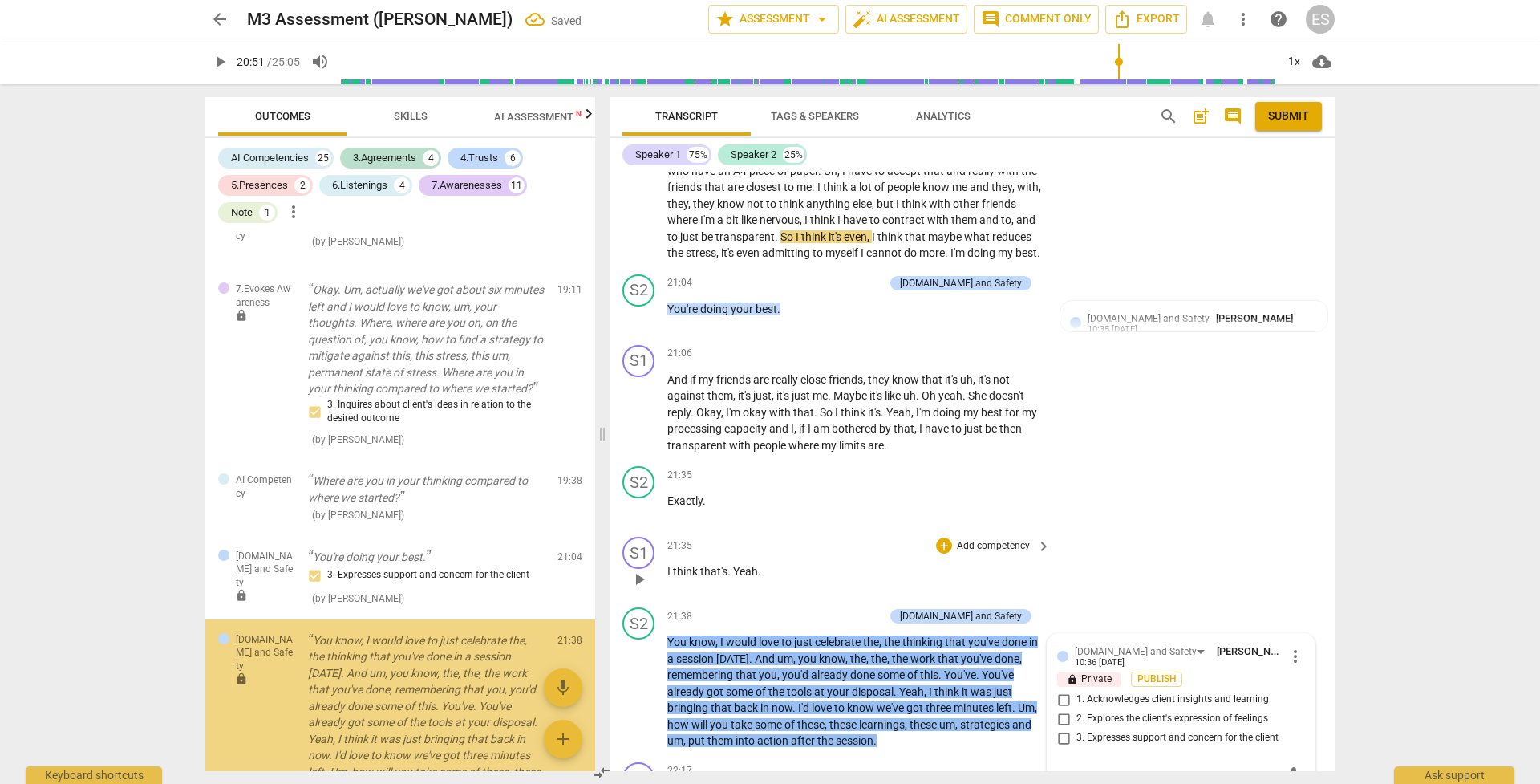
scroll to position [5289, 0]
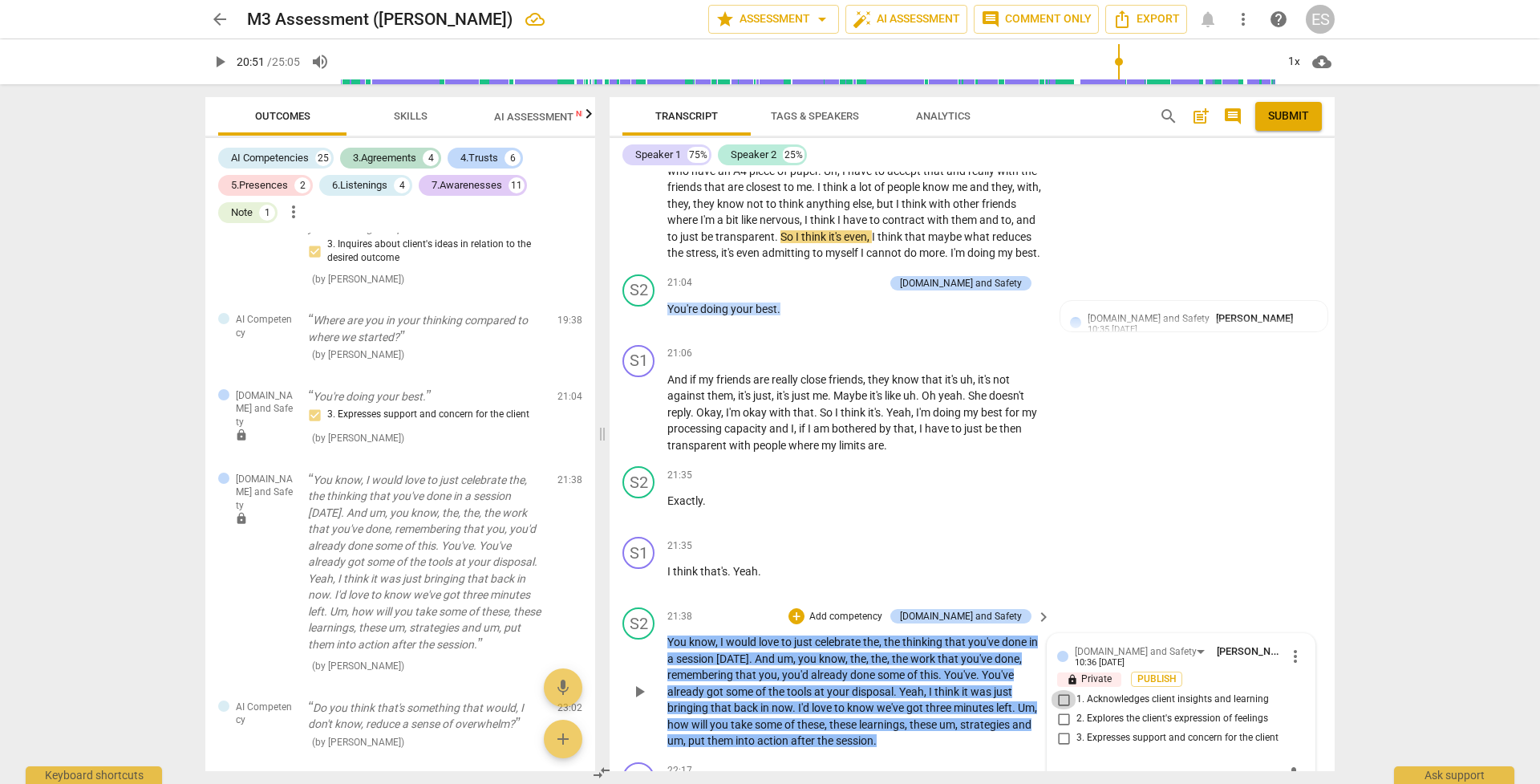
click at [1061, 553] on input "1. Acknowledges client insights and learning" at bounding box center [1064, 700] width 26 height 19
click at [805, 553] on span "I'd" at bounding box center [804, 707] width 14 height 13
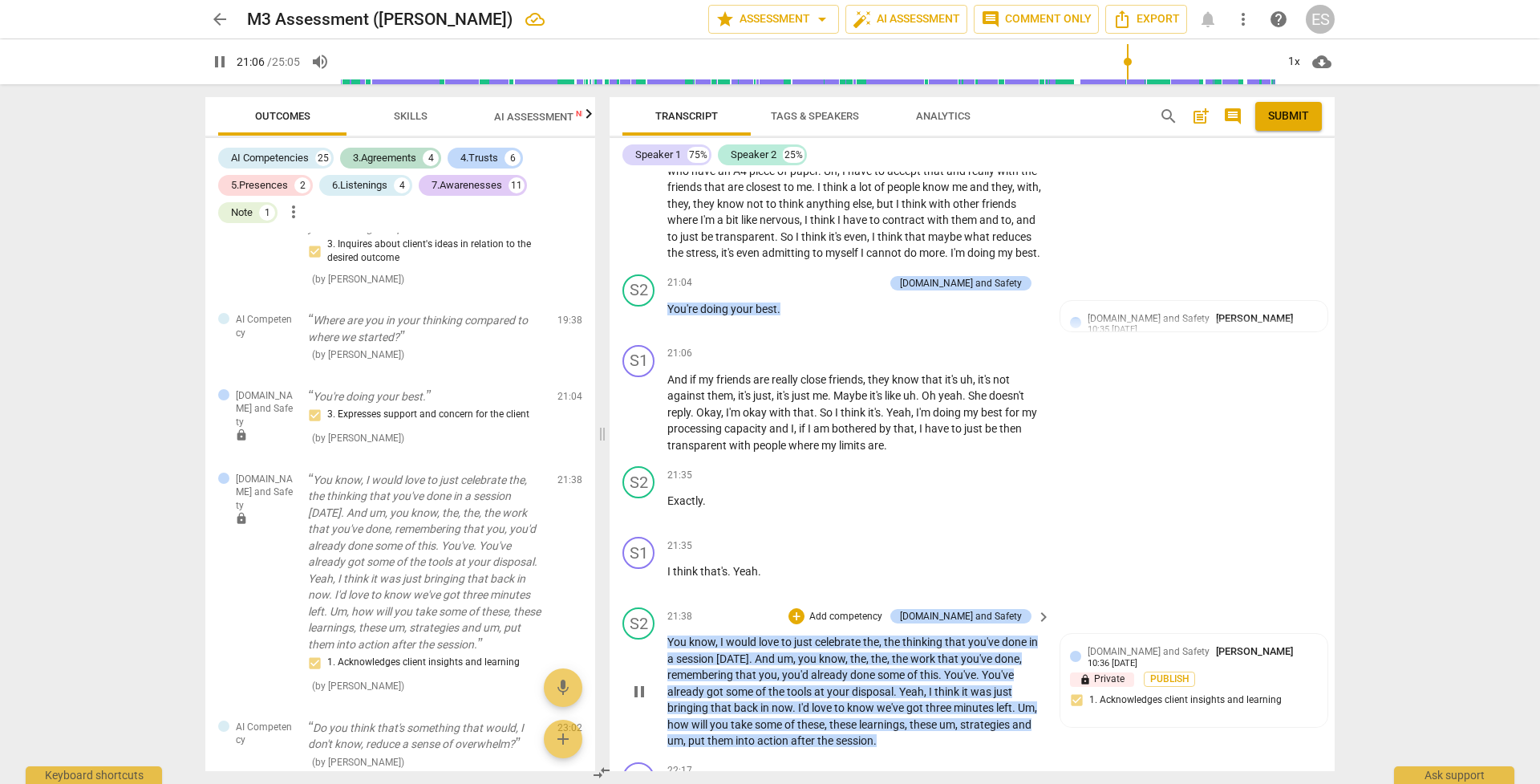
scroll to position [7457, 0]
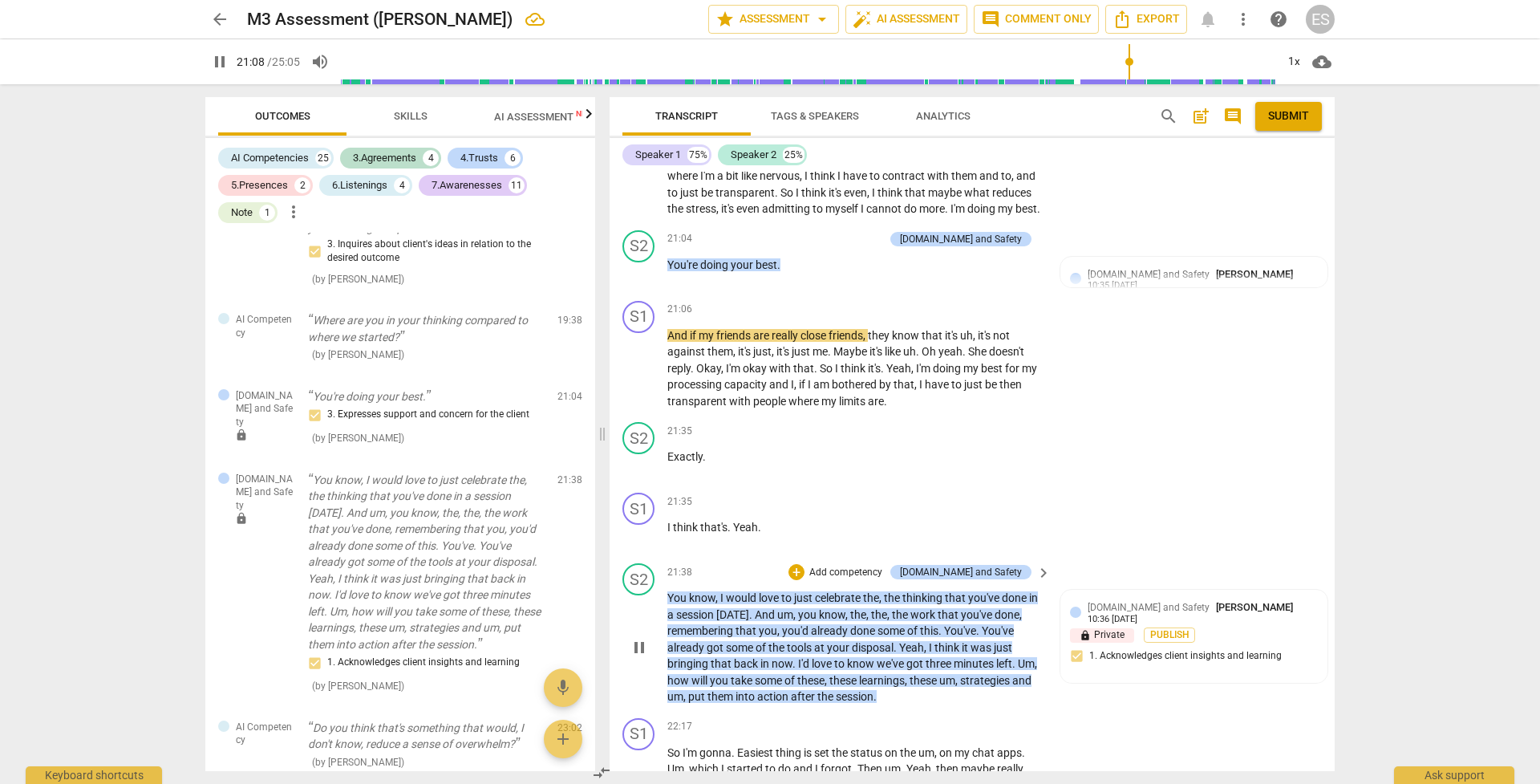
click at [849, 553] on p "Add competency" at bounding box center [846, 573] width 76 height 15
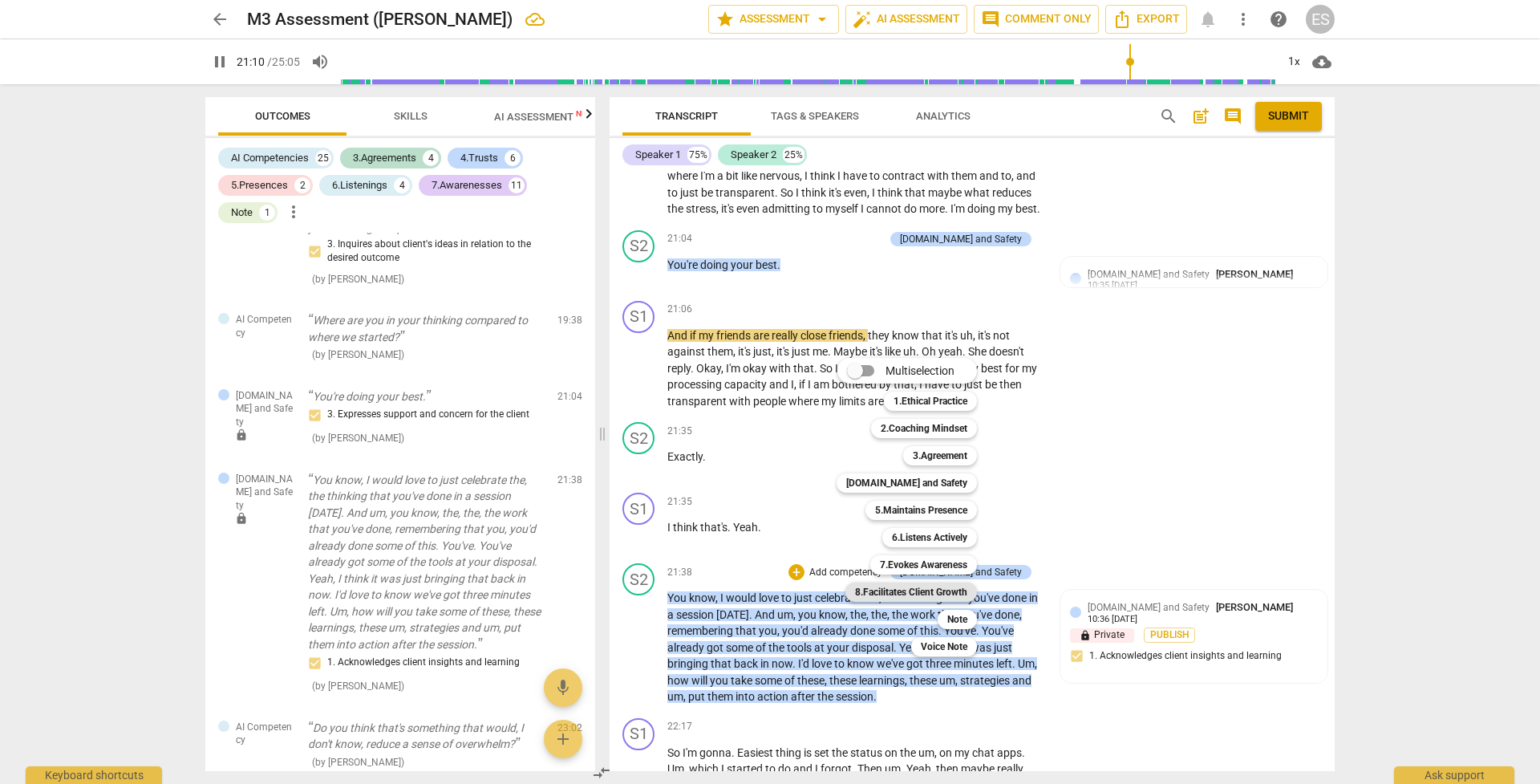
click at [935, 553] on b "8.Facilitates Client Growth" at bounding box center [911, 592] width 112 height 19
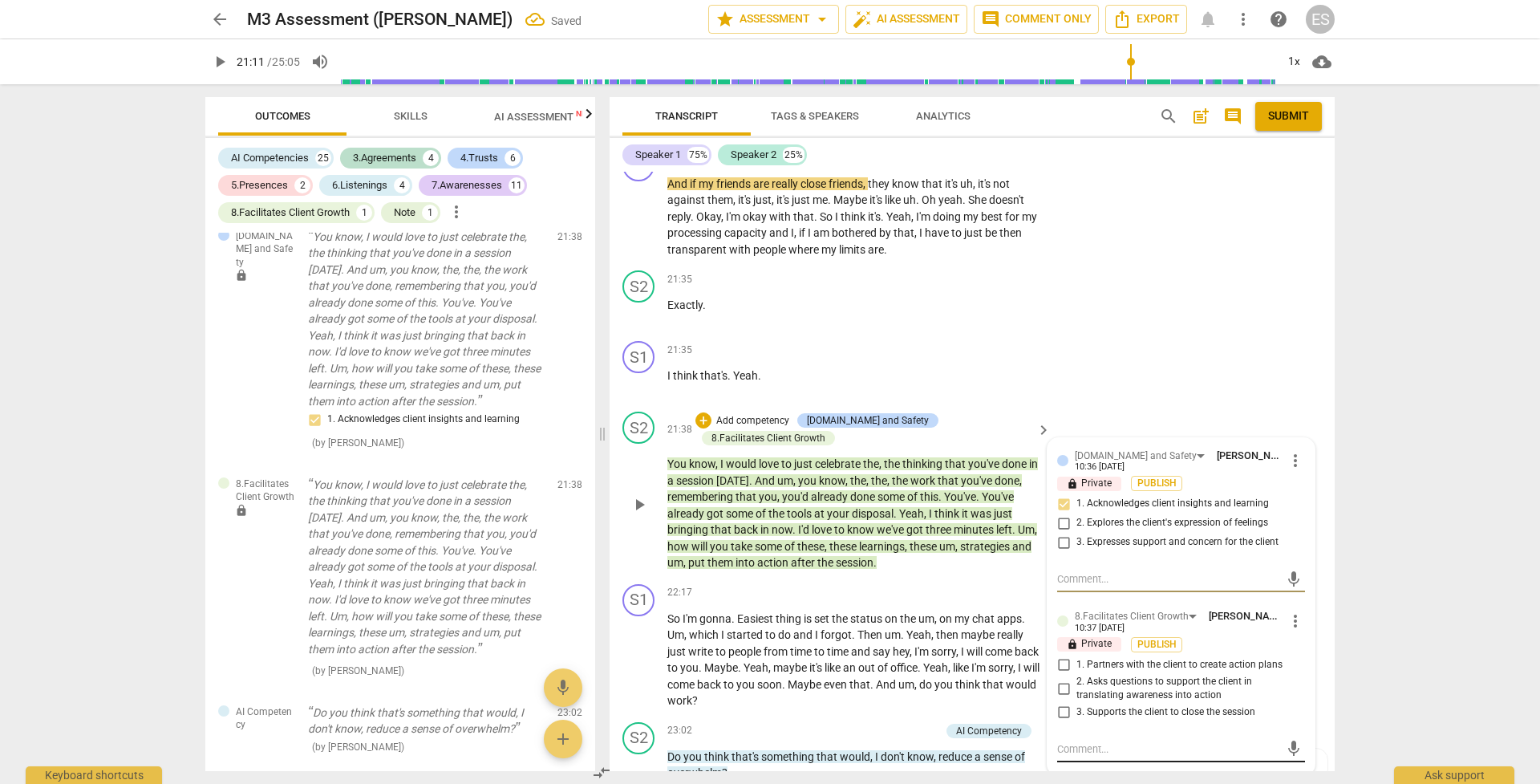
scroll to position [7614, 0]
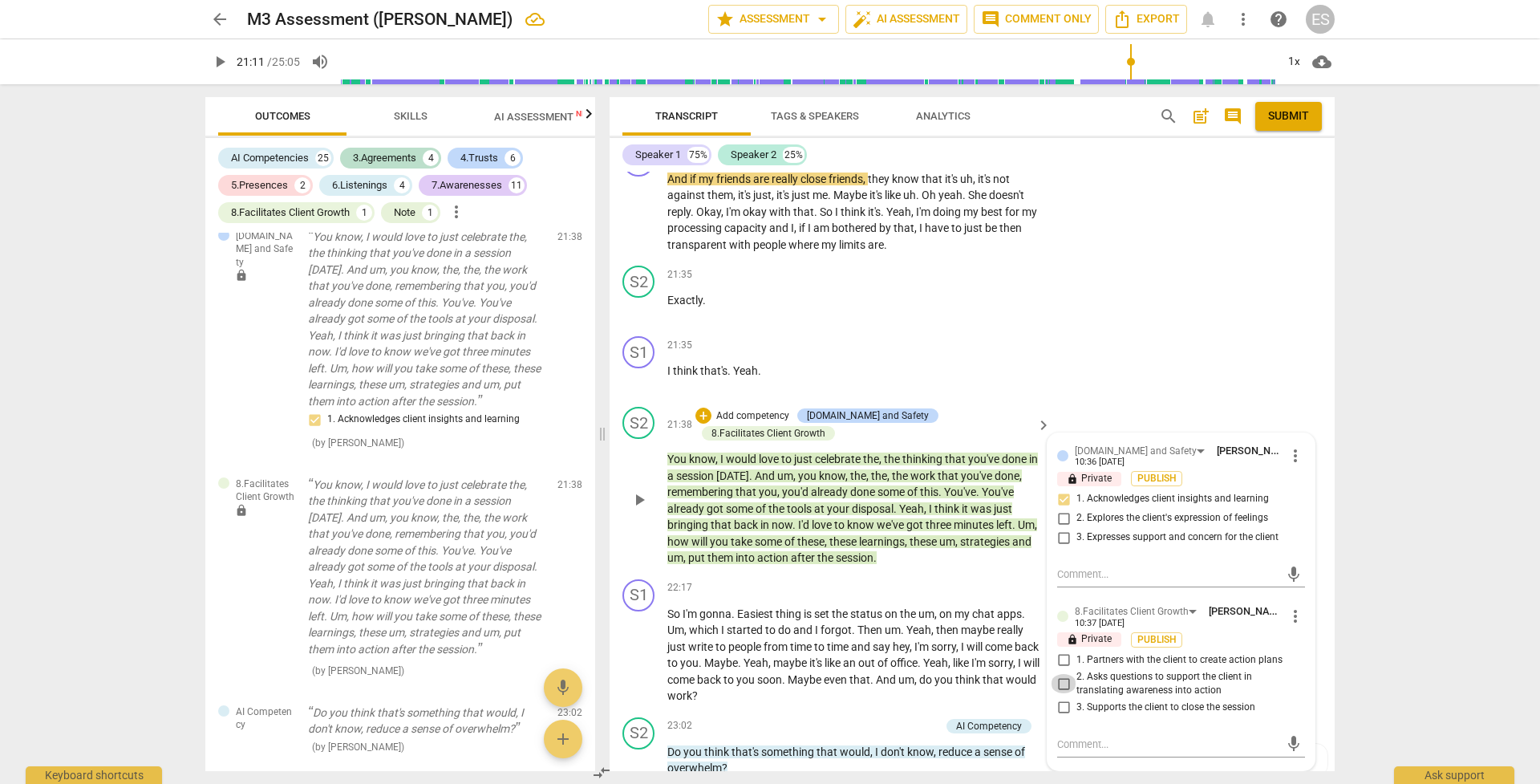
click at [1058, 553] on input "2. Asks questions to support the client in translating awareness into action" at bounding box center [1064, 684] width 26 height 19
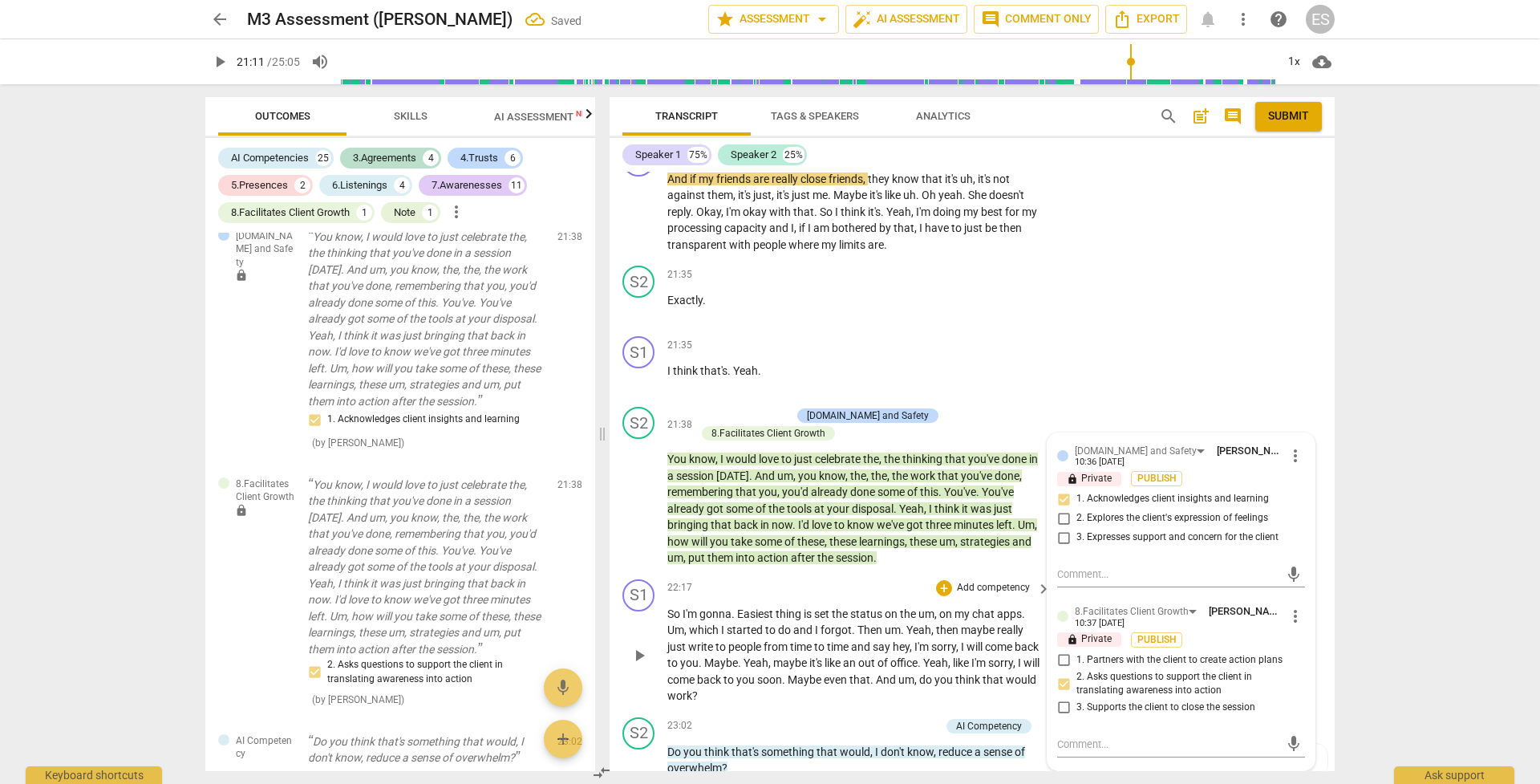
click at [825, 553] on span "it's" at bounding box center [817, 663] width 15 height 13
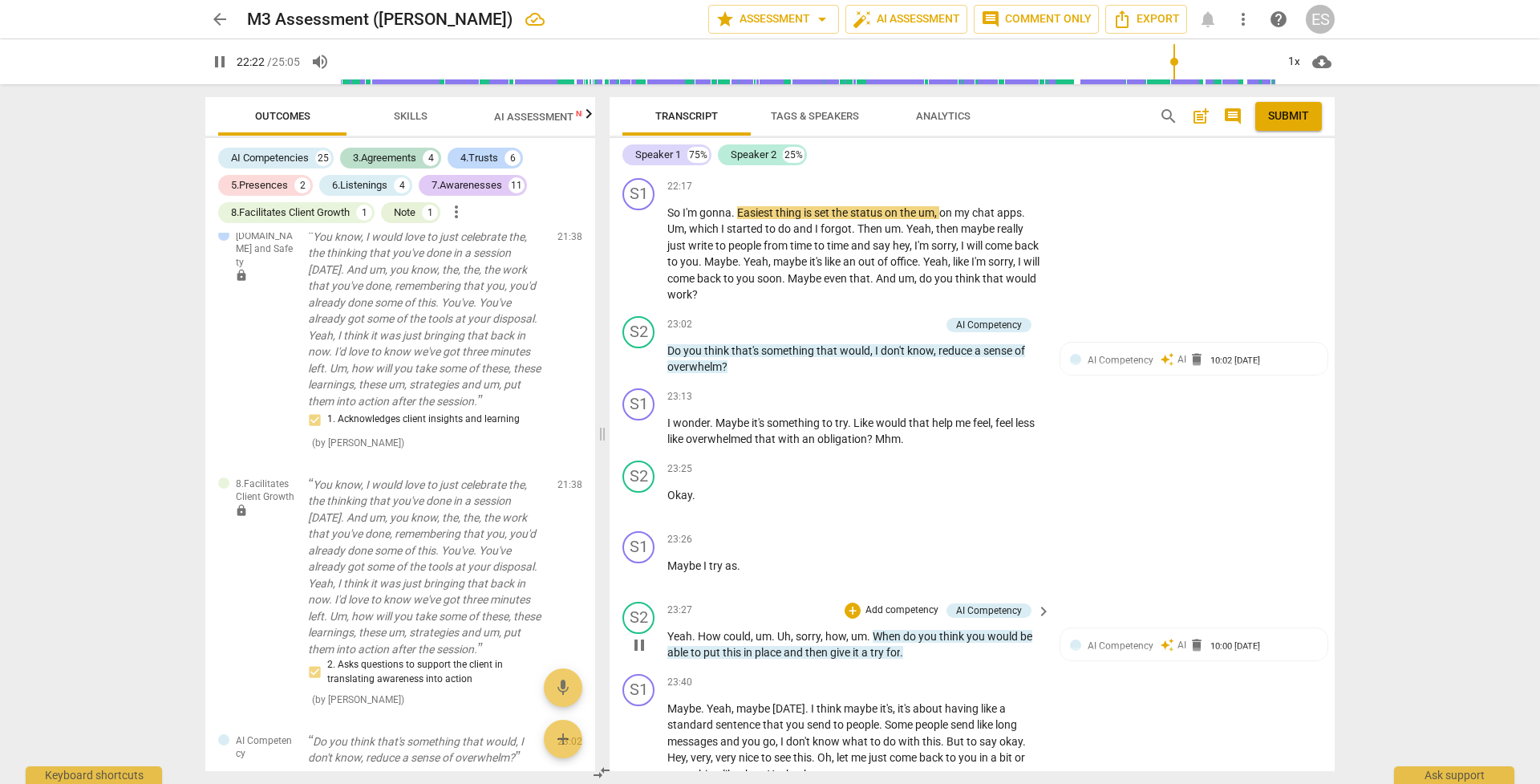
scroll to position [8020, 0]
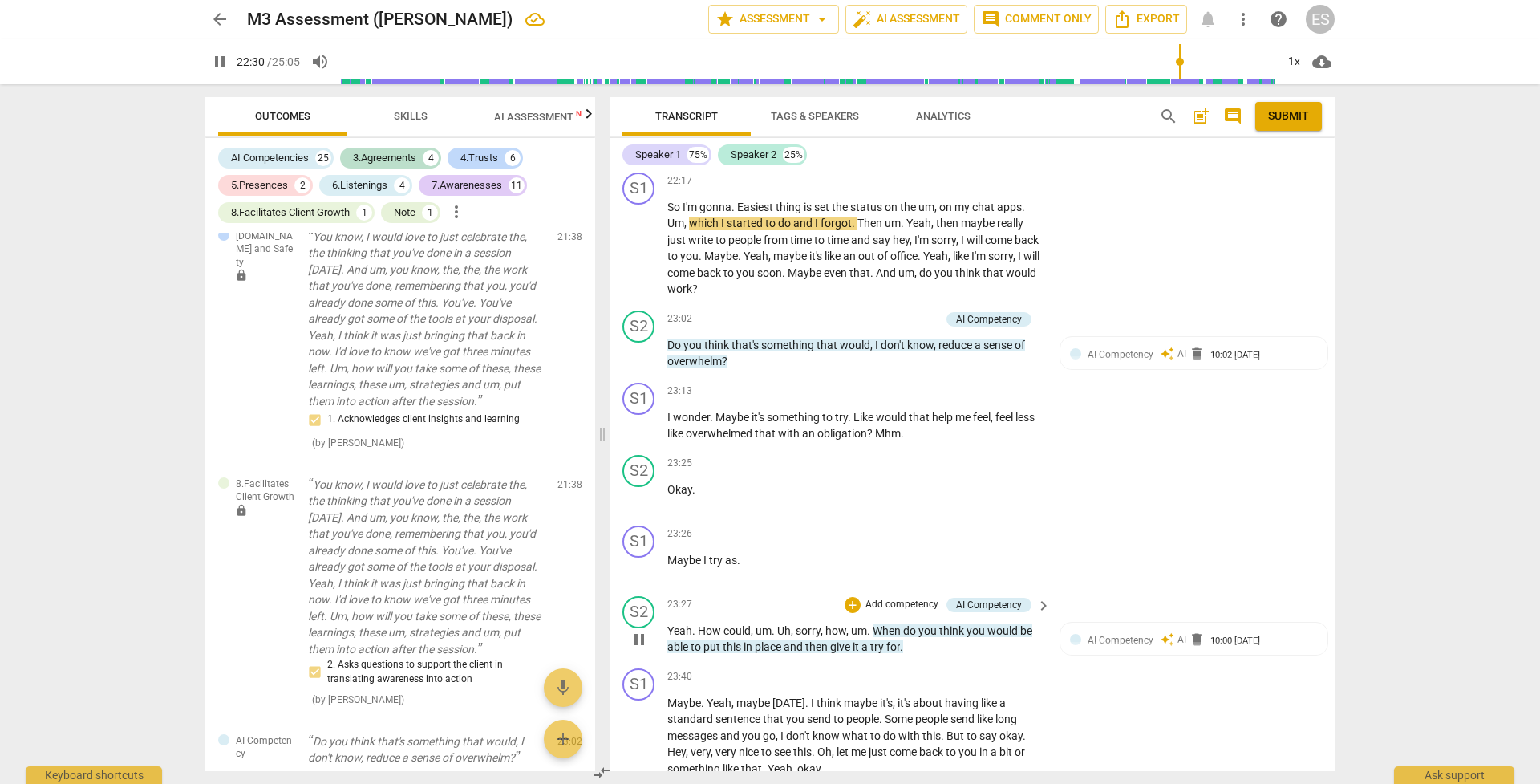
click at [868, 553] on p "Add competency" at bounding box center [902, 605] width 76 height 15
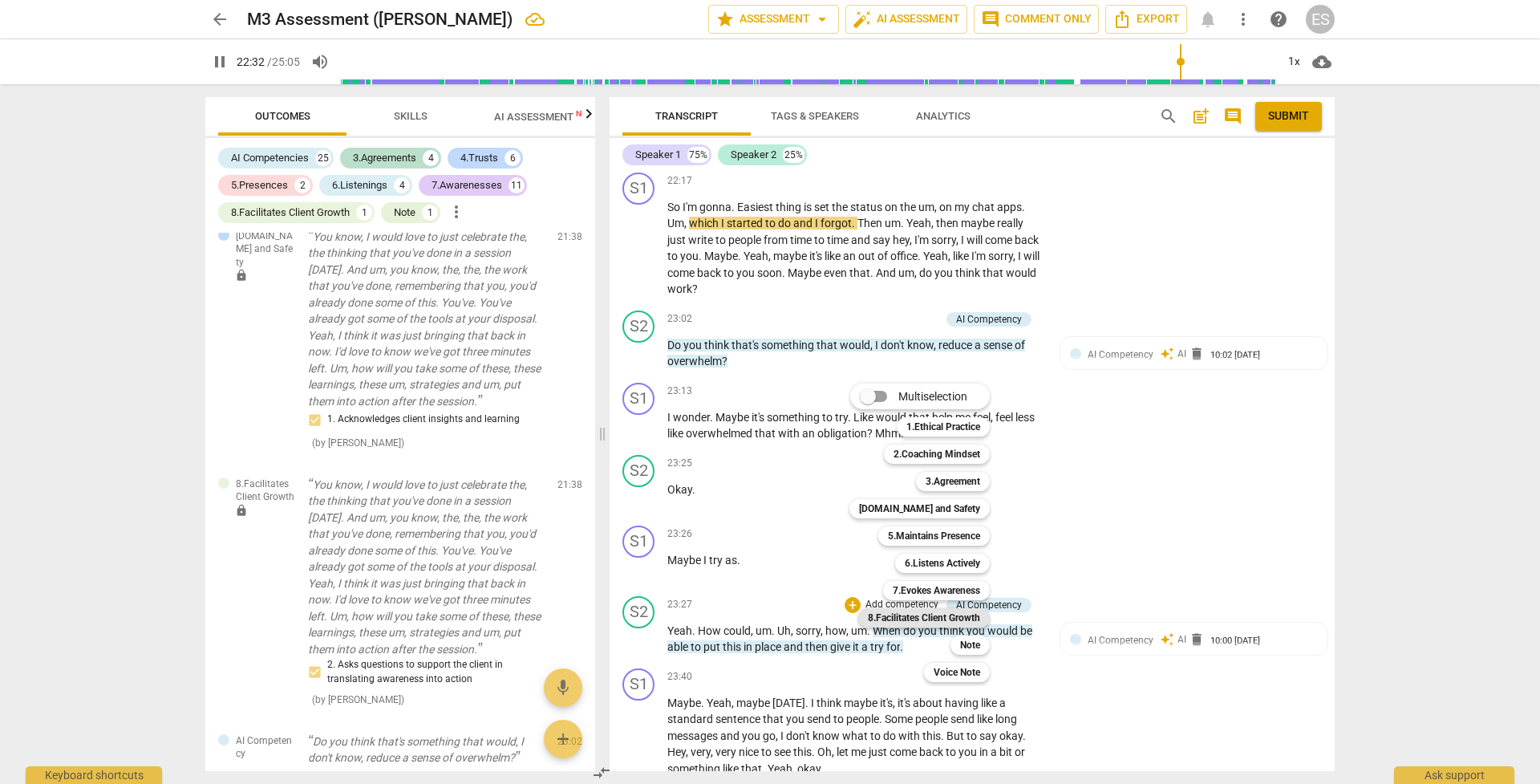
click at [944, 553] on b "8.Facilitates Client Growth" at bounding box center [924, 617] width 112 height 19
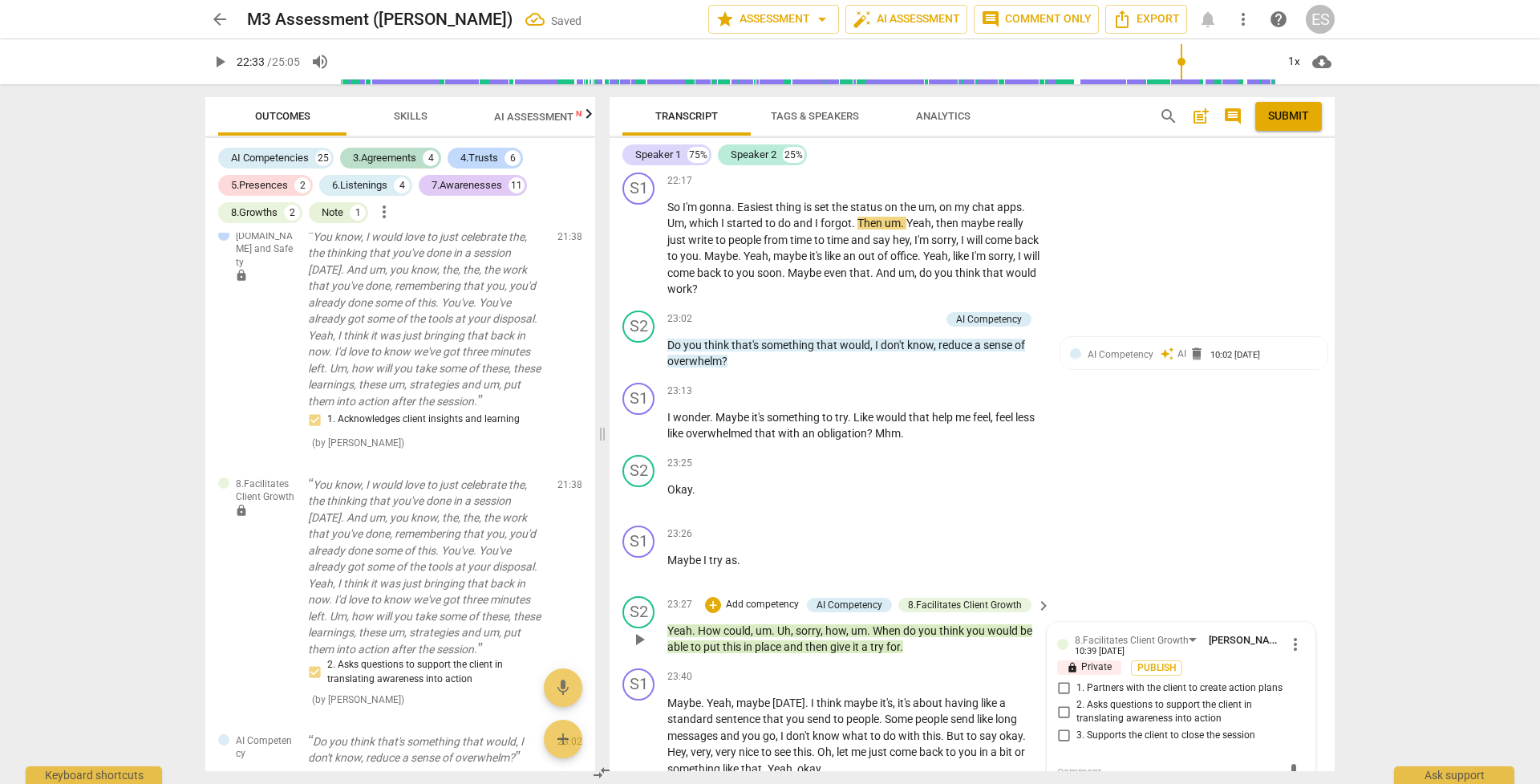
scroll to position [5793, 0]
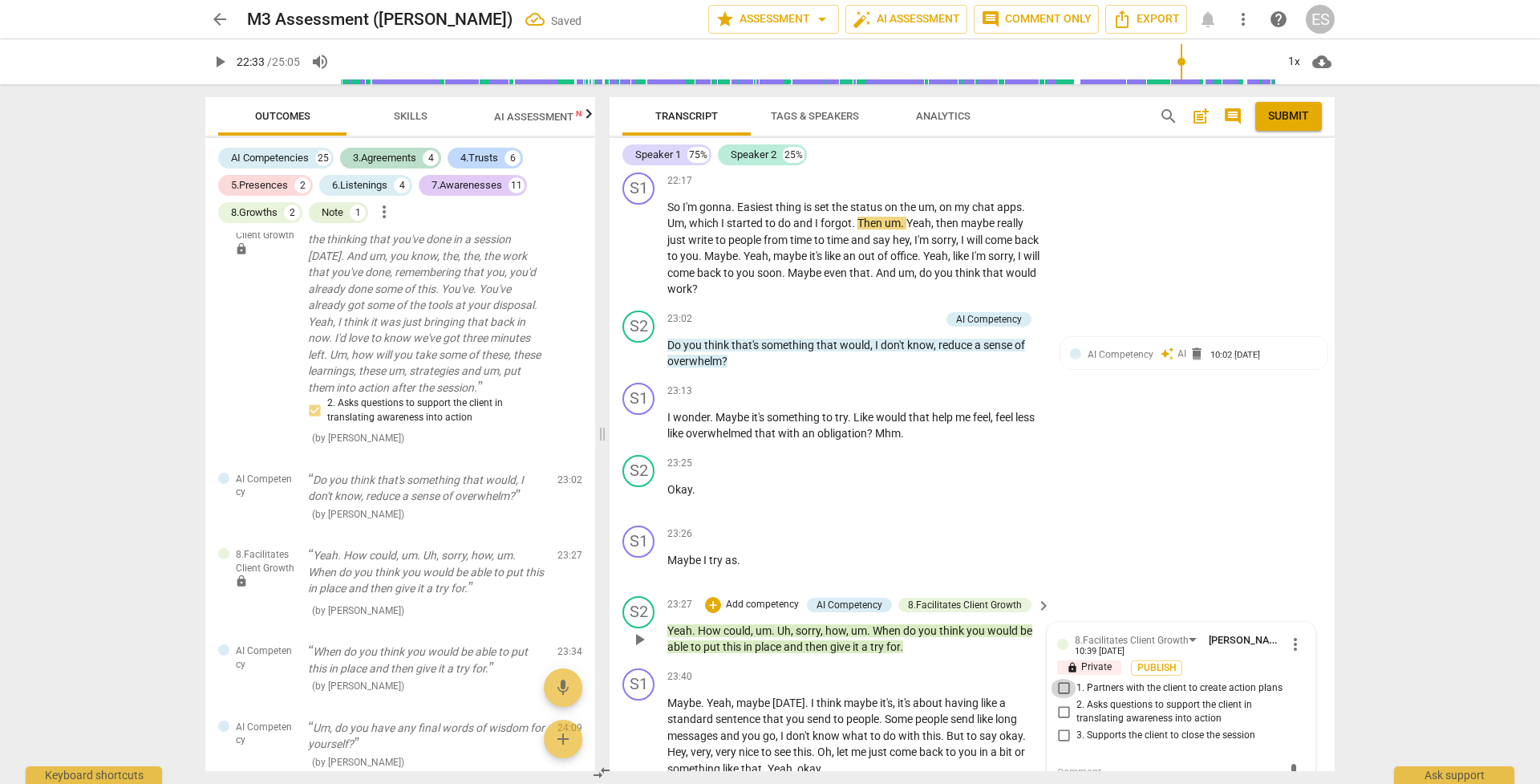
click at [1061, 553] on input "1. Partners with the client to create action plans" at bounding box center [1064, 689] width 26 height 19
click at [808, 553] on p "Maybe . Yeah , maybe [DATE] . I think maybe it's , it's about having like a sta…" at bounding box center [855, 735] width 375 height 83
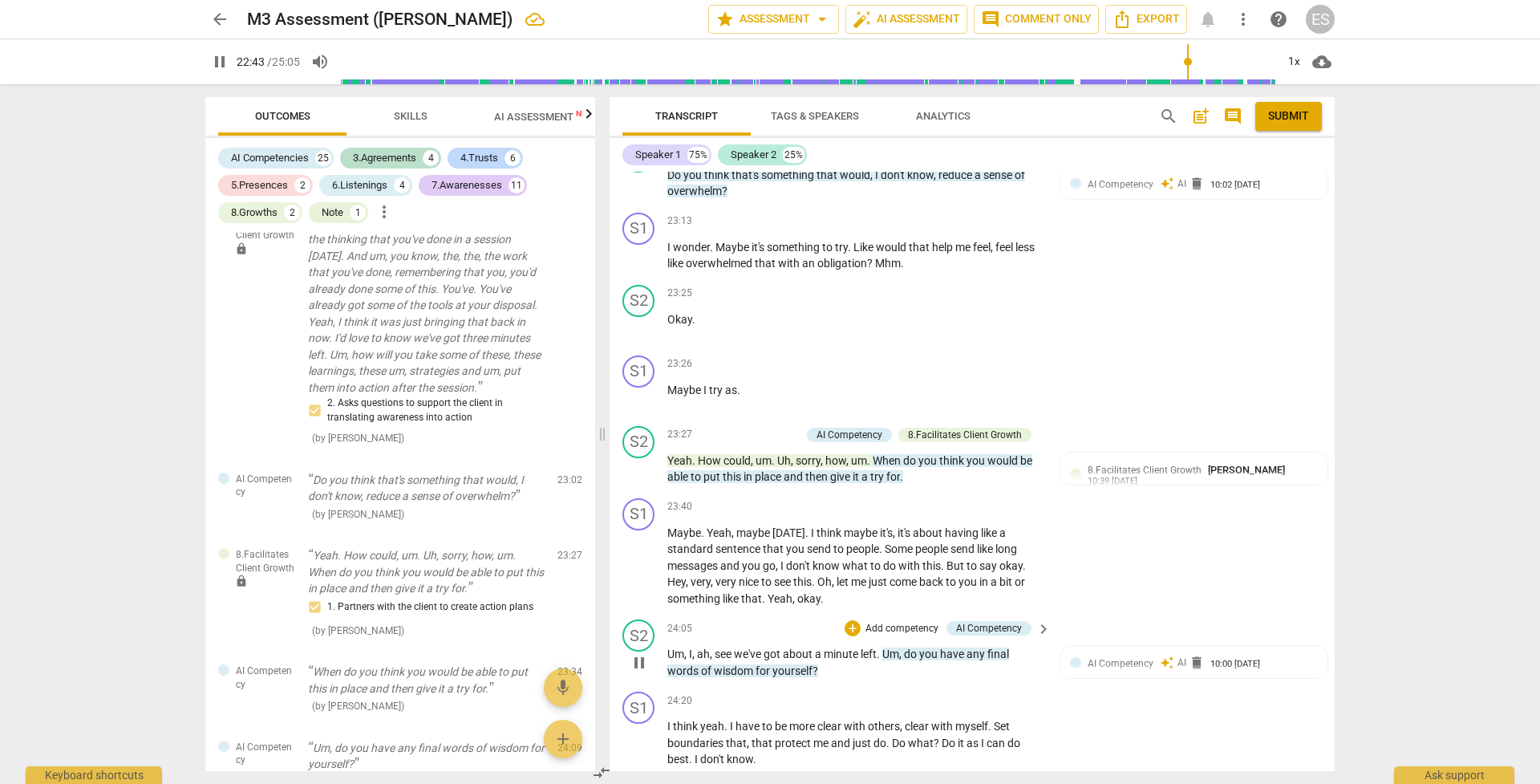
scroll to position [8192, 0]
click at [857, 553] on div "+" at bounding box center [853, 626] width 16 height 16
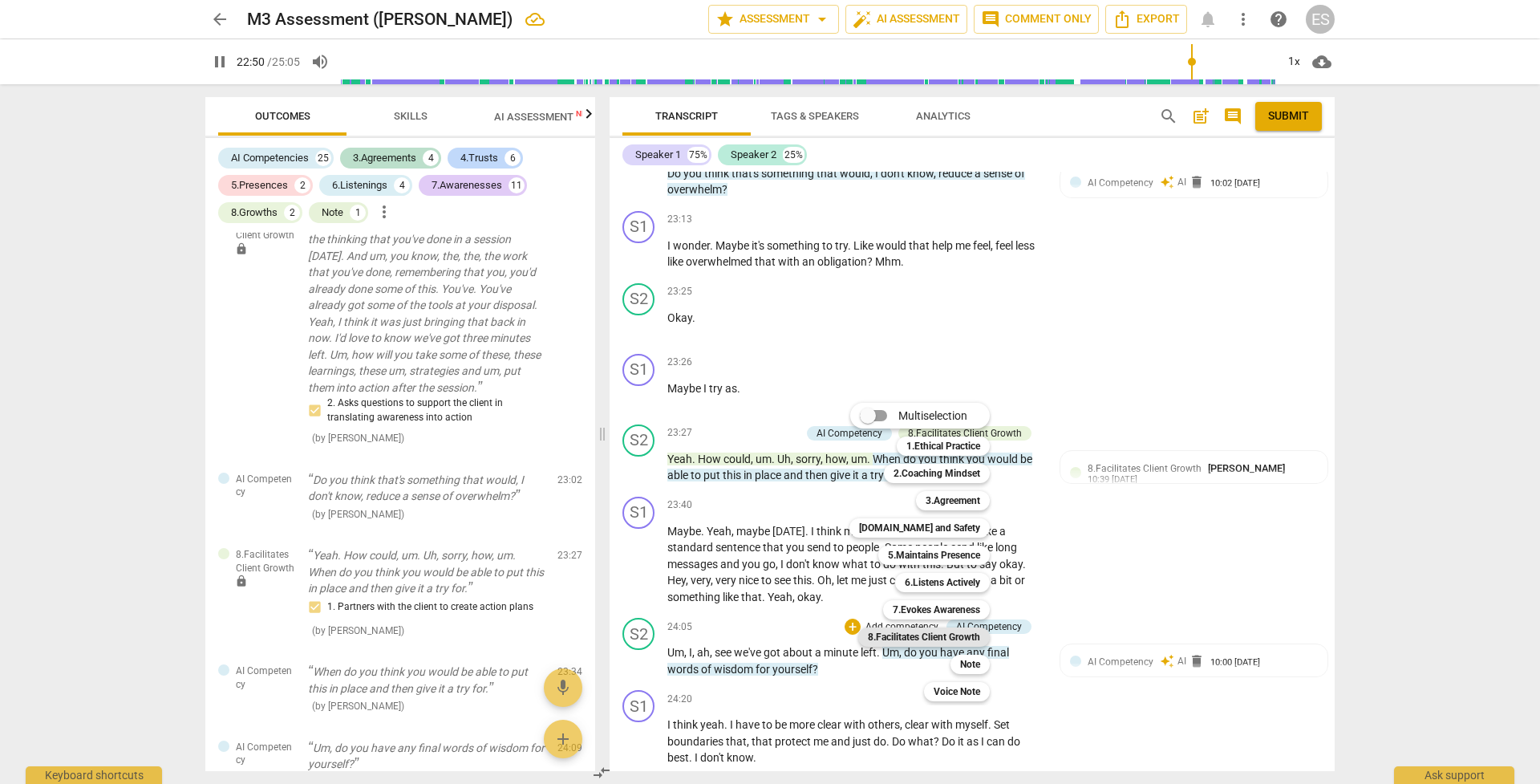
click at [937, 553] on b "8.Facilitates Client Growth" at bounding box center [924, 637] width 112 height 19
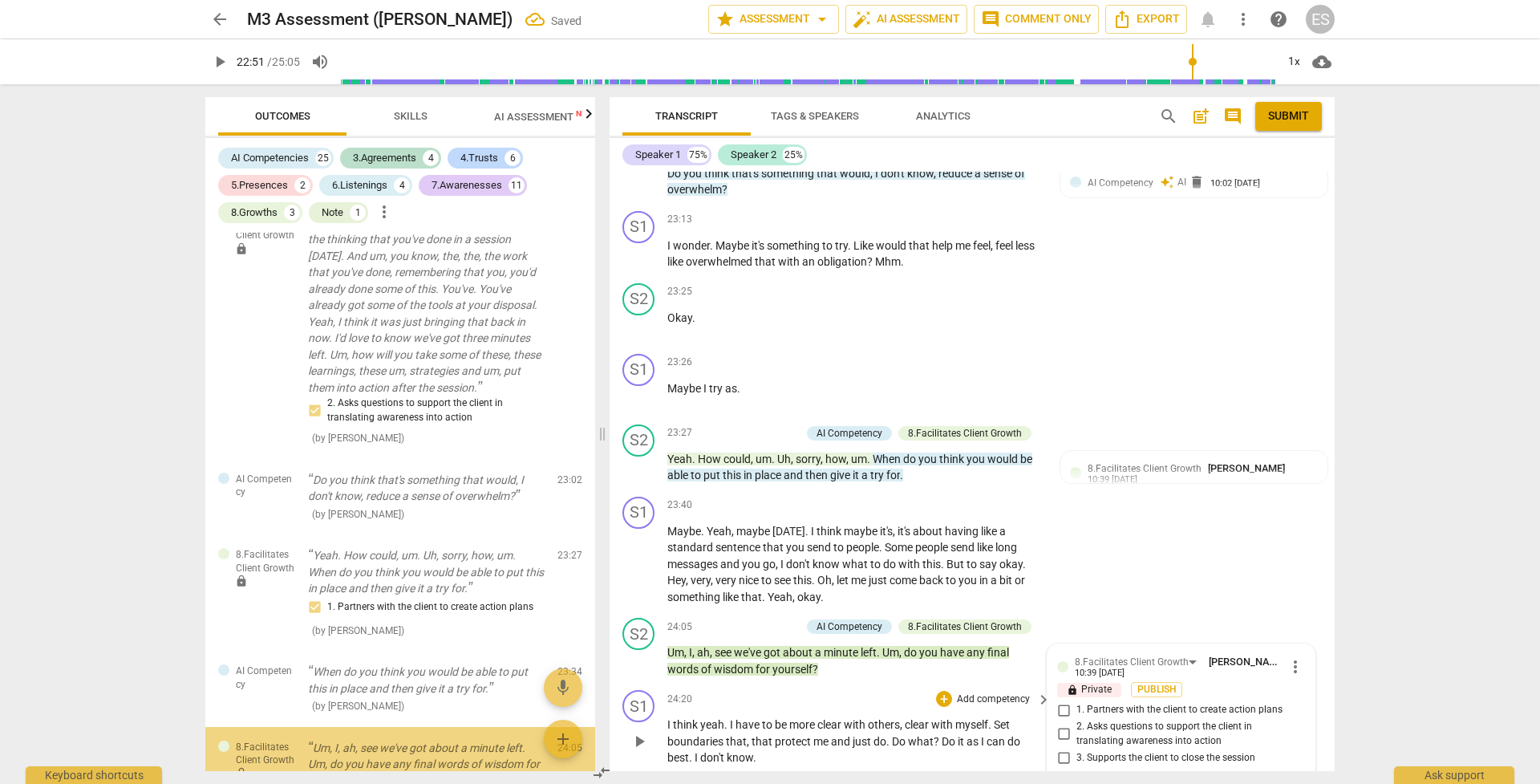
scroll to position [5982, 0]
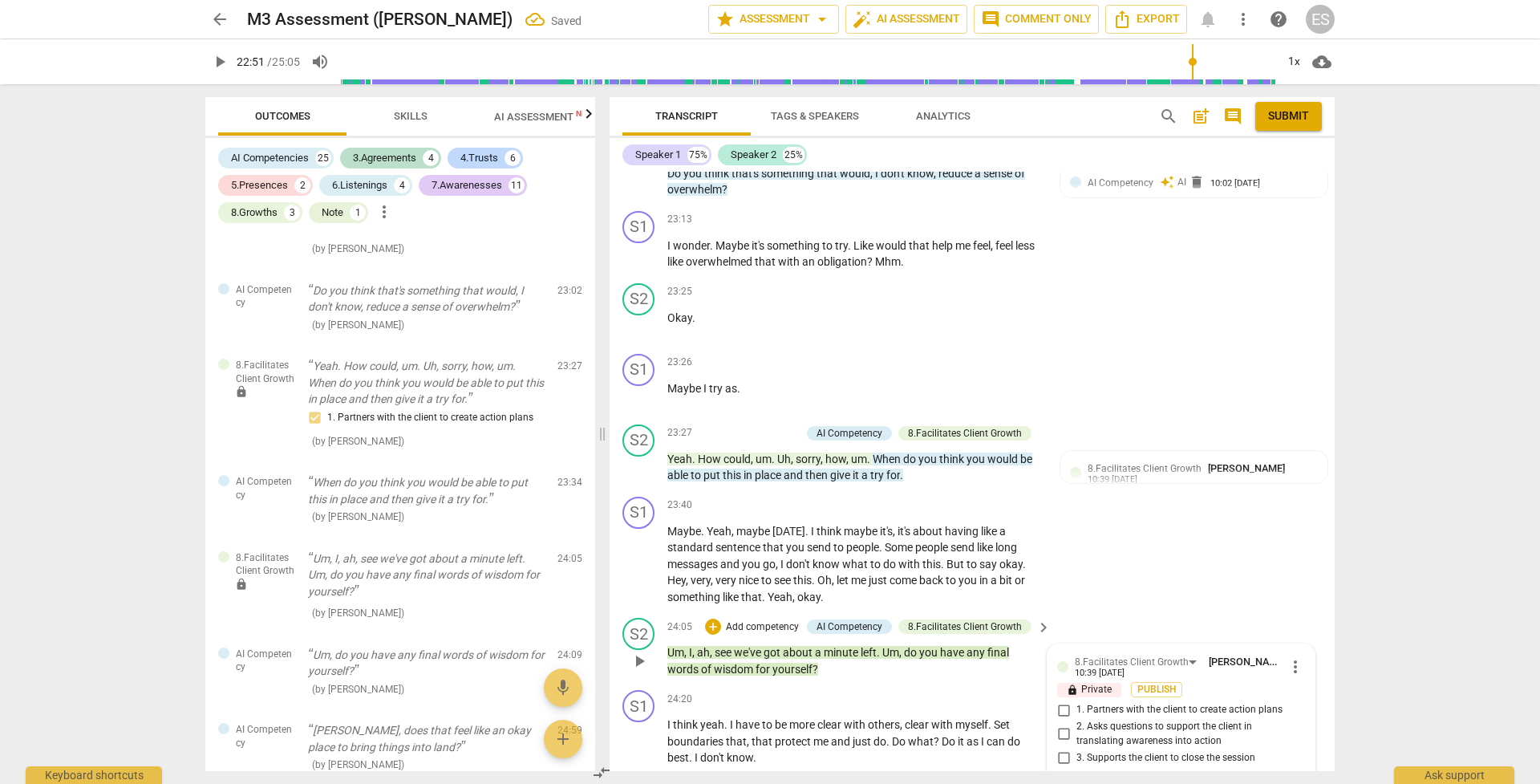
click at [1057, 553] on input "3. Supports the client to close the session" at bounding box center [1064, 757] width 26 height 19
click at [723, 553] on span "yeah" at bounding box center [712, 724] width 24 height 13
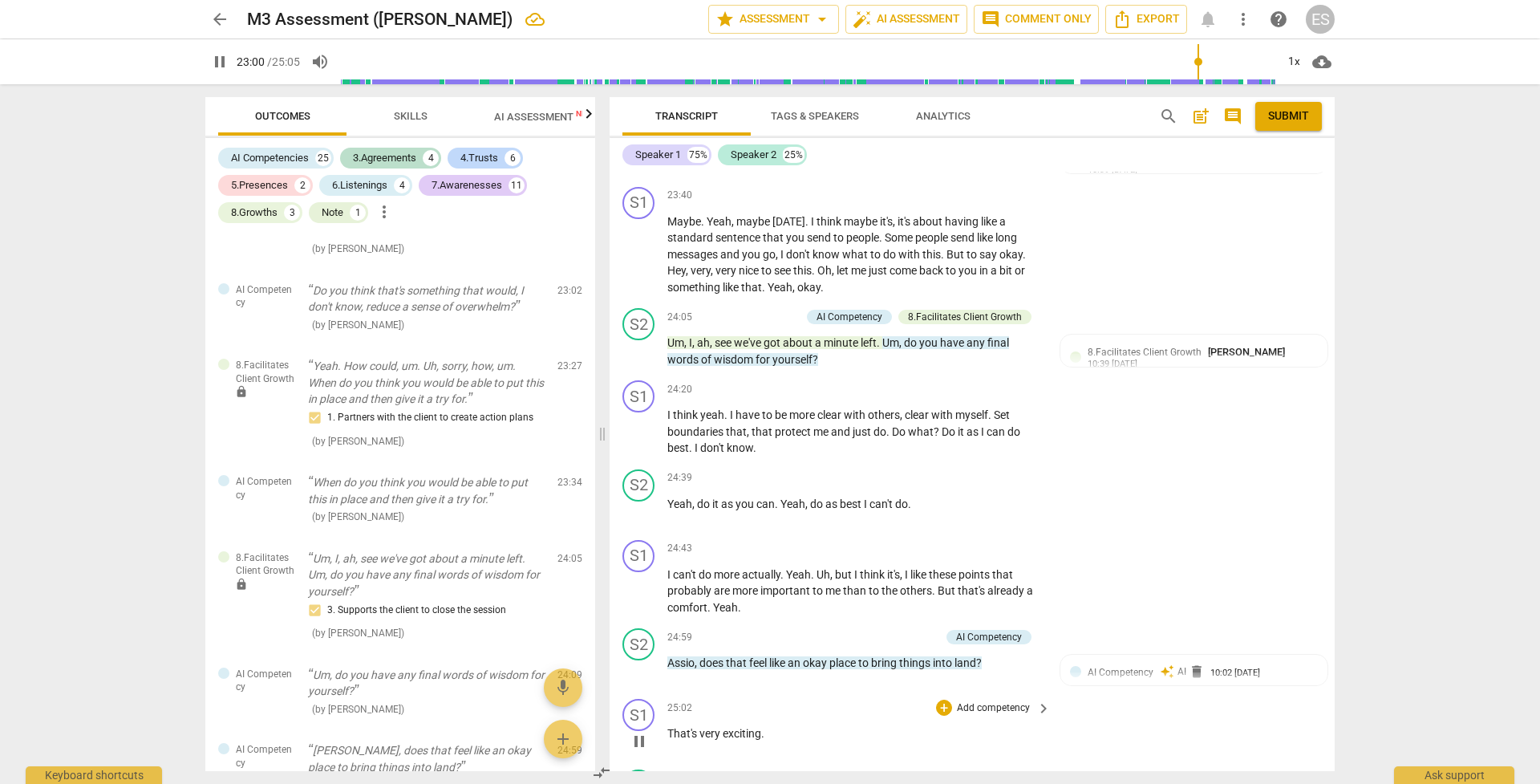
scroll to position [8507, 0]
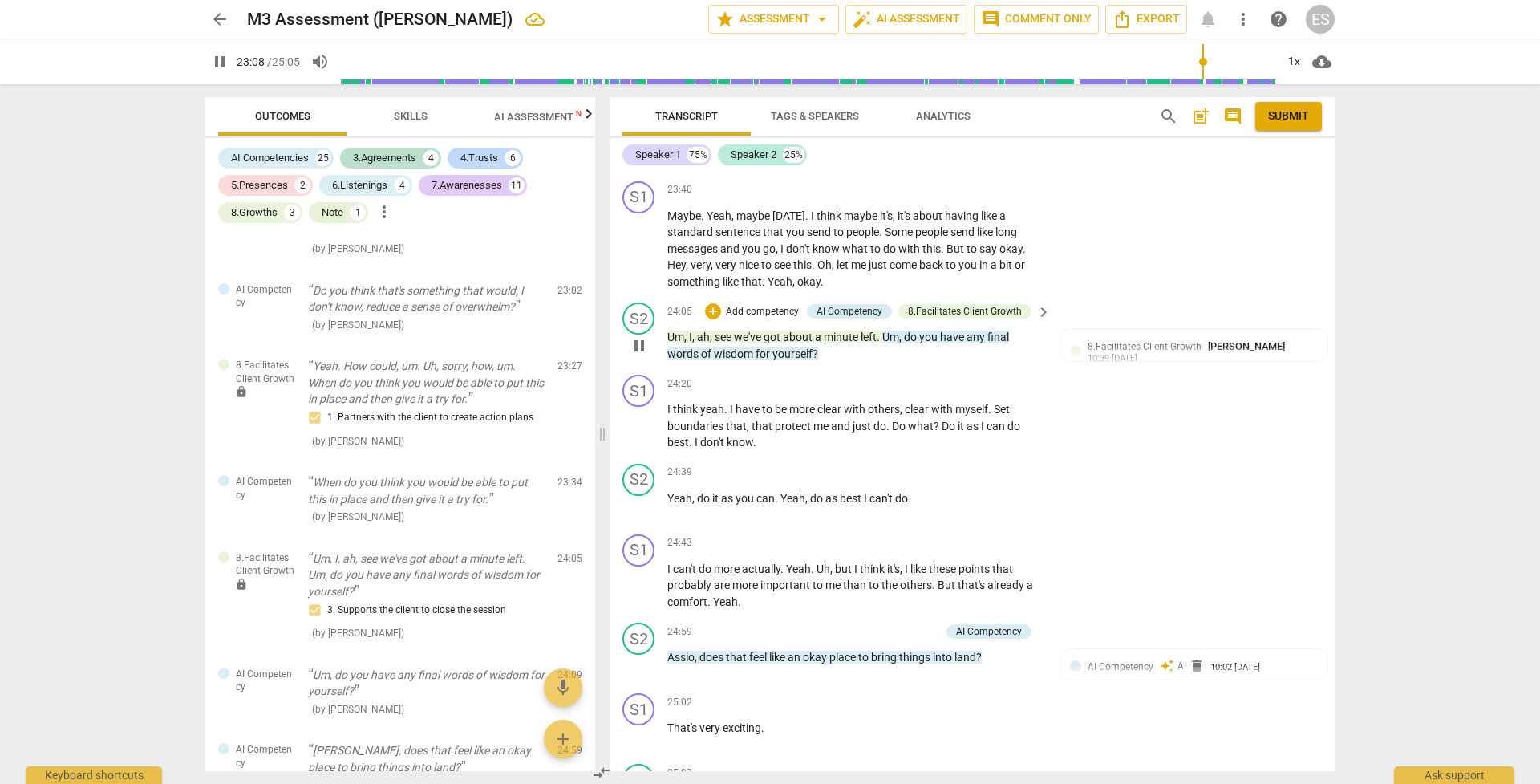
click at [748, 305] on p "Add competency" at bounding box center [762, 312] width 76 height 15
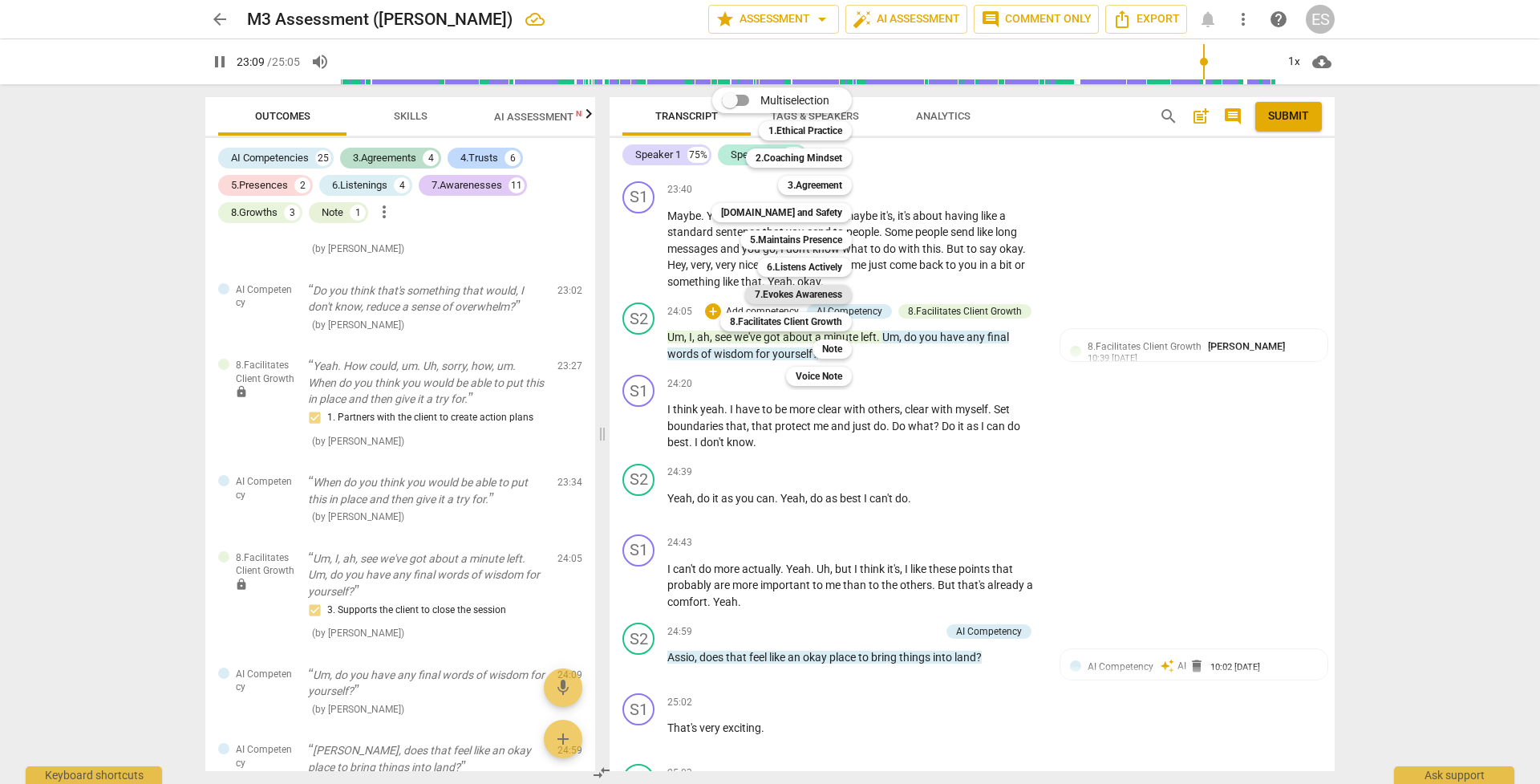
click at [793, 295] on b "7.Evokes Awareness" at bounding box center [799, 295] width 87 height 19
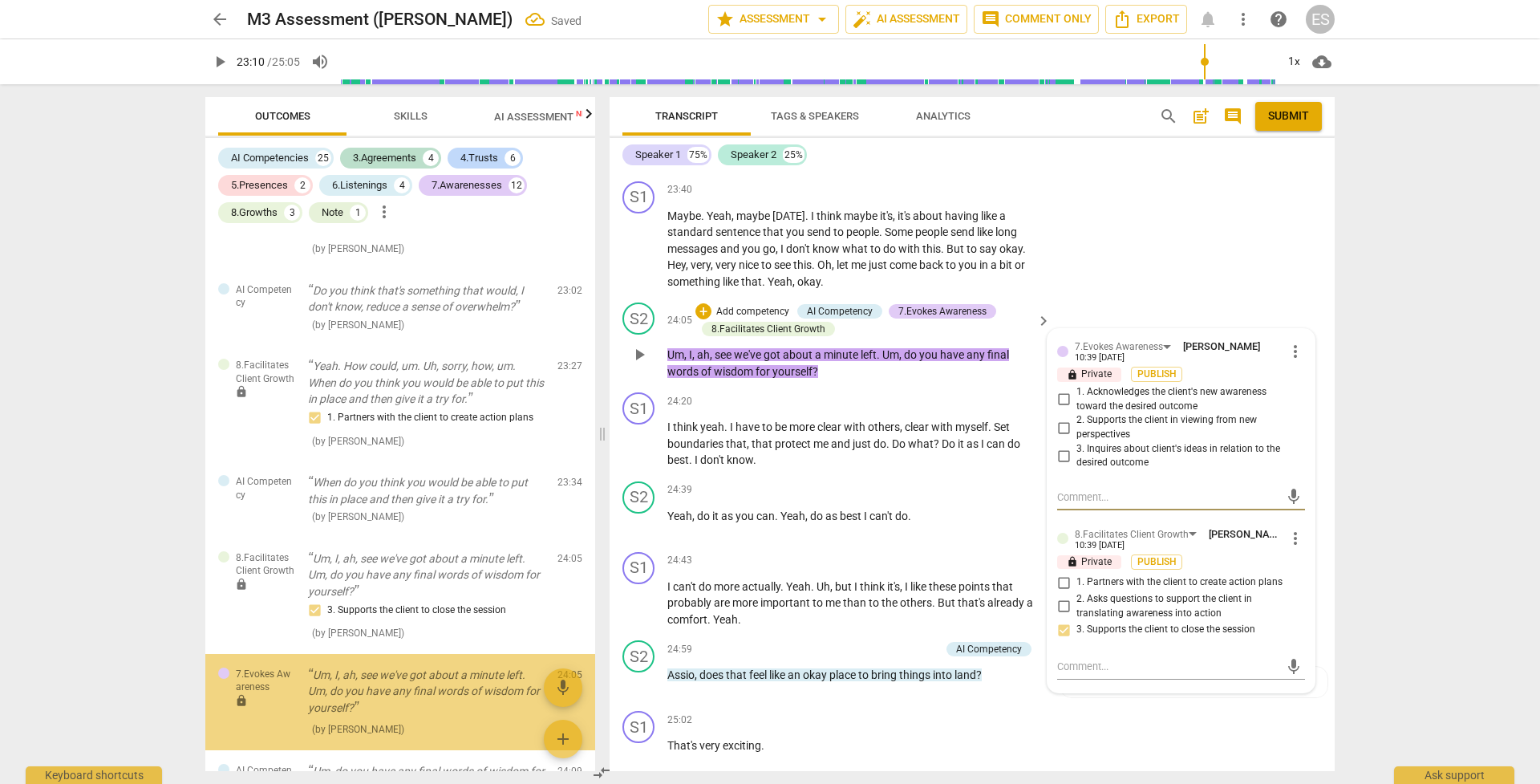
scroll to position [6097, 0]
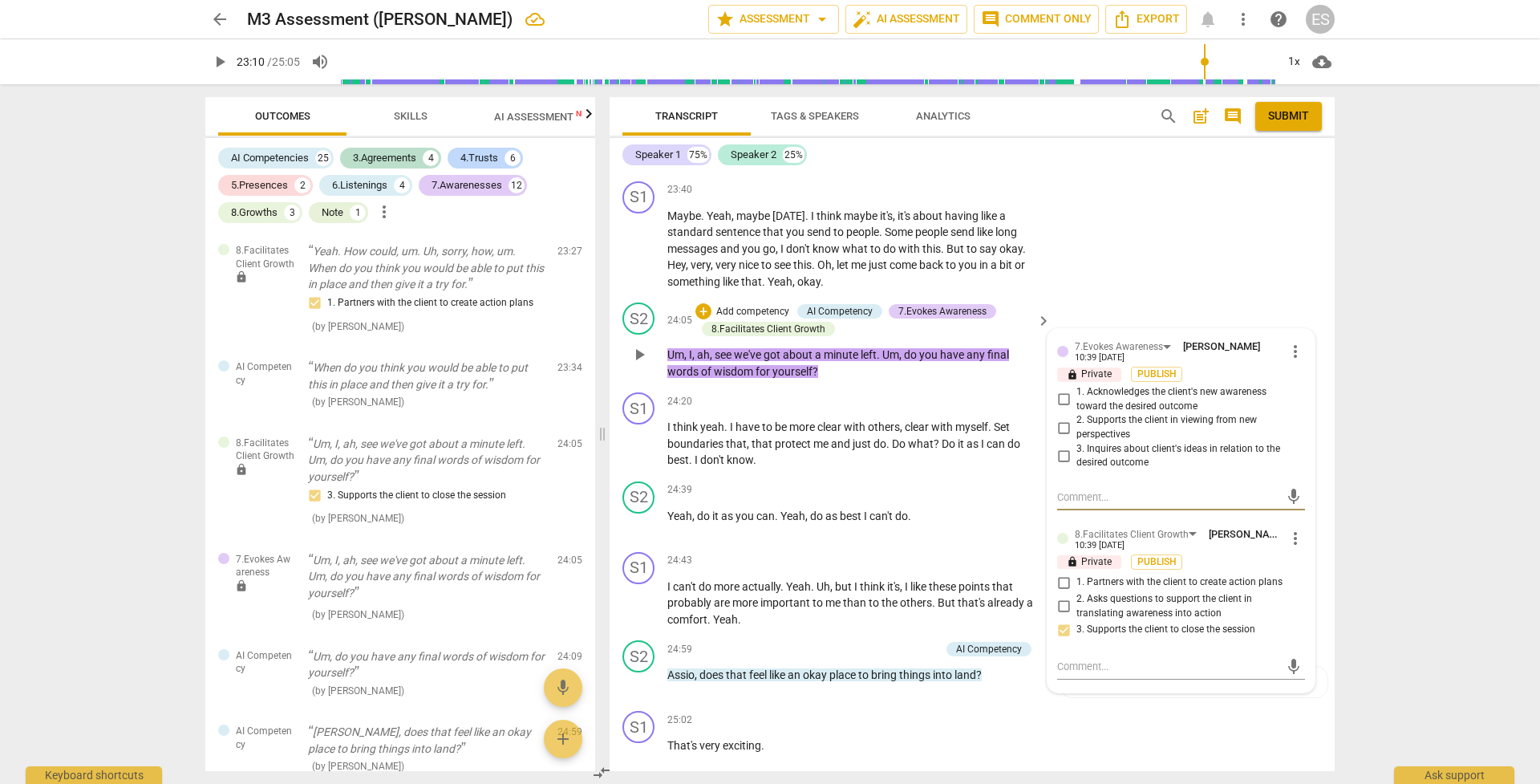
click at [1061, 417] on input "2. Supports the client in viewing from new perspectives" at bounding box center [1064, 427] width 26 height 19
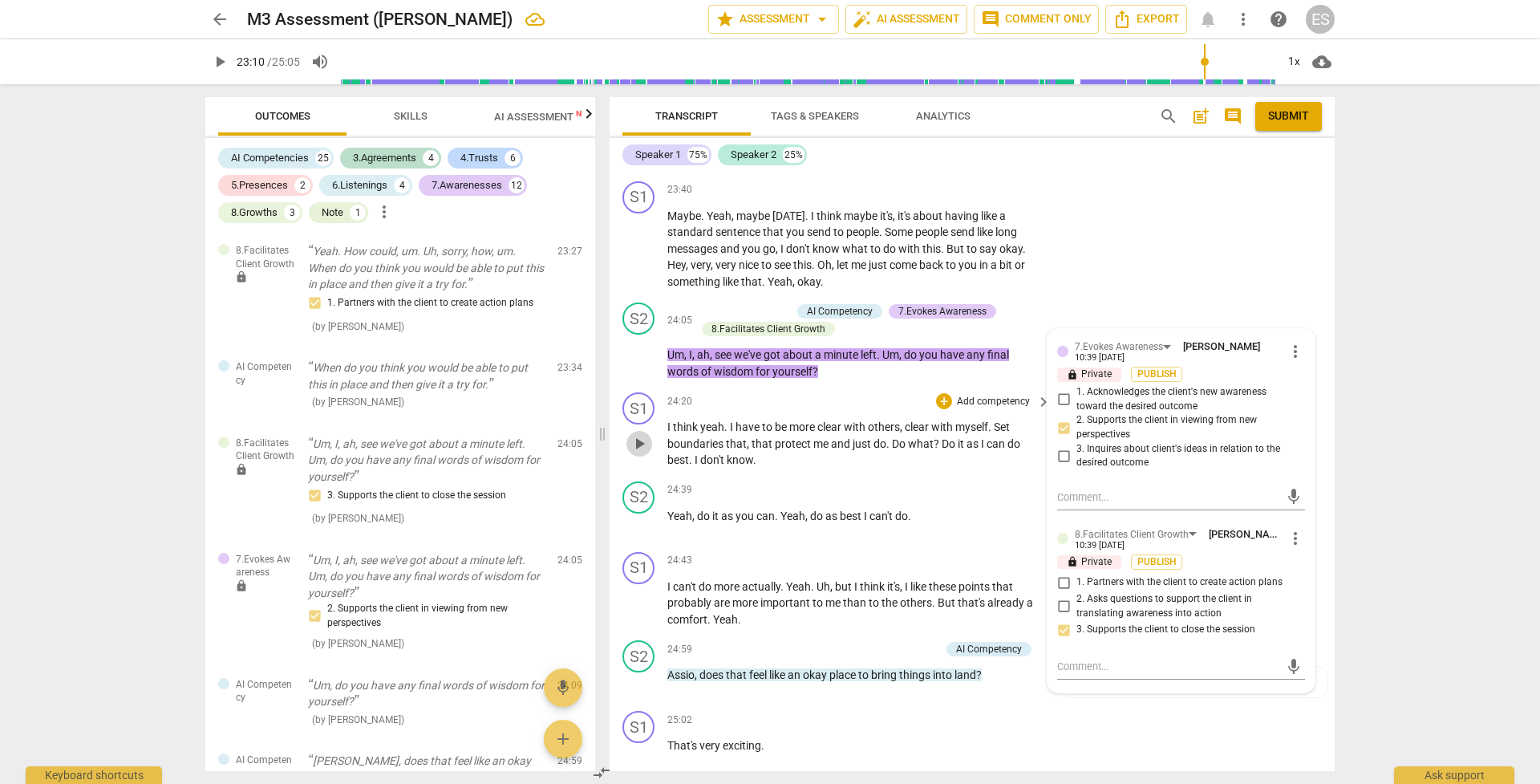
click at [639, 434] on span "play_arrow" at bounding box center [639, 443] width 19 height 19
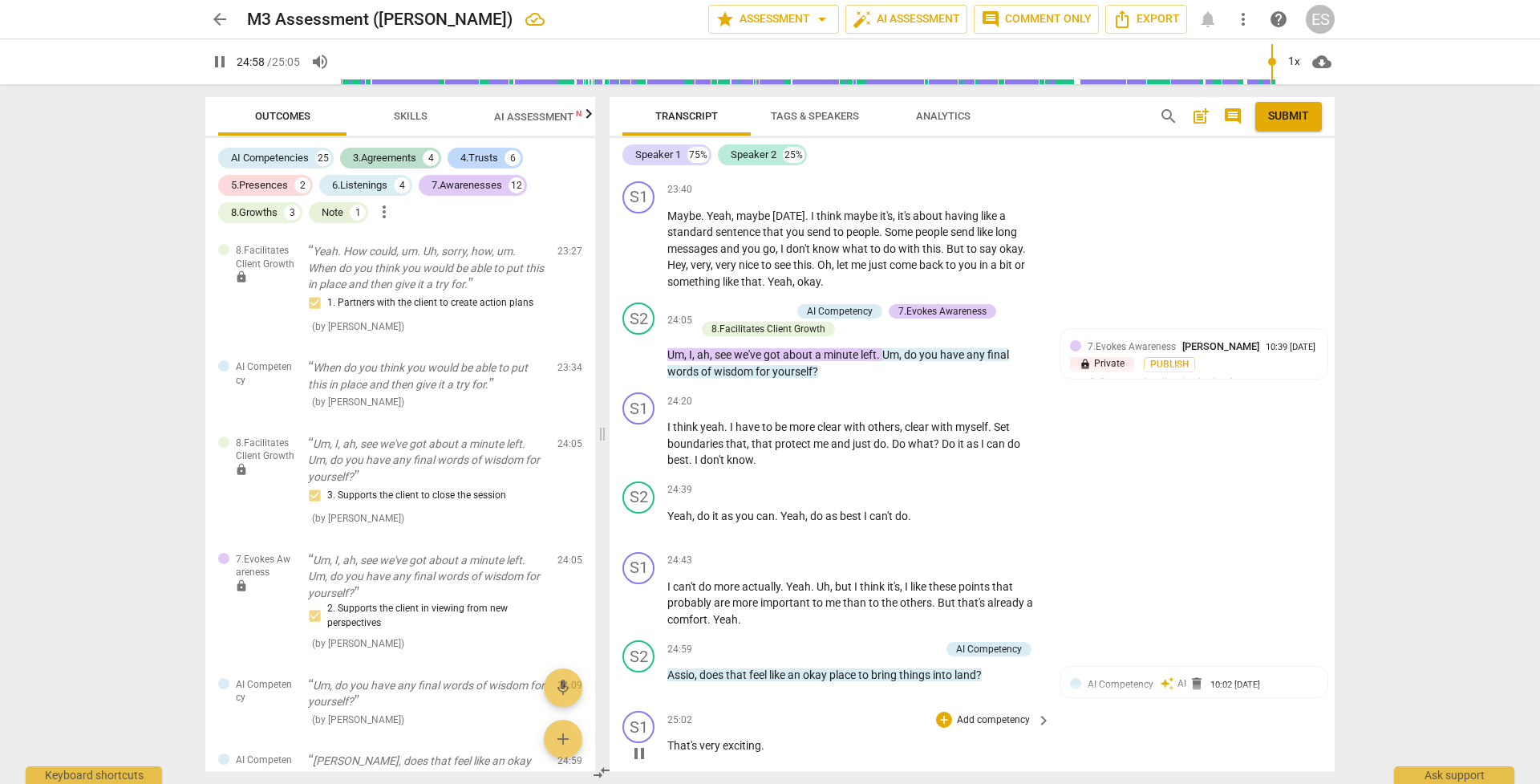
scroll to position [8580, 0]
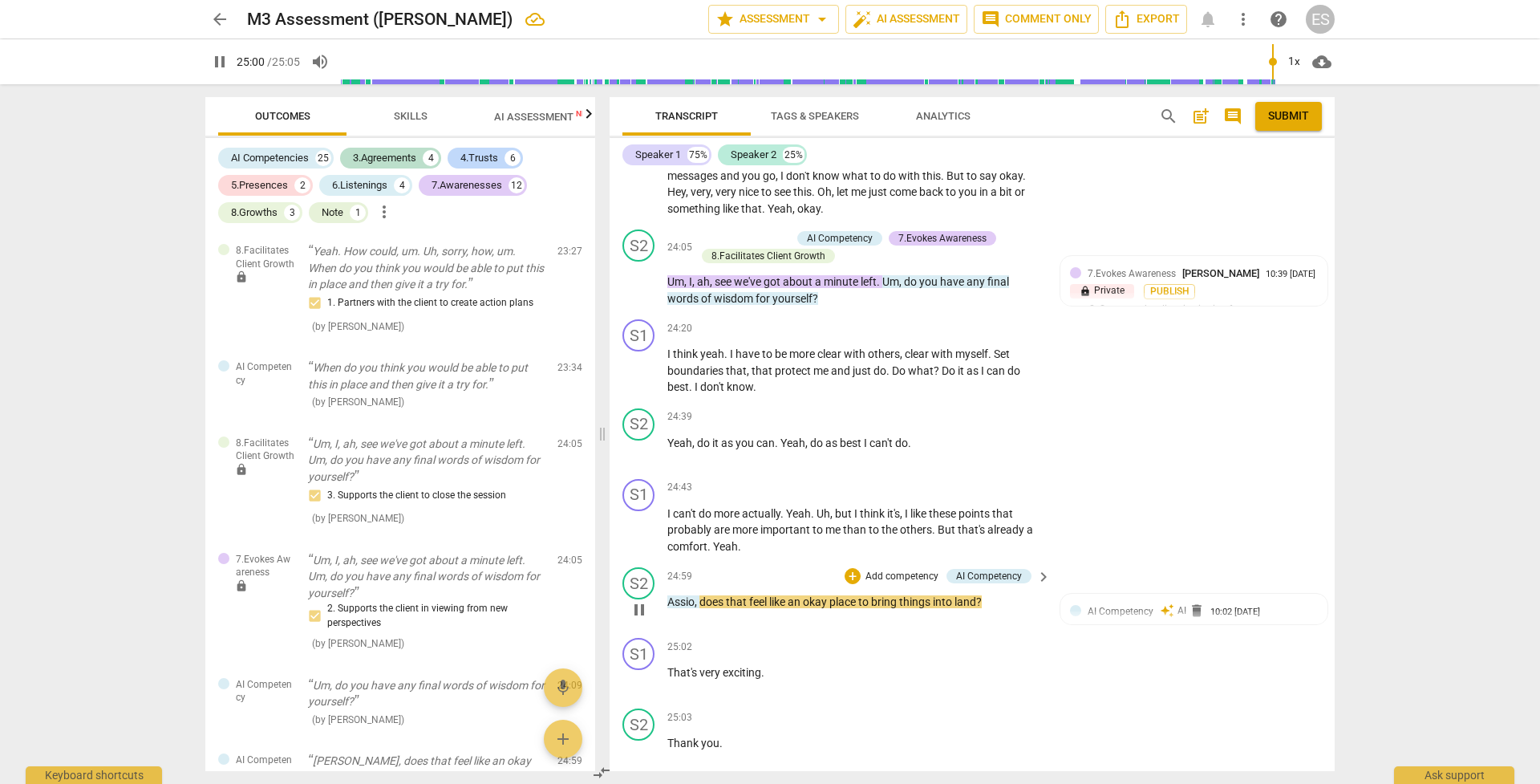
click at [868, 553] on p "Add competency" at bounding box center [902, 577] width 76 height 15
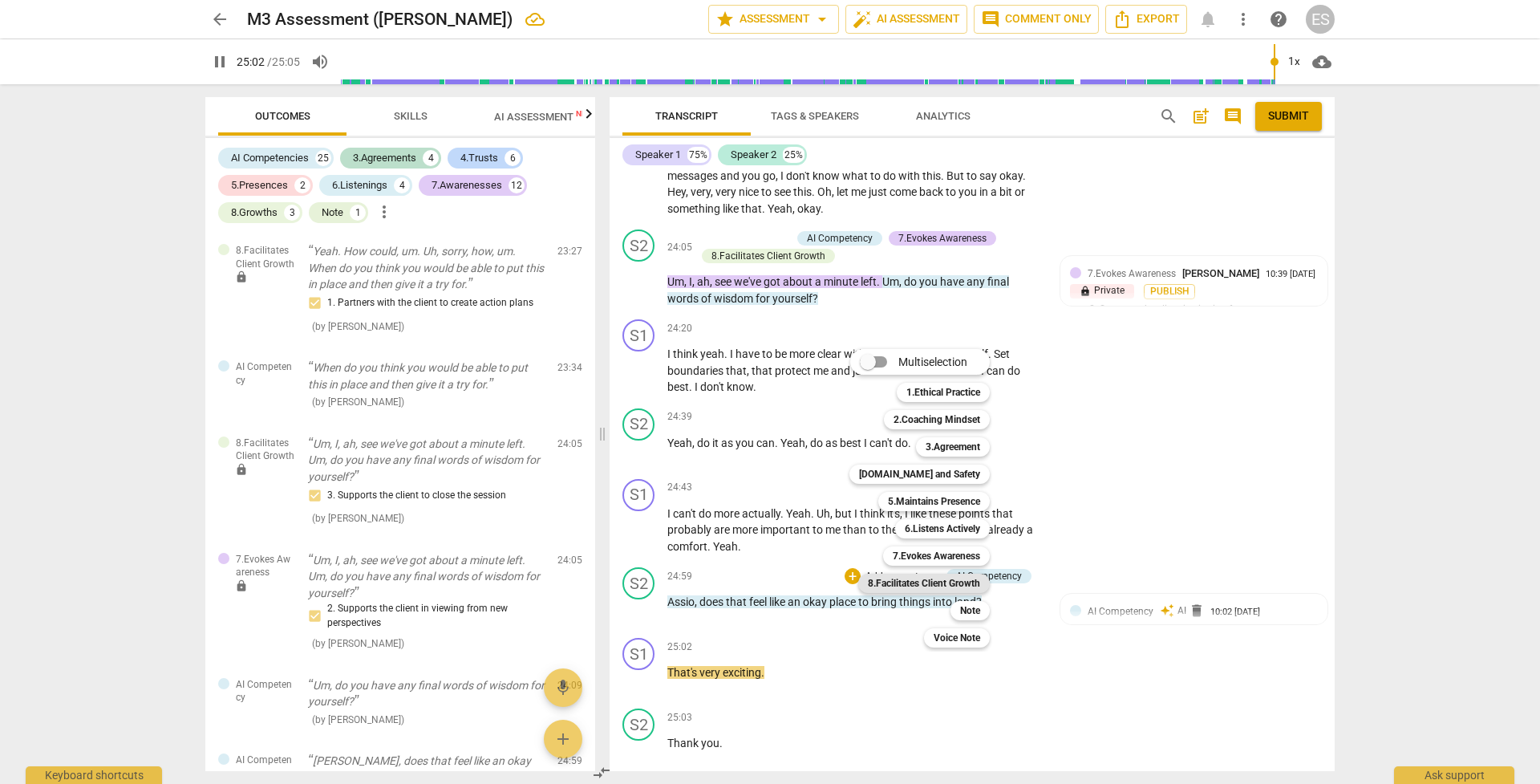
click at [938, 553] on b "8.Facilitates Client Growth" at bounding box center [924, 583] width 112 height 19
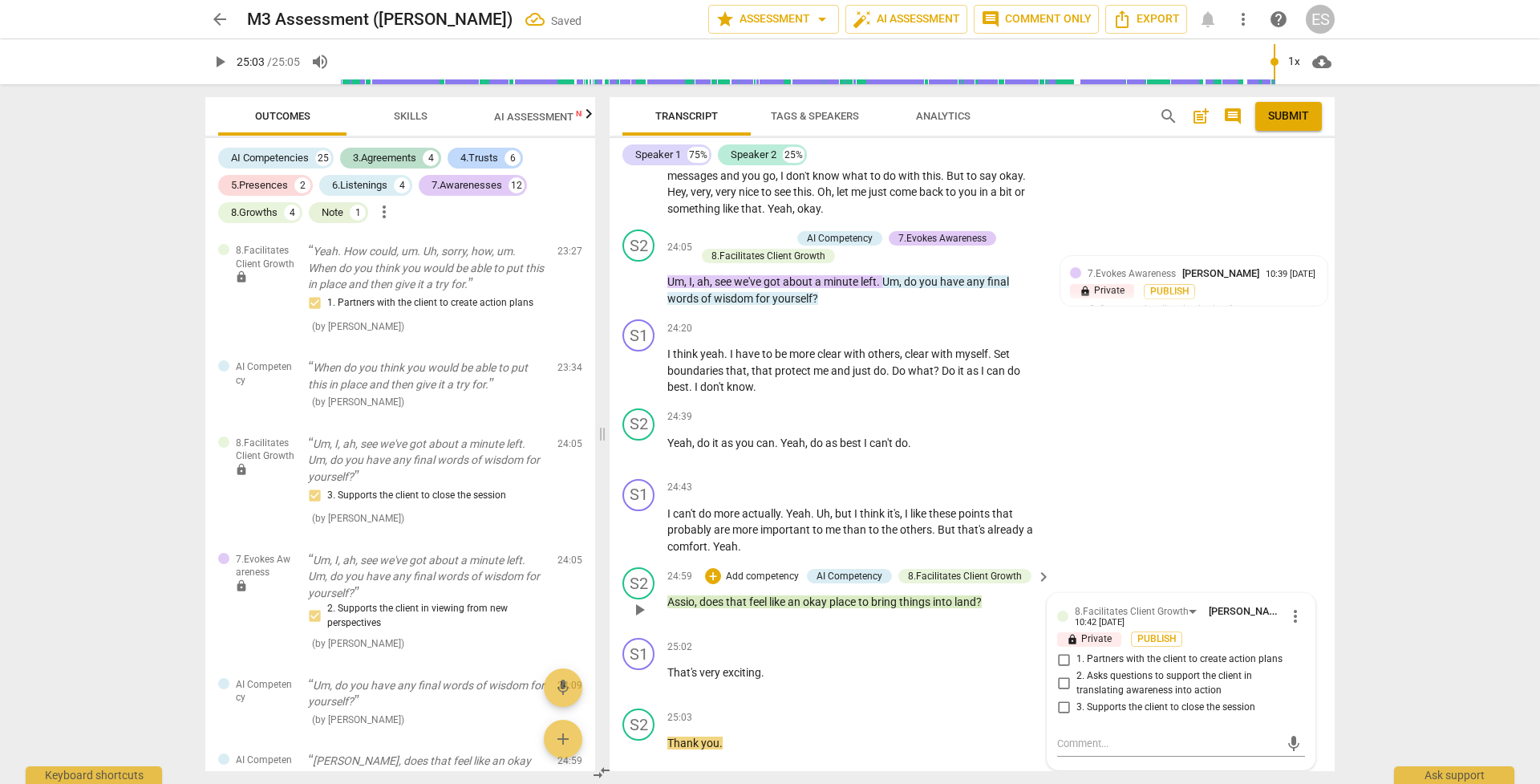
scroll to position [6211, 0]
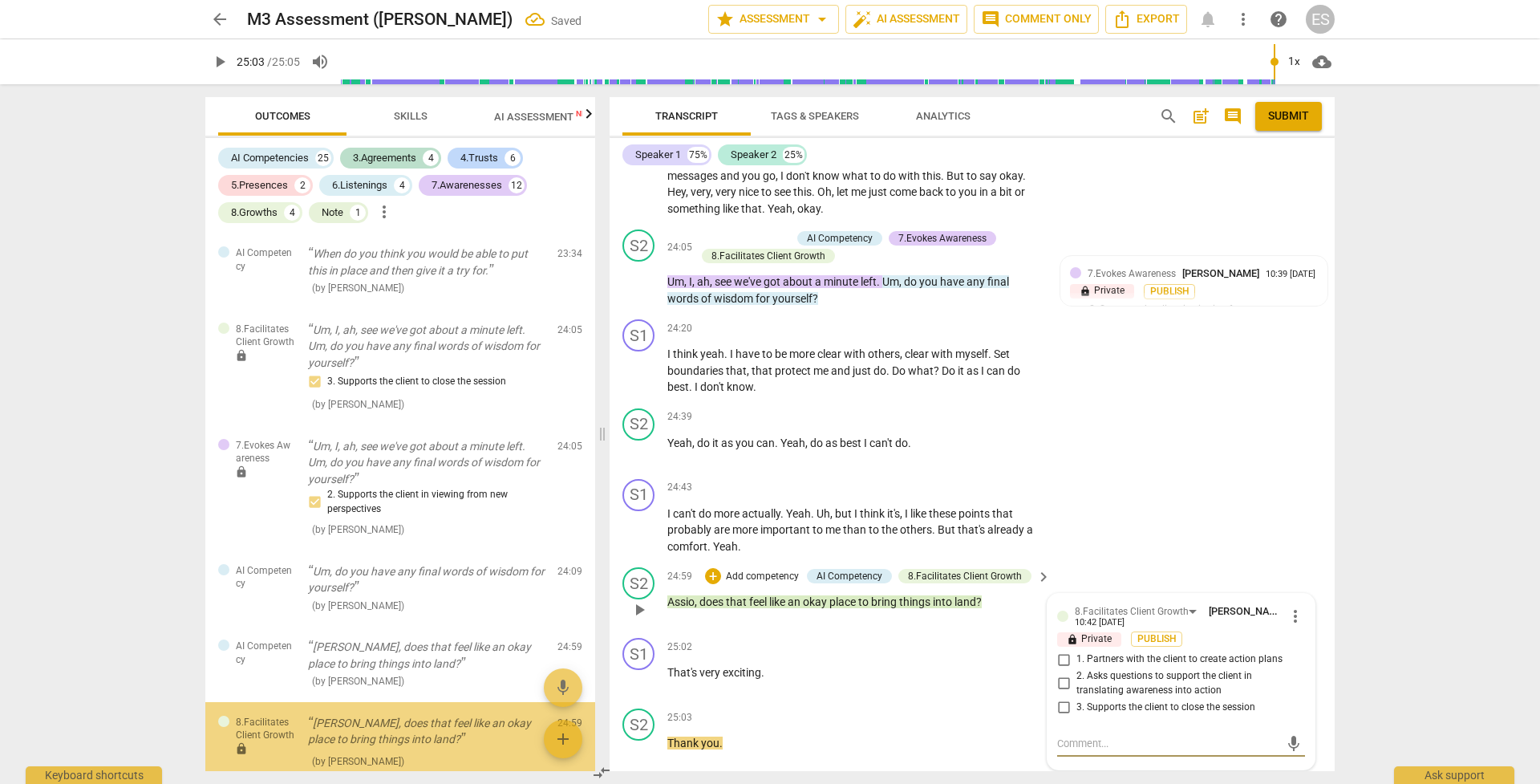
click at [1061, 553] on input "3. Supports the client to close the session" at bounding box center [1064, 706] width 26 height 19
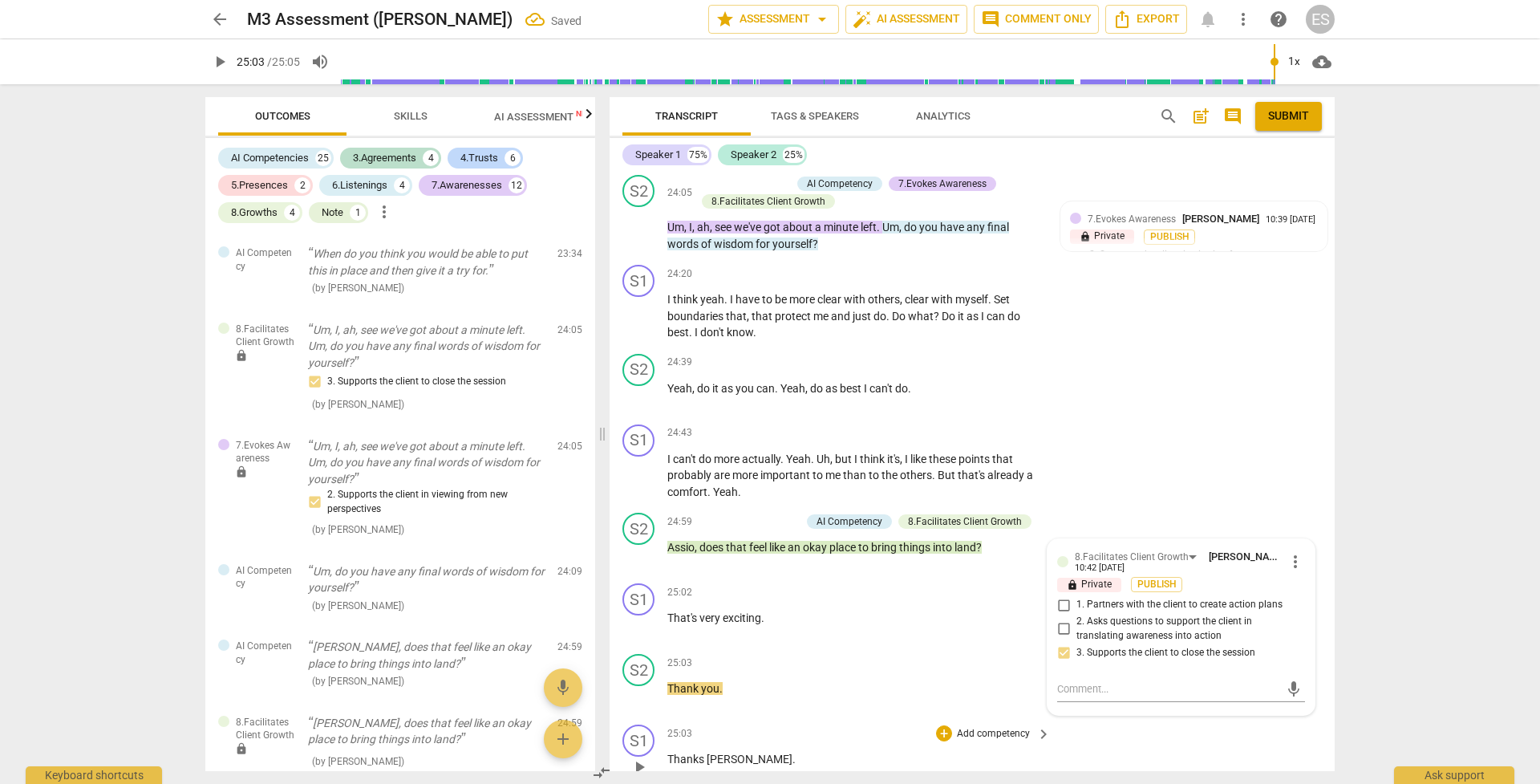
scroll to position [8635, 0]
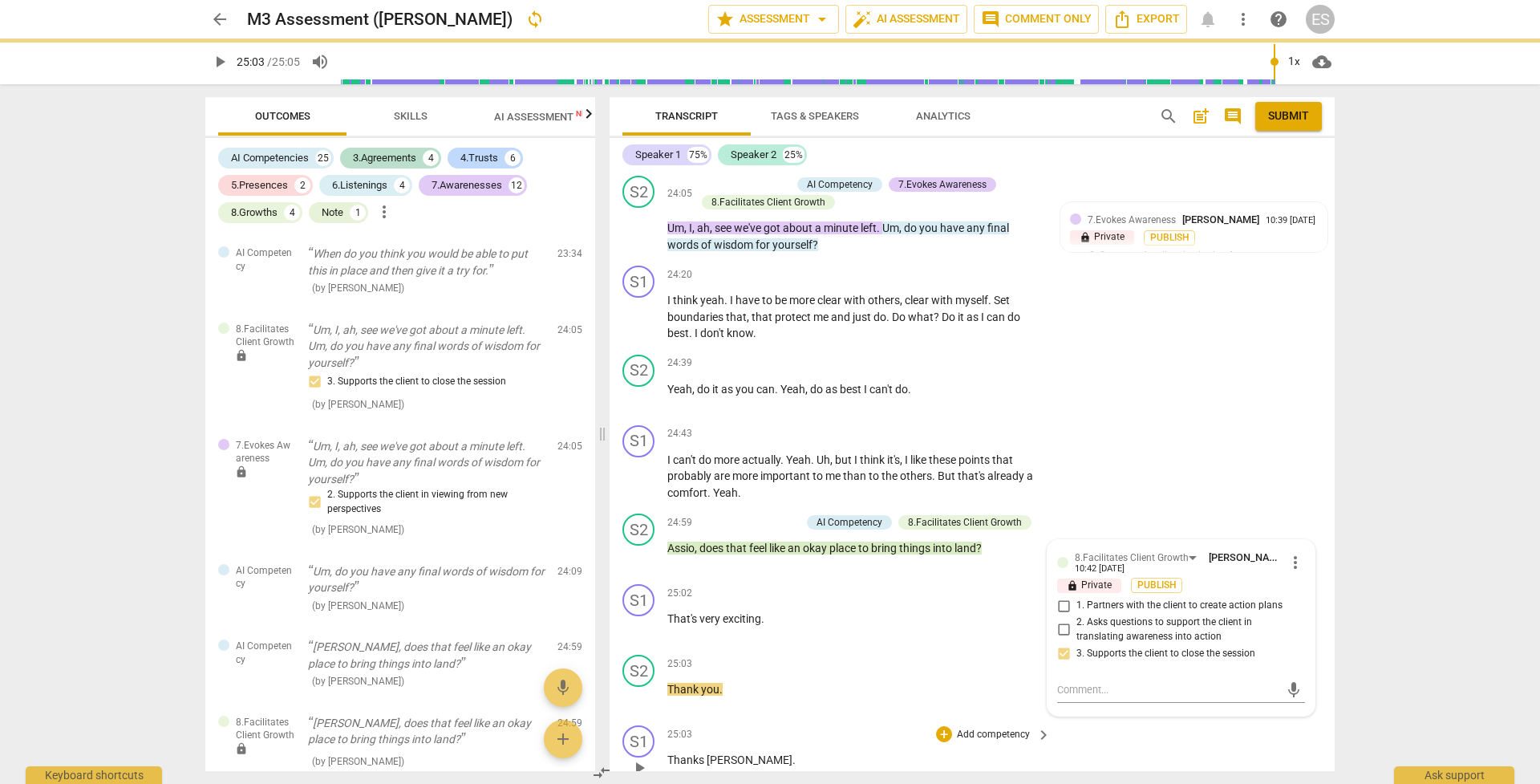
click at [808, 553] on p "Thanks [PERSON_NAME] ." at bounding box center [855, 760] width 375 height 17
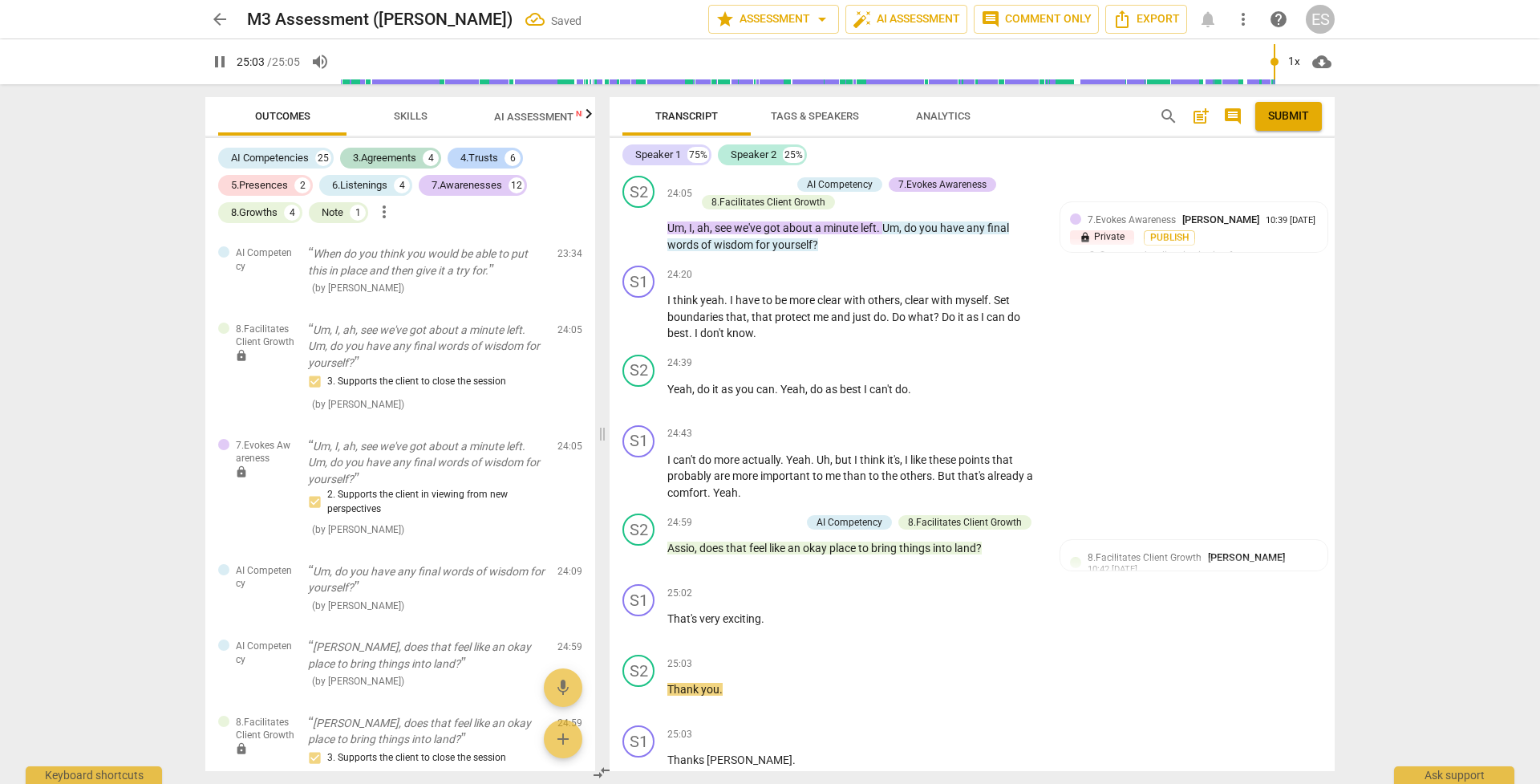
scroll to position [7851, 0]
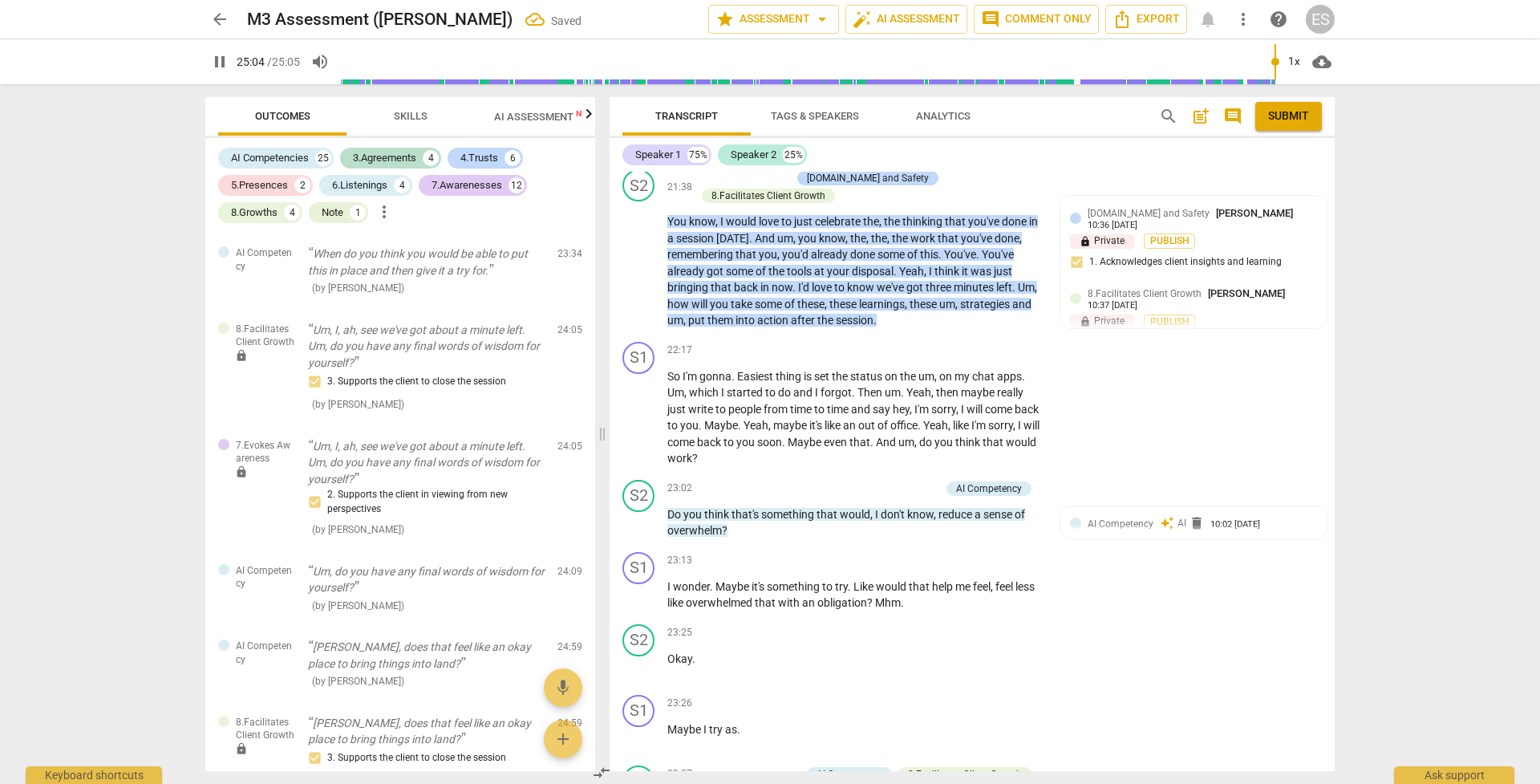
click at [415, 112] on span "Skills" at bounding box center [411, 116] width 34 height 12
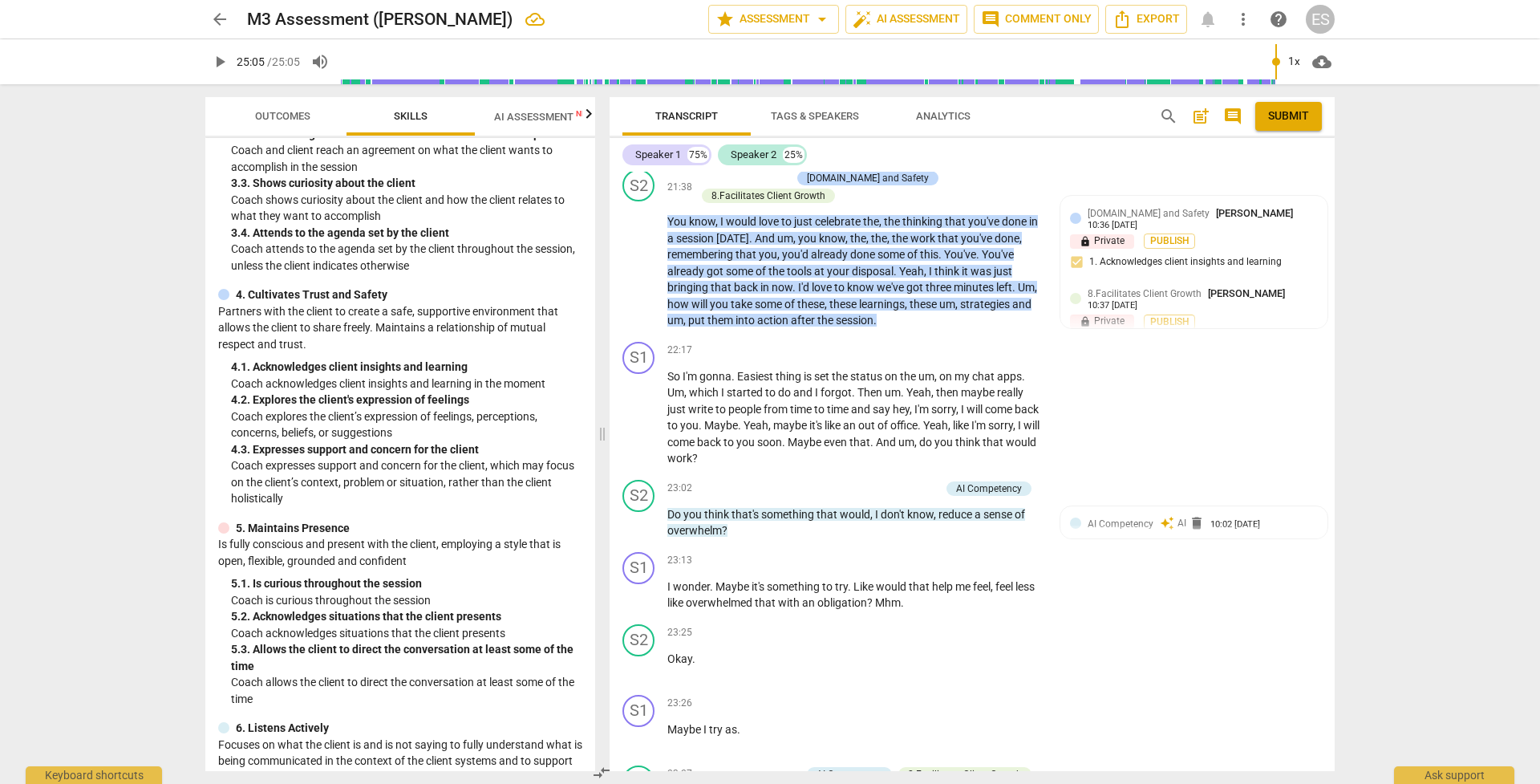
scroll to position [69, 0]
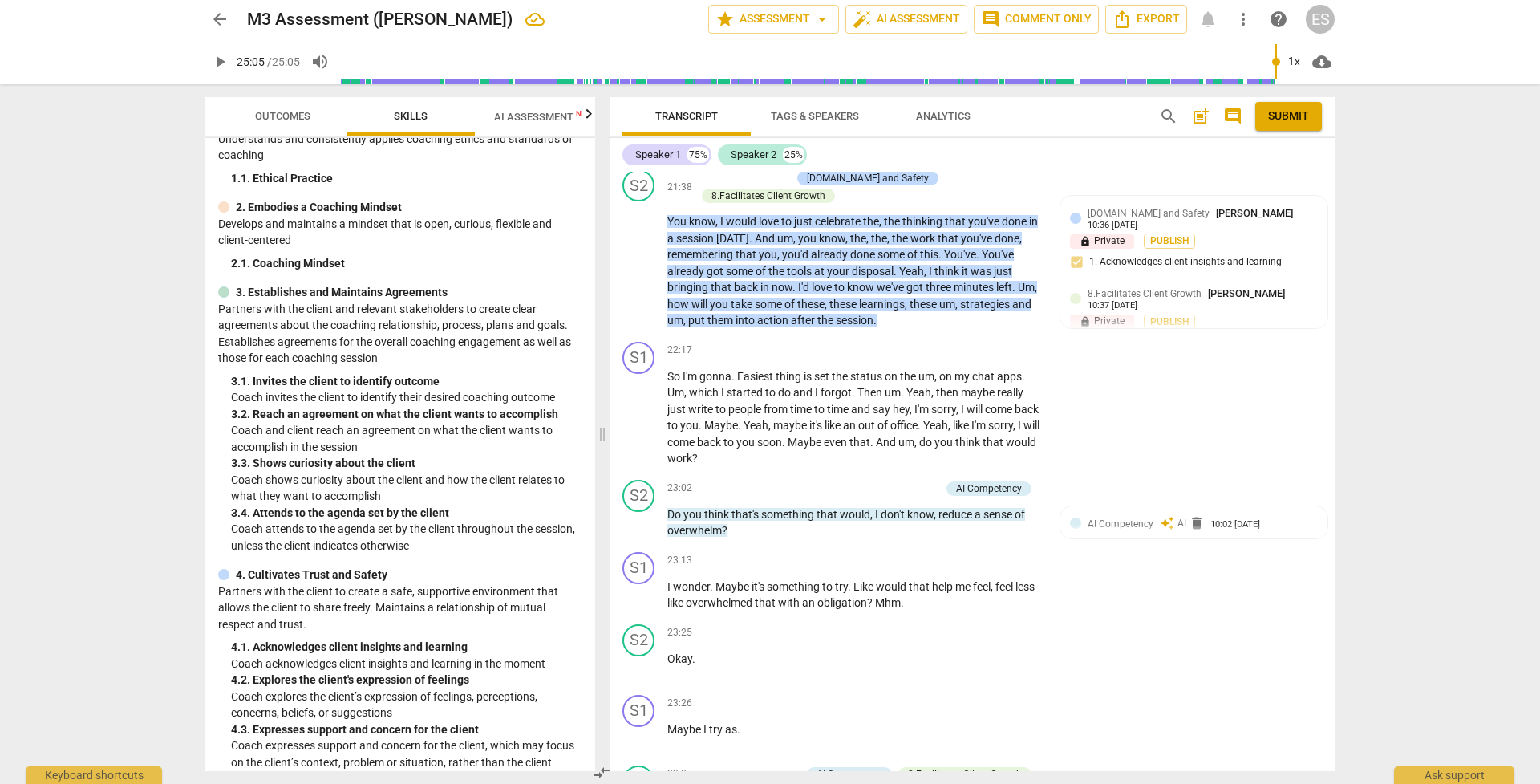
click at [269, 112] on span "Outcomes" at bounding box center [282, 116] width 55 height 12
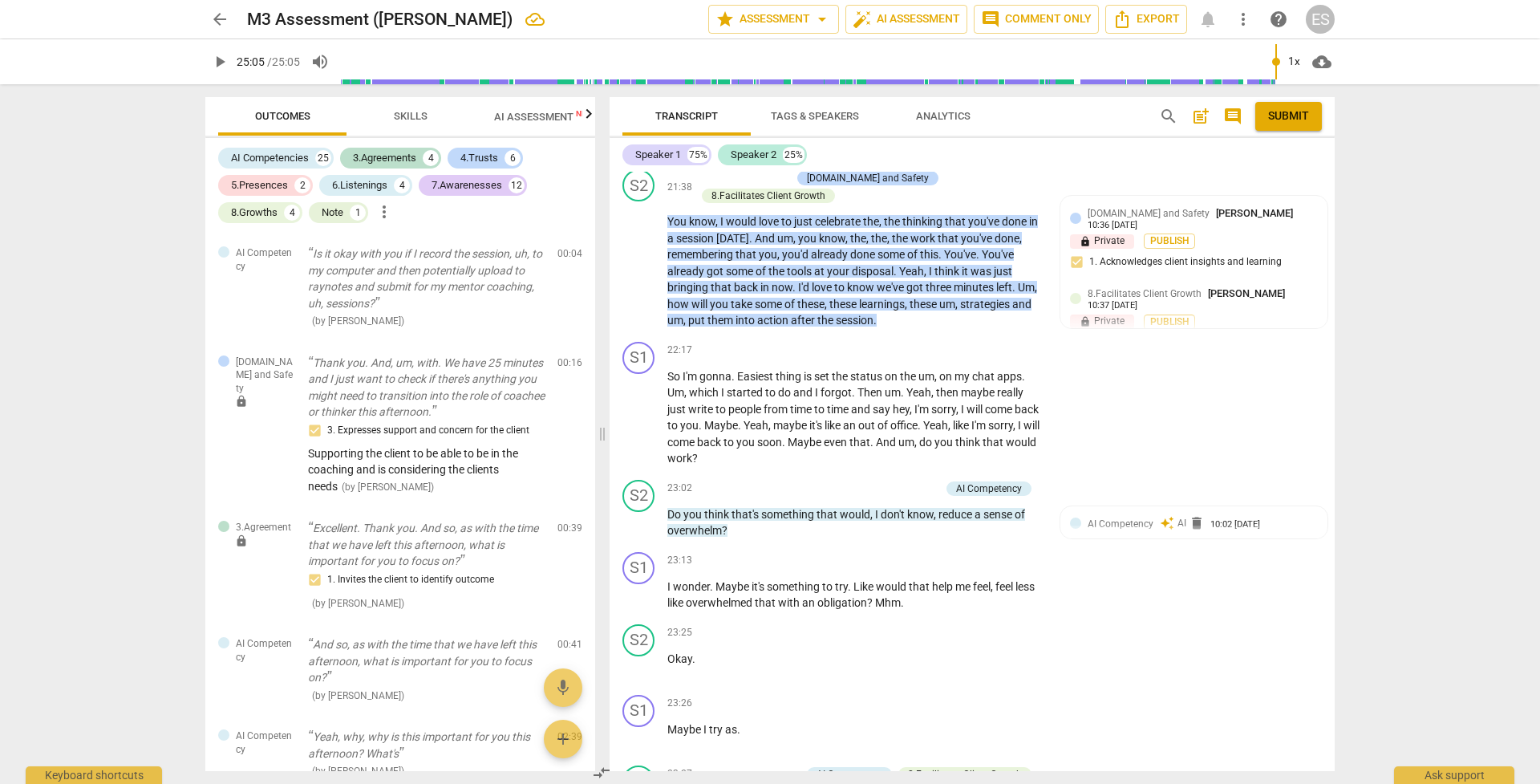
click at [521, 116] on span "AI Assessment New" at bounding box center [544, 117] width 100 height 12
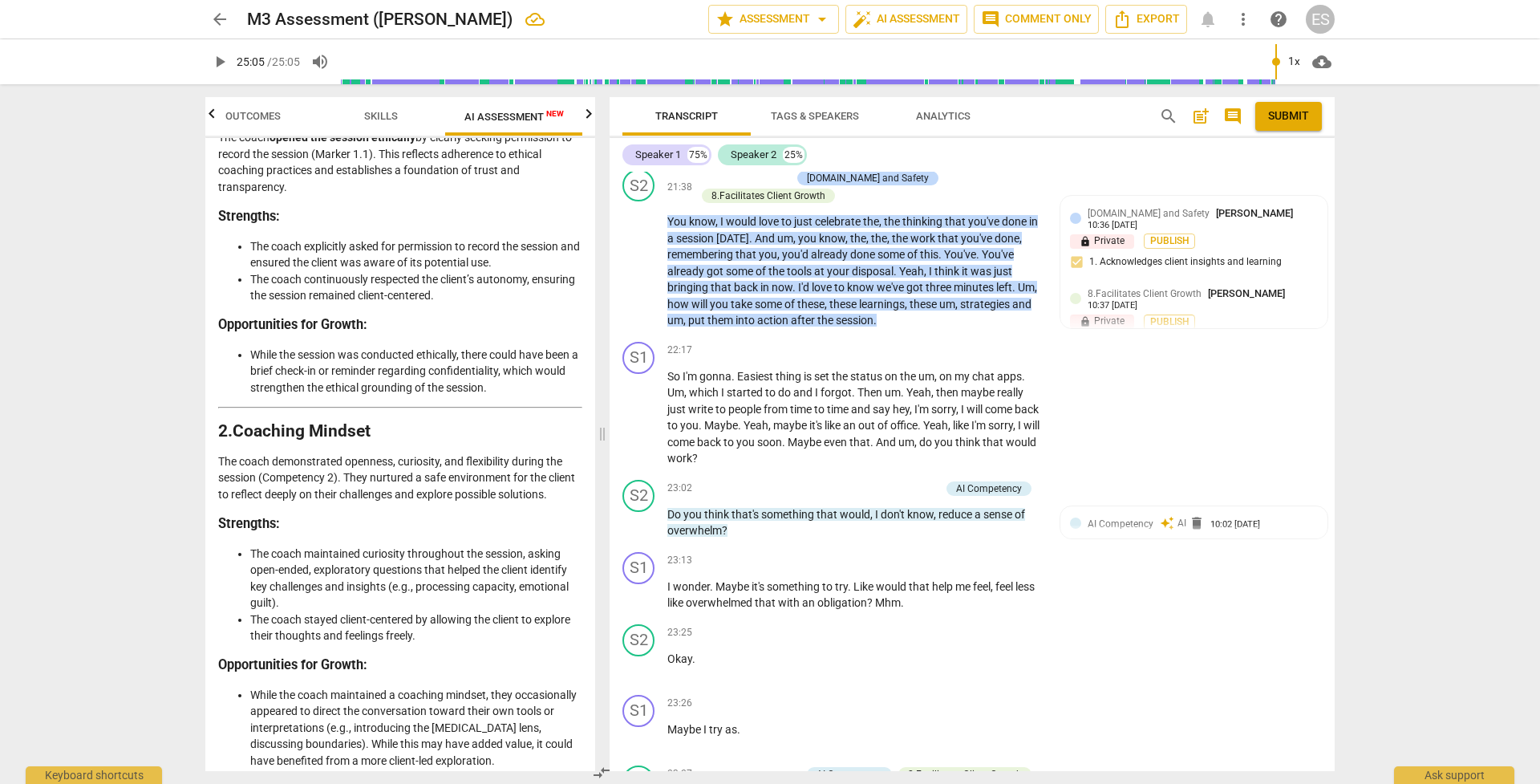
scroll to position [287, 0]
click at [262, 120] on span "Outcomes" at bounding box center [253, 116] width 55 height 12
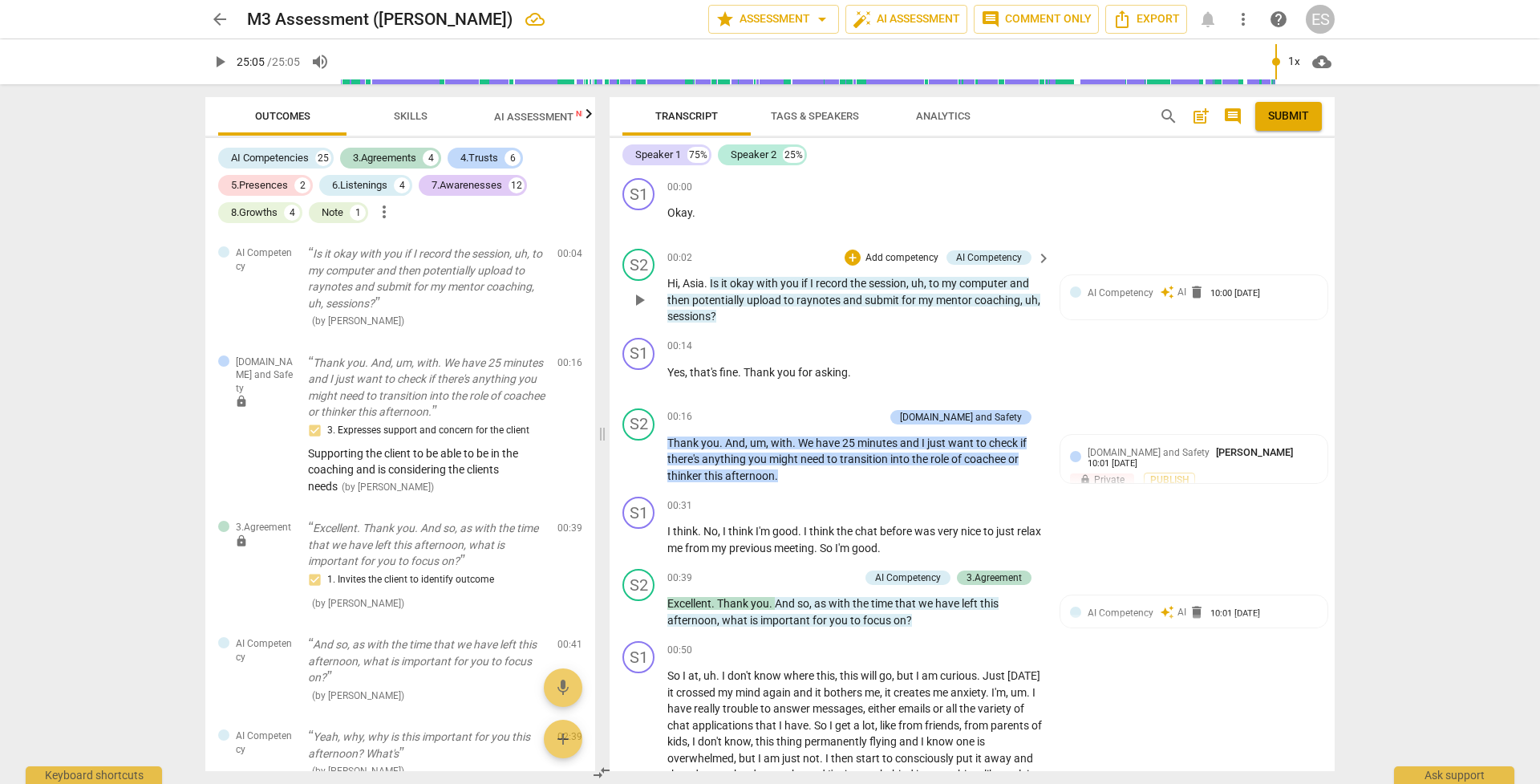
scroll to position [0, 0]
click at [864, 252] on p "Add competency" at bounding box center [902, 258] width 76 height 15
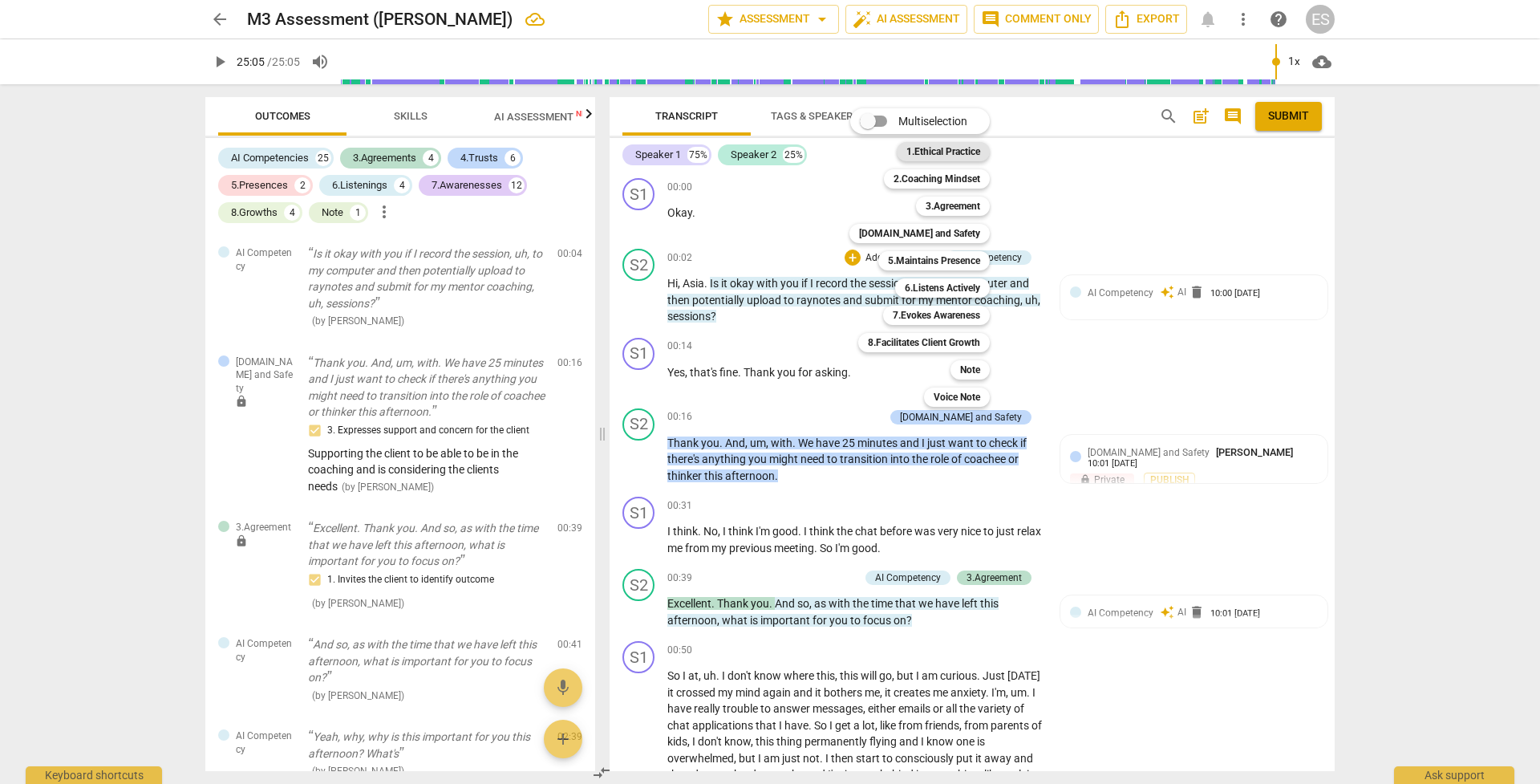
click at [942, 147] on b "1.Ethical Practice" at bounding box center [943, 151] width 74 height 19
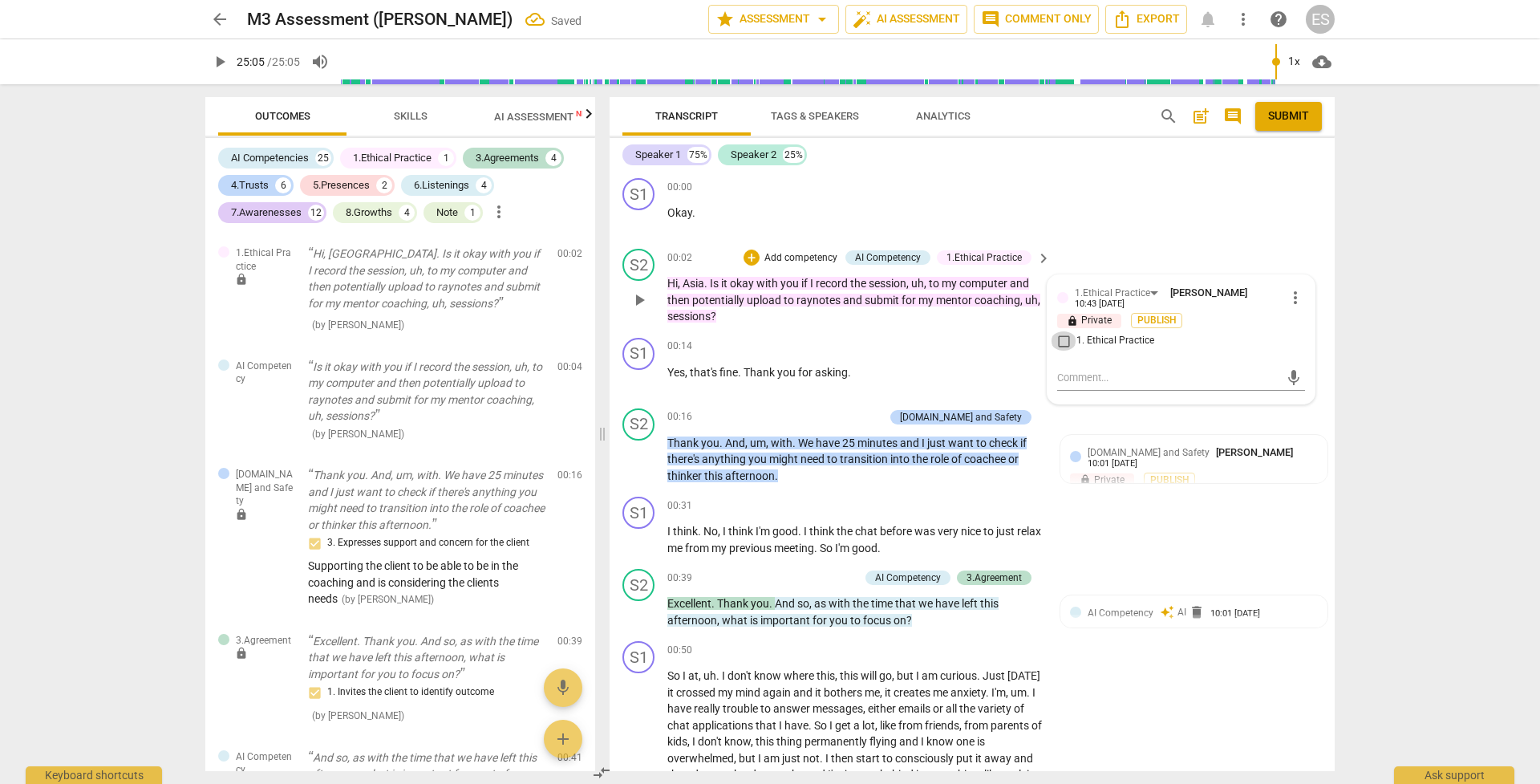
click at [1061, 336] on input "1. Ethical Practice" at bounding box center [1064, 341] width 26 height 19
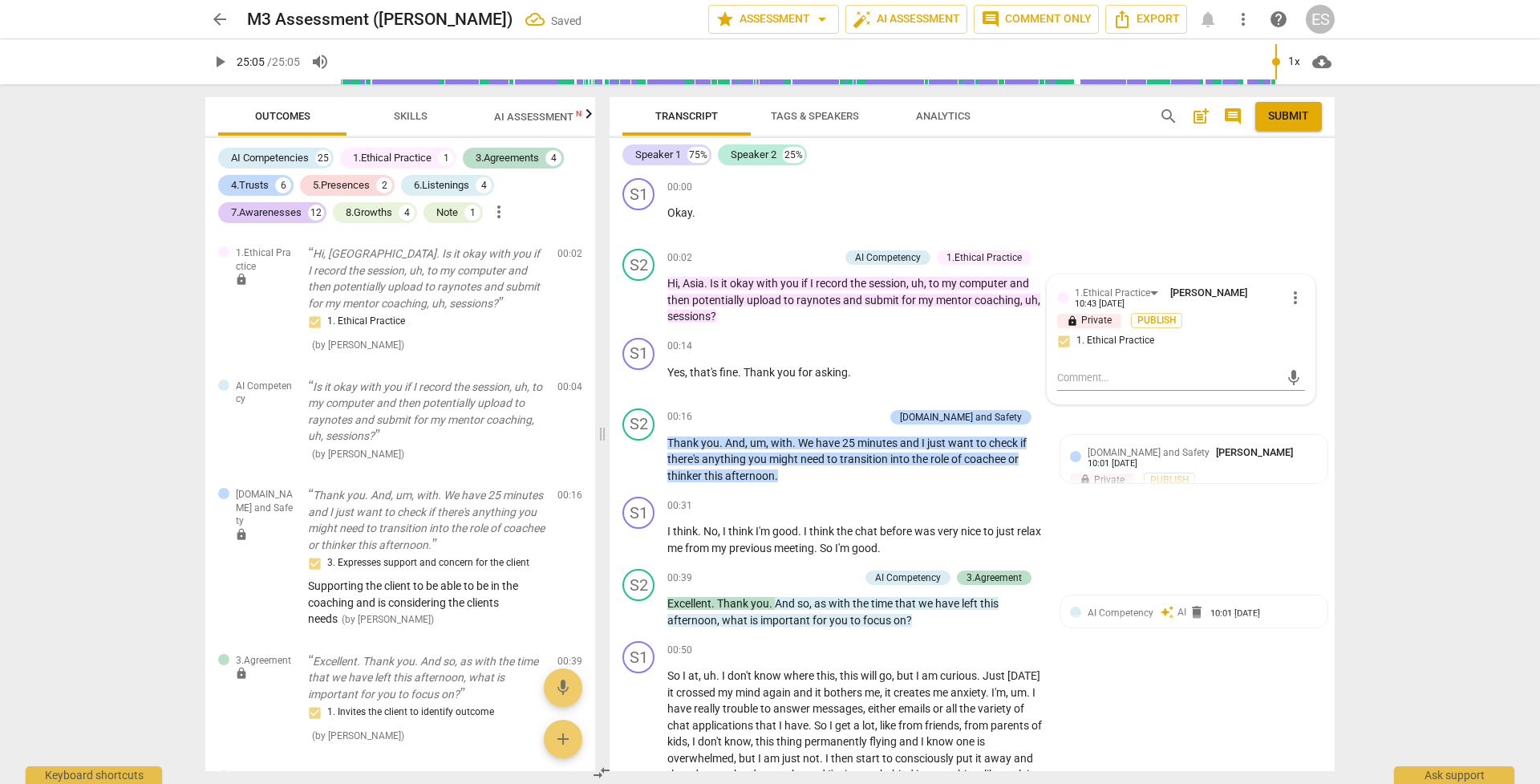
click at [529, 113] on span "AI Assessment New" at bounding box center [544, 117] width 100 height 12
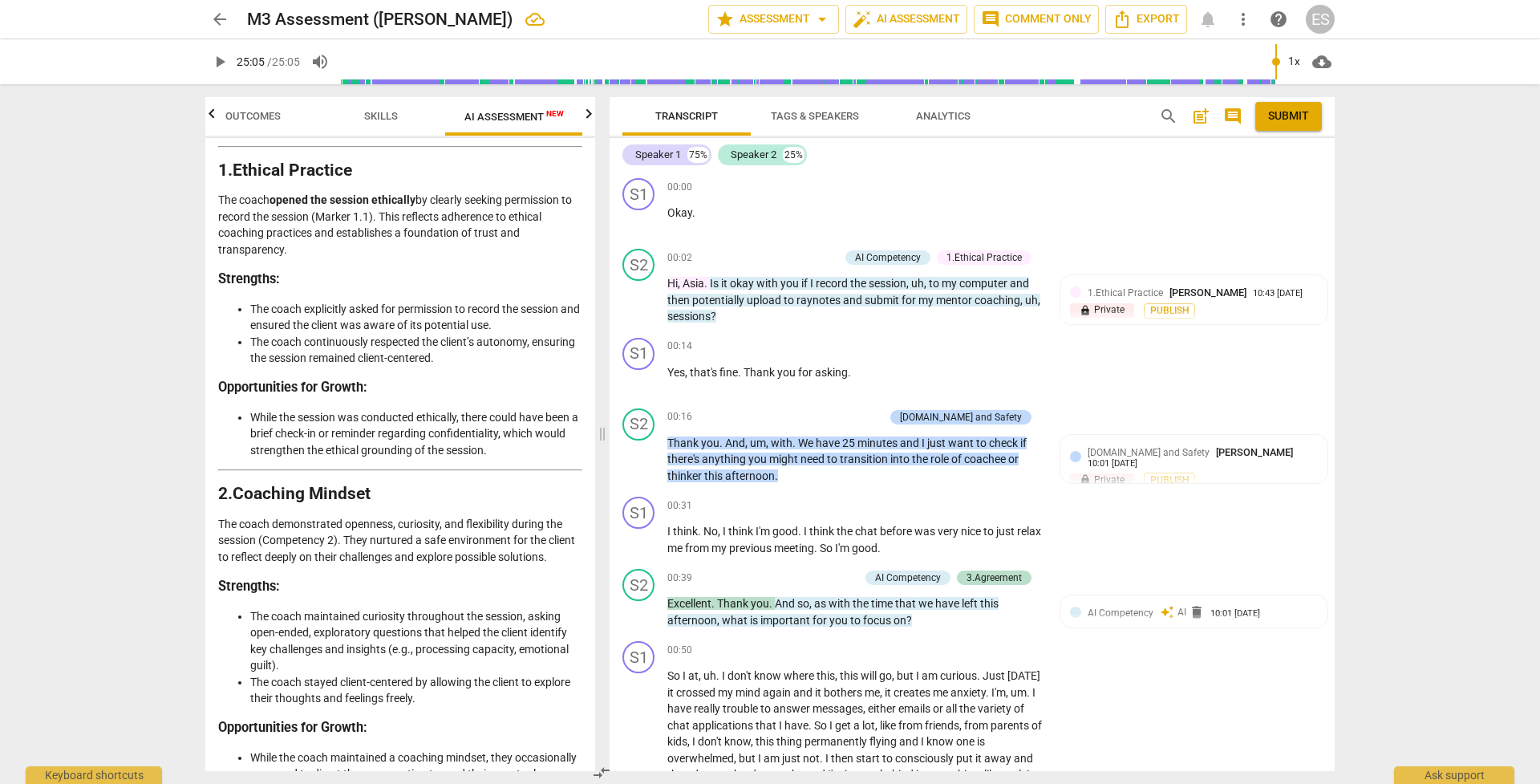
scroll to position [216, 0]
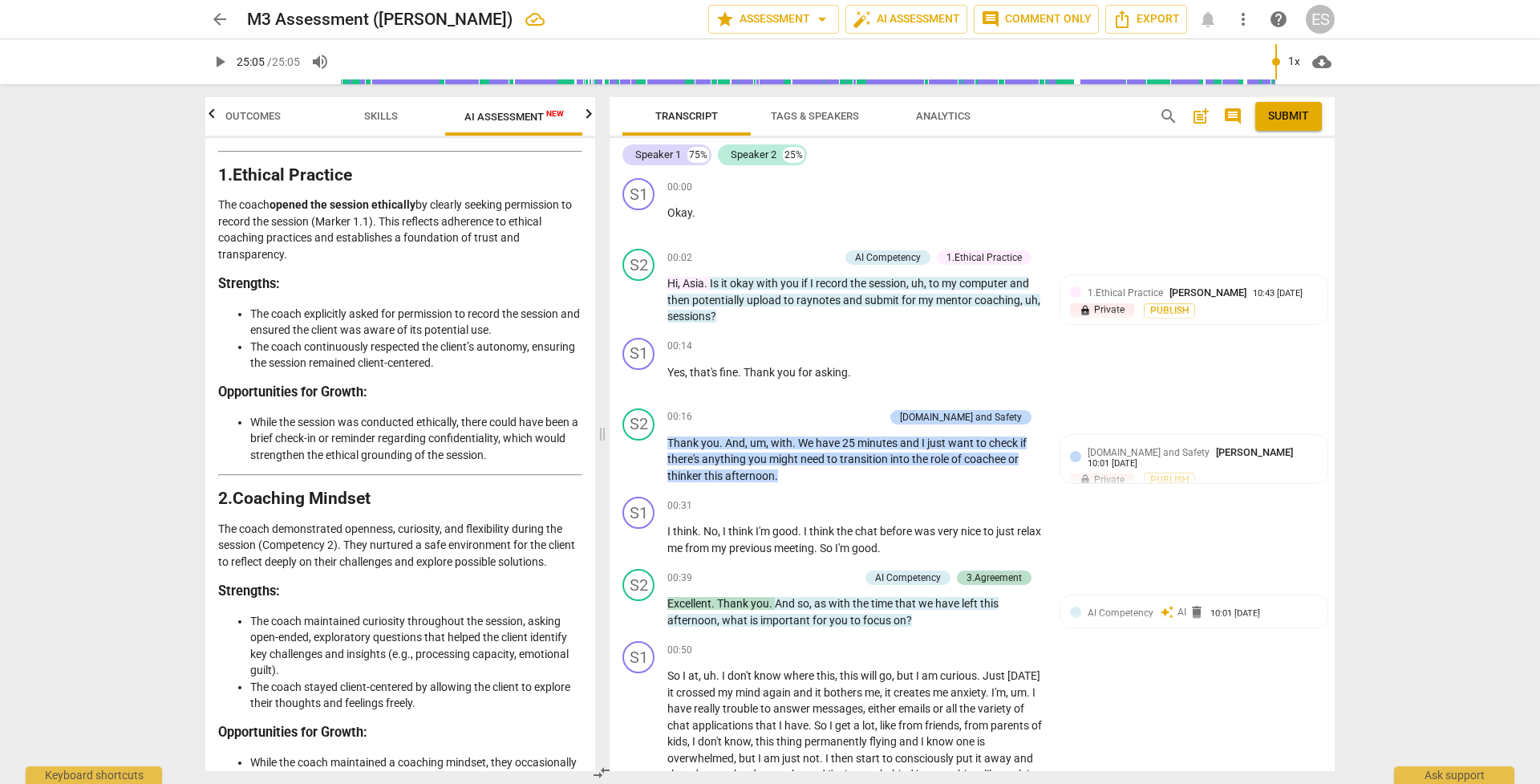
click at [257, 121] on span "Outcomes" at bounding box center [253, 116] width 55 height 12
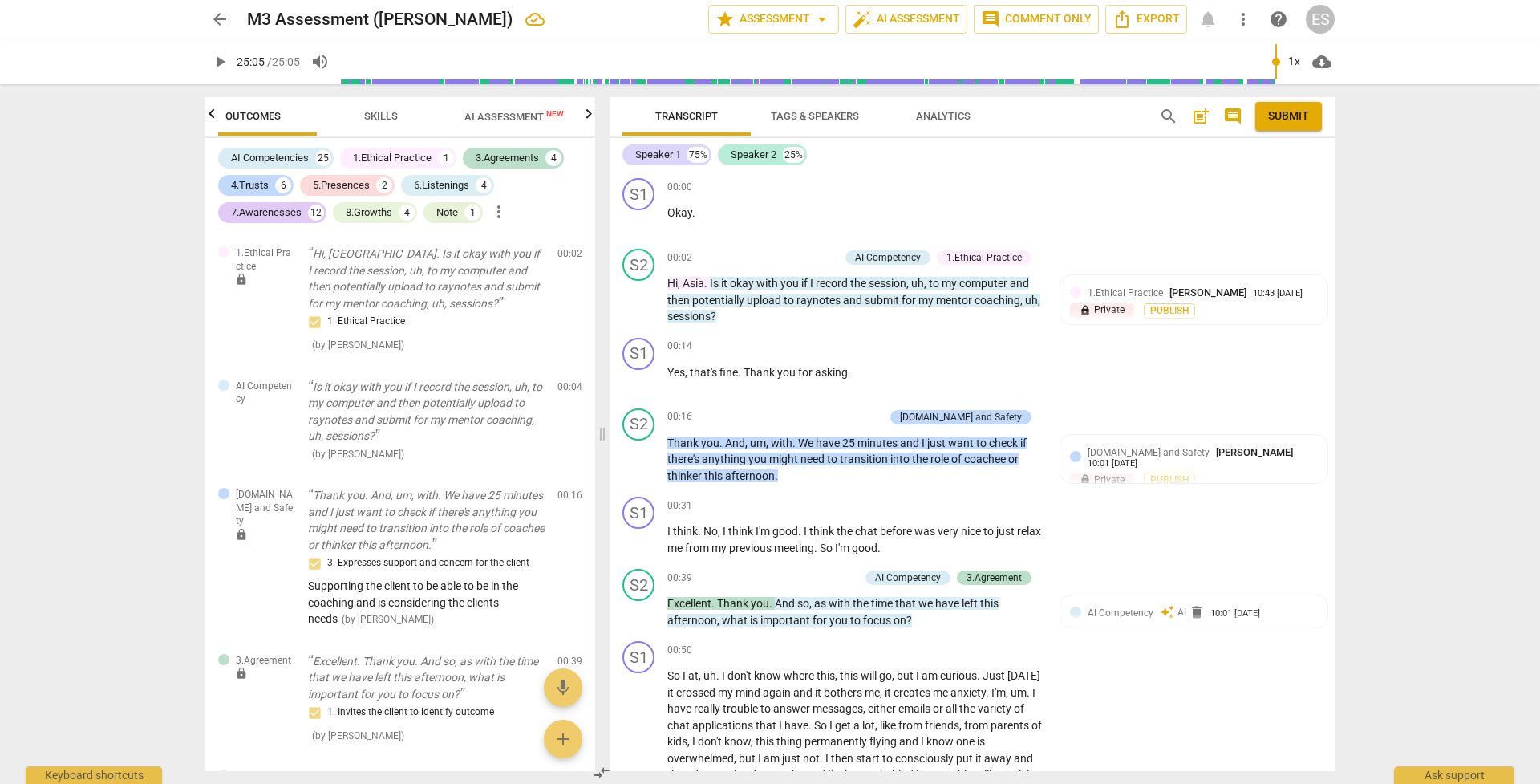
scroll to position [0, 0]
click at [540, 123] on span "AI Assessment New" at bounding box center [544, 117] width 100 height 12
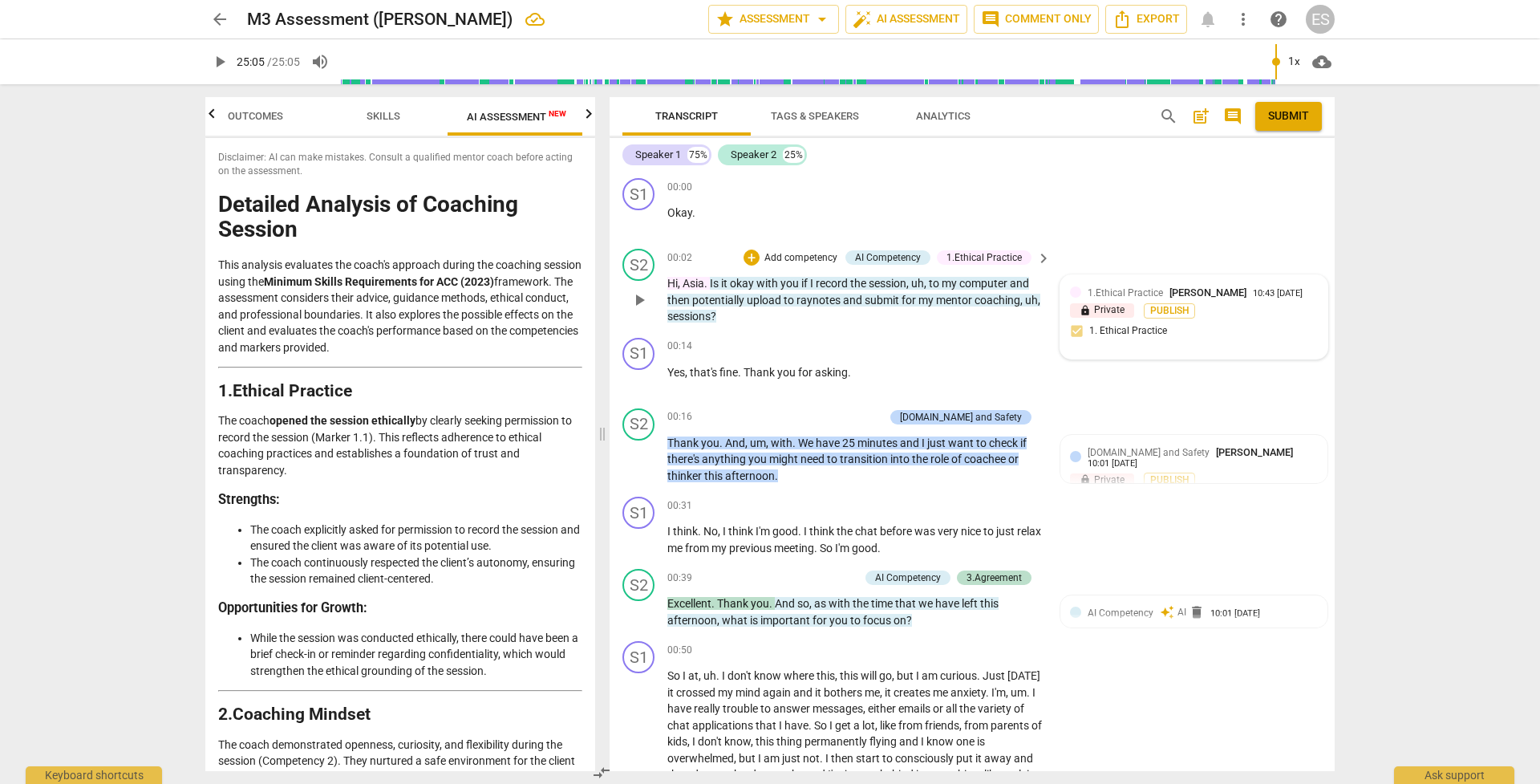
scroll to position [0, 30]
click at [911, 256] on div "AI Competency" at bounding box center [888, 257] width 66 height 15
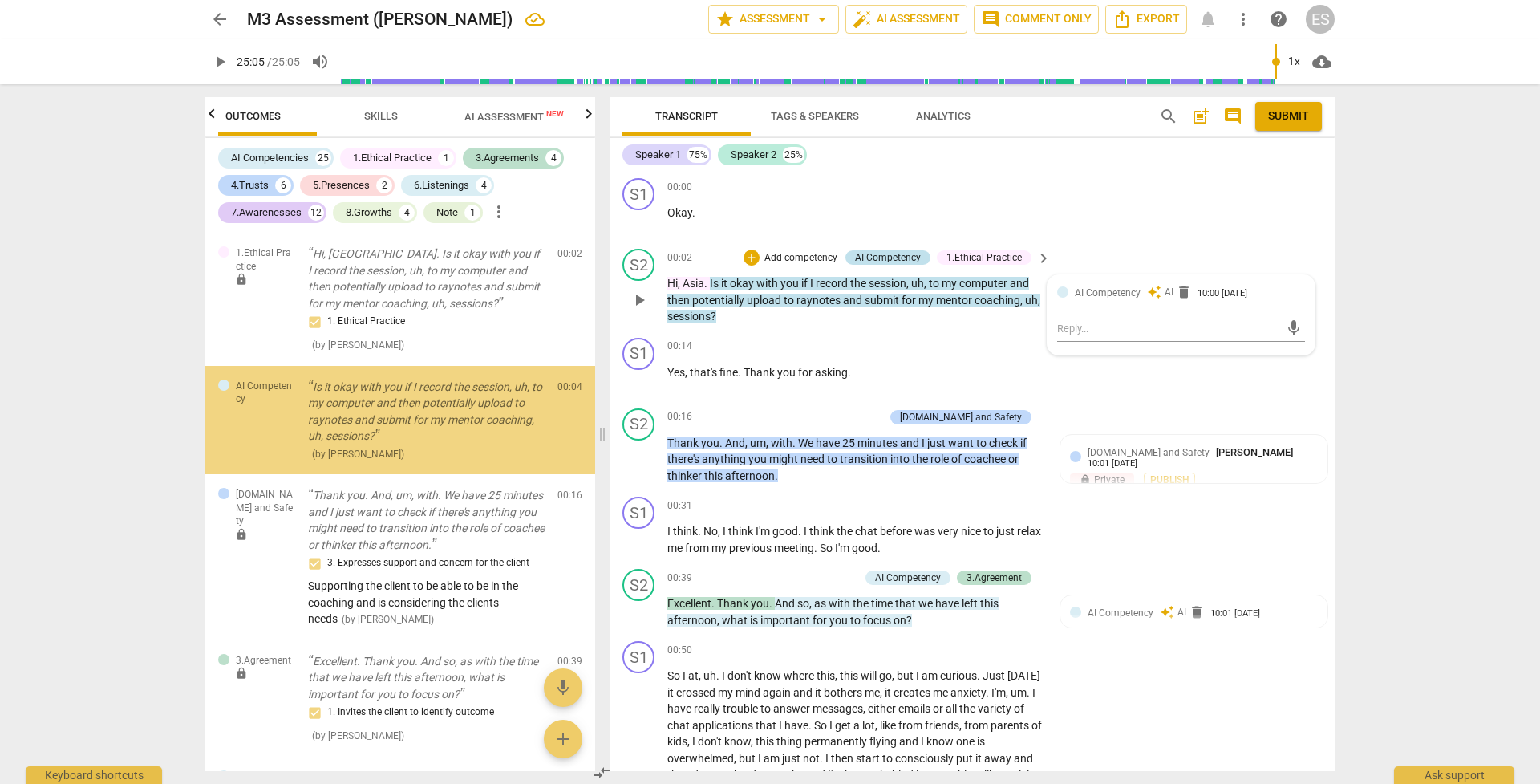
scroll to position [0, 0]
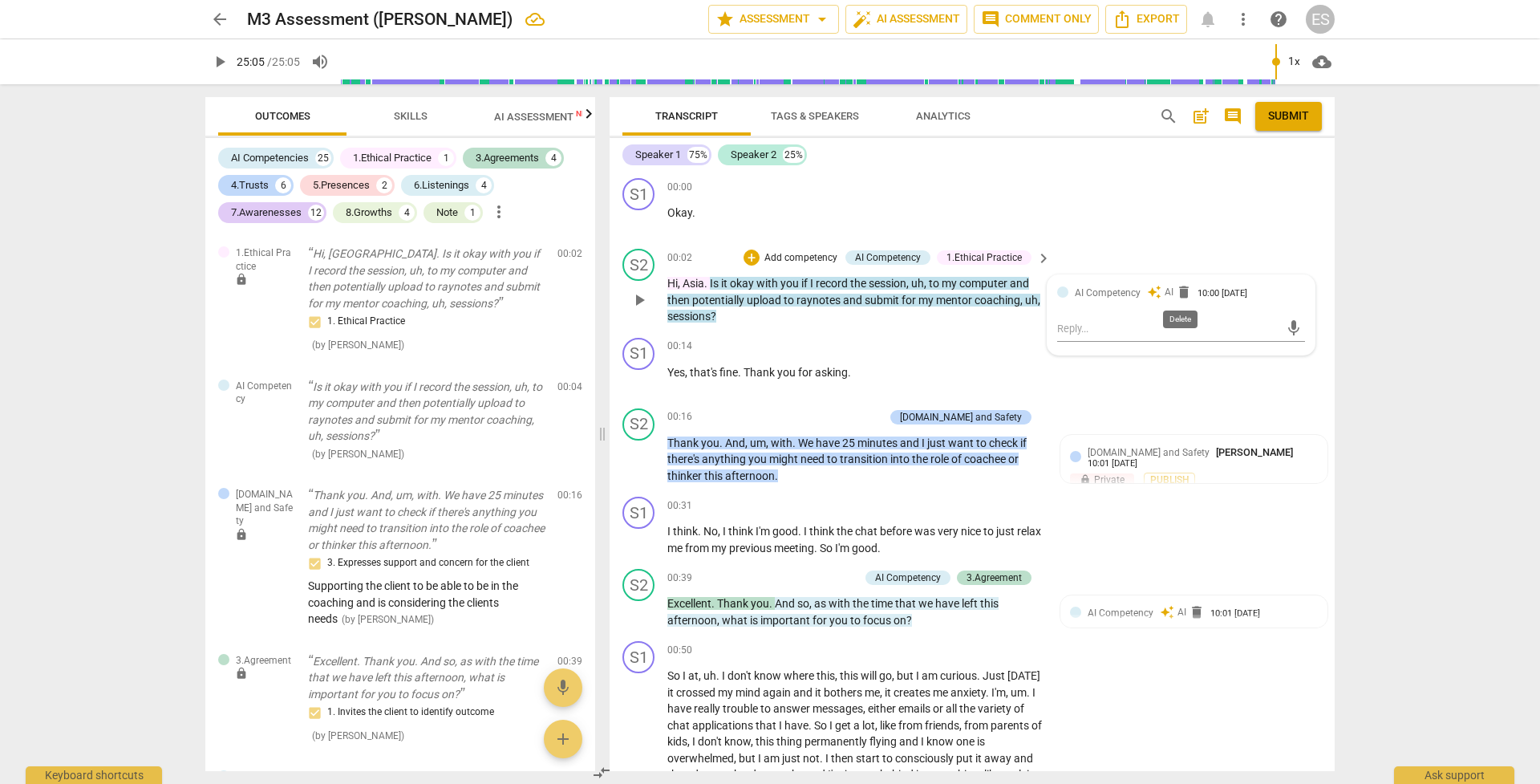
click at [1061, 293] on span "delete" at bounding box center [1184, 292] width 16 height 16
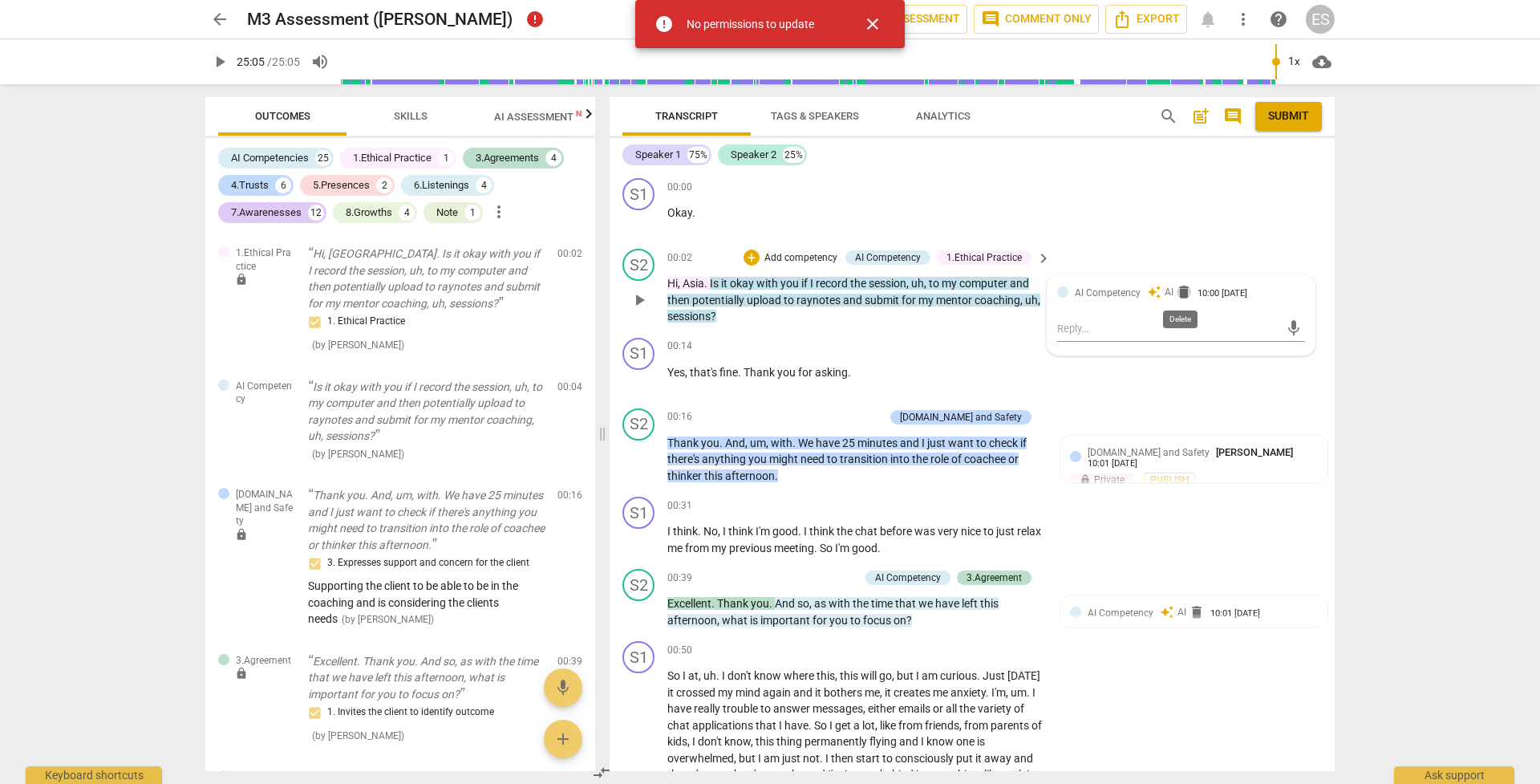
click at [1061, 294] on span "delete" at bounding box center [1184, 292] width 16 height 16
click at [873, 23] on span "close" at bounding box center [873, 24] width 19 height 19
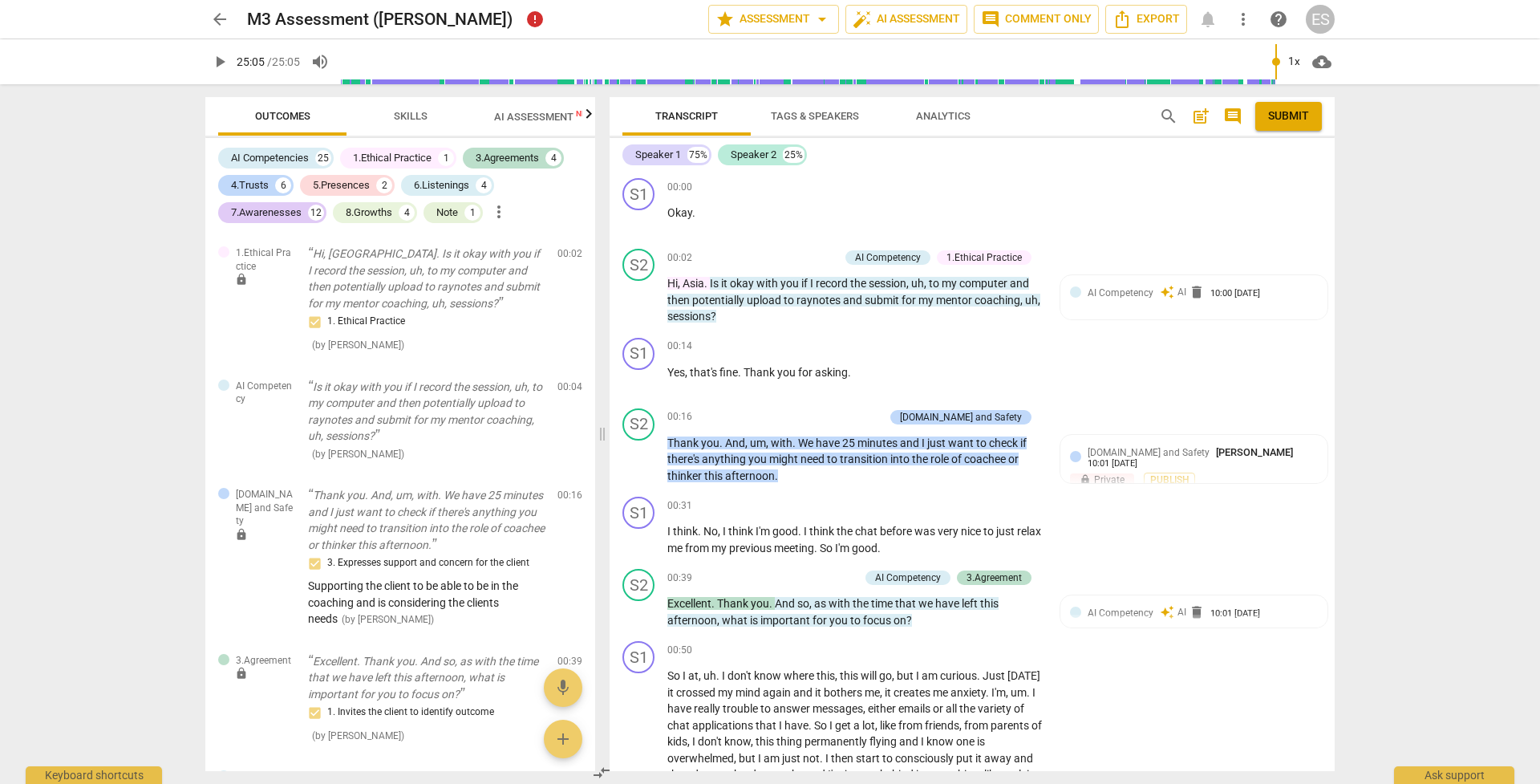
click at [519, 119] on span "AI Assessment New" at bounding box center [544, 117] width 100 height 12
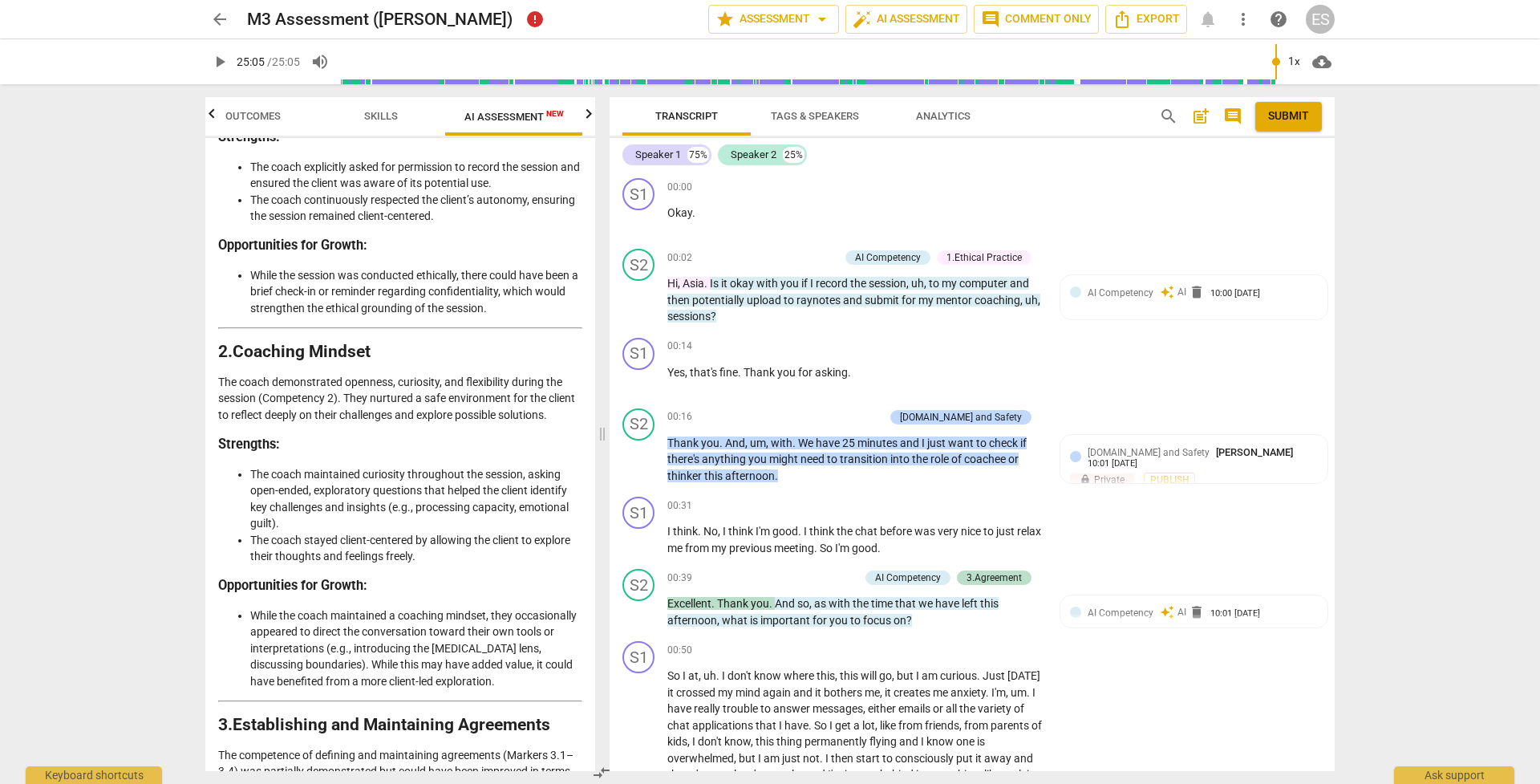
scroll to position [365, 0]
click at [1061, 114] on span "post_add" at bounding box center [1201, 117] width 19 height 19
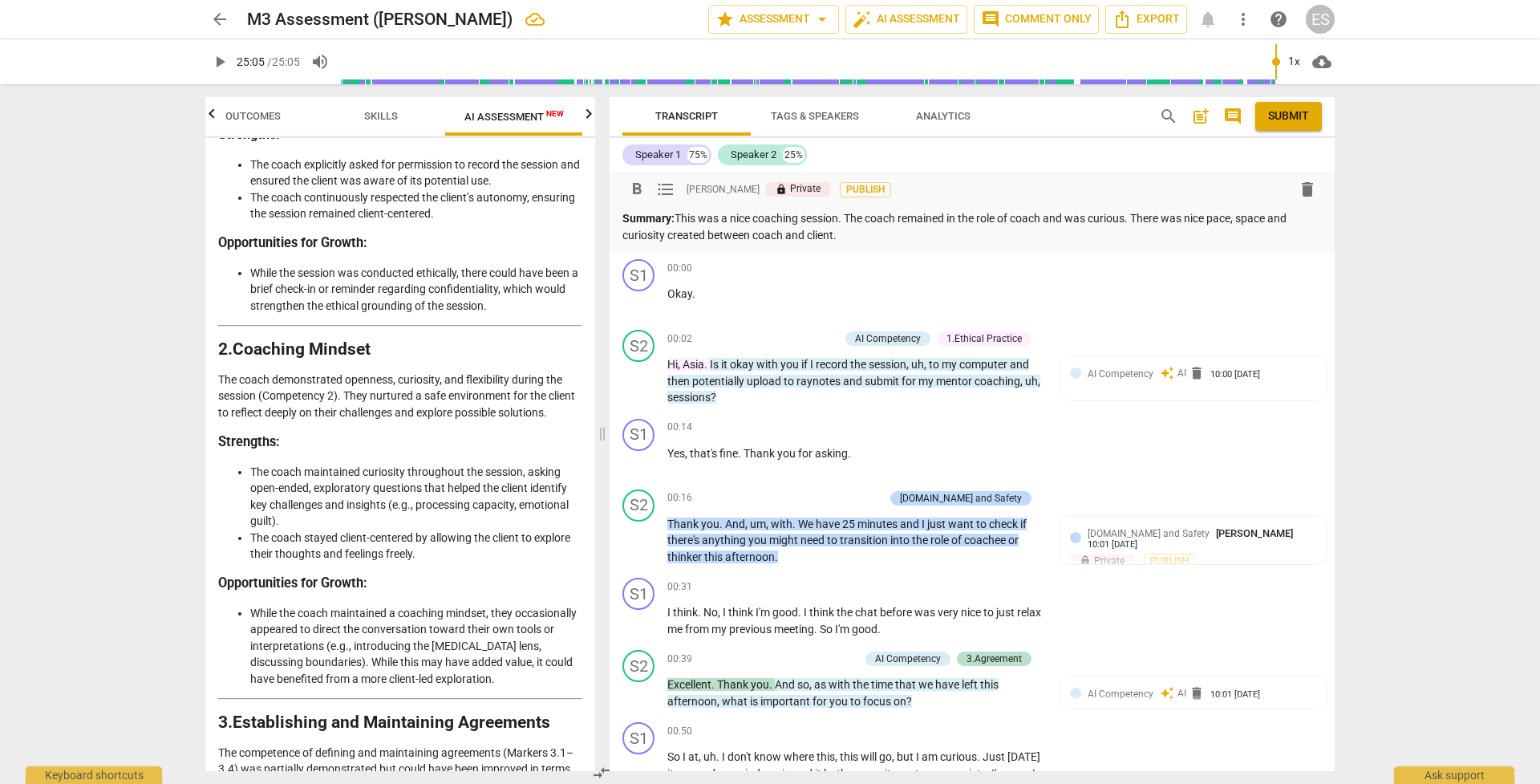
click at [245, 116] on span "Outcomes" at bounding box center [253, 116] width 55 height 12
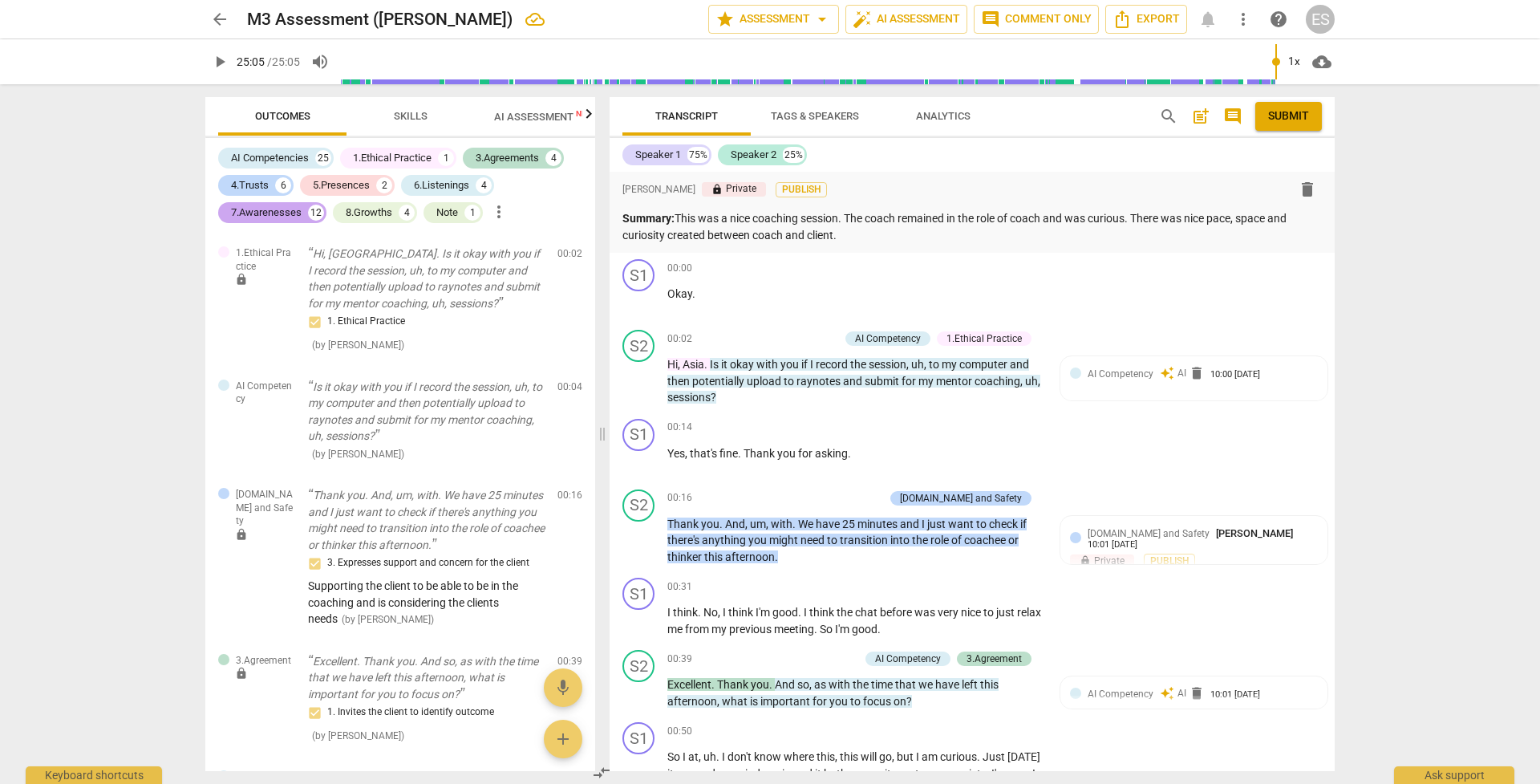
scroll to position [0, 0]
click at [257, 210] on div "7.Awarenesses" at bounding box center [266, 213] width 70 height 16
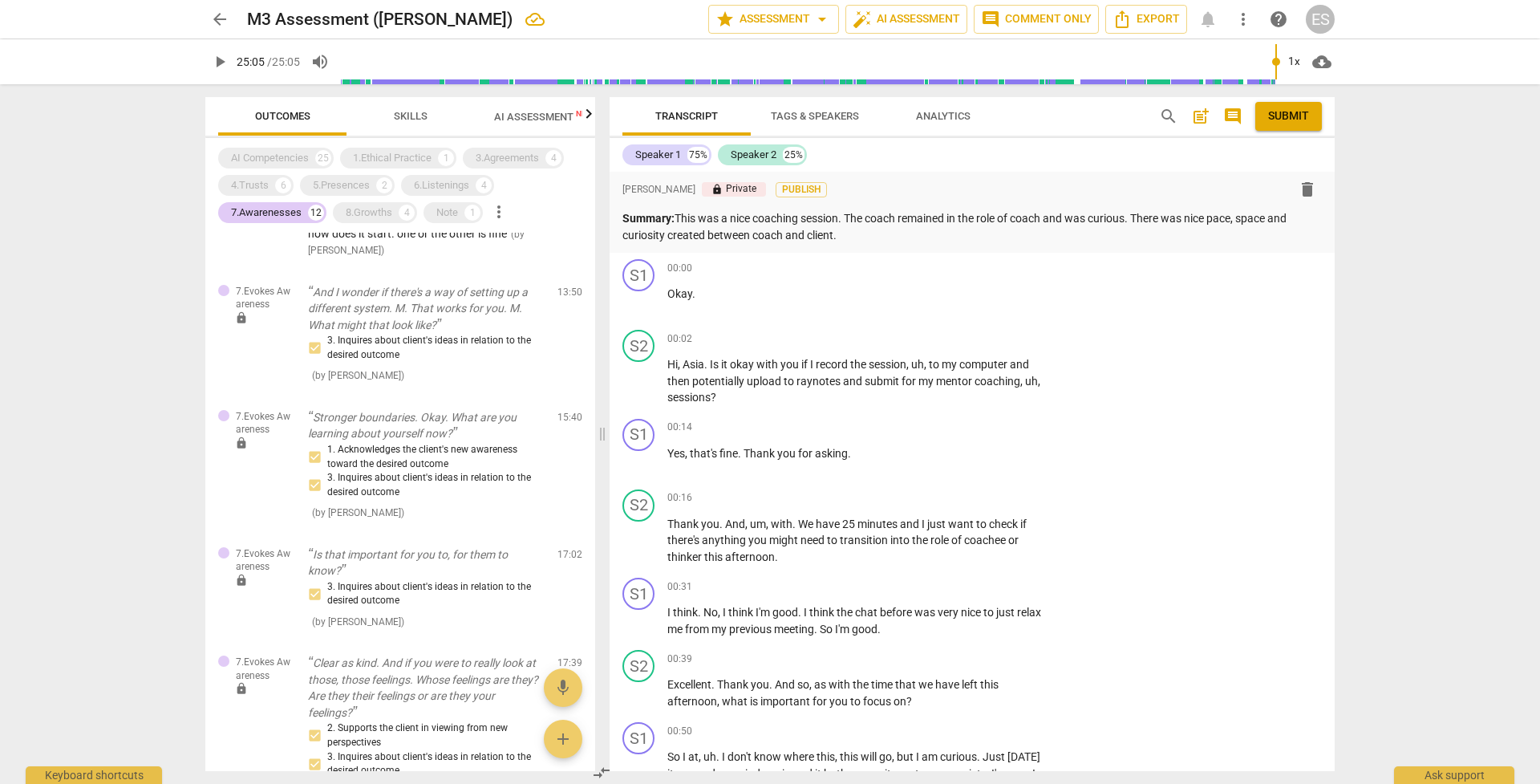
scroll to position [723, 0]
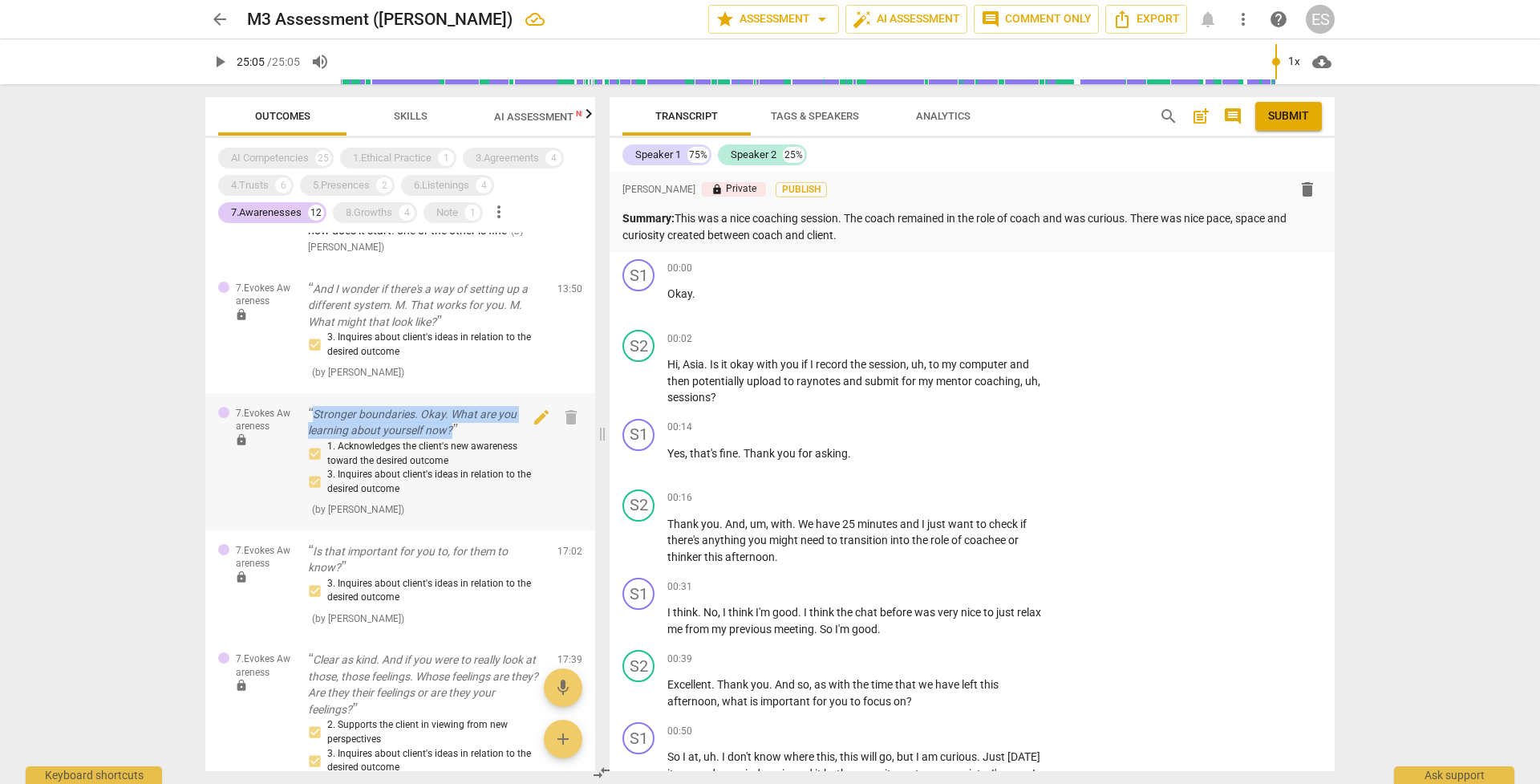
drag, startPoint x: 314, startPoint y: 394, endPoint x: 467, endPoint y: 414, distance: 154.3
click at [467, 414] on p "Stronger boundaries. Okay. What are you learning about yourself now?" at bounding box center [426, 422] width 236 height 33
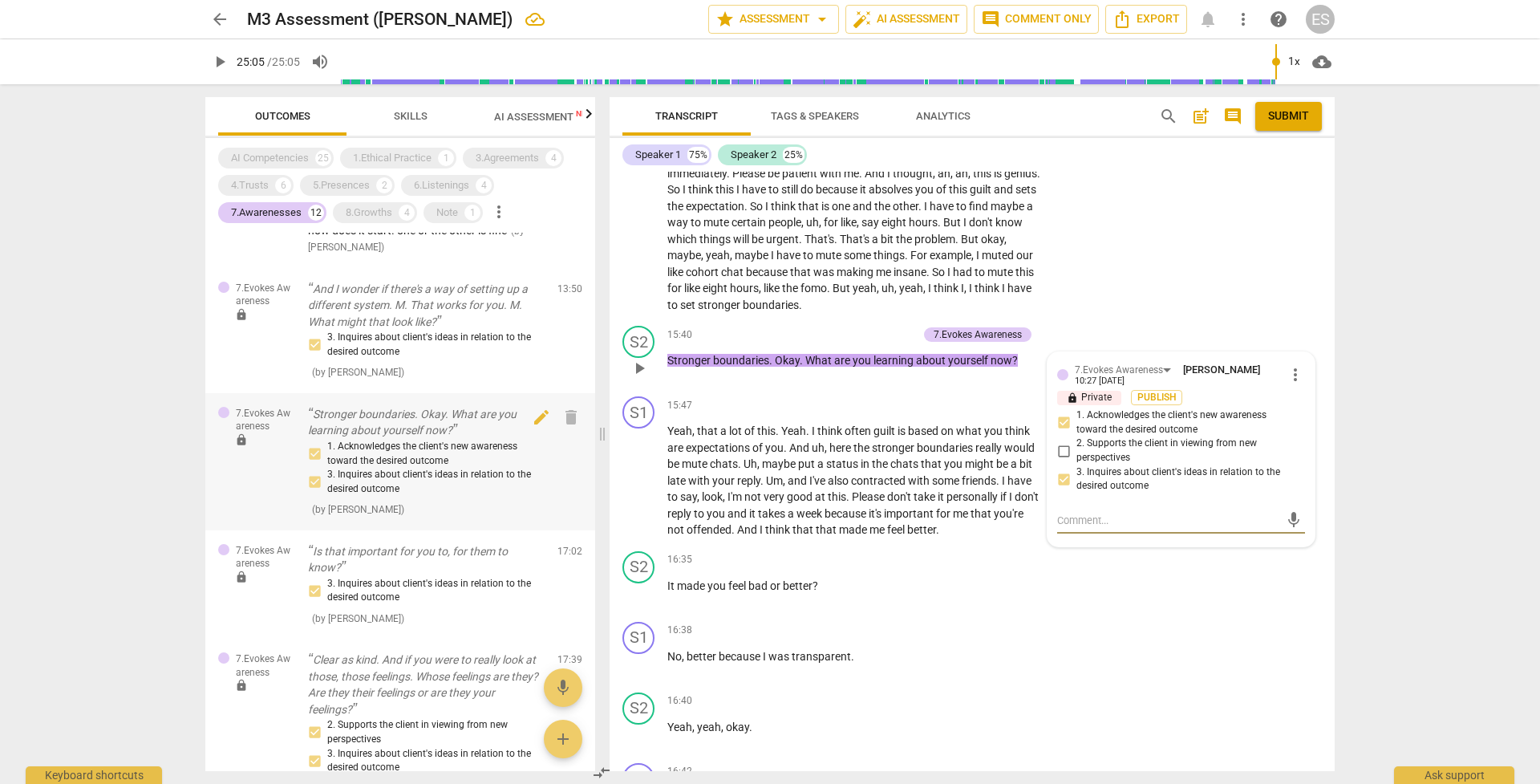
click at [414, 406] on p "Stronger boundaries. Okay. What are you learning about yourself now?" at bounding box center [426, 422] width 236 height 33
click at [396, 406] on p "Stronger boundaries. Okay. What are you learning about yourself now?" at bounding box center [426, 422] width 236 height 33
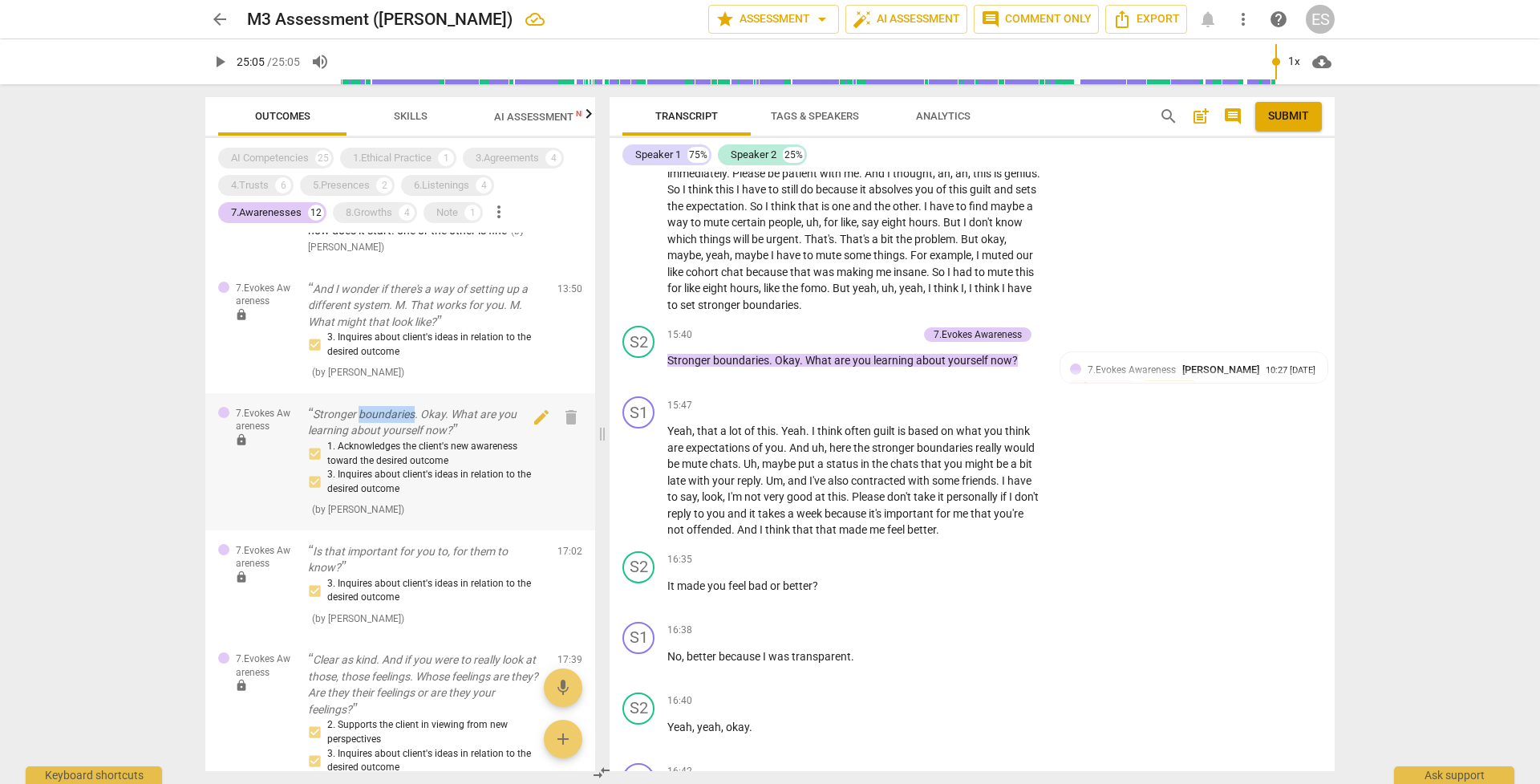
scroll to position [0, 0]
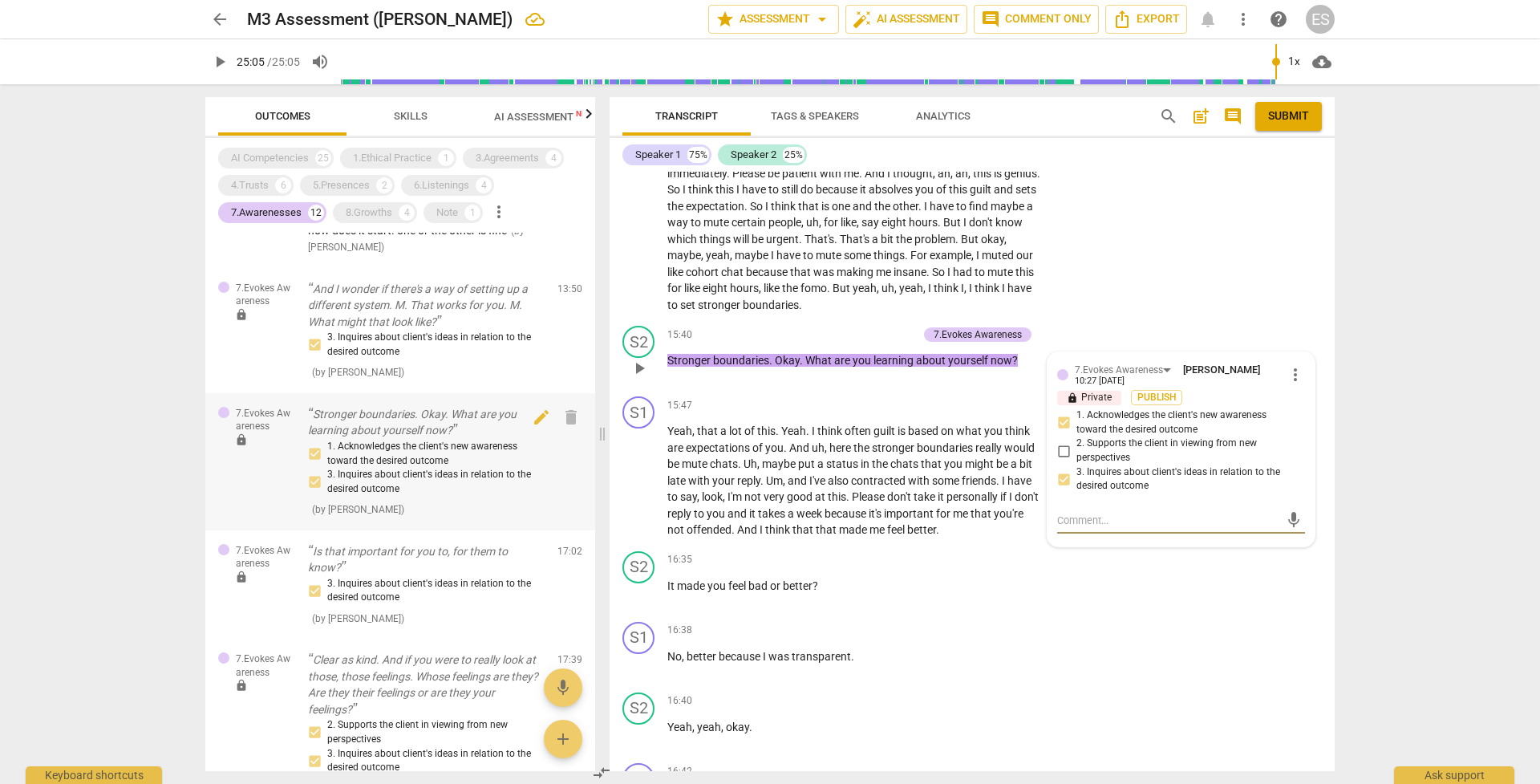
drag, startPoint x: 411, startPoint y: 408, endPoint x: 320, endPoint y: 388, distance: 93.2
click at [320, 406] on p "Stronger boundaries. Okay. What are you learning about yourself now?" at bounding box center [426, 422] width 236 height 33
drag, startPoint x: 452, startPoint y: 411, endPoint x: 315, endPoint y: 397, distance: 137.7
click at [315, 406] on p "Stronger boundaries. Okay. What are you learning about yourself now?" at bounding box center [426, 422] width 236 height 33
copy p "Stronger boundaries. Okay. What are you learning about yourself now?"
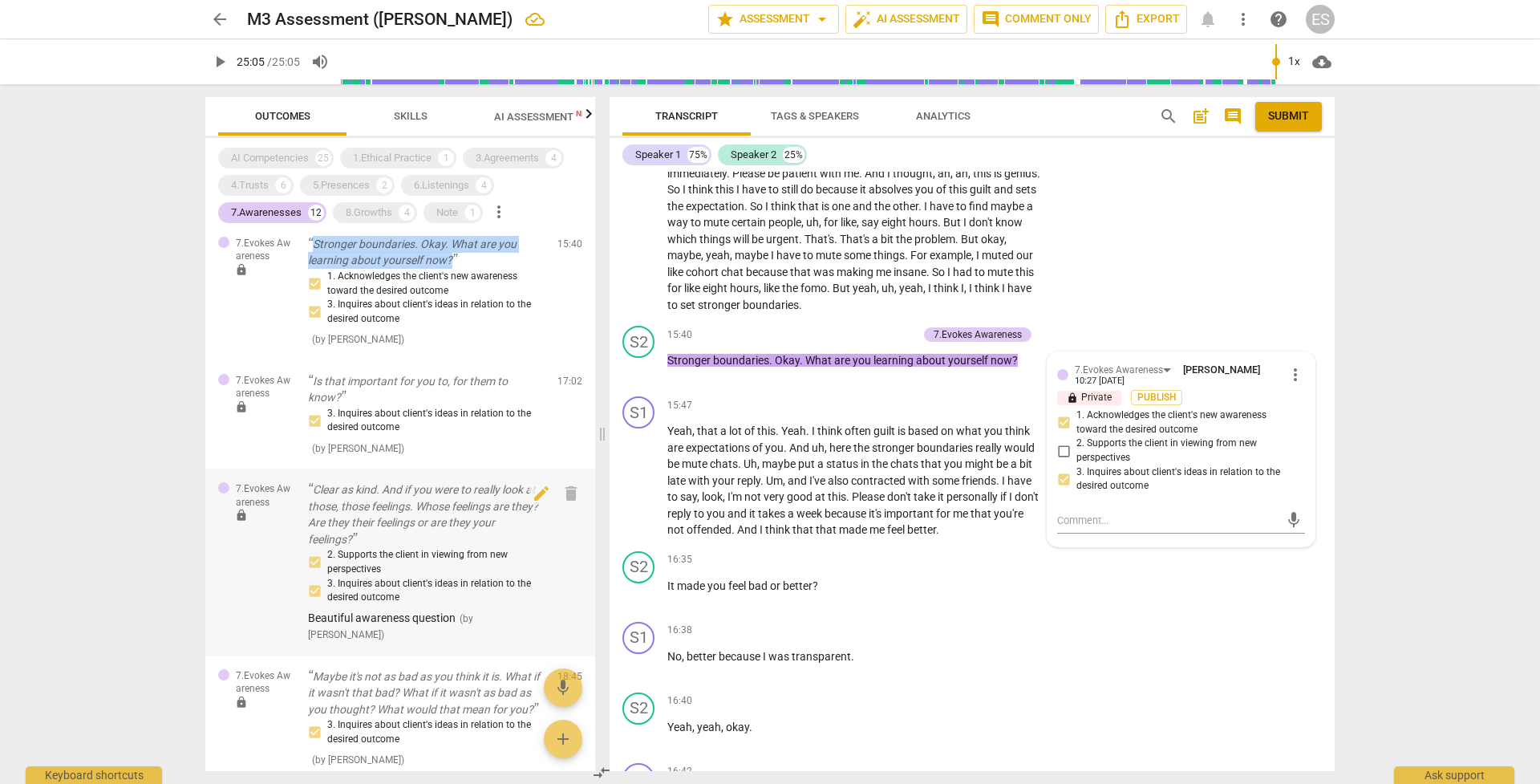
scroll to position [931, 0]
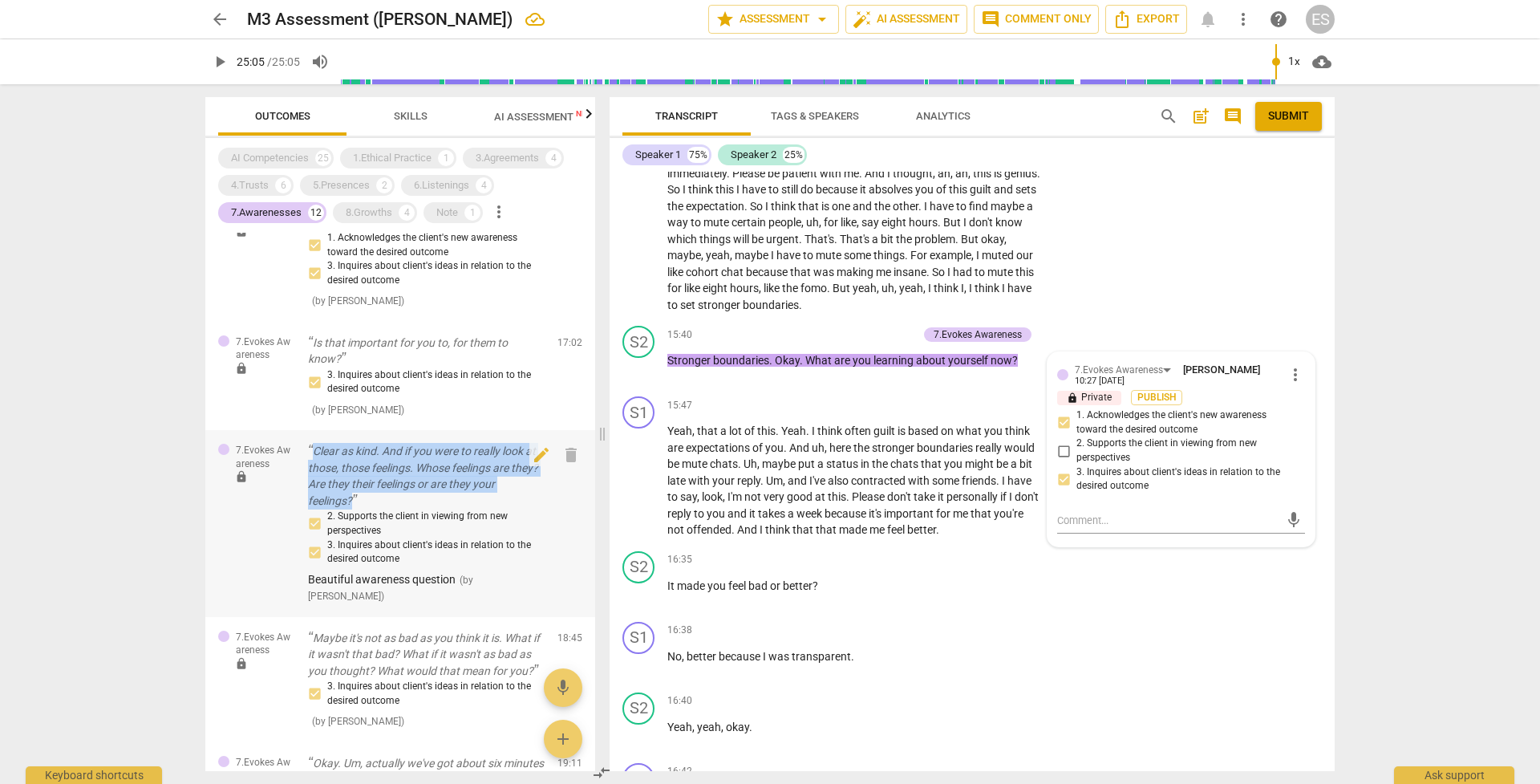
drag, startPoint x: 397, startPoint y: 473, endPoint x: 308, endPoint y: 426, distance: 100.6
click at [308, 430] on div "7.Evokes Awareness lock Clear as kind. And if you were to really look at those,…" at bounding box center [401, 523] width 390 height 186
copy p "Clear as kind. And if you were to really look at those, those feelings. Whose f…"
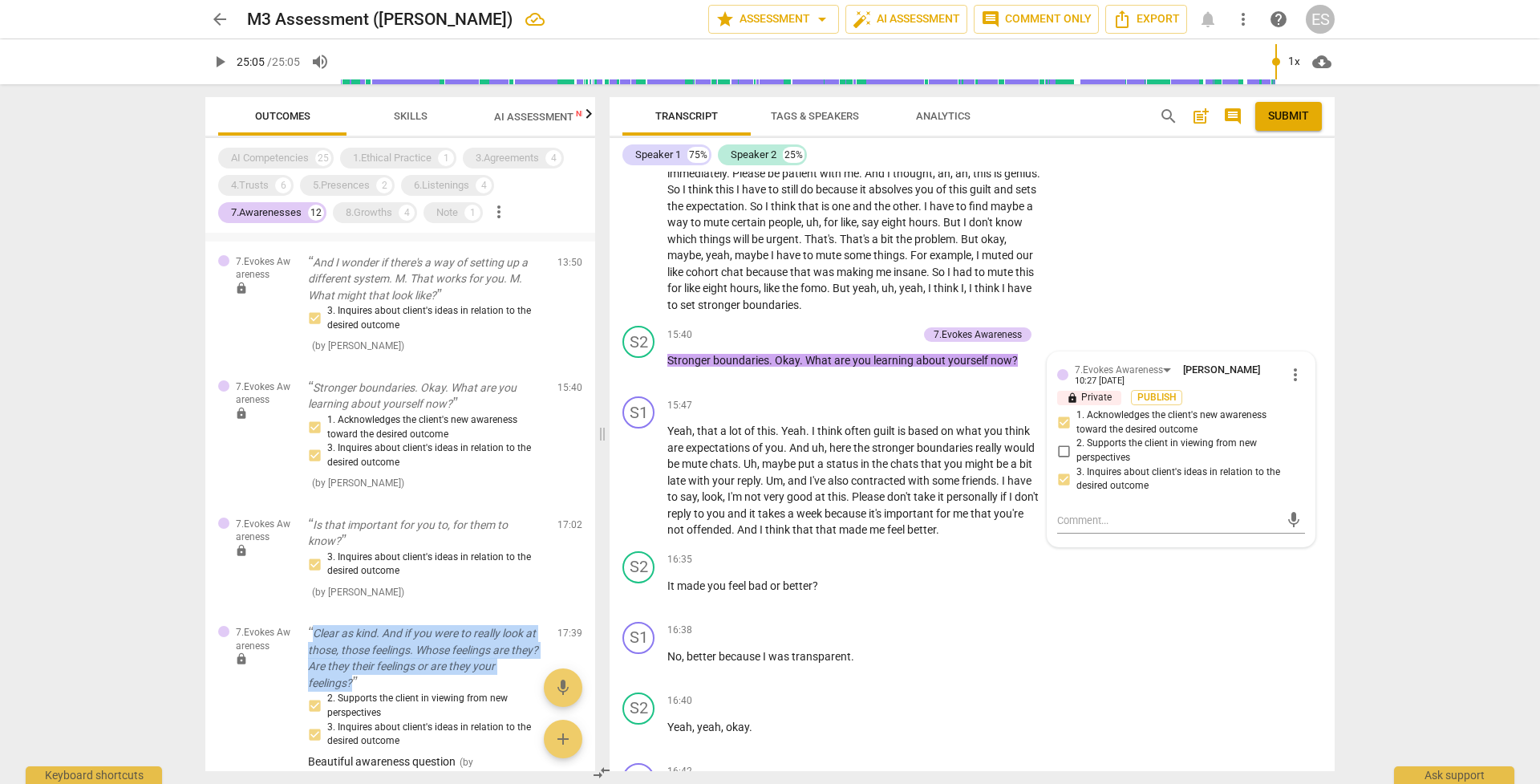
scroll to position [697, 0]
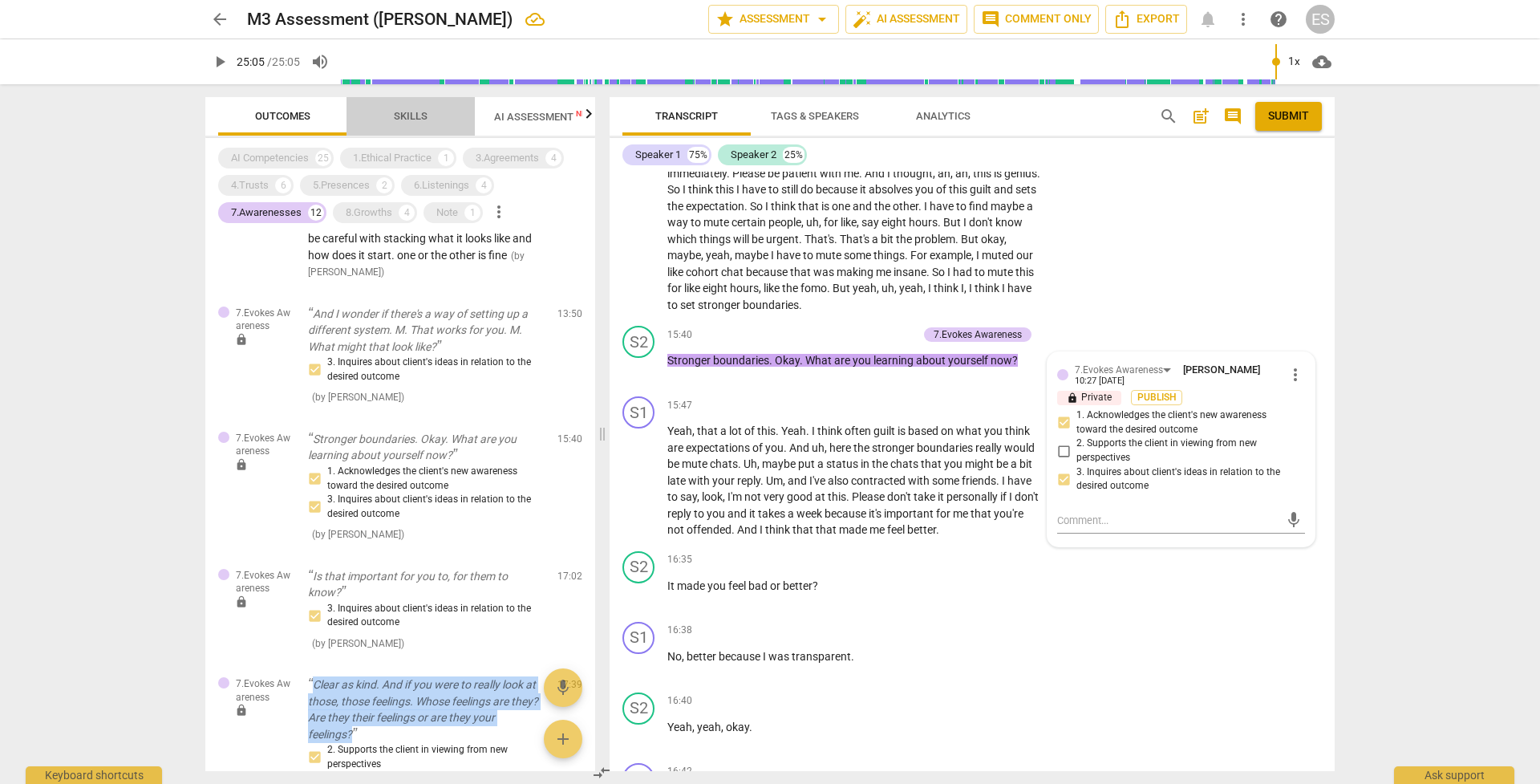
click at [418, 119] on span "Skills" at bounding box center [411, 116] width 34 height 12
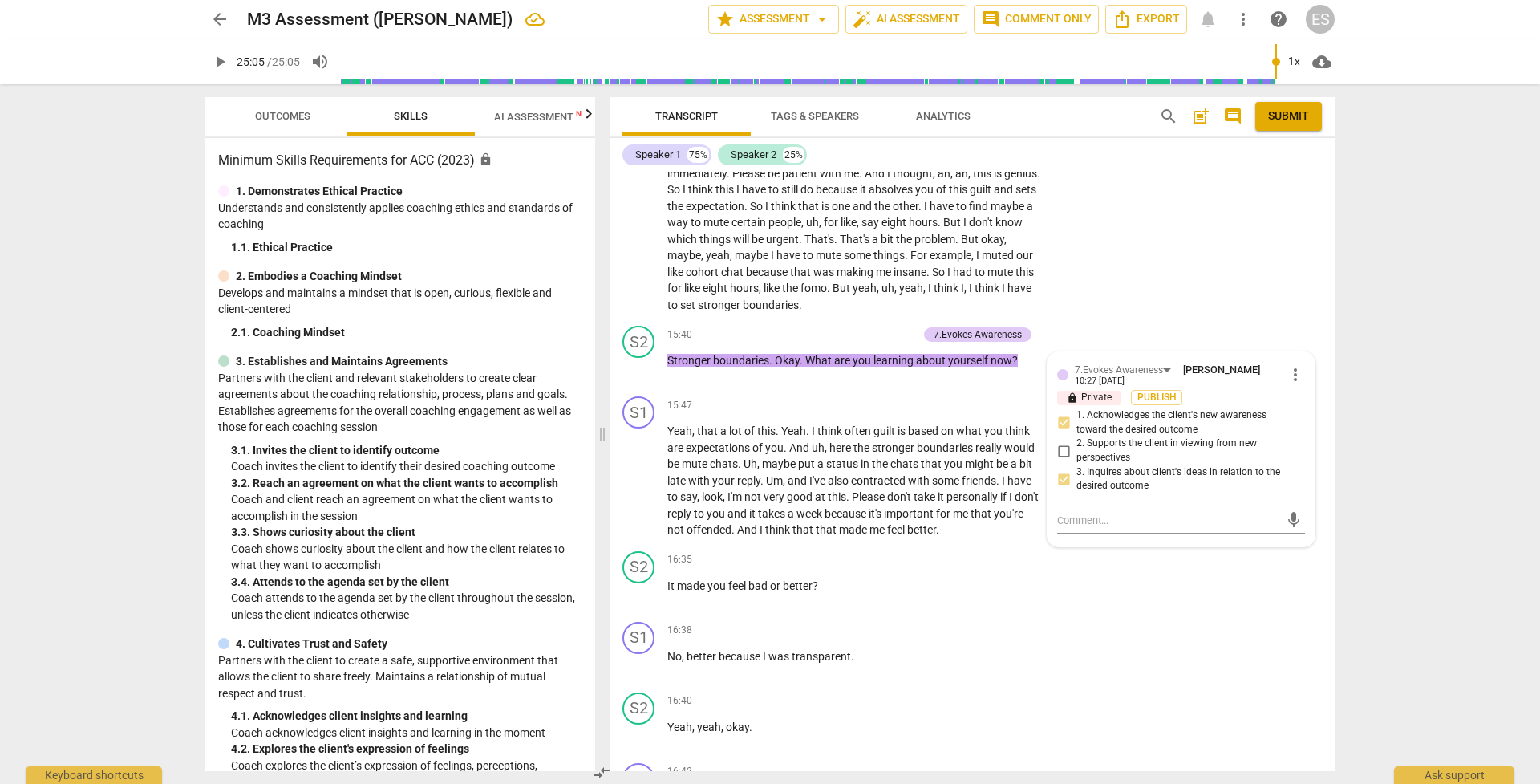
click at [528, 111] on span "AI Assessment New" at bounding box center [544, 117] width 100 height 12
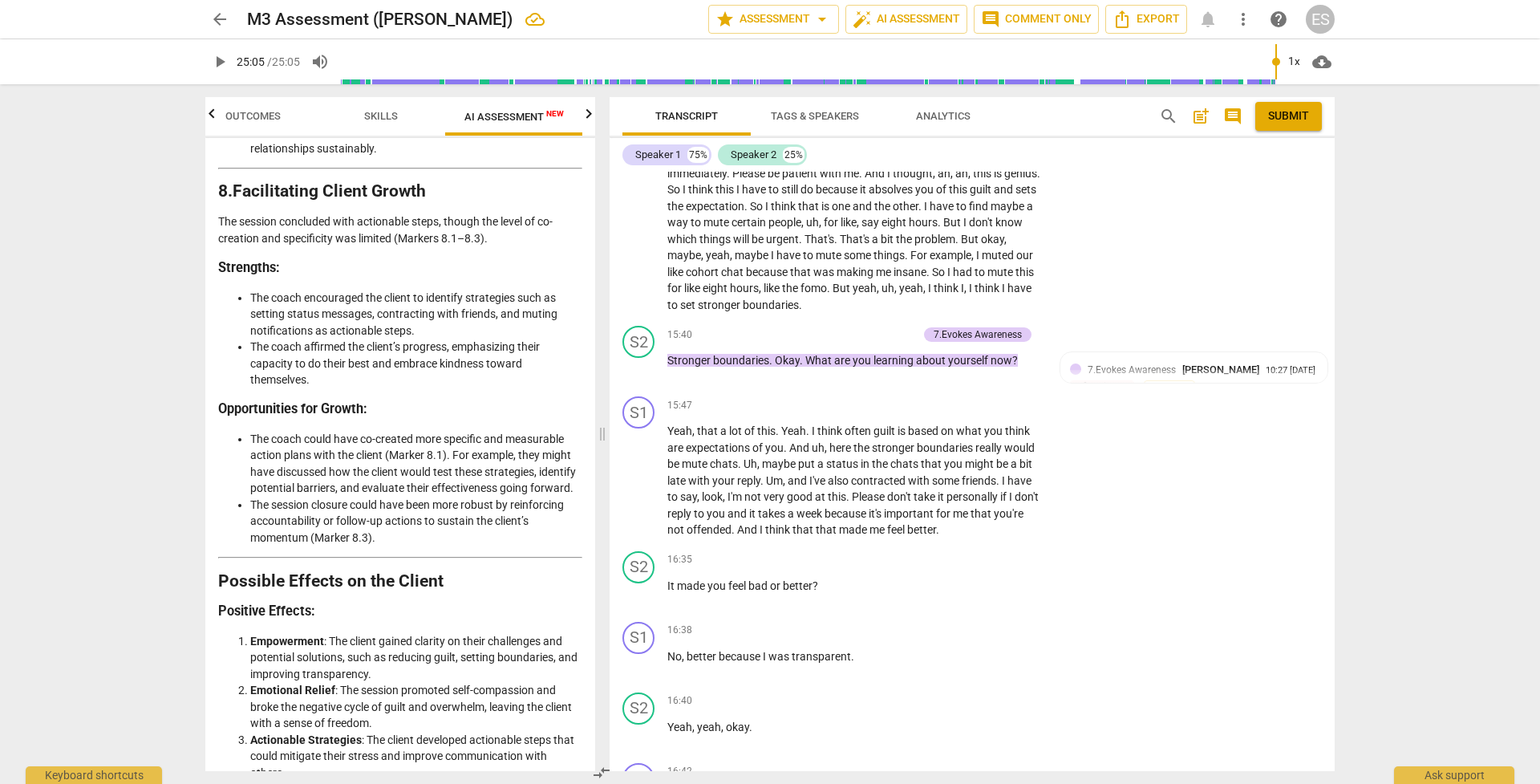
scroll to position [2877, 0]
click at [371, 106] on span "Skills" at bounding box center [380, 117] width 72 height 22
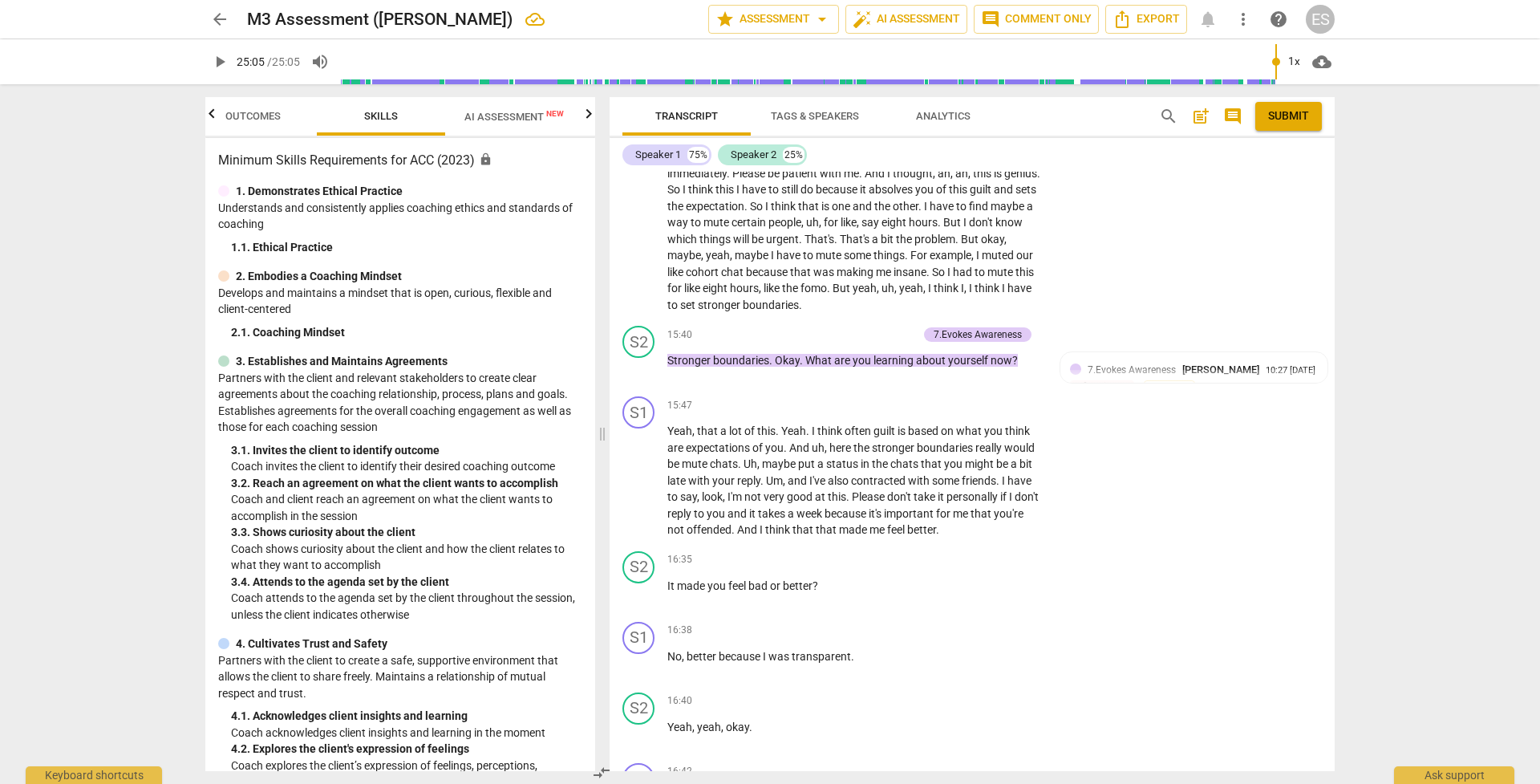
scroll to position [0, 0]
click at [1061, 19] on span "Export" at bounding box center [1146, 19] width 67 height 19
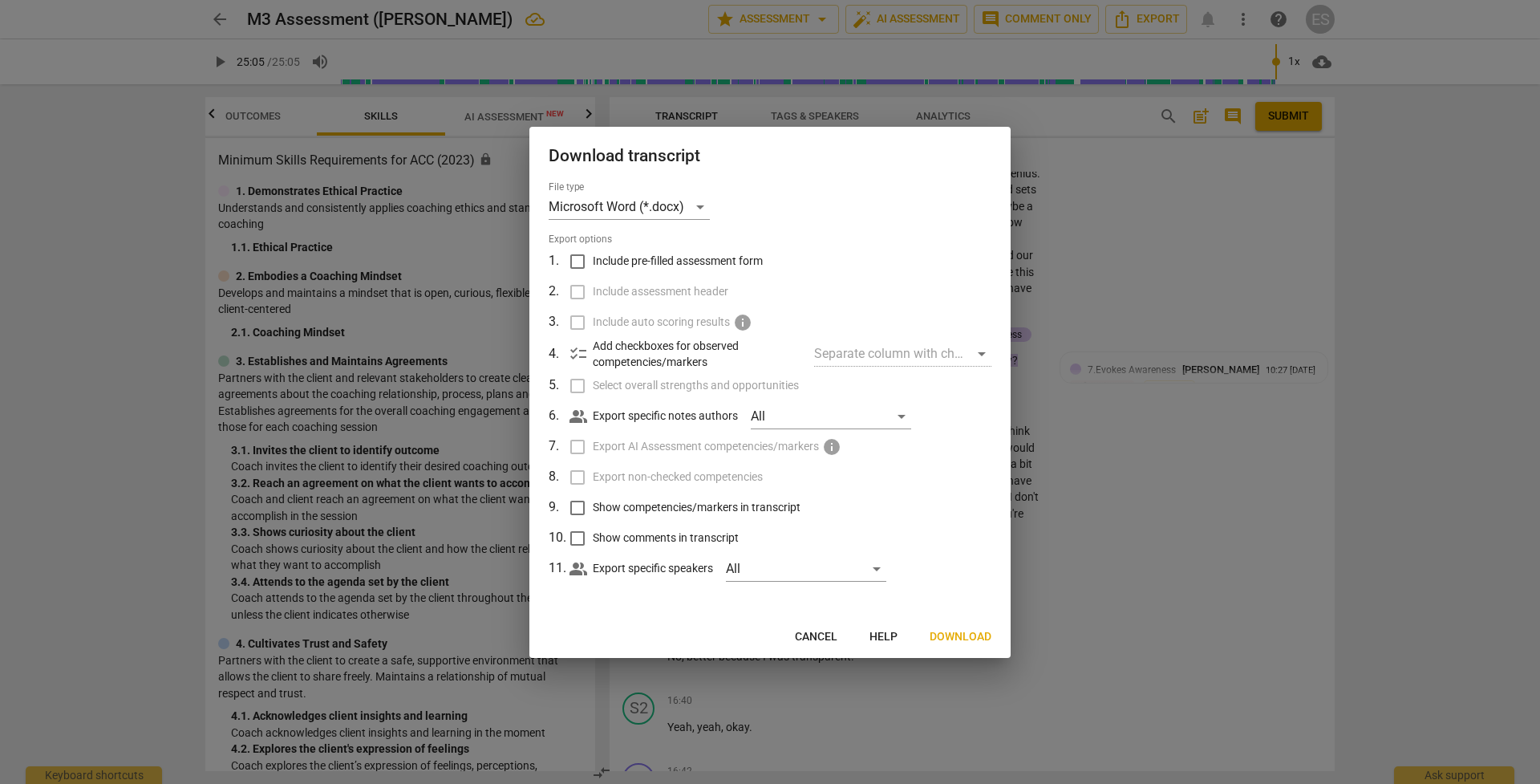
click at [575, 504] on input "Show competencies/markers in transcript" at bounding box center [578, 508] width 31 height 31
click at [575, 536] on input "Show comments in transcript" at bounding box center [578, 538] width 31 height 31
click at [959, 553] on span "Download" at bounding box center [961, 637] width 62 height 16
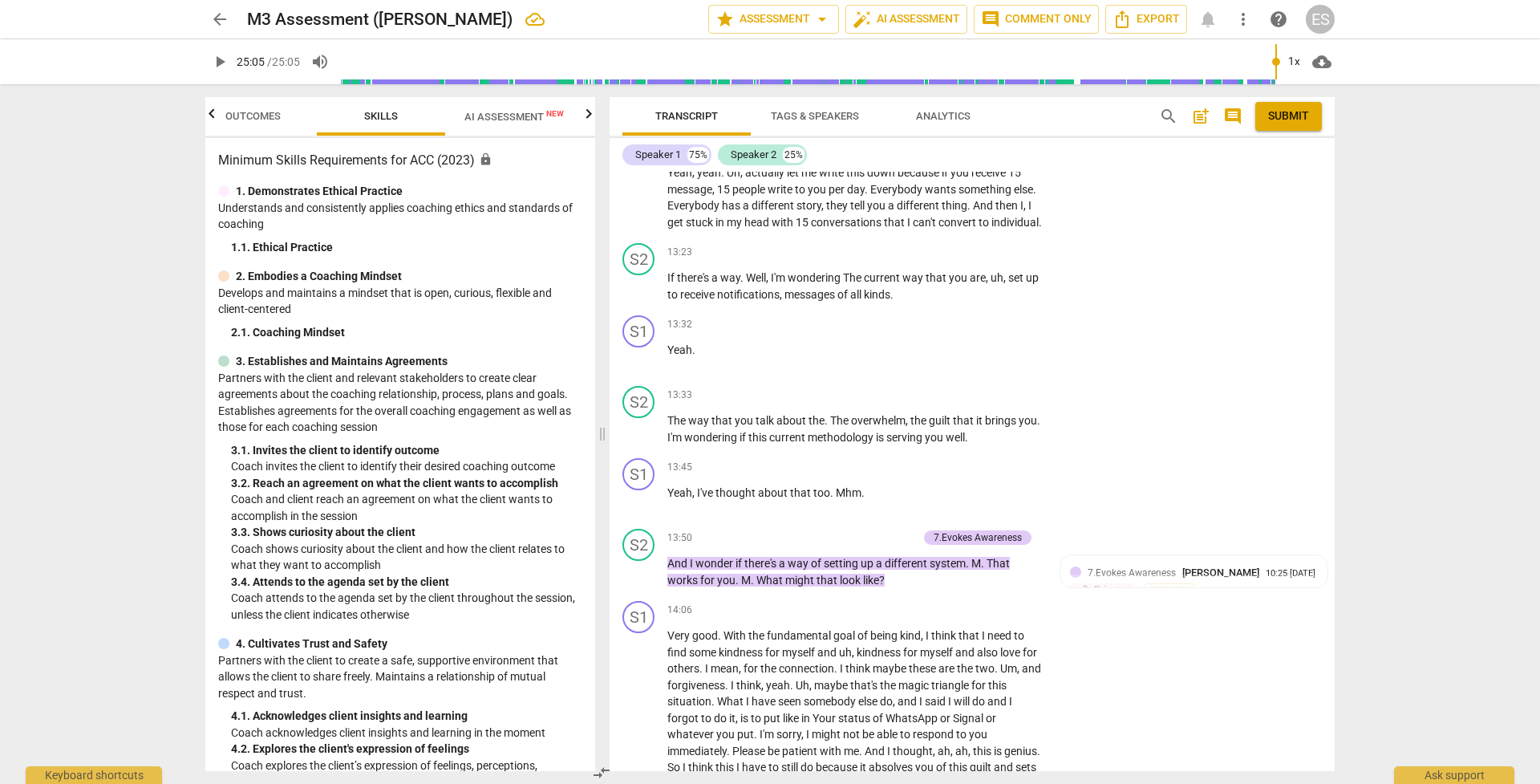
click at [498, 114] on span "AI Assessment New" at bounding box center [514, 117] width 100 height 12
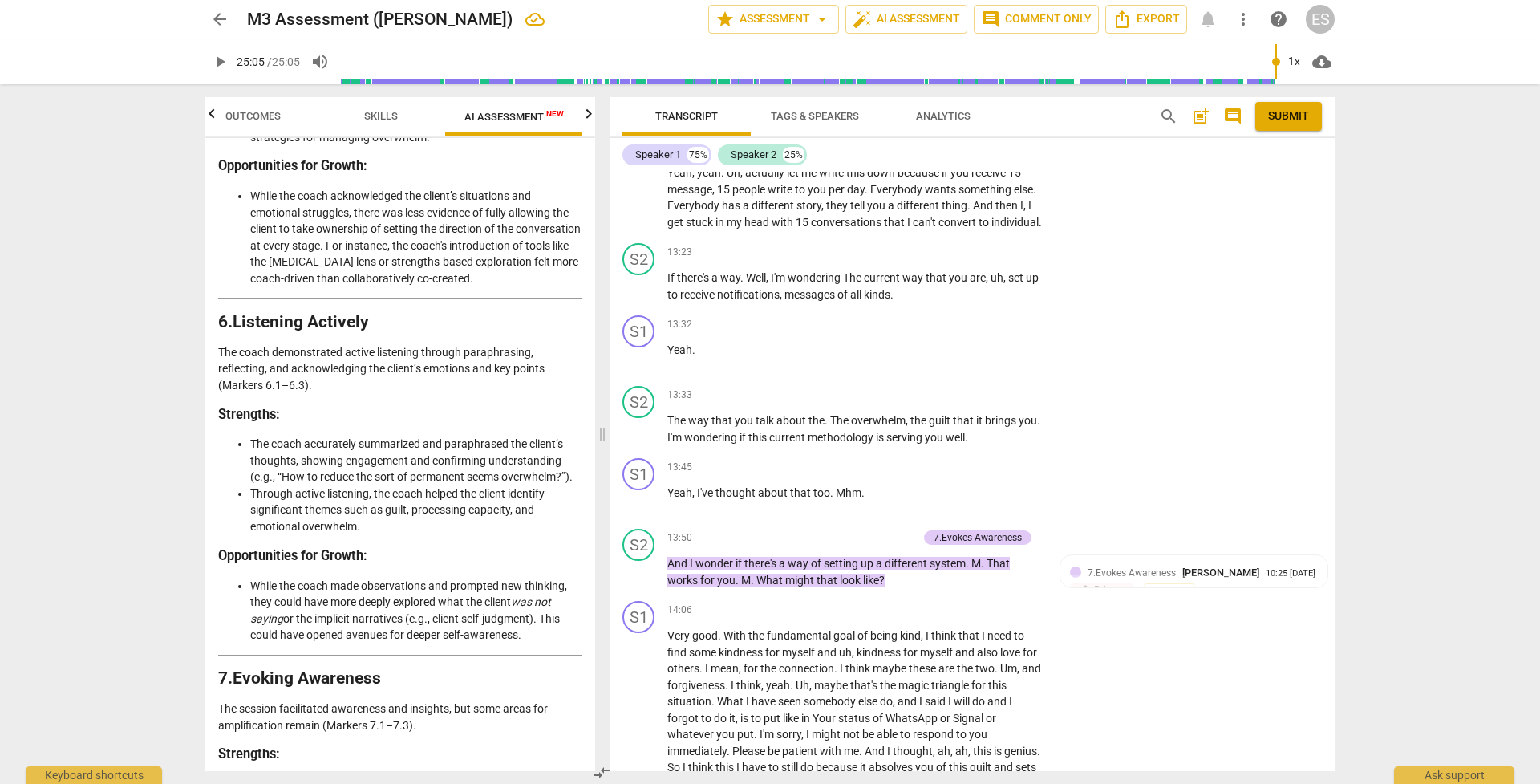
scroll to position [2001, 0]
click at [258, 118] on span "Outcomes" at bounding box center [253, 116] width 55 height 12
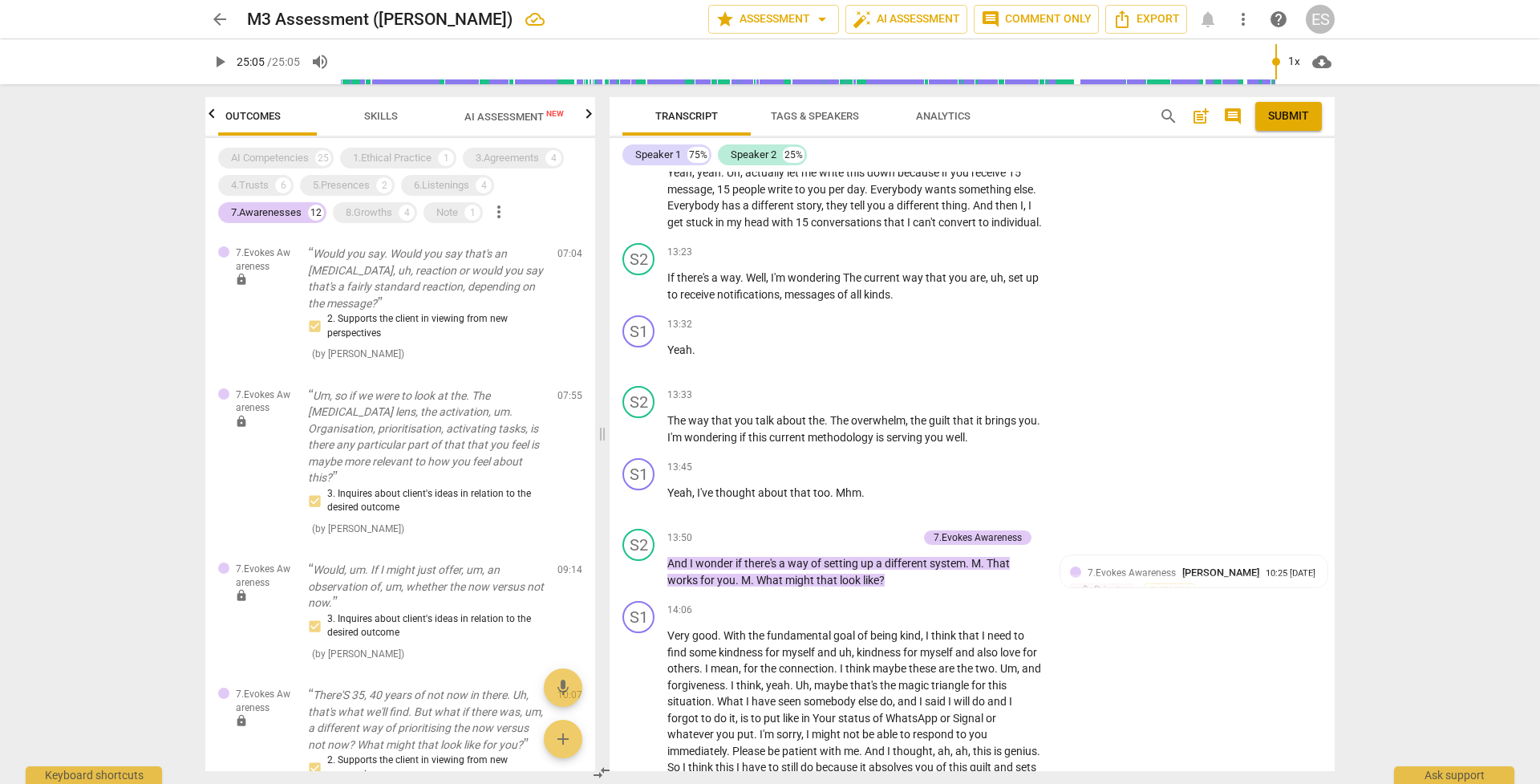
scroll to position [0, 0]
click at [430, 189] on div "6.Listenings" at bounding box center [442, 185] width 55 height 16
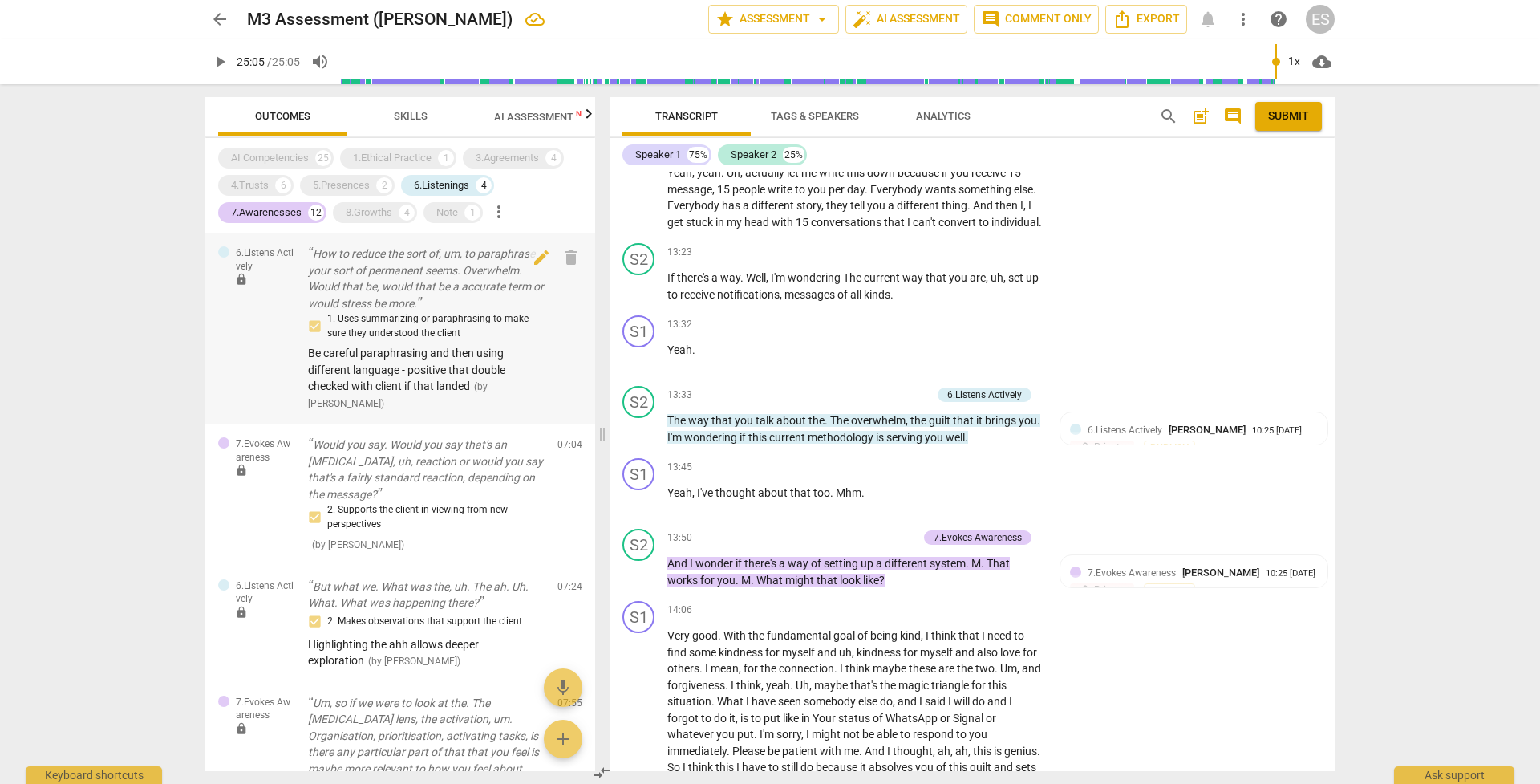
click at [399, 282] on p "How to reduce the sort of, um, to paraphrase your sort of permanent seems. Over…" at bounding box center [426, 278] width 236 height 66
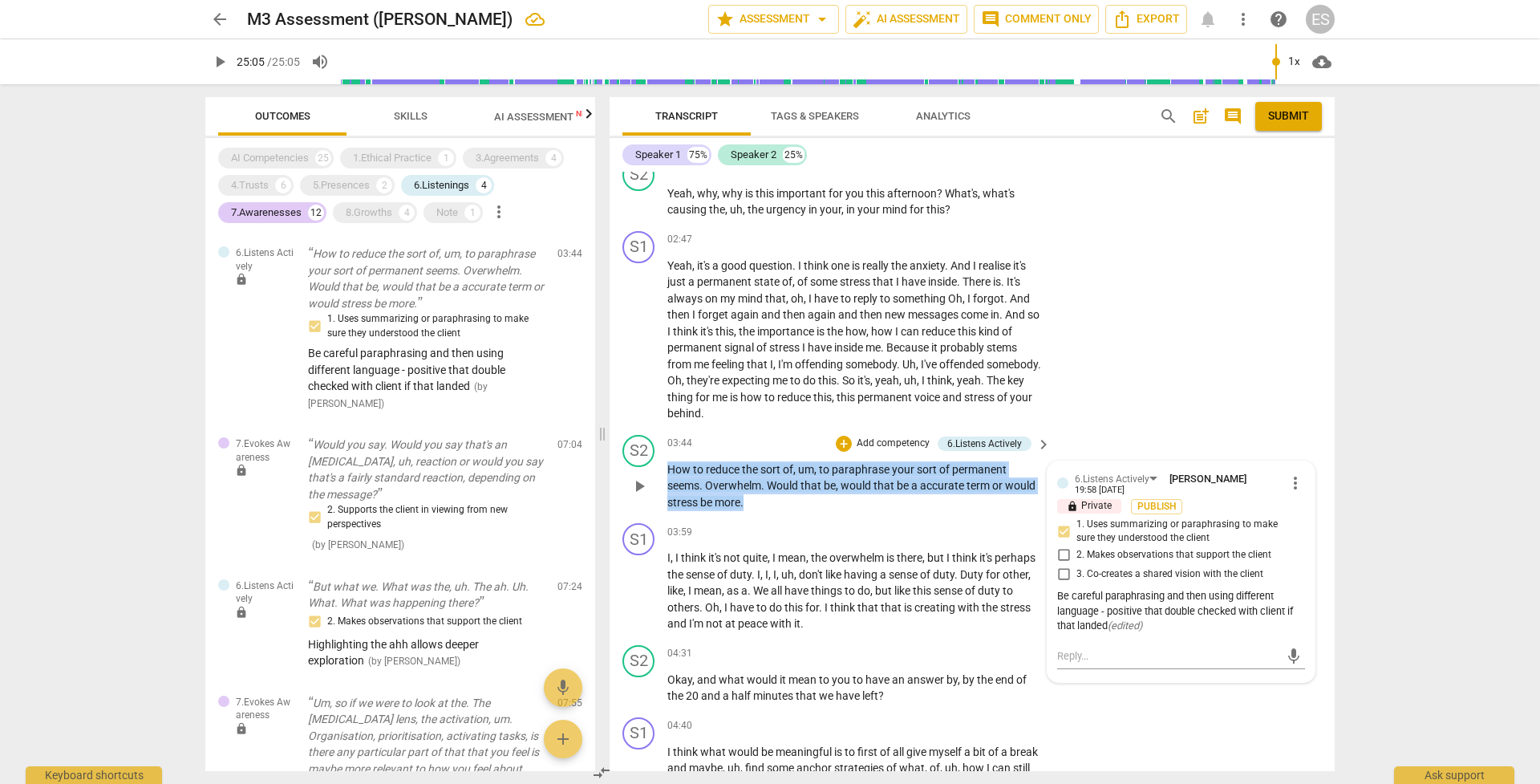
drag, startPoint x: 667, startPoint y: 468, endPoint x: 743, endPoint y: 500, distance: 82.5
click at [743, 500] on div "S2 play_arrow pause 03:44 + Add competency 6.Listens Actively keyboard_arrow_ri…" at bounding box center [972, 473] width 725 height 89
copy p "How to reduce the sort of , um , to paraphrase your sort of permanent seems . O…"
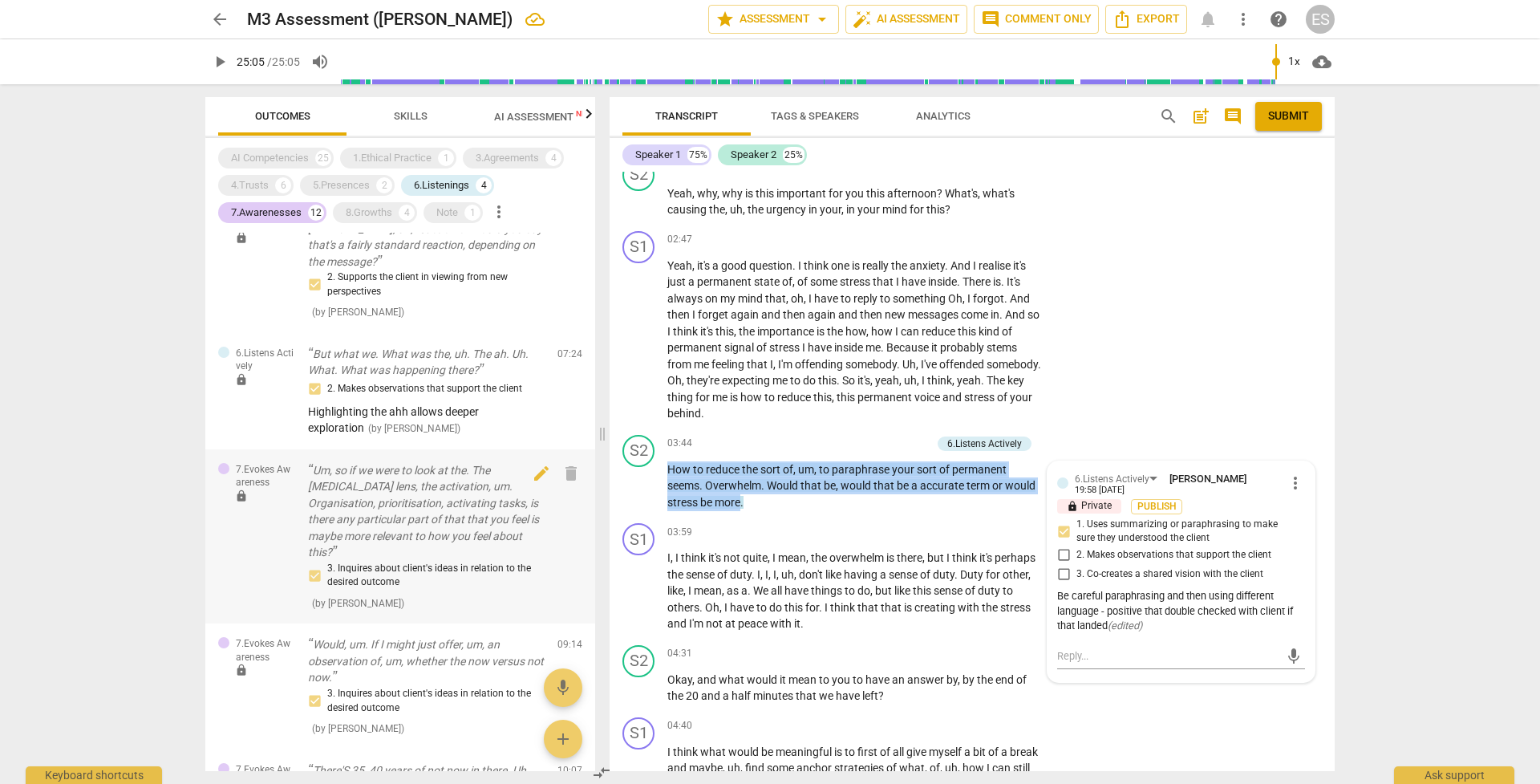
scroll to position [235, 0]
click at [500, 119] on span "AI Assessment New" at bounding box center [544, 117] width 100 height 12
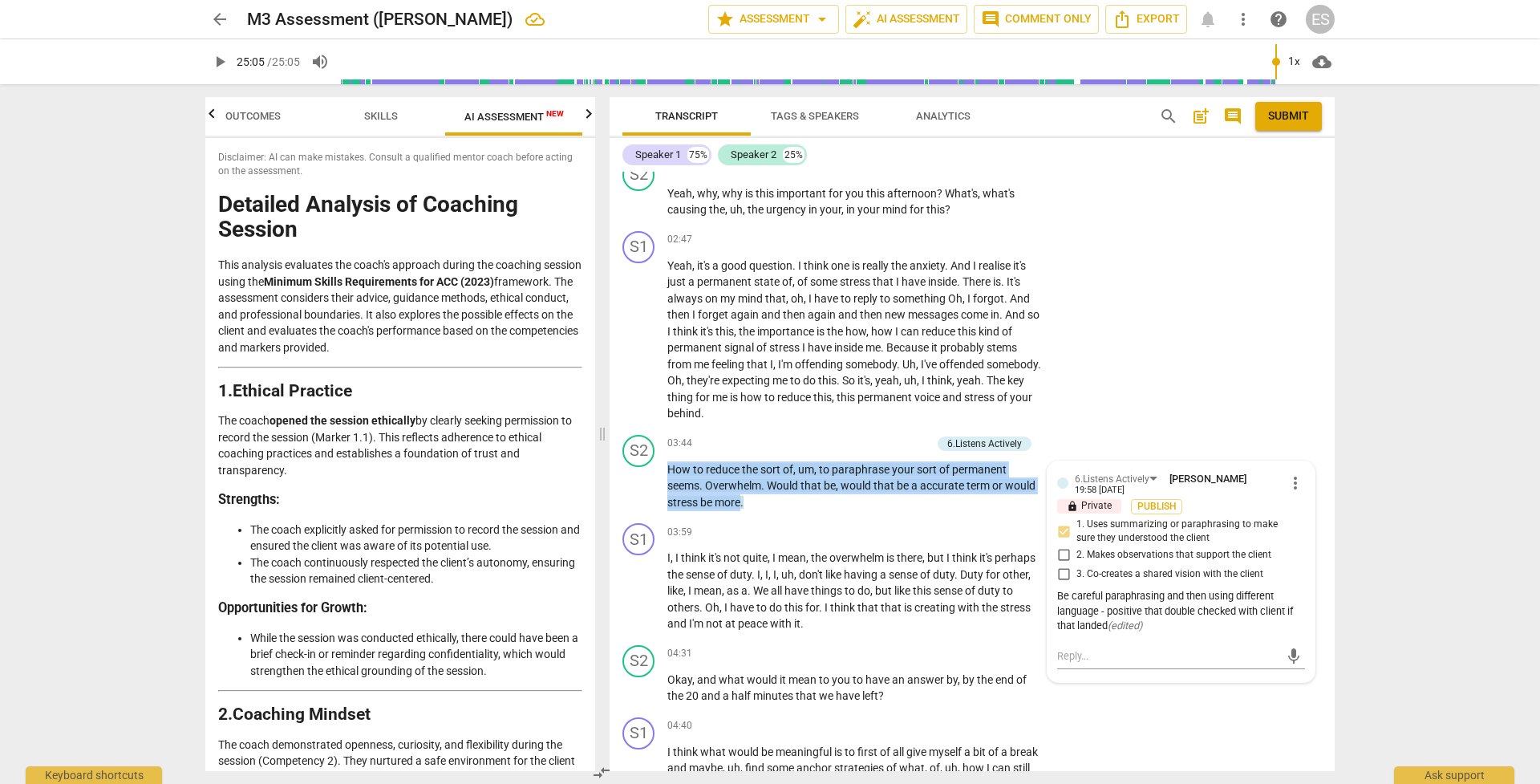
scroll to position [0, 0]
click at [391, 115] on span "Skills" at bounding box center [381, 116] width 34 height 12
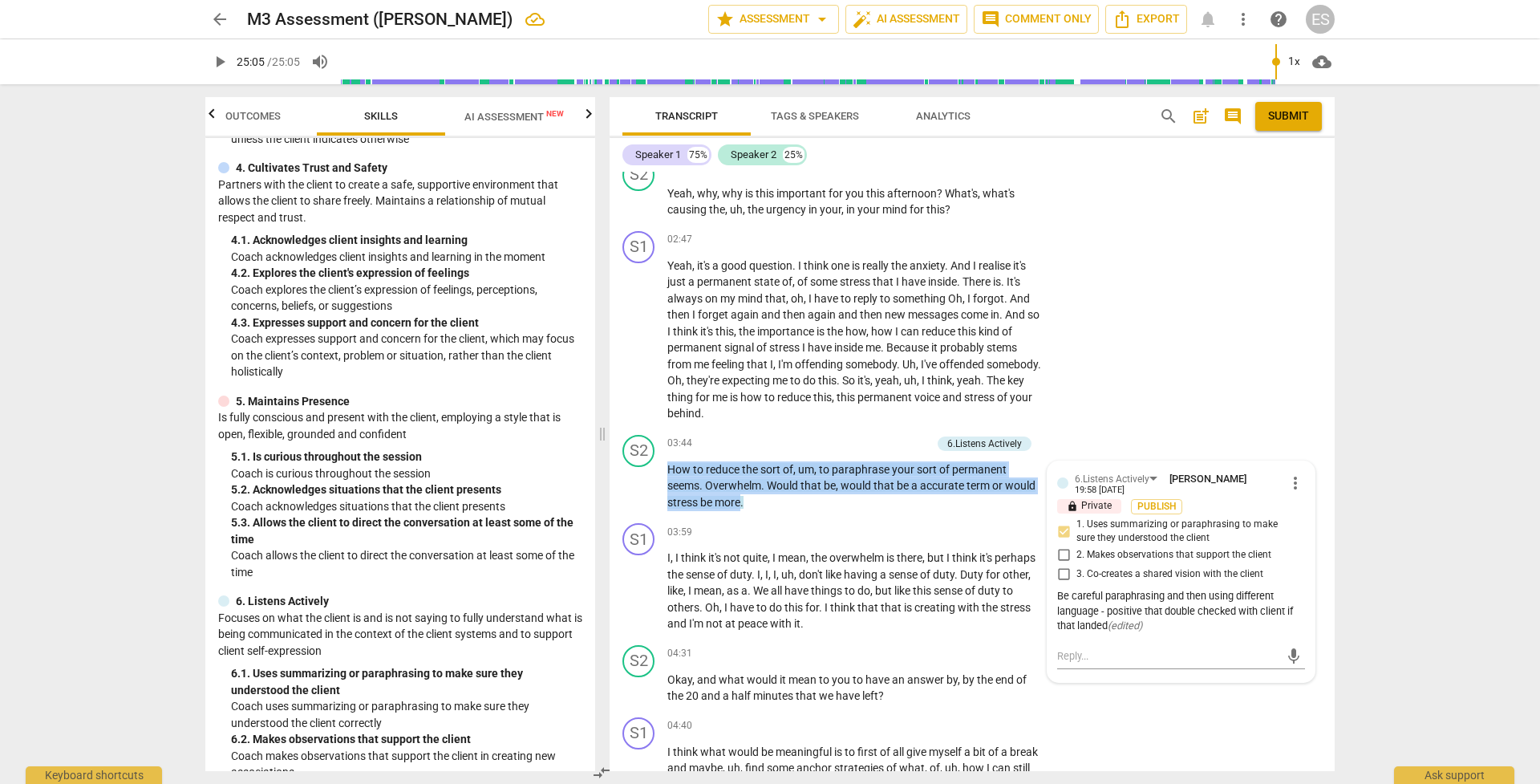
scroll to position [383, 0]
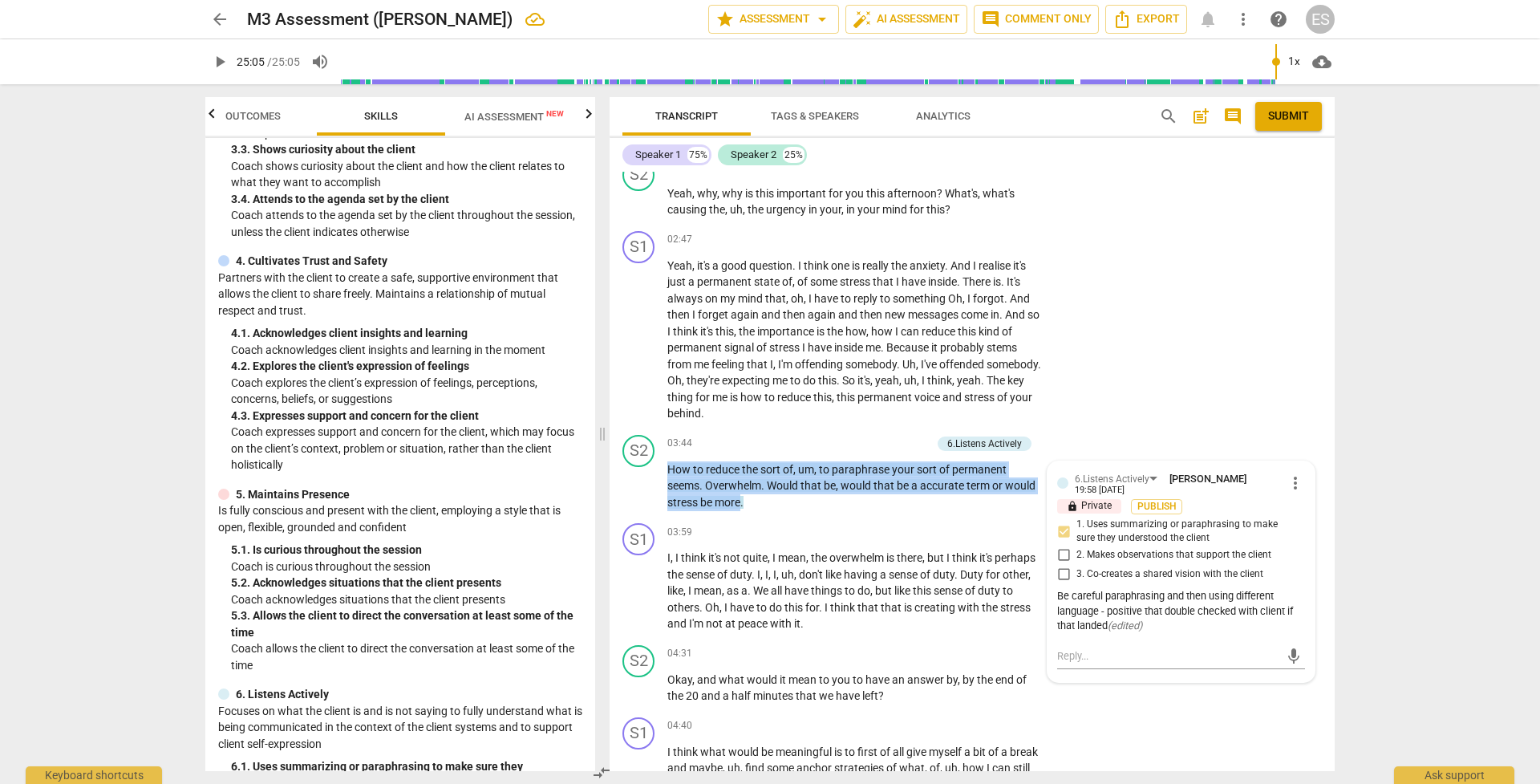
click at [259, 118] on span "Outcomes" at bounding box center [253, 116] width 55 height 12
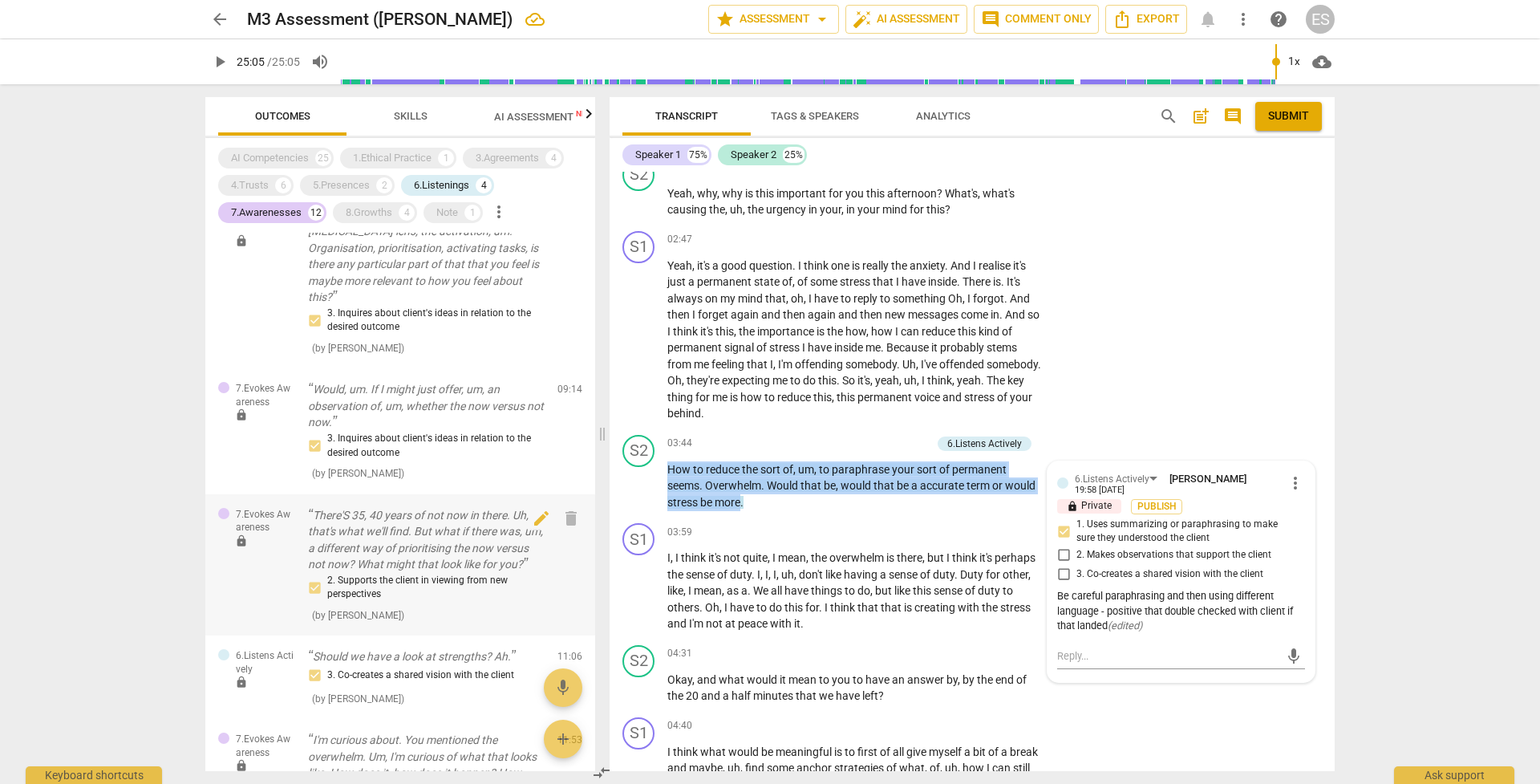
scroll to position [489, 0]
click at [562, 383] on span "delete" at bounding box center [571, 392] width 19 height 19
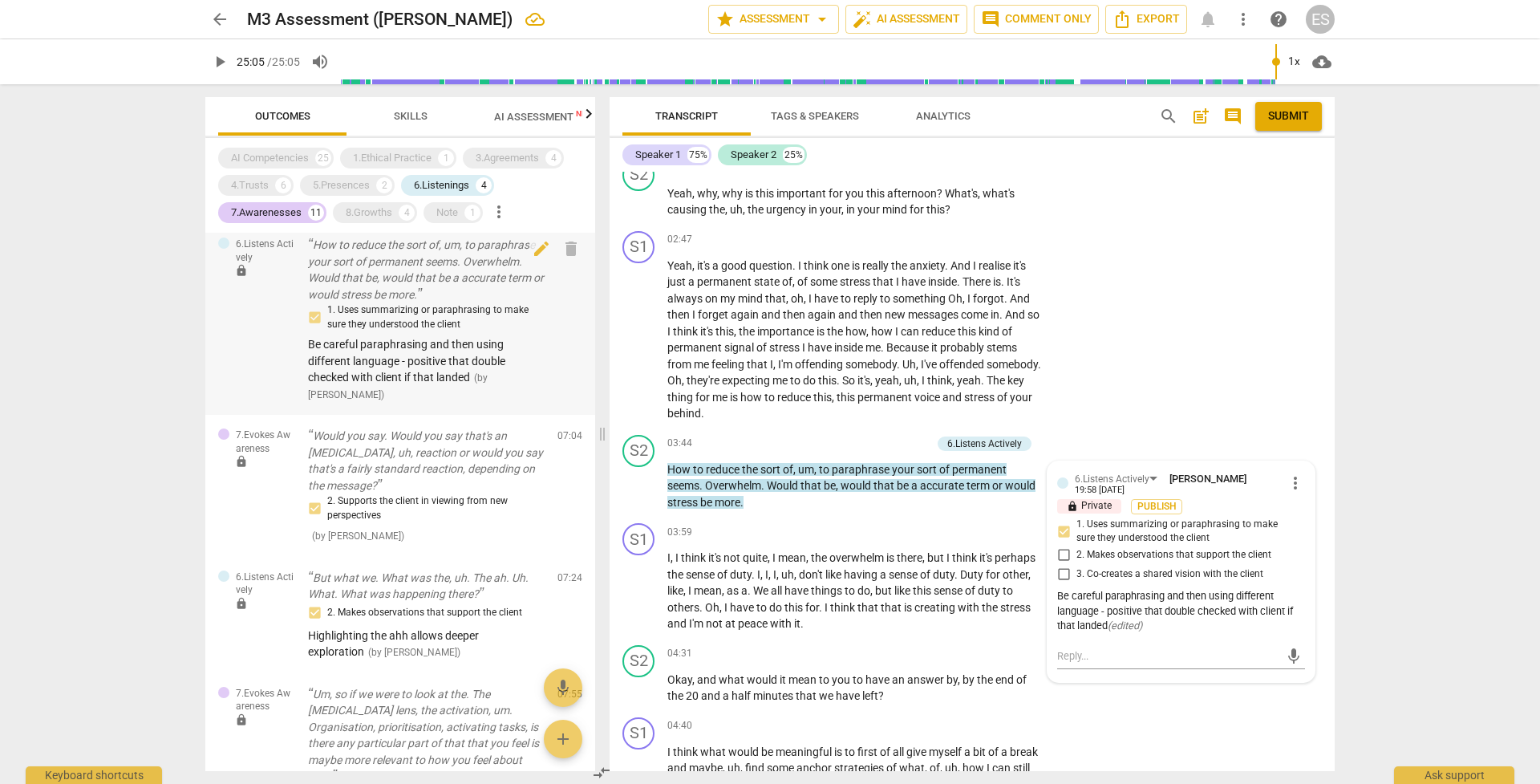
scroll to position [0, 0]
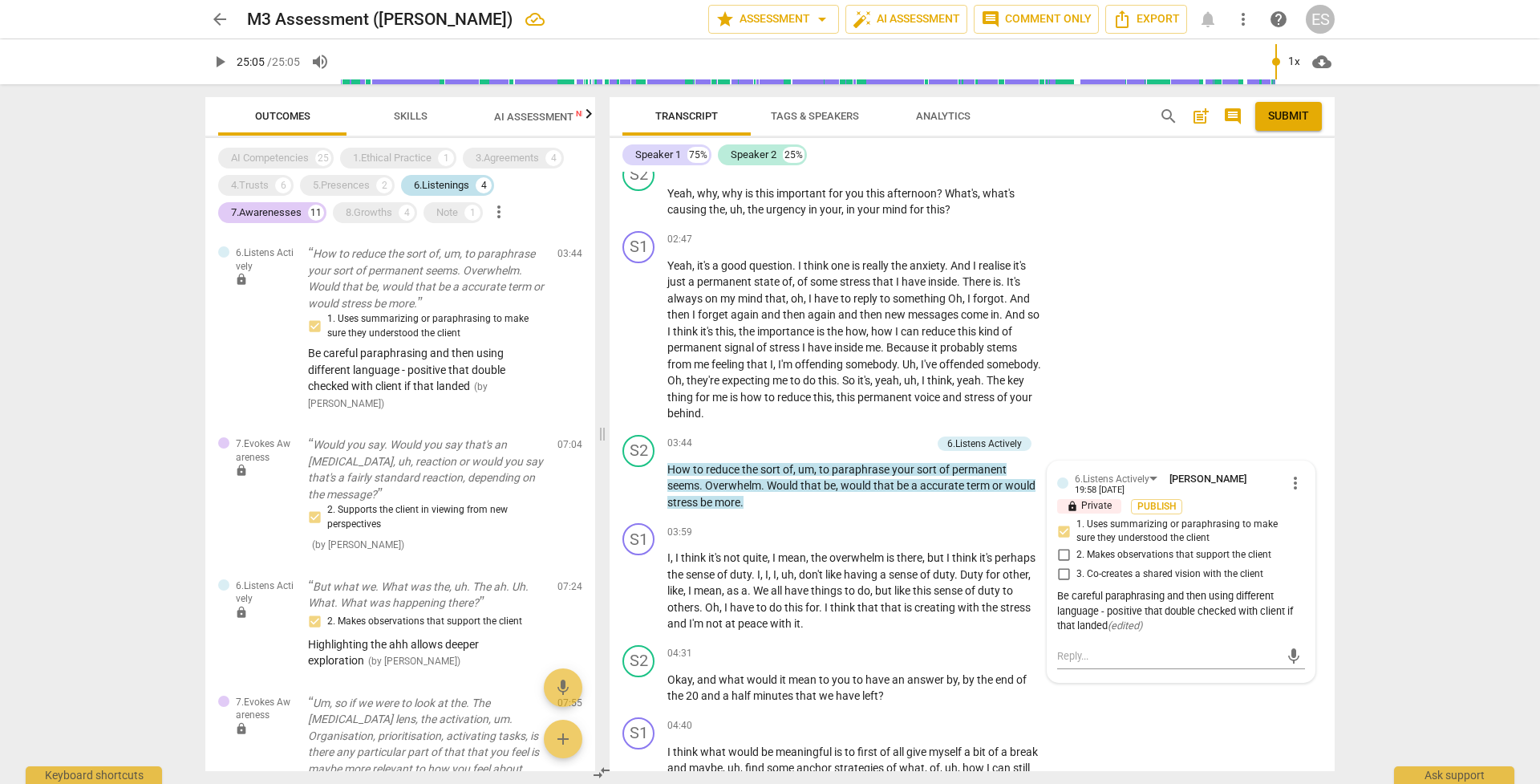
click at [439, 184] on div "6.Listenings" at bounding box center [442, 185] width 55 height 16
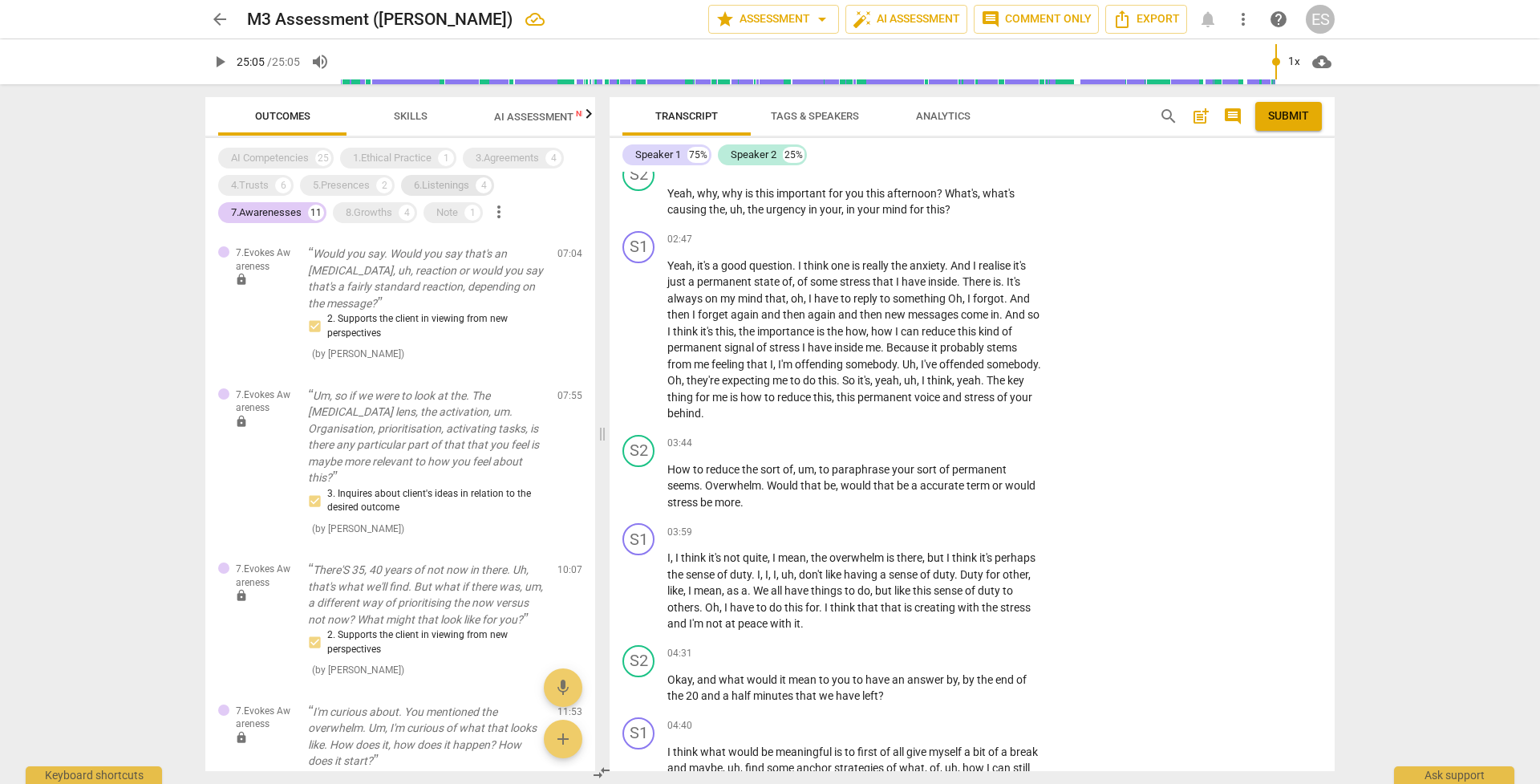
click at [435, 185] on div "6.Listenings" at bounding box center [442, 185] width 55 height 16
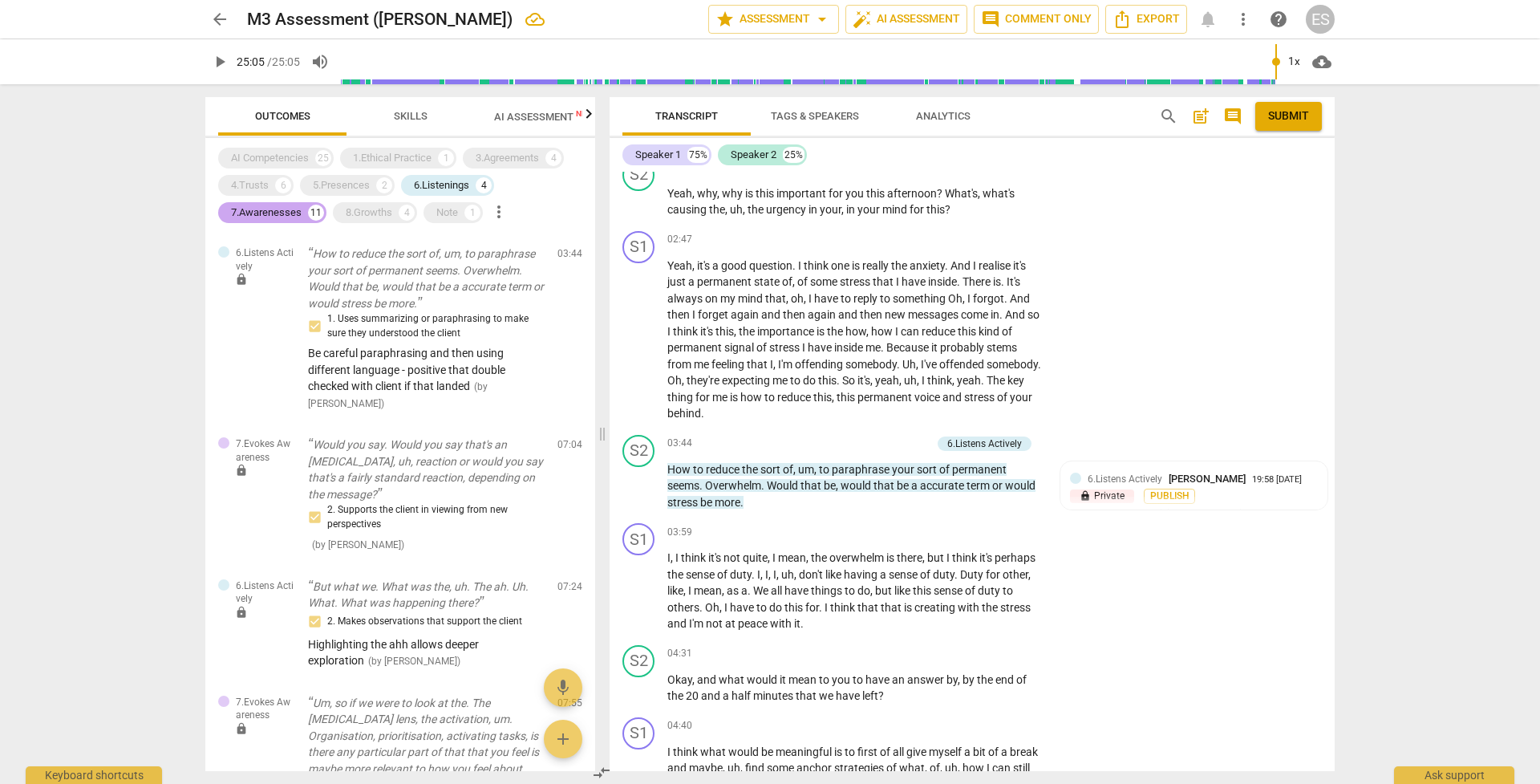
click at [257, 215] on div "7.Awarenesses" at bounding box center [266, 213] width 70 height 16
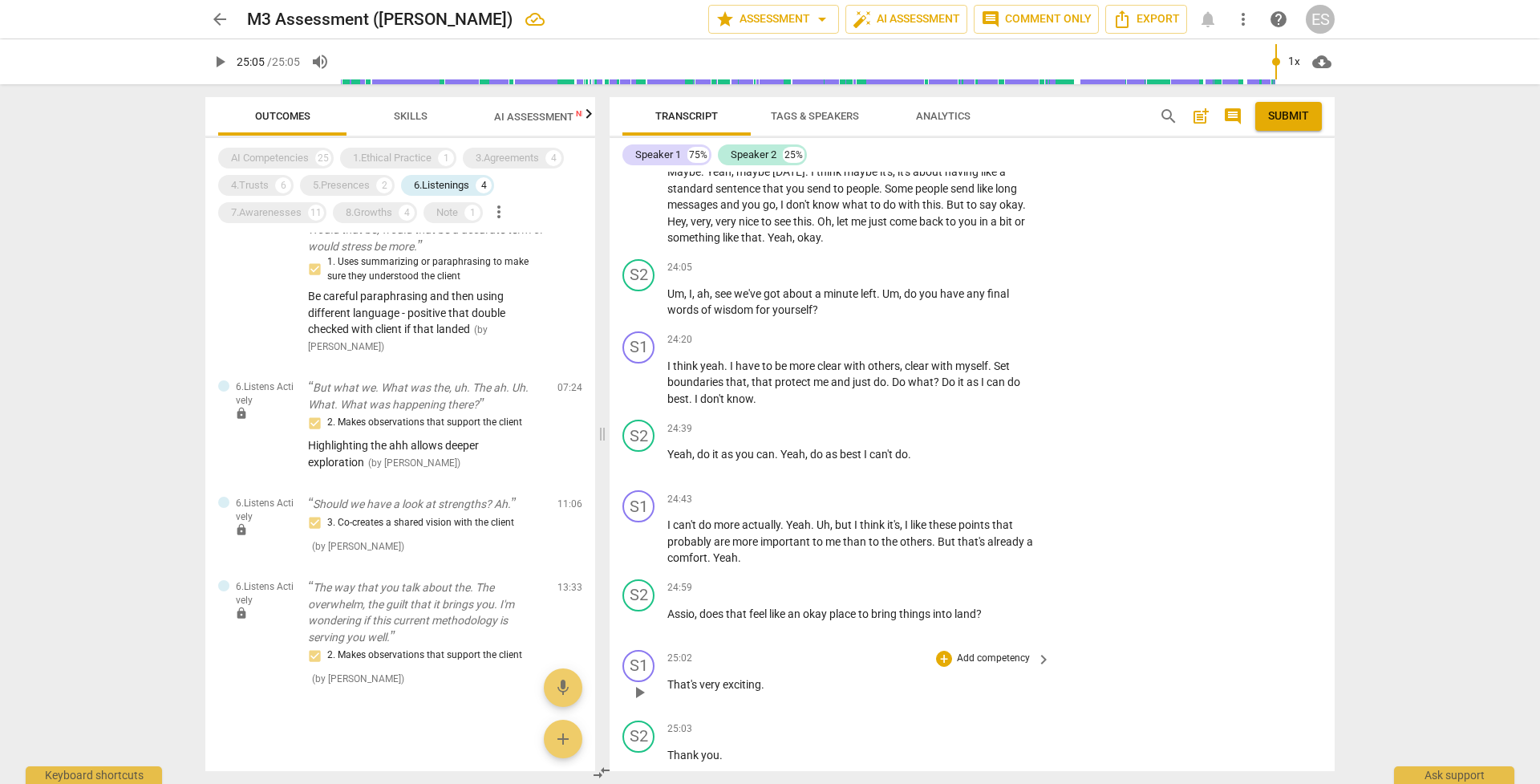
scroll to position [8601, 0]
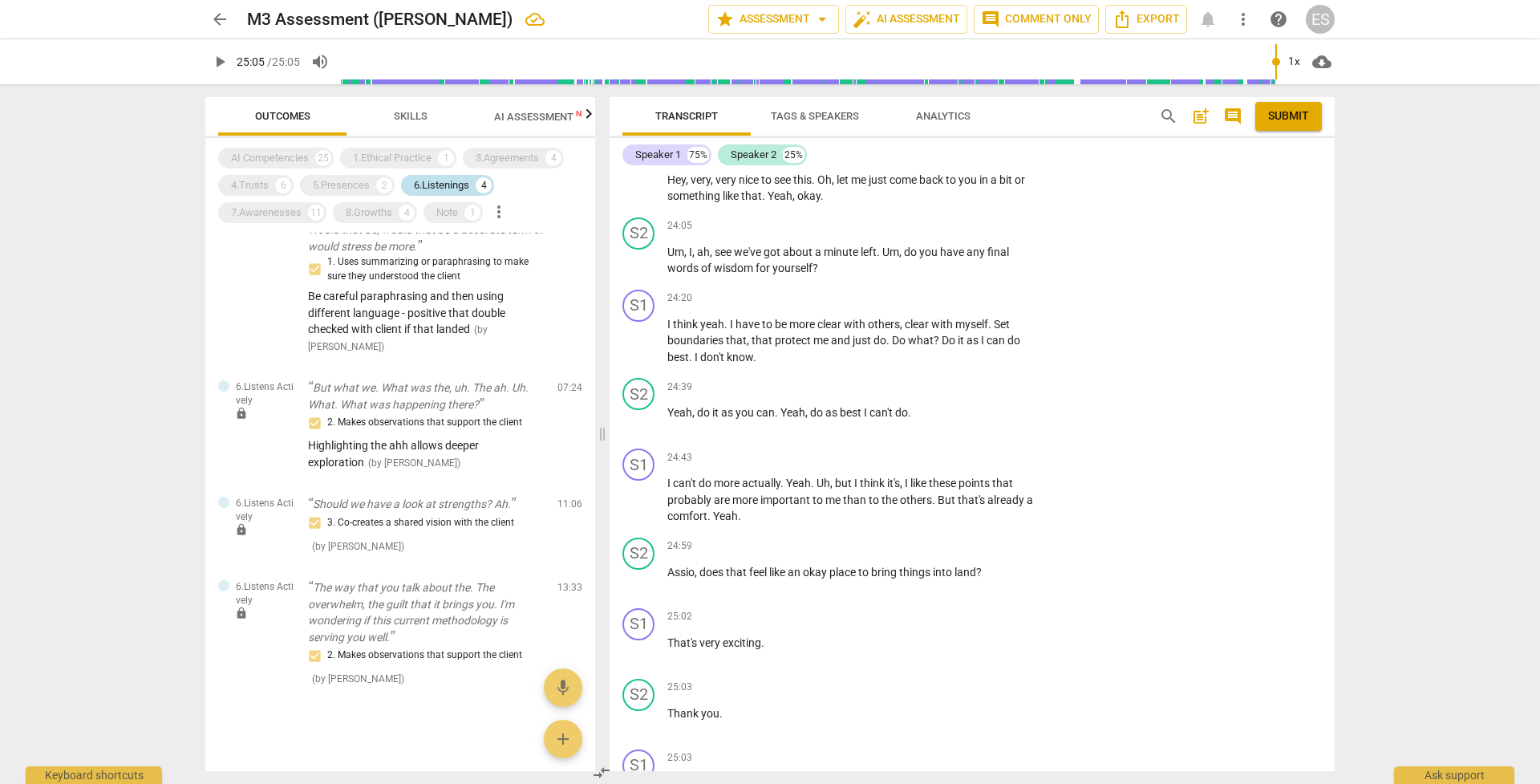
click at [452, 188] on div "6.Listenings" at bounding box center [442, 185] width 55 height 16
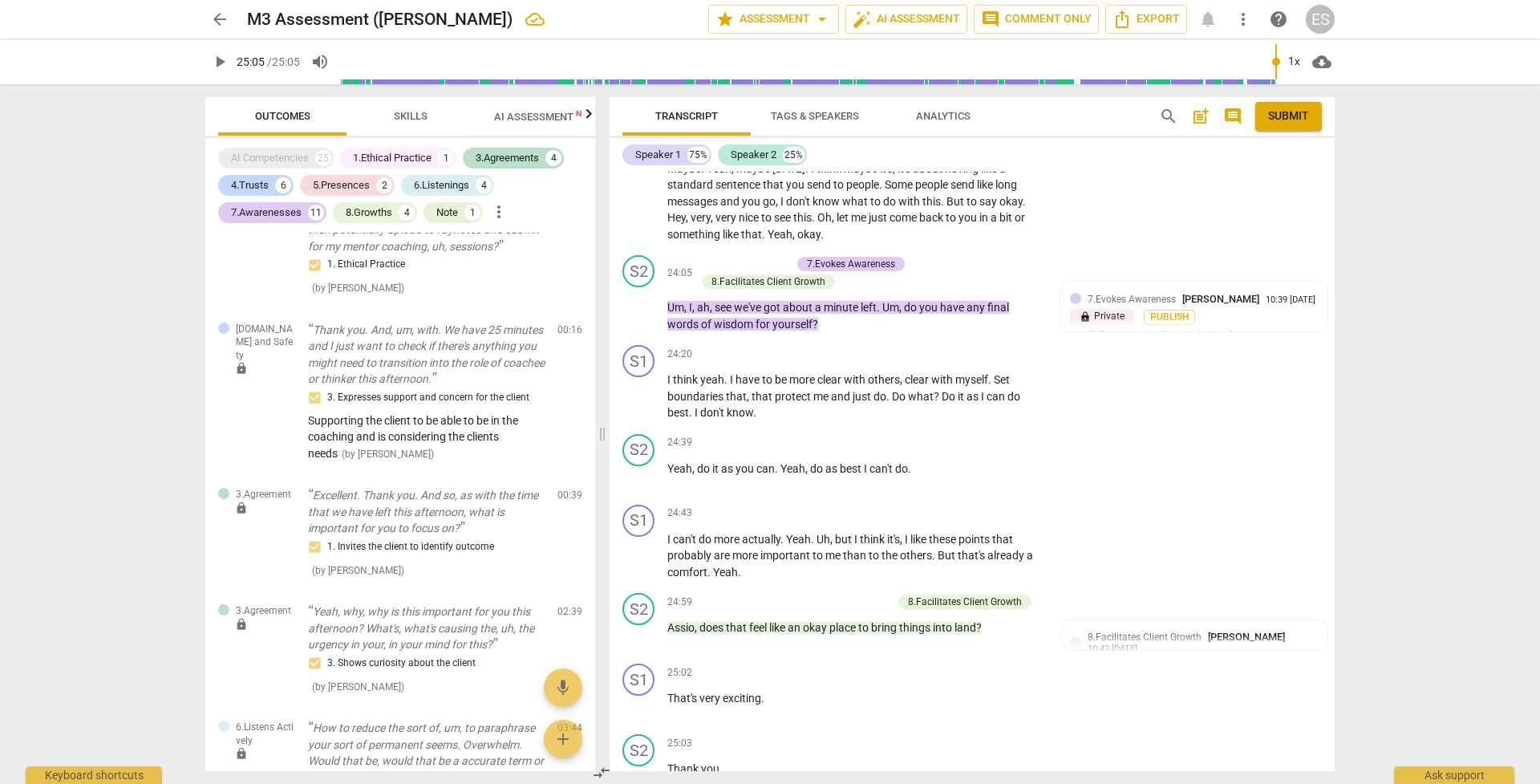
click at [437, 199] on div "AI Competencies 25 1.Ethical Practice 1 3.Agreements 4 4.Trusts 6 5.Presences 2…" at bounding box center [407, 184] width 377 height 82
click at [440, 207] on div "Note" at bounding box center [447, 213] width 22 height 16
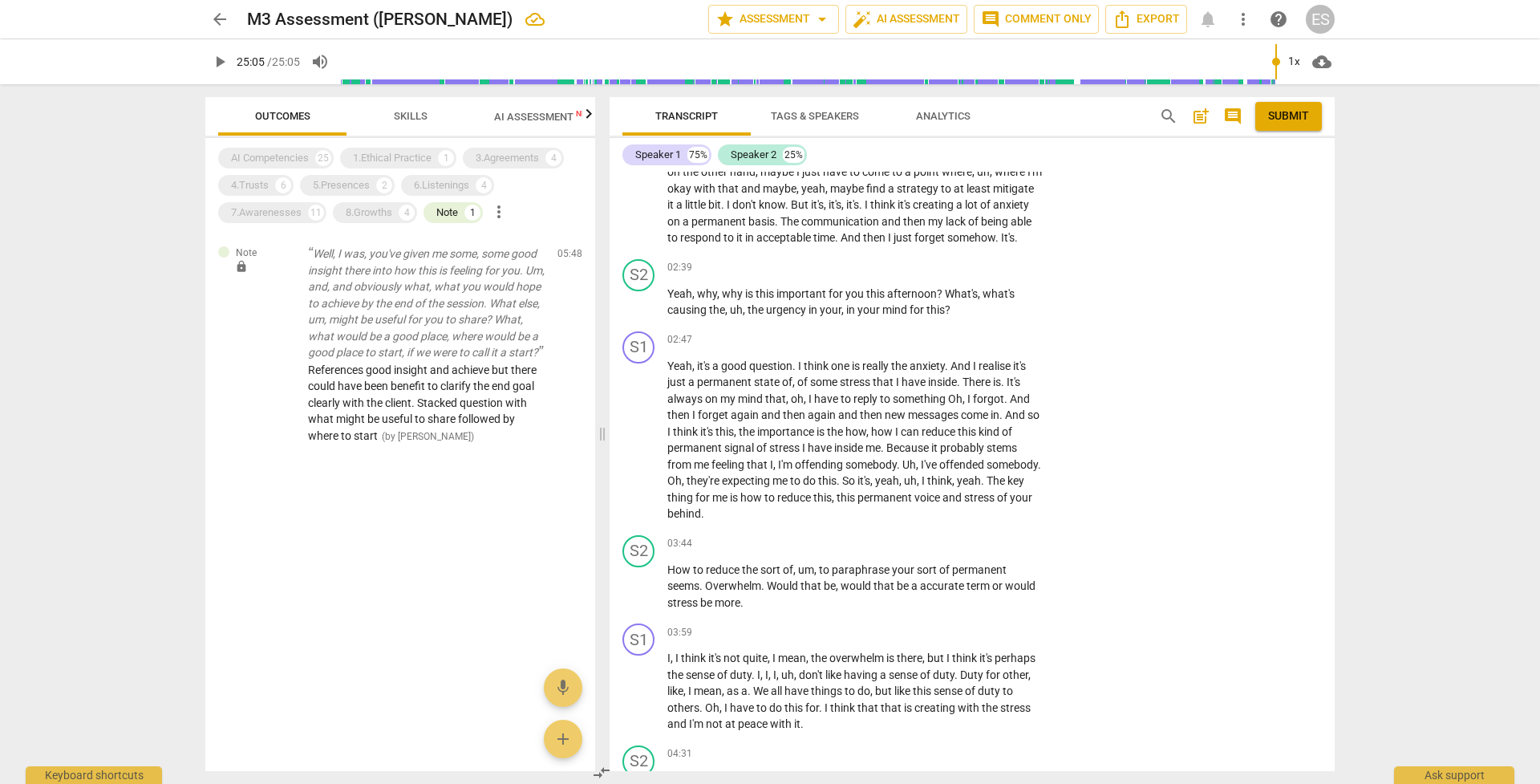
scroll to position [786, 0]
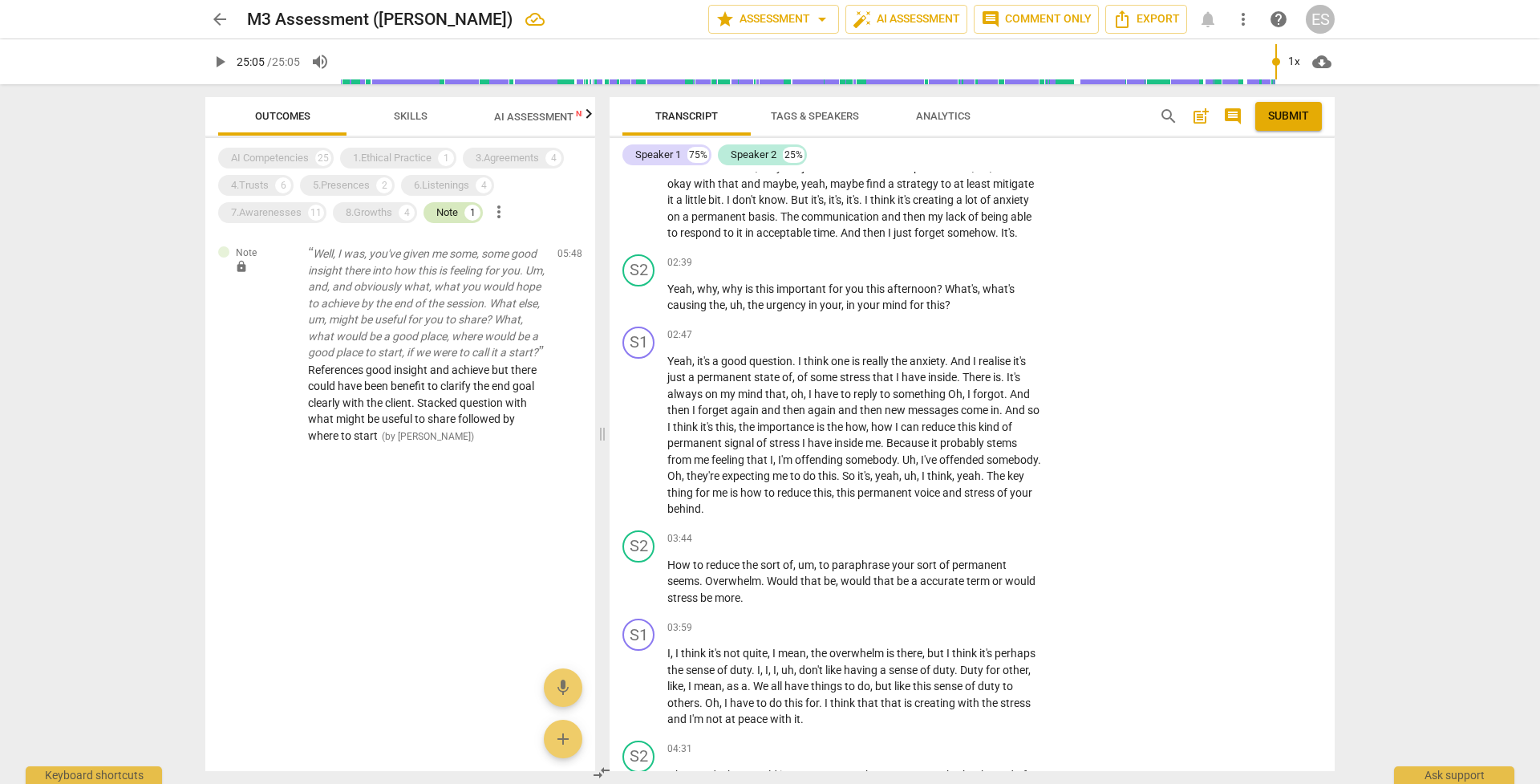
click at [452, 210] on div "Note" at bounding box center [447, 213] width 22 height 16
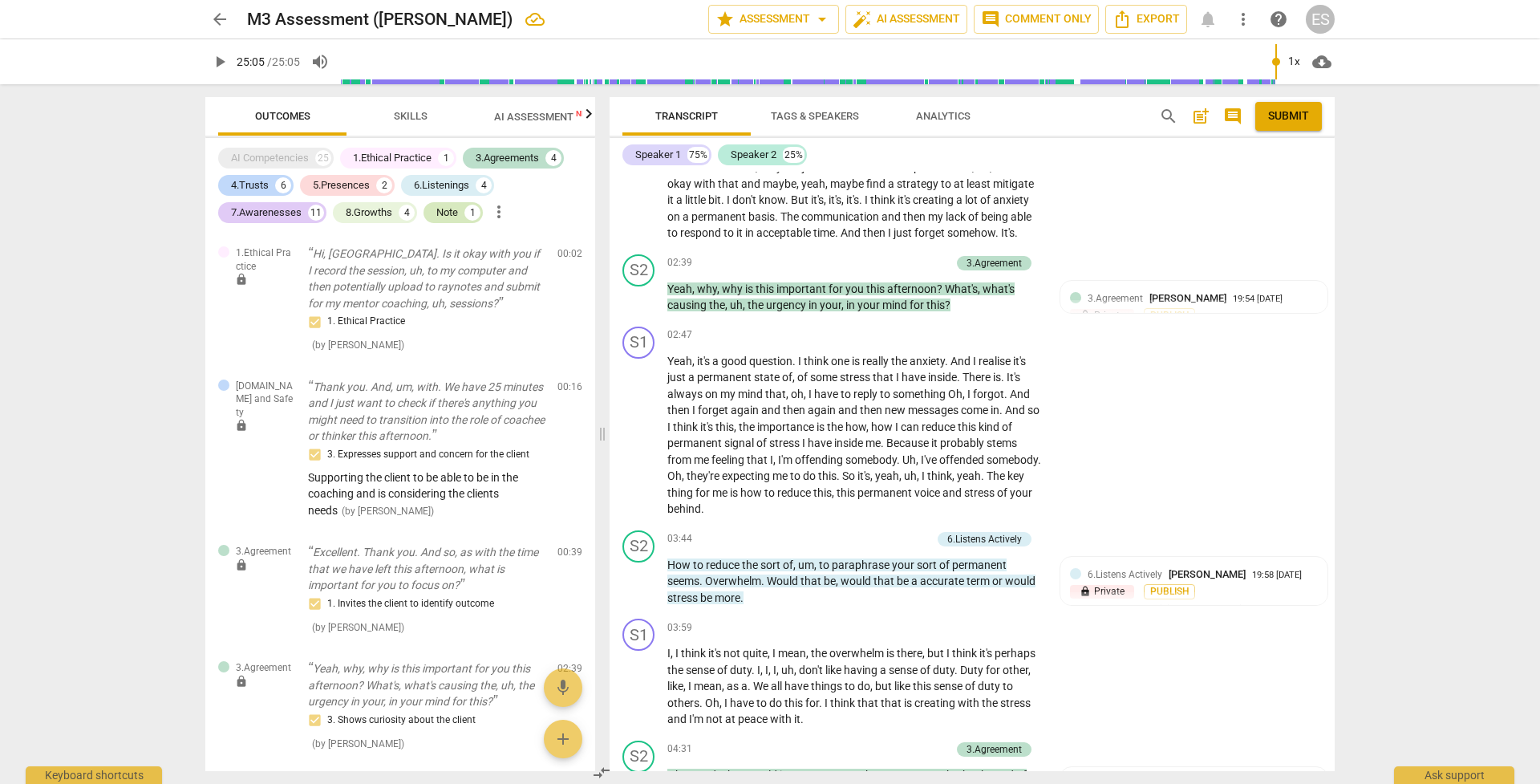
click at [451, 211] on div "Note" at bounding box center [447, 213] width 22 height 16
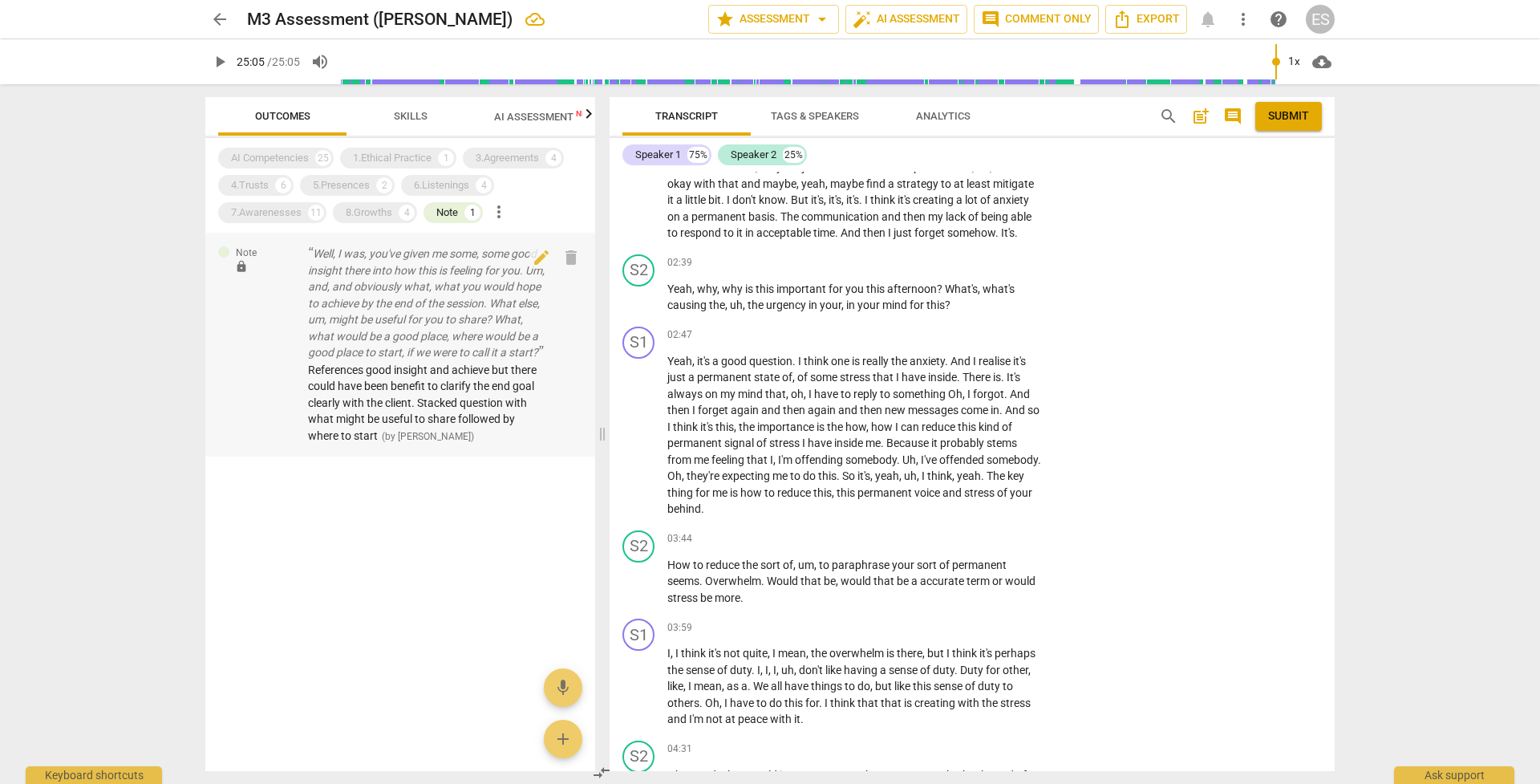
click at [390, 300] on p "Well, I was, you've given me some, some good insight there into how this is fee…" at bounding box center [426, 303] width 236 height 116
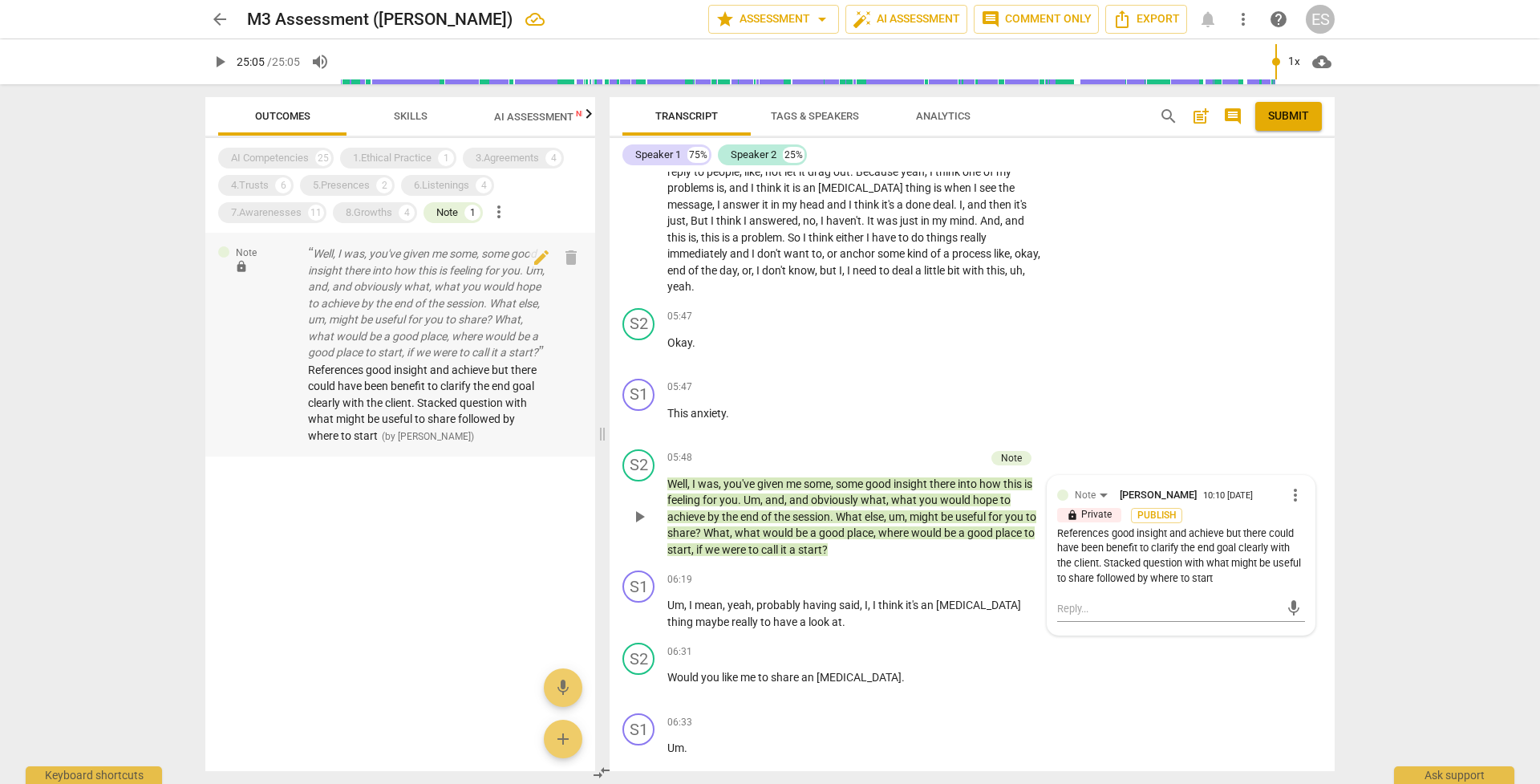
scroll to position [1502, 0]
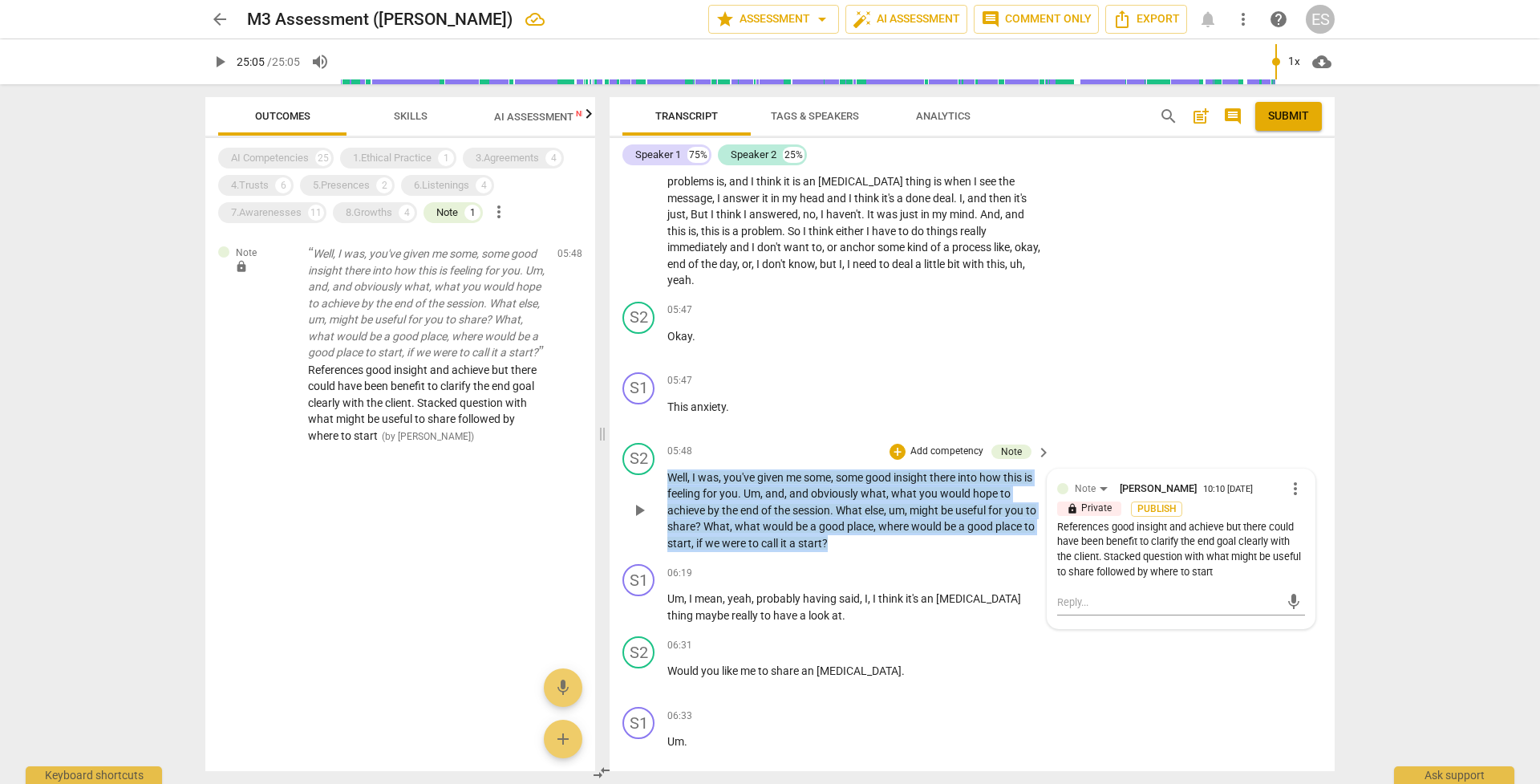
drag, startPoint x: 664, startPoint y: 450, endPoint x: 851, endPoint y: 520, distance: 199.7
click at [851, 520] on div "S2 play_arrow pause 05:48 + Add competency Note keyboard_arrow_right Well , I w…" at bounding box center [972, 497] width 725 height 122
copy p "Well , I was , you've given me some , some good insight there into how this is …"
